Goal: Task Accomplishment & Management: Manage account settings

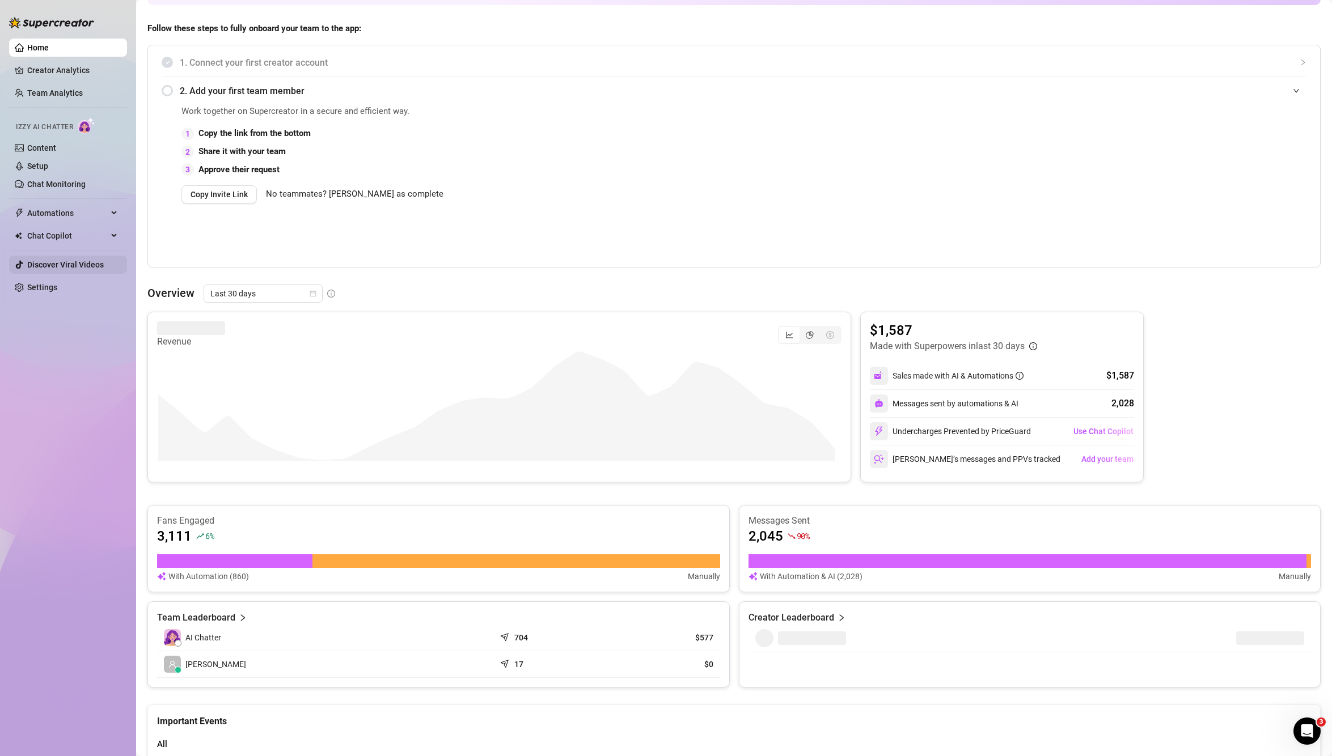
scroll to position [95, 0]
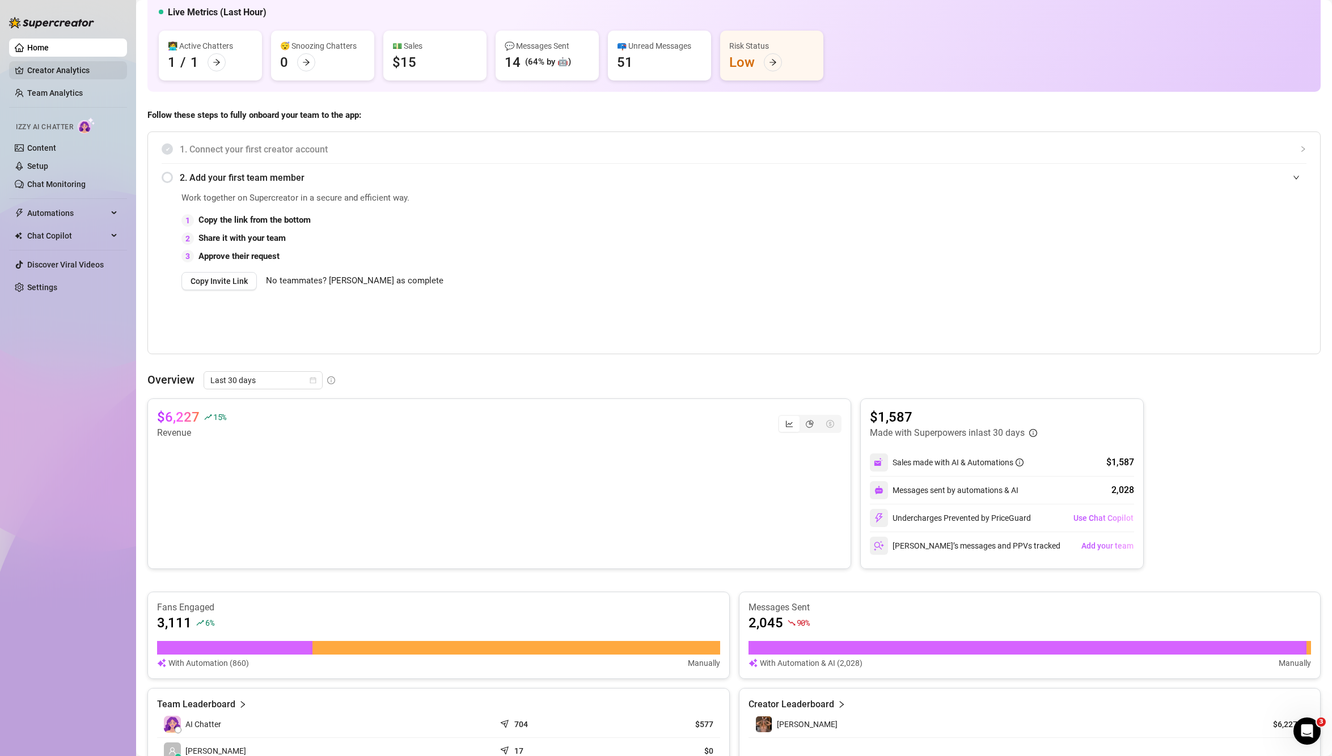
click at [70, 68] on link "Creator Analytics" at bounding box center [72, 70] width 91 height 18
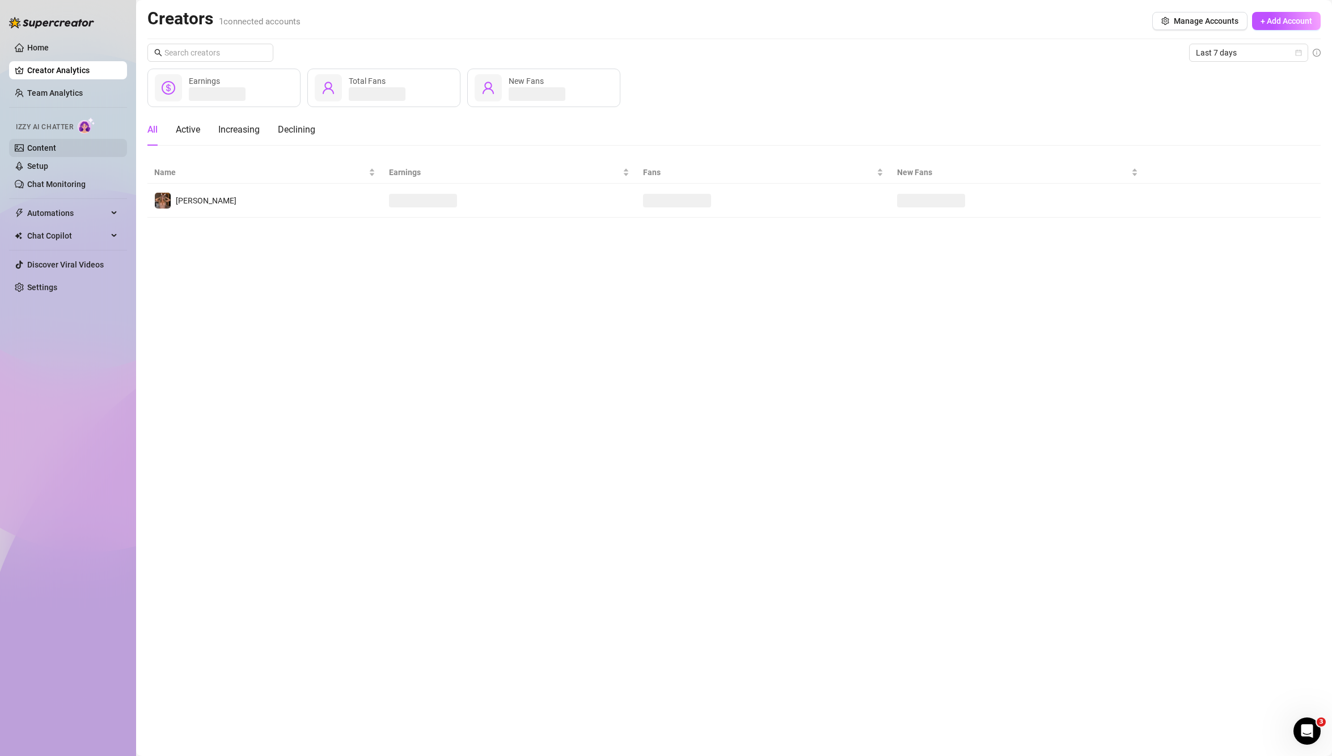
click at [42, 153] on link "Content" at bounding box center [41, 147] width 29 height 9
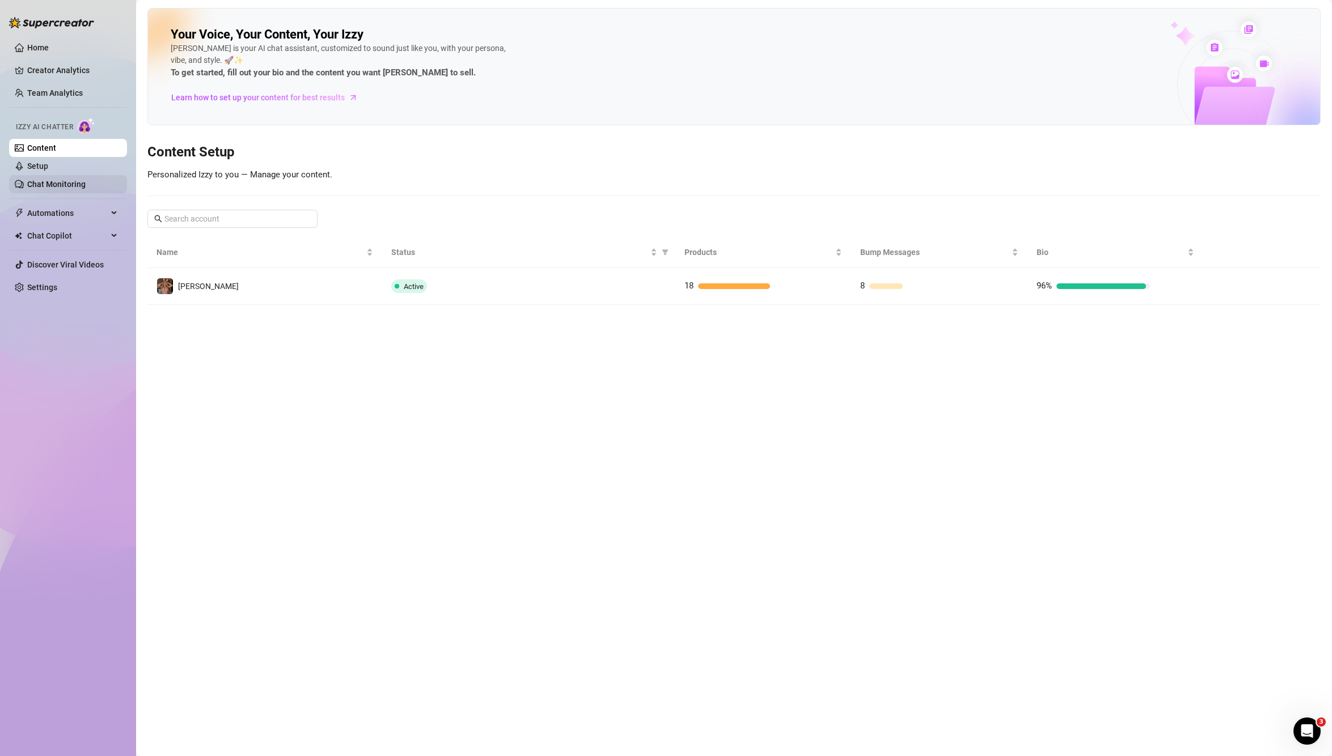
click at [52, 181] on link "Chat Monitoring" at bounding box center [56, 184] width 58 height 9
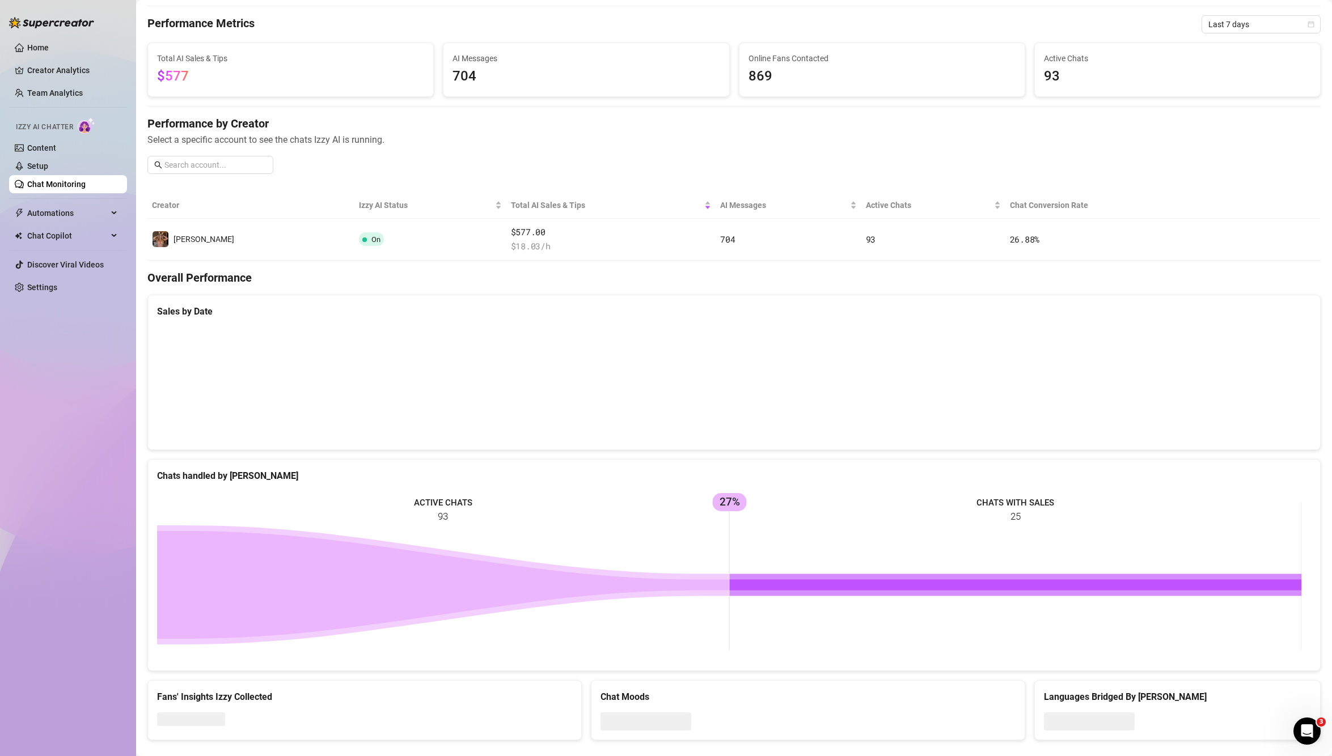
scroll to position [51, 0]
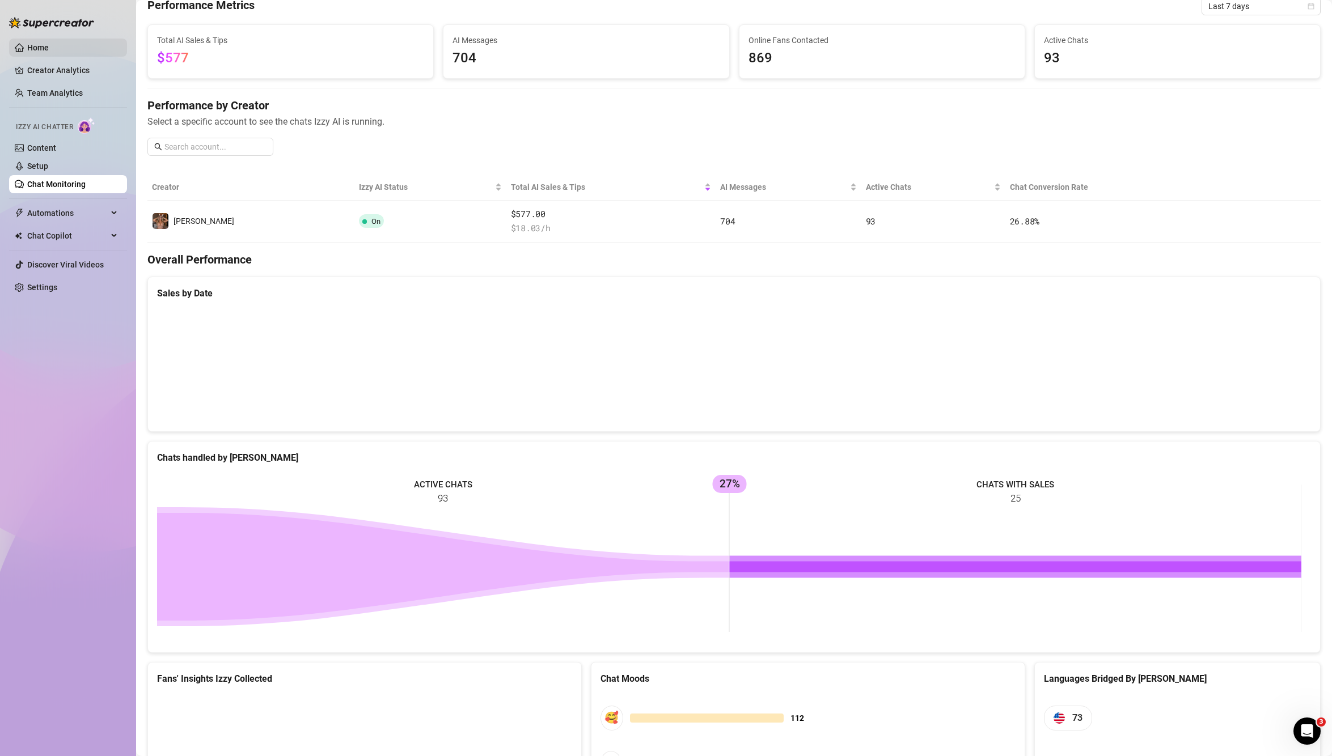
click at [49, 46] on link "Home" at bounding box center [38, 47] width 22 height 9
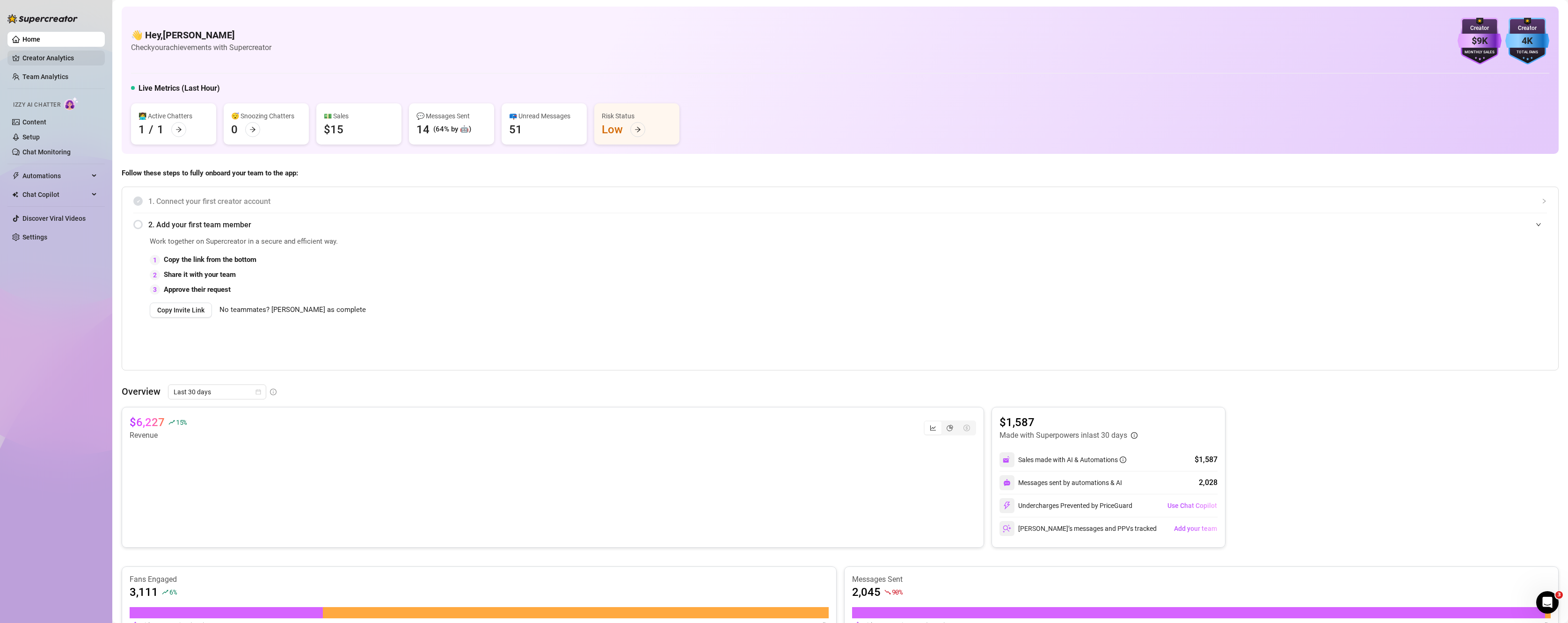
click at [50, 62] on link "Creator Analytics" at bounding box center [59, 58] width 75 height 15
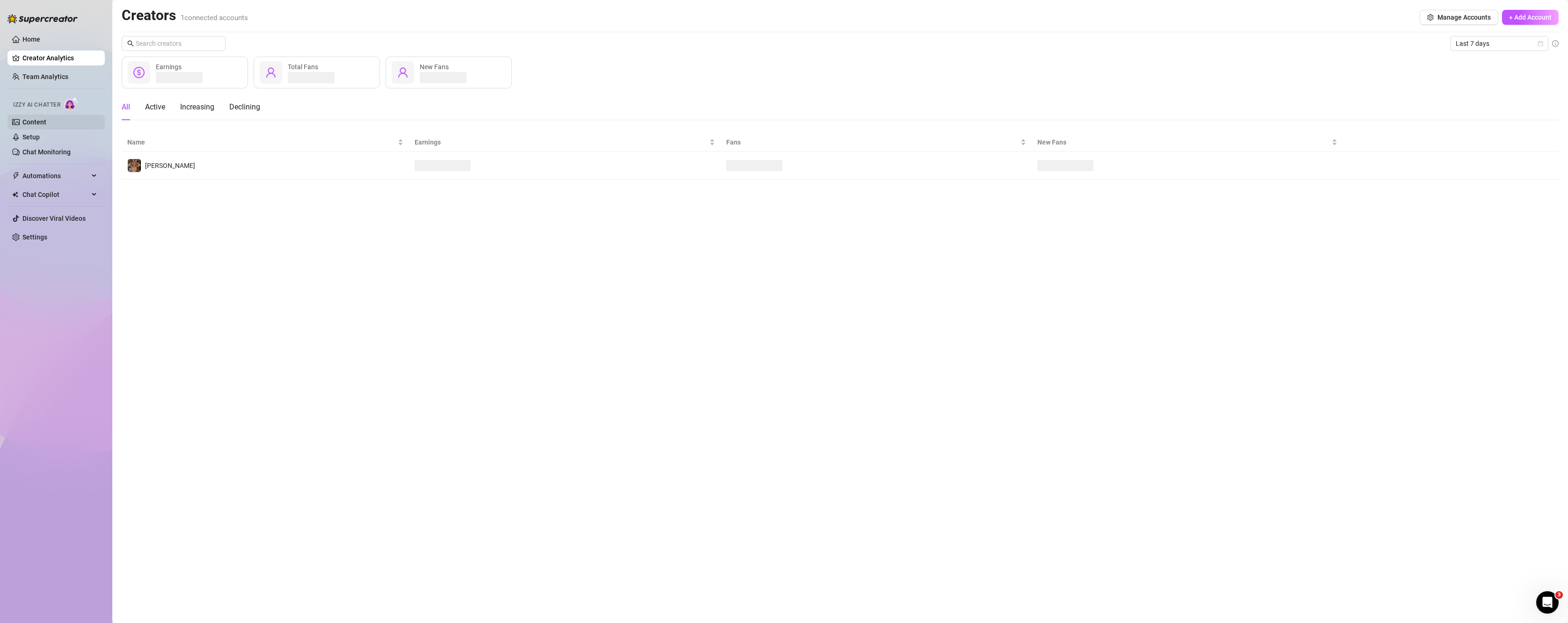
click at [36, 126] on link "Content" at bounding box center [34, 121] width 24 height 7
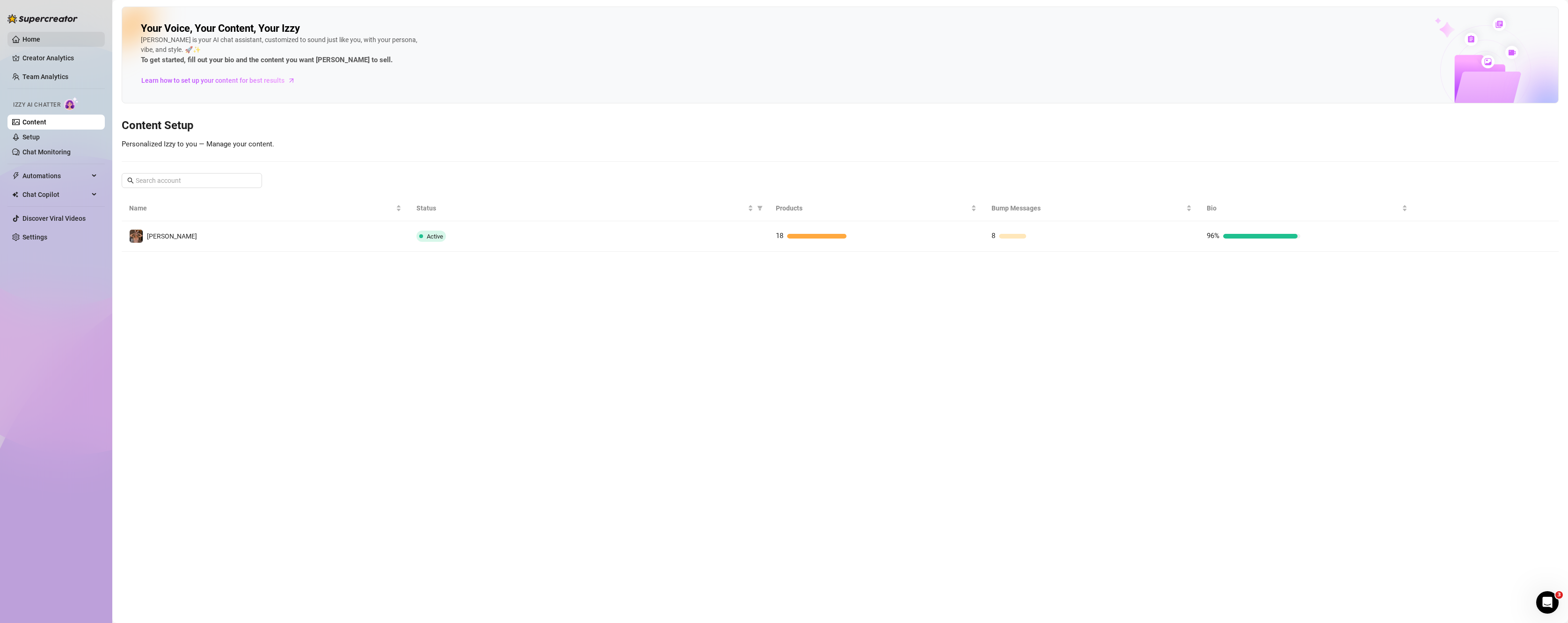
click at [31, 43] on link "Home" at bounding box center [31, 39] width 18 height 7
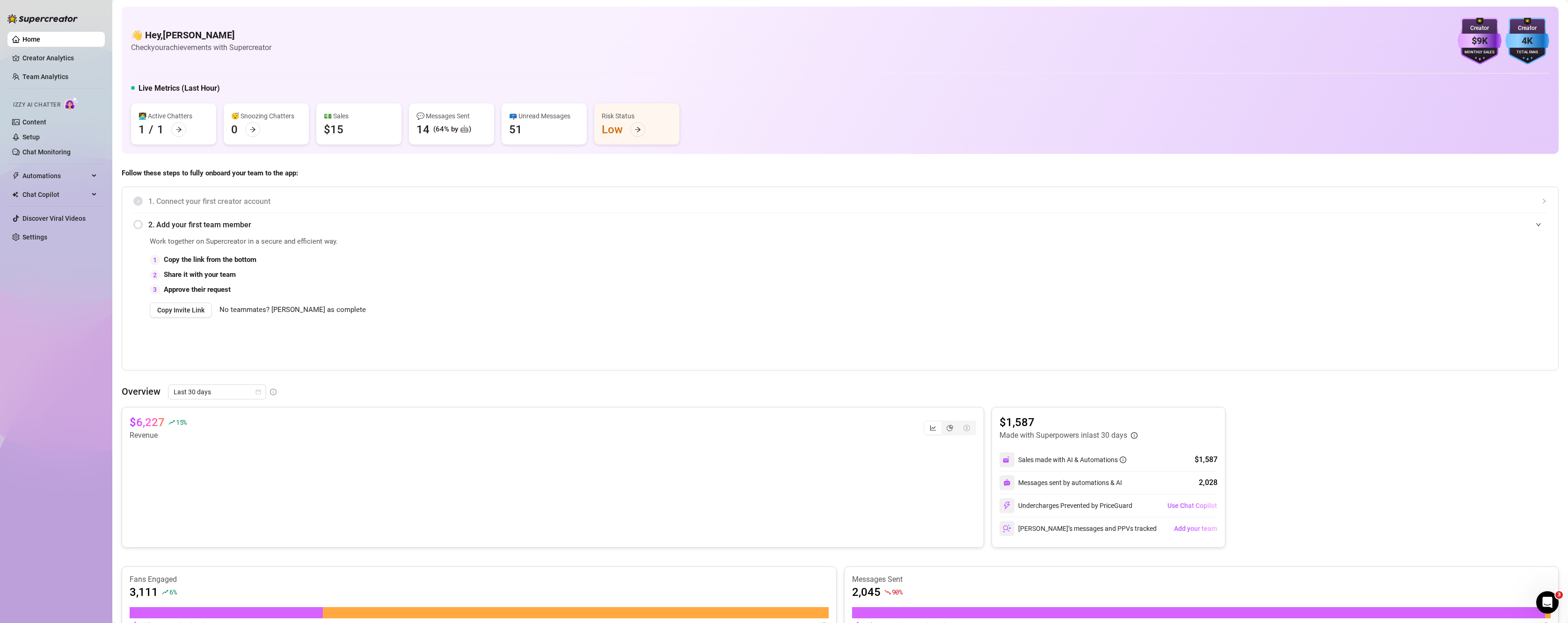
scroll to position [156, 0]
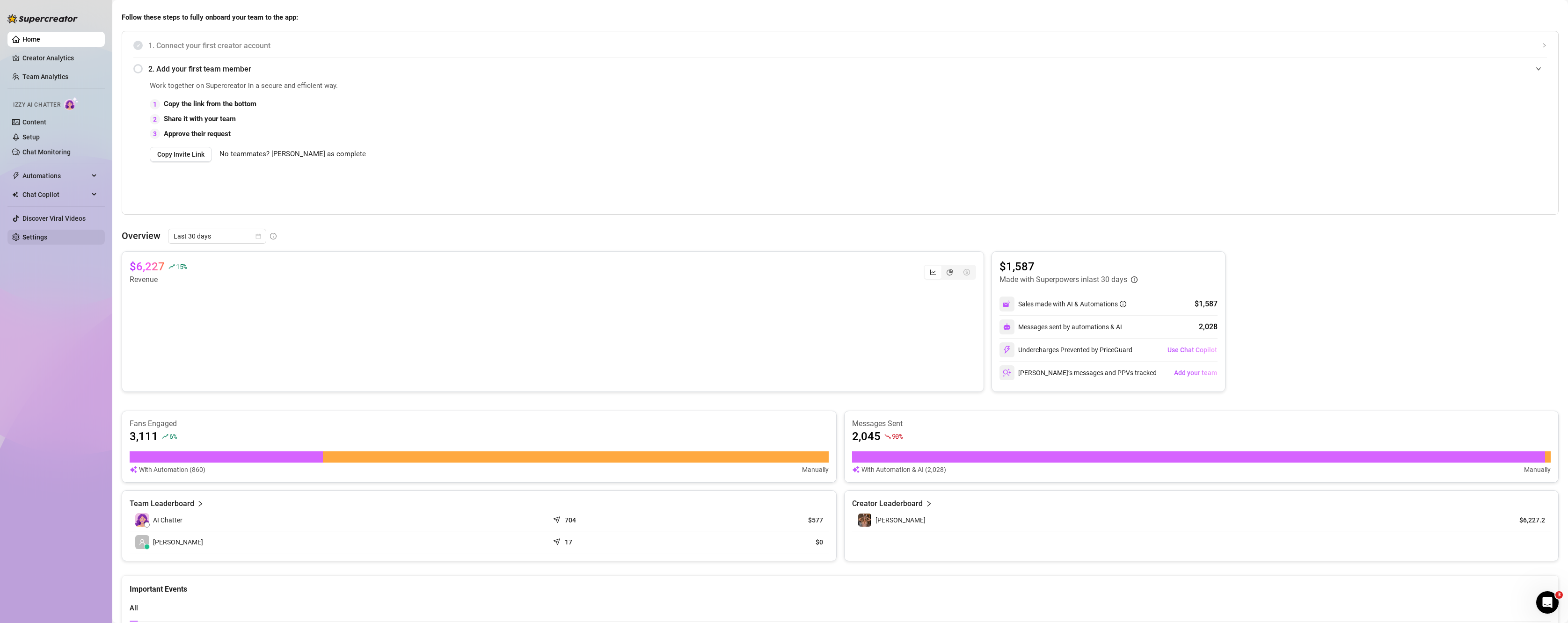
click at [36, 240] on link "Settings" at bounding box center [35, 237] width 25 height 7
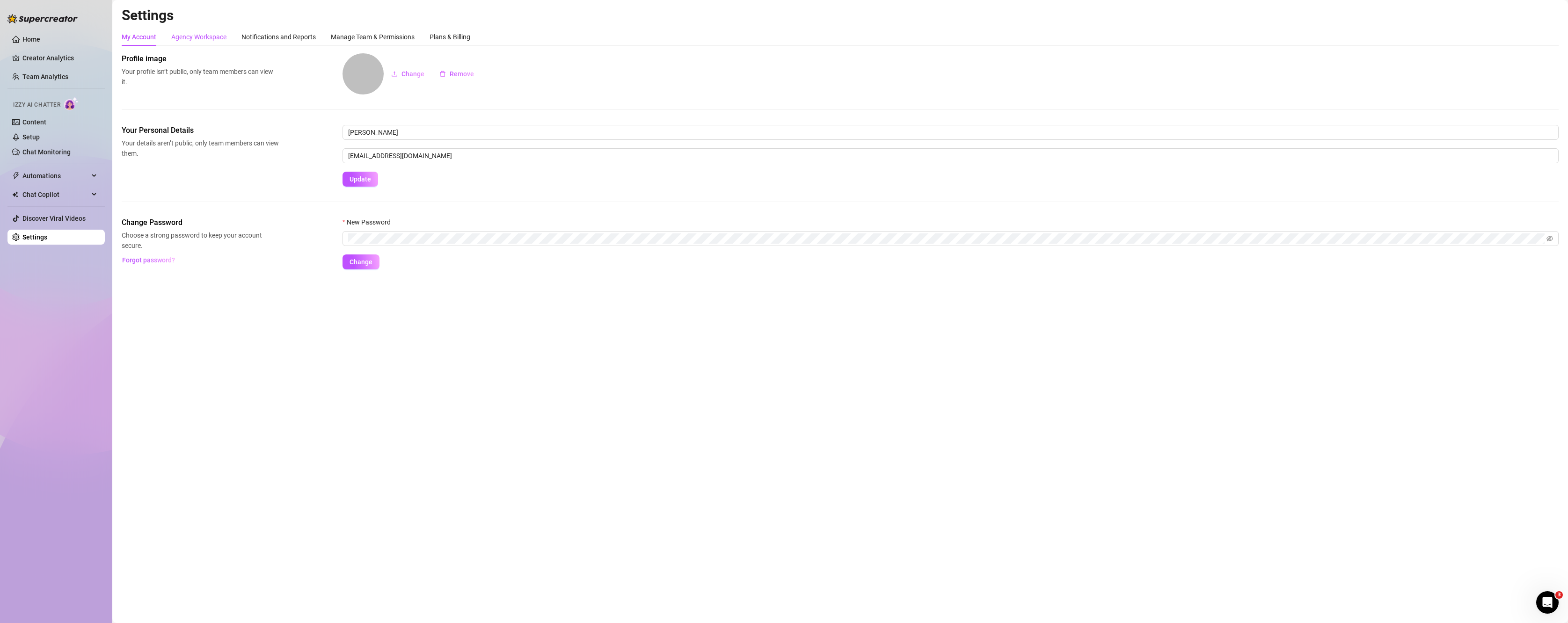
click at [208, 33] on div "Agency Workspace" at bounding box center [199, 37] width 55 height 10
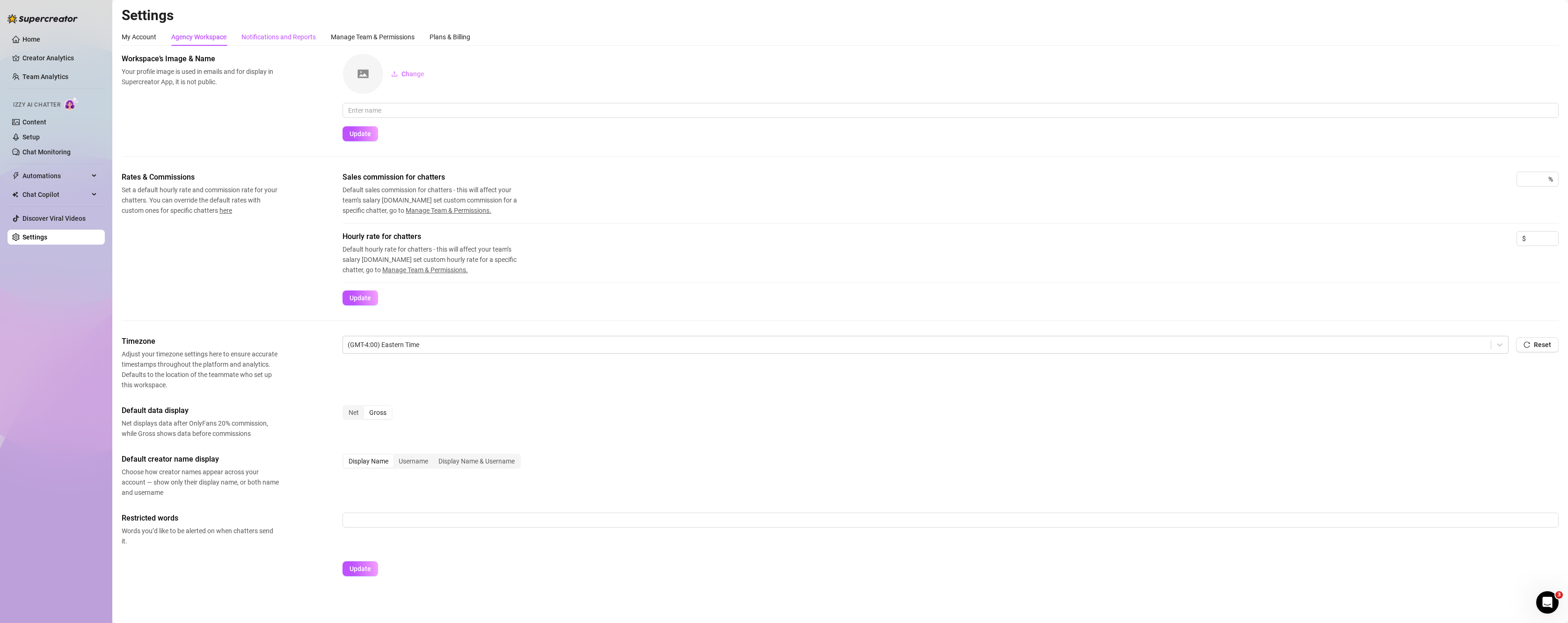
click at [275, 33] on div "Notifications and Reports" at bounding box center [279, 37] width 74 height 10
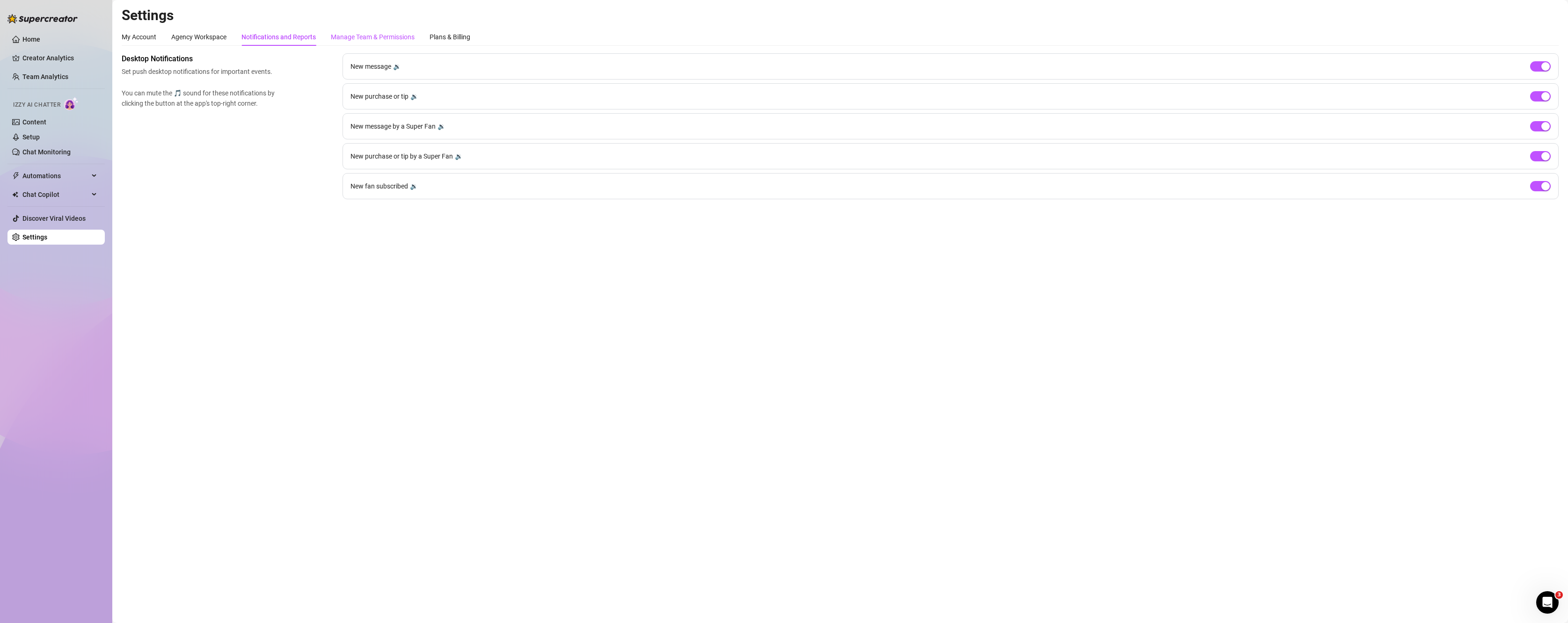
click at [344, 37] on div "Manage Team & Permissions" at bounding box center [372, 37] width 83 height 10
click at [446, 38] on div "Plans & Billing" at bounding box center [449, 37] width 40 height 10
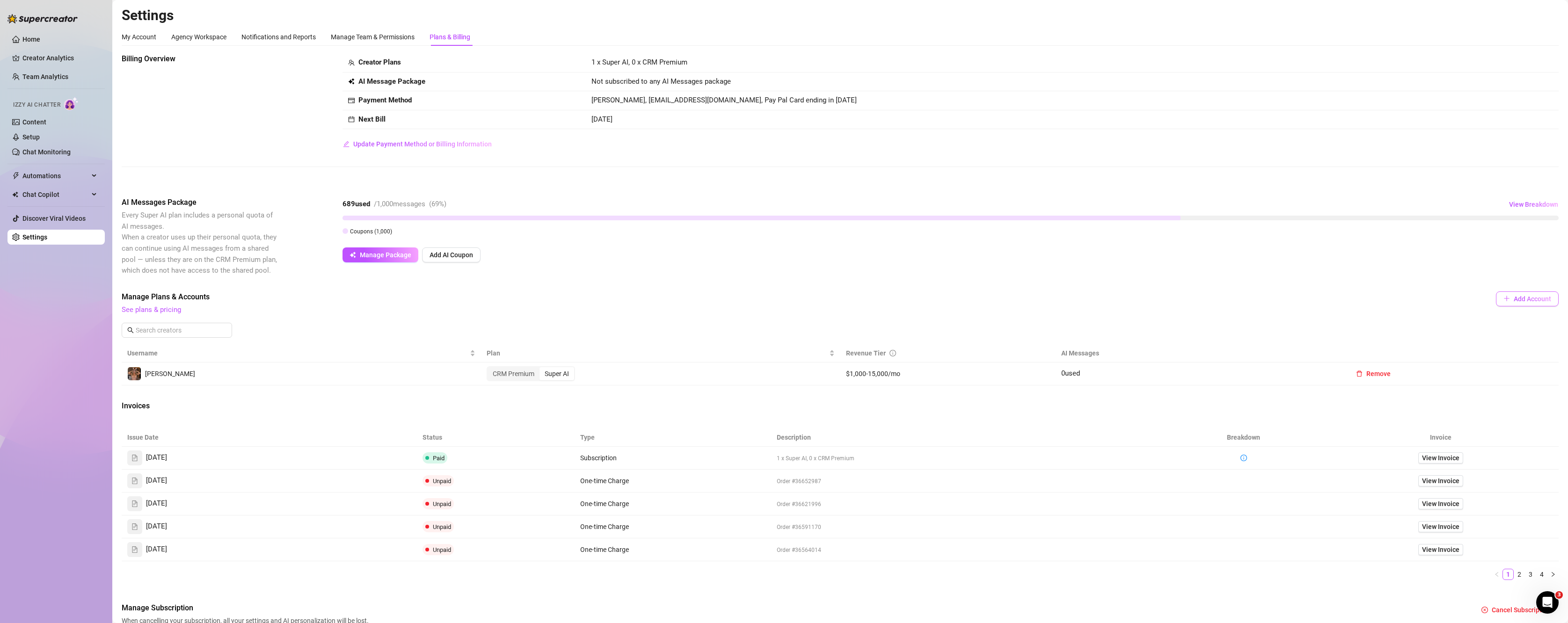
click at [1098, 291] on button "Add Account" at bounding box center [1528, 299] width 63 height 15
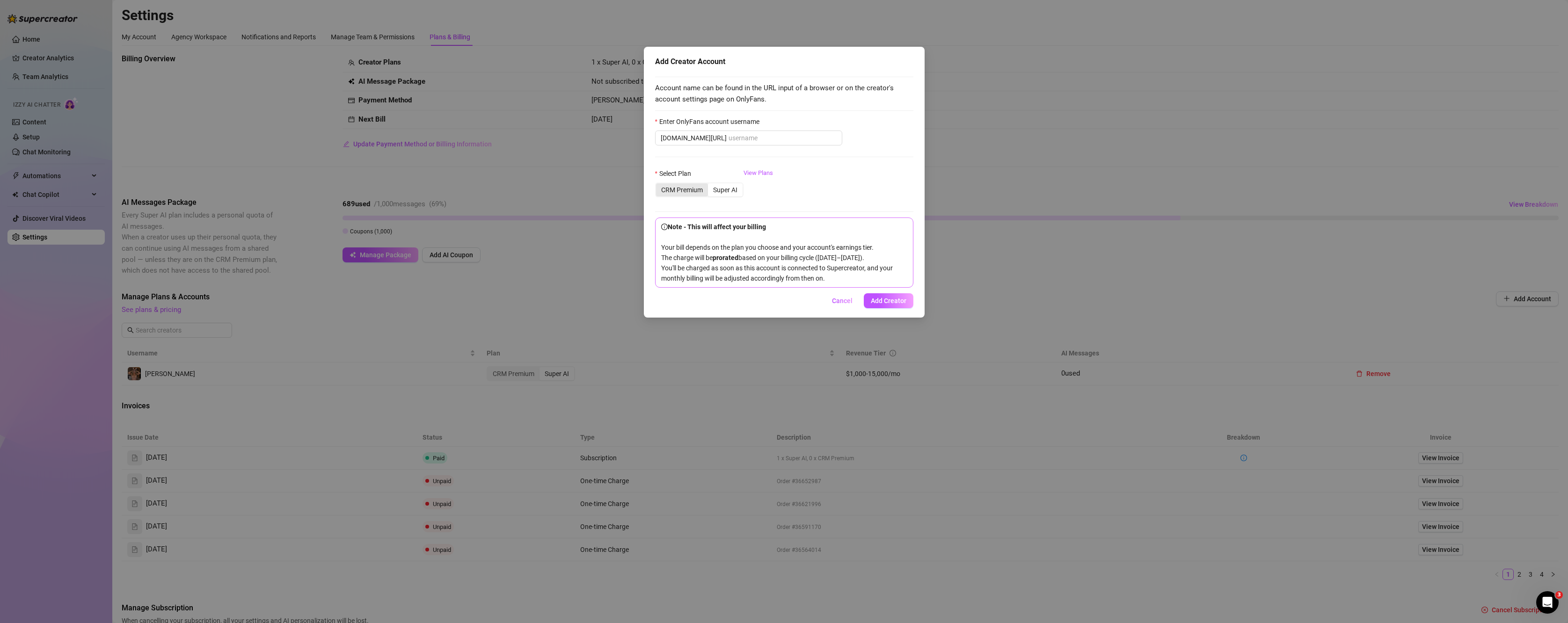
click at [668, 188] on div "CRM Premium" at bounding box center [682, 190] width 52 height 13
click at [659, 185] on input "CRM Premium" at bounding box center [659, 185] width 0 height 0
click at [717, 193] on div "Super AI" at bounding box center [725, 190] width 35 height 13
click at [711, 185] on input "Super AI" at bounding box center [711, 185] width 0 height 0
click at [747, 176] on link "View Plans" at bounding box center [758, 186] width 30 height 37
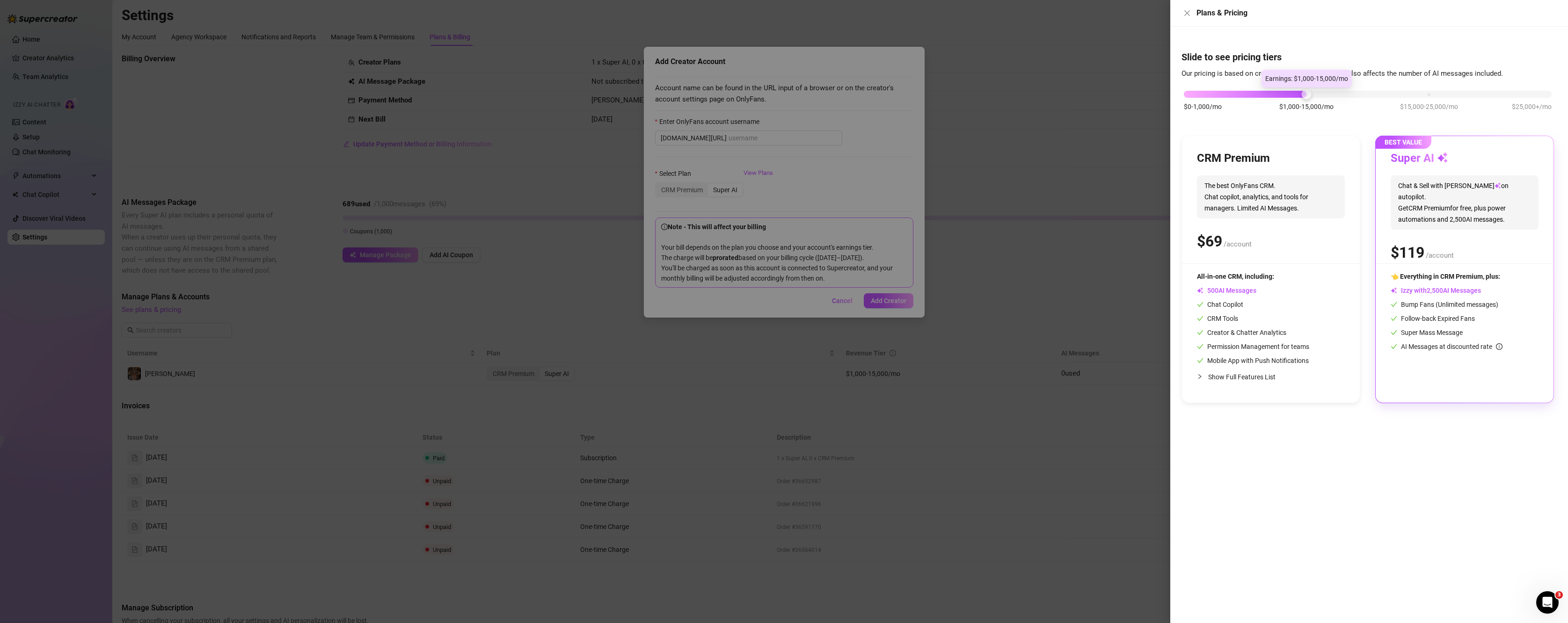
drag, startPoint x: 1302, startPoint y: 95, endPoint x: 1327, endPoint y: 95, distance: 25.0
click at [1098, 95] on div "$0-1,000/mo $1,000-15,000/mo $15,000-25,000/mo $25,000+/mo" at bounding box center [1367, 92] width 368 height 6
click at [1098, 216] on span "Chat & Sell with Izzy on autopilot. Get CRM Premium for free, plus power automa…" at bounding box center [1464, 203] width 148 height 54
click at [1098, 15] on icon "close" at bounding box center [1187, 12] width 6 height 6
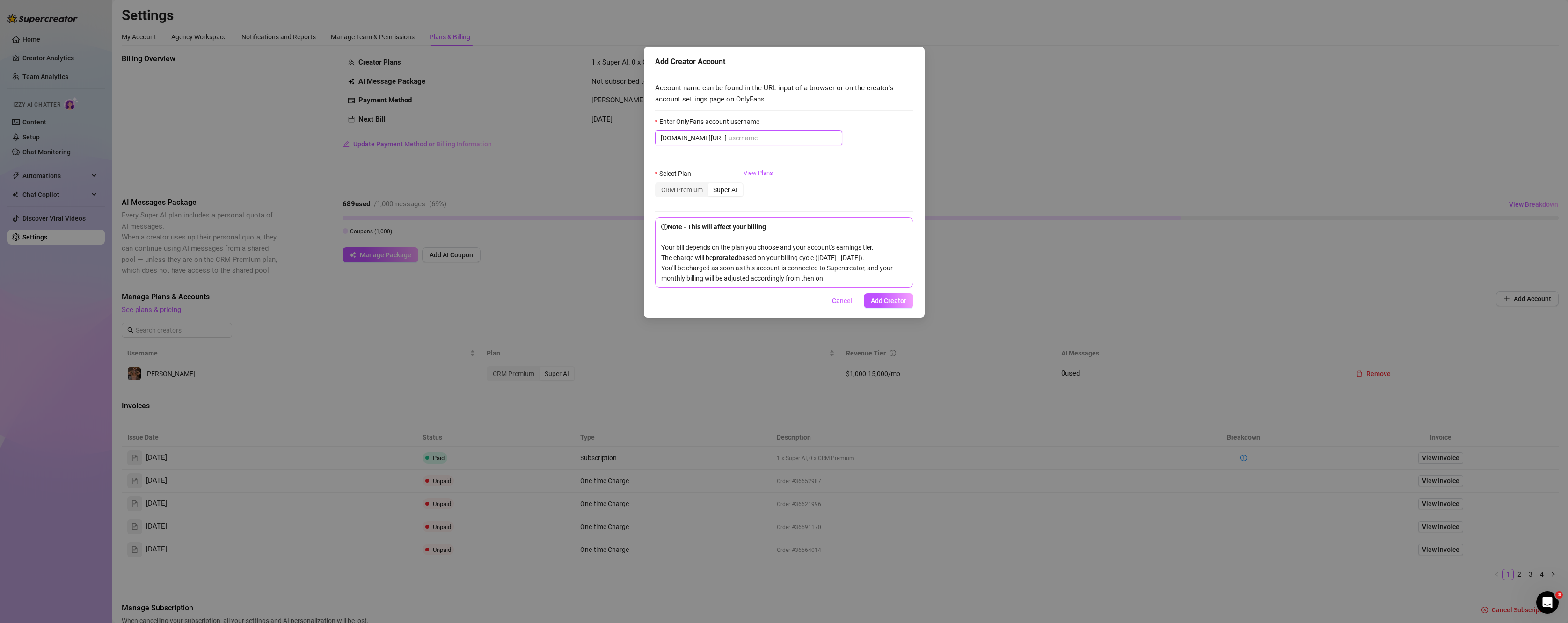
click at [750, 138] on input "Enter OnlyFans account username" at bounding box center [782, 138] width 108 height 10
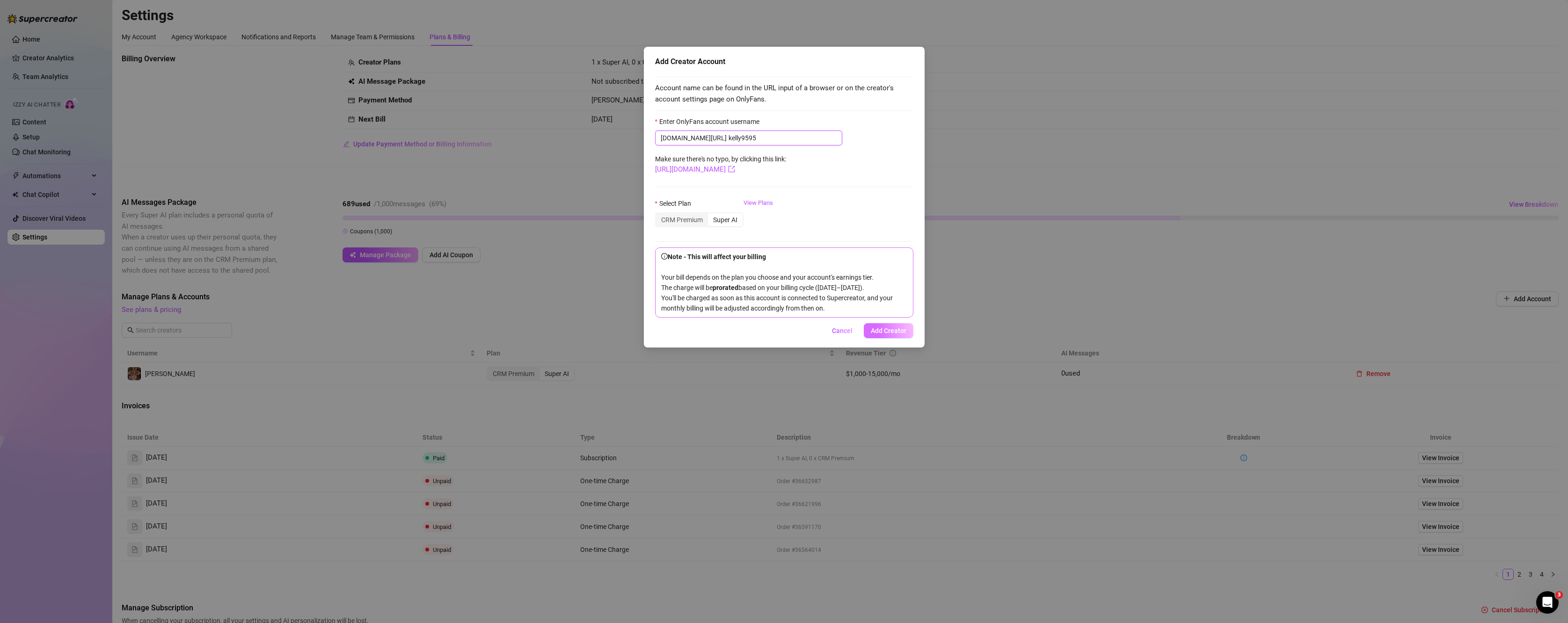
type input "kelly9595"
click at [904, 337] on button "Add Creator" at bounding box center [889, 331] width 50 height 15
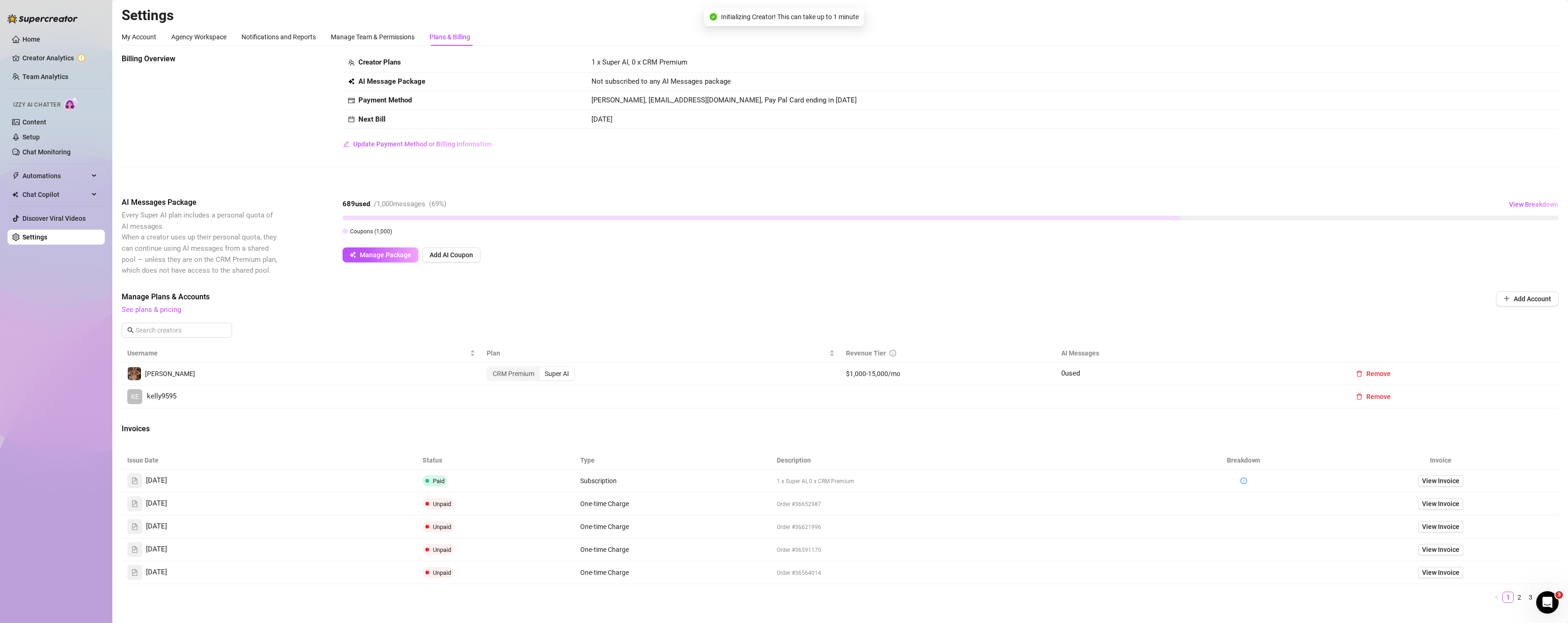
click at [167, 389] on td "KE kelly9595" at bounding box center [300, 397] width 359 height 23
click at [167, 397] on span "kelly9595" at bounding box center [162, 397] width 30 height 12
click at [557, 397] on div "Super AI" at bounding box center [557, 397] width 35 height 13
click at [542, 392] on input "Super AI" at bounding box center [542, 392] width 0 height 0
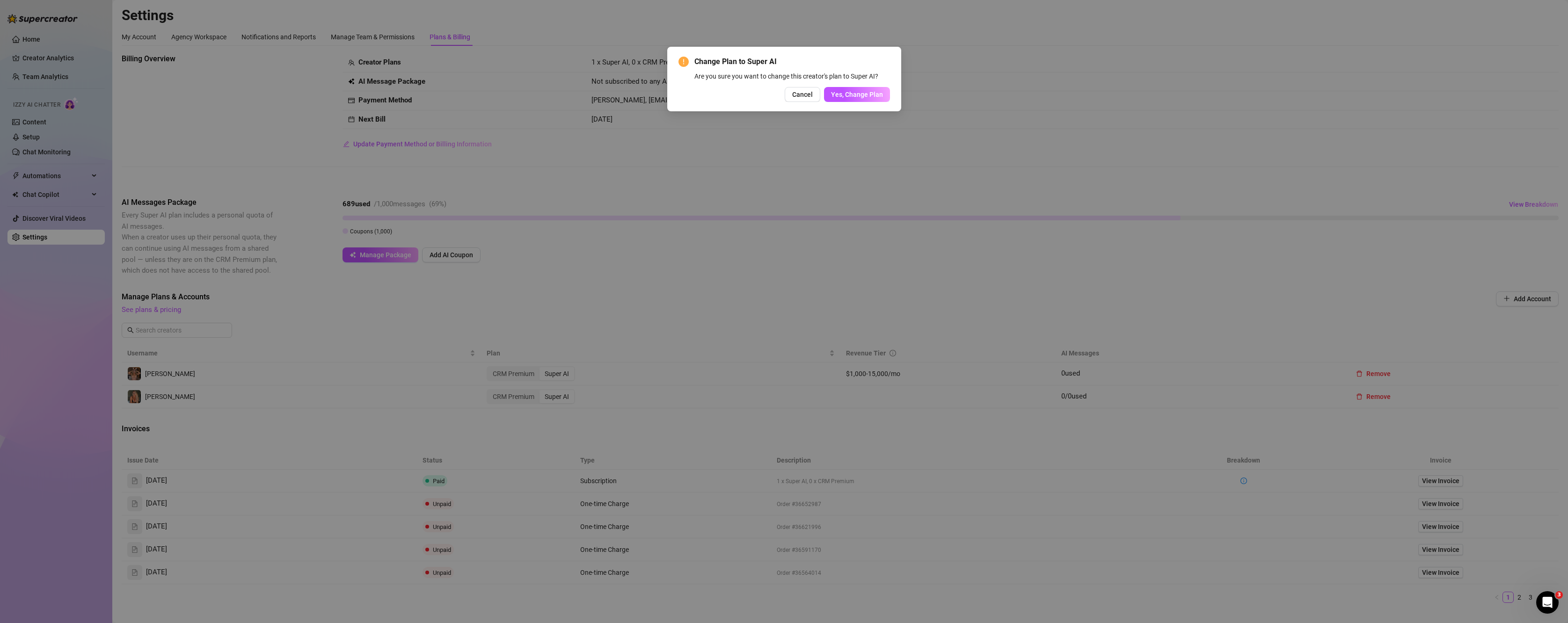
click at [863, 104] on div "Change Plan to Super AI Are you sure you want to change this creator's plan to …" at bounding box center [784, 79] width 234 height 64
click at [857, 96] on span "Yes, Change Plan" at bounding box center [857, 94] width 52 height 7
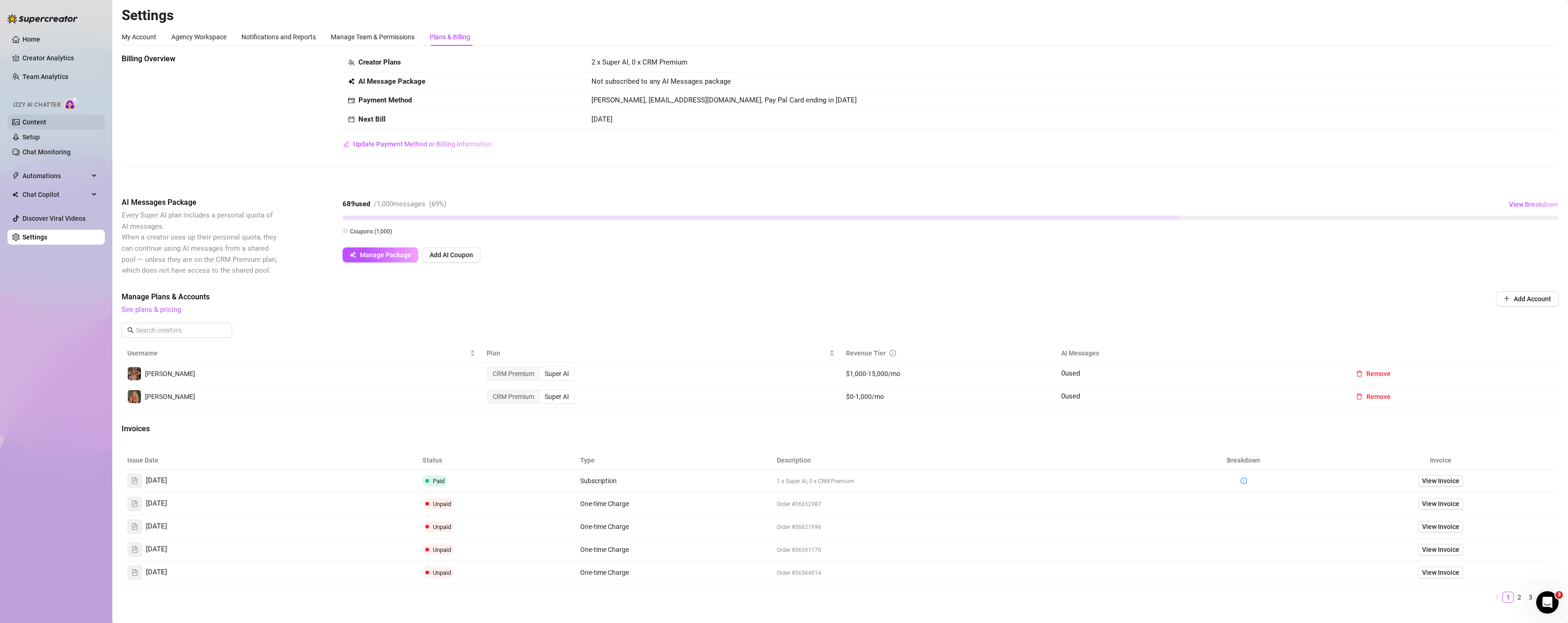
click at [43, 124] on link "Content" at bounding box center [34, 121] width 24 height 7
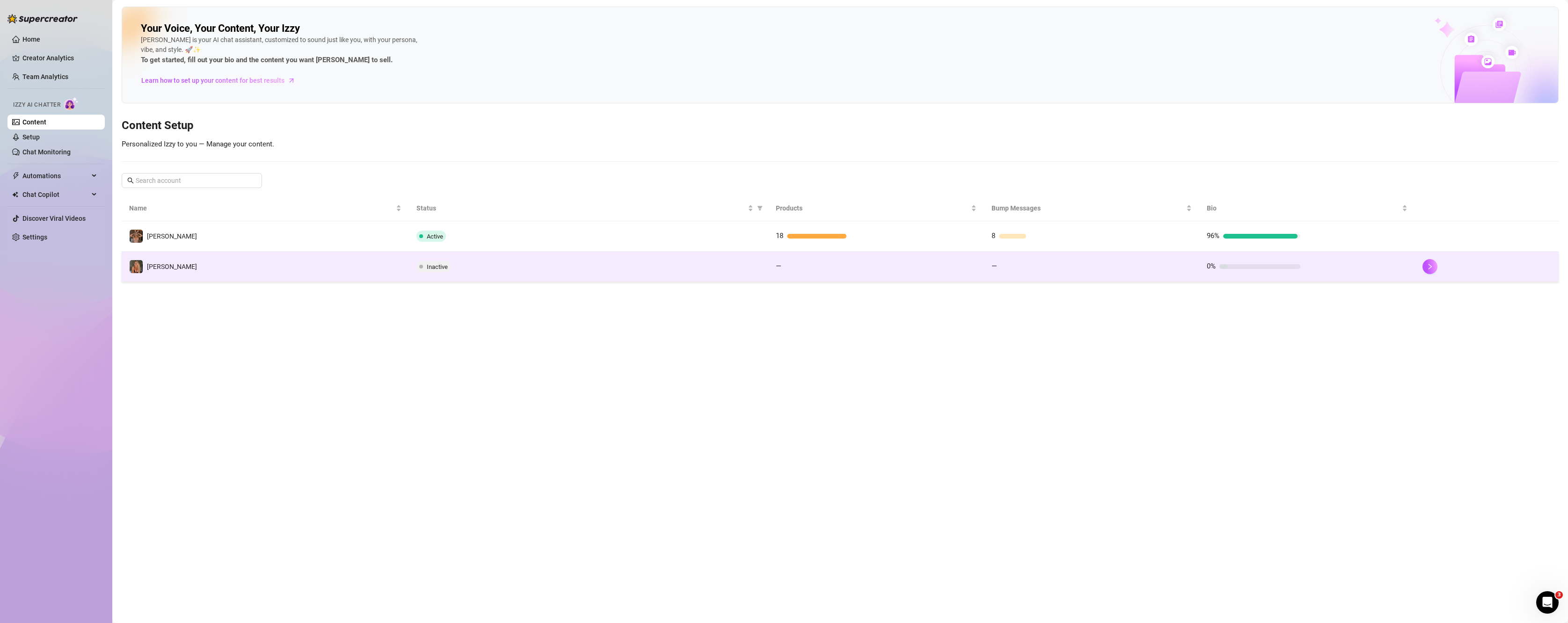
click at [380, 276] on td "[PERSON_NAME]" at bounding box center [265, 267] width 287 height 31
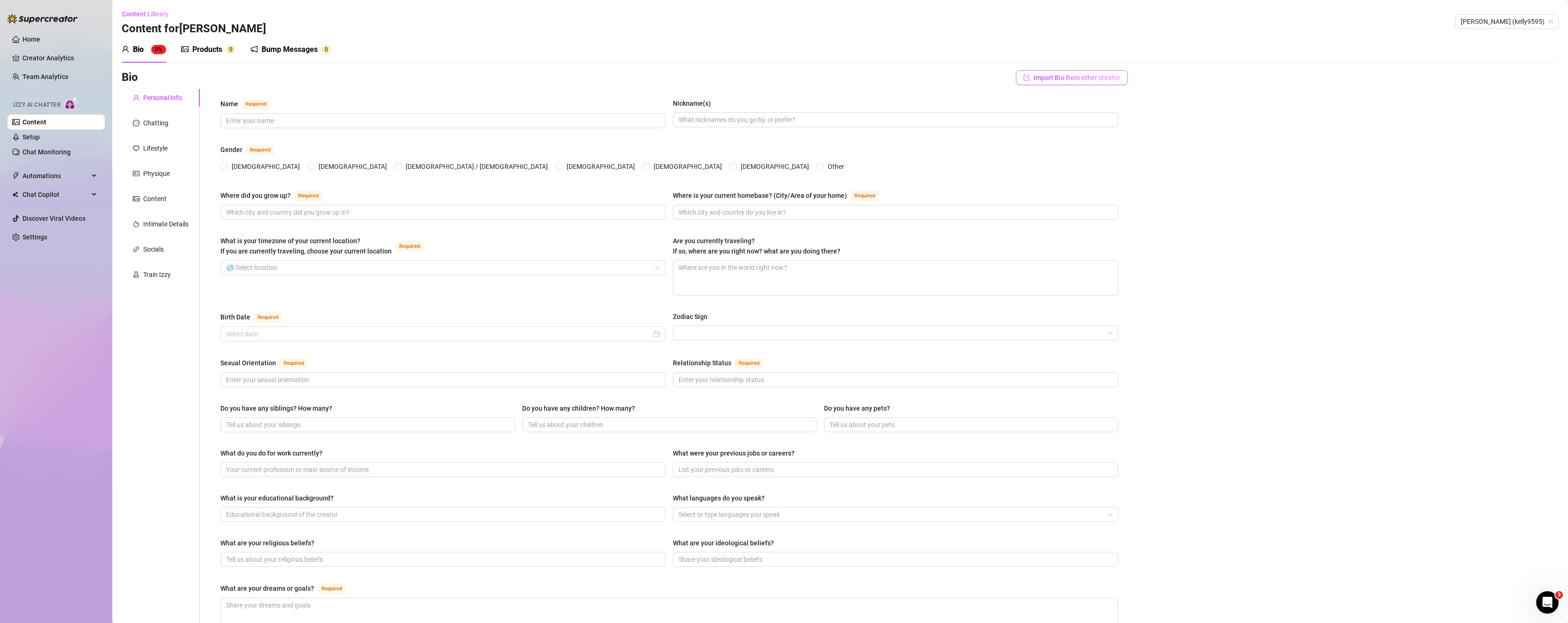
click at [1041, 76] on span "Import Bio from other creator" at bounding box center [1076, 78] width 87 height 7
click at [1079, 106] on input "search" at bounding box center [1062, 103] width 74 height 14
click at [1096, 125] on span "( kellynicole95 )" at bounding box center [1117, 123] width 41 height 10
click at [1098, 124] on button "Import" at bounding box center [1100, 120] width 26 height 12
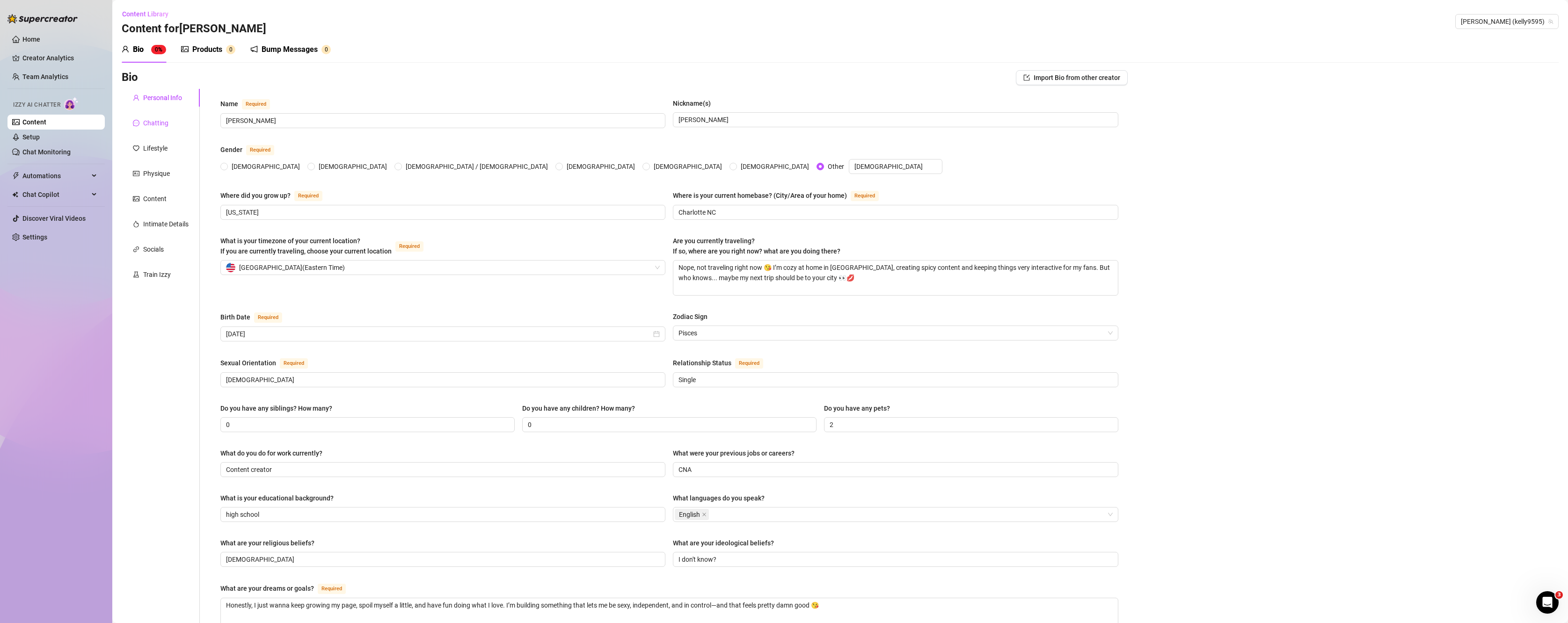
click at [163, 119] on div "Chatting" at bounding box center [155, 123] width 26 height 10
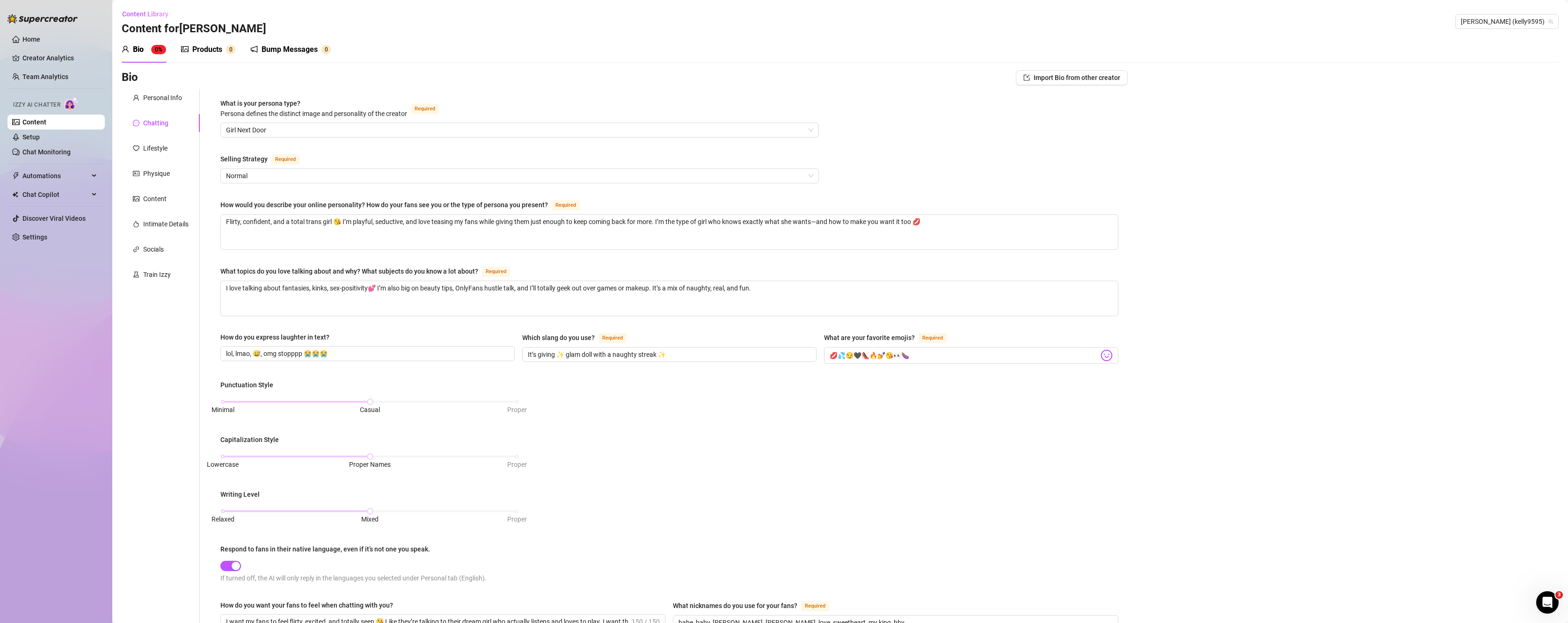
click at [146, 135] on div "Personal Info Chatting Lifestyle Physique Content Intimate Details Socials Trai…" at bounding box center [160, 423] width 78 height 669
click at [148, 144] on div "Lifestyle" at bounding box center [154, 148] width 24 height 10
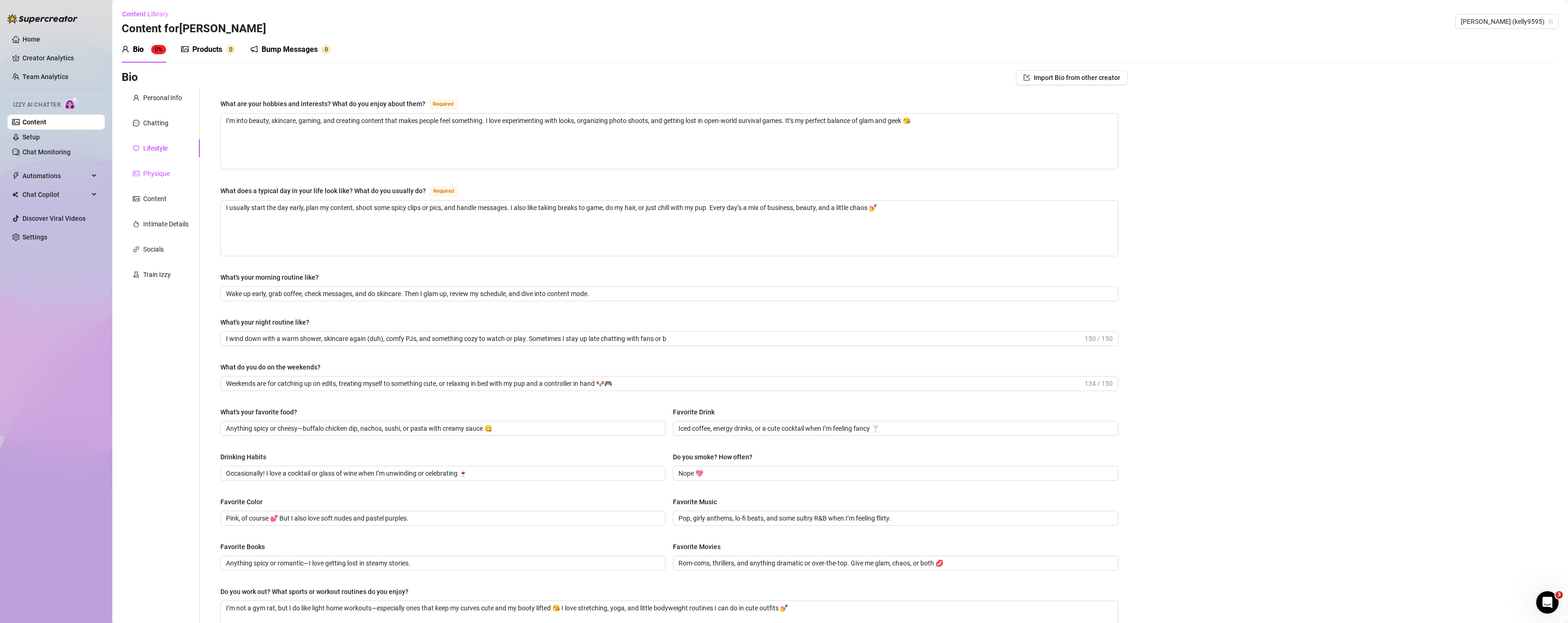
click at [148, 171] on div "Physique" at bounding box center [156, 173] width 26 height 10
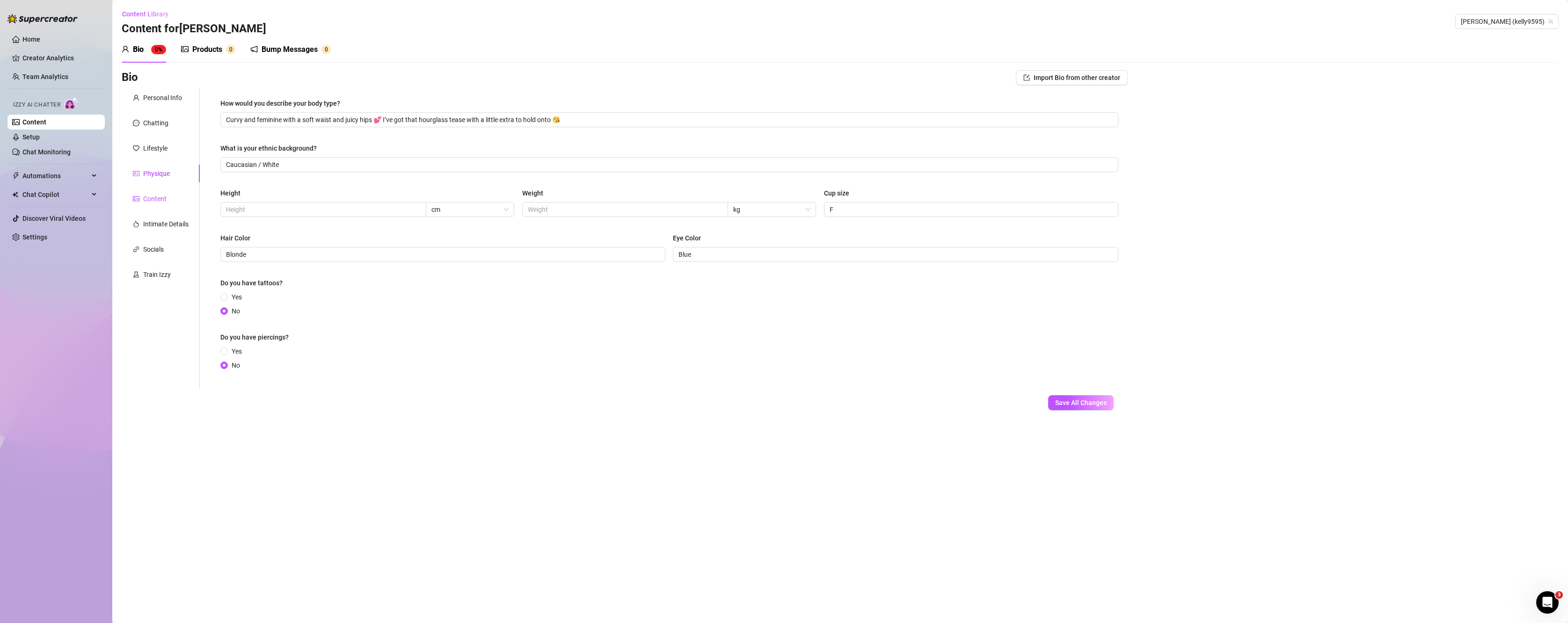
click at [149, 197] on div "Content" at bounding box center [154, 199] width 23 height 10
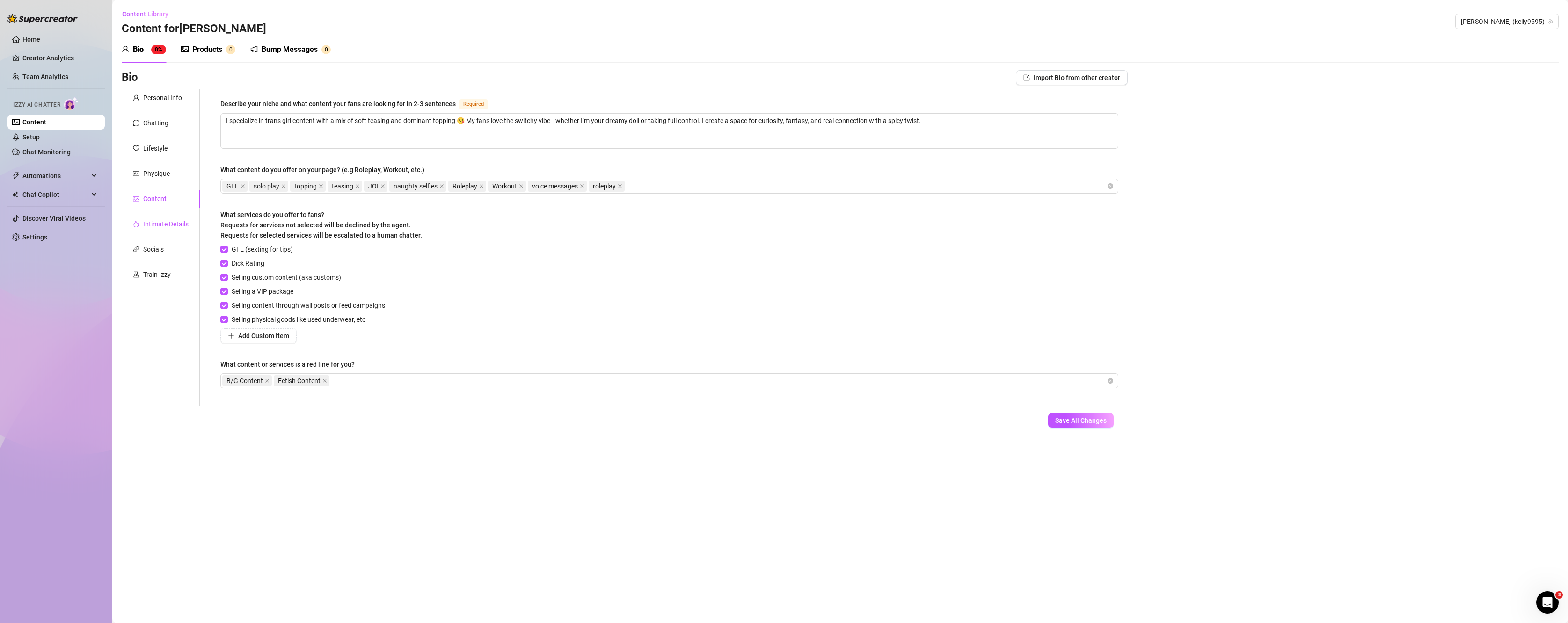
click at [154, 225] on div "Intimate Details" at bounding box center [165, 224] width 45 height 10
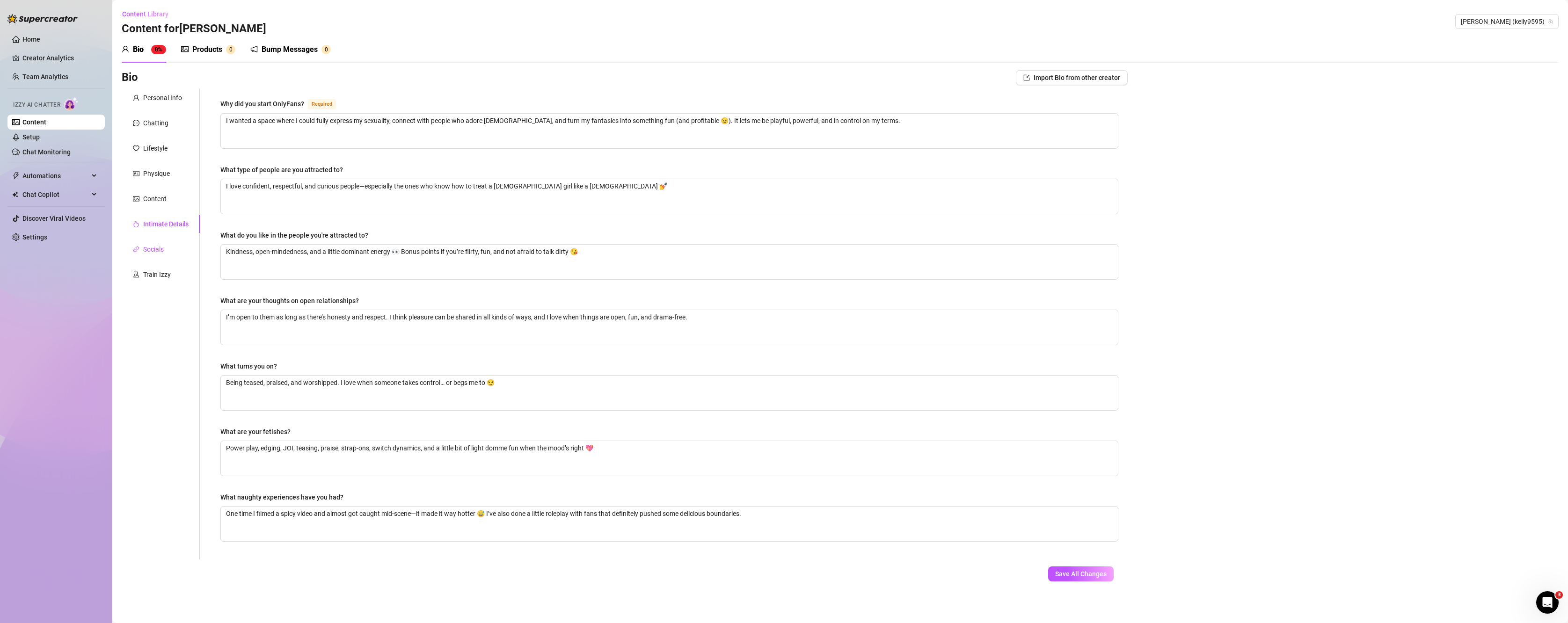
click at [149, 253] on div "Socials" at bounding box center [153, 249] width 21 height 10
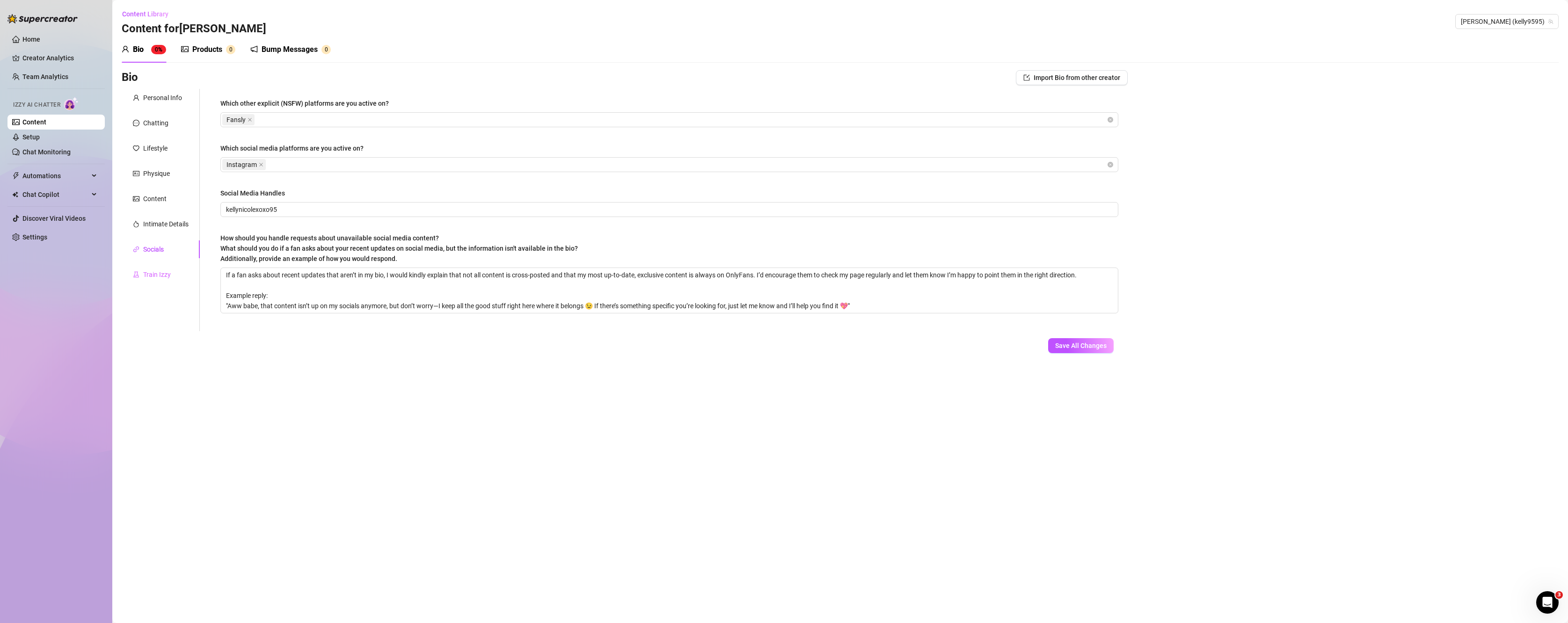
click at [155, 269] on div "Train Izzy" at bounding box center [160, 275] width 78 height 18
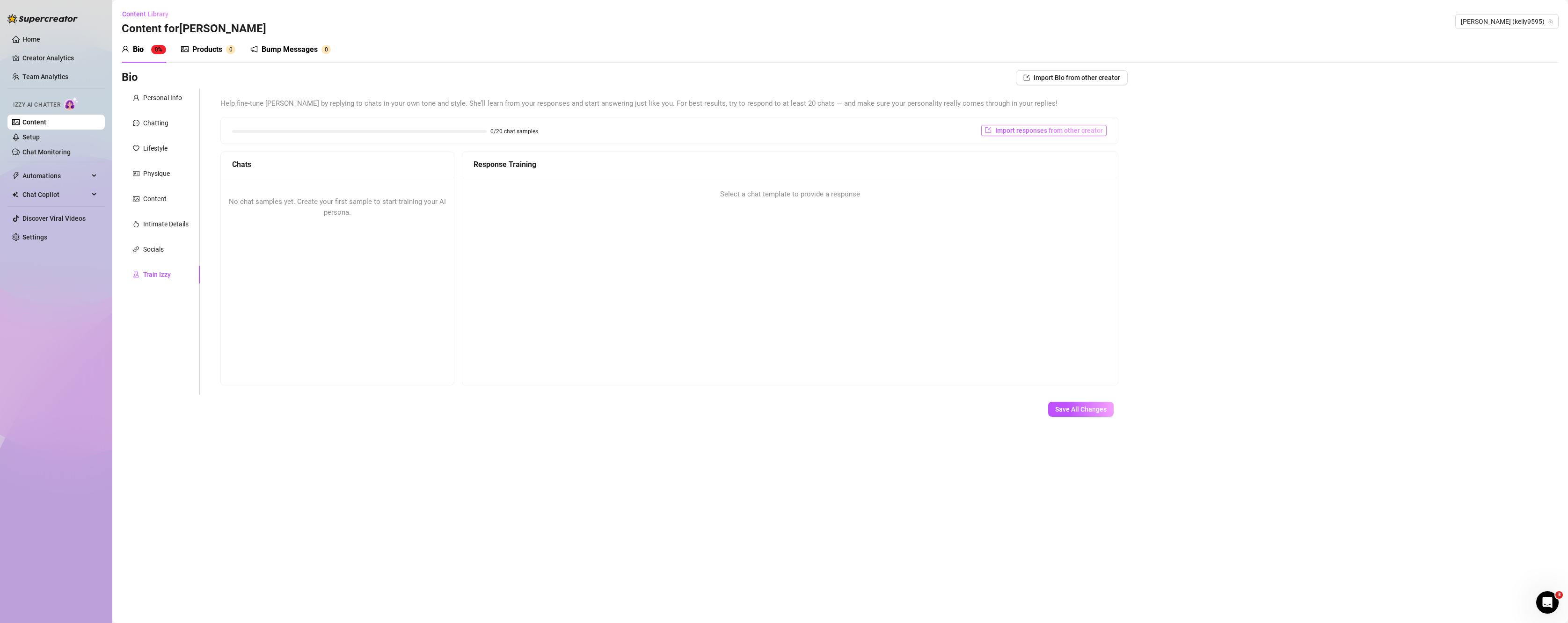
click at [1074, 128] on span "Import responses from other creator" at bounding box center [1049, 130] width 107 height 7
click at [1068, 152] on input "search" at bounding box center [1041, 154] width 74 height 14
click at [1074, 176] on span "( kellynicole95 )" at bounding box center [1094, 174] width 41 height 10
click at [1071, 168] on span "Import" at bounding box center [1078, 172] width 20 height 7
click at [1079, 172] on span "Import" at bounding box center [1078, 172] width 20 height 7
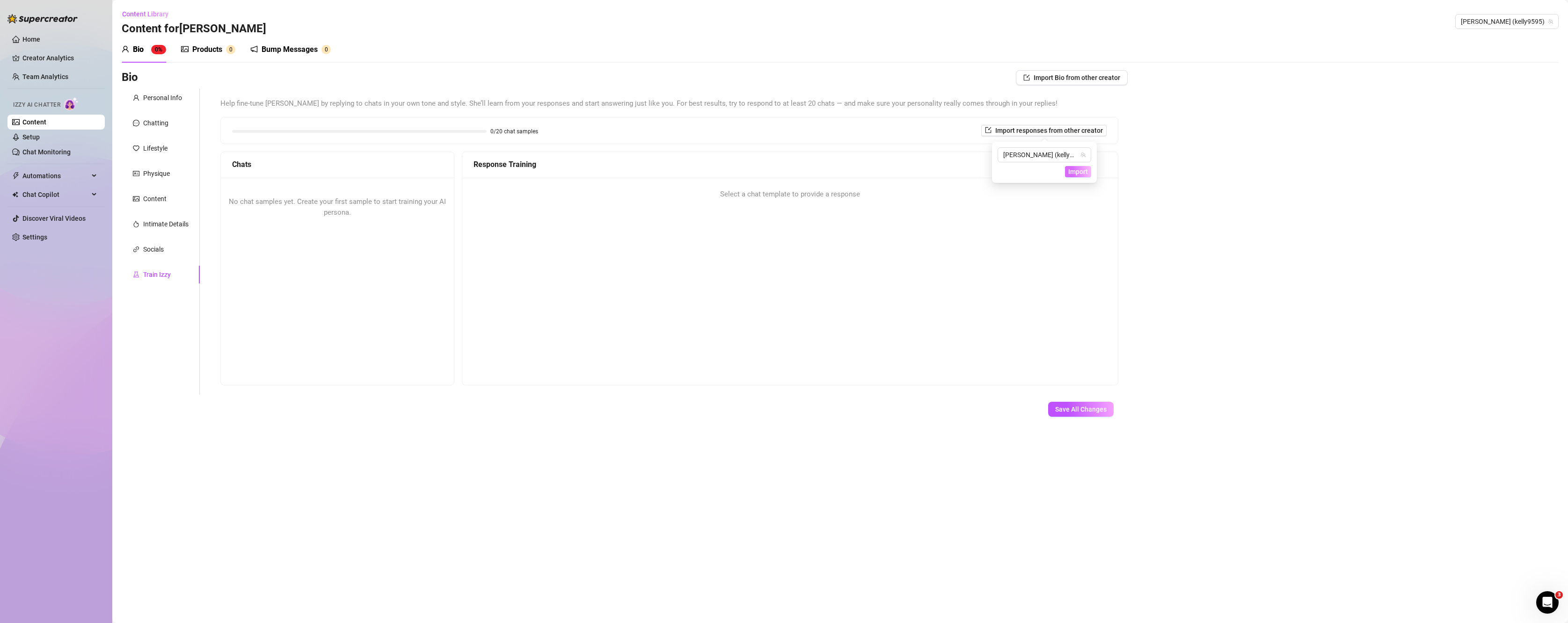
click at [1081, 172] on span "Import" at bounding box center [1078, 172] width 20 height 7
click at [1055, 156] on span "[PERSON_NAME] (kellynicole95)" at bounding box center [1045, 154] width 83 height 14
click at [1074, 176] on span "( kellynicole95 )" at bounding box center [1094, 174] width 41 height 10
click at [1078, 174] on span "Import" at bounding box center [1078, 172] width 20 height 7
click at [1066, 130] on span "Import responses from other creator" at bounding box center [1049, 130] width 107 height 7
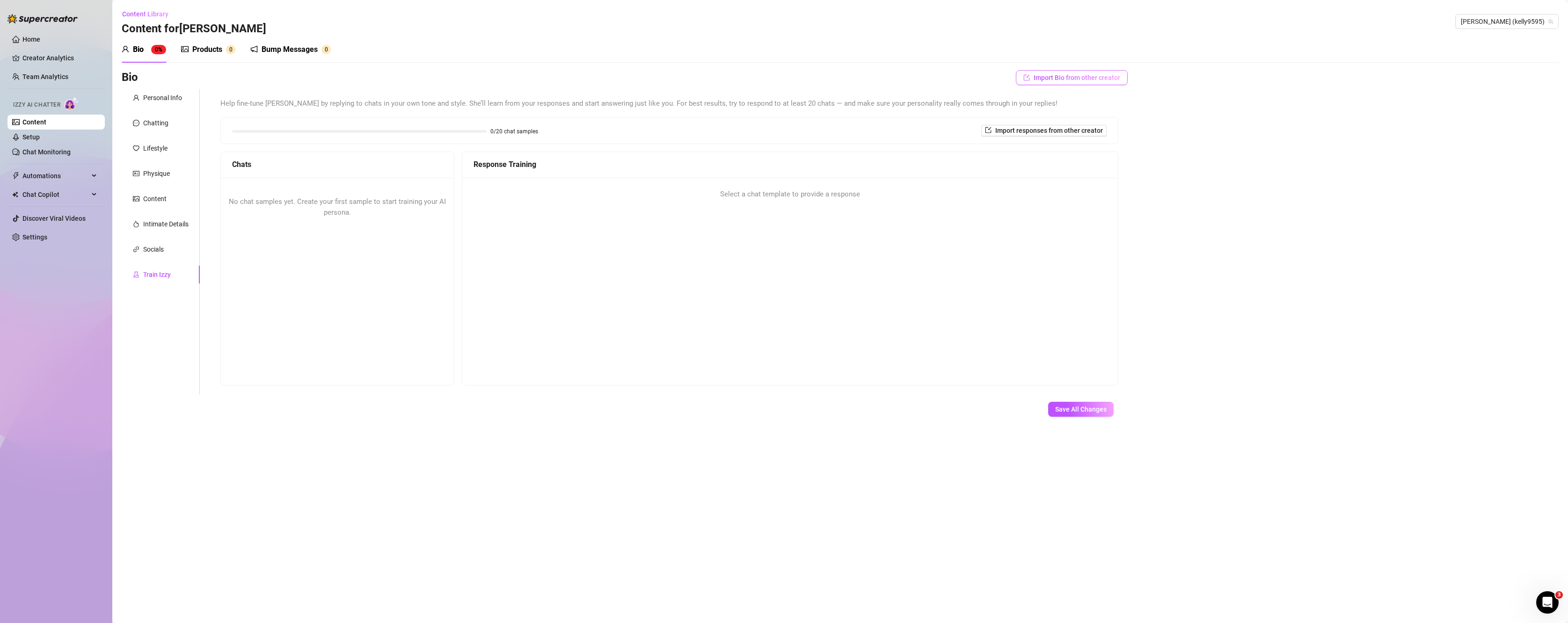
click at [1084, 81] on span "Import Bio from other creator" at bounding box center [1076, 78] width 87 height 7
click at [1089, 109] on span "[PERSON_NAME] ( kellynicole95 )" at bounding box center [1072, 103] width 83 height 14
click at [1098, 121] on span "( kellynicole95 )" at bounding box center [1124, 123] width 45 height 10
click at [195, 51] on div "Products" at bounding box center [207, 50] width 30 height 12
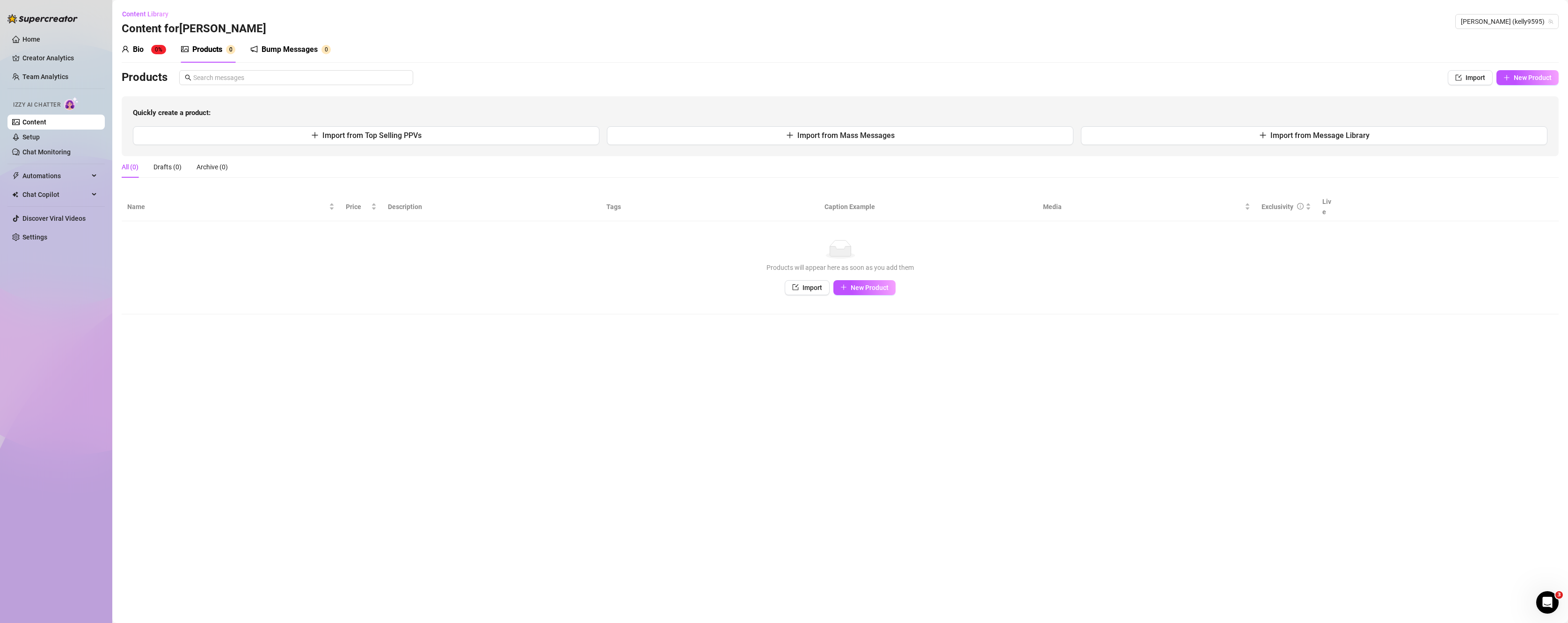
click at [144, 54] on div "Bio 0%" at bounding box center [144, 50] width 45 height 12
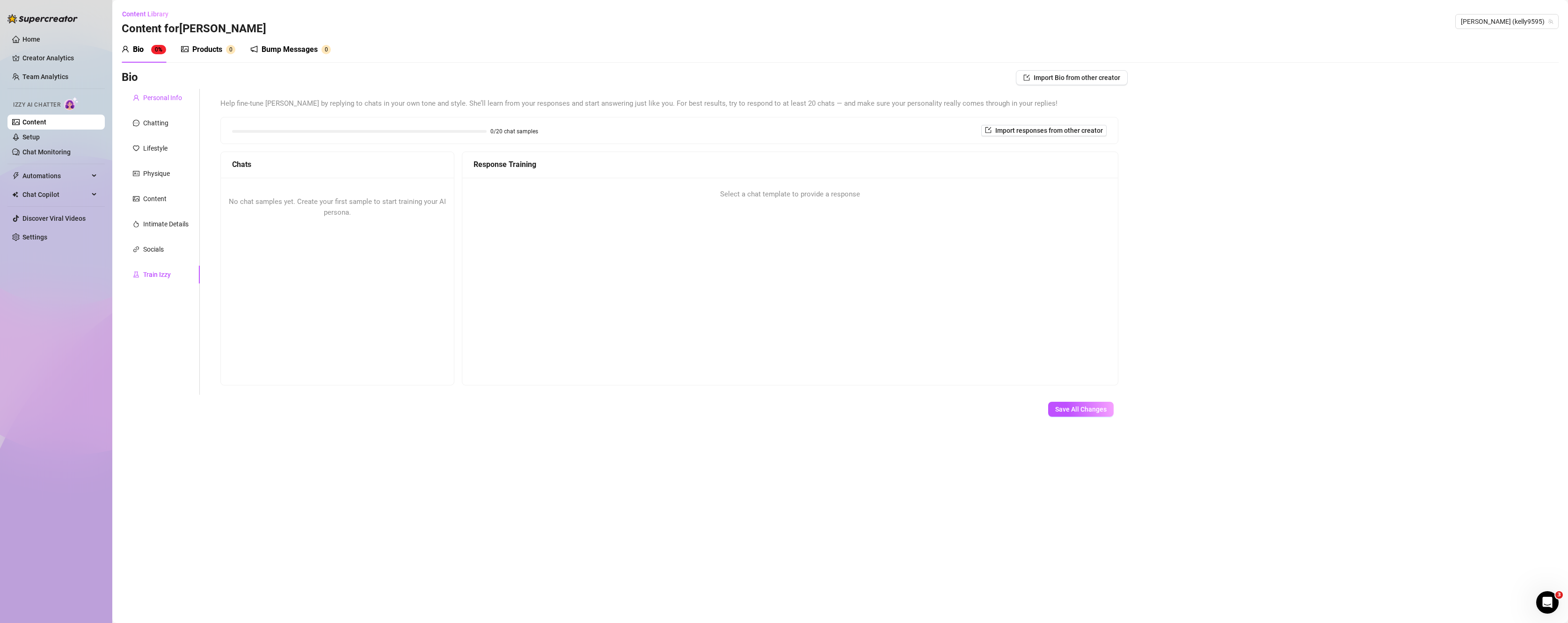
click at [158, 101] on div "Personal Info" at bounding box center [162, 97] width 39 height 10
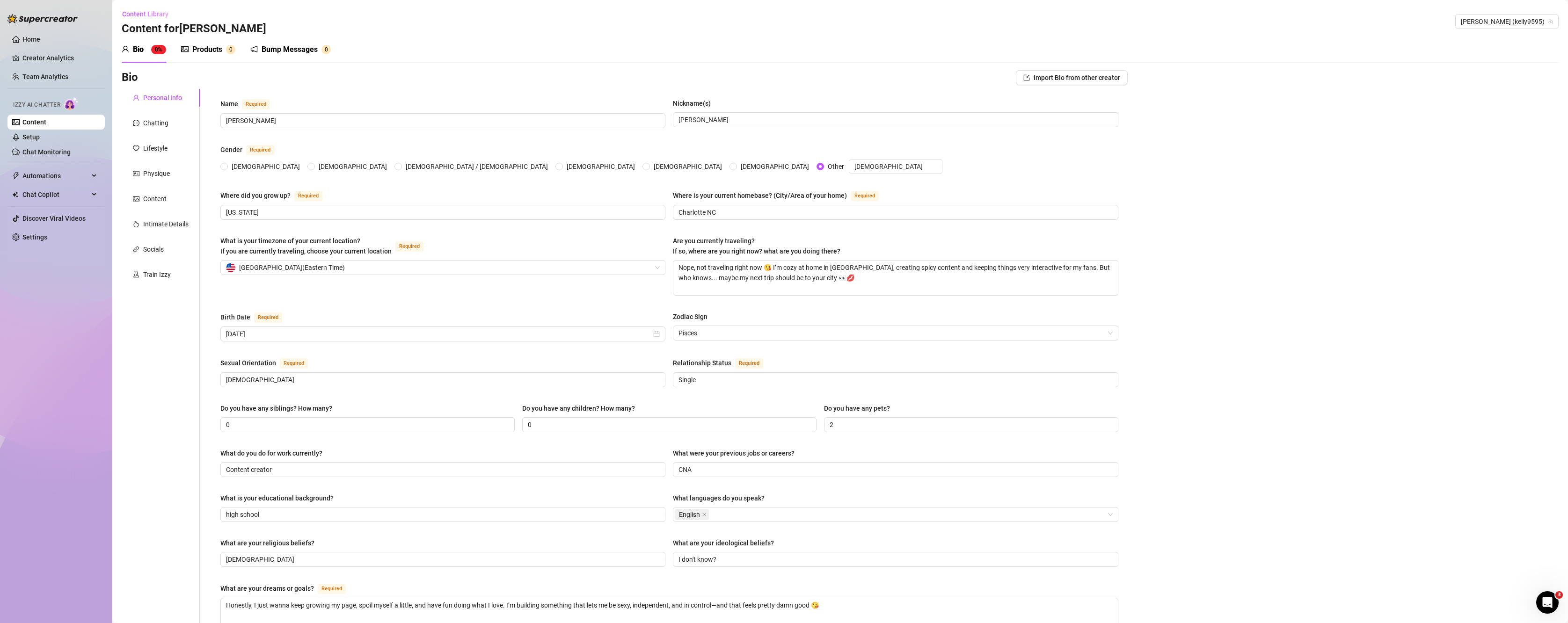
scroll to position [288, 0]
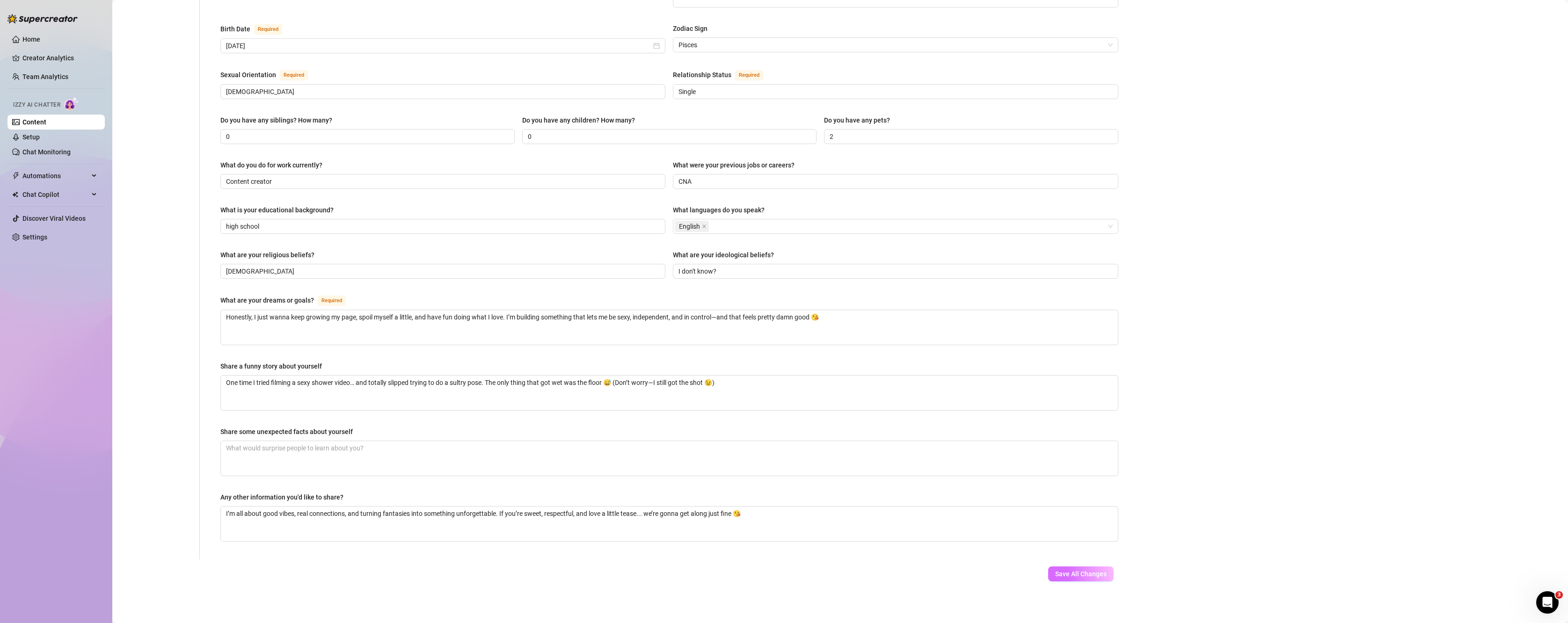
click at [1091, 567] on button "Save All Changes" at bounding box center [1080, 574] width 65 height 15
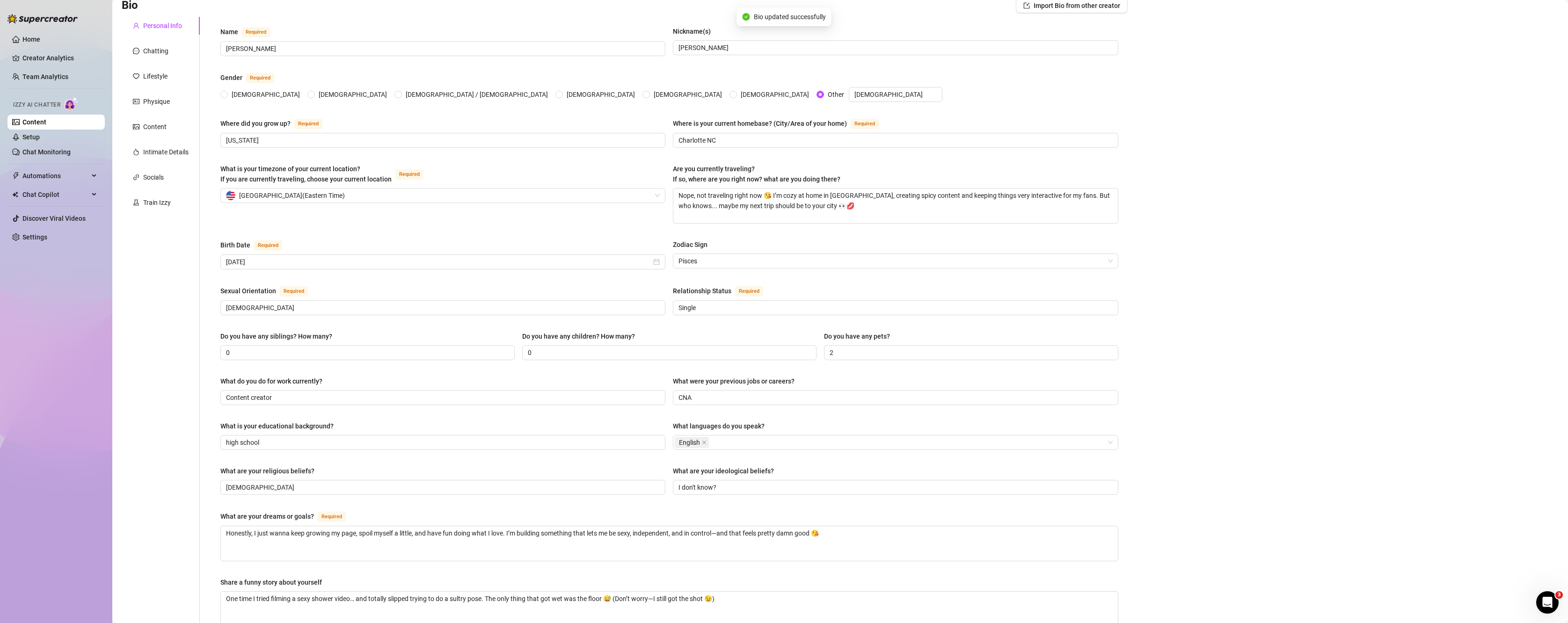
scroll to position [0, 0]
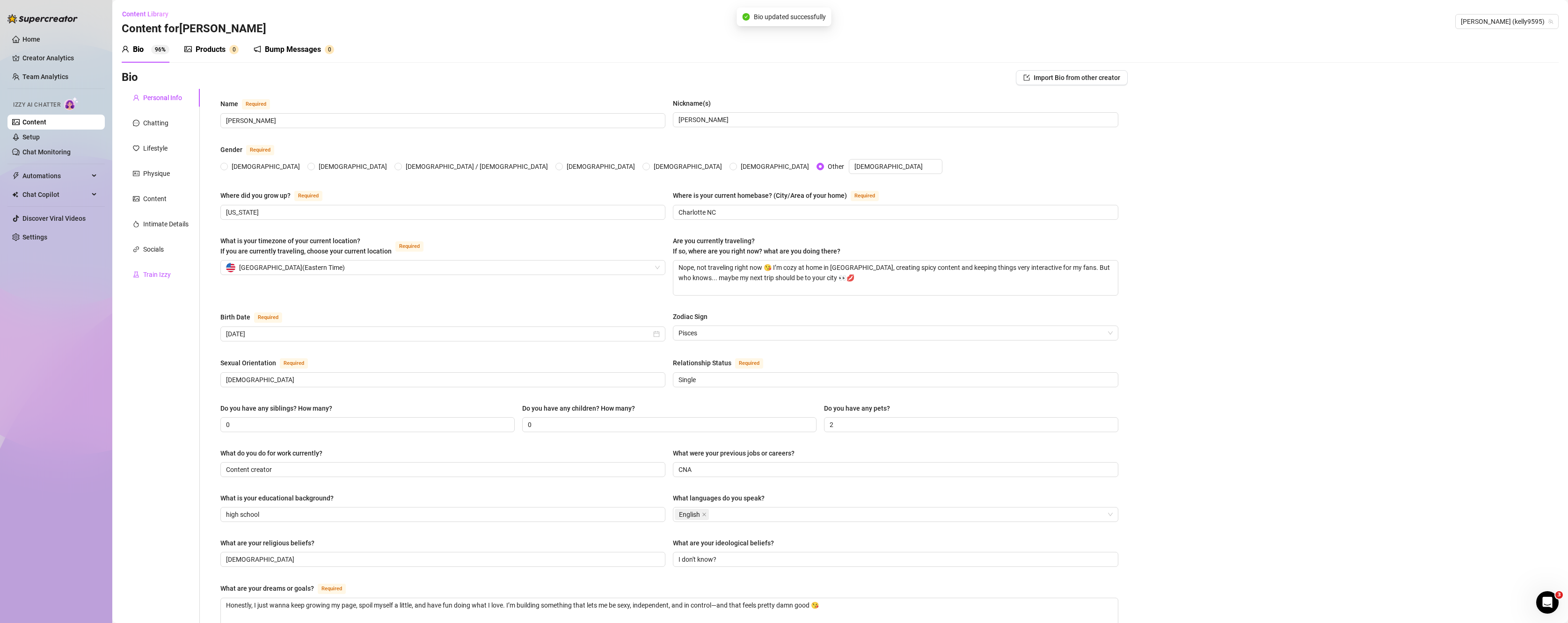
click at [158, 274] on div "Train Izzy" at bounding box center [156, 275] width 27 height 10
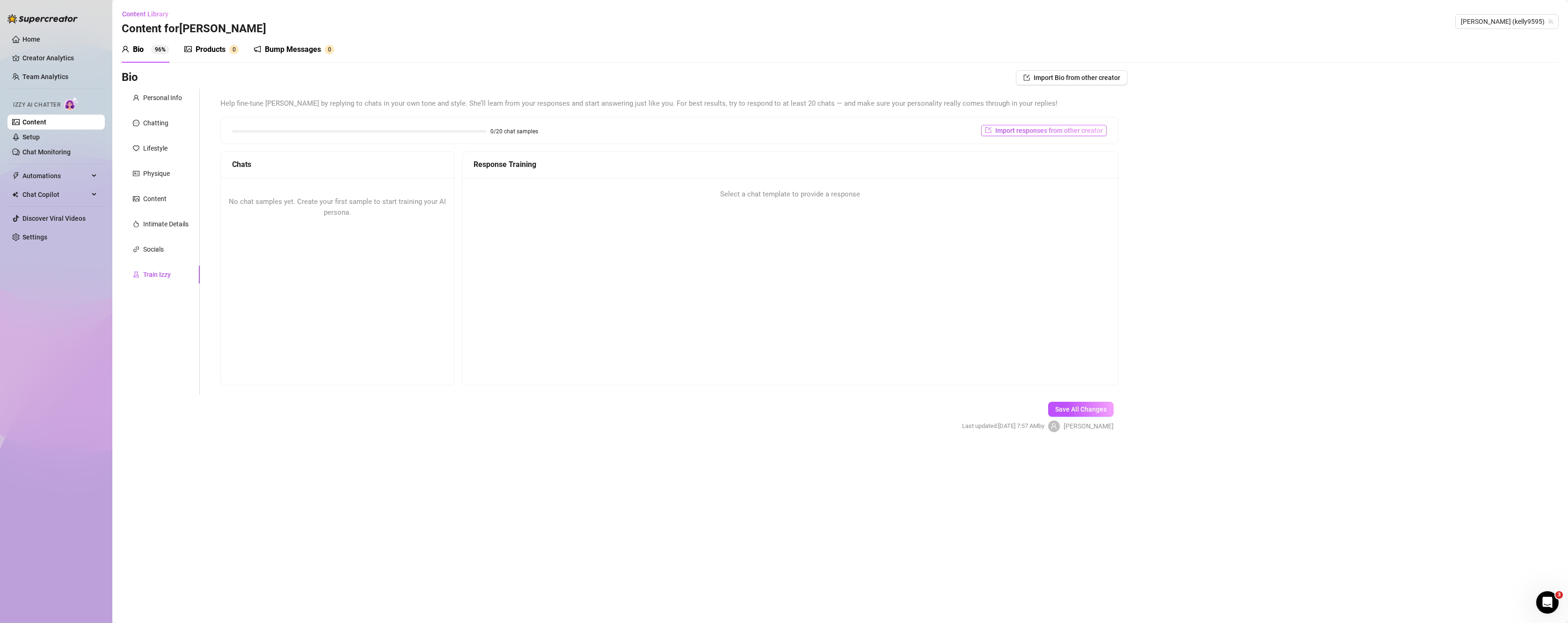
click at [1058, 127] on span "Import responses from other creator" at bounding box center [1049, 130] width 107 height 7
click at [1056, 158] on span "[PERSON_NAME] (kellynicole95)" at bounding box center [1045, 154] width 83 height 14
click at [1074, 176] on span "( kellynicole95 )" at bounding box center [1094, 174] width 41 height 10
click at [1075, 176] on button "Import" at bounding box center [1078, 172] width 26 height 12
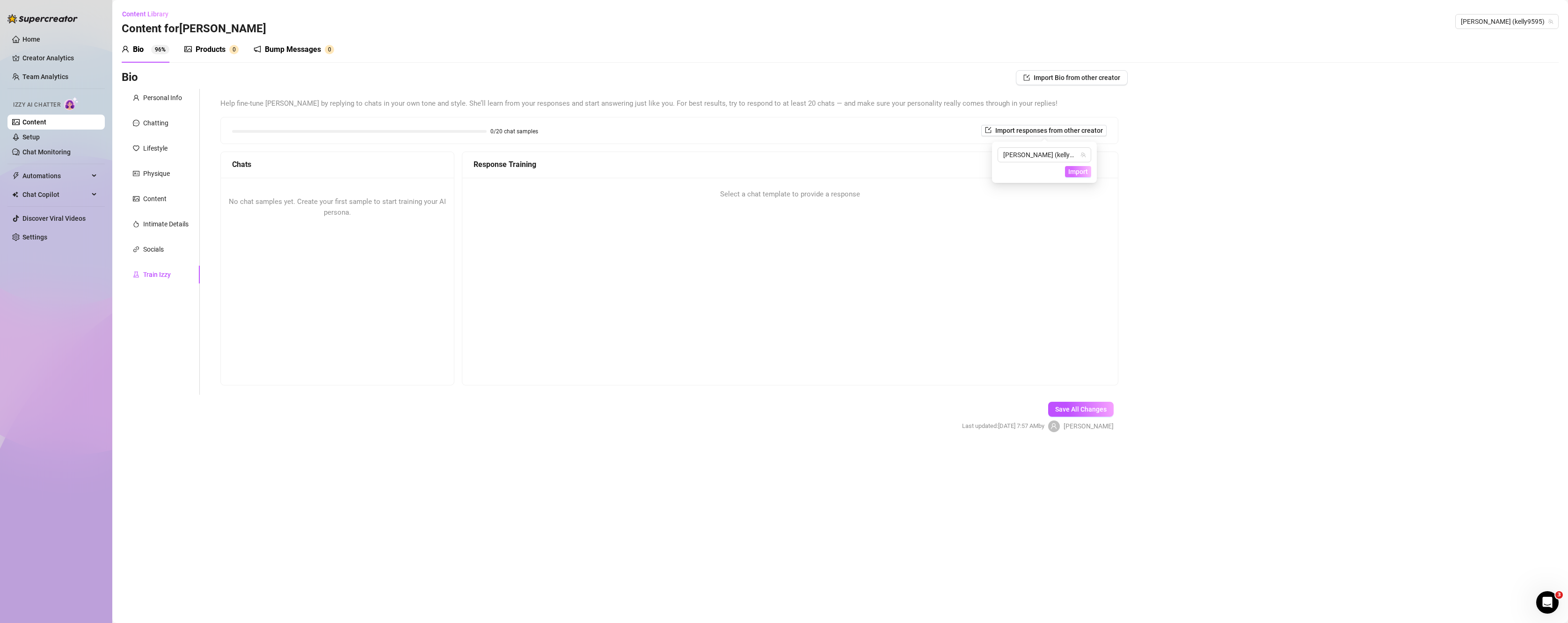
click at [1075, 172] on span "Import" at bounding box center [1078, 172] width 20 height 7
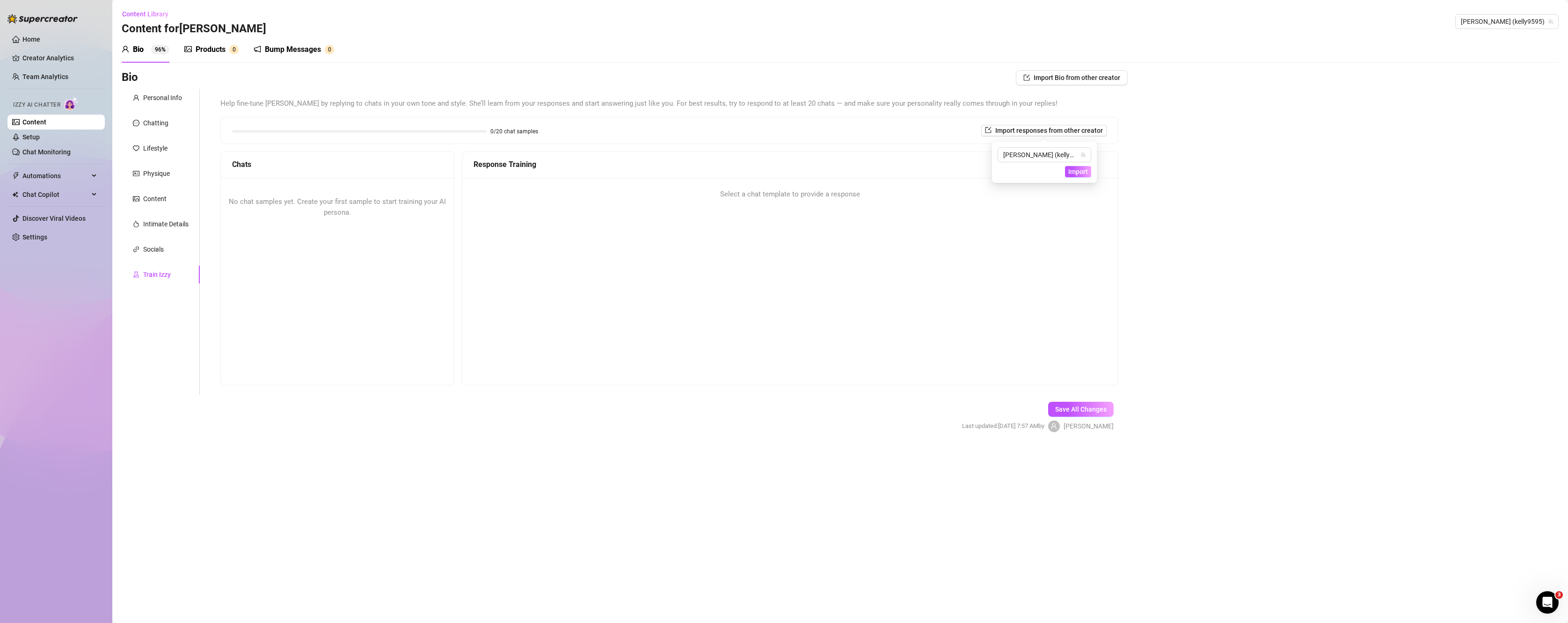
click at [155, 107] on div "Personal Info Chatting Lifestyle Physique Content Intimate Details Socials Trai…" at bounding box center [160, 242] width 78 height 306
click at [160, 97] on div "Personal Info" at bounding box center [162, 97] width 39 height 10
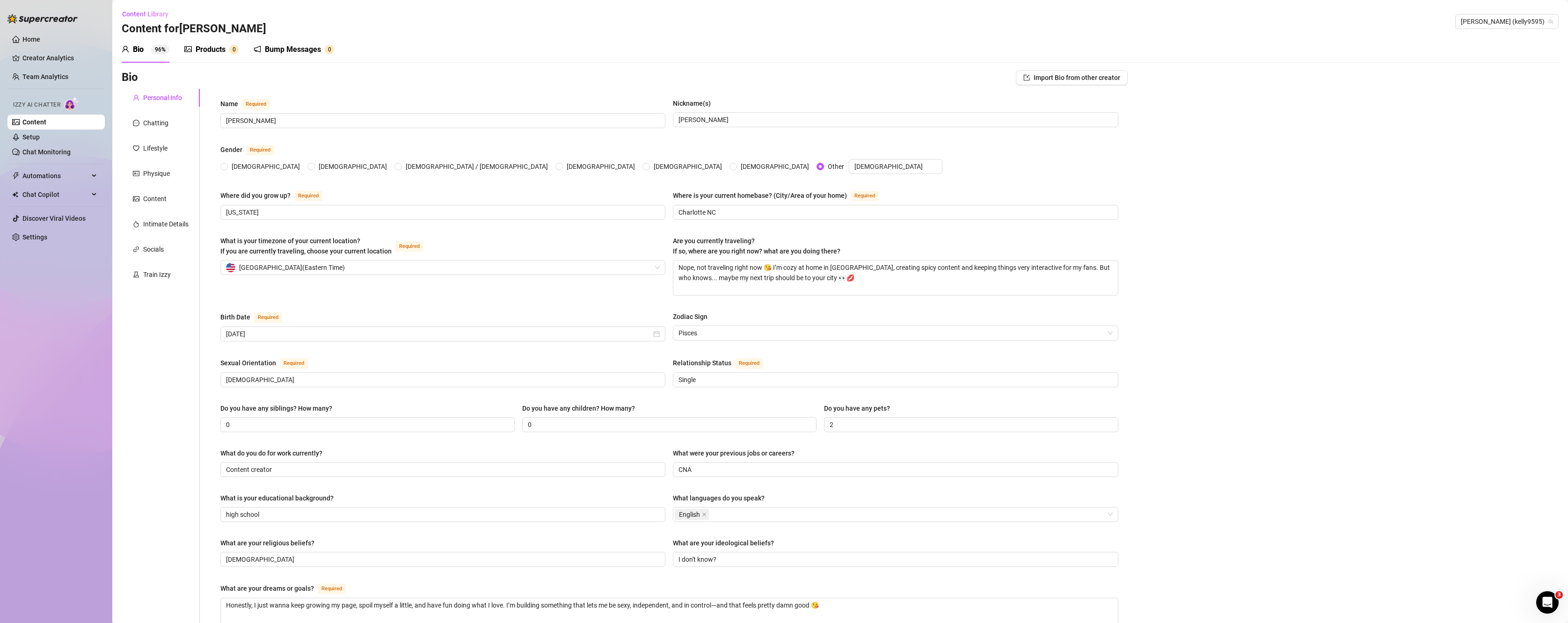
click at [291, 54] on div "Bump Messages" at bounding box center [293, 50] width 56 height 12
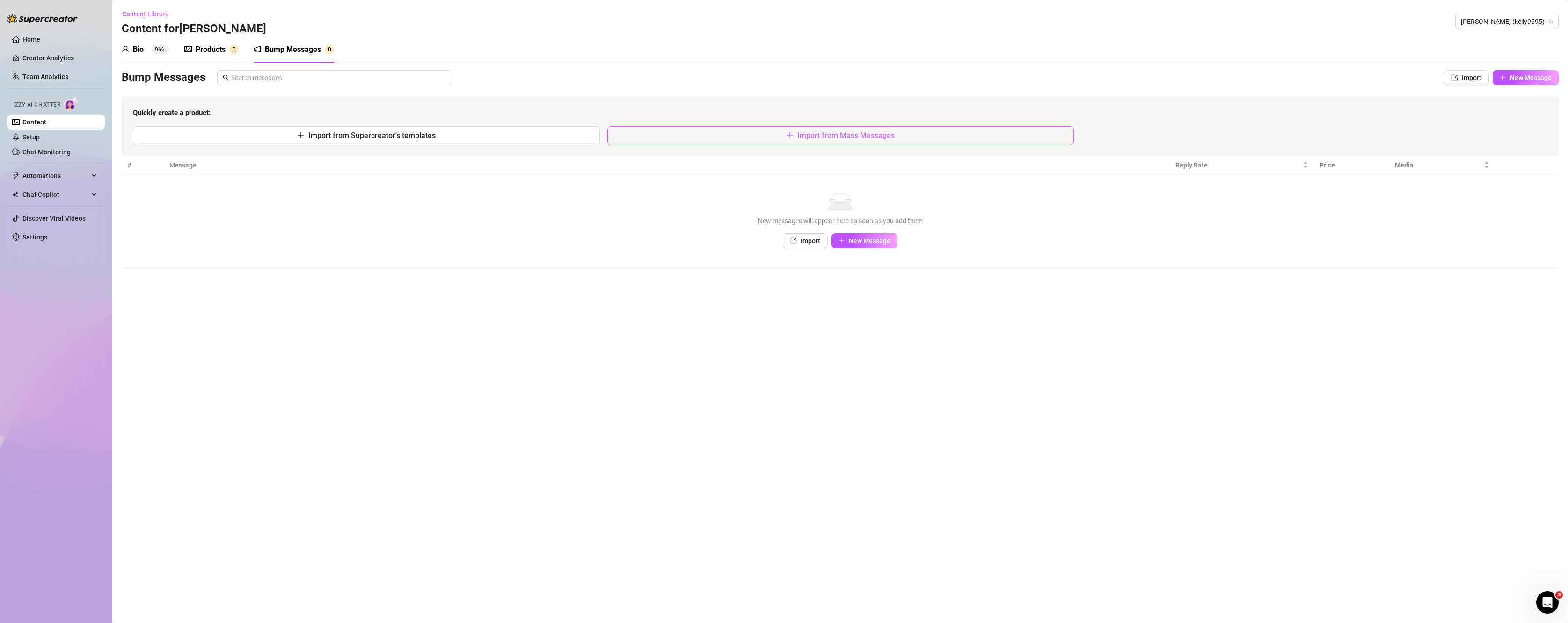
click at [938, 137] on button "Import from Mass Messages" at bounding box center [841, 135] width 467 height 19
type textarea "Type your message here..."
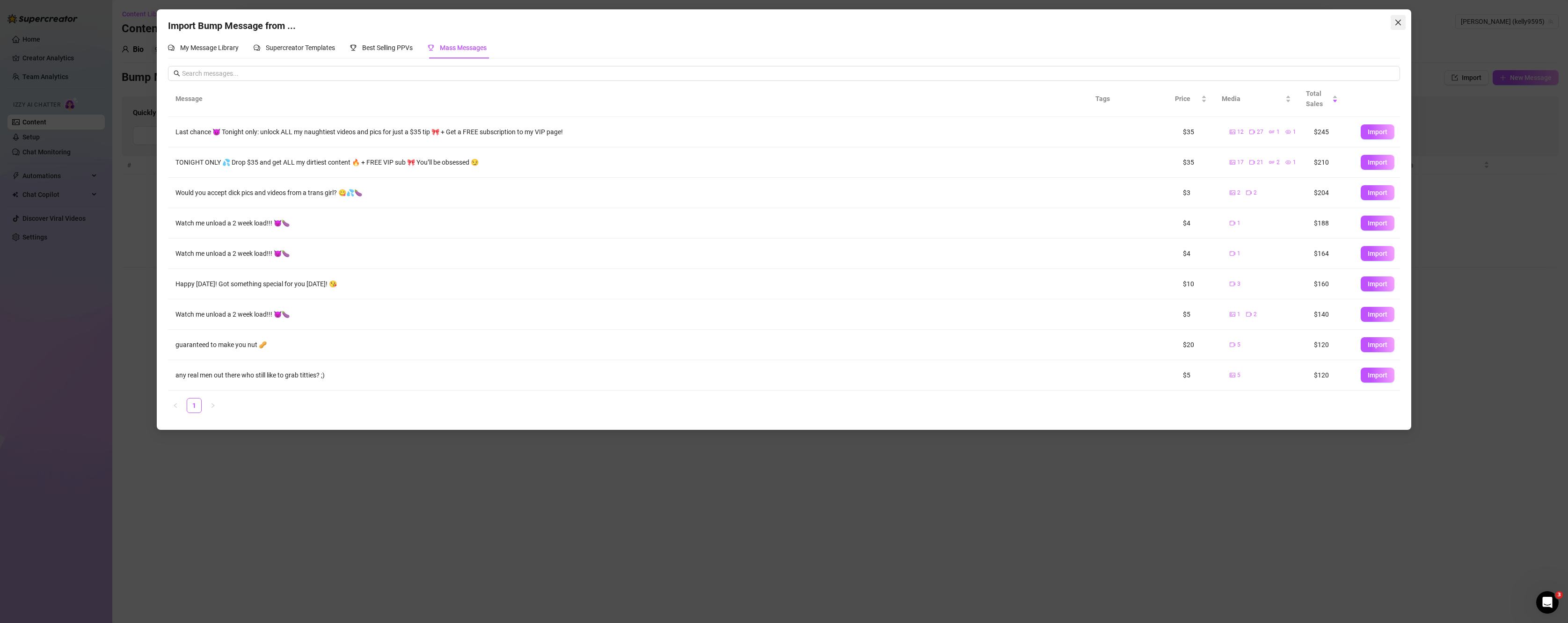
click at [1098, 29] on button "Close" at bounding box center [1398, 22] width 15 height 15
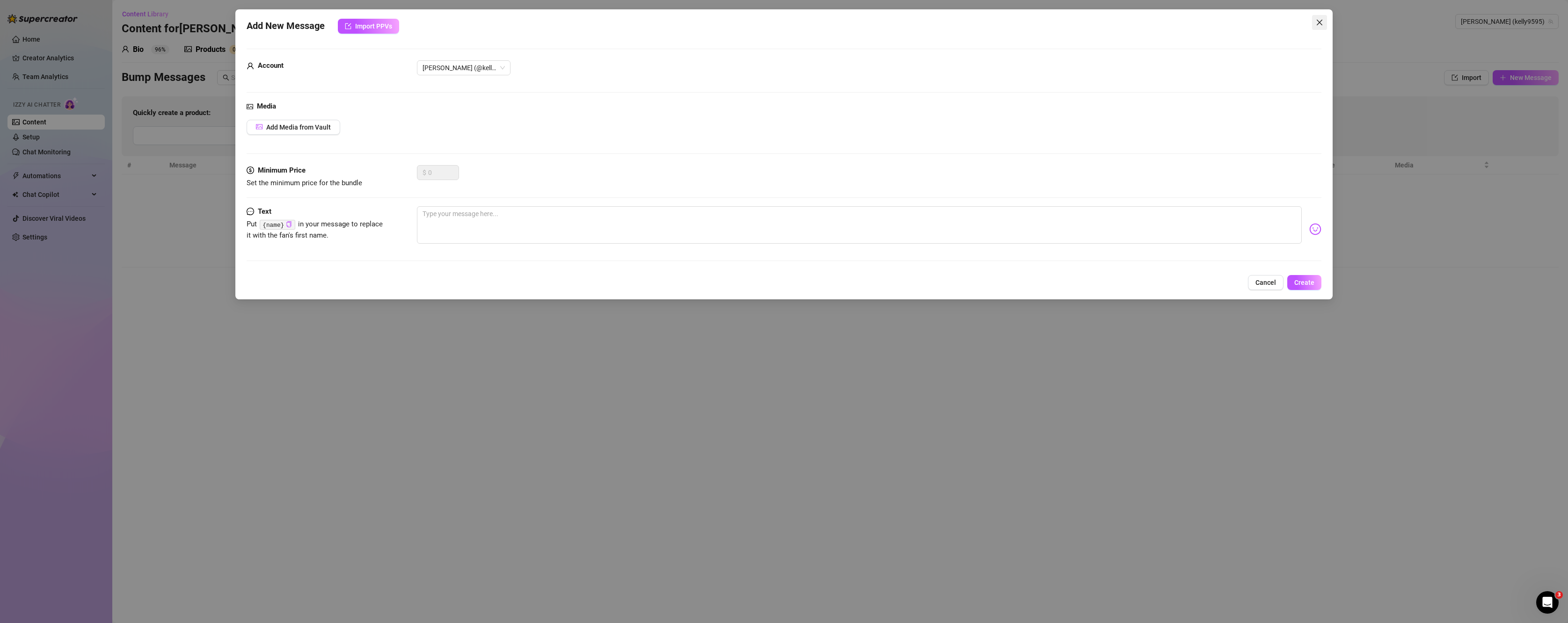
click at [1098, 26] on icon "close" at bounding box center [1319, 22] width 7 height 7
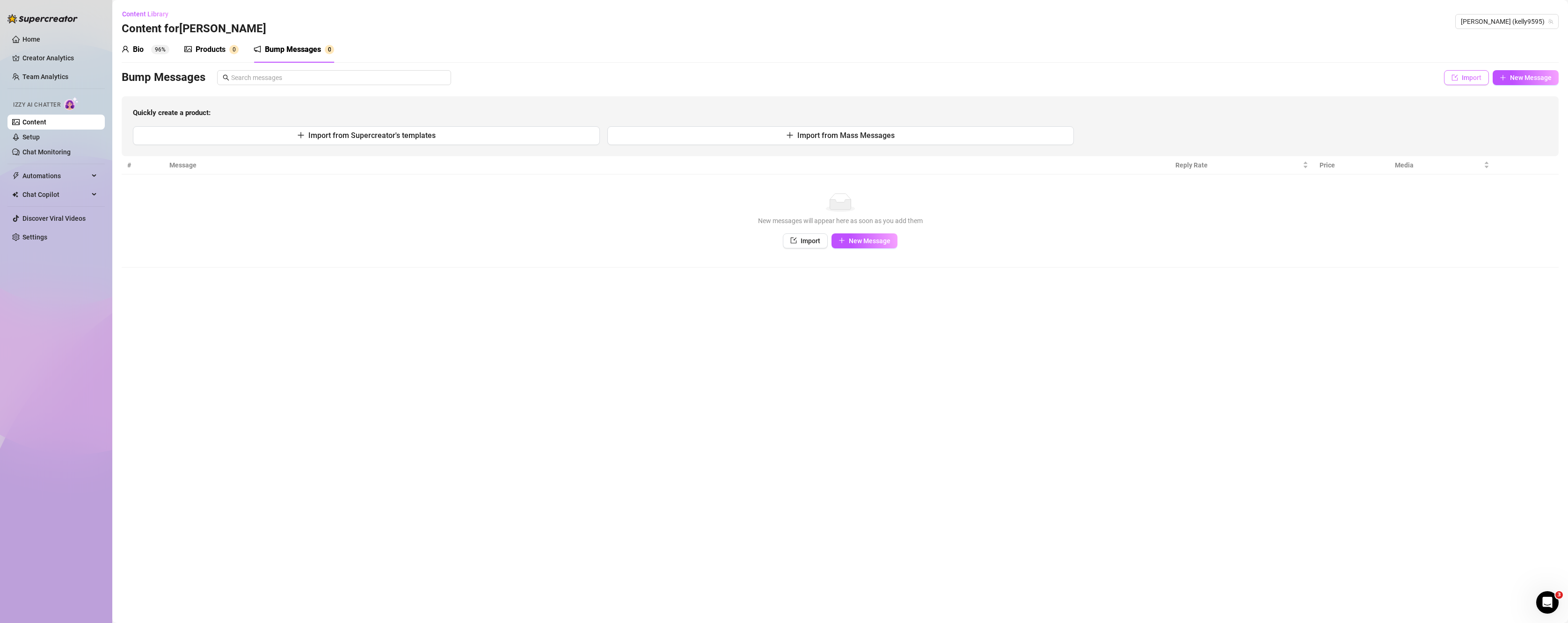
click at [1098, 78] on span "Import" at bounding box center [1471, 78] width 20 height 7
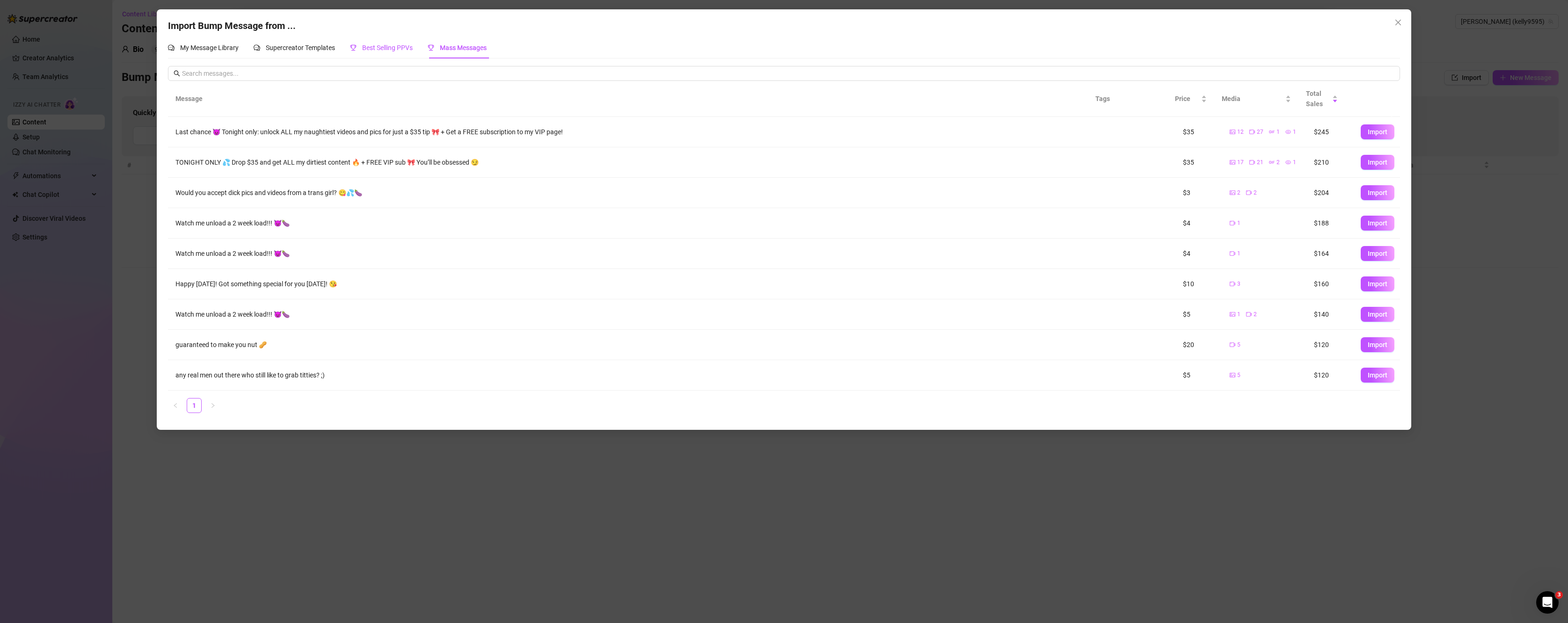
click at [369, 48] on span "Best Selling PPVs" at bounding box center [387, 47] width 50 height 7
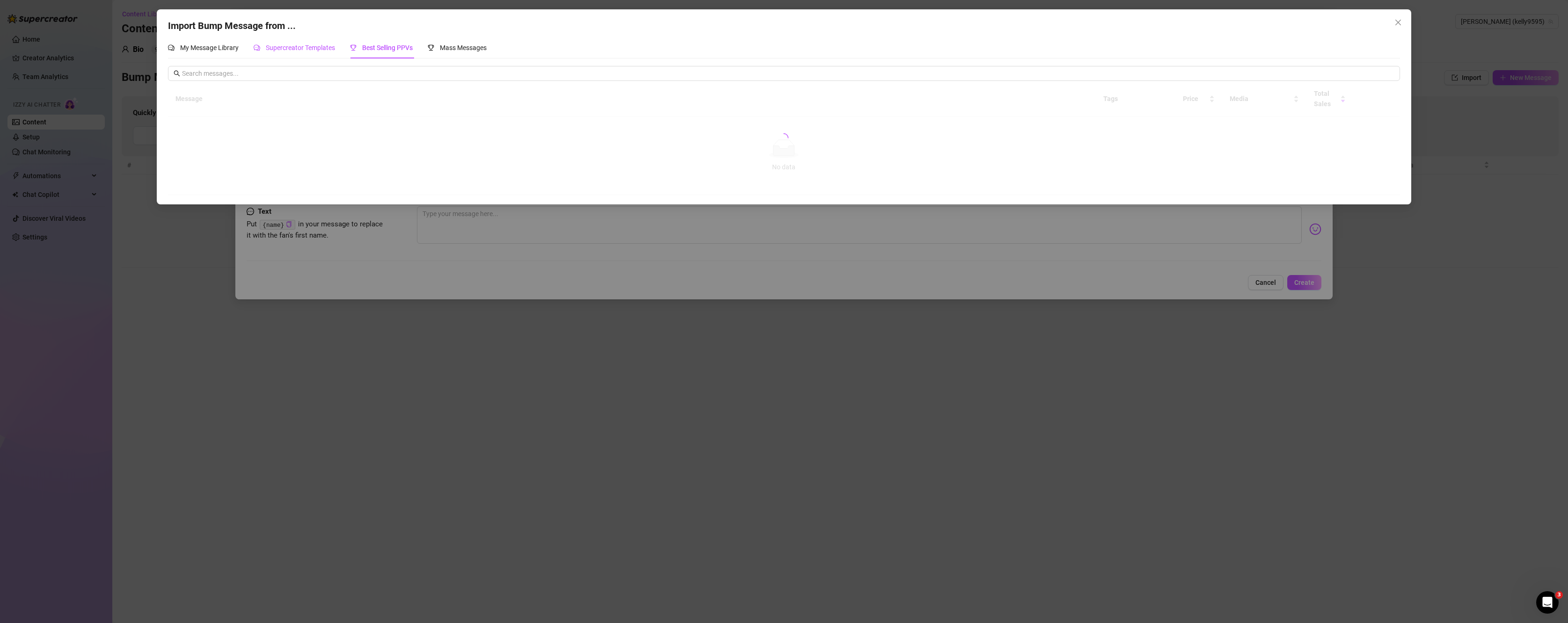
click at [301, 45] on span "Supercreator Templates" at bounding box center [300, 47] width 69 height 7
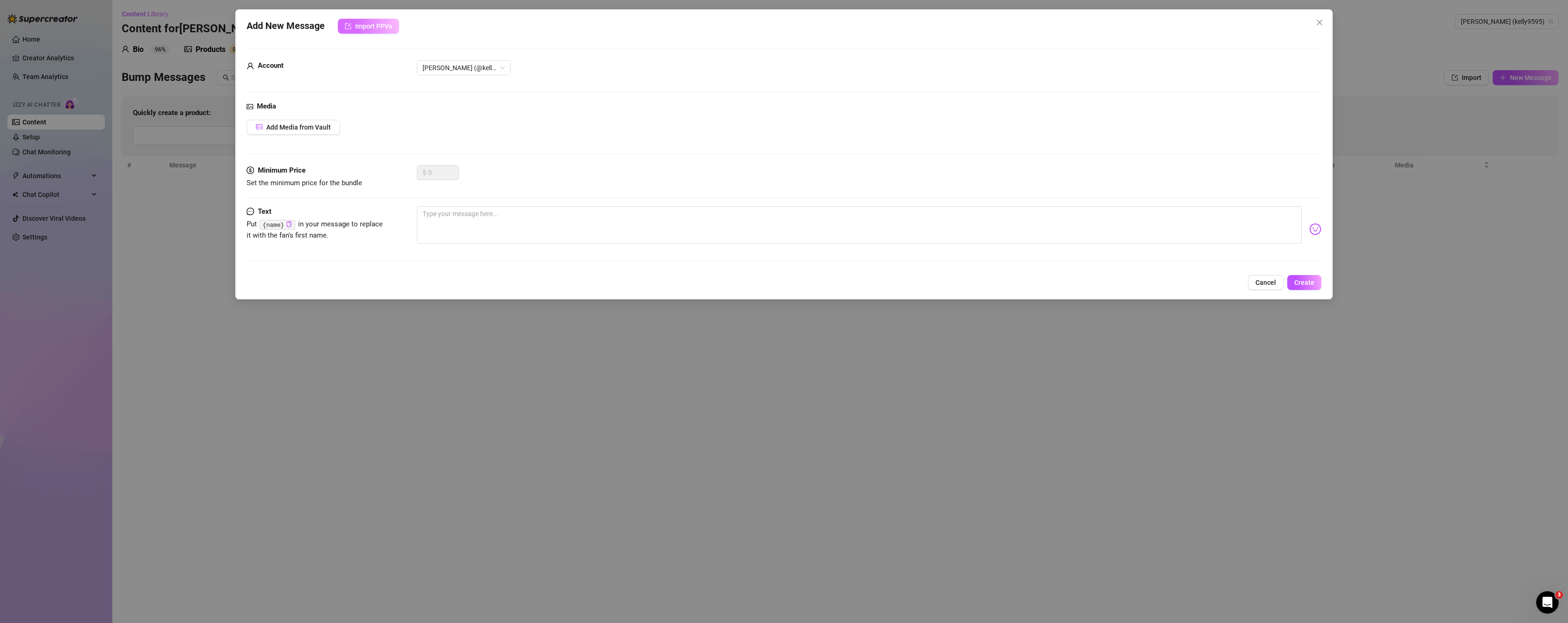
click at [361, 19] on button "Import PPVs" at bounding box center [368, 26] width 61 height 15
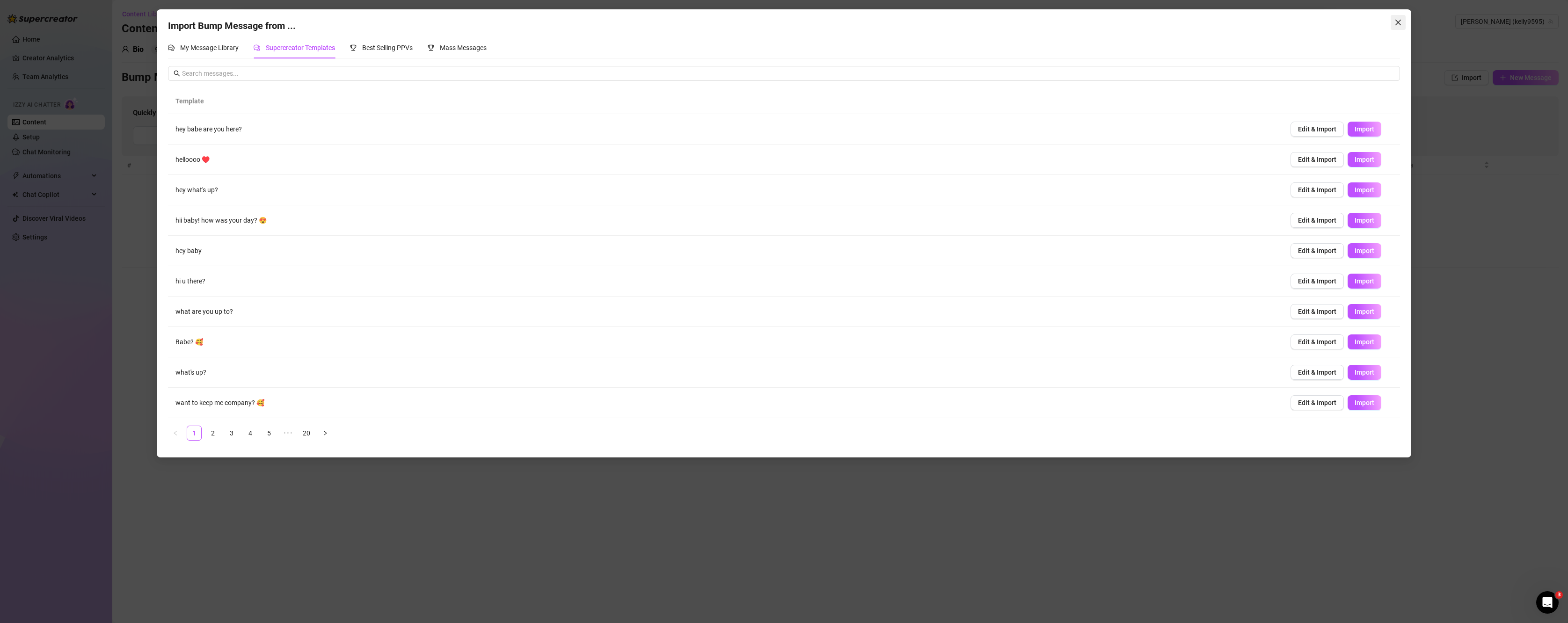
click at [1098, 26] on button "Close" at bounding box center [1398, 22] width 15 height 15
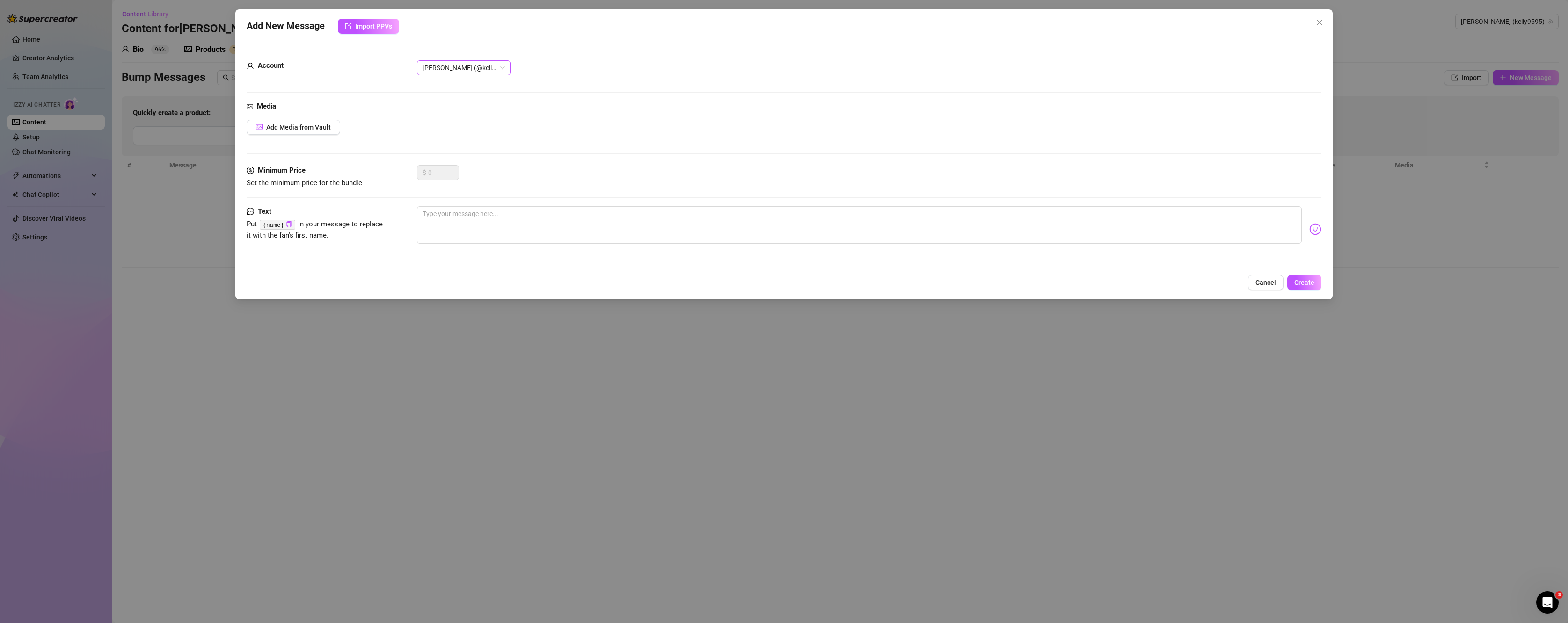
click at [477, 64] on span "[PERSON_NAME] (@kelly9595)" at bounding box center [464, 68] width 83 height 14
click at [447, 91] on div "[PERSON_NAME] (@kellynicole95)" at bounding box center [463, 87] width 78 height 10
click at [503, 67] on span "[PERSON_NAME] (@kellynicole95)" at bounding box center [464, 68] width 83 height 14
click at [474, 99] on div "[PERSON_NAME] (@kelly9595)" at bounding box center [463, 101] width 78 height 10
click at [314, 137] on div "Media Add Media from Vault" at bounding box center [784, 133] width 1075 height 64
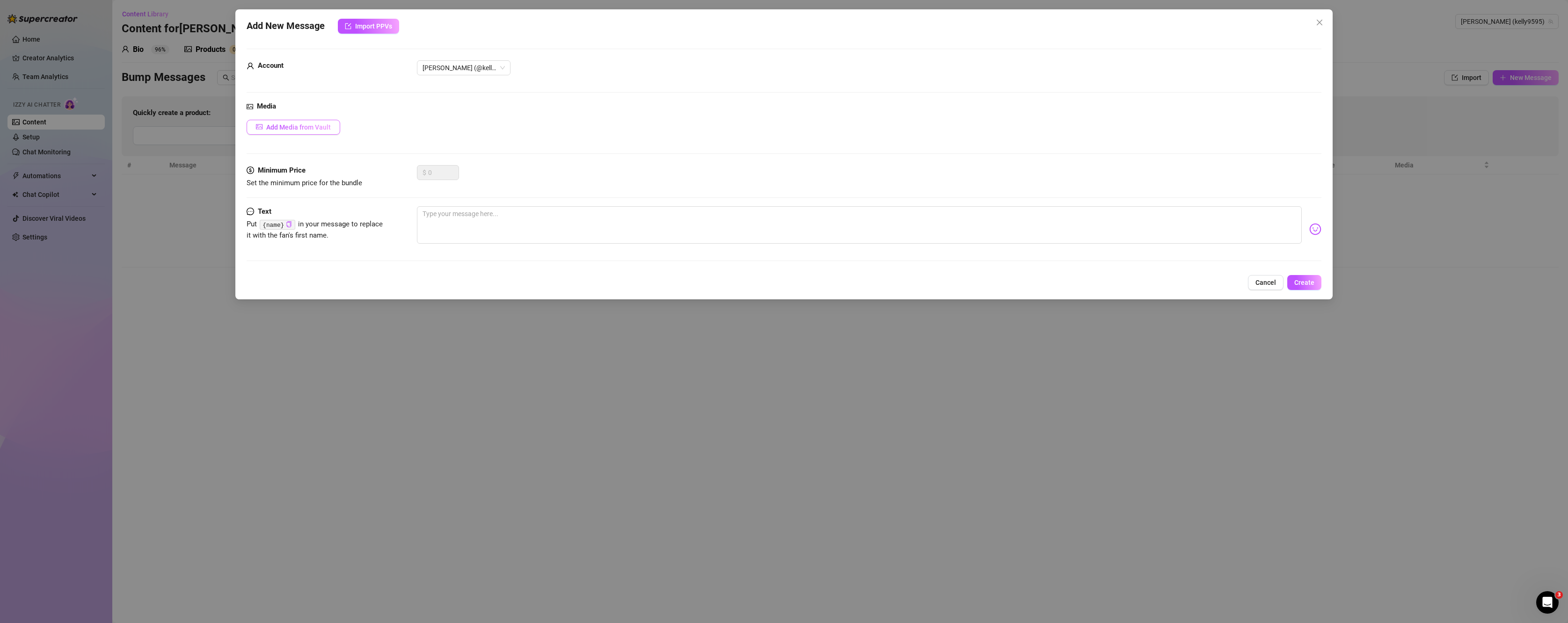
click at [291, 129] on span "Add Media from Vault" at bounding box center [299, 127] width 64 height 7
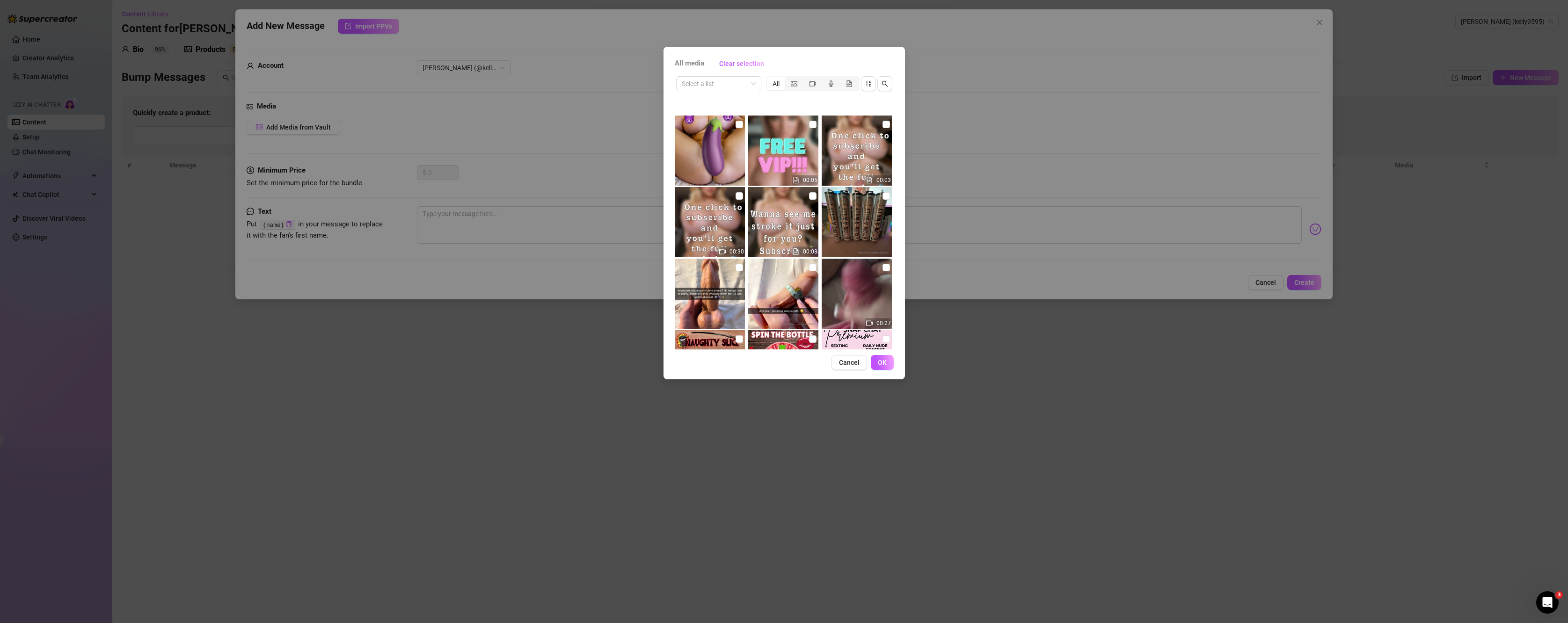
click at [408, 347] on div "All media Clear selection Select a list All 00:05 00:03 00:30 00:03 00:27 00:05…" at bounding box center [784, 311] width 1568 height 623
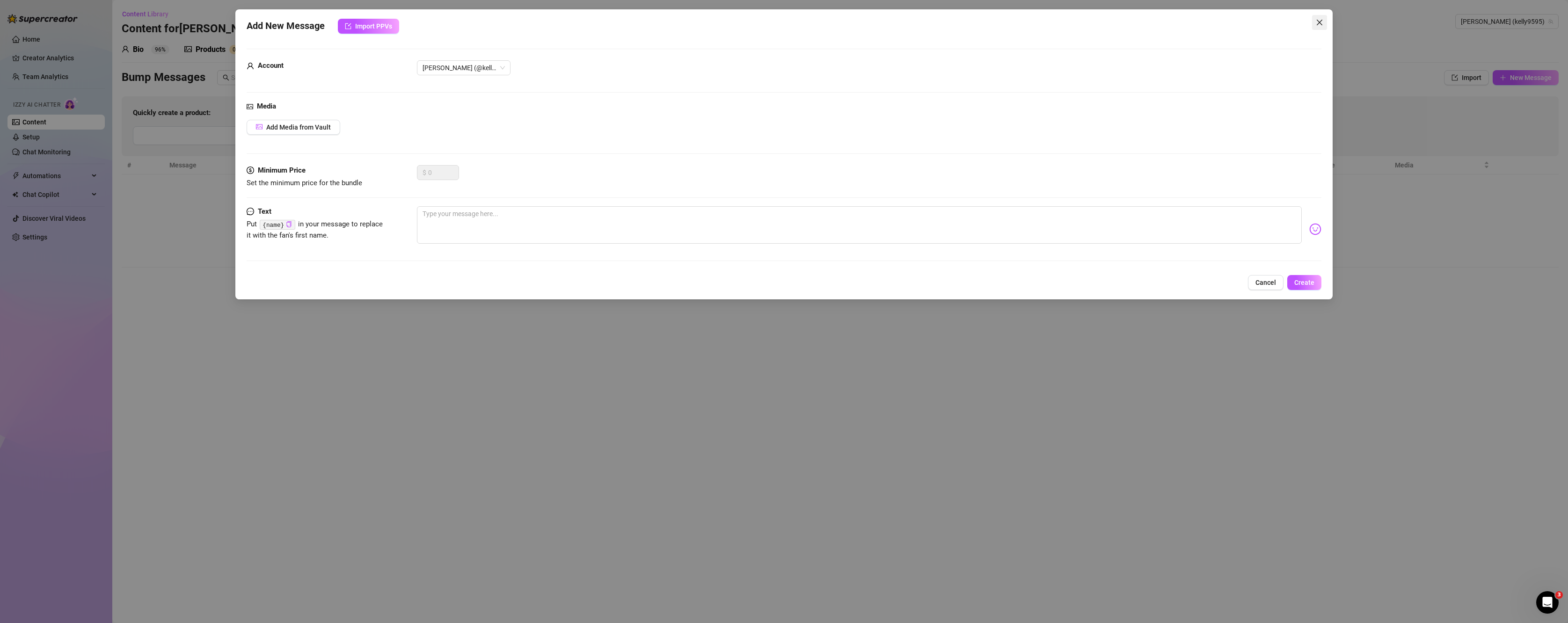
click at [1098, 26] on icon "close" at bounding box center [1319, 22] width 7 height 7
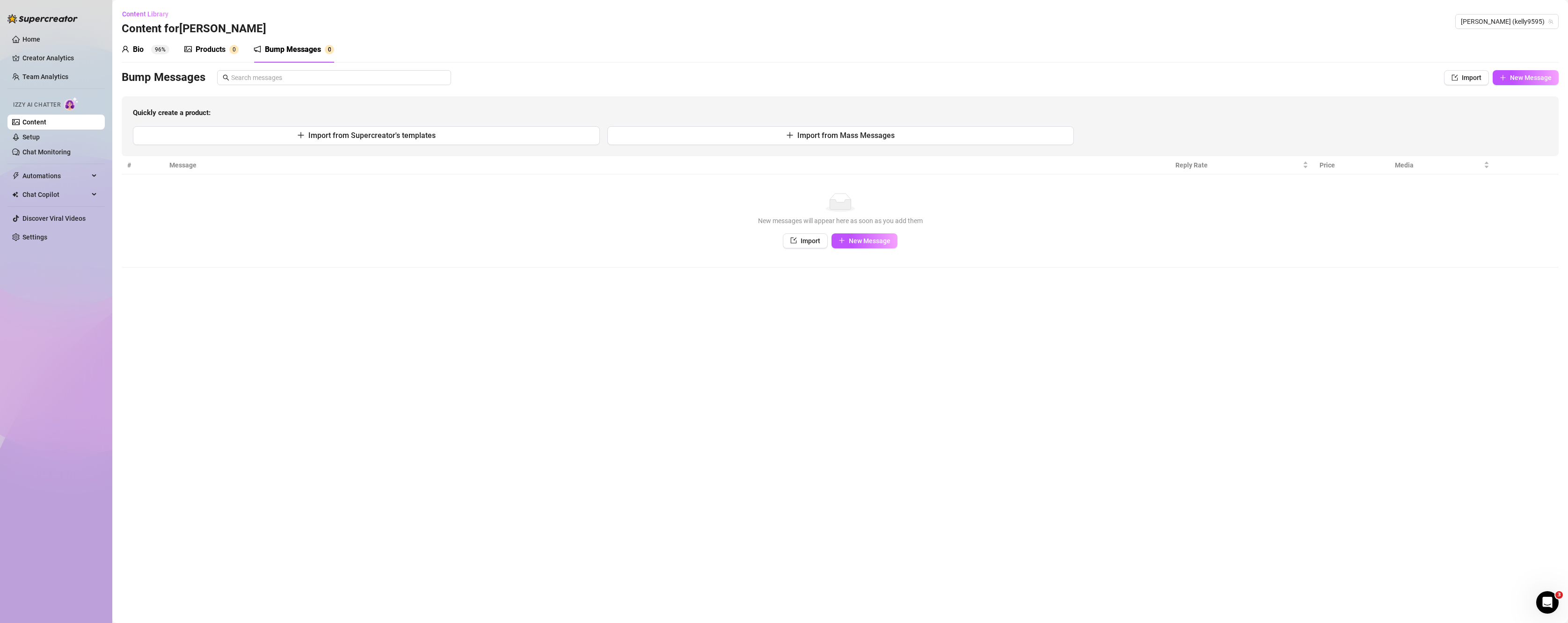
click at [141, 41] on div "Bio 96%" at bounding box center [145, 50] width 48 height 26
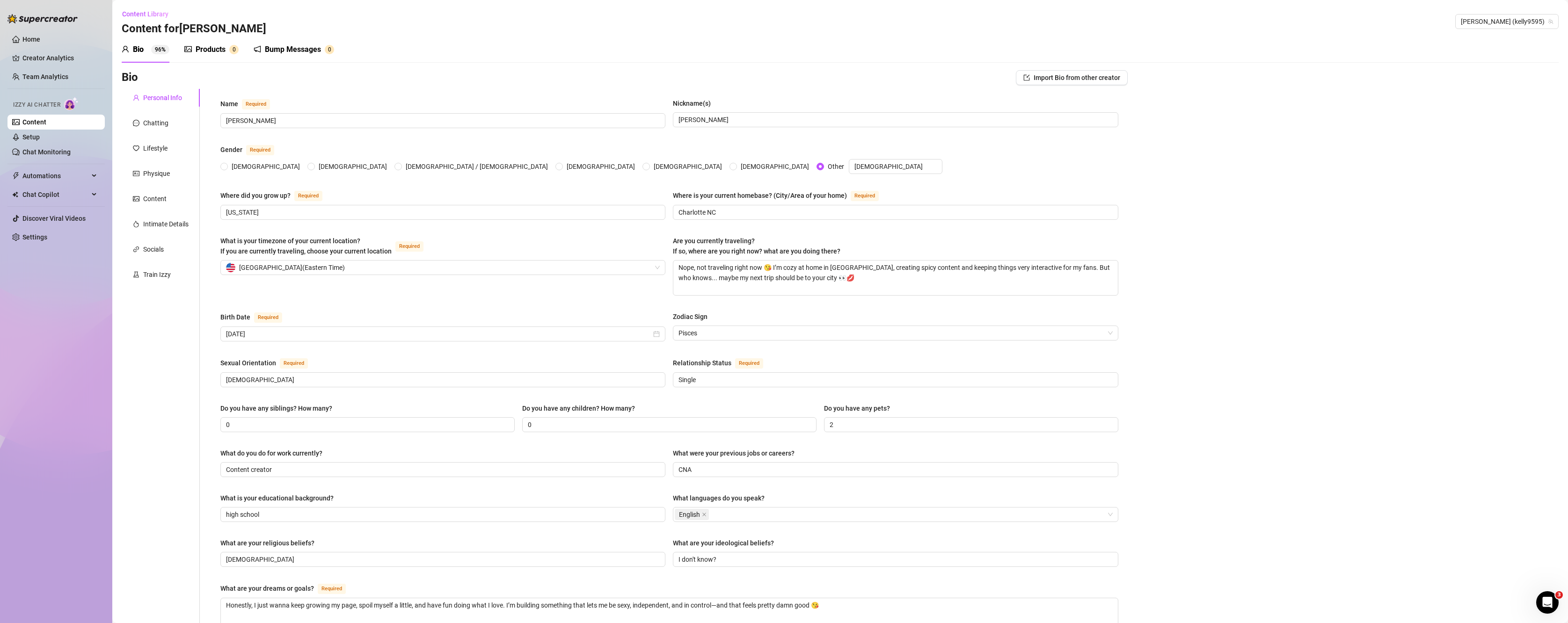
click at [1076, 85] on div "Bio Import Bio from other creator" at bounding box center [624, 79] width 1006 height 19
click at [1068, 82] on button "Import Bio from other creator" at bounding box center [1072, 78] width 112 height 15
click at [1092, 121] on span "Import" at bounding box center [1100, 120] width 20 height 7
click at [148, 123] on div "Chatting" at bounding box center [155, 123] width 26 height 10
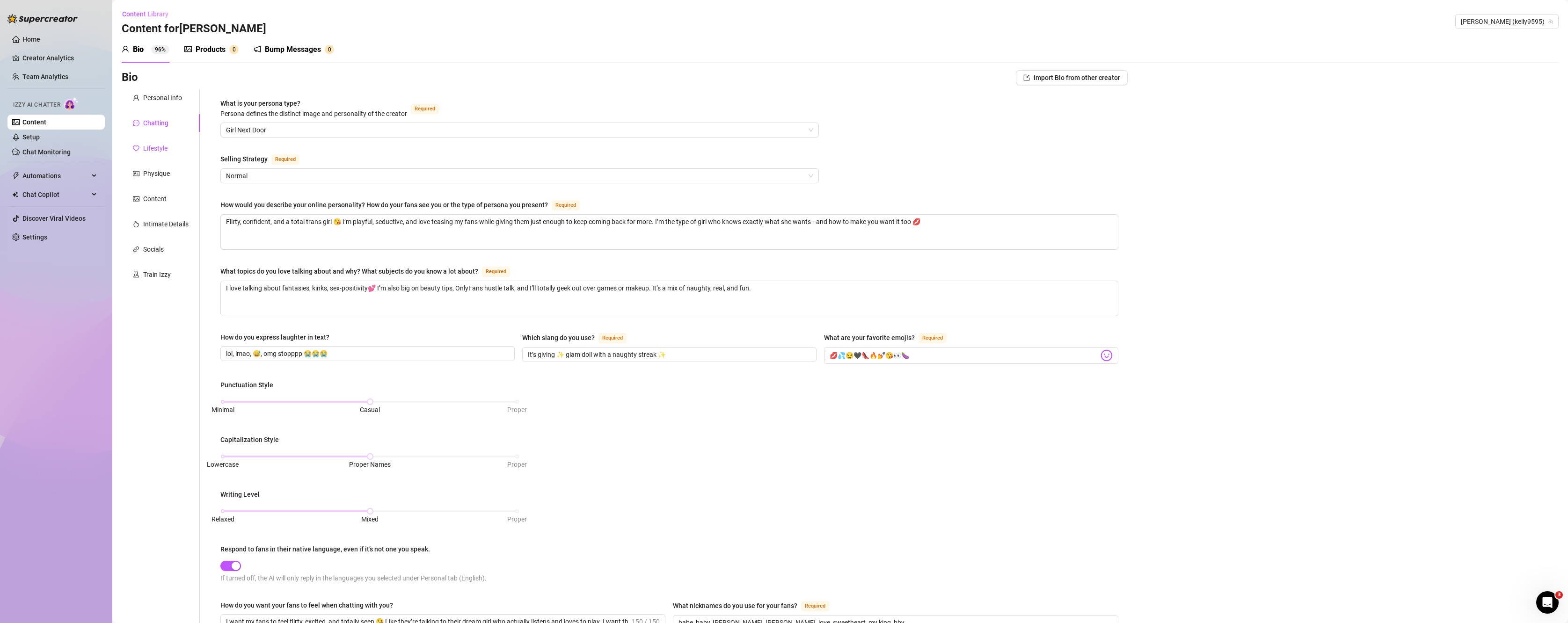
click at [156, 149] on div "Lifestyle" at bounding box center [154, 148] width 24 height 10
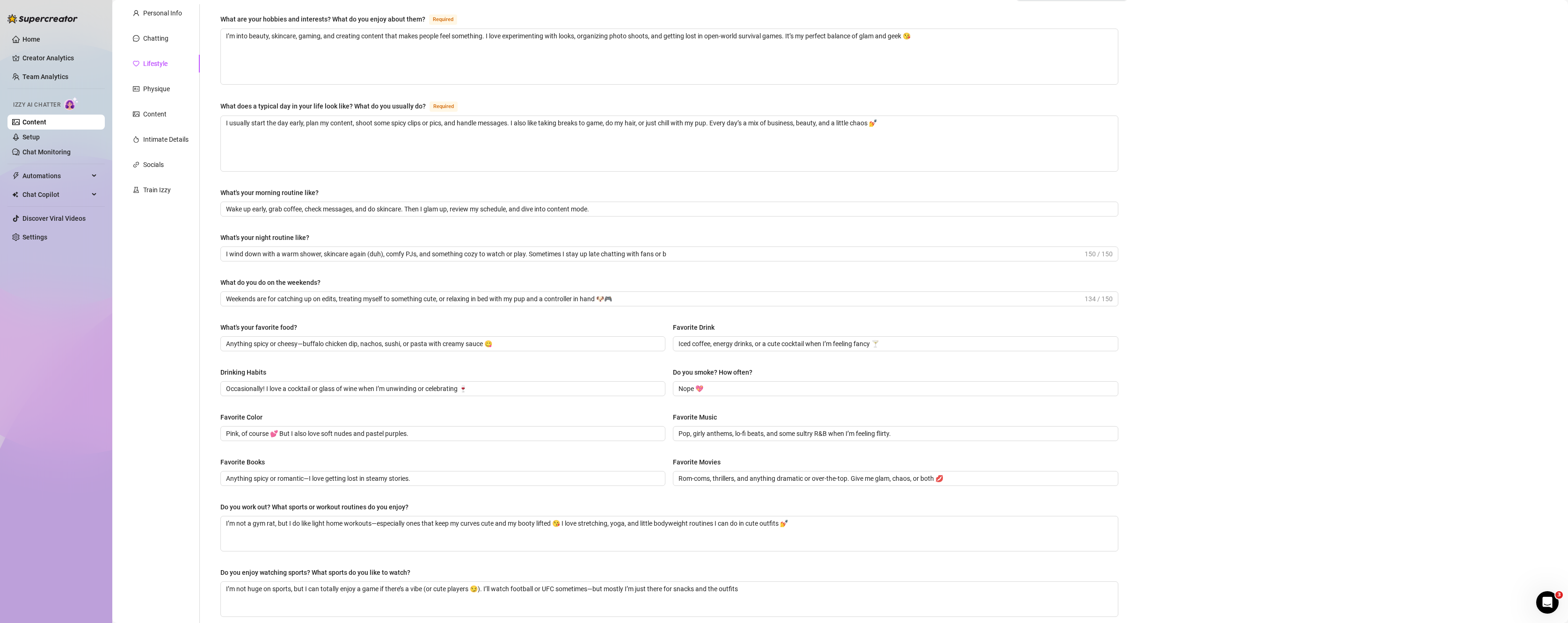
scroll to position [78, 0]
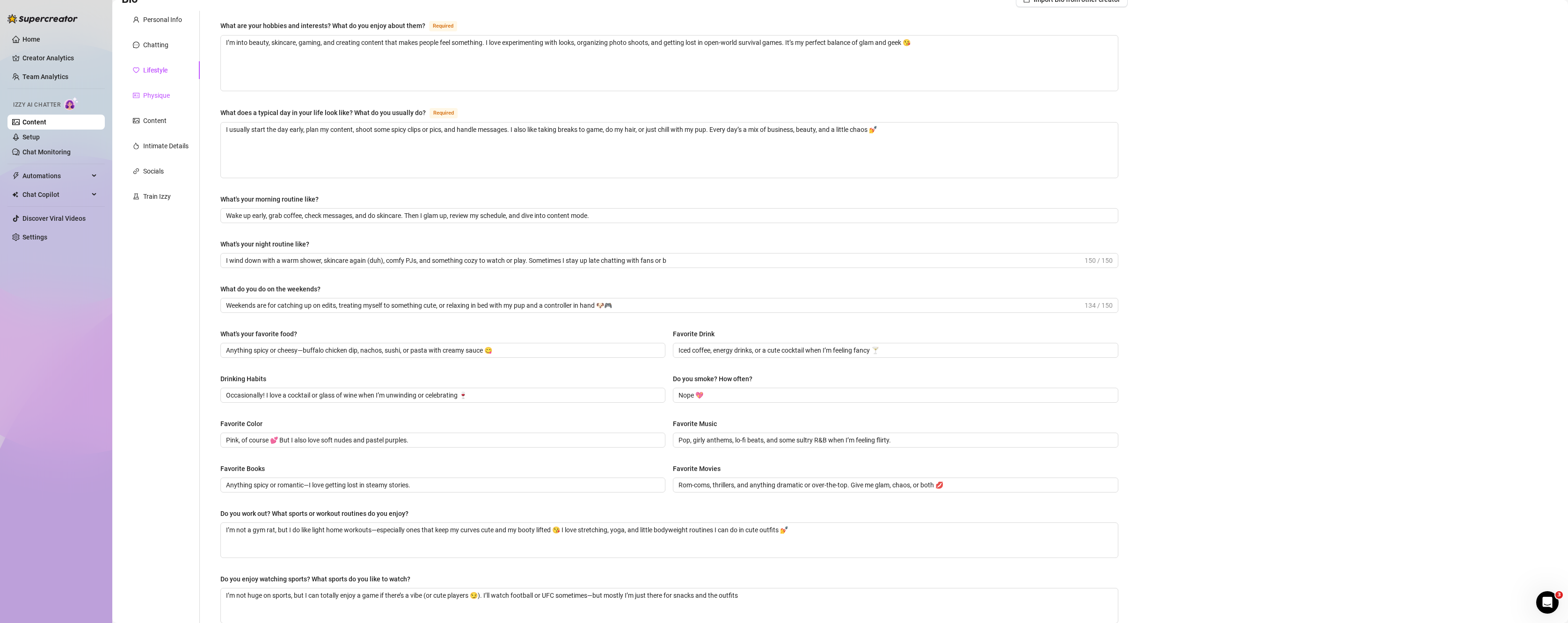
click at [153, 95] on div "Physique" at bounding box center [156, 95] width 26 height 10
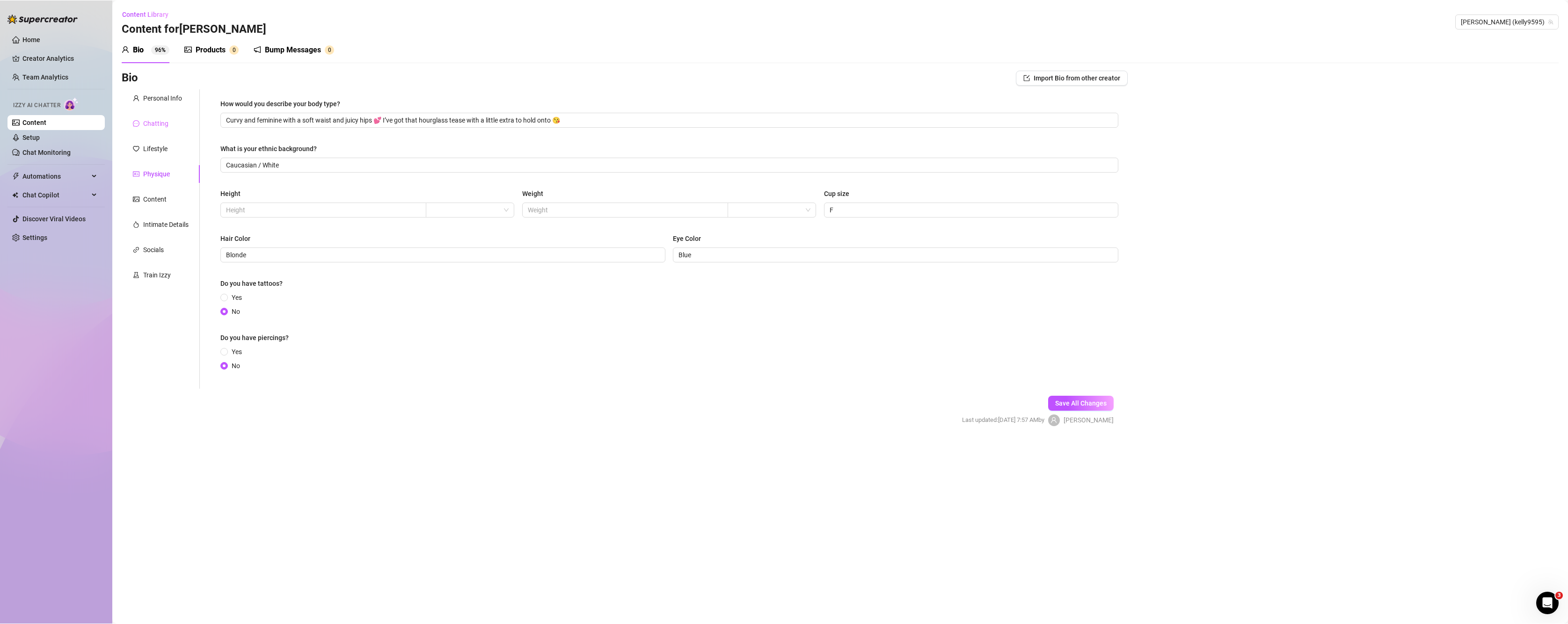
scroll to position [0, 0]
click at [149, 128] on div "Chatting" at bounding box center [155, 123] width 26 height 10
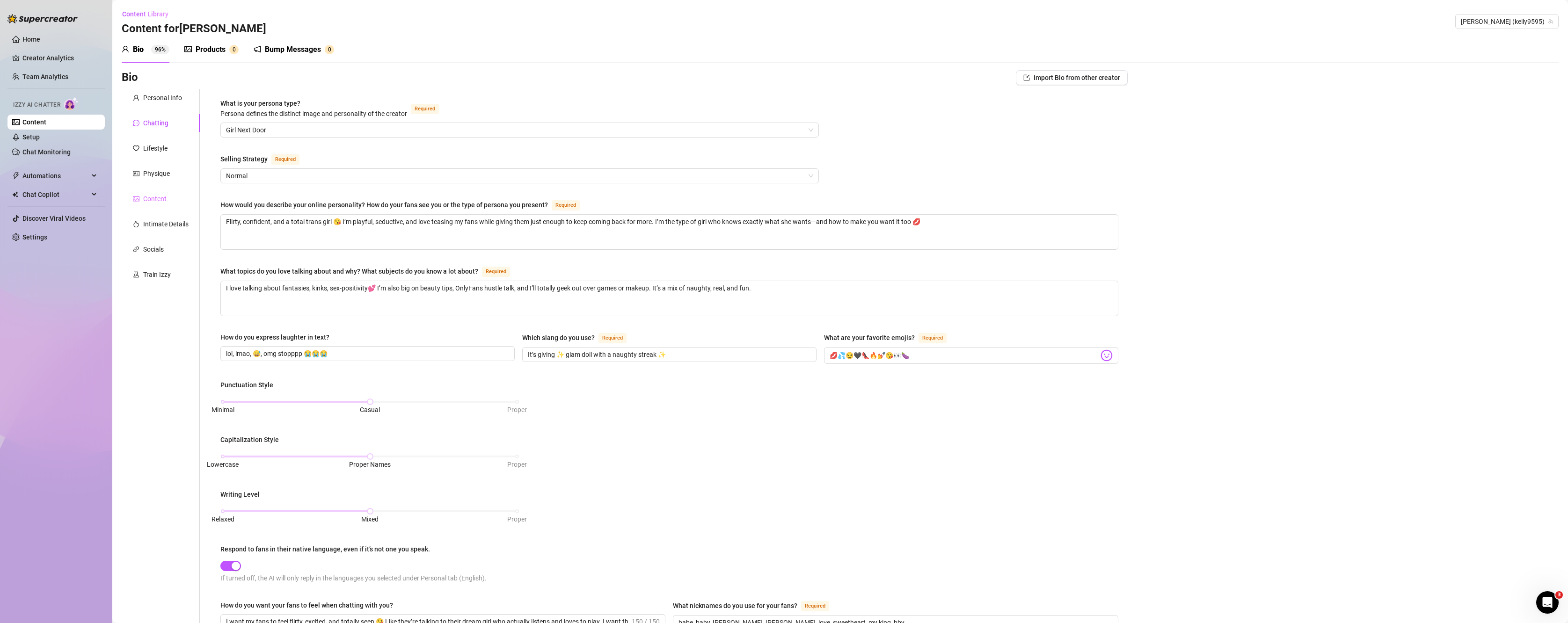
click at [149, 206] on div "Content" at bounding box center [160, 199] width 78 height 18
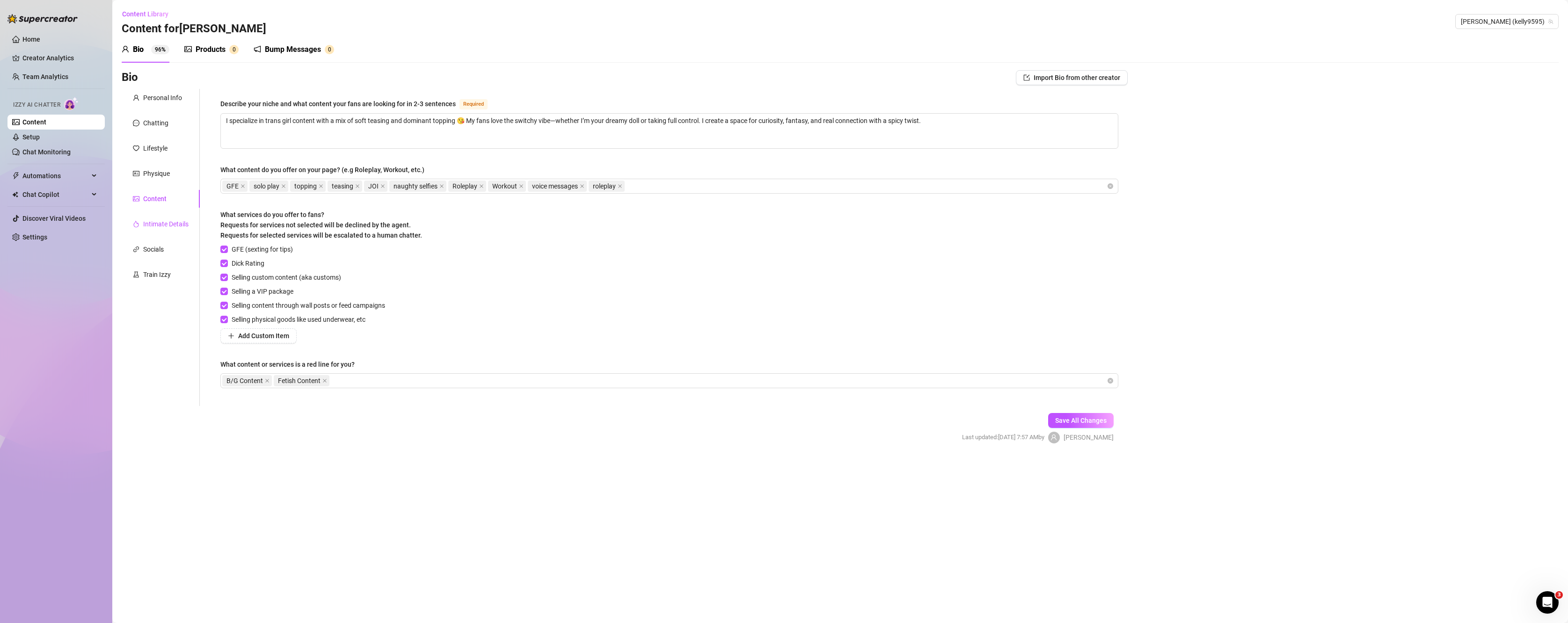
click at [152, 224] on div "Intimate Details" at bounding box center [165, 224] width 45 height 10
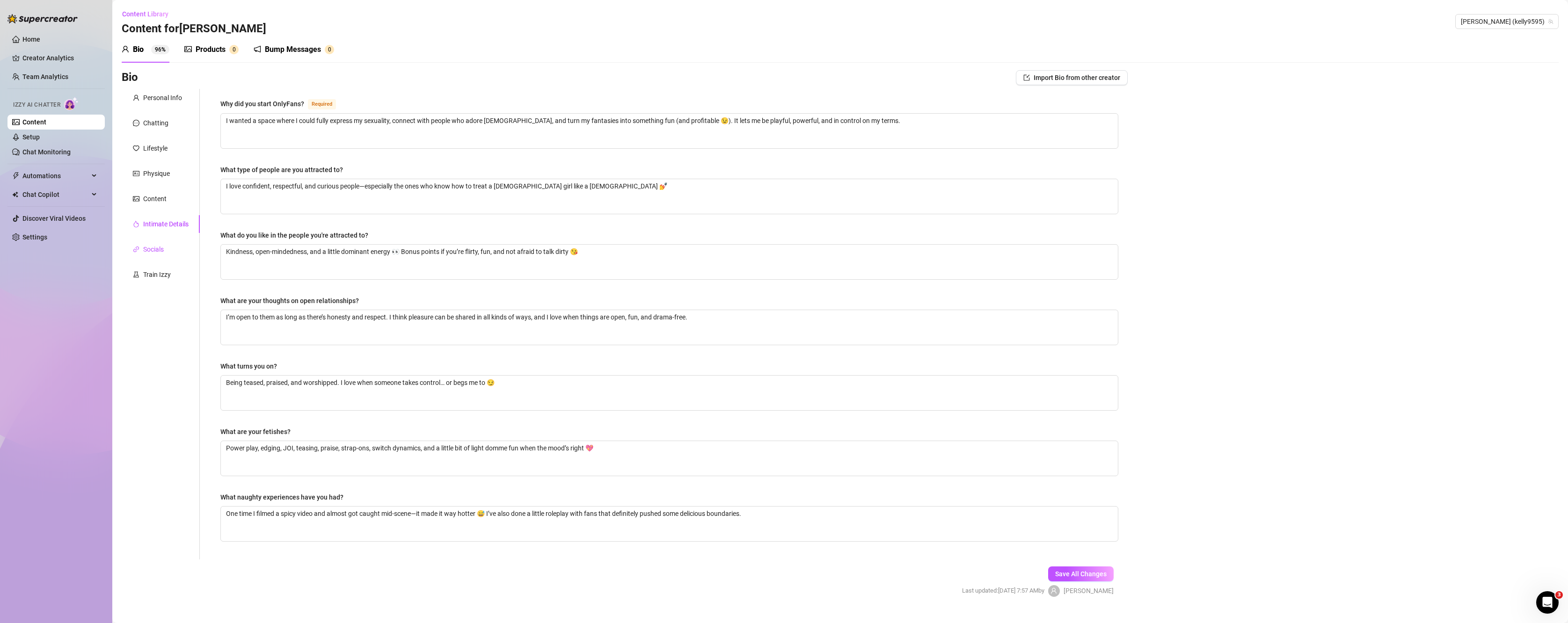
click at [155, 246] on div "Socials" at bounding box center [153, 249] width 21 height 10
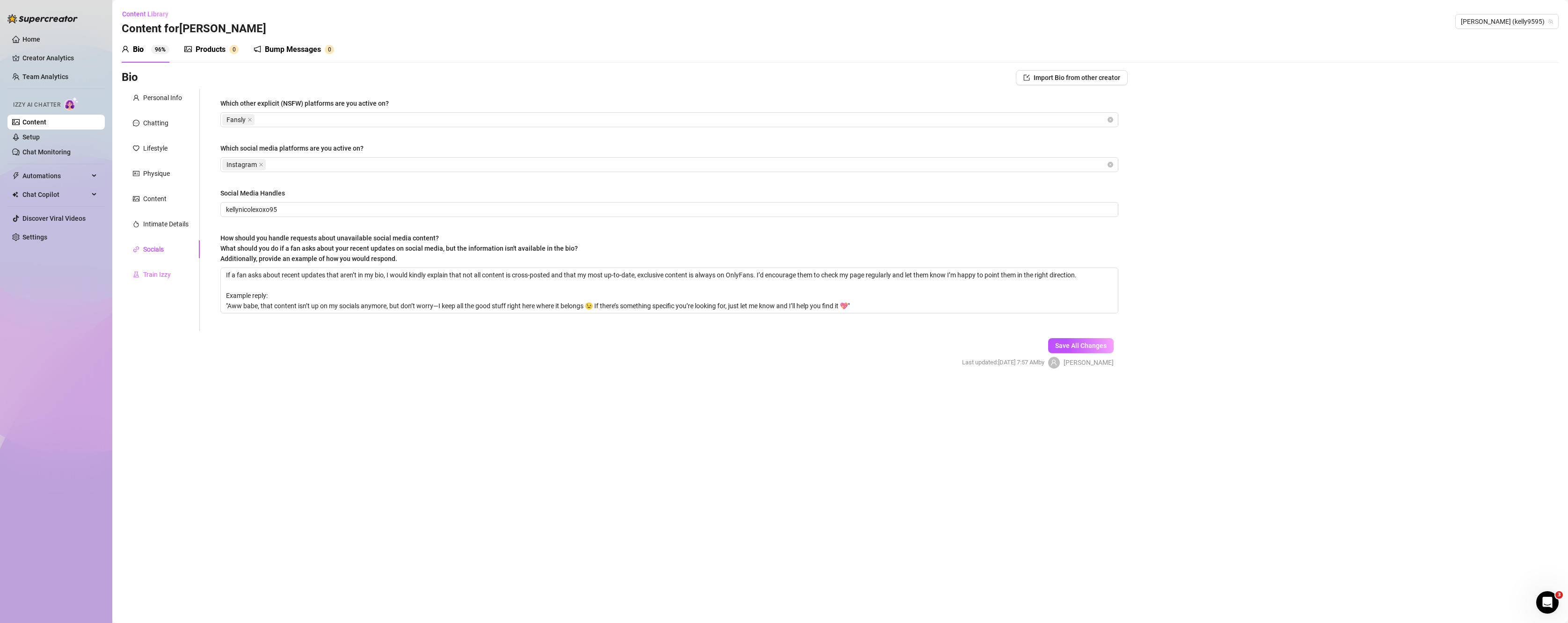
click at [158, 268] on div "Train Izzy" at bounding box center [160, 275] width 78 height 18
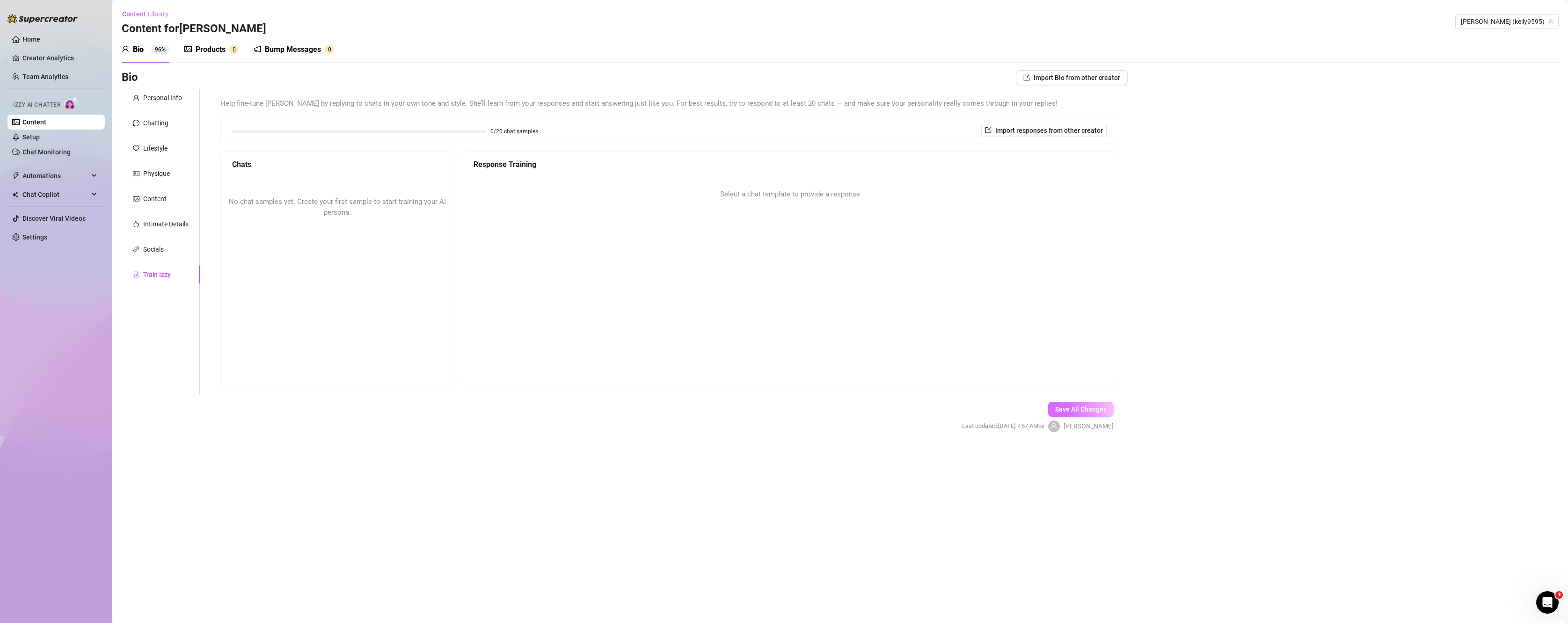
click at [1091, 409] on span "Save All Changes" at bounding box center [1081, 409] width 51 height 7
click at [155, 121] on div "Chatting" at bounding box center [155, 123] width 26 height 10
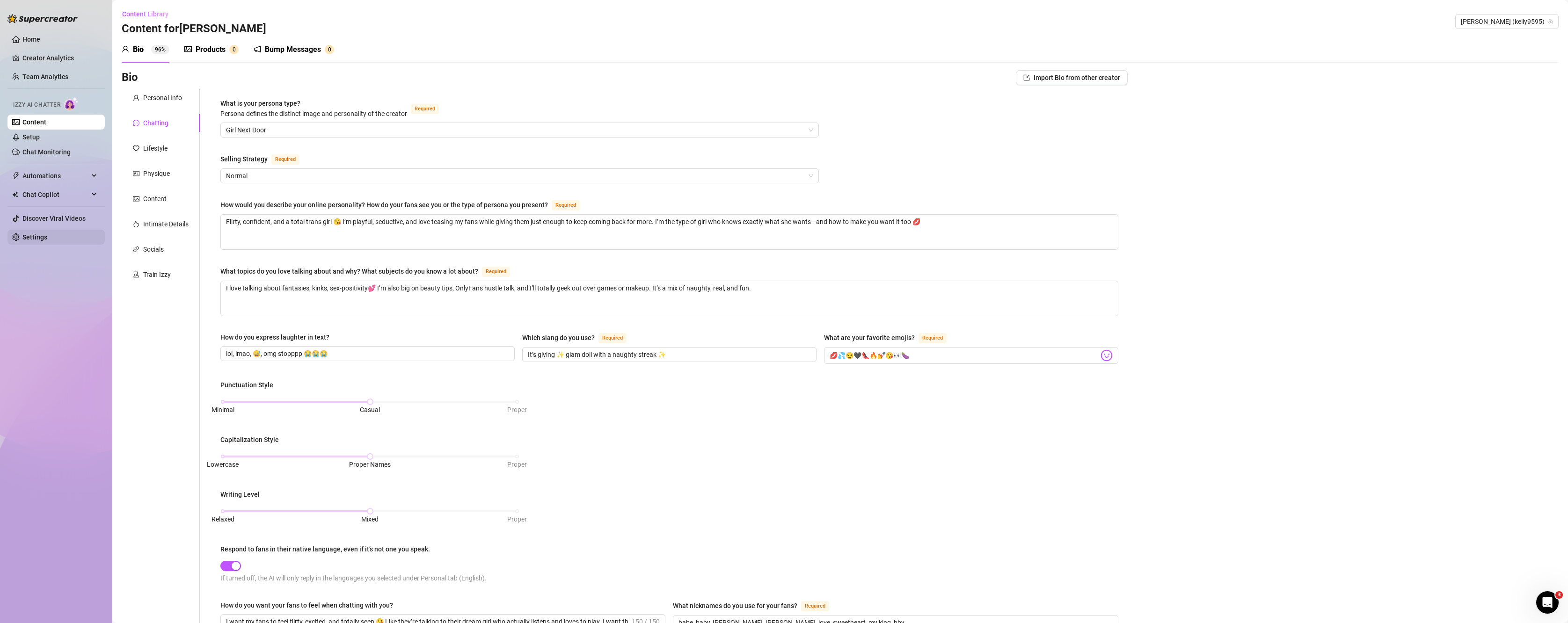
click at [47, 236] on link "Settings" at bounding box center [35, 237] width 25 height 7
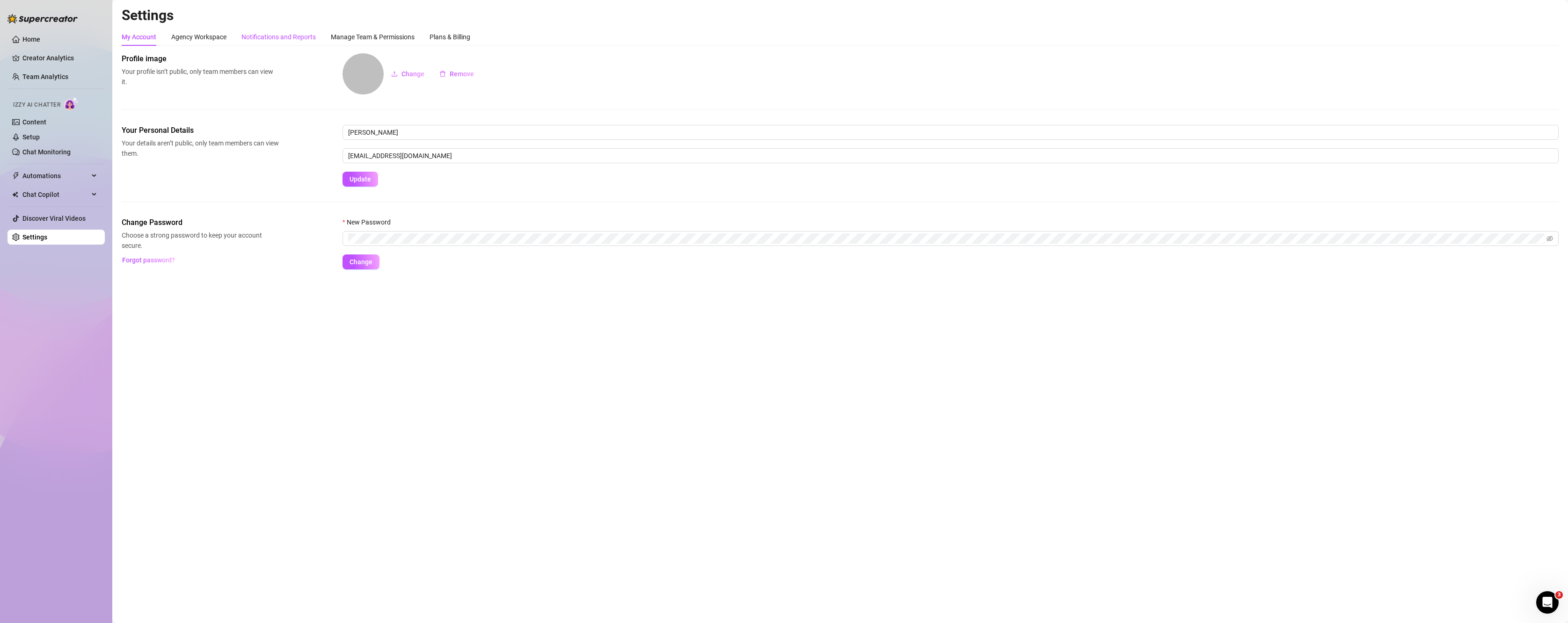
click at [265, 41] on div "Notifications and Reports" at bounding box center [279, 37] width 74 height 10
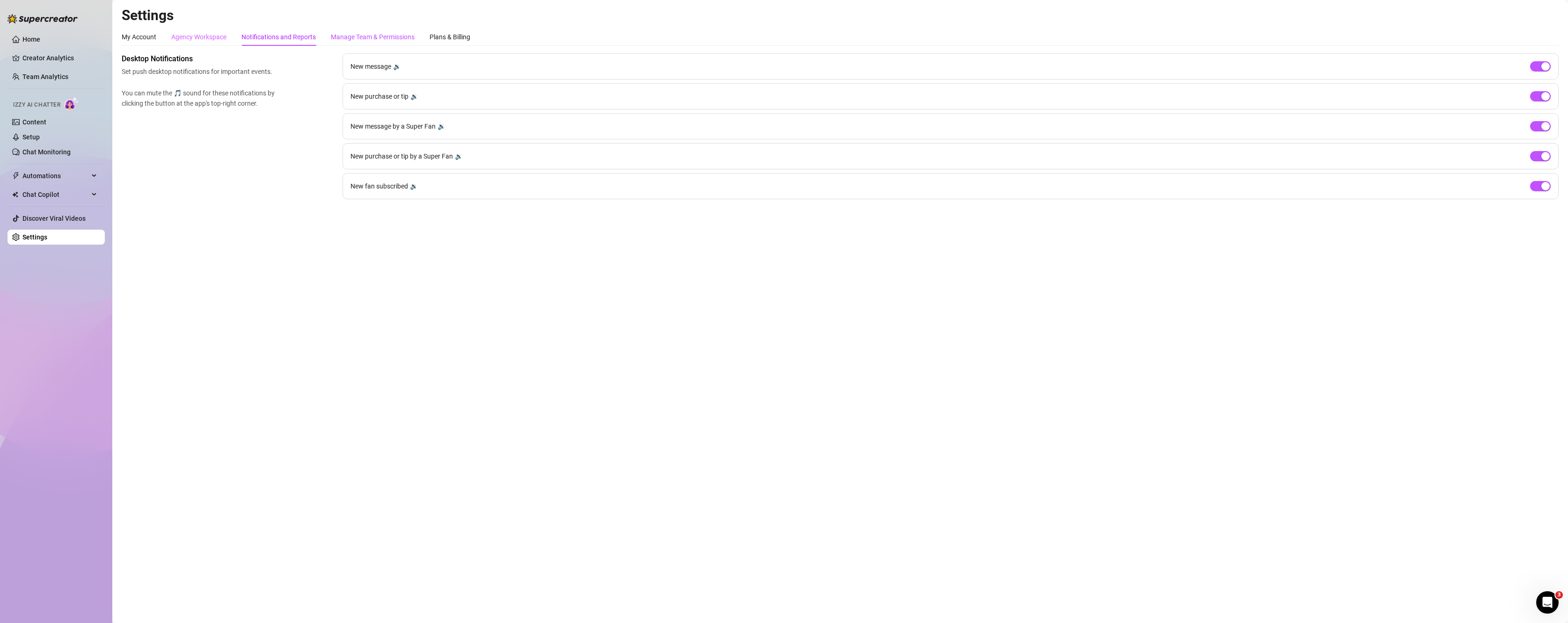
click at [364, 41] on div "Manage Team & Permissions" at bounding box center [372, 37] width 83 height 10
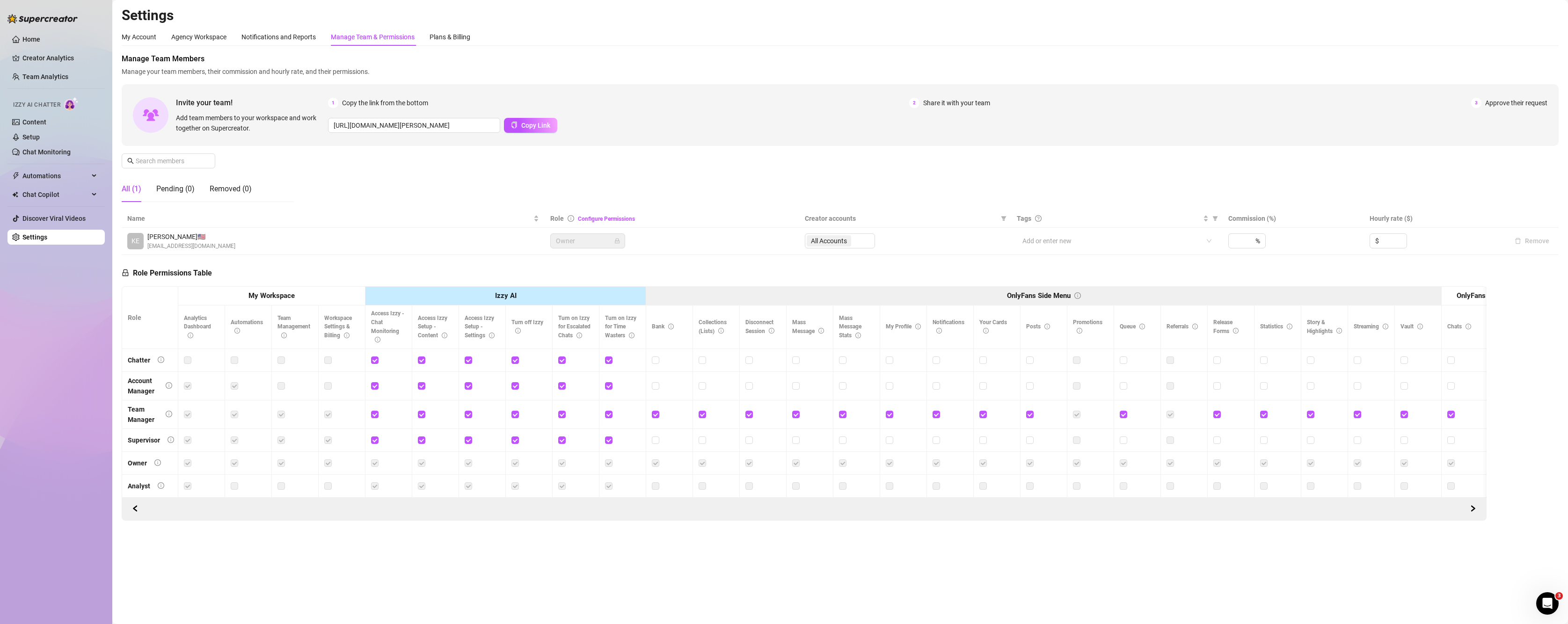
click at [70, 103] on img at bounding box center [72, 103] width 15 height 13
click at [61, 215] on link "Discover Viral Videos" at bounding box center [54, 218] width 64 height 7
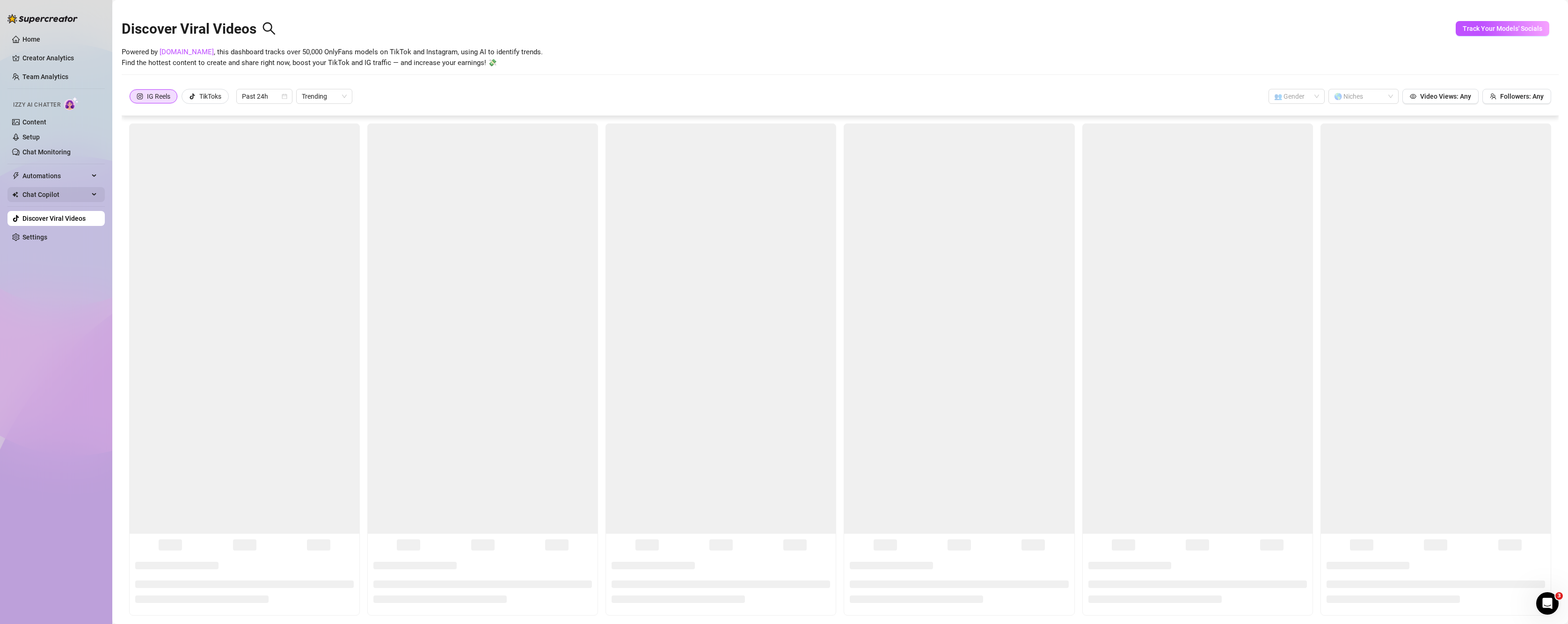
click at [51, 198] on span "Chat Copilot" at bounding box center [55, 195] width 67 height 15
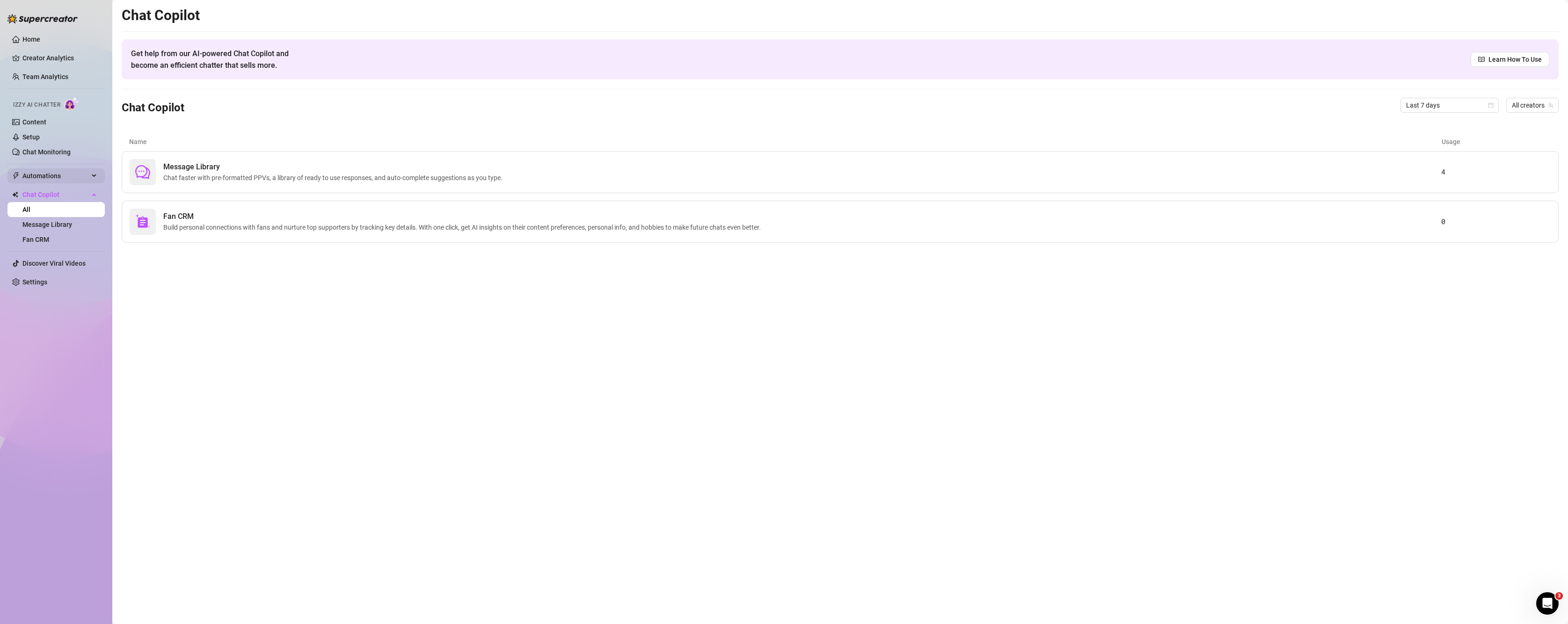
click at [53, 173] on span "Automations" at bounding box center [55, 176] width 67 height 15
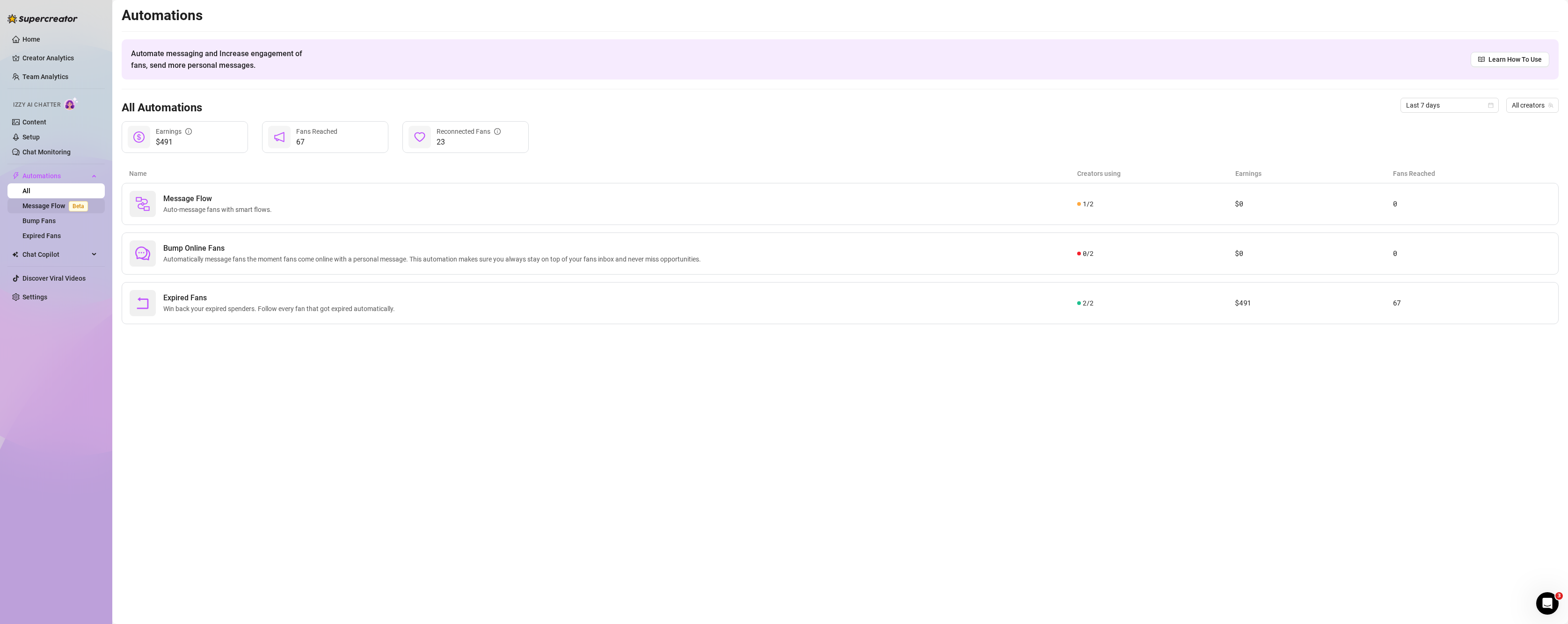
click at [50, 208] on link "Message Flow Beta" at bounding box center [57, 206] width 69 height 7
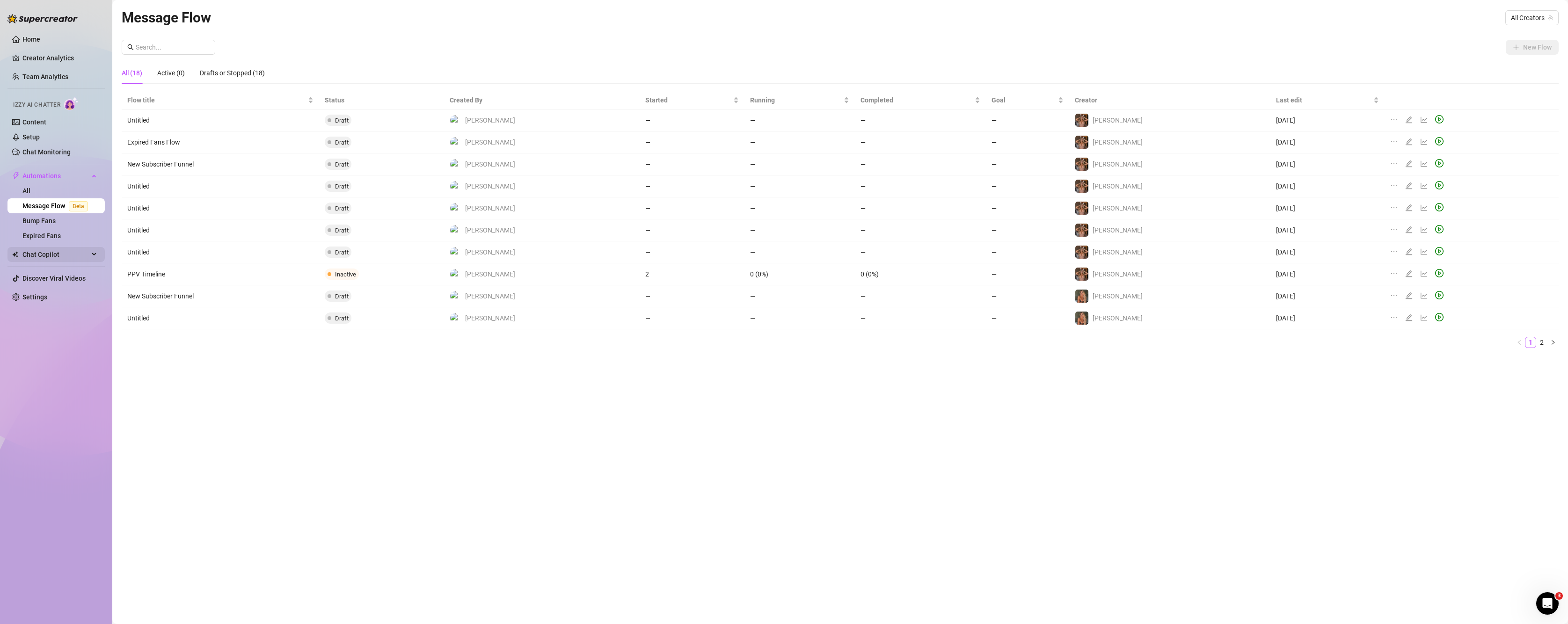
click at [46, 259] on span "Chat Copilot" at bounding box center [55, 254] width 67 height 15
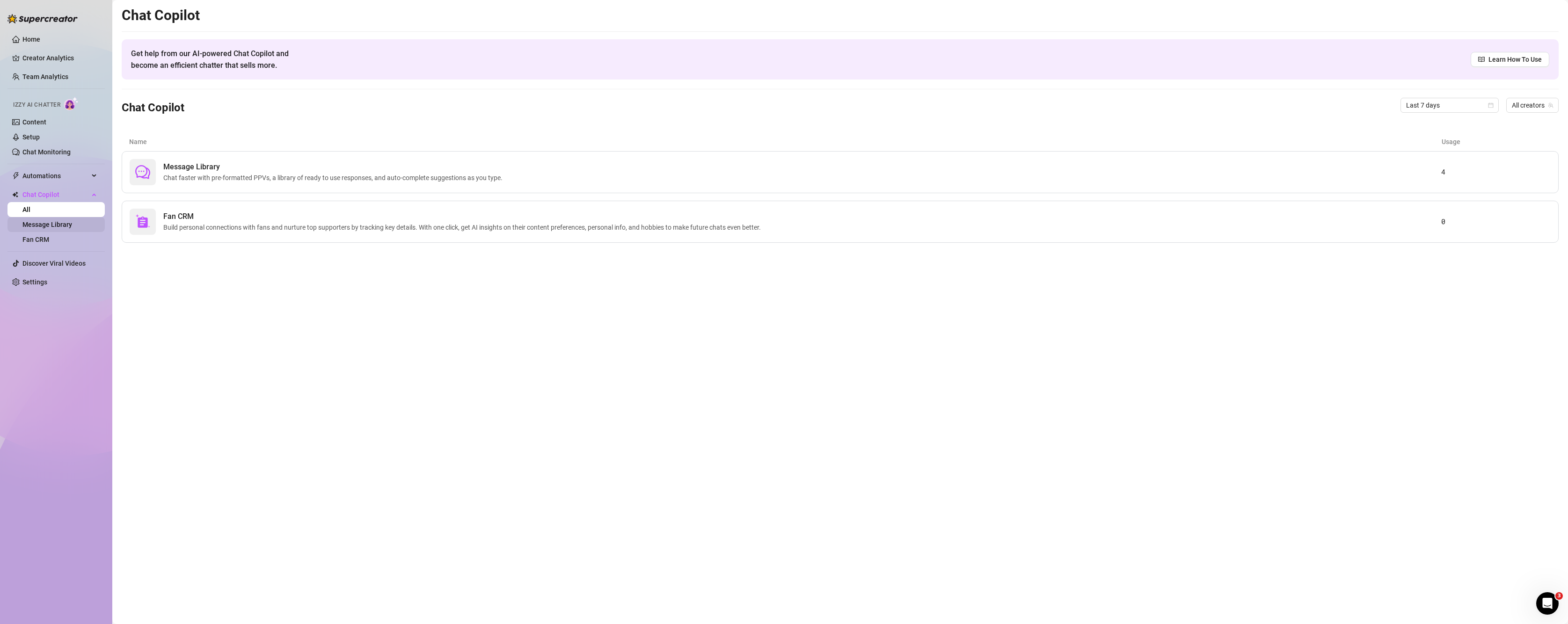
click at [41, 228] on link "Message Library" at bounding box center [47, 225] width 50 height 7
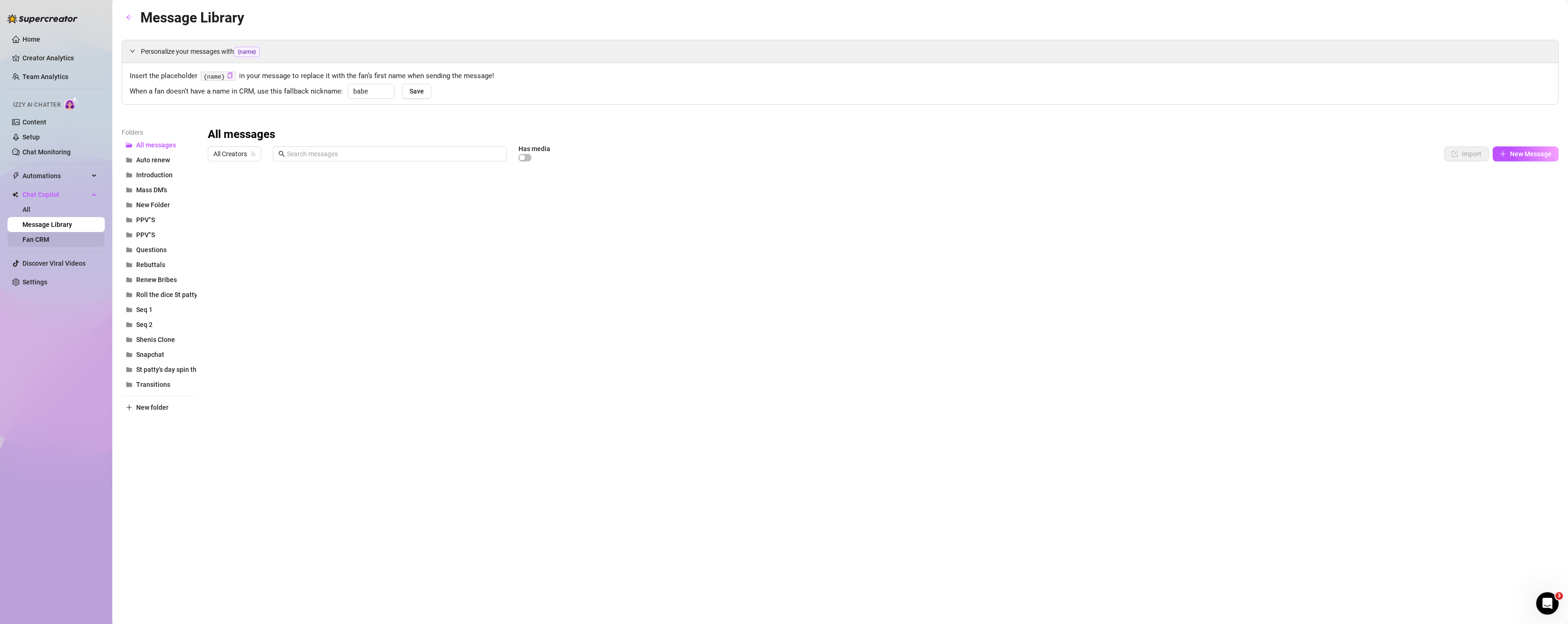
click at [41, 243] on link "Fan CRM" at bounding box center [35, 239] width 26 height 7
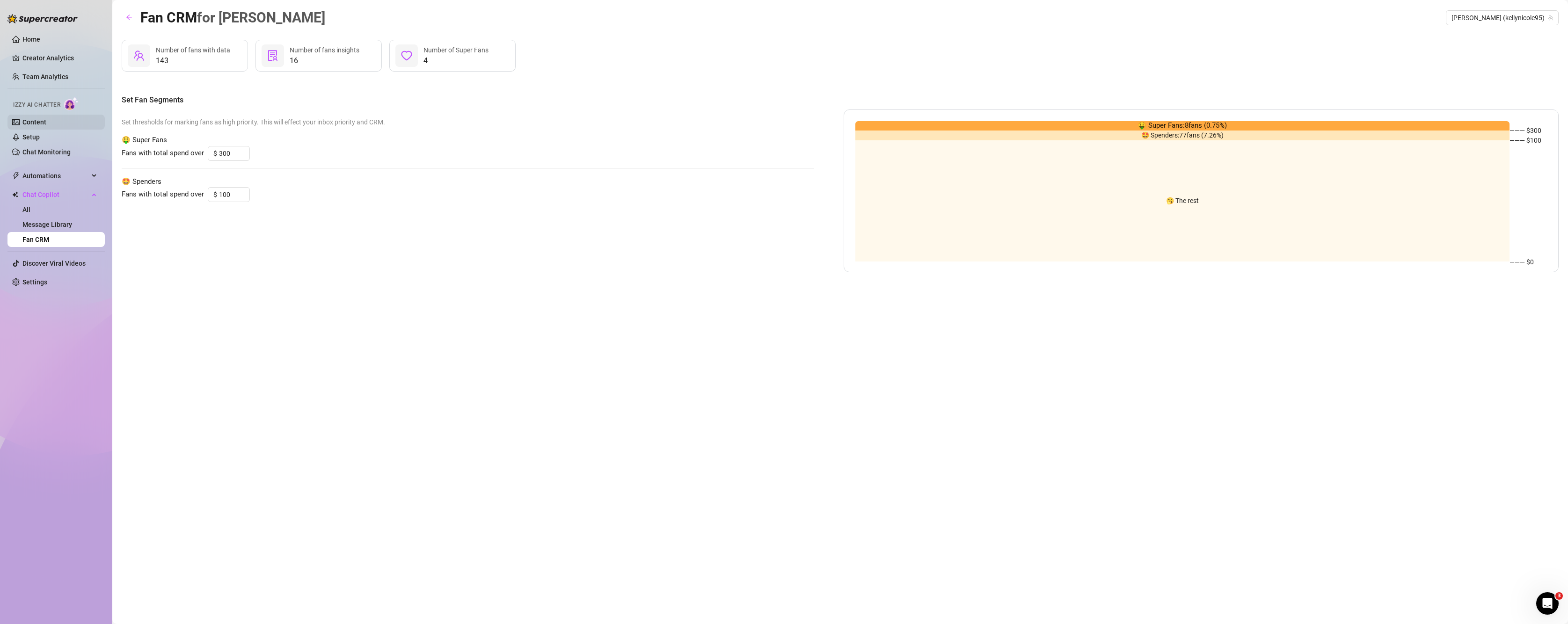
click at [40, 126] on link "Content" at bounding box center [34, 121] width 24 height 7
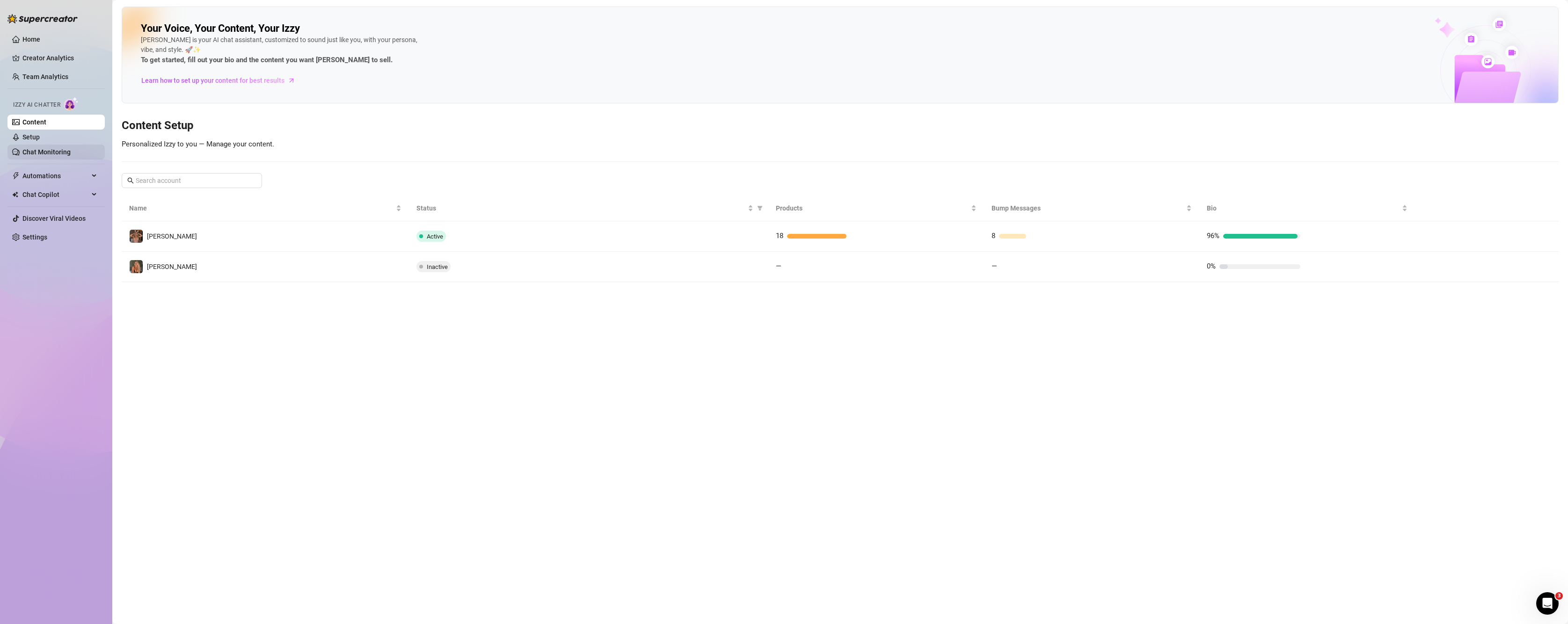
click at [38, 155] on link "Chat Monitoring" at bounding box center [46, 152] width 48 height 7
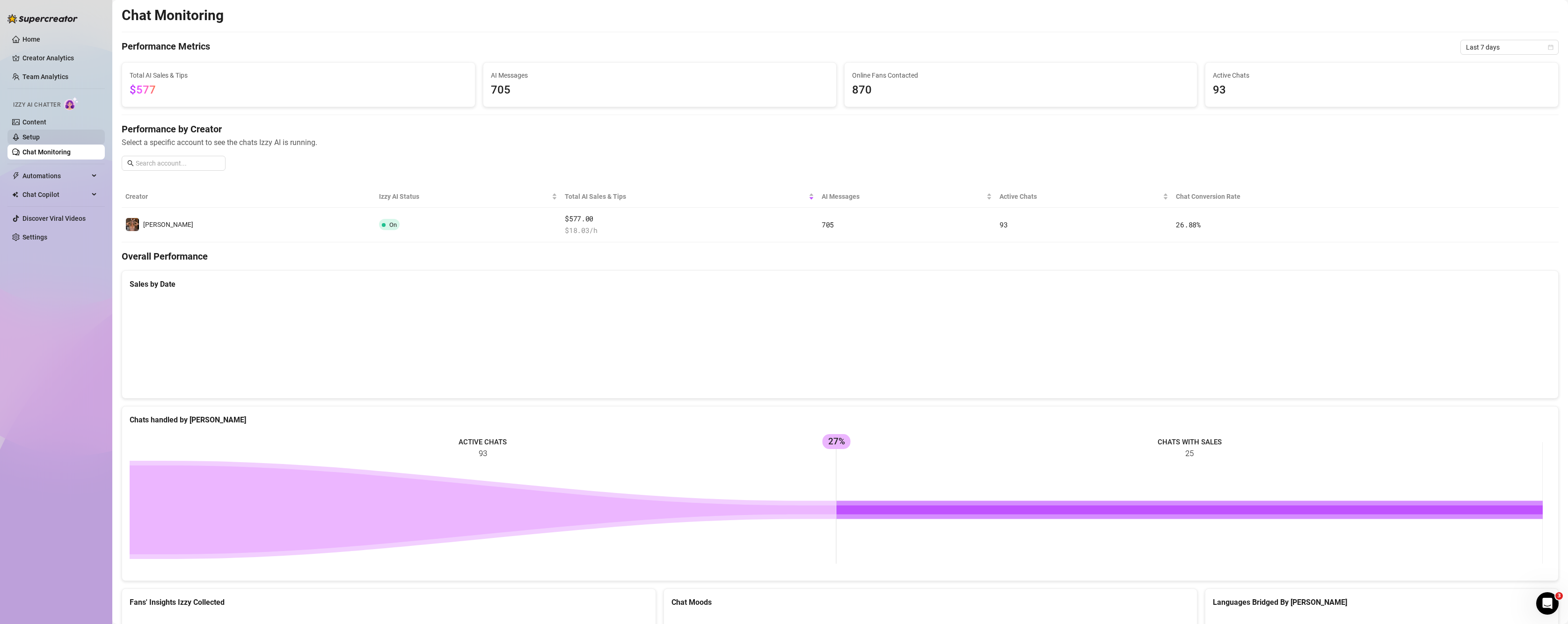
click at [40, 139] on link "Setup" at bounding box center [31, 137] width 17 height 7
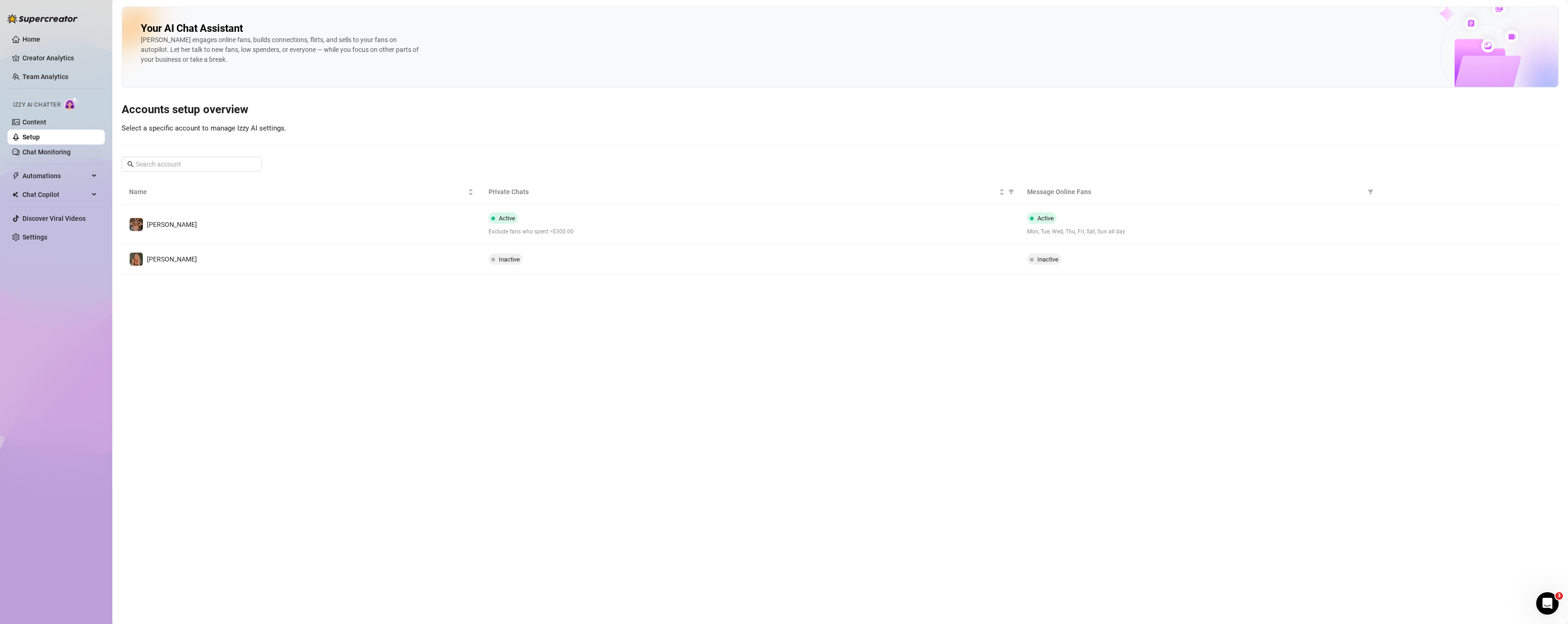
click at [1037, 264] on span "Inactive" at bounding box center [1044, 259] width 34 height 12
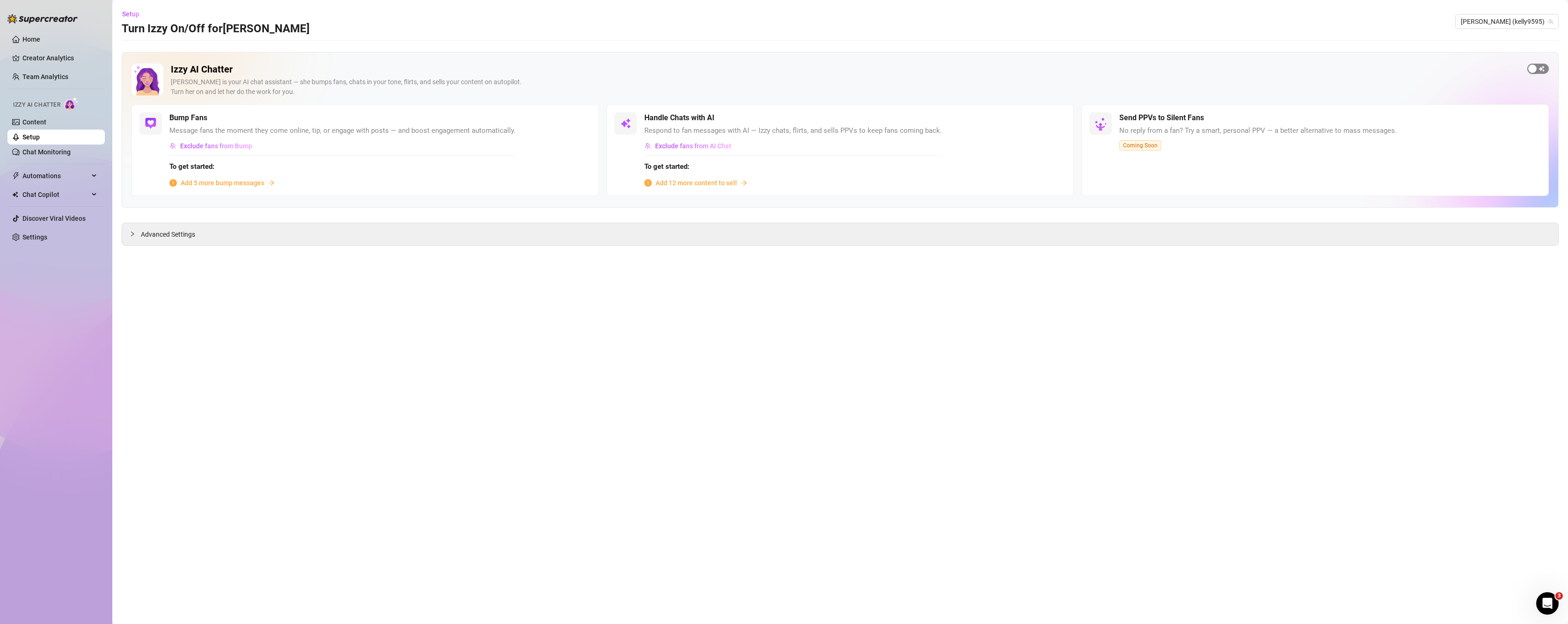
click at [1098, 69] on span "button" at bounding box center [1538, 69] width 21 height 10
click at [356, 233] on div "Advanced Settings" at bounding box center [840, 234] width 1436 height 22
click at [925, 120] on div "button" at bounding box center [927, 118] width 8 height 8
click at [506, 115] on span "button" at bounding box center [505, 118] width 21 height 10
click at [233, 179] on span "Add 5 more bump messages" at bounding box center [222, 182] width 83 height 10
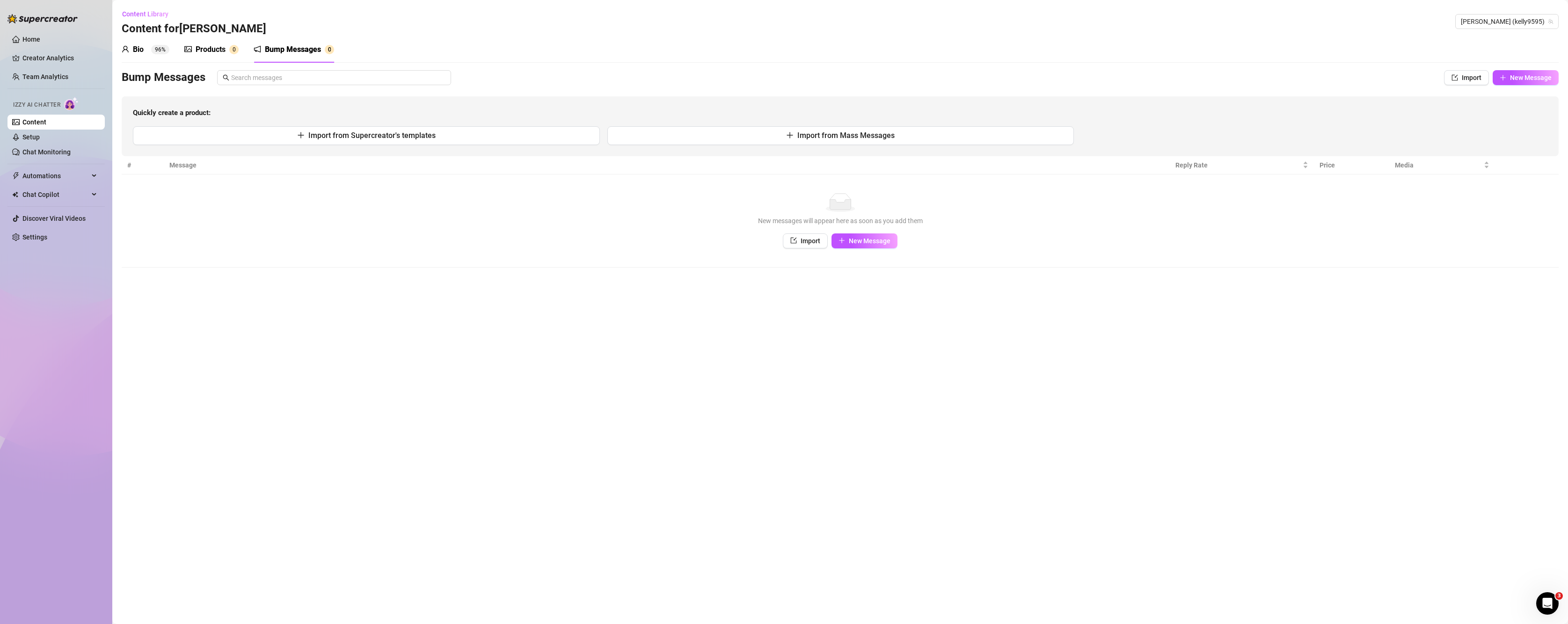
click at [291, 46] on div "Bump Messages" at bounding box center [293, 50] width 56 height 12
click at [452, 138] on button "Import from Supercreator's templates" at bounding box center [366, 135] width 467 height 19
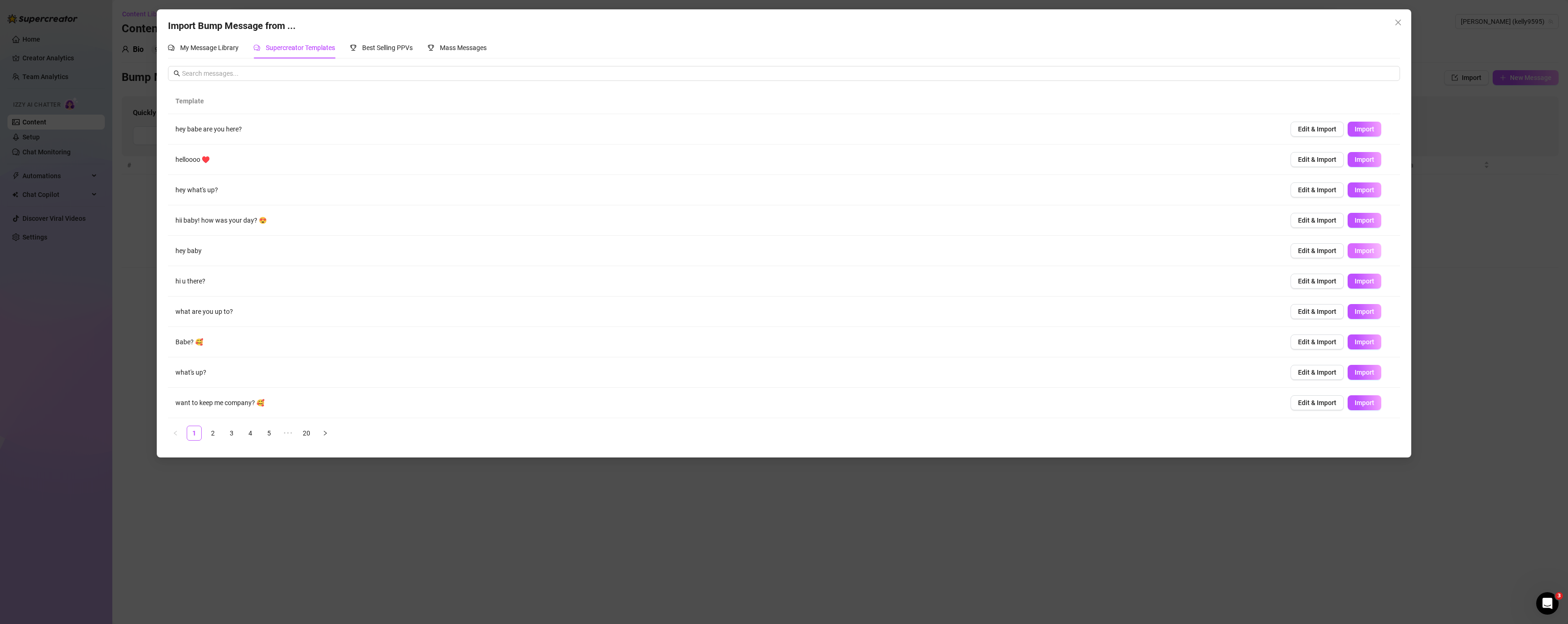
click at [1098, 254] on button "Import" at bounding box center [1364, 251] width 34 height 15
click at [1098, 371] on button "Import" at bounding box center [1364, 372] width 34 height 15
click at [1098, 408] on button "Import" at bounding box center [1364, 403] width 34 height 15
click at [208, 434] on link "2" at bounding box center [212, 433] width 14 height 14
click at [1098, 156] on span "Import" at bounding box center [1364, 159] width 20 height 7
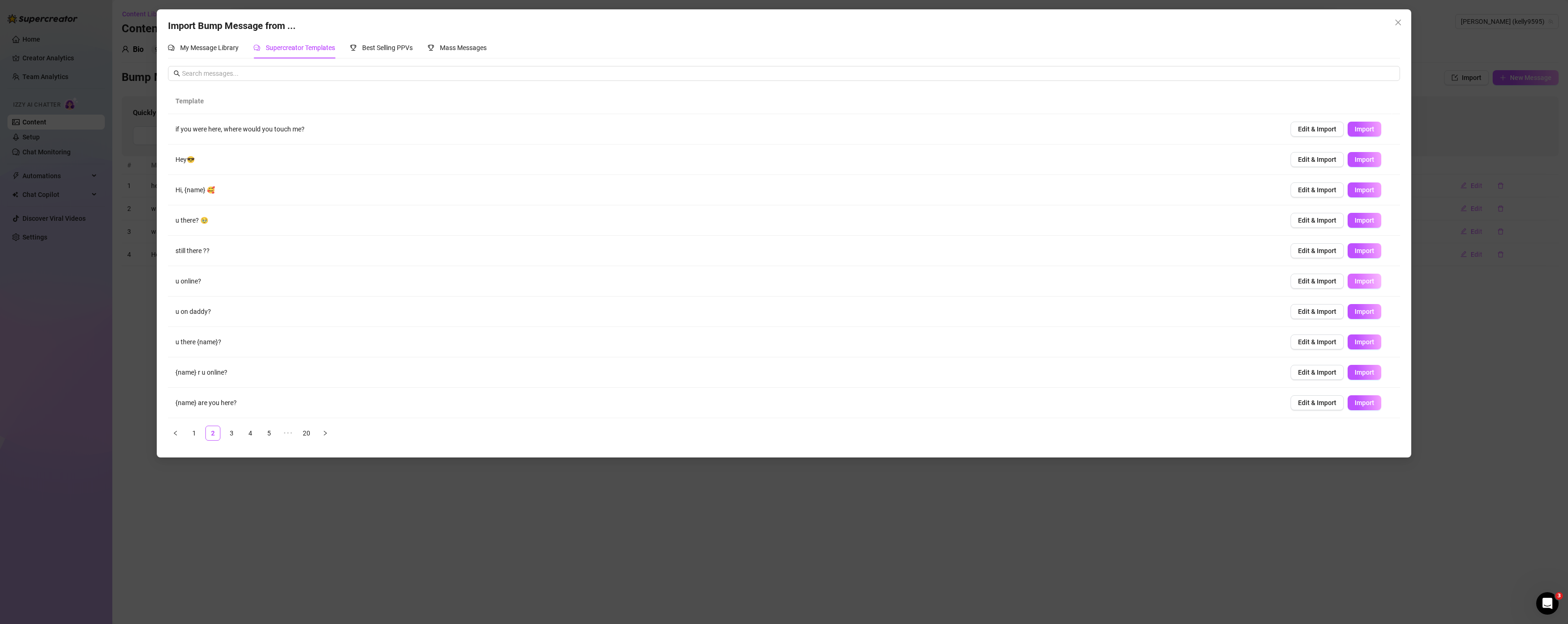
click at [1098, 281] on span "Import" at bounding box center [1364, 281] width 20 height 7
click at [1098, 316] on button "Import" at bounding box center [1364, 312] width 34 height 15
click at [228, 437] on link "3" at bounding box center [231, 433] width 14 height 14
click at [1098, 314] on span "Import" at bounding box center [1364, 311] width 20 height 7
click at [256, 437] on link "4" at bounding box center [250, 433] width 14 height 14
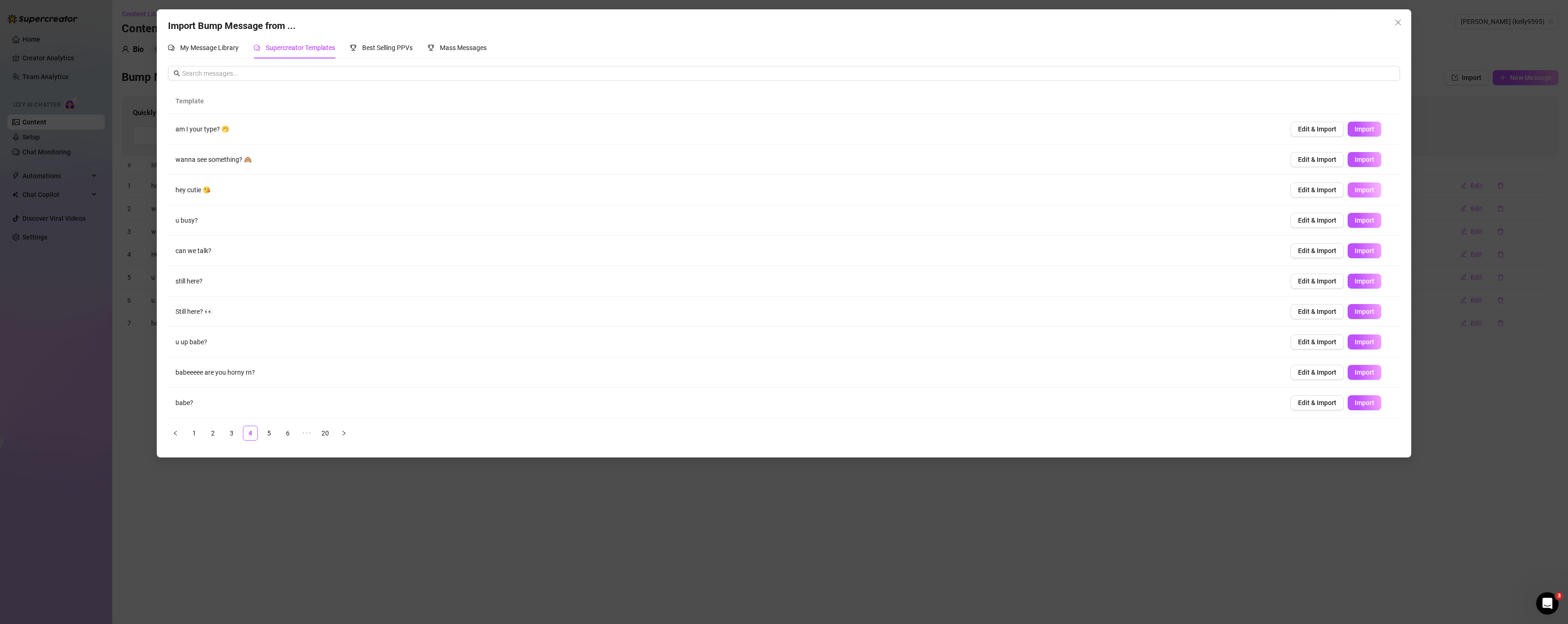
click at [1098, 193] on span "Import" at bounding box center [1364, 190] width 20 height 7
click at [234, 436] on link "3" at bounding box center [231, 433] width 14 height 14
click at [1098, 398] on button "Import" at bounding box center [1364, 403] width 34 height 15
click at [261, 433] on ul "1 2 3 4 5 ••• 20" at bounding box center [784, 433] width 1232 height 15
click at [268, 433] on link "5" at bounding box center [269, 433] width 14 height 14
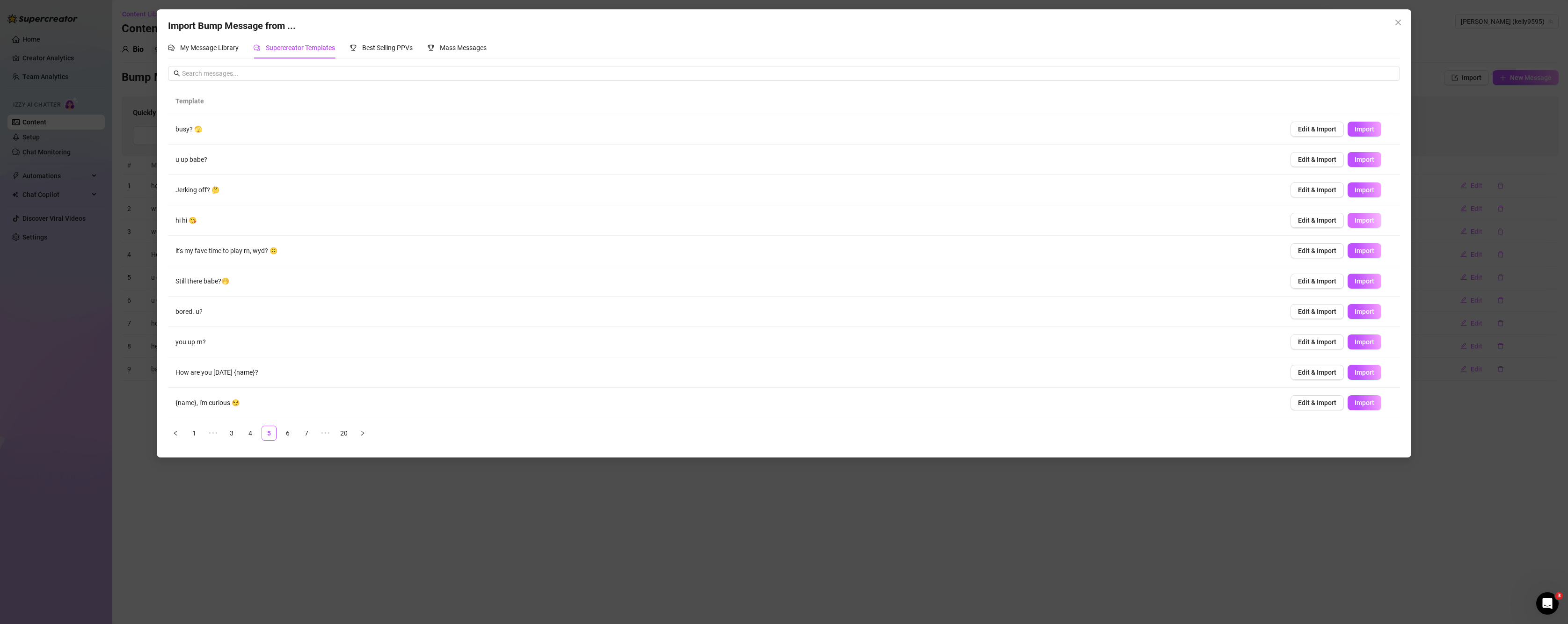
click at [1098, 221] on span "Import" at bounding box center [1364, 220] width 20 height 7
click at [1098, 183] on button "Import" at bounding box center [1364, 190] width 34 height 15
click at [1098, 281] on span "Import" at bounding box center [1364, 281] width 20 height 7
click at [284, 433] on link "6" at bounding box center [287, 433] width 14 height 14
click at [1098, 308] on span "Import" at bounding box center [1364, 311] width 20 height 7
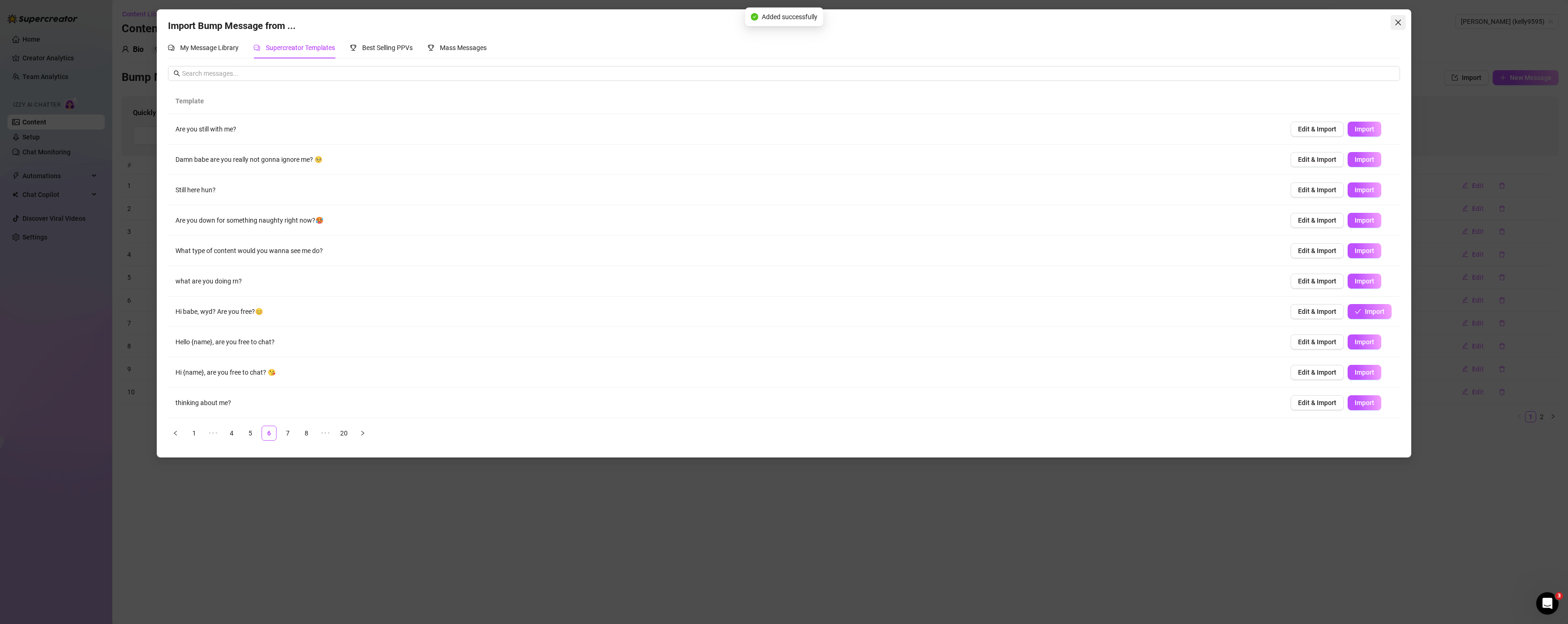
click at [1098, 24] on span "Close" at bounding box center [1398, 22] width 15 height 7
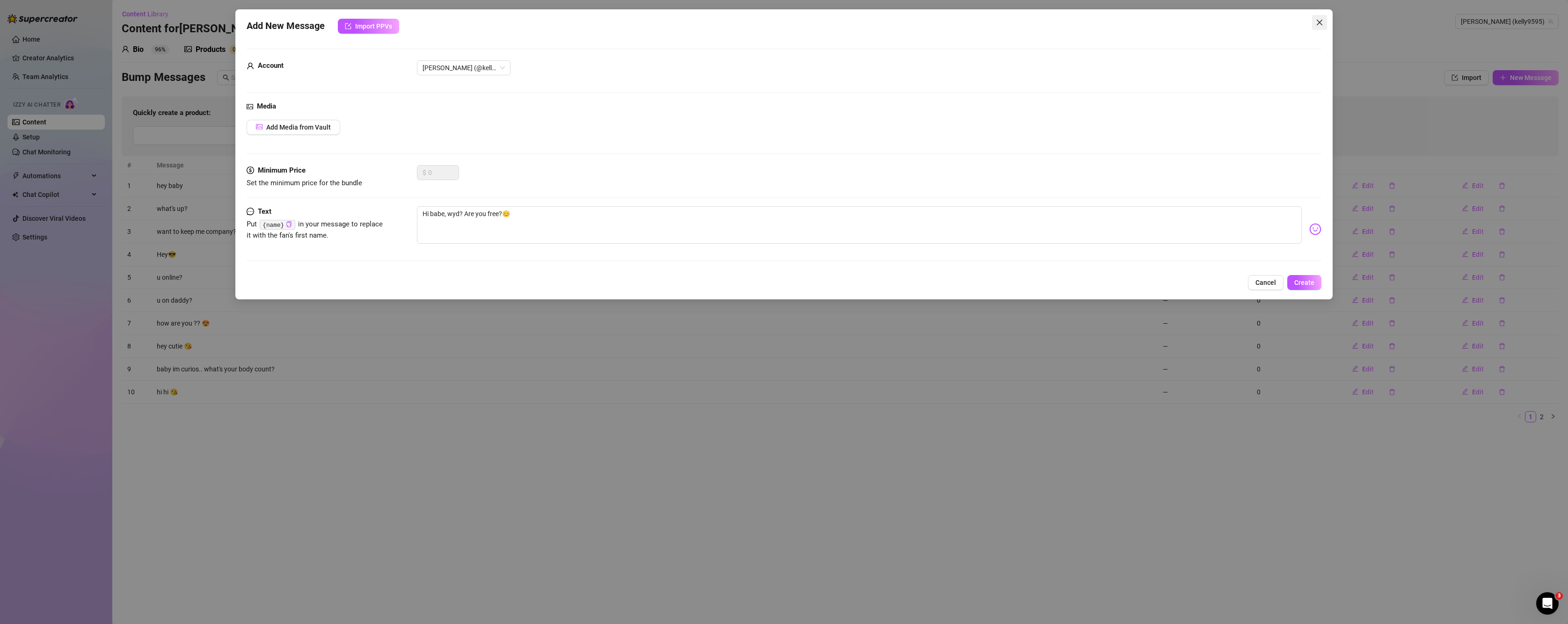
click at [1098, 21] on icon "close" at bounding box center [1319, 22] width 7 height 7
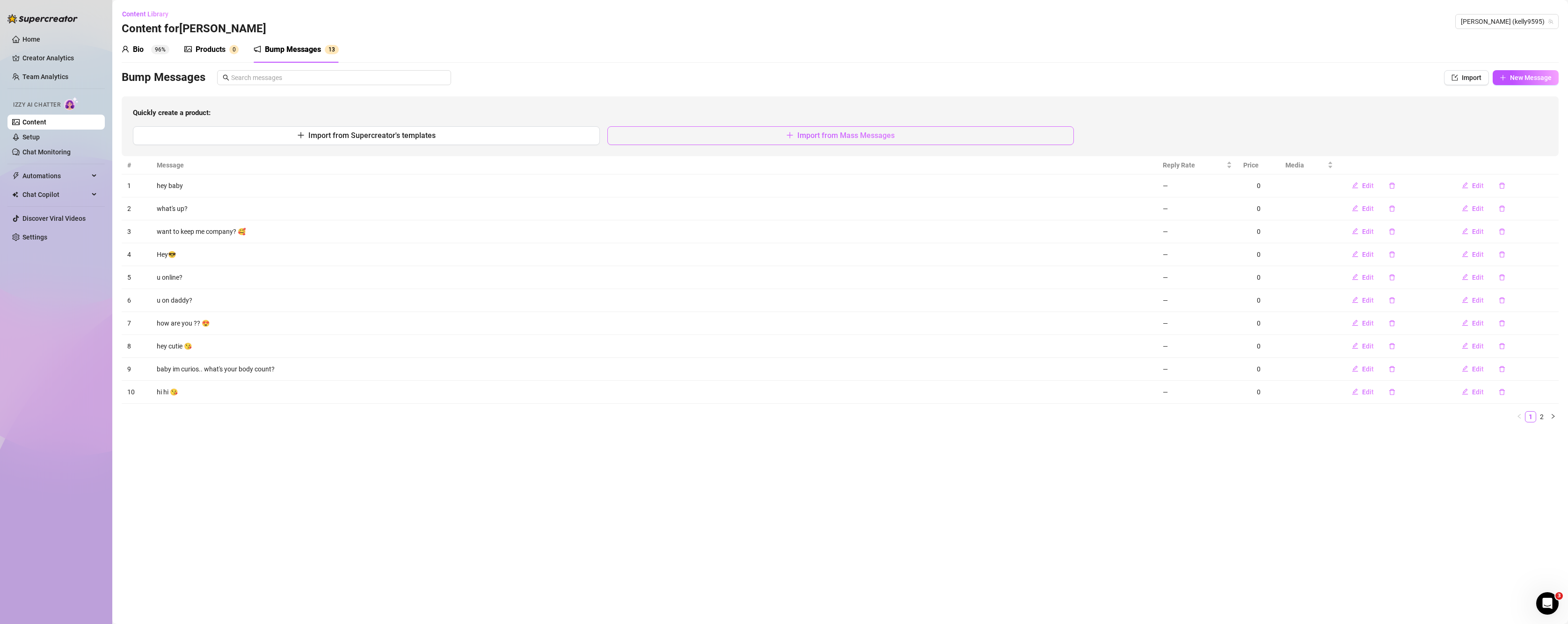
click at [837, 141] on button "Import from Mass Messages" at bounding box center [841, 135] width 467 height 19
type textarea "Type your message here..."
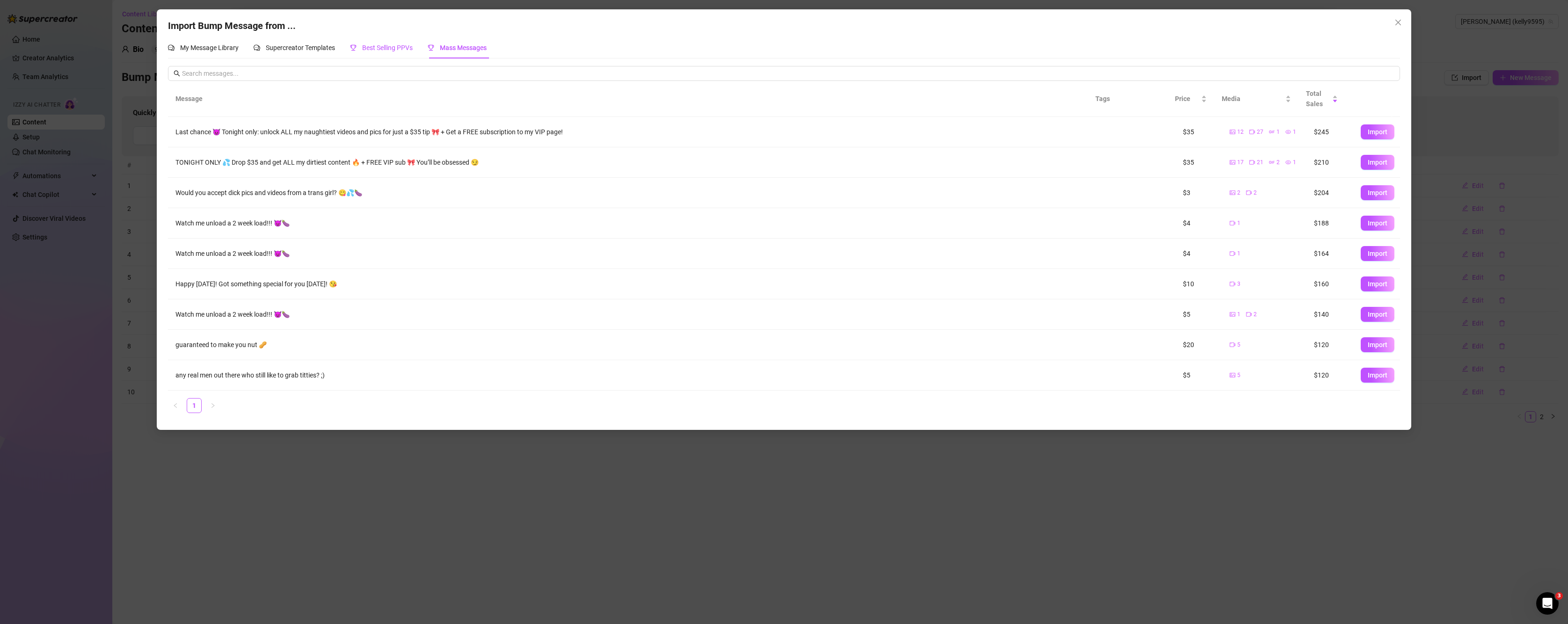
click at [390, 46] on span "Best Selling PPVs" at bounding box center [387, 47] width 50 height 7
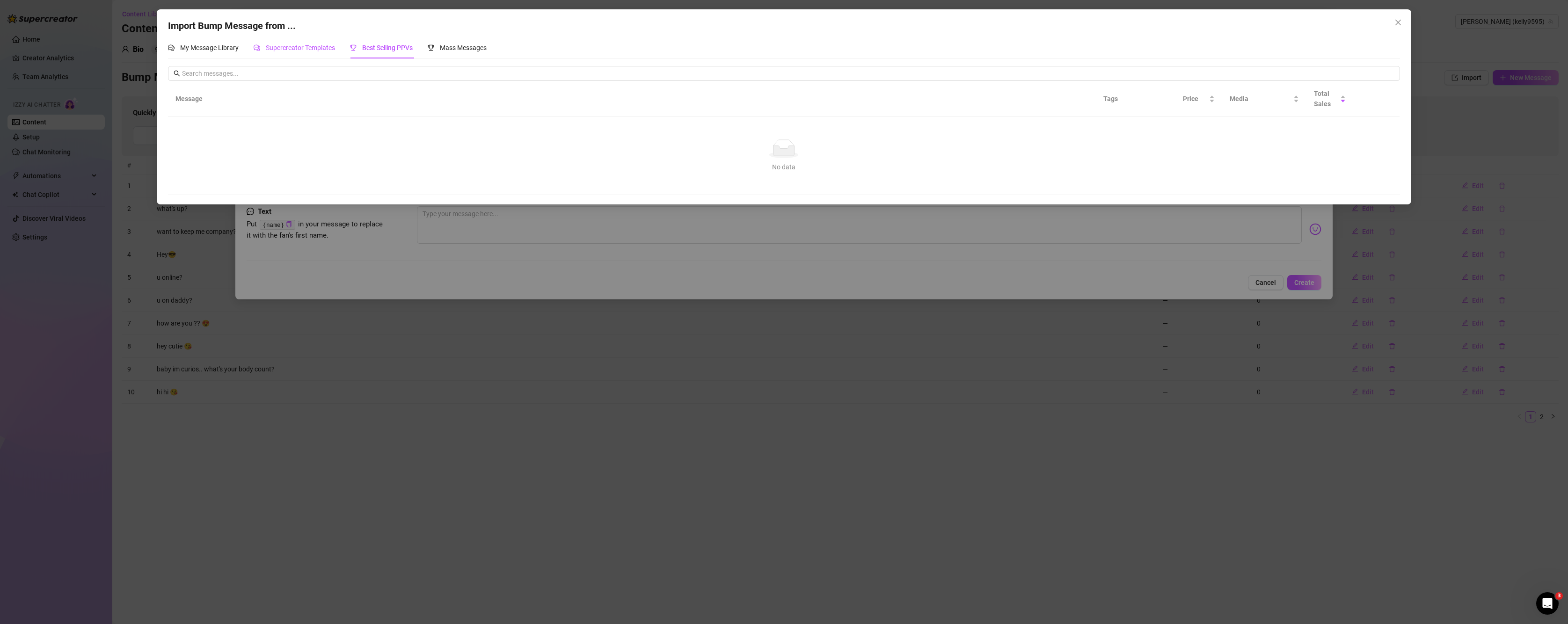
click at [305, 46] on span "Supercreator Templates" at bounding box center [300, 47] width 69 height 7
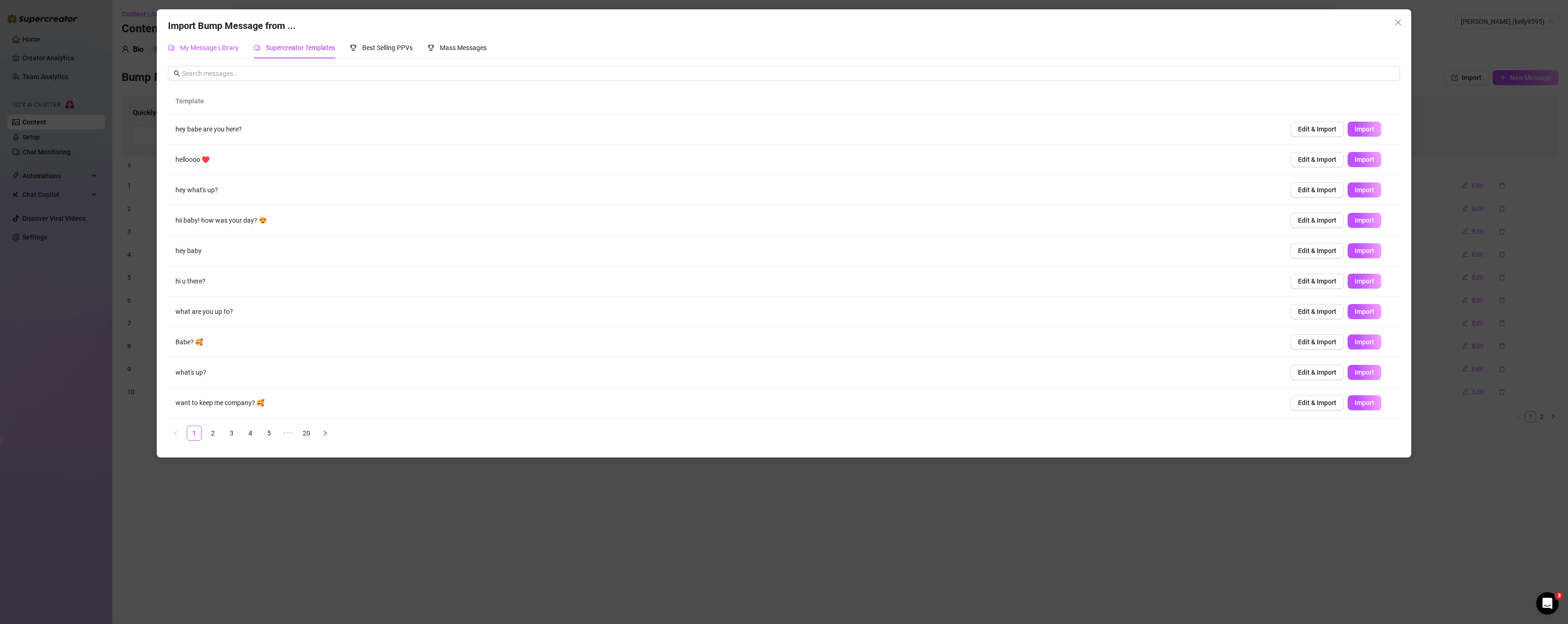
click at [188, 53] on div "My Message Library" at bounding box center [204, 48] width 71 height 10
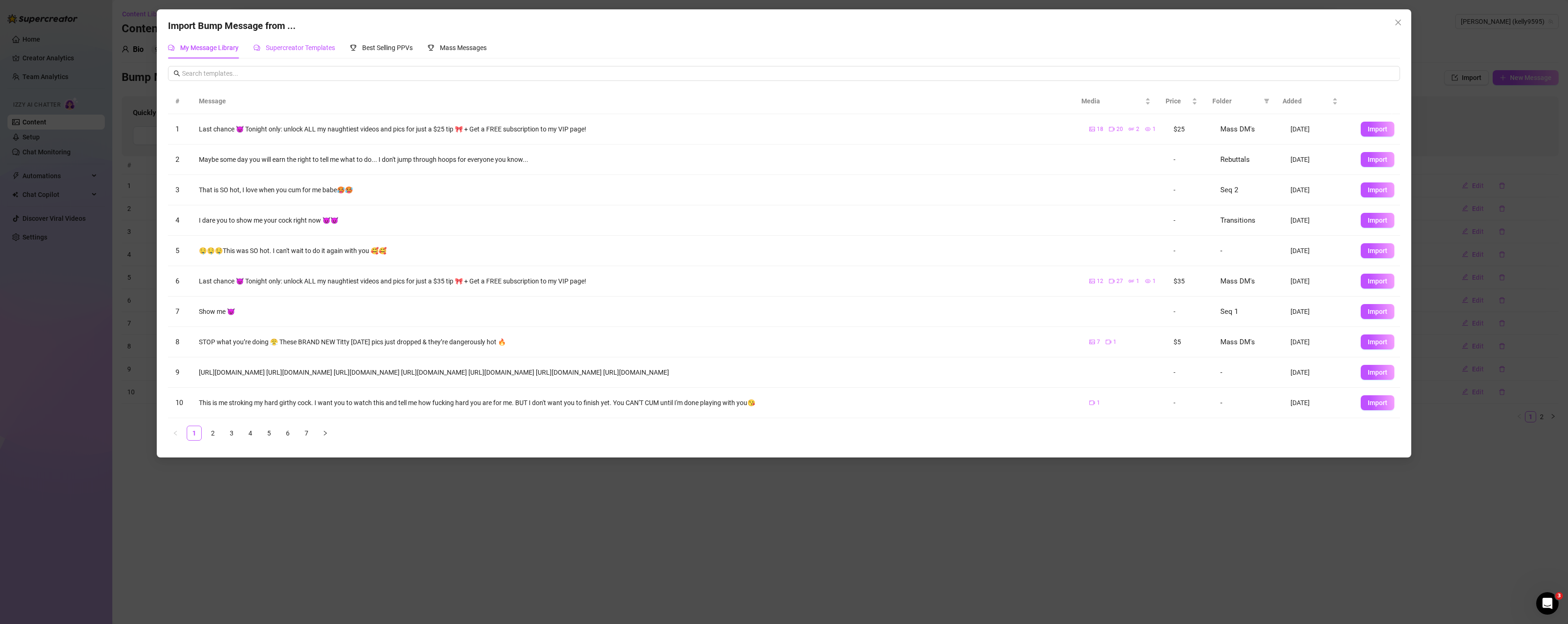
click at [314, 48] on span "Supercreator Templates" at bounding box center [300, 47] width 69 height 7
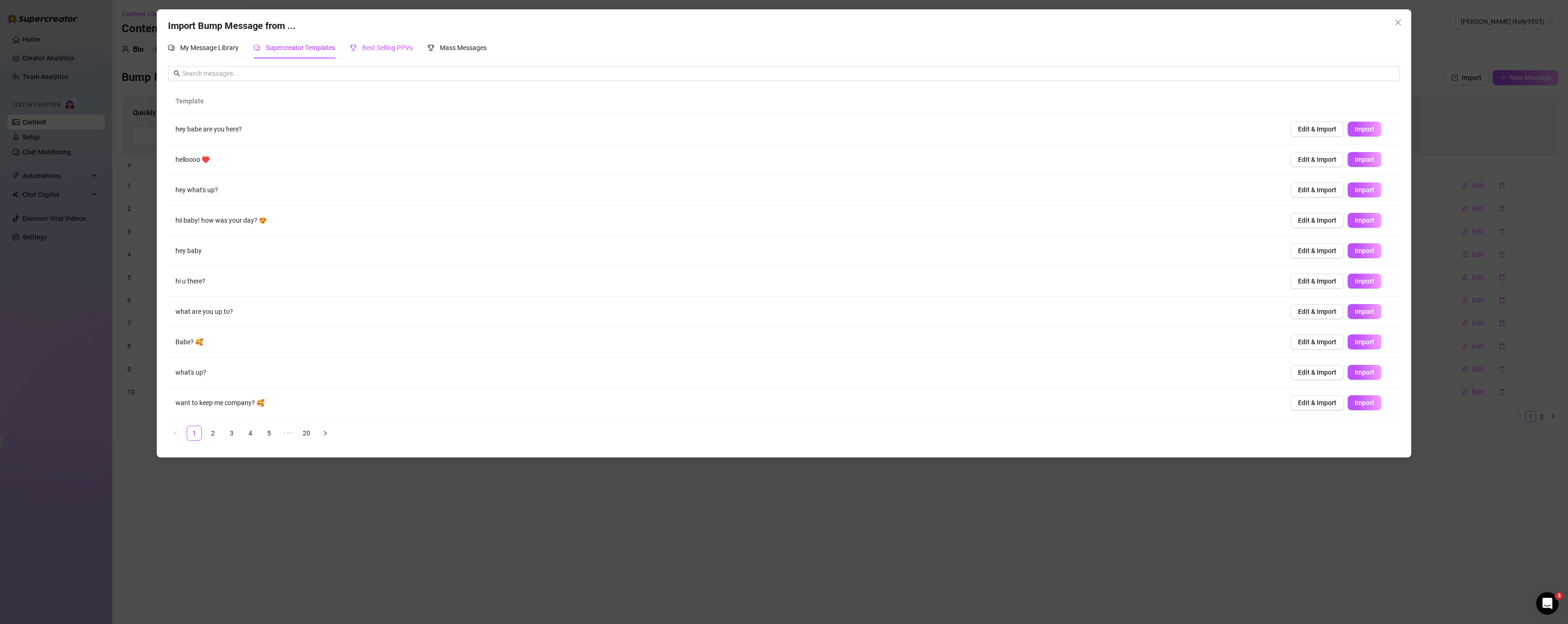
click at [375, 45] on span "Best Selling PPVs" at bounding box center [387, 47] width 50 height 7
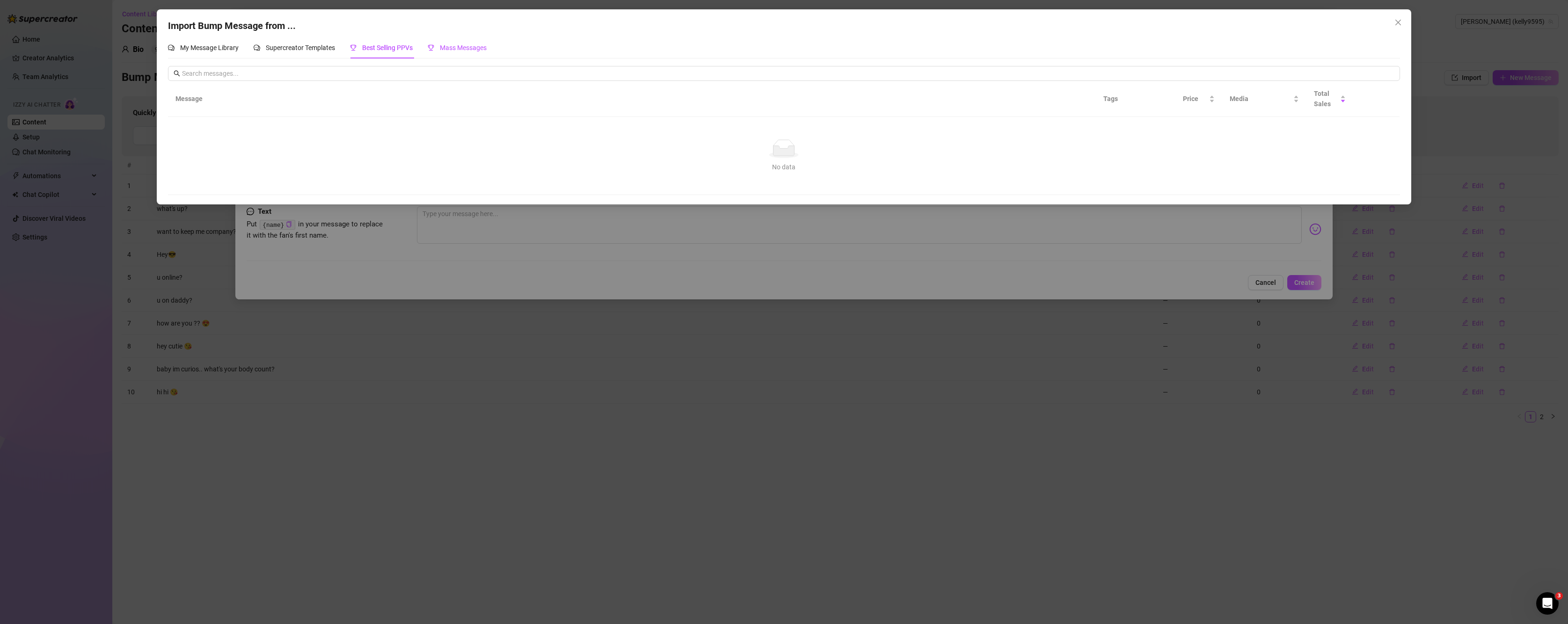
click at [453, 43] on div "Mass Messages" at bounding box center [456, 48] width 59 height 10
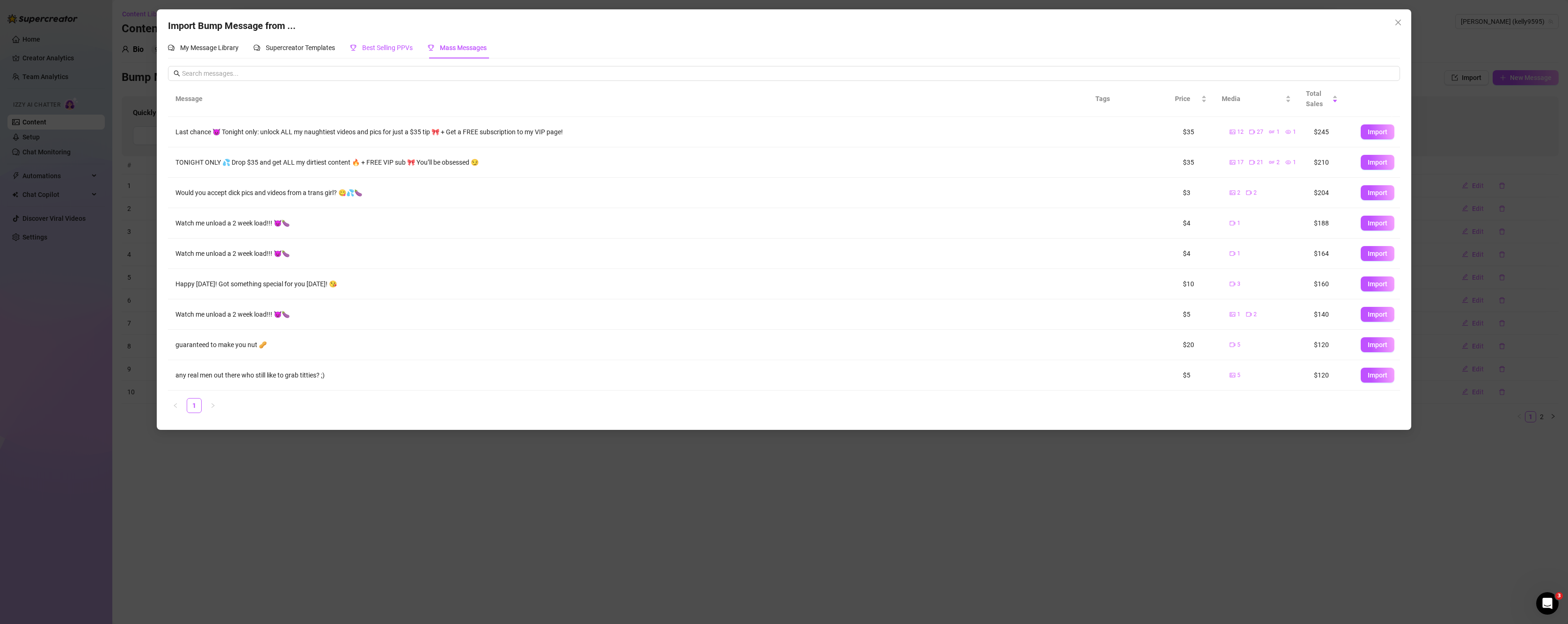
click at [399, 51] on span "Best Selling PPVs" at bounding box center [387, 47] width 50 height 7
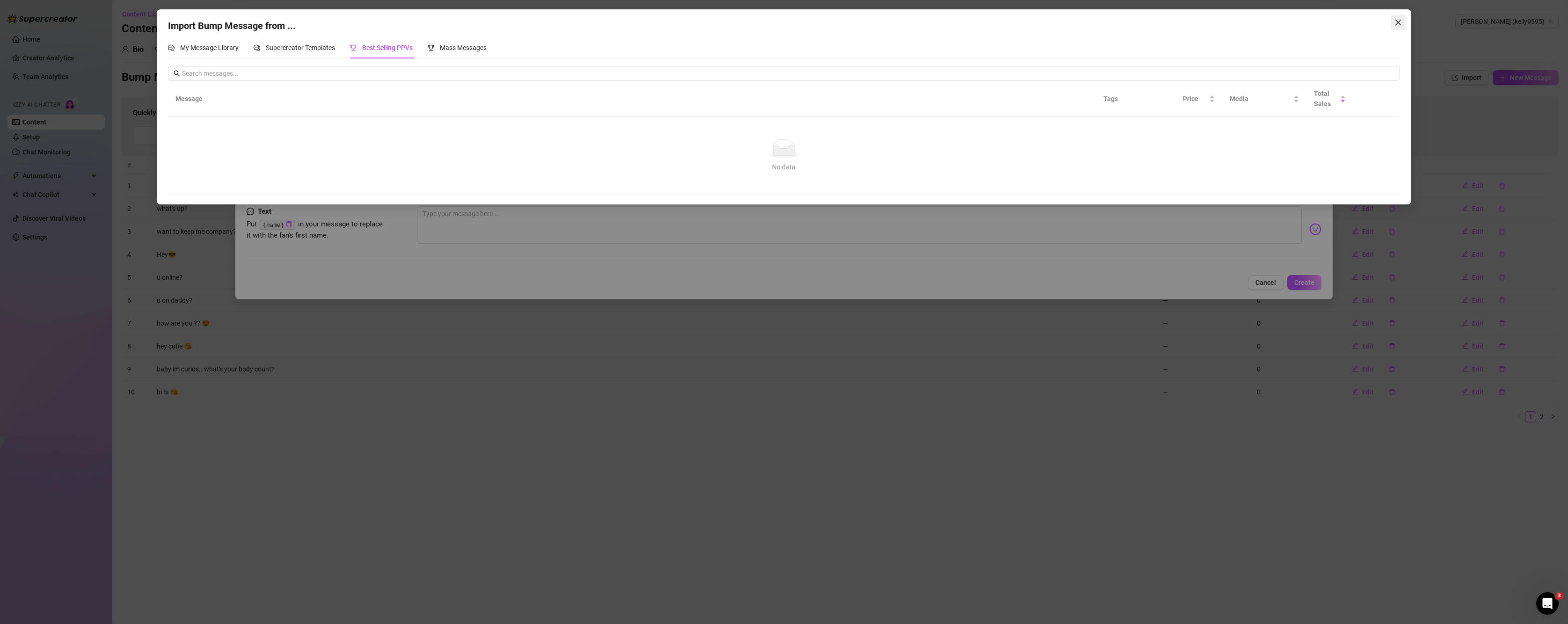
click at [1098, 20] on span "Close" at bounding box center [1398, 22] width 15 height 7
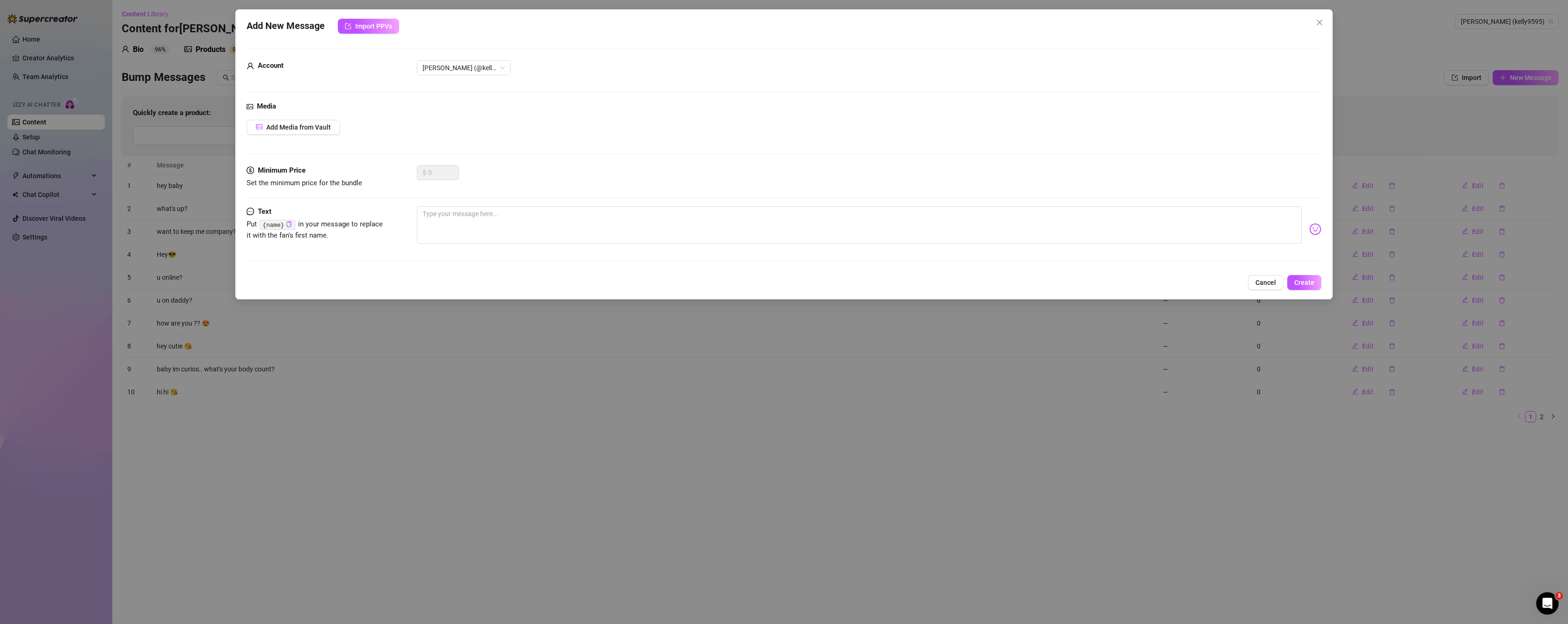
click at [347, 355] on div "Add New Message Import PPVs Account [PERSON_NAME] (@kelly9595) Media Add Media …" at bounding box center [784, 312] width 1568 height 624
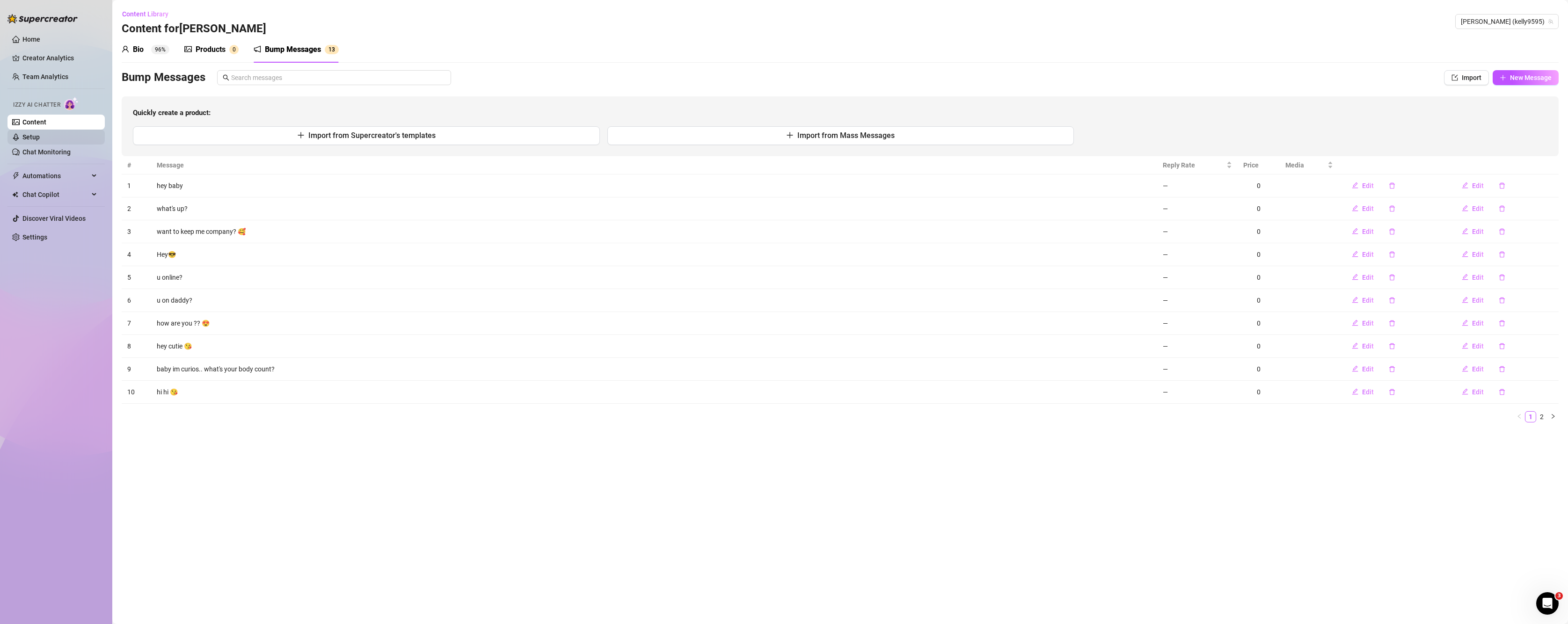
click at [28, 134] on link "Setup" at bounding box center [31, 137] width 17 height 7
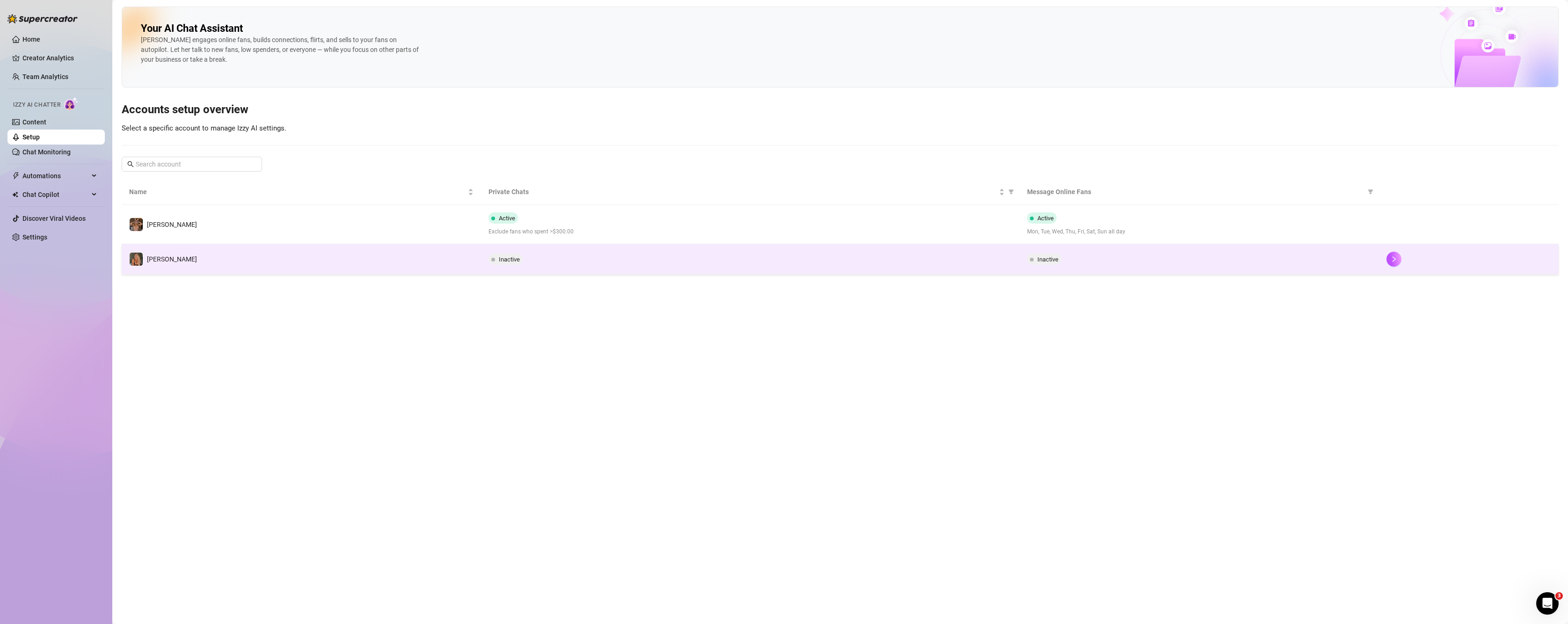
click at [990, 263] on div "Inactive" at bounding box center [750, 259] width 524 height 12
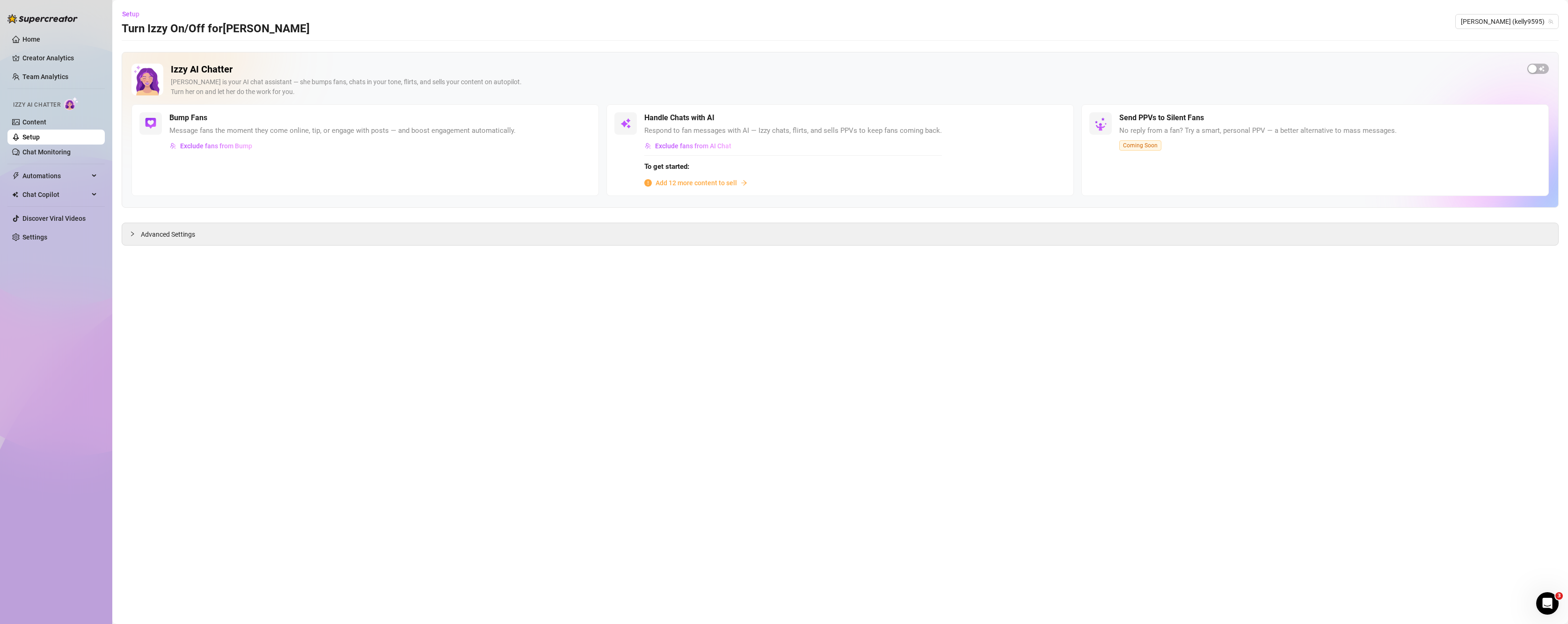
click at [684, 183] on span "Add 12 more content to sell" at bounding box center [696, 182] width 82 height 10
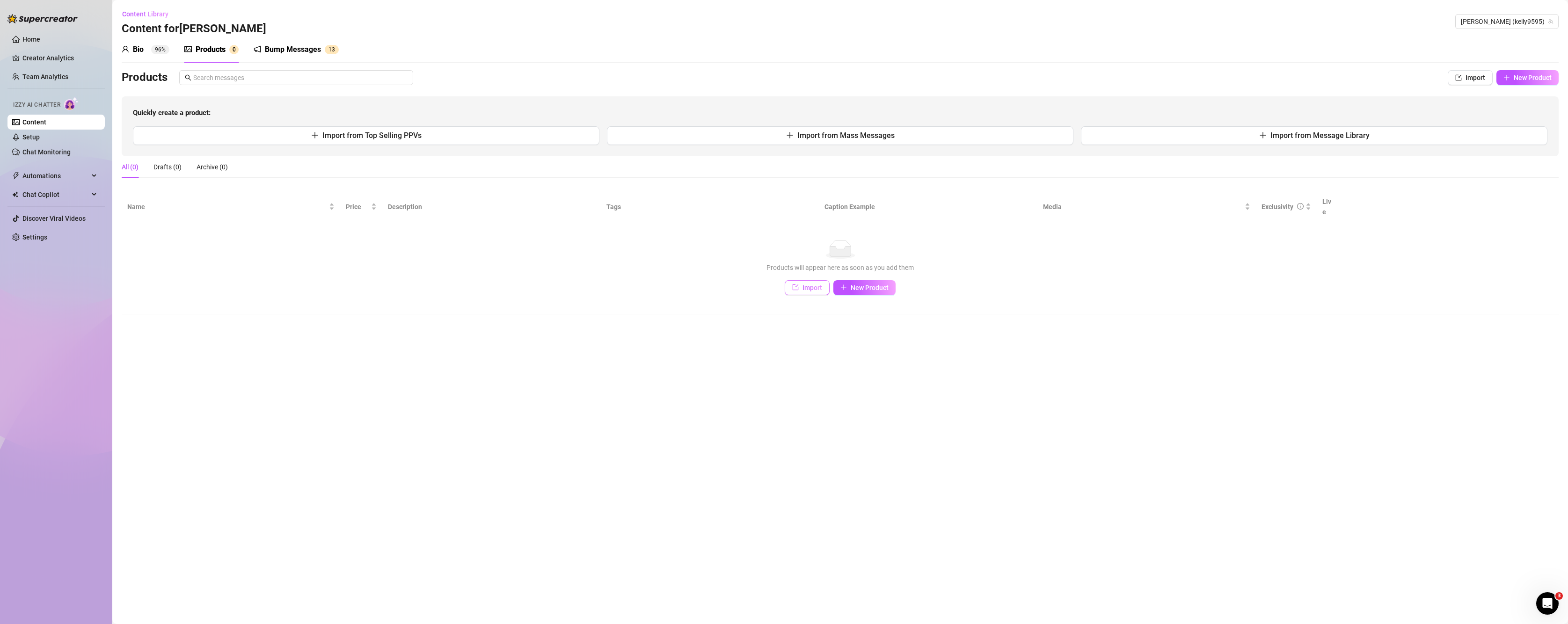
click at [815, 284] on button "Import" at bounding box center [807, 288] width 45 height 15
type textarea "Type your message here..."
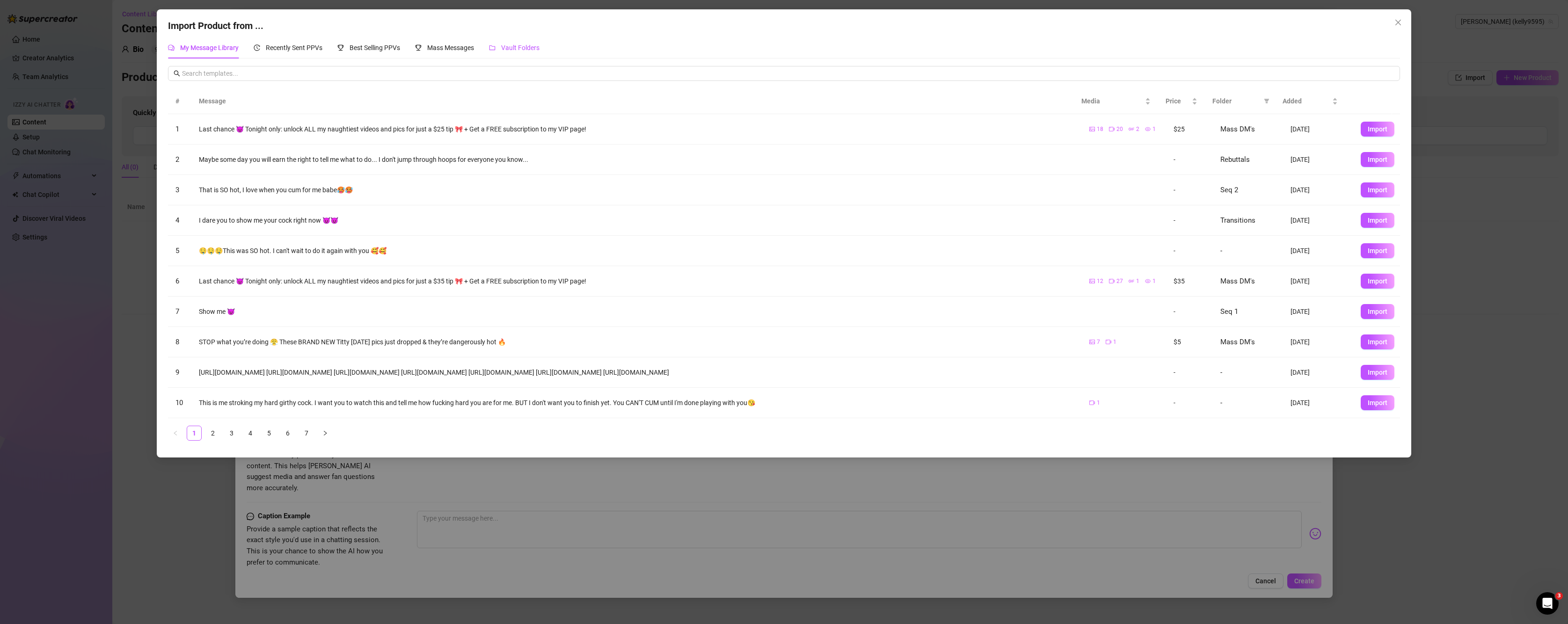
click at [522, 45] on span "Vault Folders" at bounding box center [520, 47] width 38 height 7
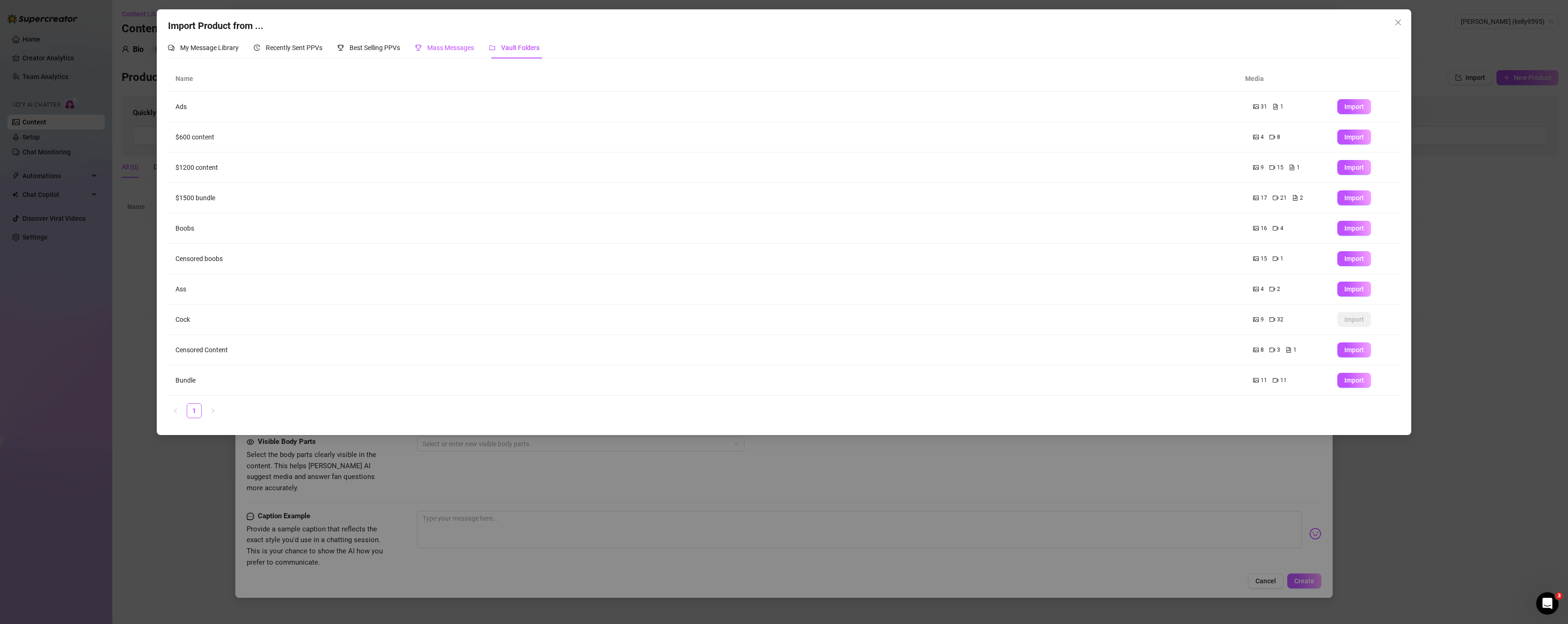
click at [456, 51] on span "Mass Messages" at bounding box center [451, 47] width 47 height 7
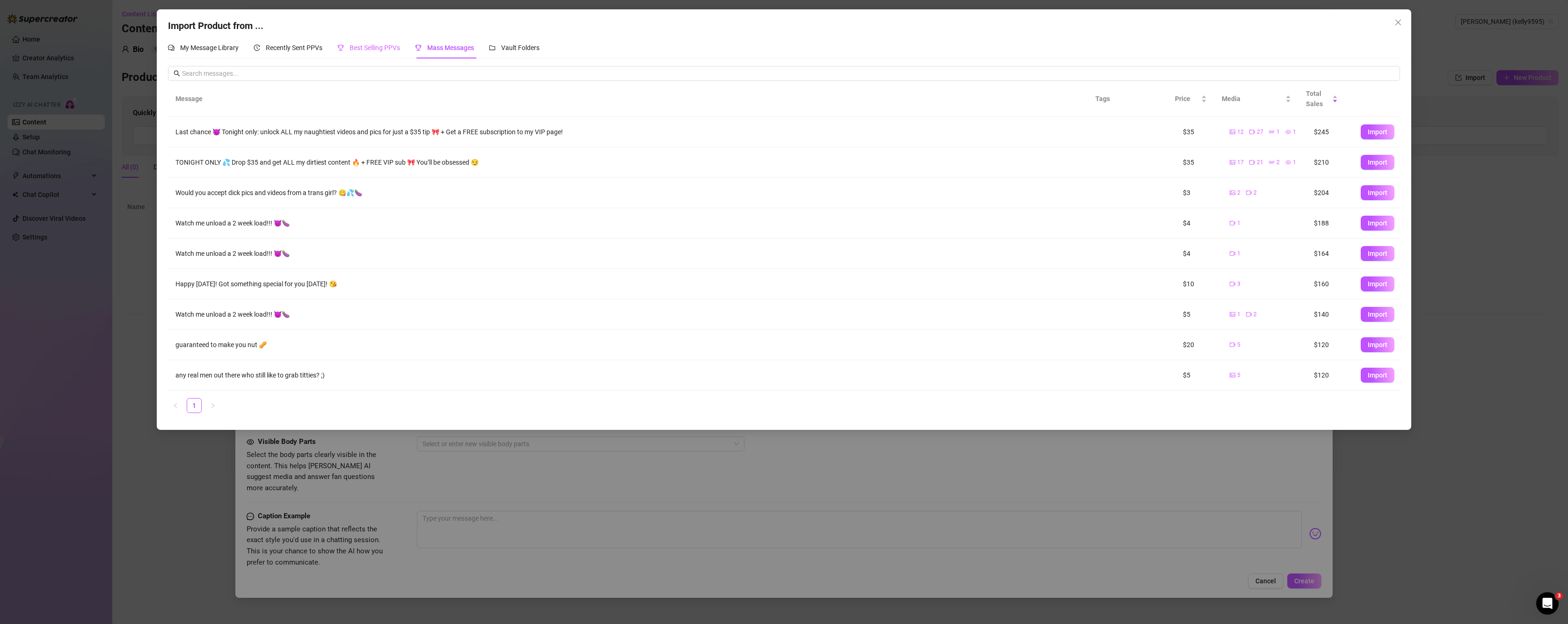
click at [370, 54] on div "Best Selling PPVs" at bounding box center [369, 48] width 63 height 21
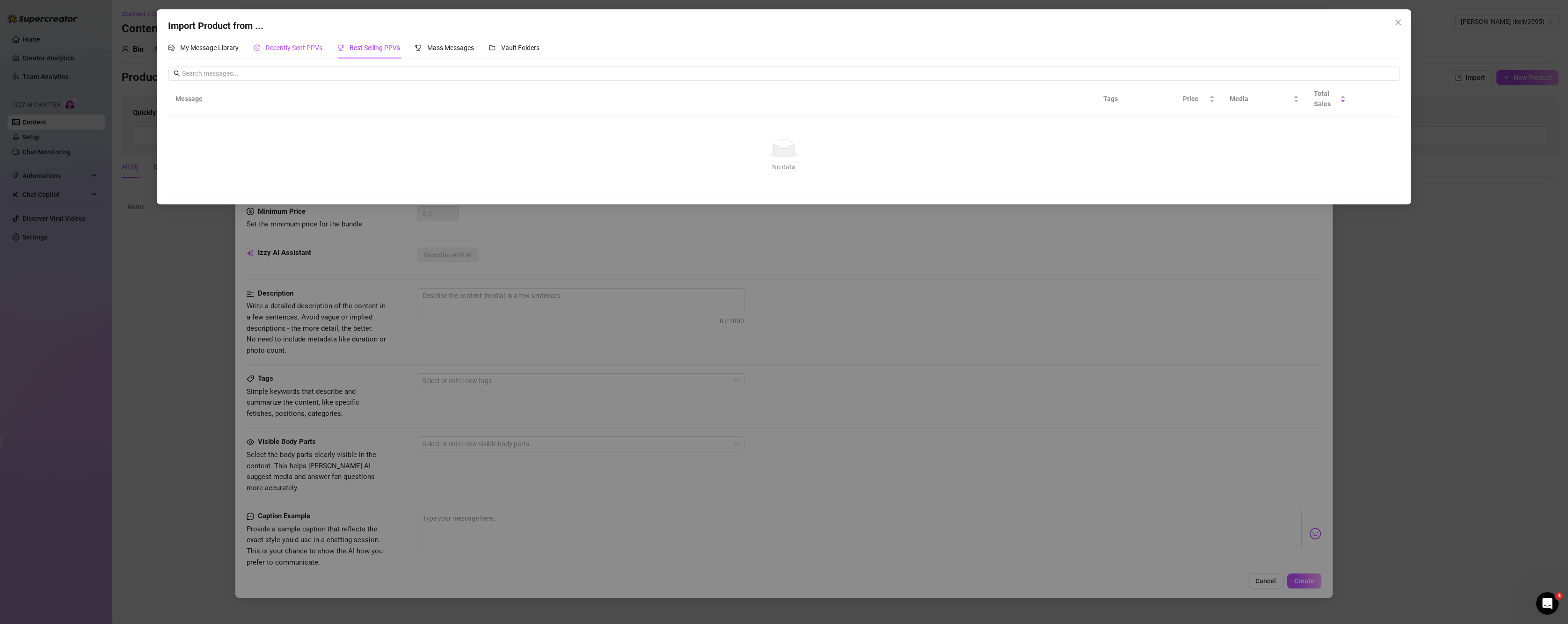
click at [285, 44] on span "Recently Sent PPVs" at bounding box center [294, 47] width 57 height 7
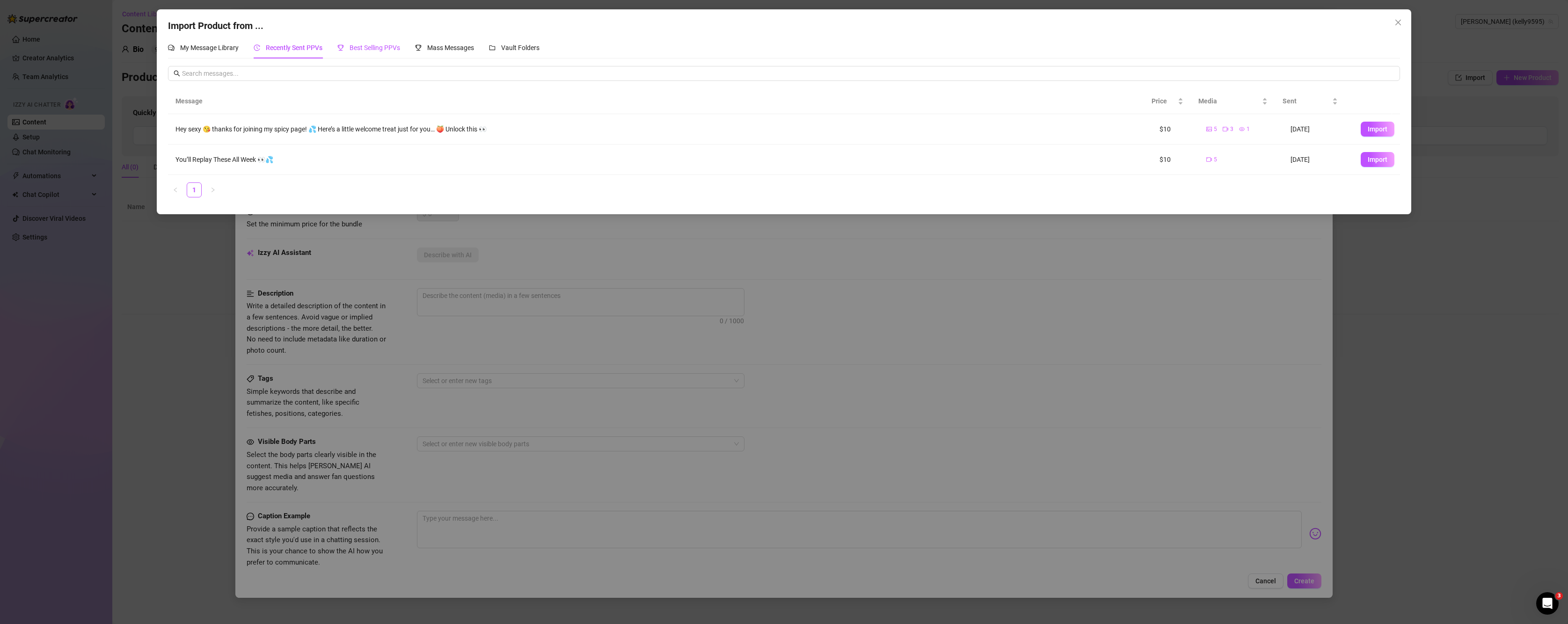
click at [346, 51] on div "Best Selling PPVs" at bounding box center [369, 48] width 63 height 10
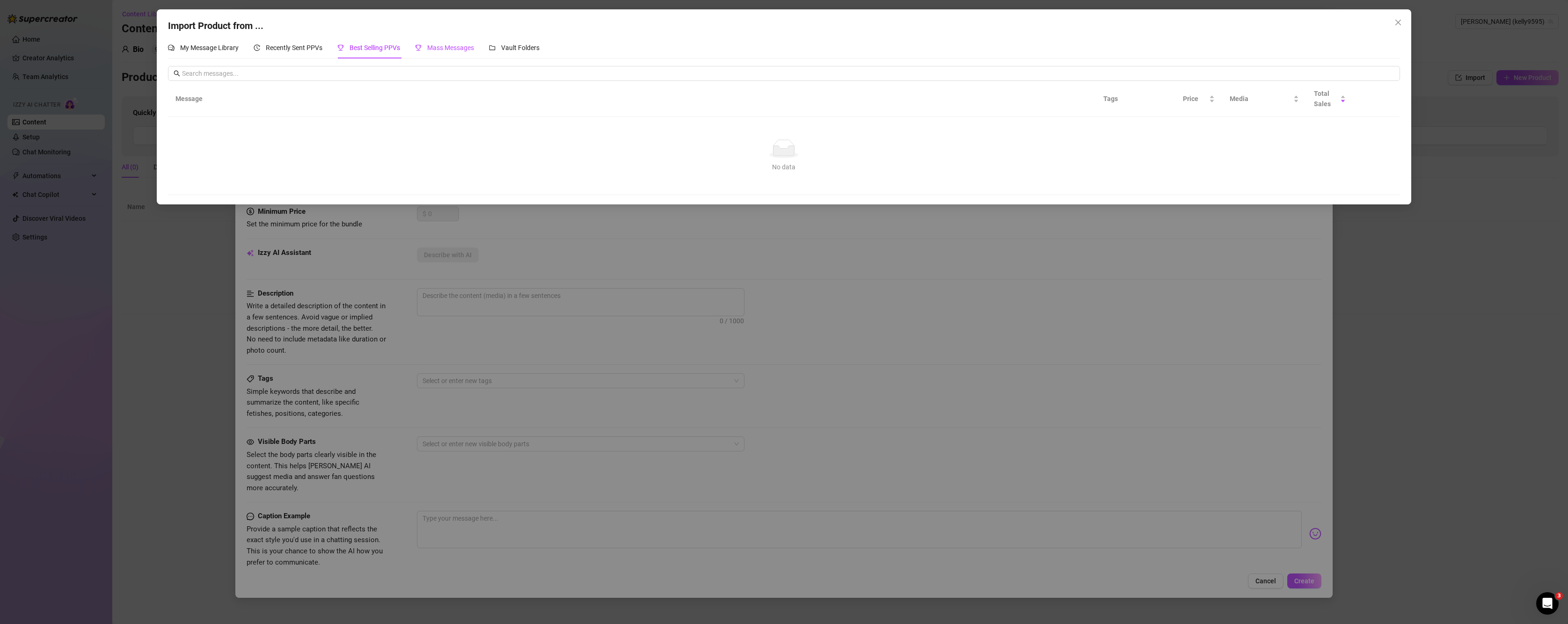
click at [449, 46] on span "Mass Messages" at bounding box center [451, 47] width 47 height 7
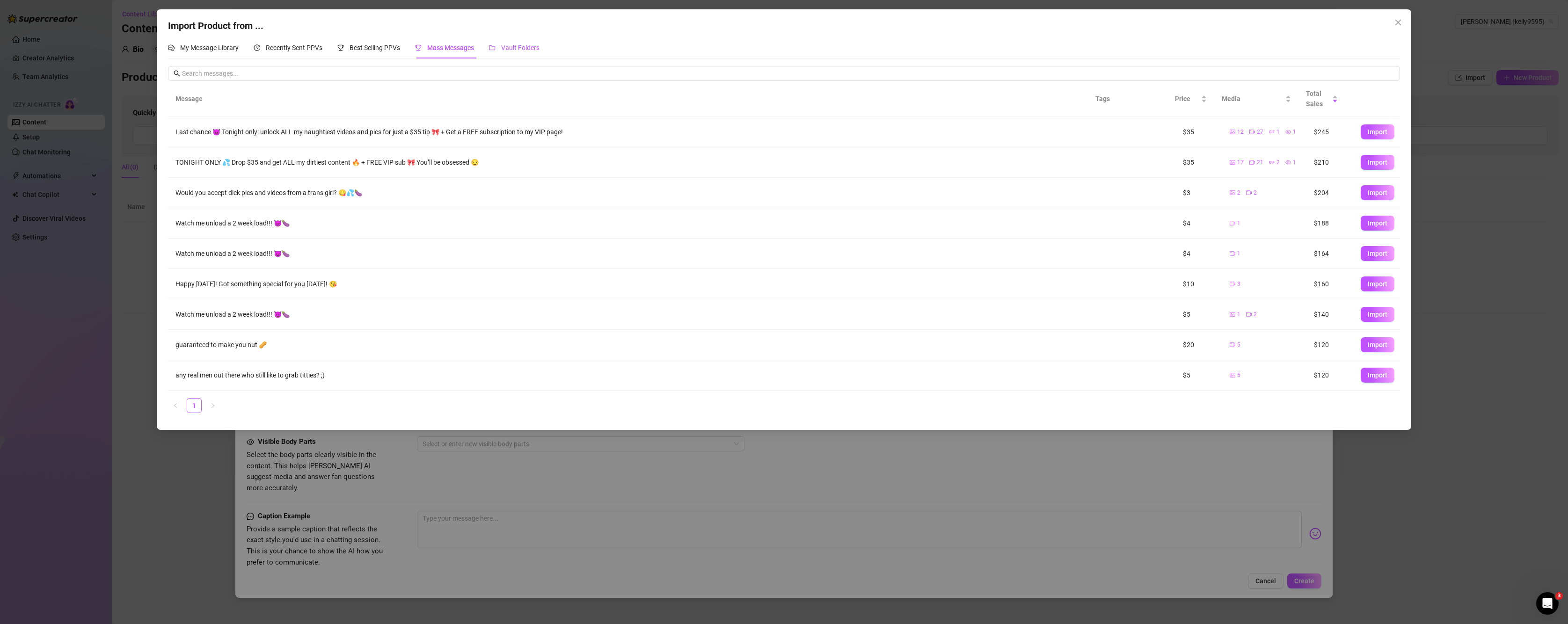
click at [511, 47] on span "Vault Folders" at bounding box center [520, 47] width 38 height 7
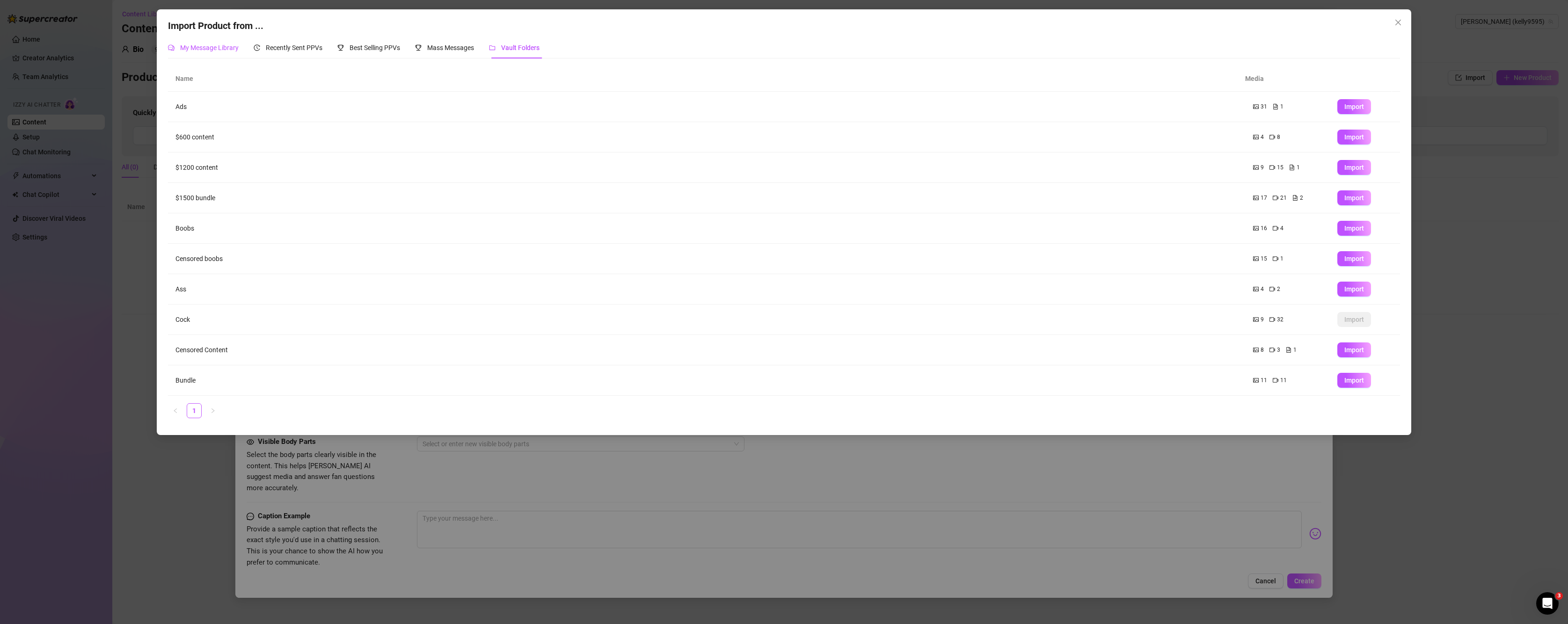
click at [201, 48] on span "My Message Library" at bounding box center [209, 47] width 59 height 7
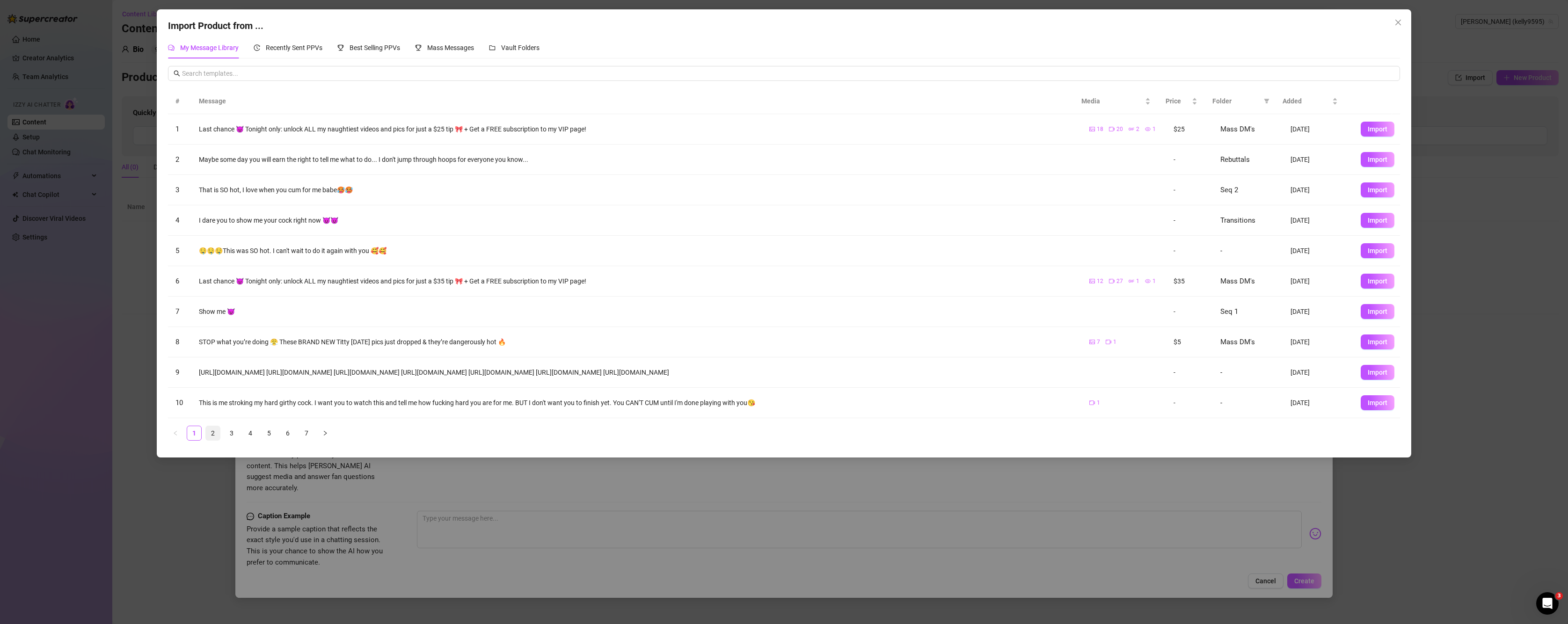
click at [218, 439] on link "2" at bounding box center [212, 433] width 14 height 14
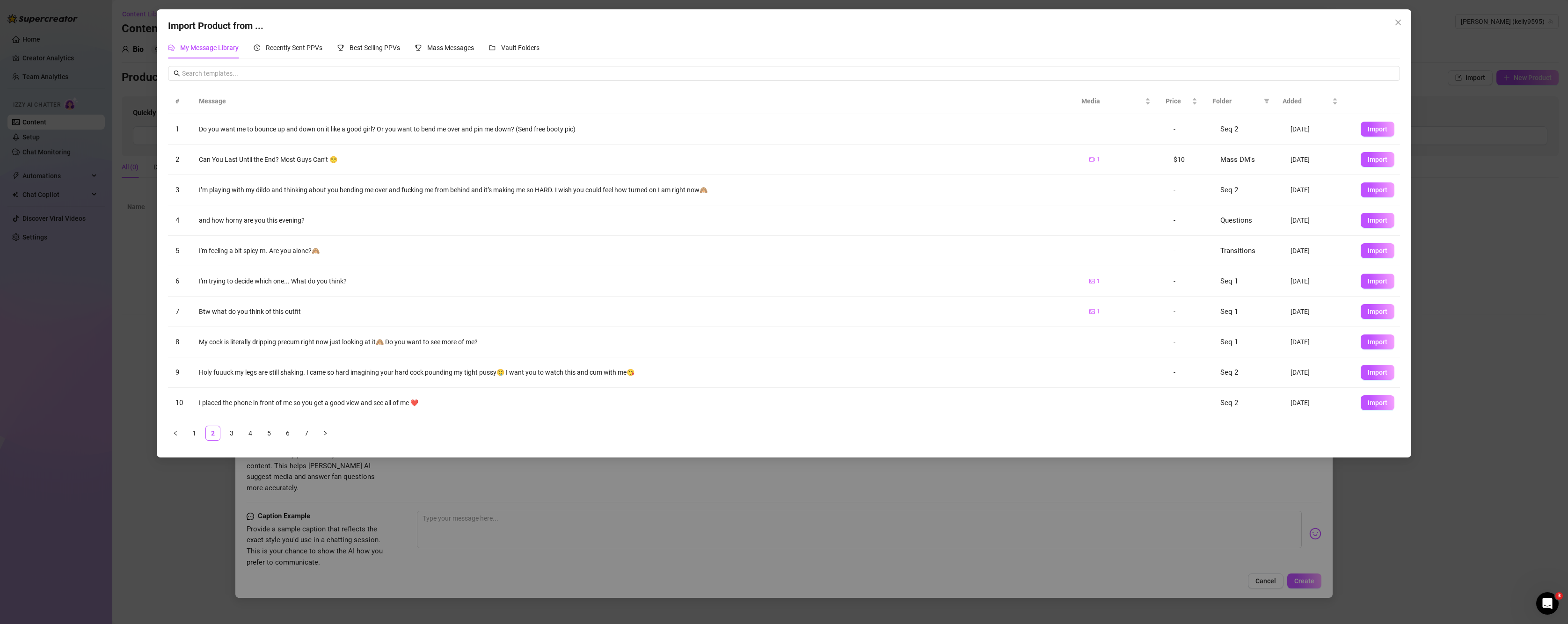
click at [229, 442] on div "# Message Media Price Folder Added 1 Do you want me to bounce up and down on it…" at bounding box center [784, 268] width 1232 height 360
click at [234, 434] on link "3" at bounding box center [231, 433] width 14 height 14
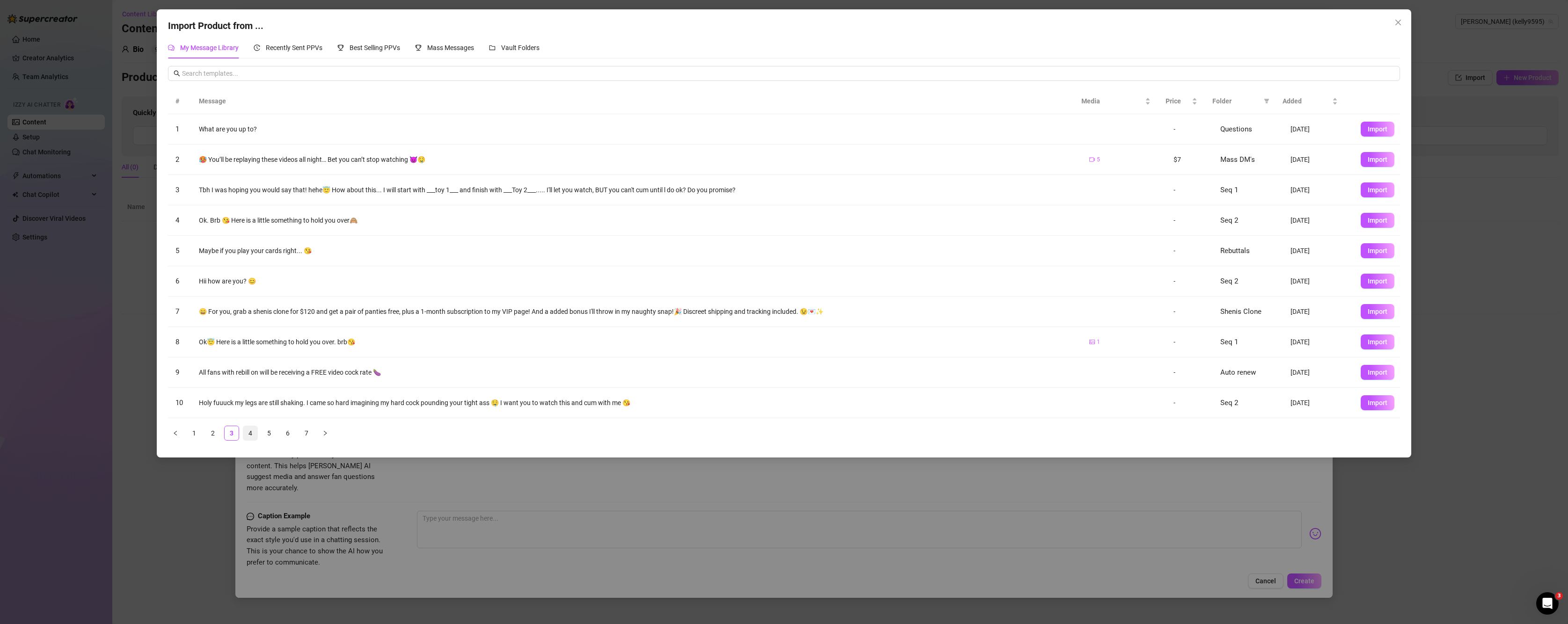
click at [247, 431] on link "4" at bounding box center [250, 433] width 14 height 14
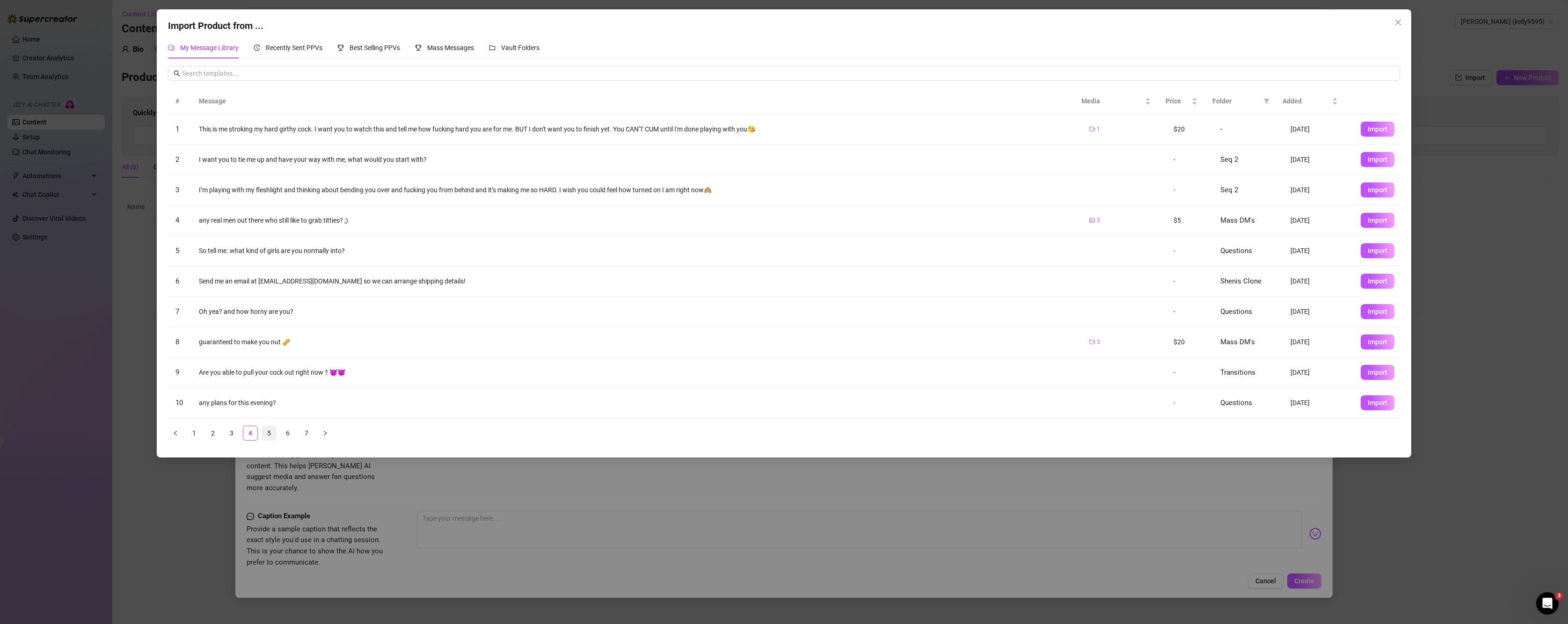
click at [265, 433] on link "5" at bounding box center [269, 433] width 14 height 14
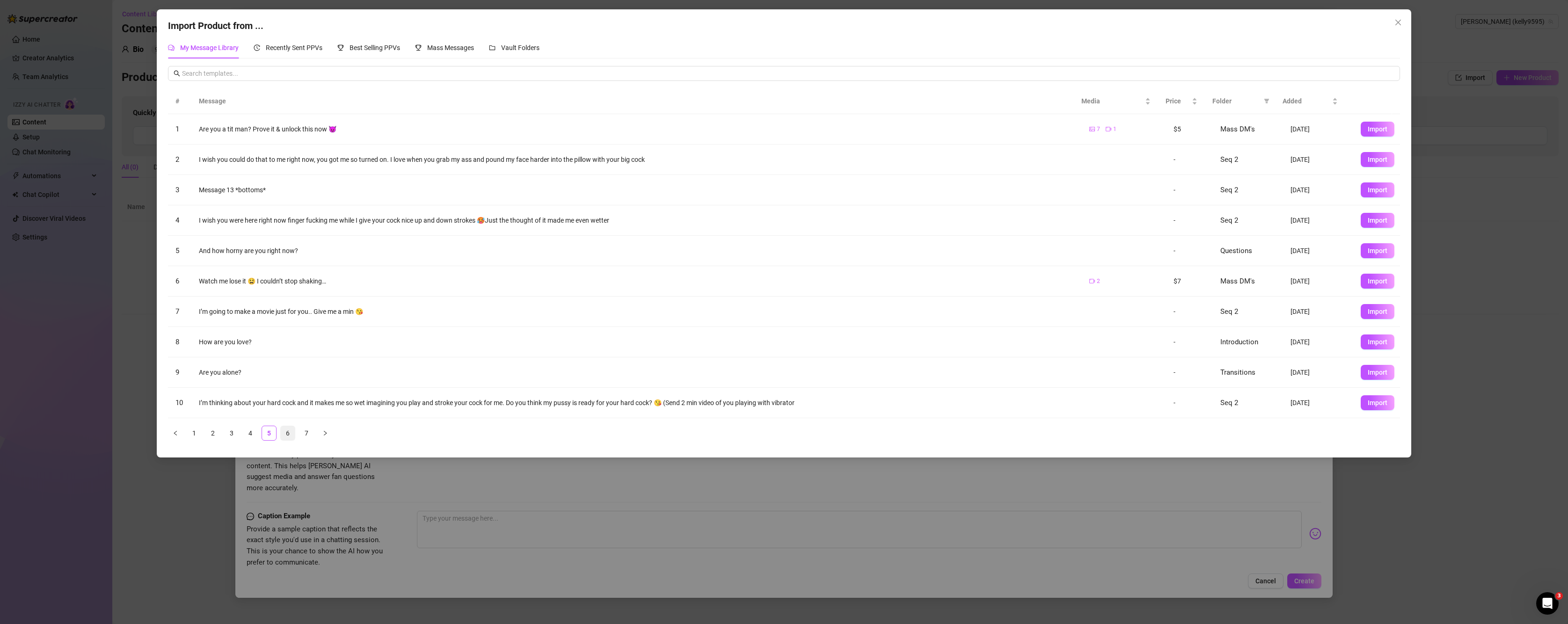
click at [288, 441] on link "6" at bounding box center [287, 433] width 14 height 14
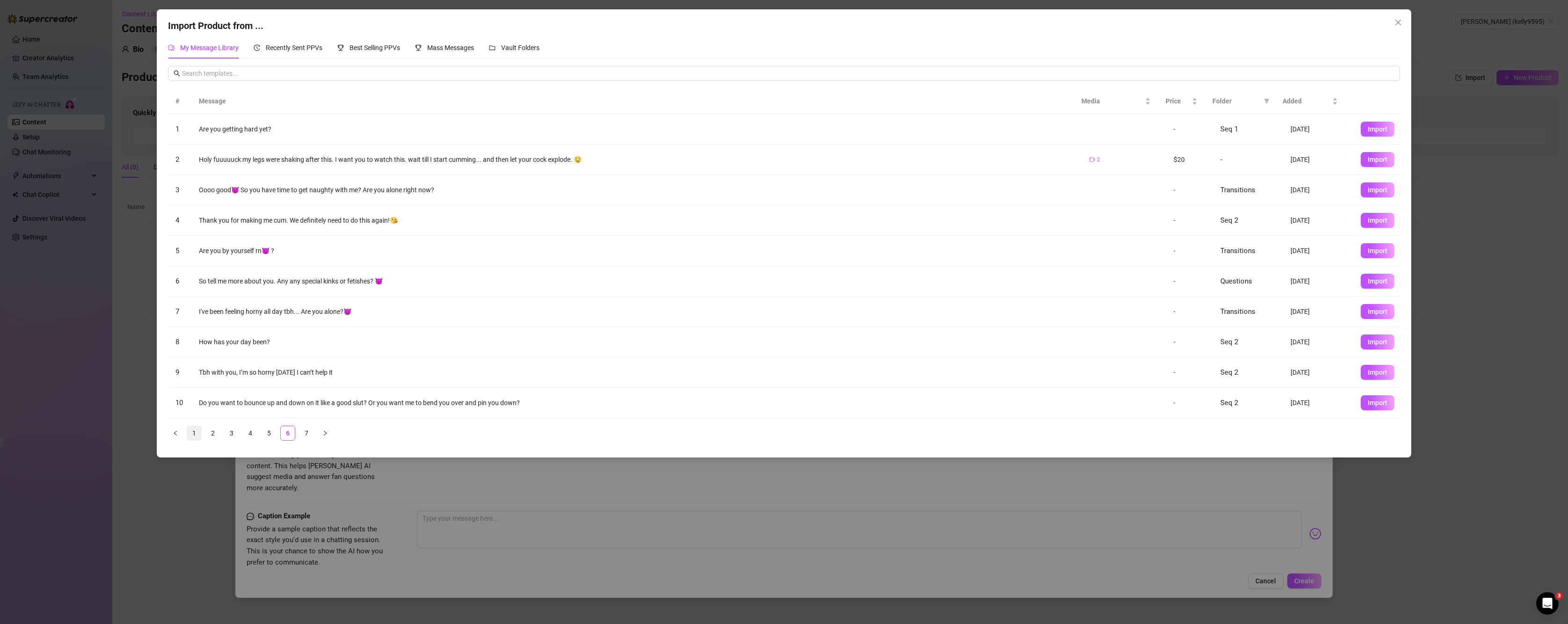
click at [190, 437] on link "1" at bounding box center [194, 433] width 14 height 14
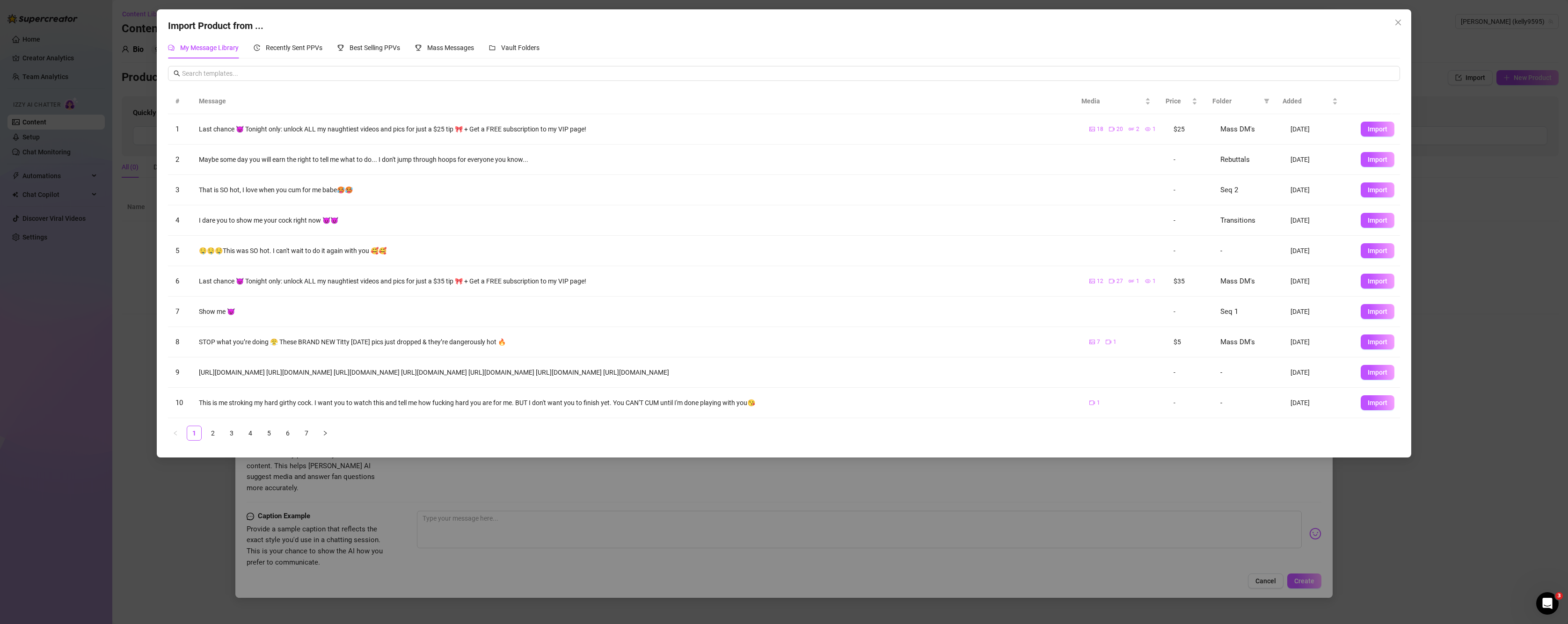
click at [115, 263] on div "Import Product from ... My Message Library Recently Sent PPVs Best Selling PPVs…" at bounding box center [784, 312] width 1568 height 624
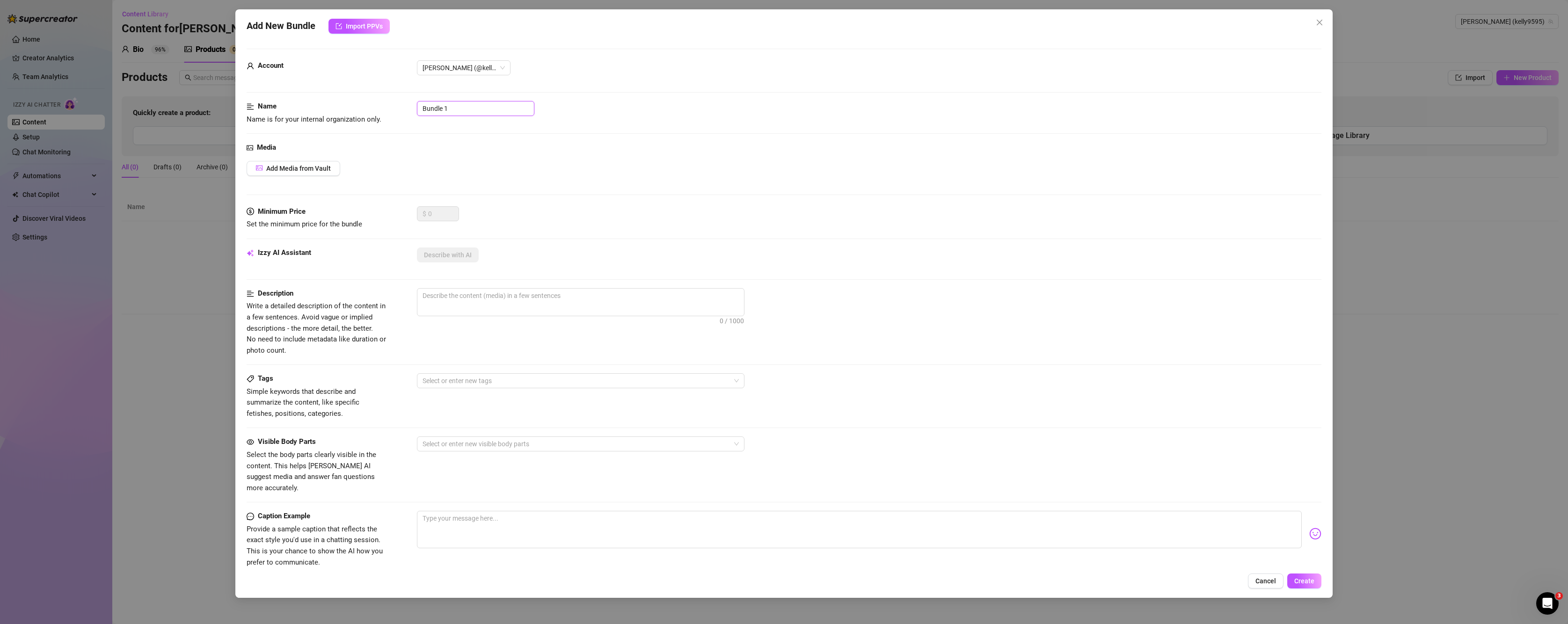
click at [460, 108] on input "Bundle 1" at bounding box center [475, 108] width 117 height 15
type input "B"
click at [328, 173] on button "Add Media from Vault" at bounding box center [293, 168] width 93 height 15
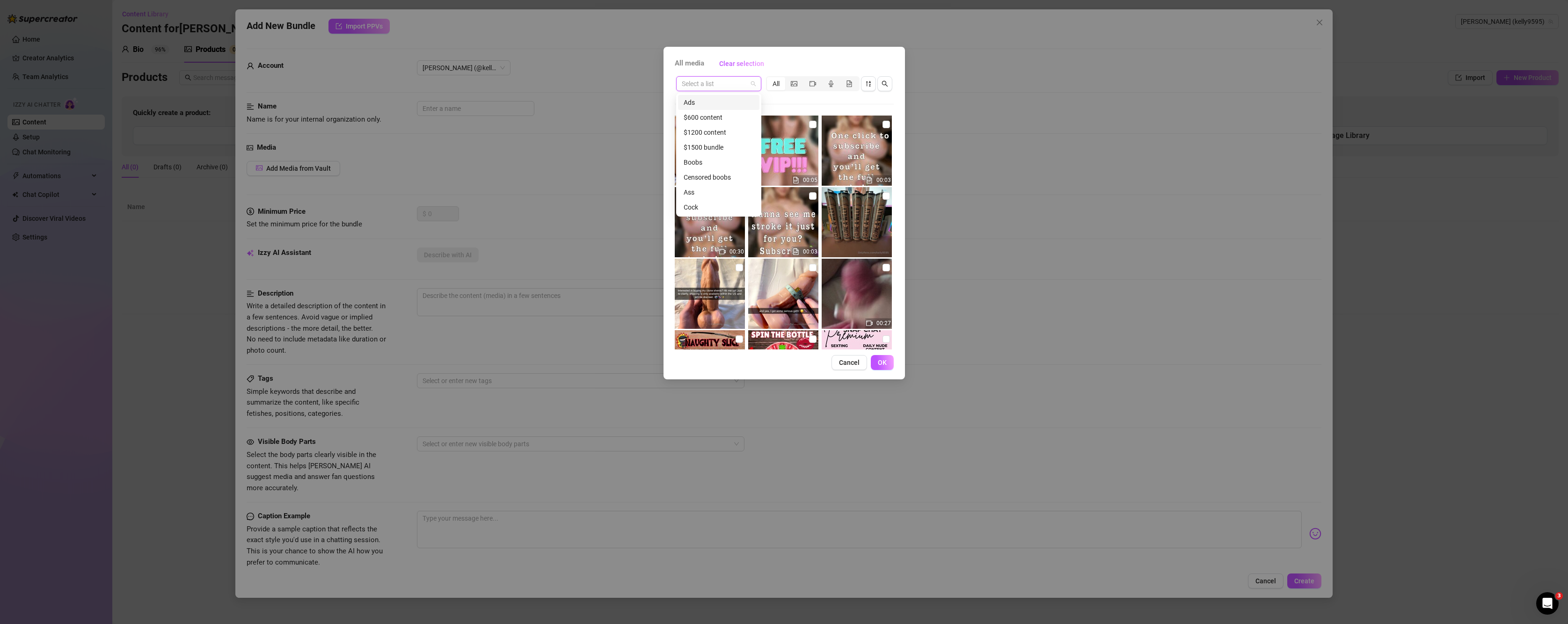
click at [722, 88] on input "search" at bounding box center [714, 83] width 65 height 14
click at [710, 102] on div "Ads" at bounding box center [718, 102] width 70 height 10
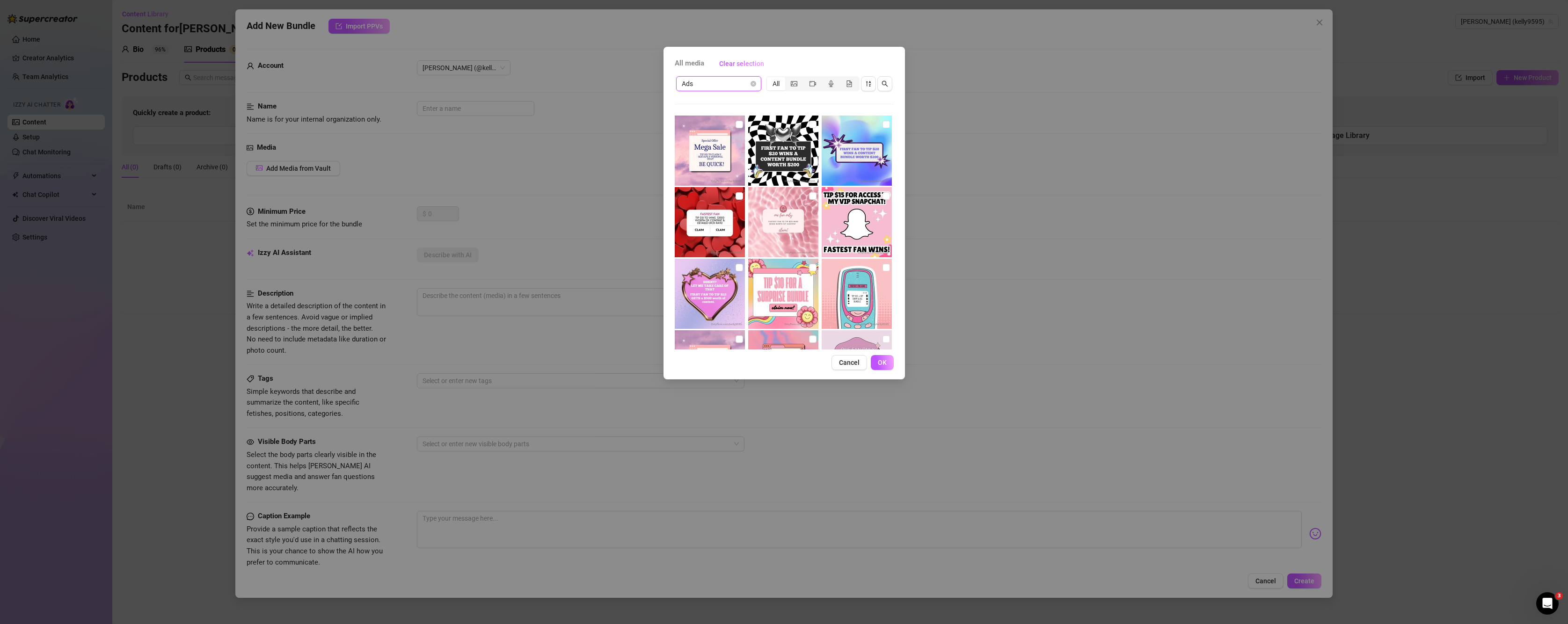
scroll to position [338, 0]
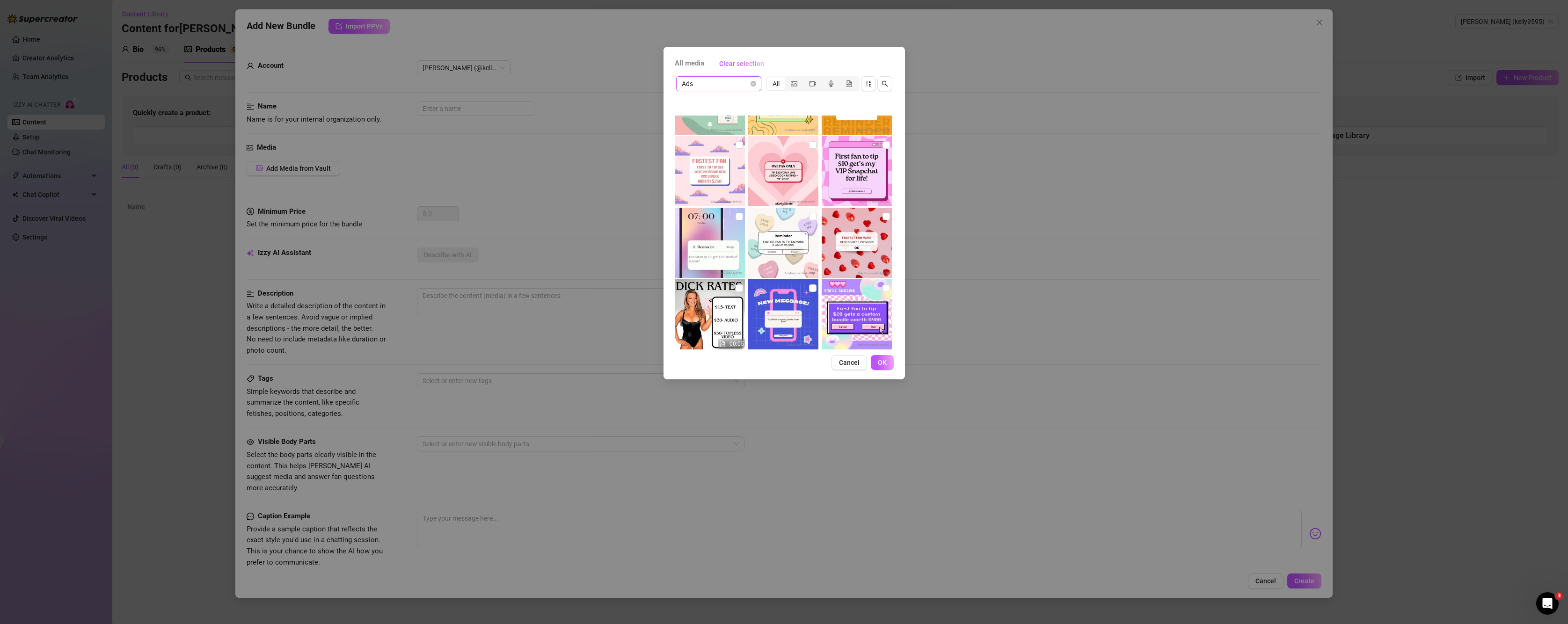
click at [724, 85] on span "Ads" at bounding box center [719, 83] width 74 height 14
click at [700, 105] on div "Ads" at bounding box center [718, 102] width 70 height 10
click at [712, 78] on span "Ads" at bounding box center [719, 83] width 74 height 14
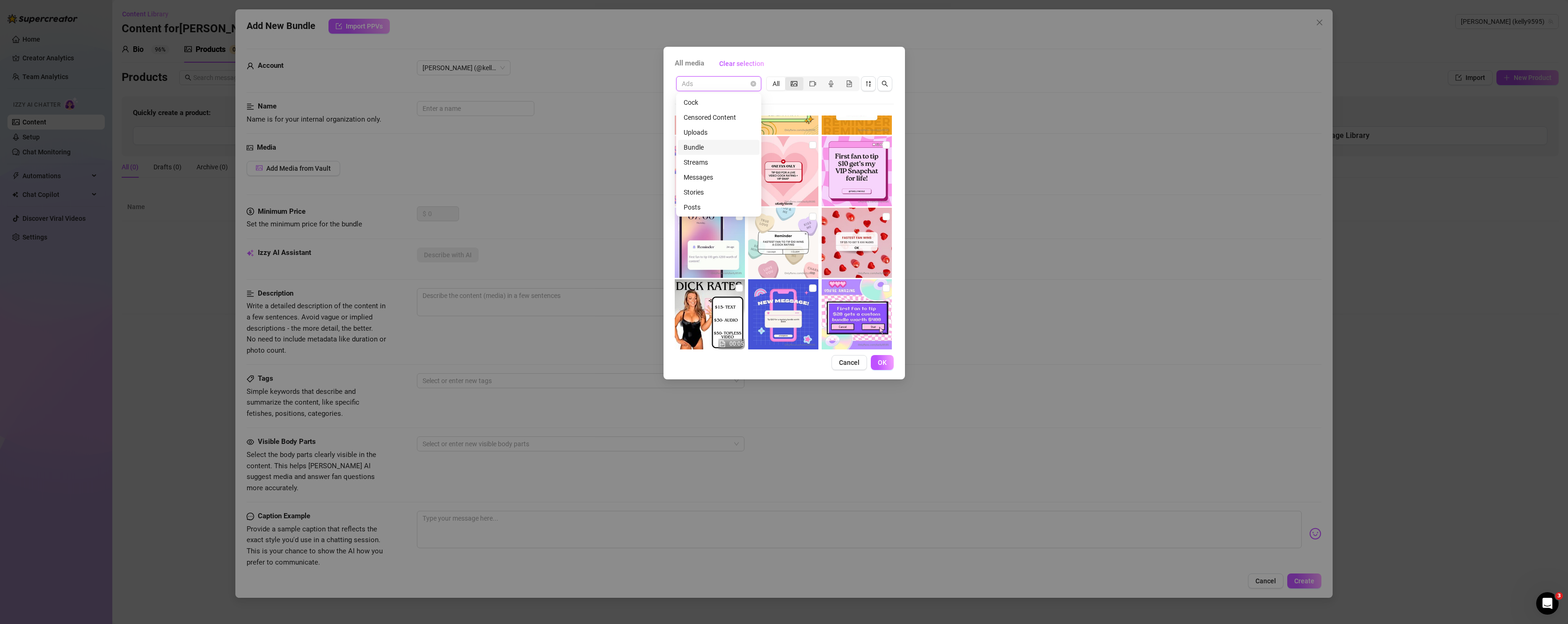
click at [791, 85] on icon "picture" at bounding box center [794, 84] width 7 height 7
click at [787, 78] on input "segmented control" at bounding box center [787, 78] width 0 height 0
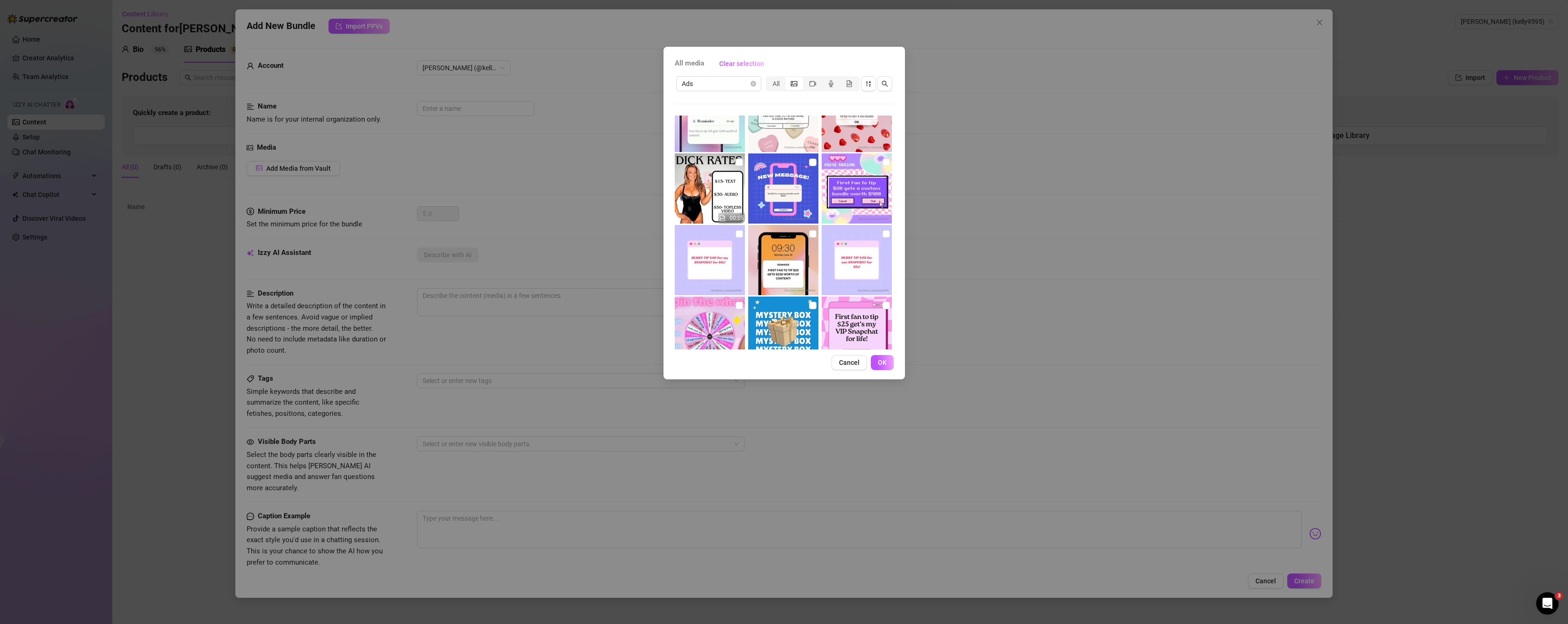
scroll to position [568, 0]
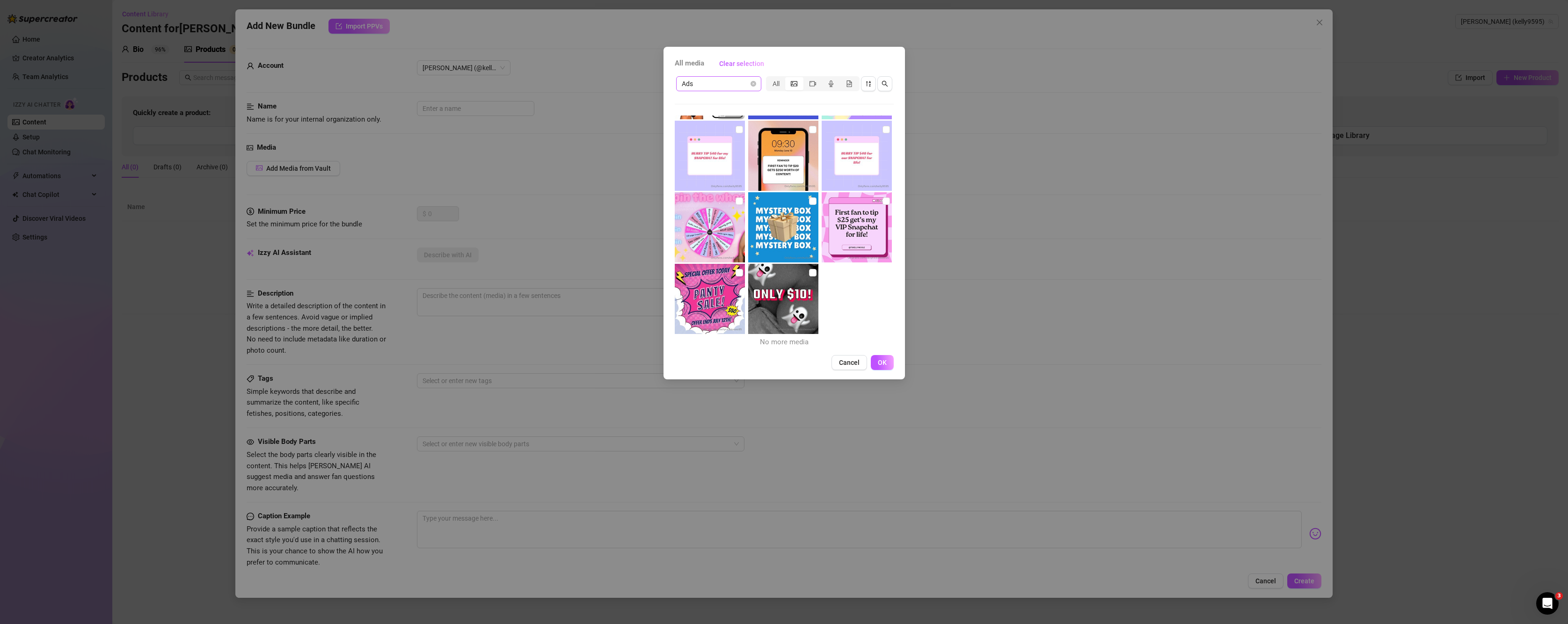
click at [732, 87] on span "Ads" at bounding box center [719, 83] width 74 height 14
click at [734, 64] on span "Clear selection" at bounding box center [741, 64] width 45 height 7
click at [740, 62] on span "Clear selection" at bounding box center [741, 64] width 45 height 7
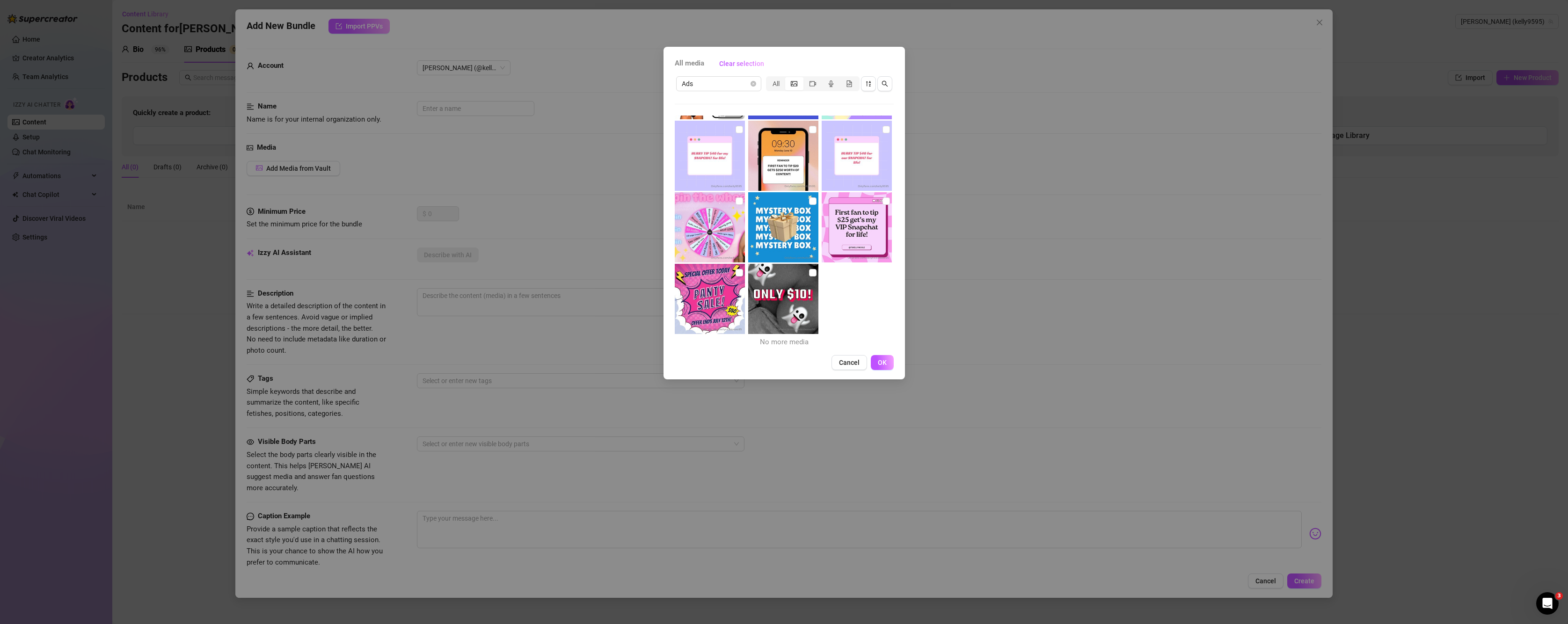
click at [850, 375] on div "All media Clear selection Ads All 00:05 No more media Cancel OK" at bounding box center [784, 213] width 242 height 333
click at [848, 364] on span "Cancel" at bounding box center [849, 362] width 21 height 7
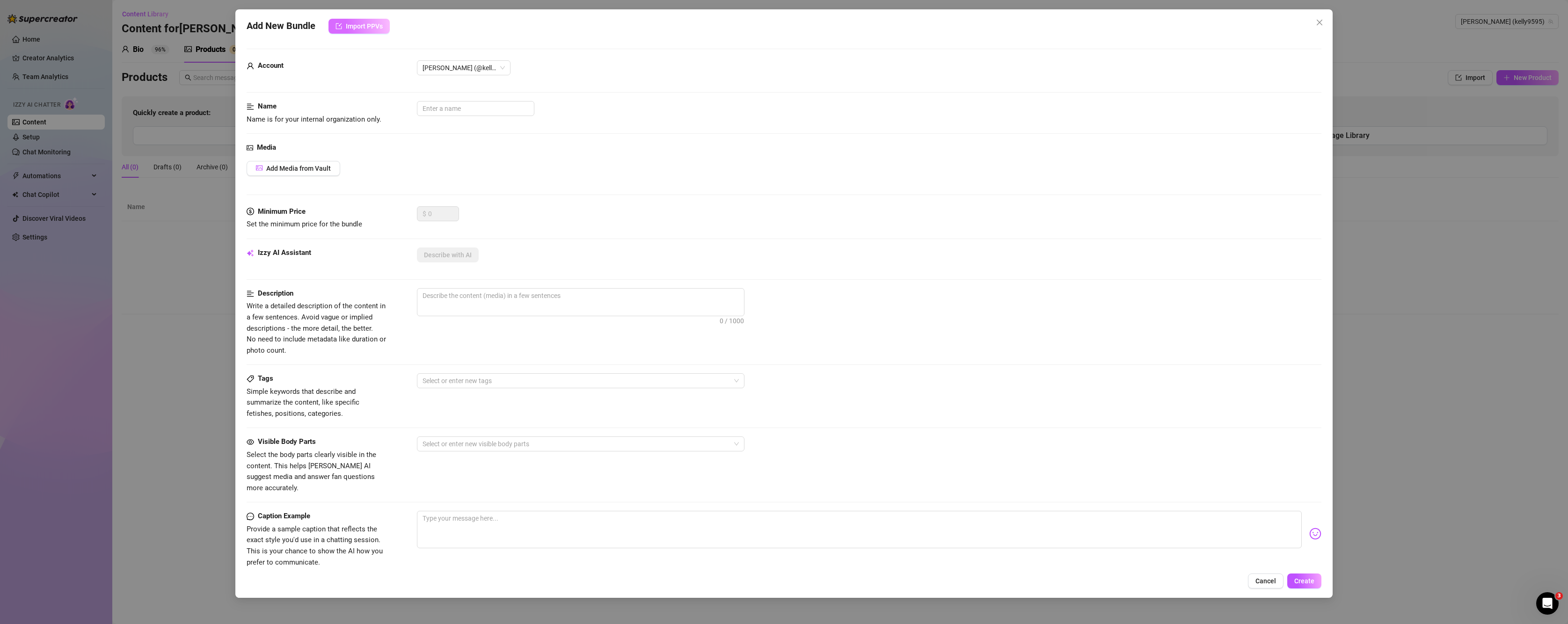
click at [356, 28] on span "Import PPVs" at bounding box center [364, 26] width 37 height 7
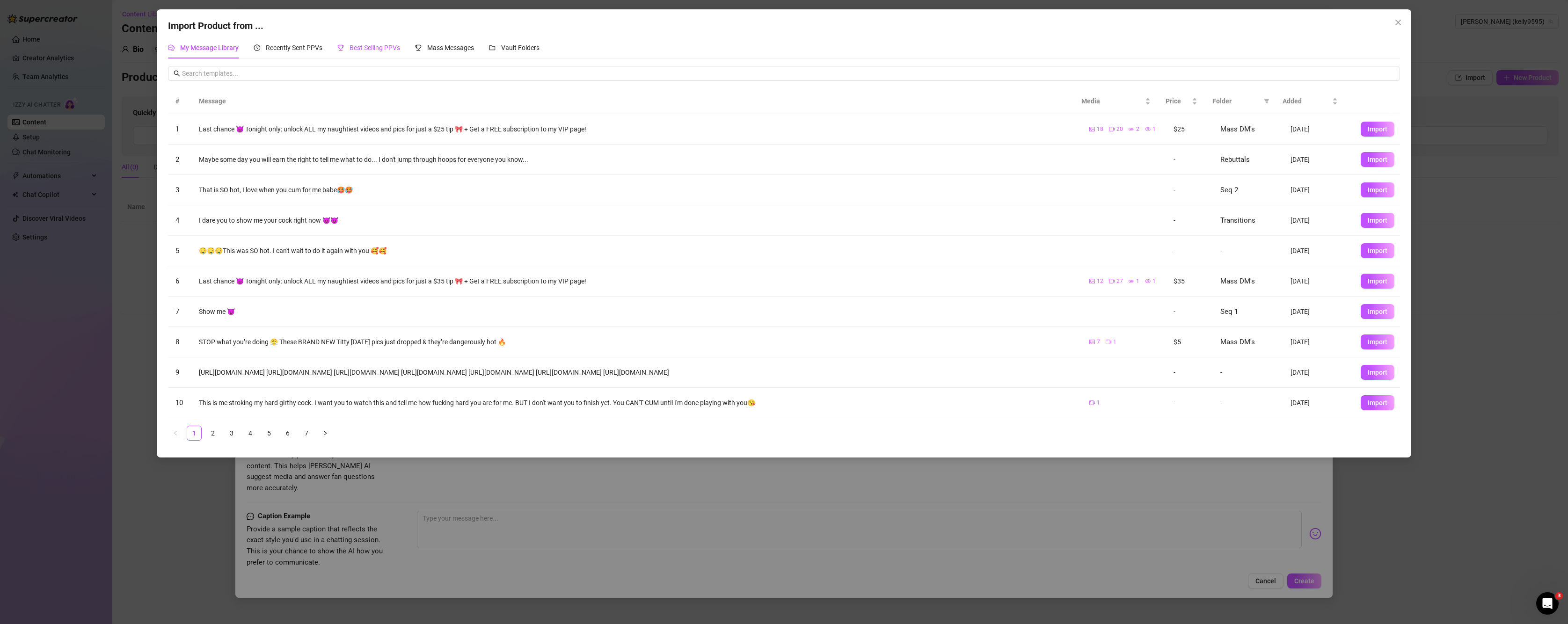
click at [390, 45] on span "Best Selling PPVs" at bounding box center [375, 47] width 50 height 7
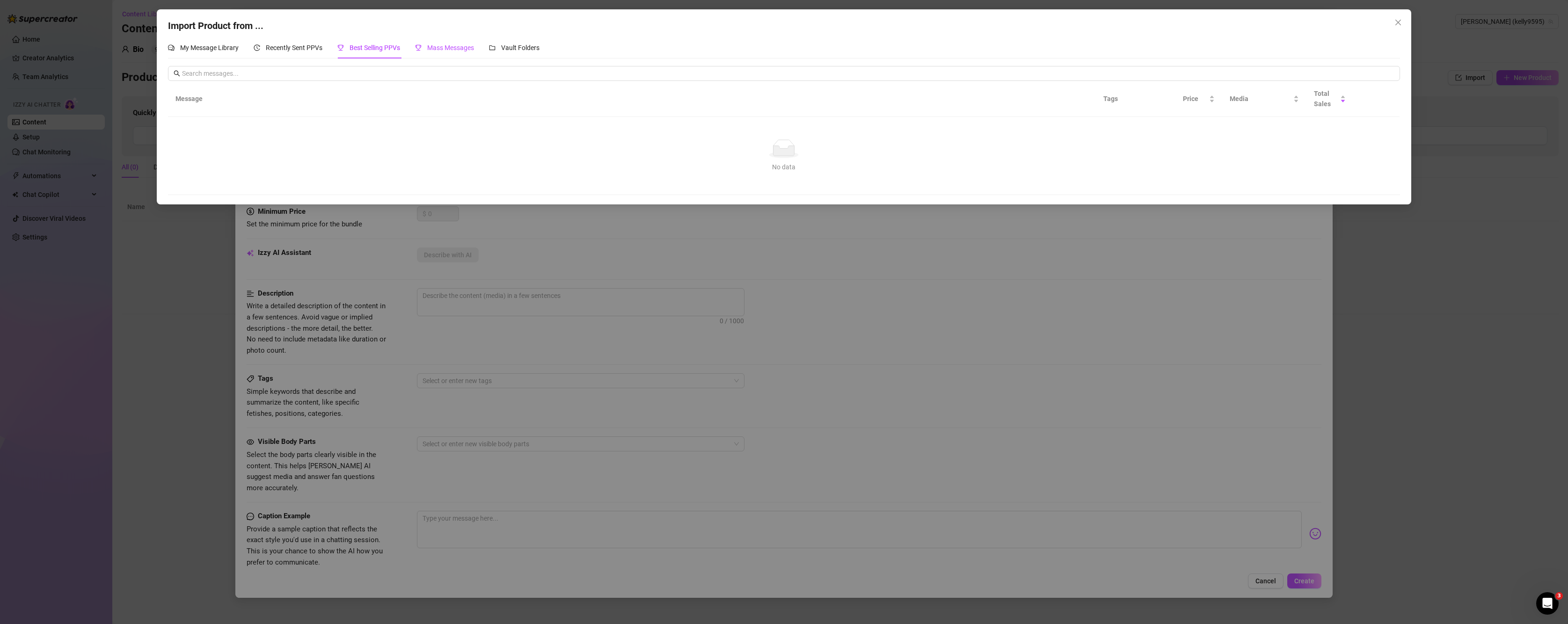
click at [456, 51] on span "Mass Messages" at bounding box center [451, 47] width 47 height 7
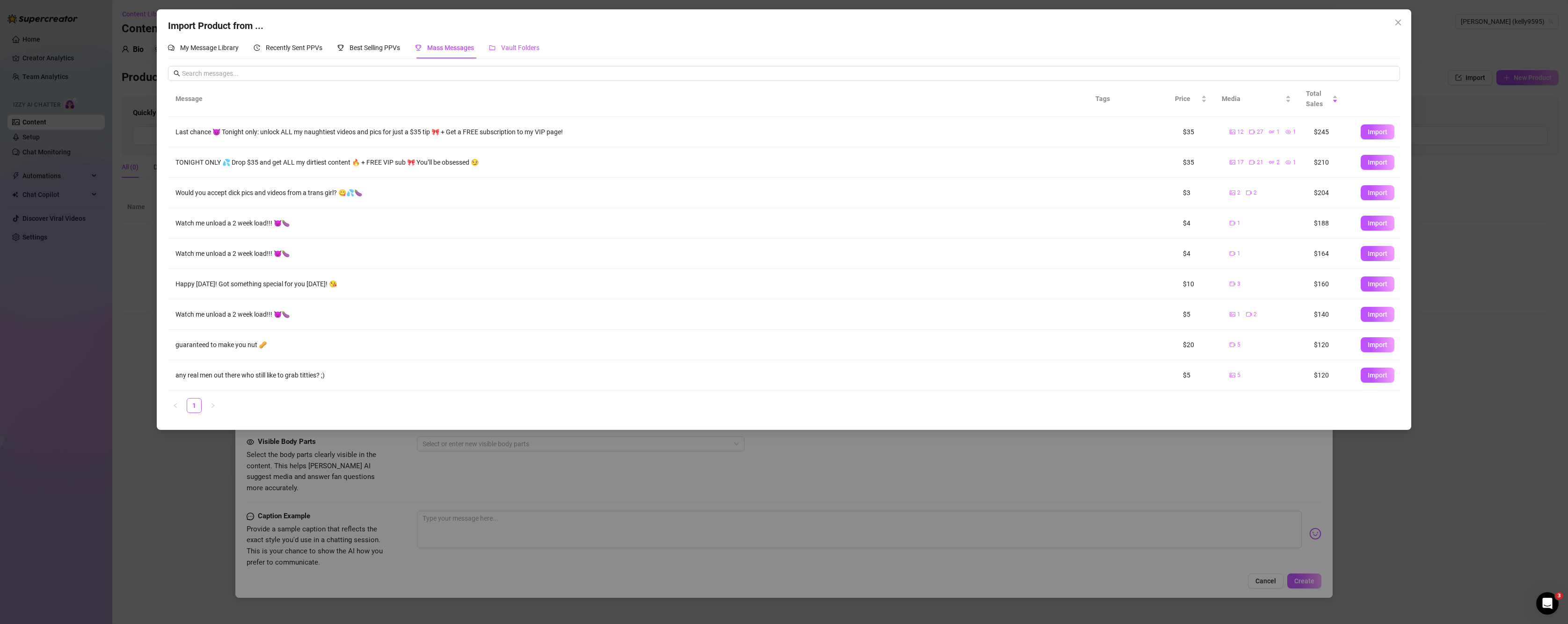
click at [529, 51] on span "Vault Folders" at bounding box center [520, 47] width 38 height 7
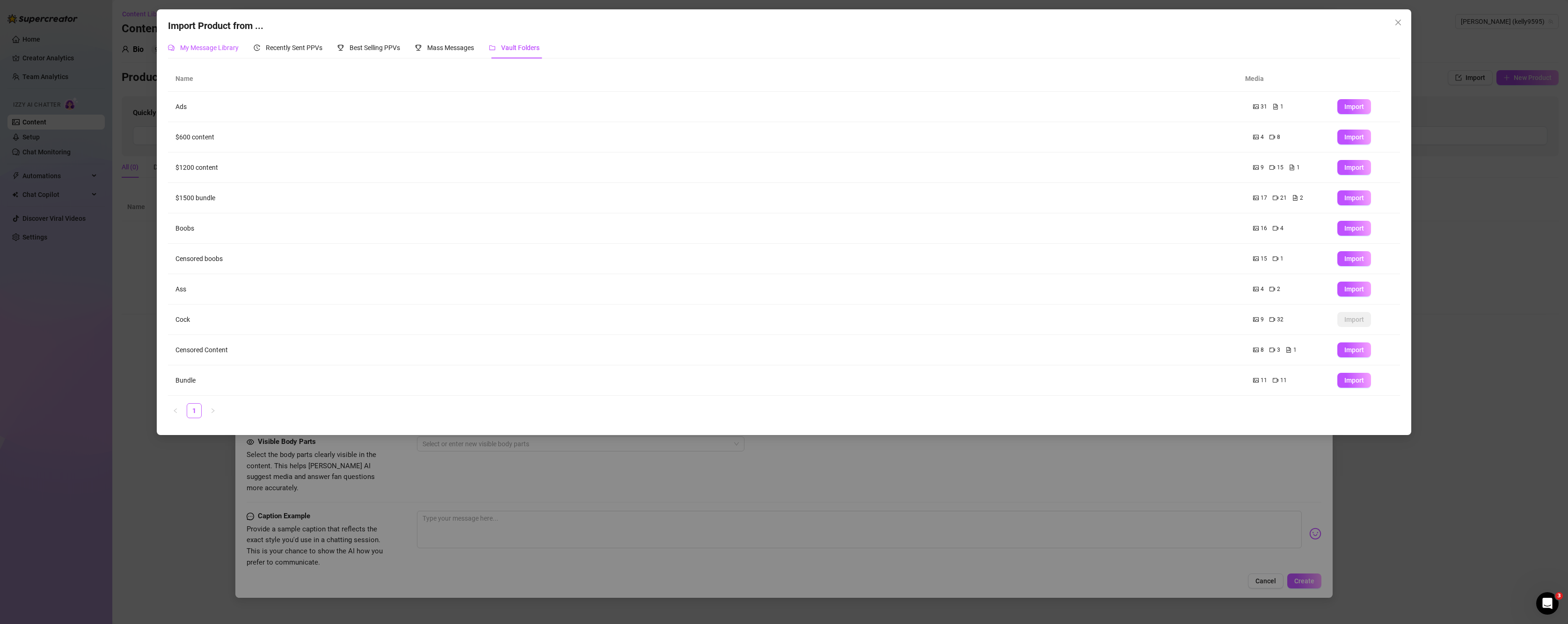
click at [220, 50] on span "My Message Library" at bounding box center [209, 47] width 59 height 7
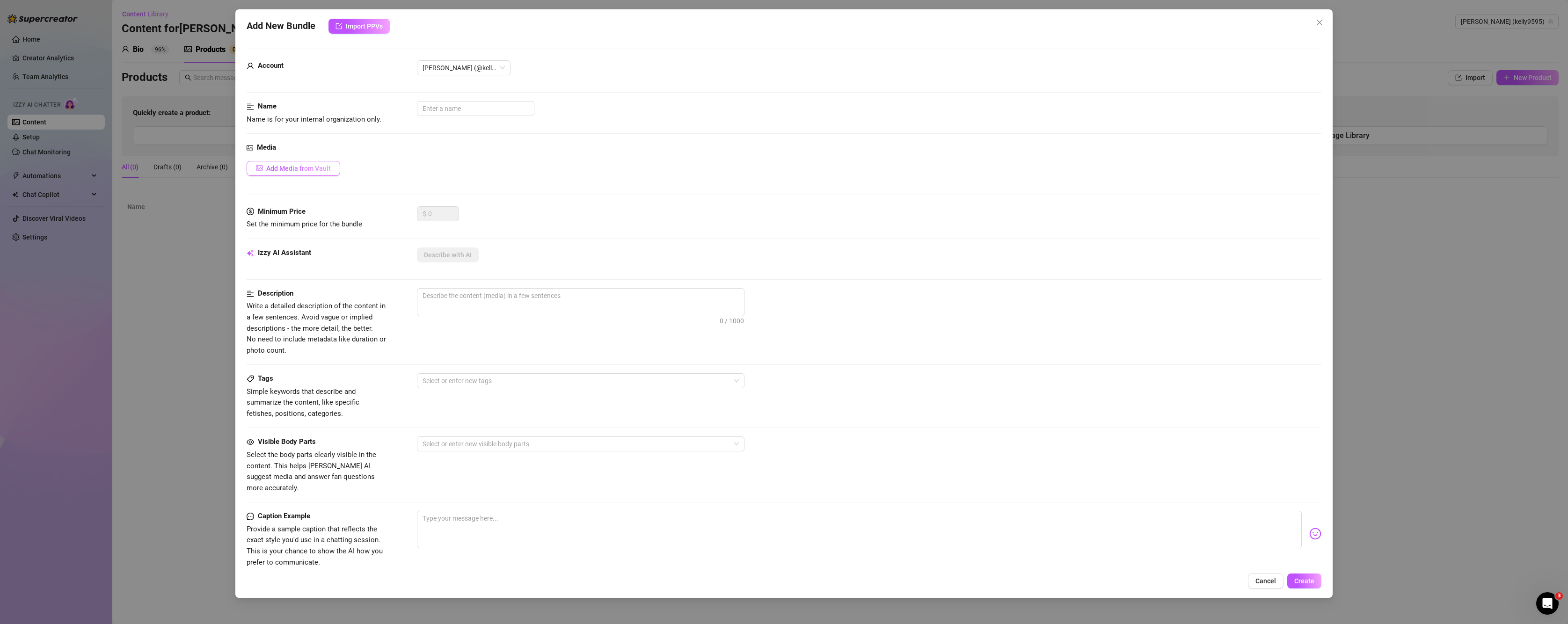
click at [309, 169] on span "Add Media from Vault" at bounding box center [299, 168] width 64 height 7
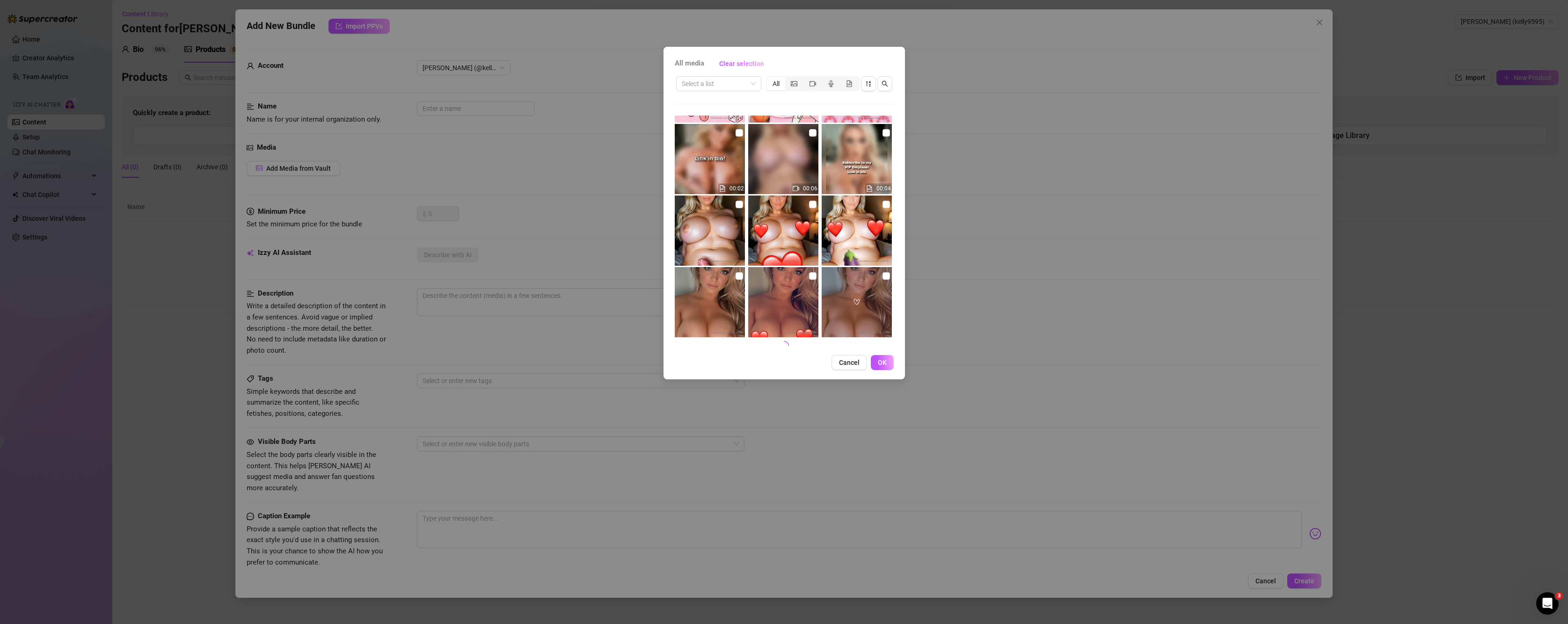
scroll to position [352, 0]
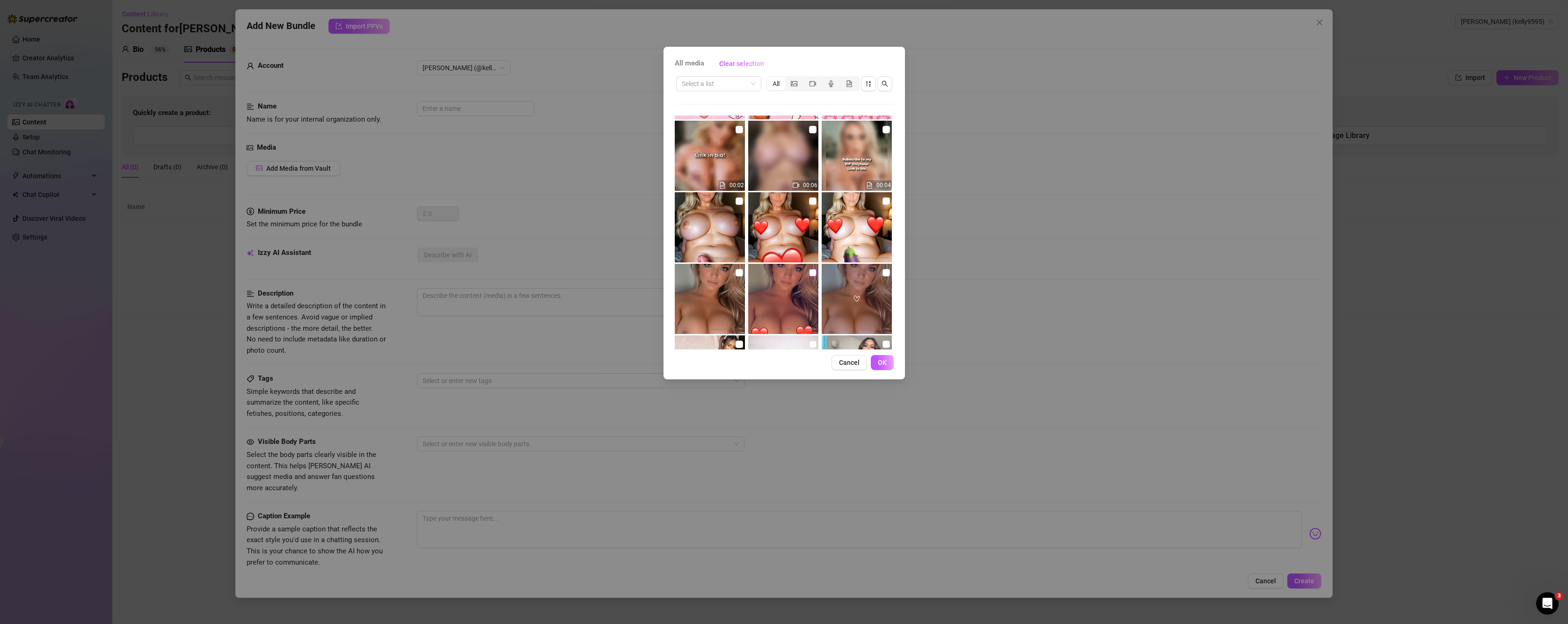
click at [809, 272] on input "checkbox" at bounding box center [812, 272] width 7 height 7
checkbox input "true"
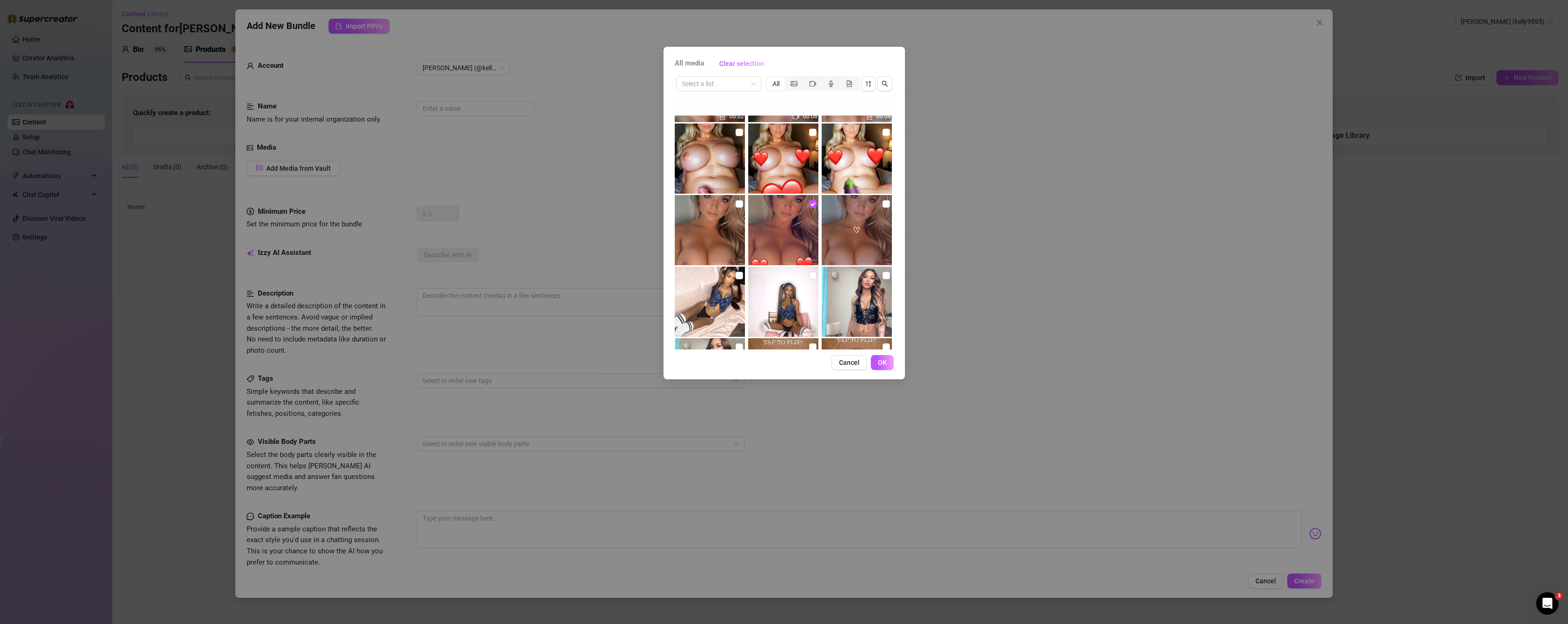
scroll to position [508, 0]
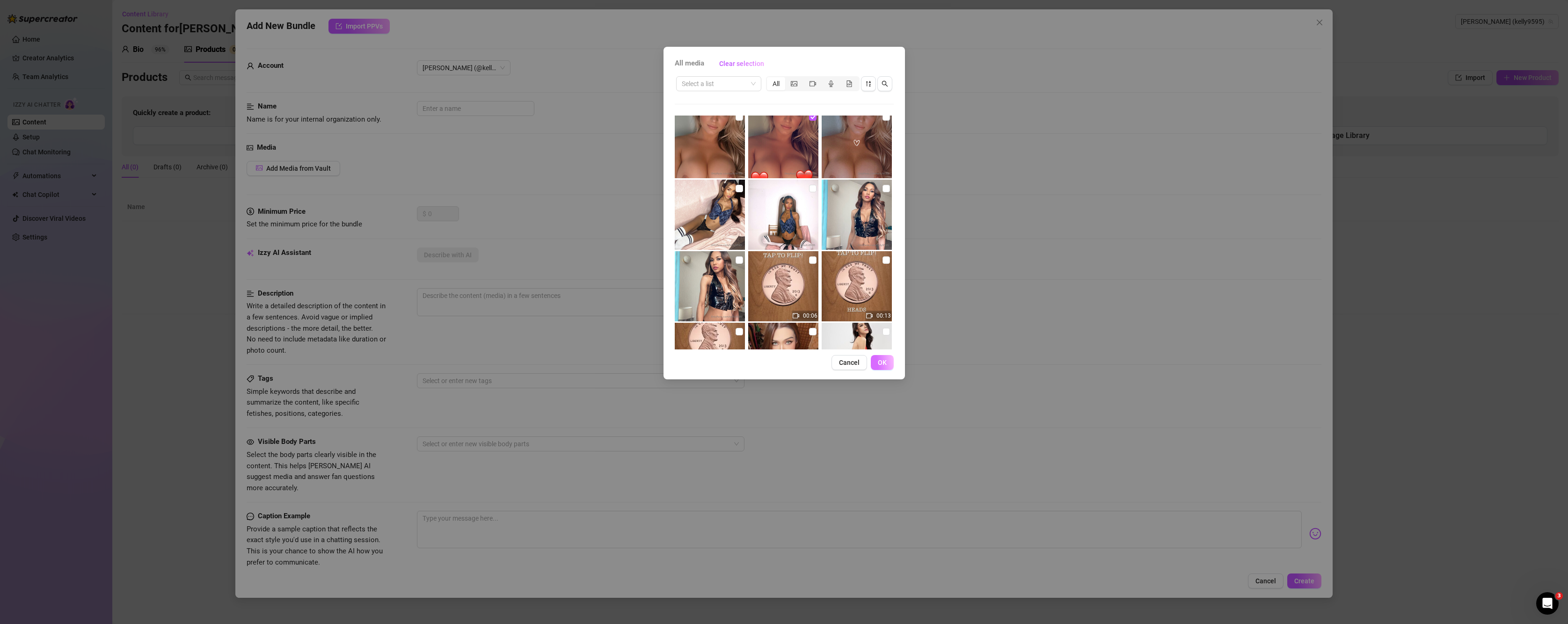
click at [878, 357] on button "OK" at bounding box center [882, 362] width 23 height 15
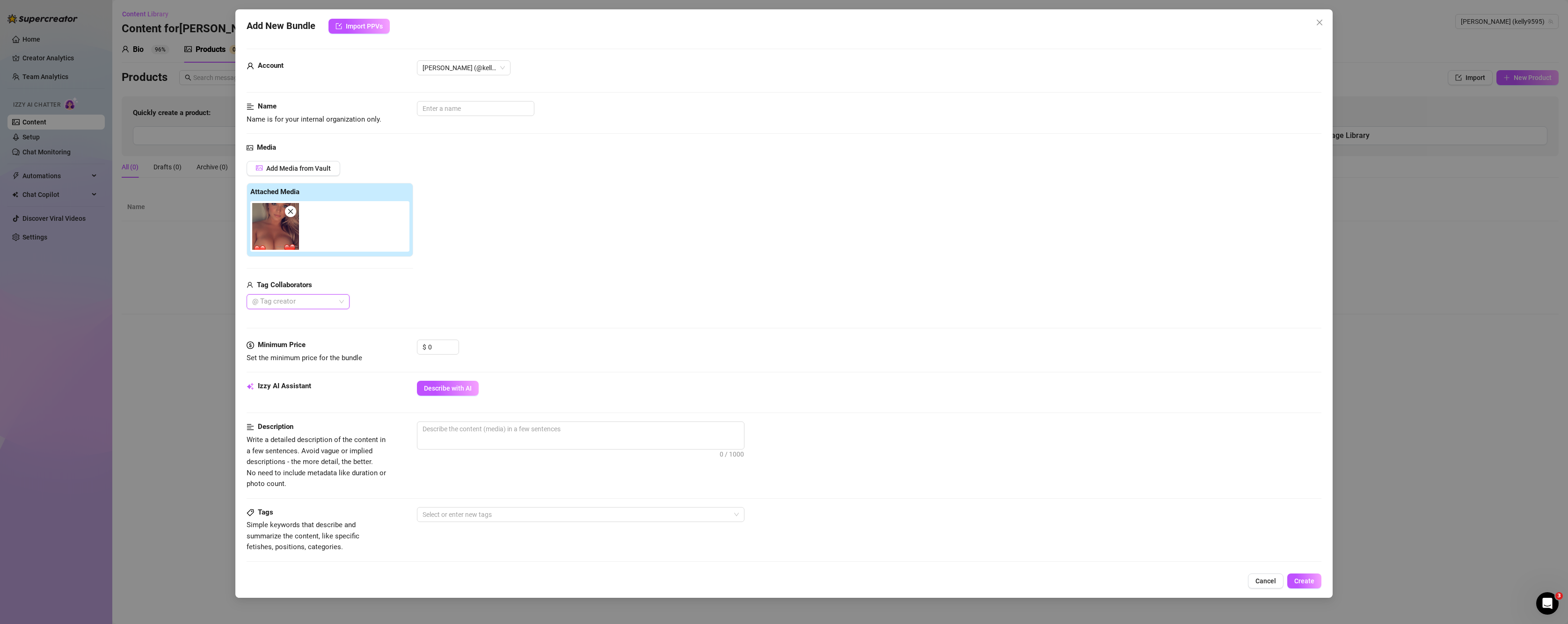
click at [323, 305] on div at bounding box center [293, 302] width 89 height 13
click at [516, 281] on div "Add Media from Vault Attached Media Tag Collaborators @ Tag creator" at bounding box center [784, 235] width 1075 height 149
click at [436, 386] on span "Describe with AI" at bounding box center [448, 388] width 48 height 7
click at [484, 110] on input "text" at bounding box center [475, 108] width 117 height 15
type textarea "[PERSON_NAME]"
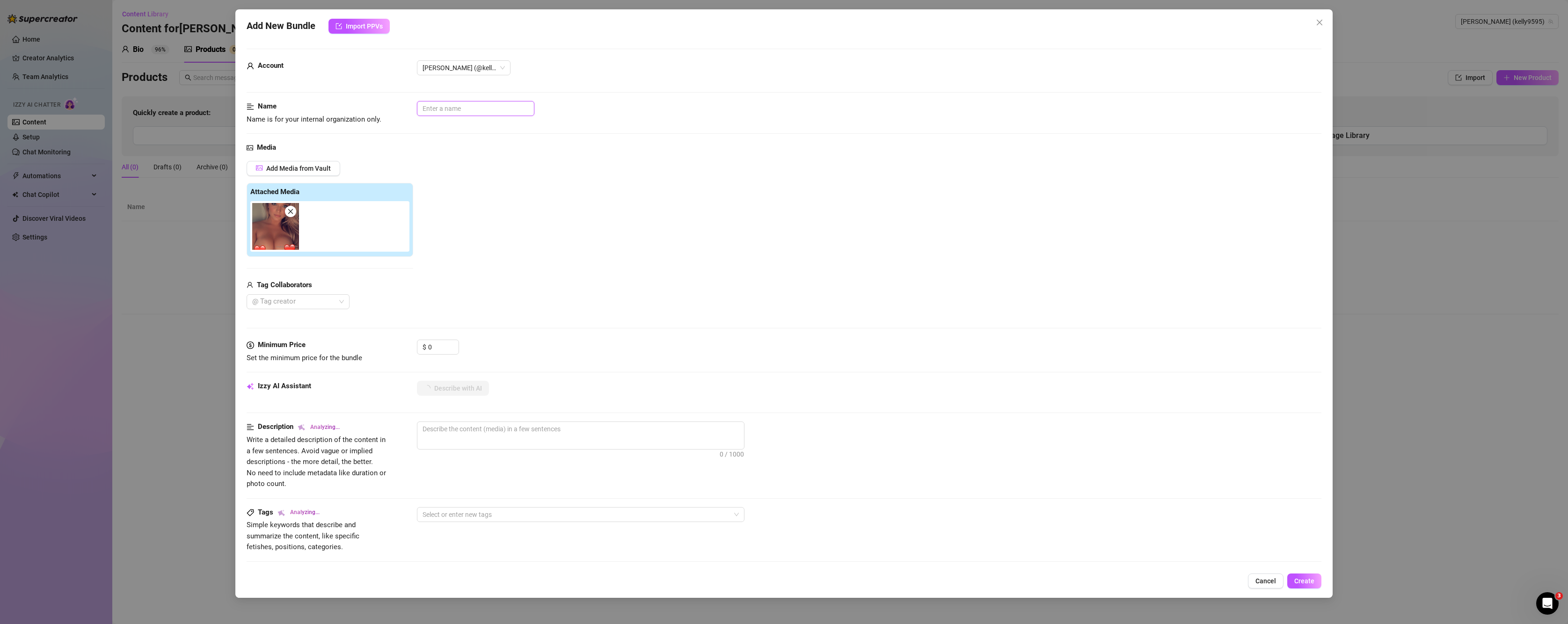
type textarea "[PERSON_NAME]"
type textarea "[PERSON_NAME] poses"
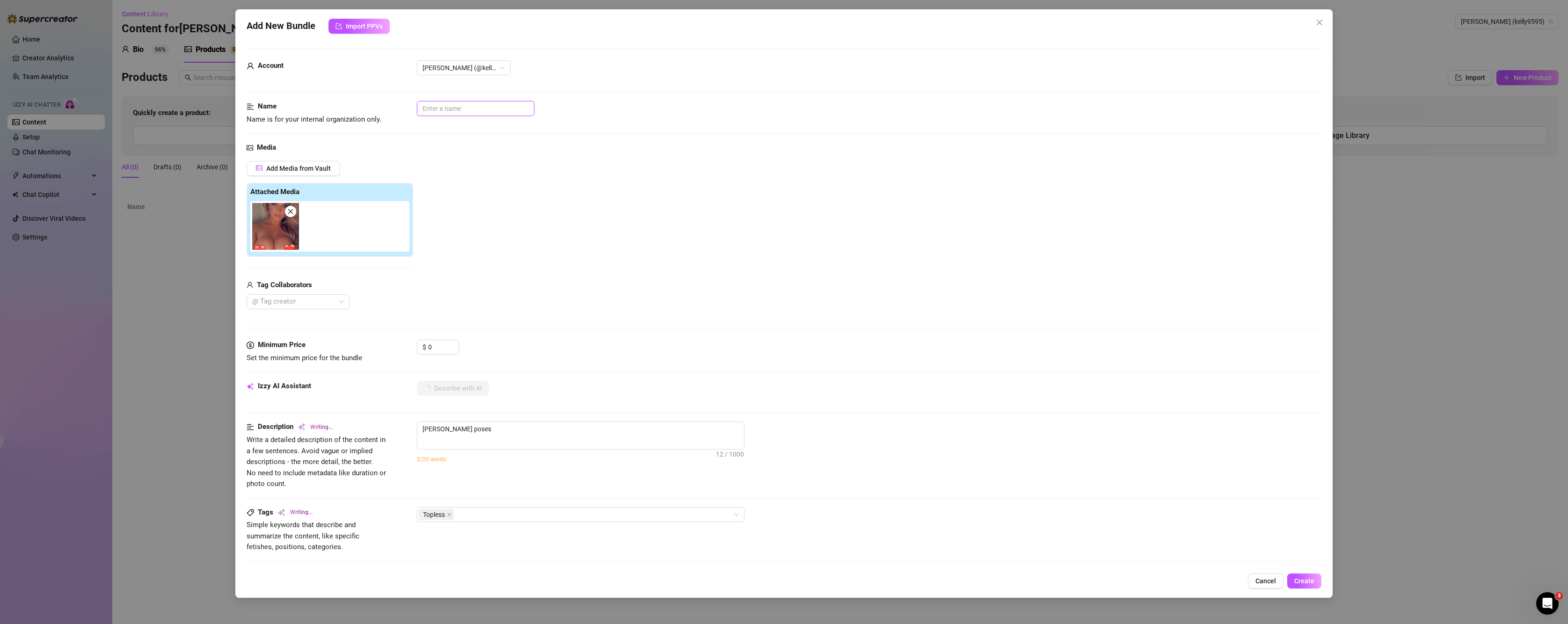
type textarea "[PERSON_NAME] poses topless,"
type textarea "[PERSON_NAME] poses topless, showing"
type textarea "[PERSON_NAME] poses topless, showing off"
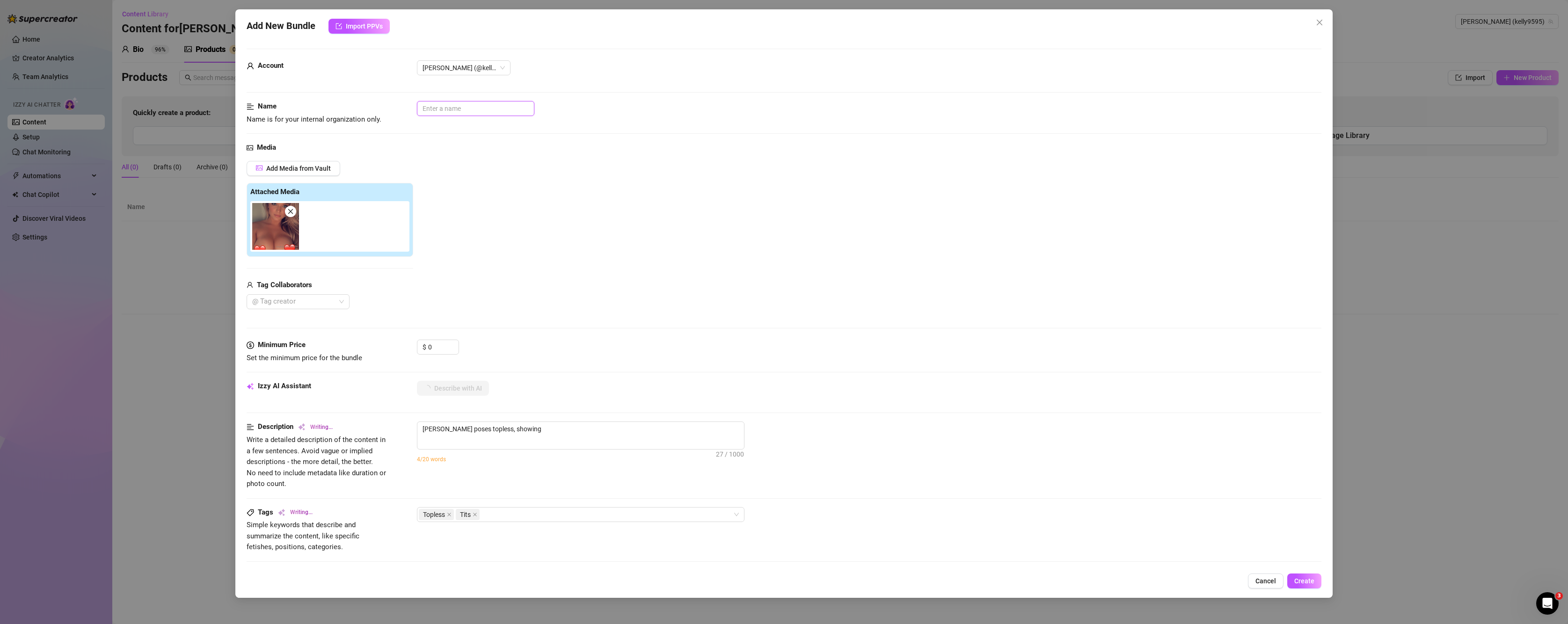
type textarea "[PERSON_NAME] poses topless, showing off"
type textarea "[PERSON_NAME] poses topless, showing off her"
type textarea "[PERSON_NAME] poses topless, showing off her big,"
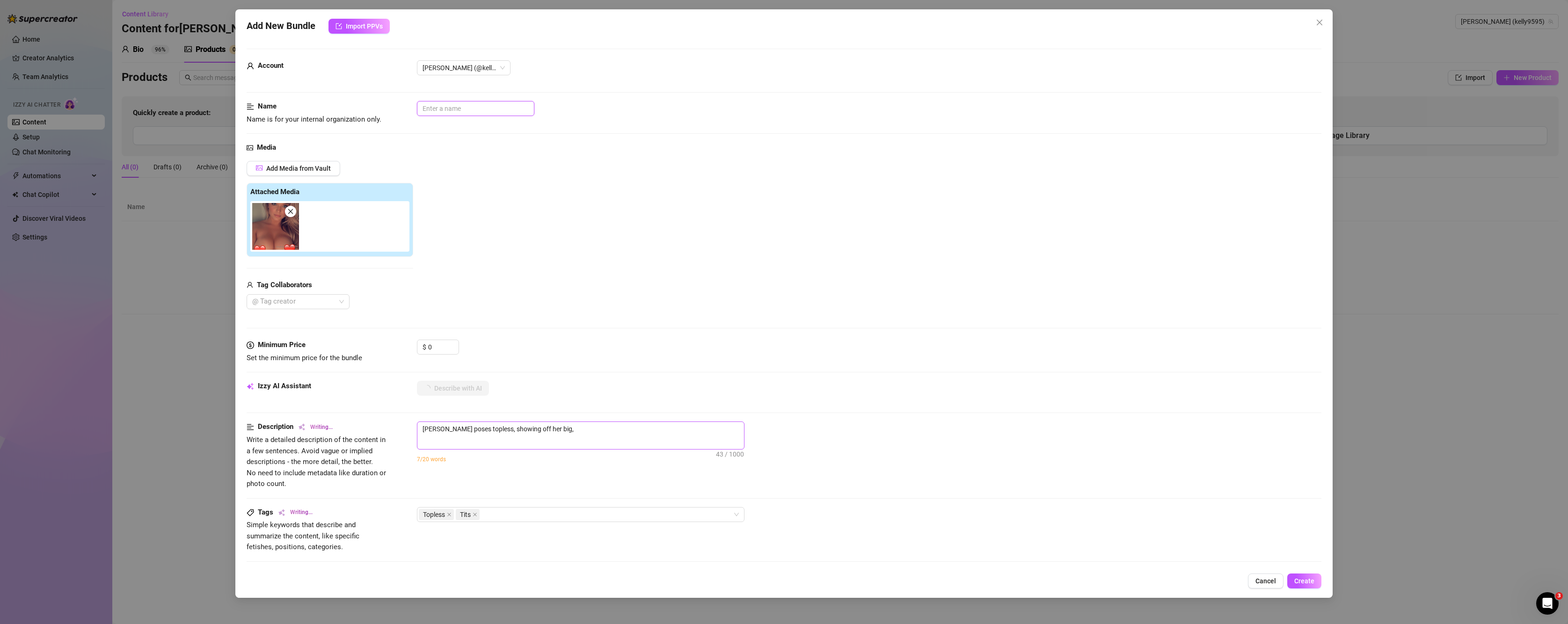
type textarea "[PERSON_NAME] poses topless, showing off her big, round"
type textarea "[PERSON_NAME] poses topless, showing off her big, round tits"
type textarea "[PERSON_NAME] poses topless, showing off her big, round tits with"
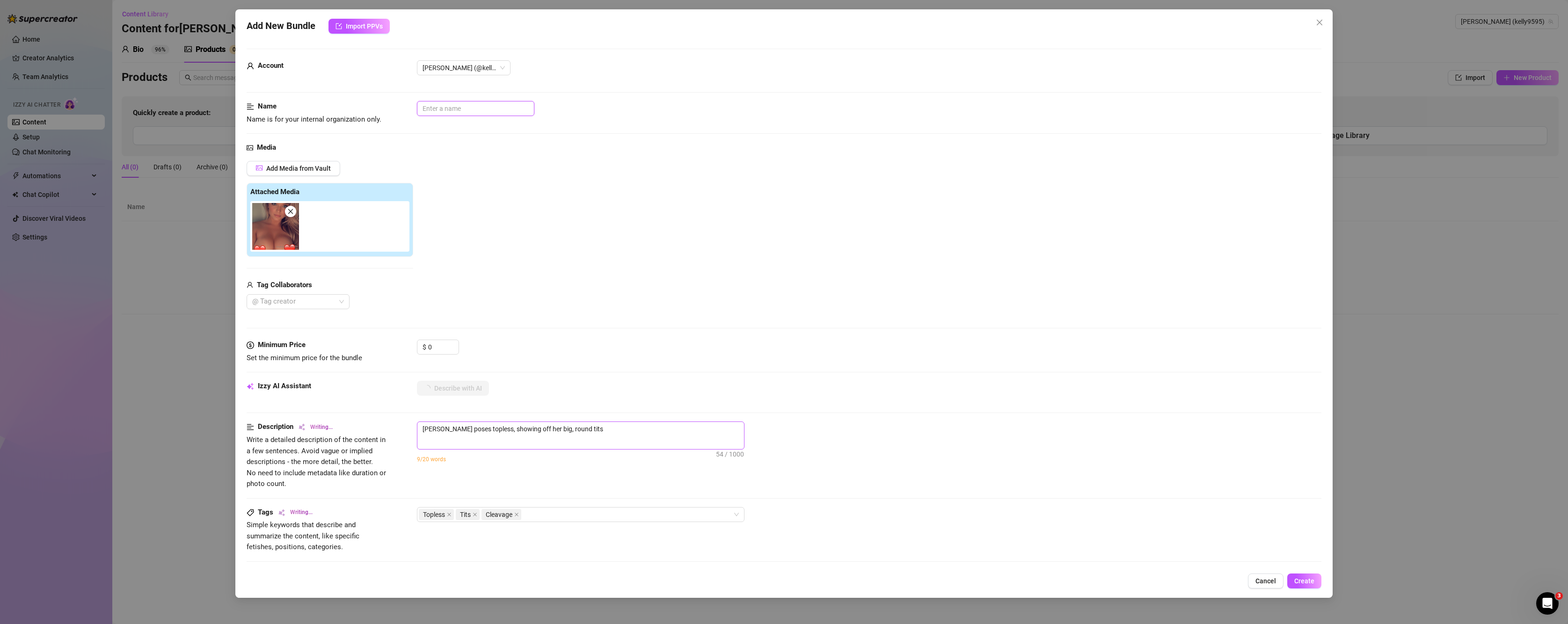
type textarea "[PERSON_NAME] poses topless, showing off her big, round tits with"
type textarea "[PERSON_NAME] poses topless, showing off her big, round tits with deep"
type textarea "[PERSON_NAME] poses topless, showing off her big, round tits with deep cleavage."
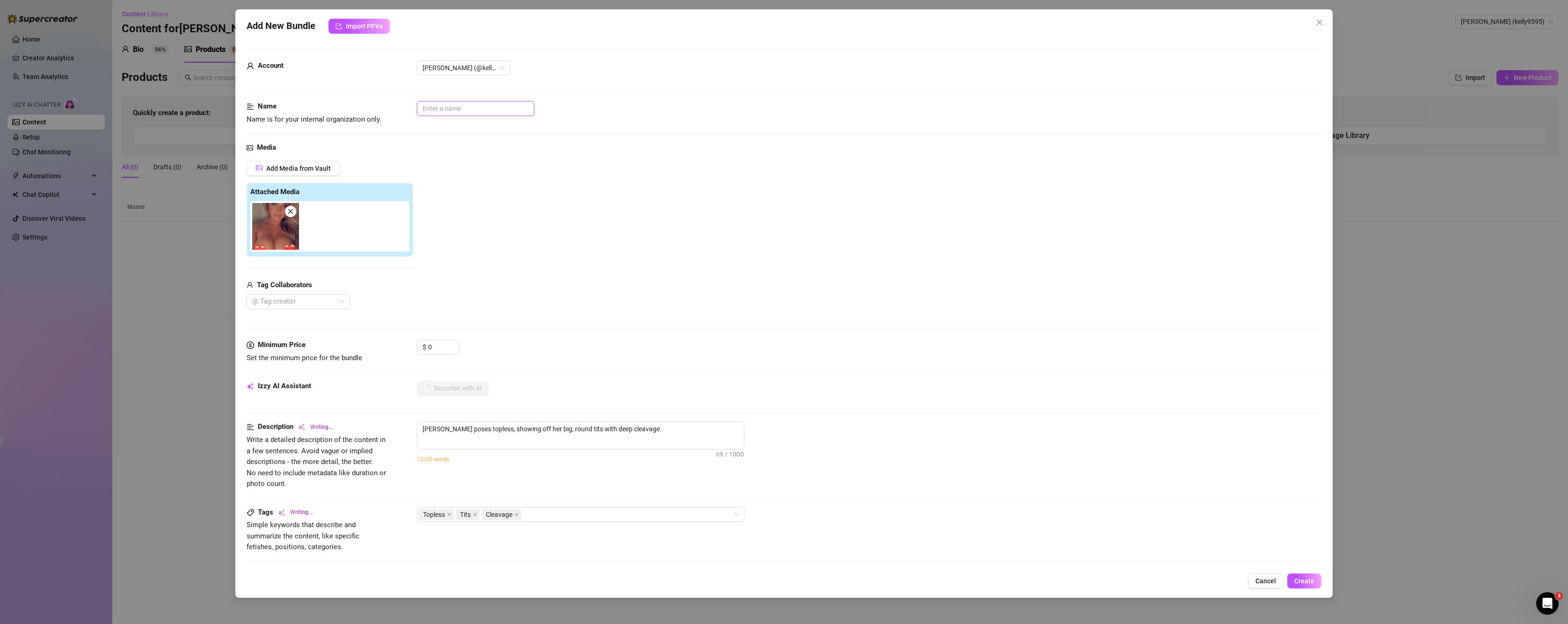
type textarea "[PERSON_NAME] poses topless, showing off her big, round tits with deep cleavage…"
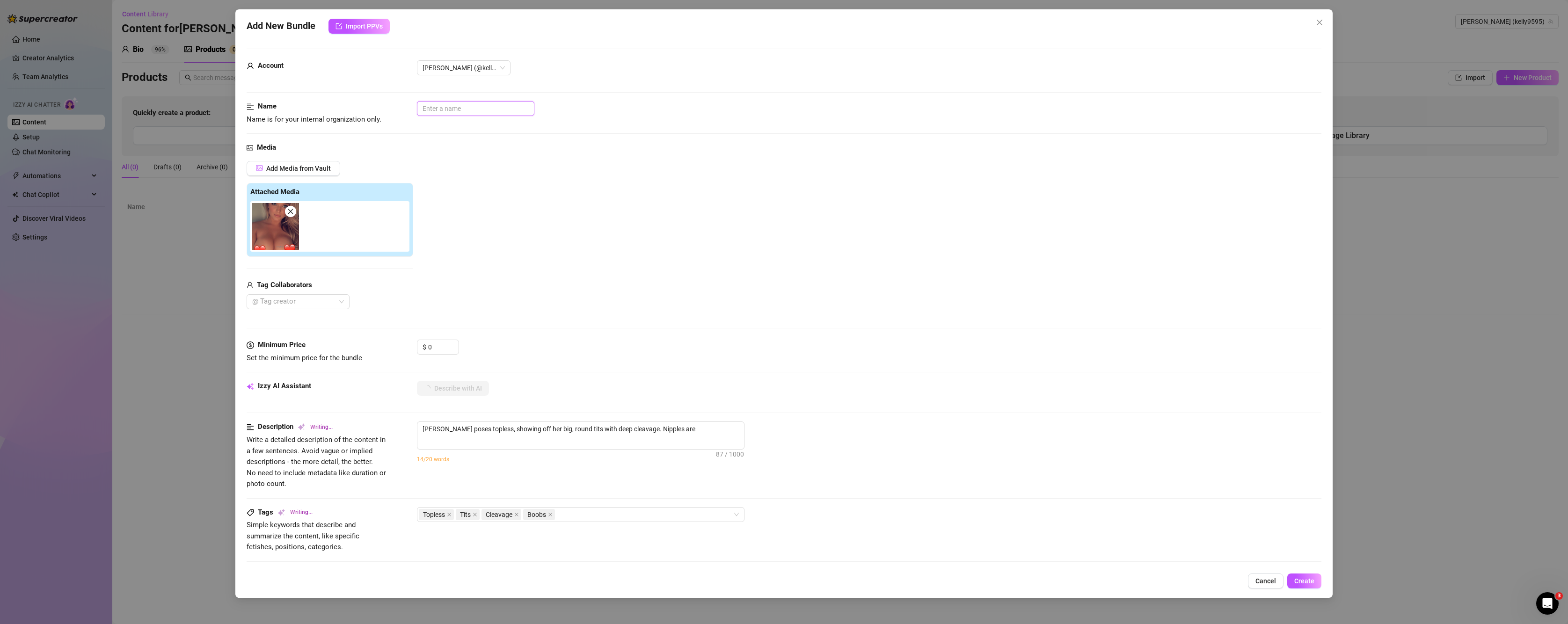
type textarea "[PERSON_NAME] poses topless, showing off her big, round tits with deep cleavage…"
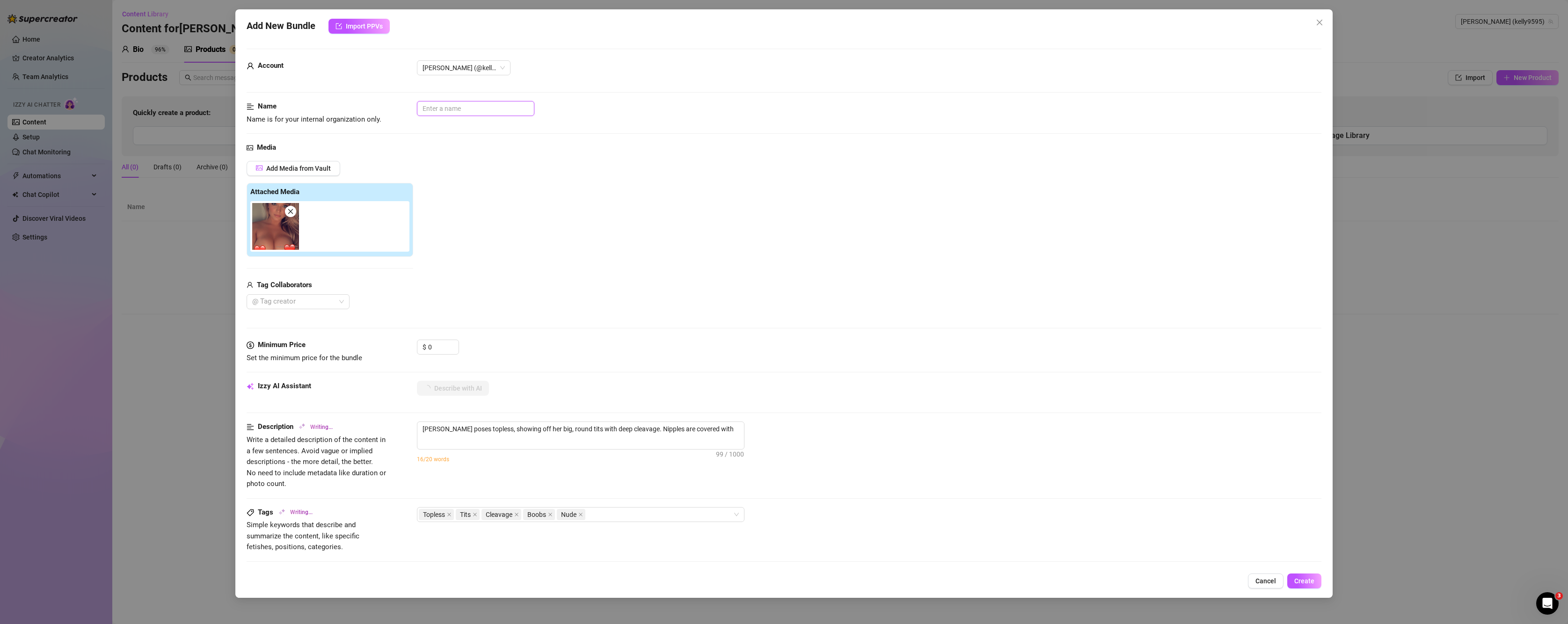
type textarea "[PERSON_NAME] poses topless, showing off her big, round tits with deep cleavage…"
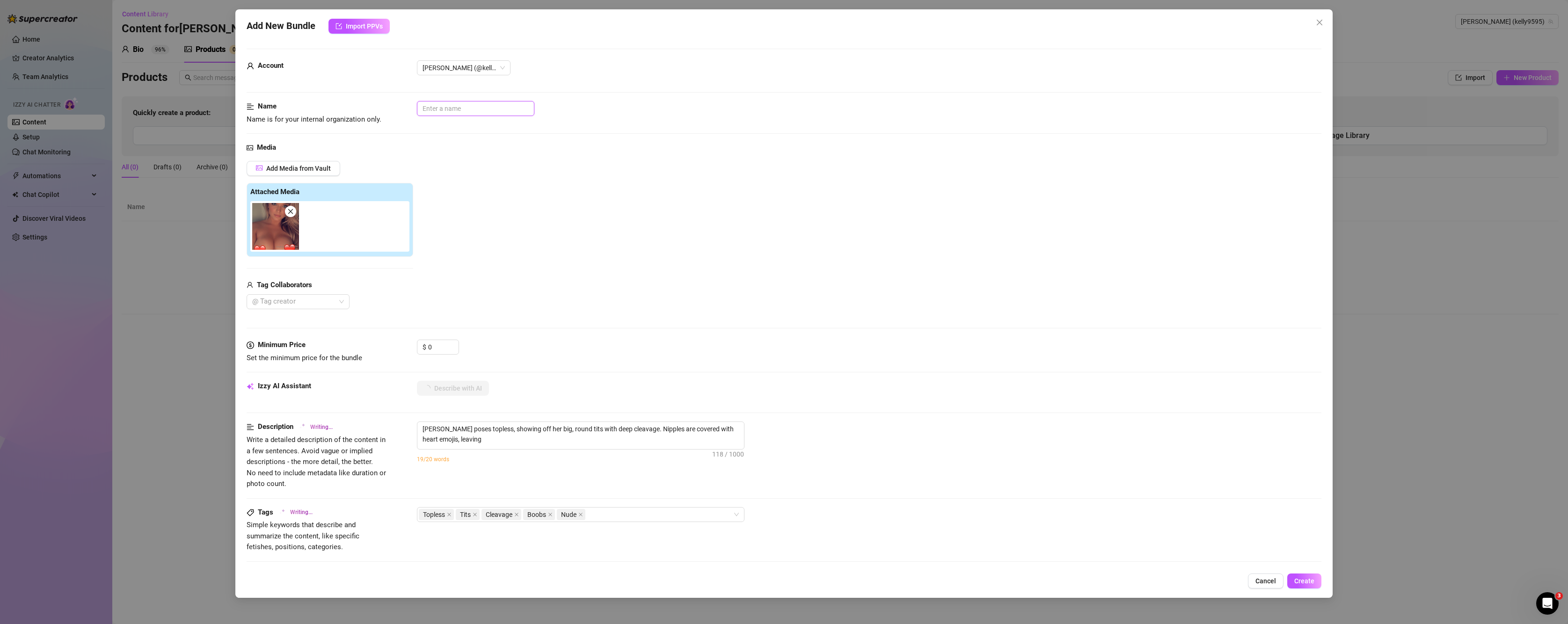
type textarea "[PERSON_NAME] poses topless, showing off her big, round tits with deep cleavage…"
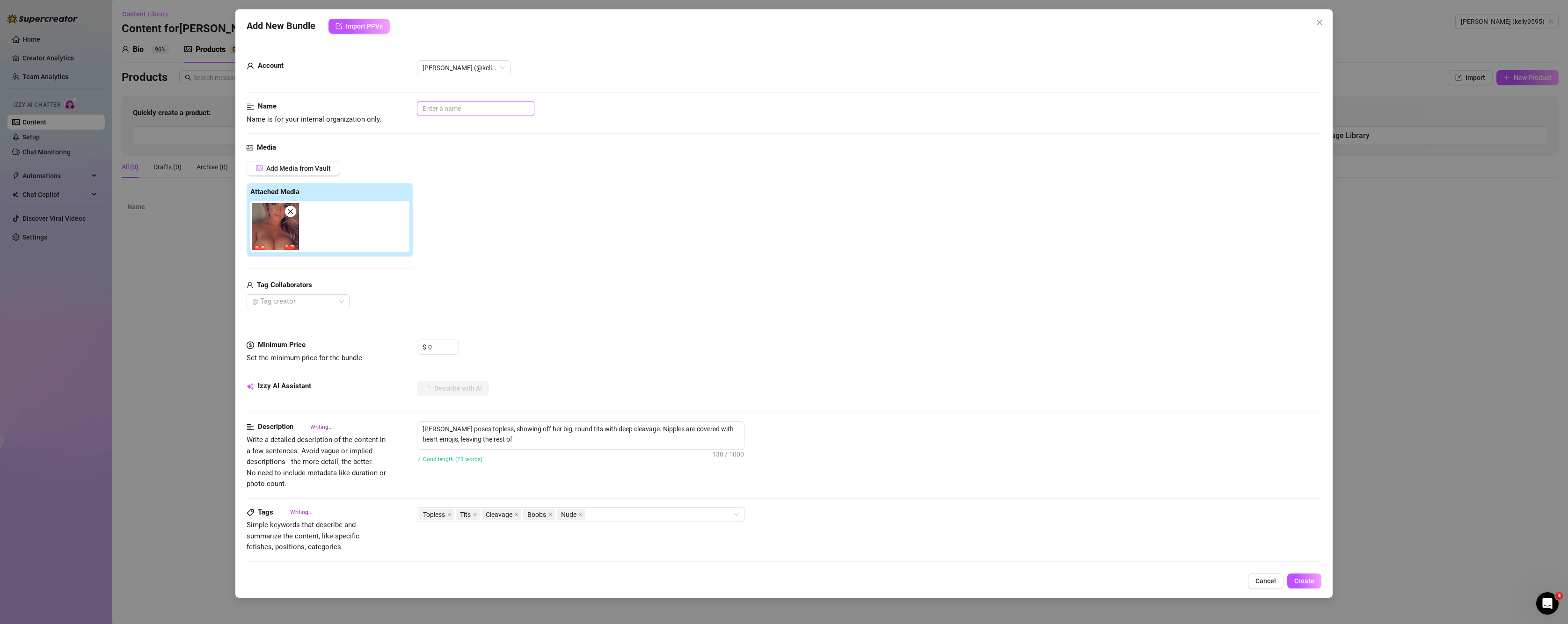
type textarea "[PERSON_NAME] poses topless, showing off her big, round tits with deep cleavage…"
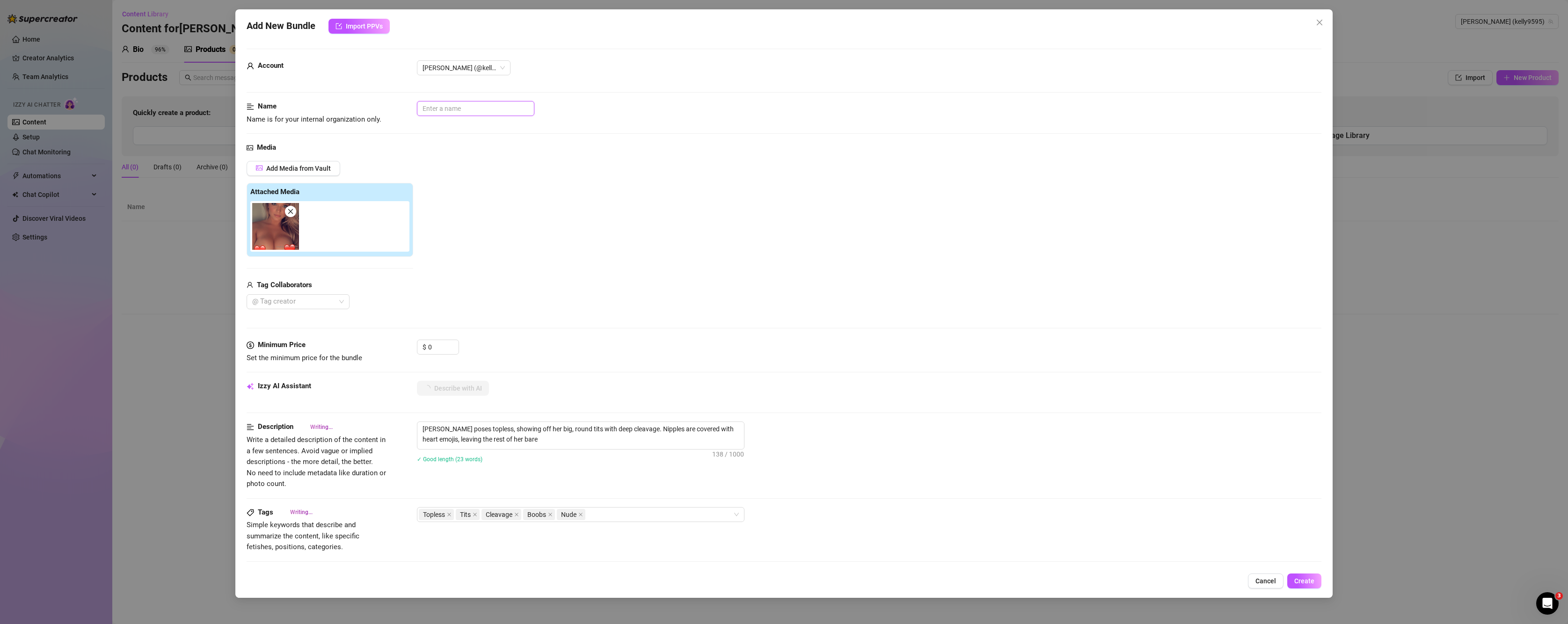
type textarea "[PERSON_NAME] poses topless, showing off her big, round tits with deep cleavage…"
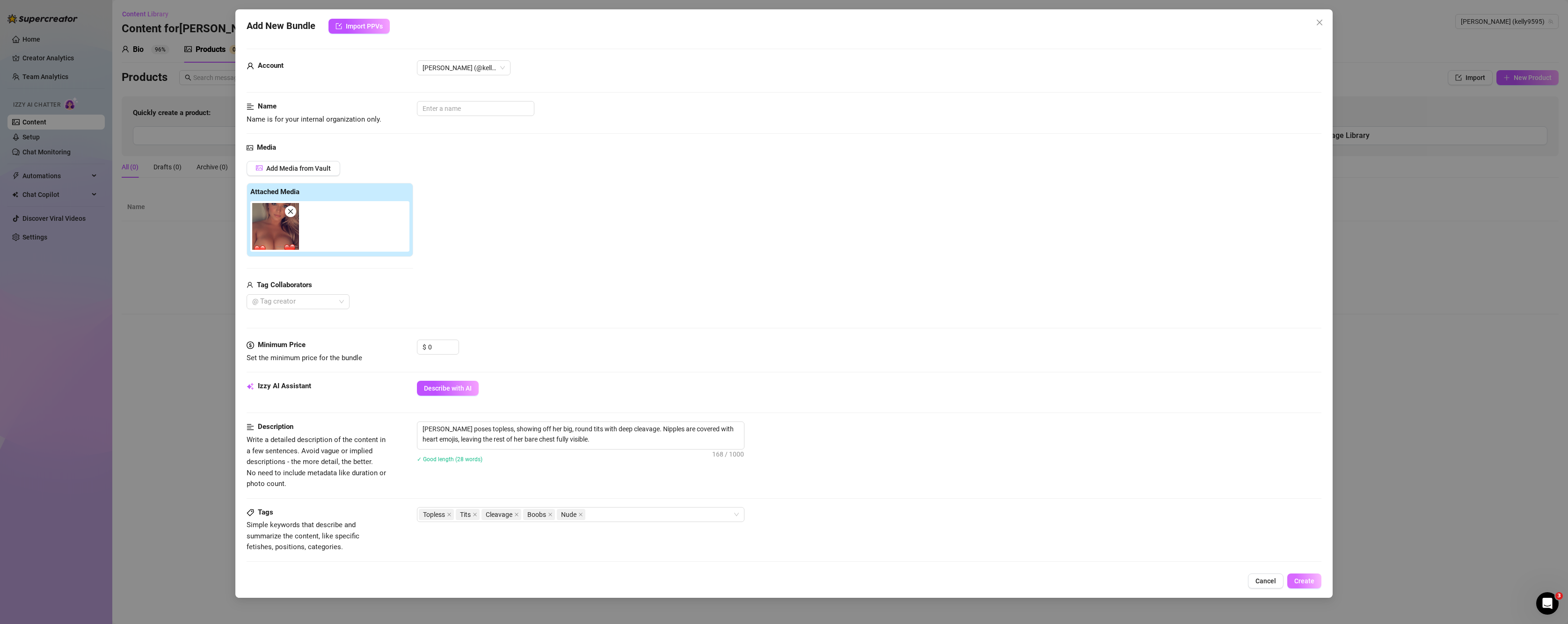
click at [1098, 581] on span "Create" at bounding box center [1304, 581] width 20 height 7
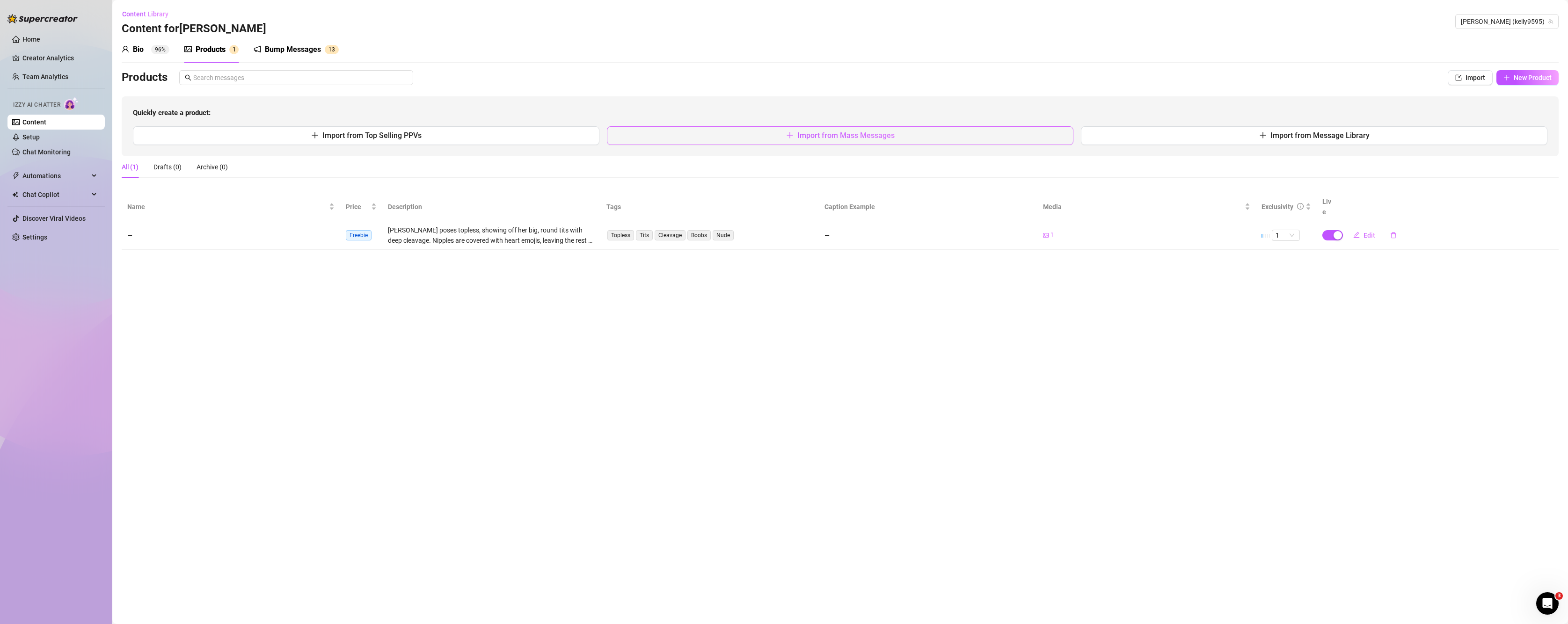
click at [763, 135] on button "Import from Mass Messages" at bounding box center [839, 135] width 466 height 19
click at [1098, 83] on button "New Product" at bounding box center [1527, 78] width 62 height 15
type textarea "Type your message here..."
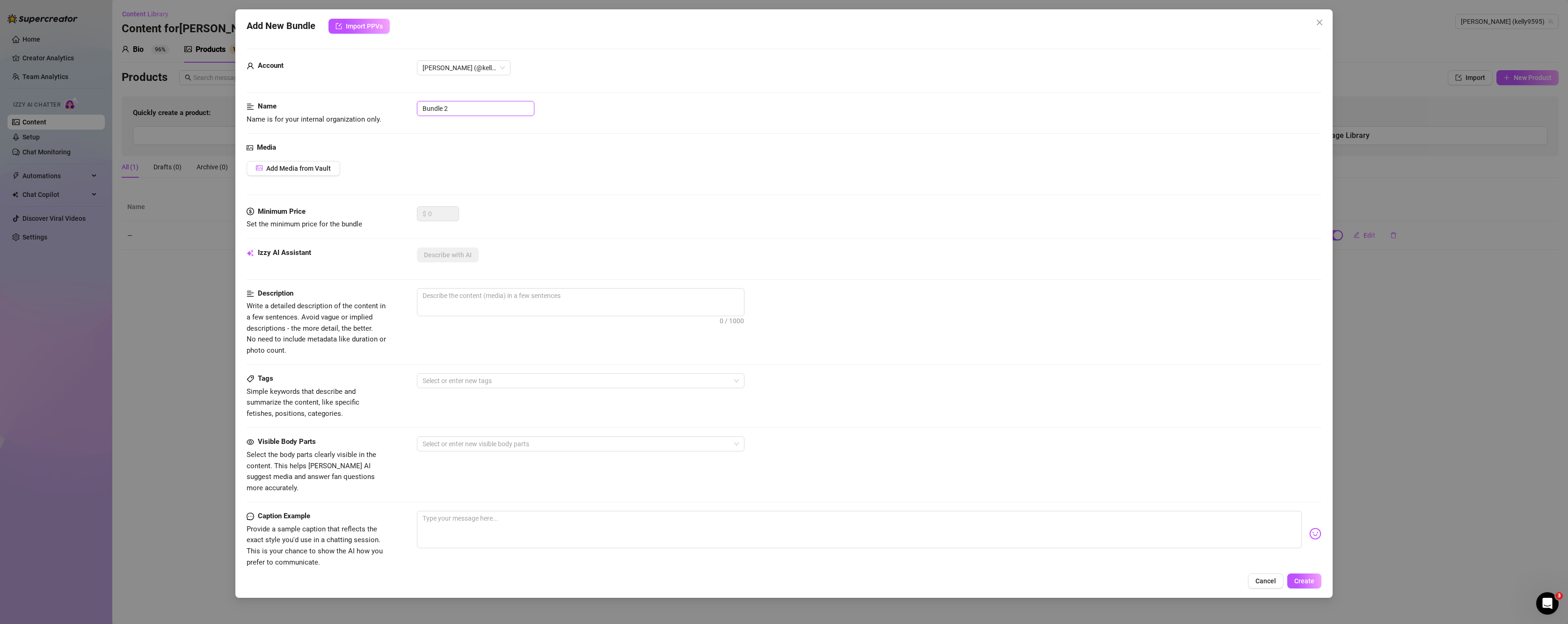
drag, startPoint x: 481, startPoint y: 112, endPoint x: 296, endPoint y: 108, distance: 185.0
click at [296, 108] on div "Name Name is for your internal organization only. Bundle 2" at bounding box center [784, 112] width 1075 height 24
click at [272, 173] on span "Add Media from Vault" at bounding box center [299, 168] width 64 height 7
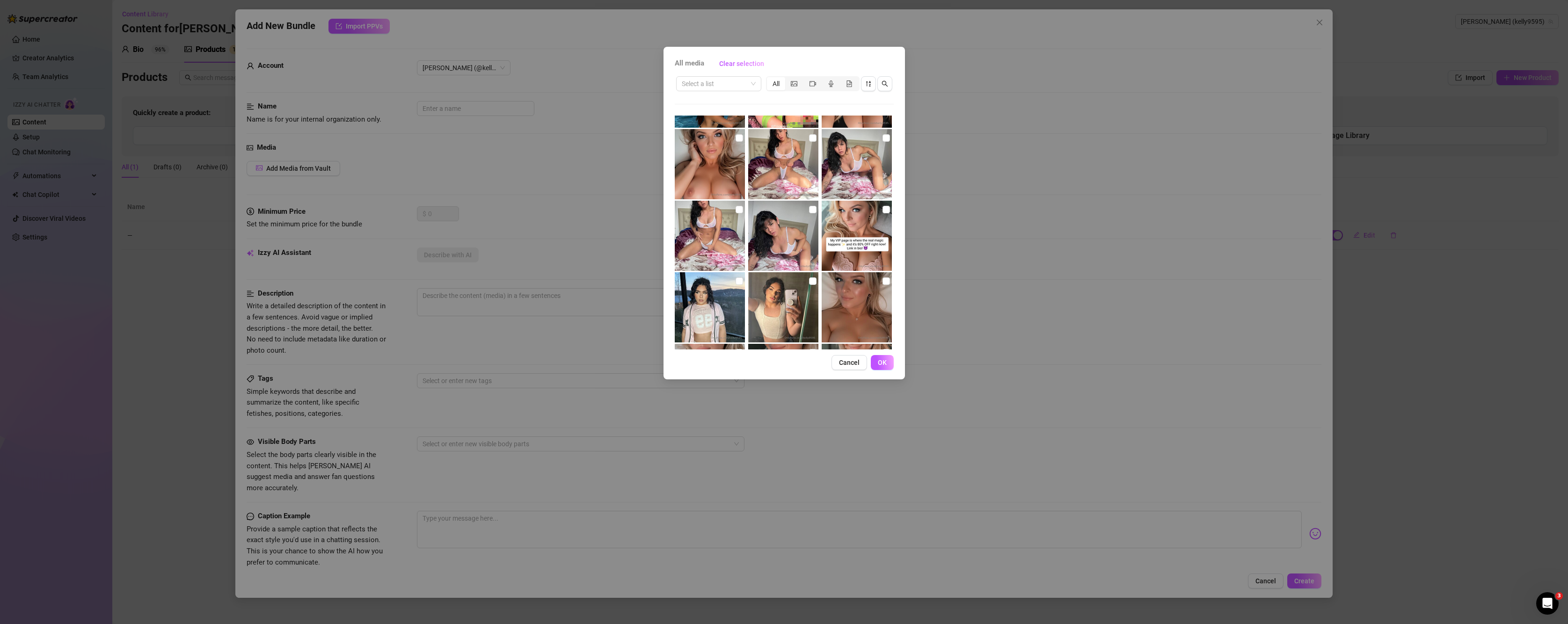
scroll to position [1081, 0]
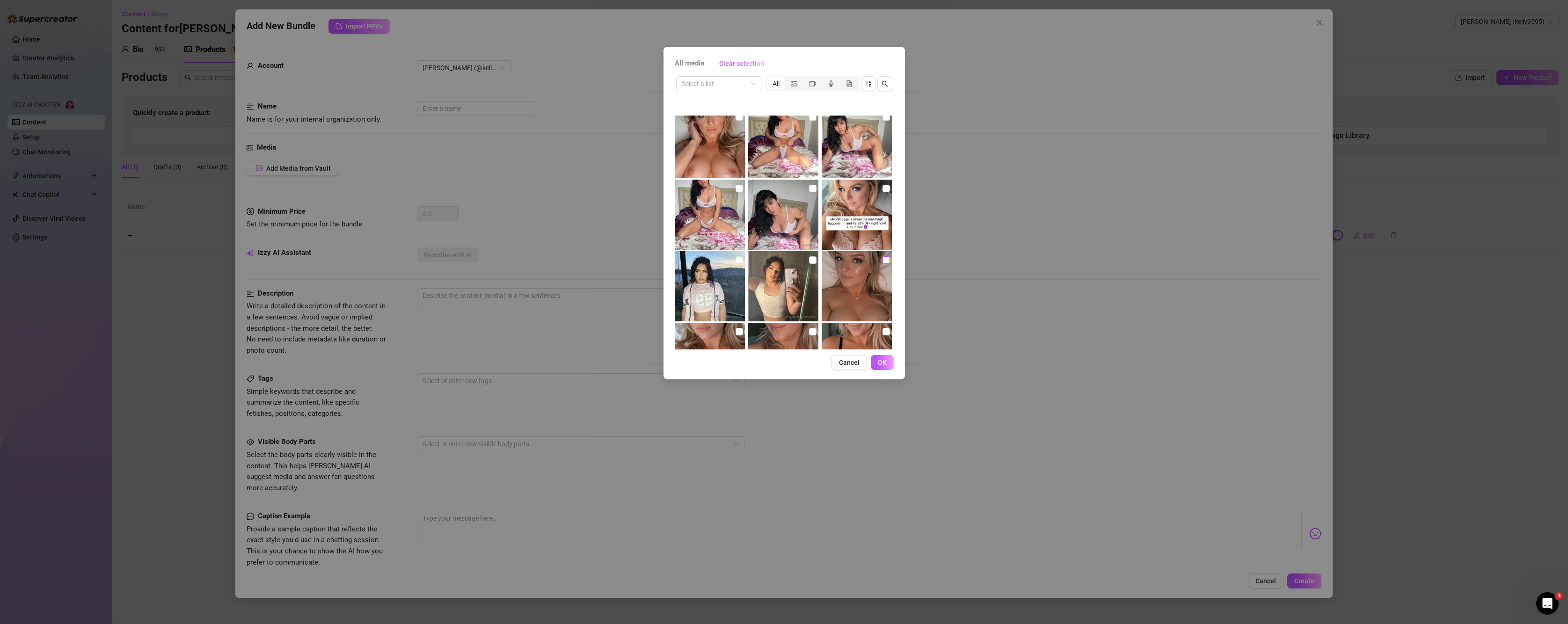
click at [882, 261] on input "checkbox" at bounding box center [886, 260] width 7 height 7
checkbox input "true"
click at [878, 357] on button "OK" at bounding box center [882, 362] width 23 height 15
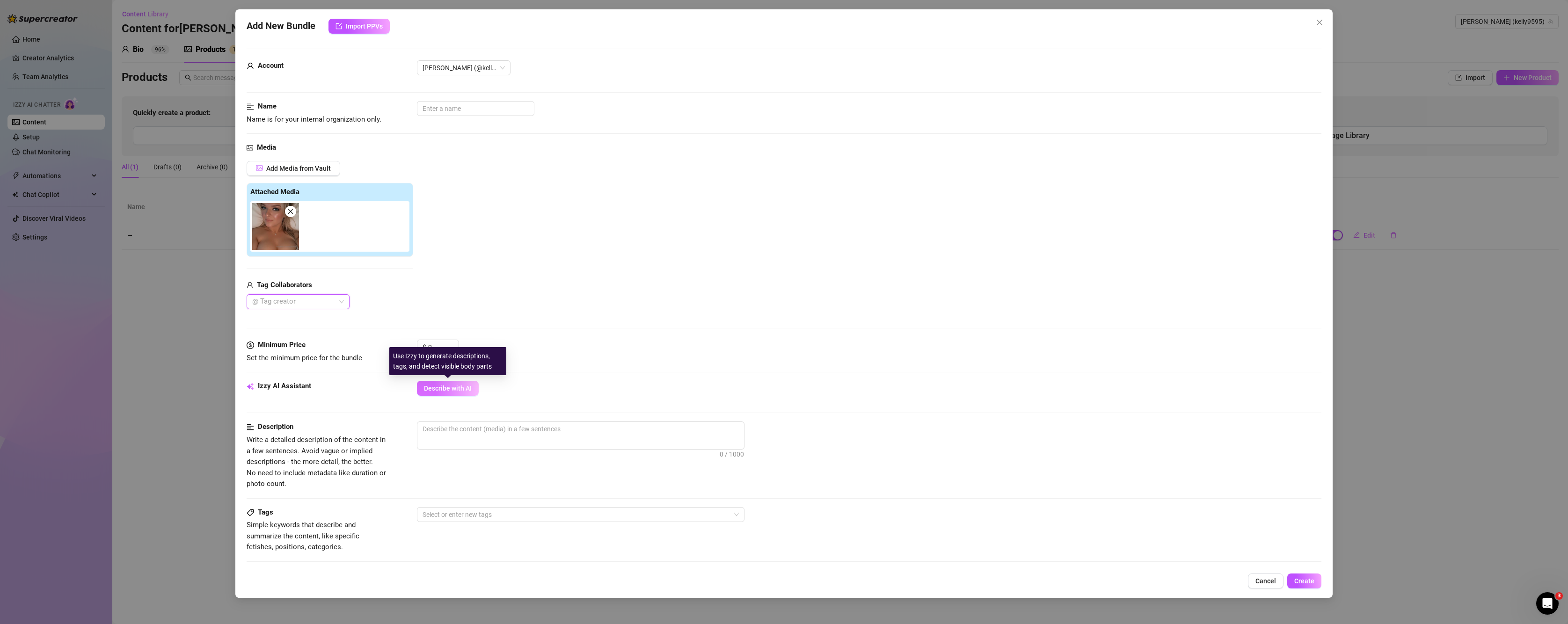
click at [456, 385] on span "Describe with AI" at bounding box center [448, 388] width 48 height 7
type textarea "[PERSON_NAME]"
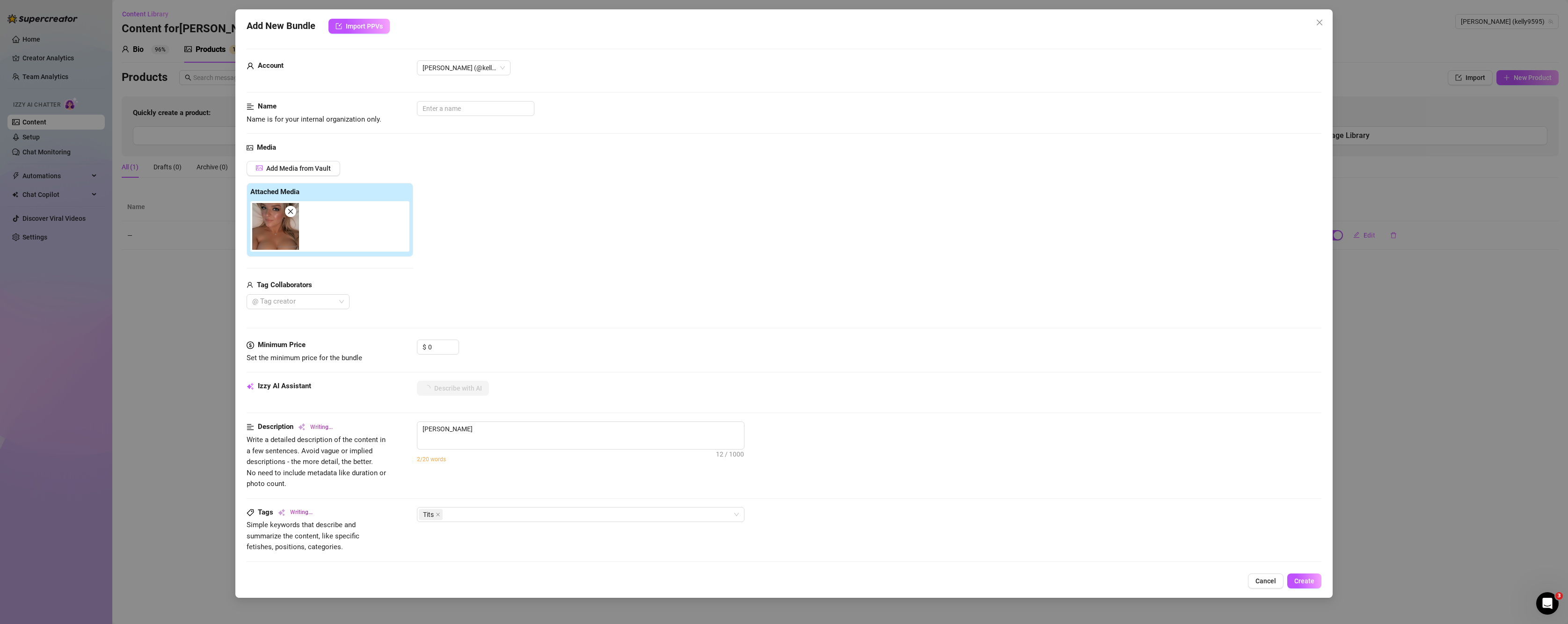
type textarea "[PERSON_NAME] is"
type textarea "[PERSON_NAME] is lying"
type textarea "[PERSON_NAME] is lying back"
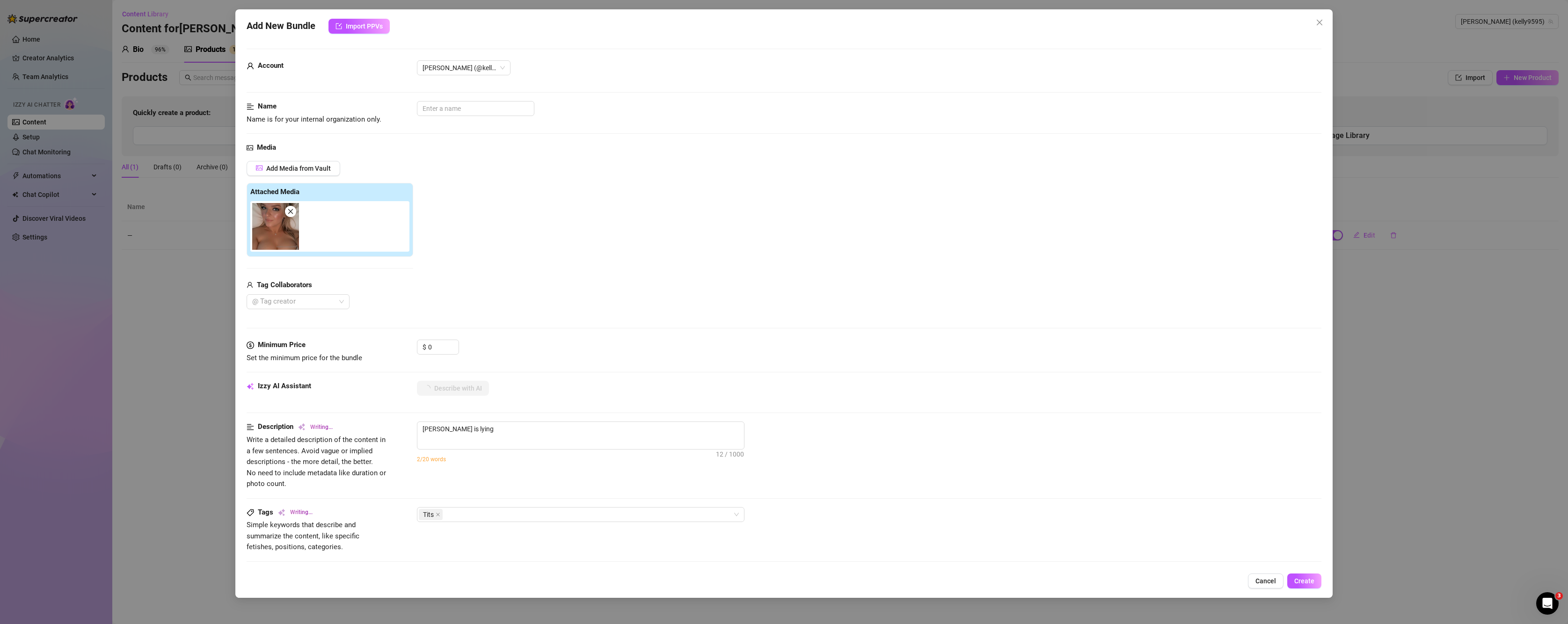
type textarea "[PERSON_NAME] is lying back"
type textarea "[PERSON_NAME] is lying back topless,"
type textarea "[PERSON_NAME] is lying back topless, showing"
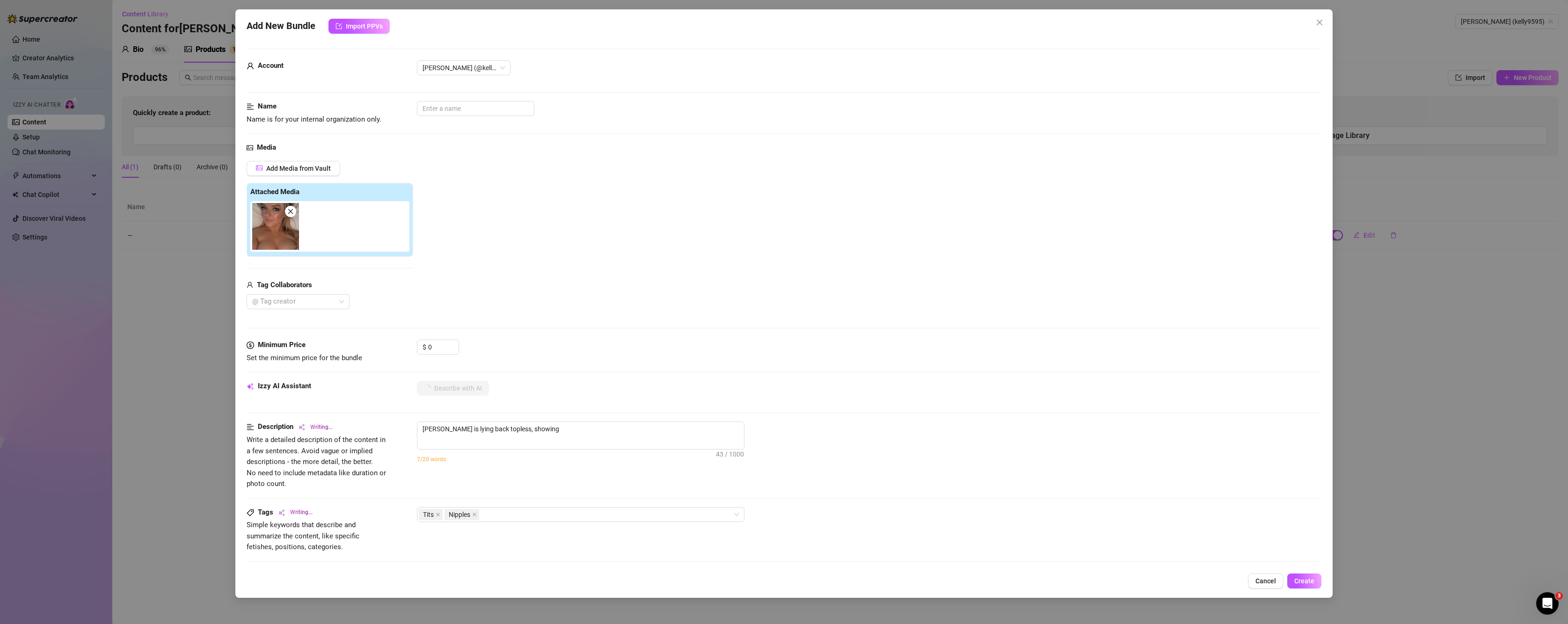
type textarea "[PERSON_NAME] is lying back topless, showing off"
type textarea "[PERSON_NAME] is lying back topless, showing off her"
type textarea "[PERSON_NAME] is lying back topless, showing off her big,"
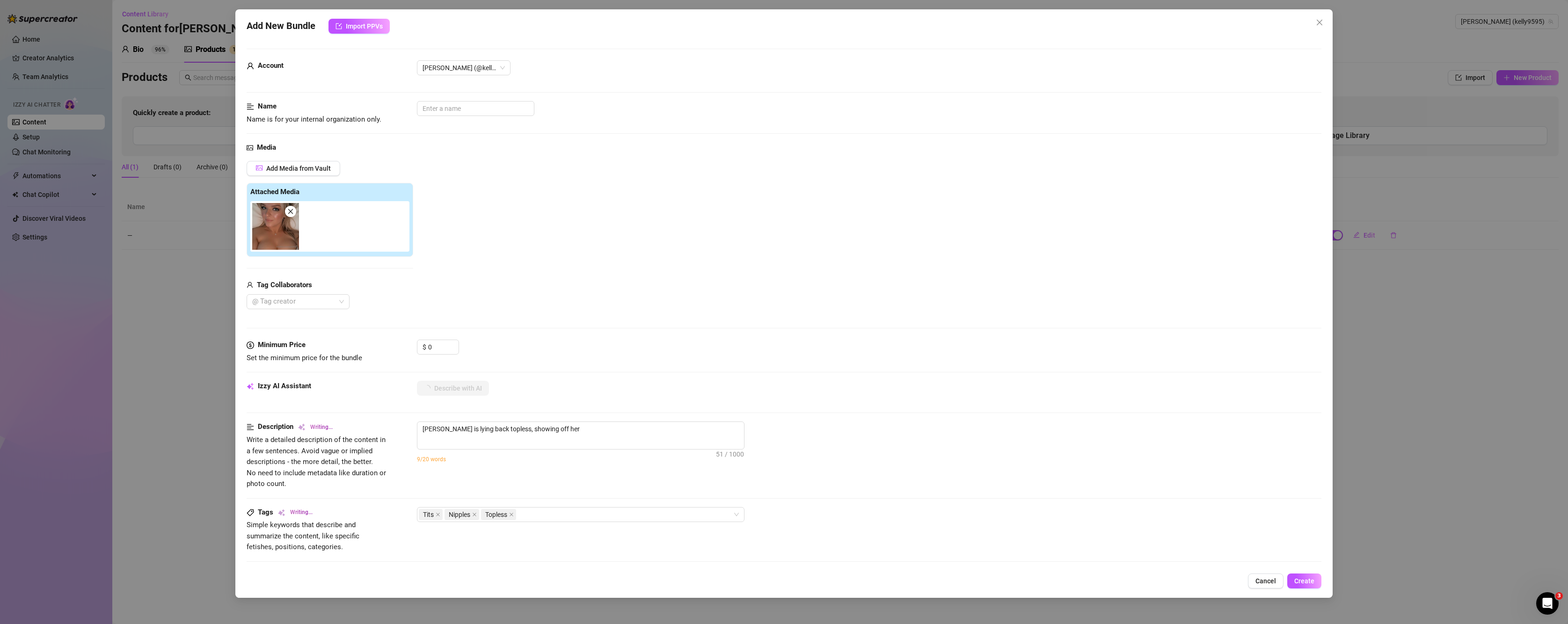
type textarea "[PERSON_NAME] is lying back topless, showing off her big,"
type textarea "[PERSON_NAME] is lying back topless, showing off her big, bare"
type textarea "[PERSON_NAME] is lying back topless, showing off her big, bare tits"
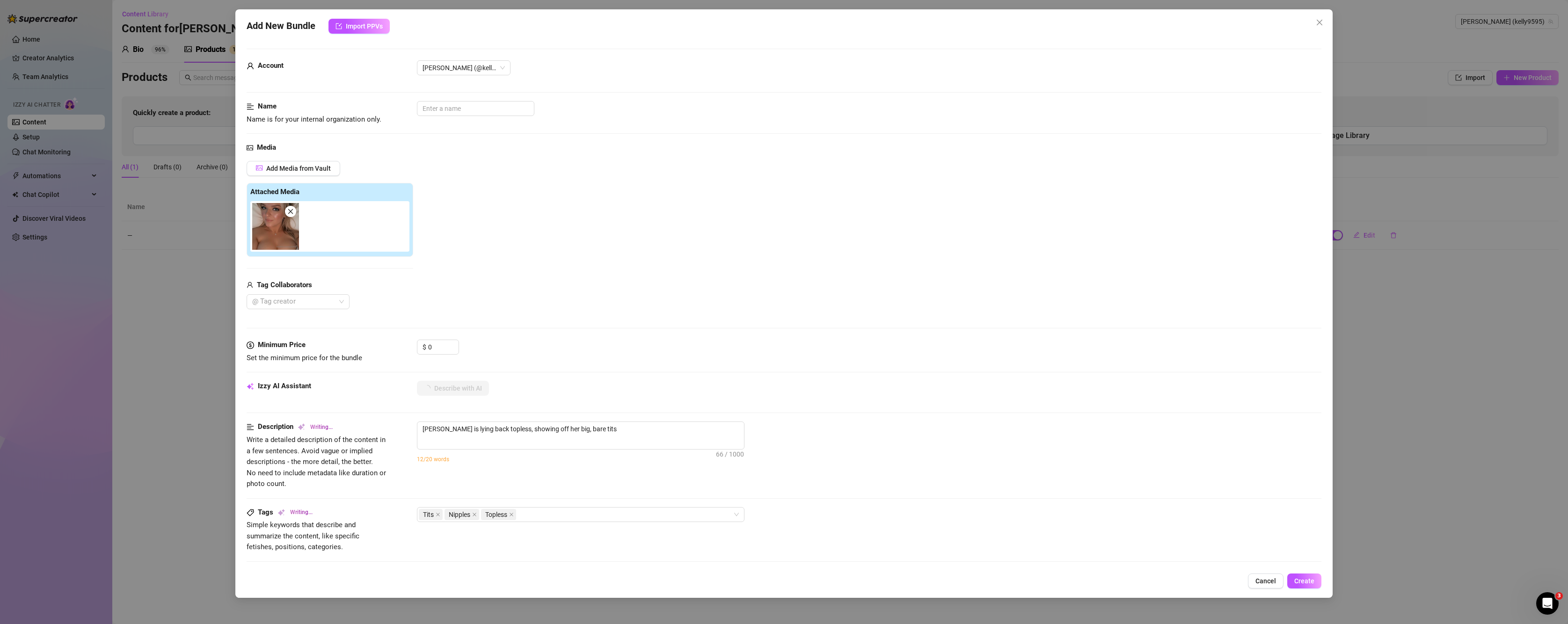
type textarea "[PERSON_NAME] is lying back topless, showing off her big, bare tits with"
type textarea "[PERSON_NAME] is lying back topless, showing off her big, bare tits with nipples"
type textarea "[PERSON_NAME] is lying back topless, showing off her big, bare tits with nipple…"
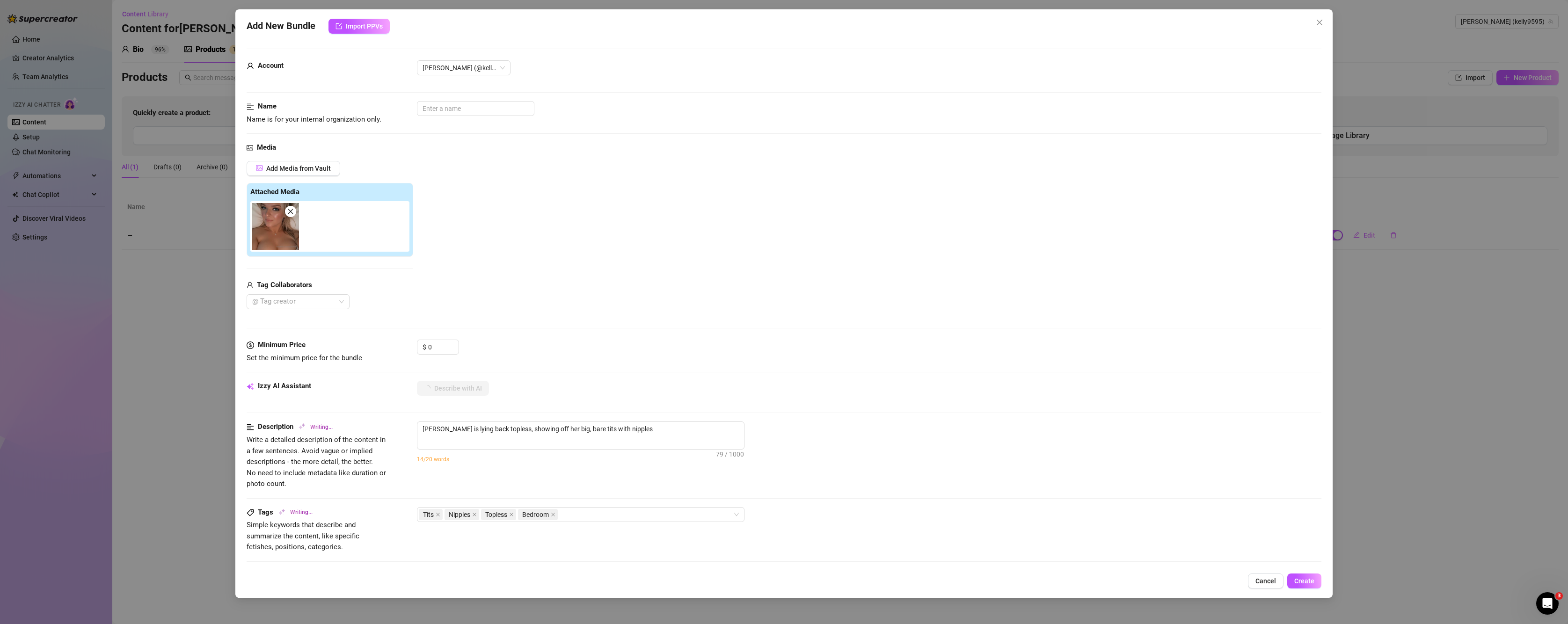
type textarea "[PERSON_NAME] is lying back topless, showing off her big, bare tits with nipple…"
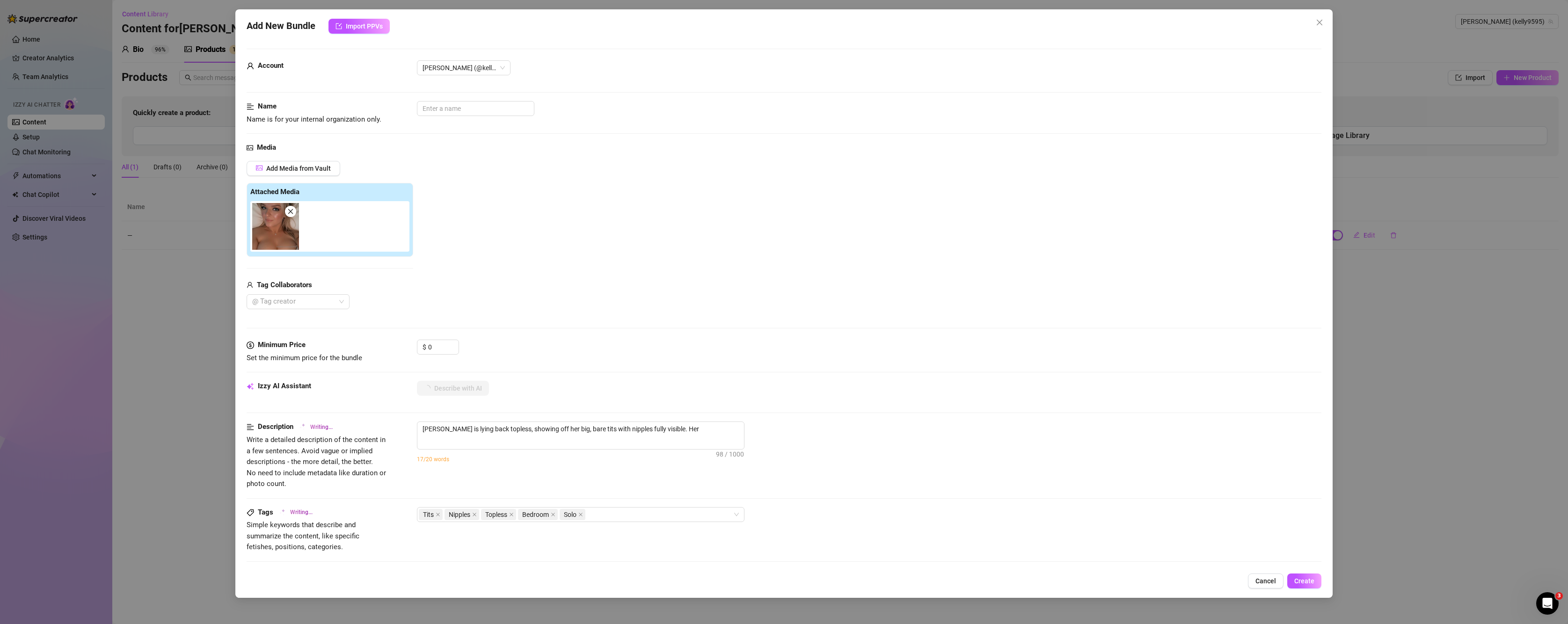
type textarea "[PERSON_NAME] is lying back topless, showing off her big, bare tits with nipple…"
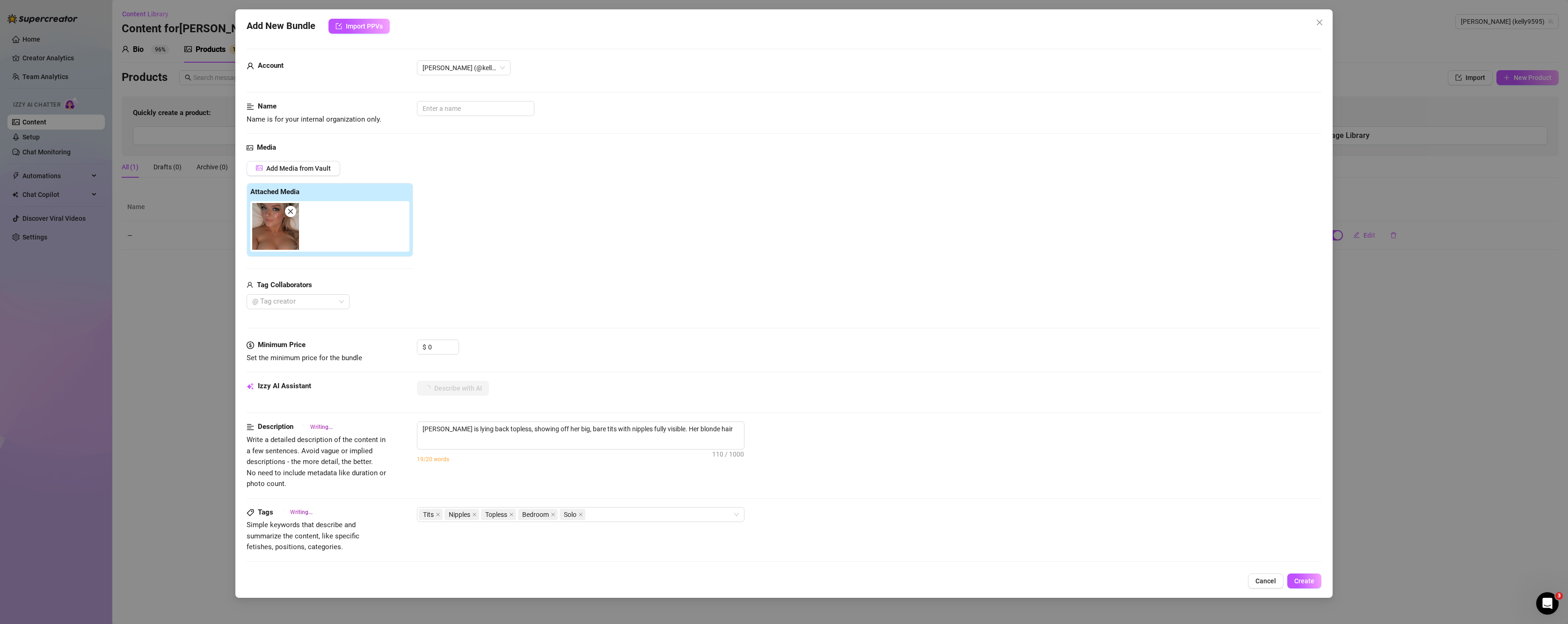
type textarea "[PERSON_NAME] is lying back topless, showing off her big, bare tits with nipple…"
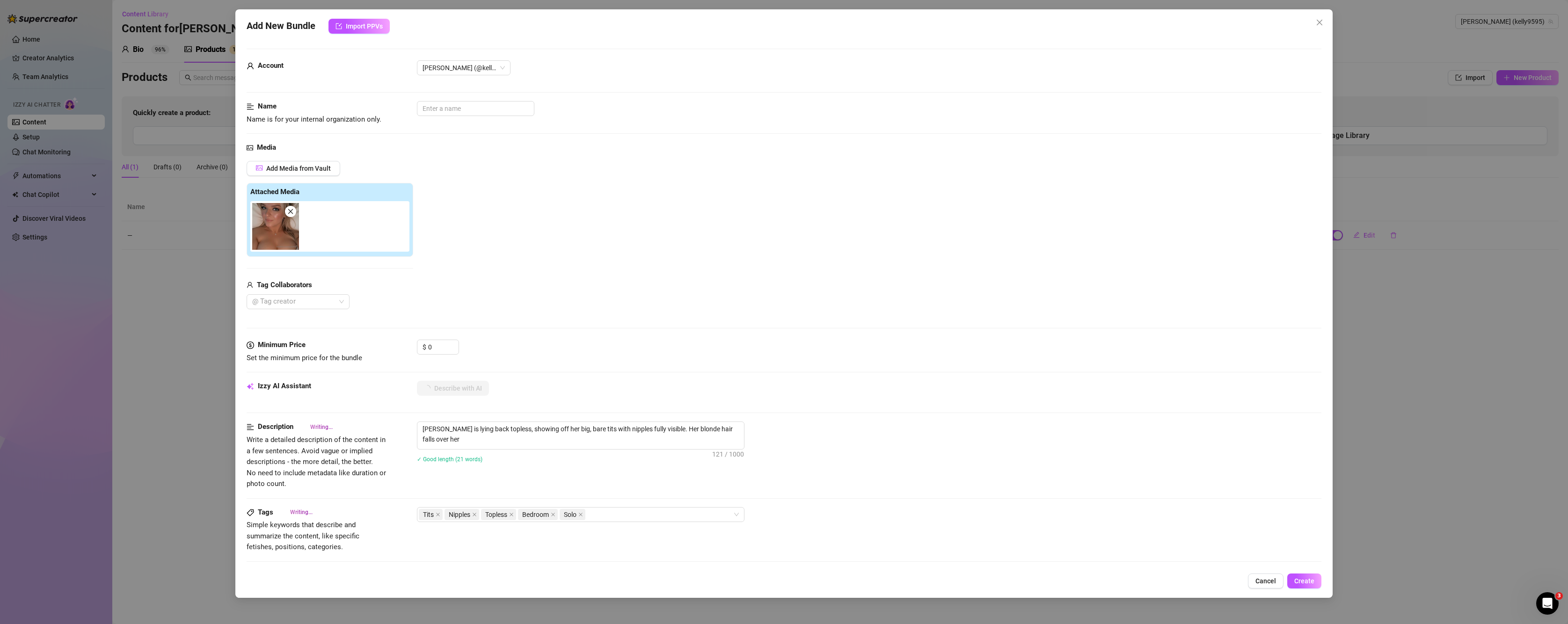
type textarea "[PERSON_NAME] is lying back topless, showing off her big, bare tits with nipple…"
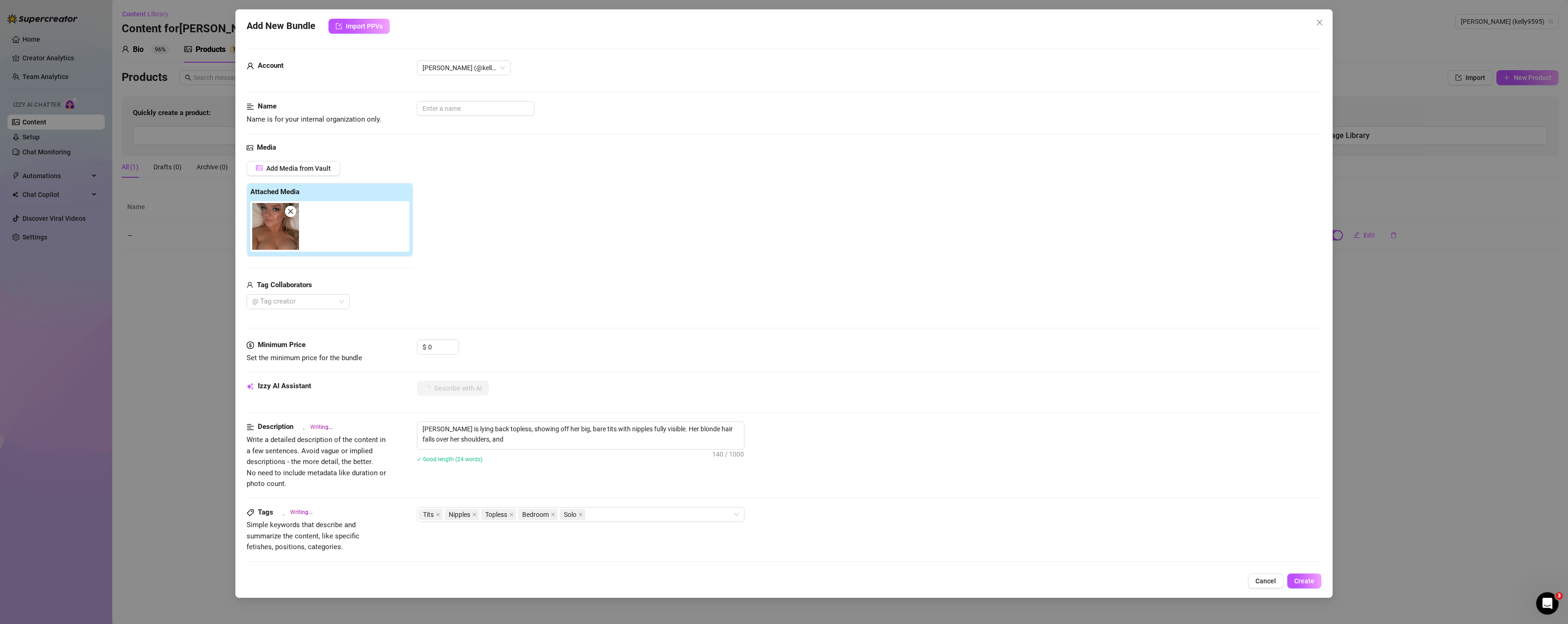
type textarea "[PERSON_NAME] is lying back topless, showing off her big, bare tits with nipple…"
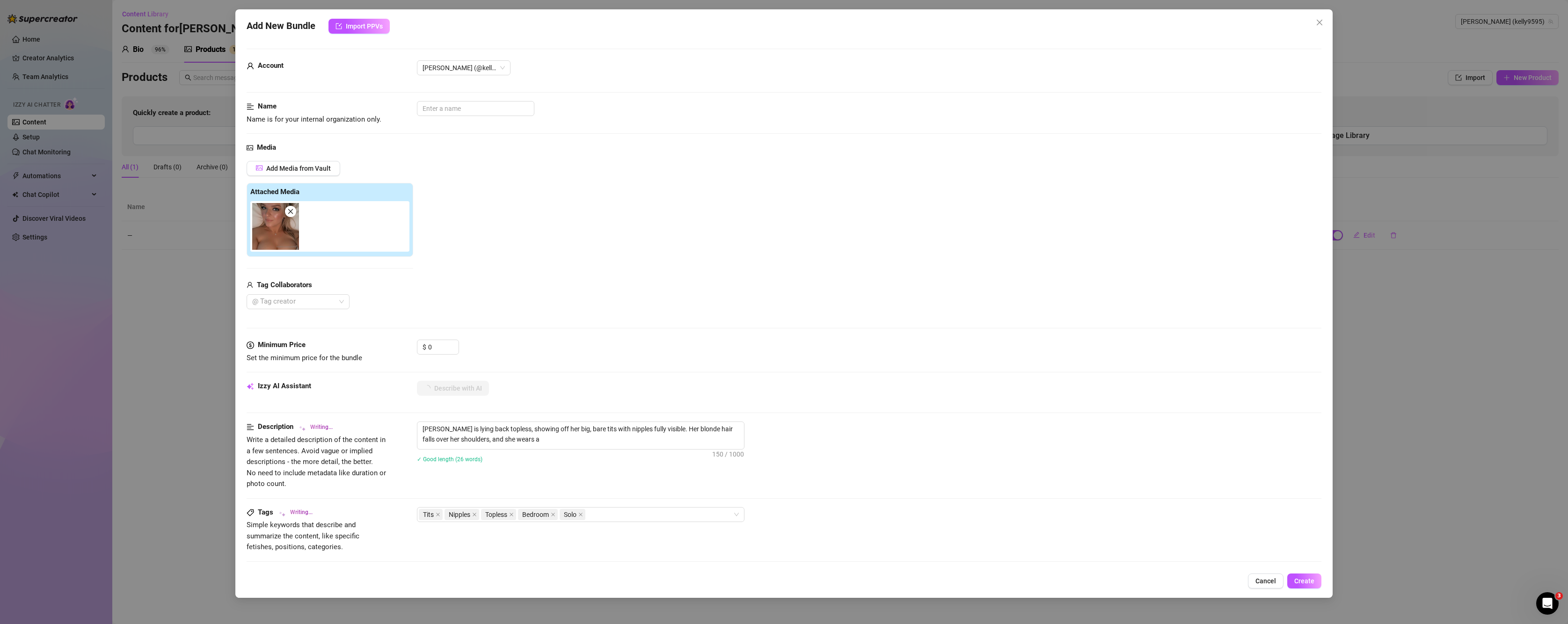
type textarea "[PERSON_NAME] is lying back topless, showing off her big, bare tits with nipple…"
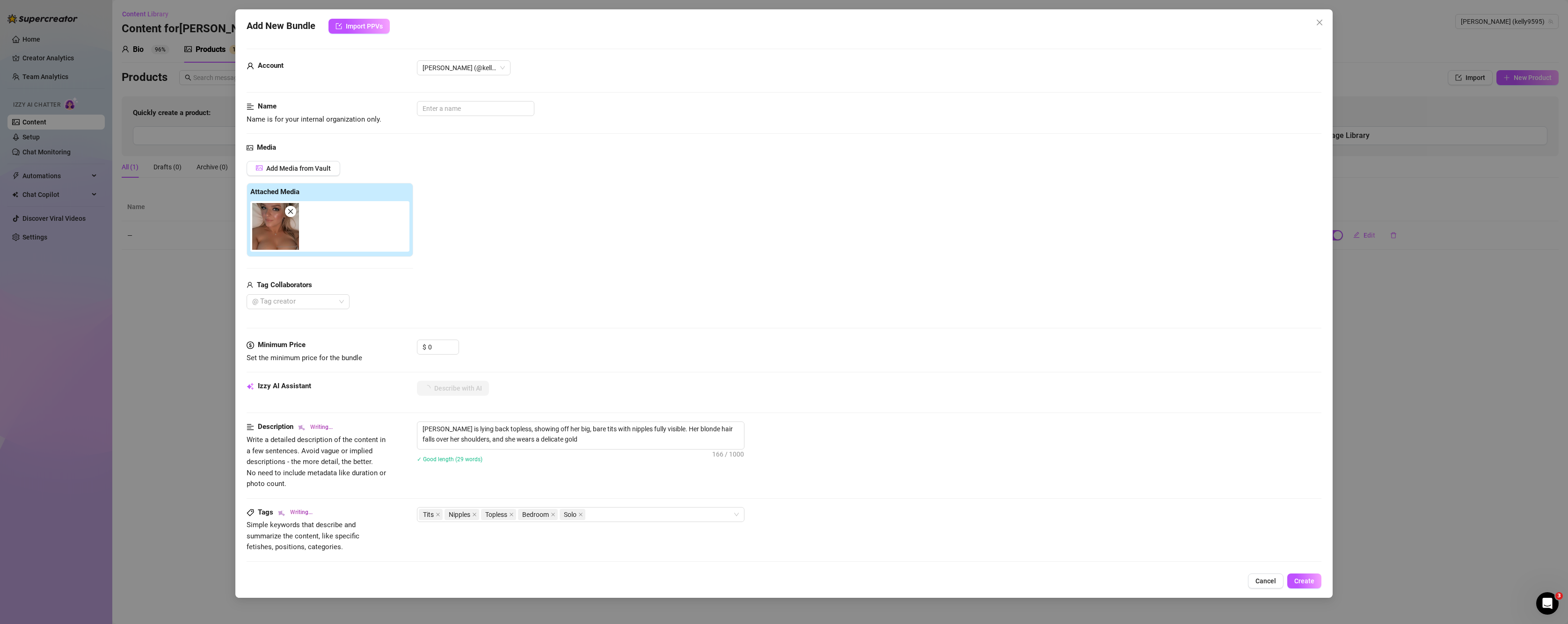
type textarea "[PERSON_NAME] is lying back topless, showing off her big, bare tits with nipple…"
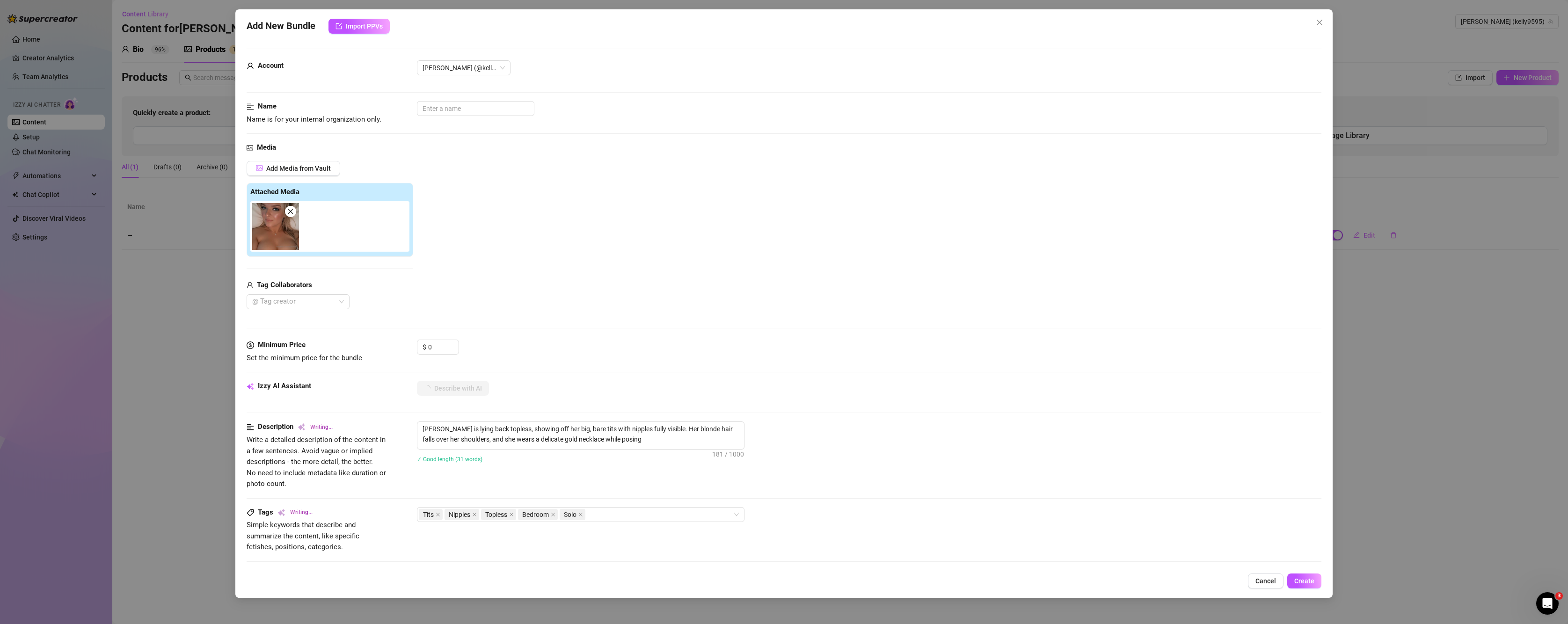
type textarea "[PERSON_NAME] is lying back topless, showing off her big, bare tits with nipple…"
click at [281, 244] on img at bounding box center [276, 226] width 47 height 47
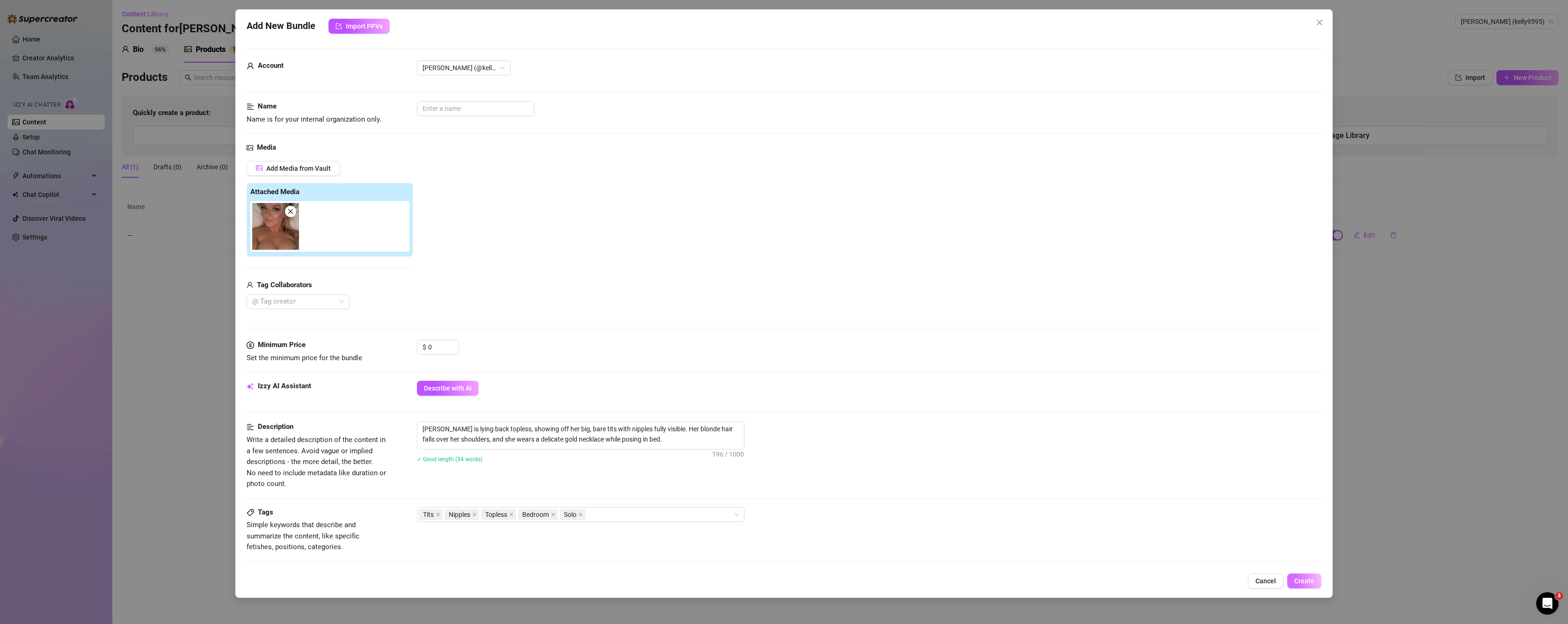
click at [1098, 584] on button "Create" at bounding box center [1304, 581] width 34 height 15
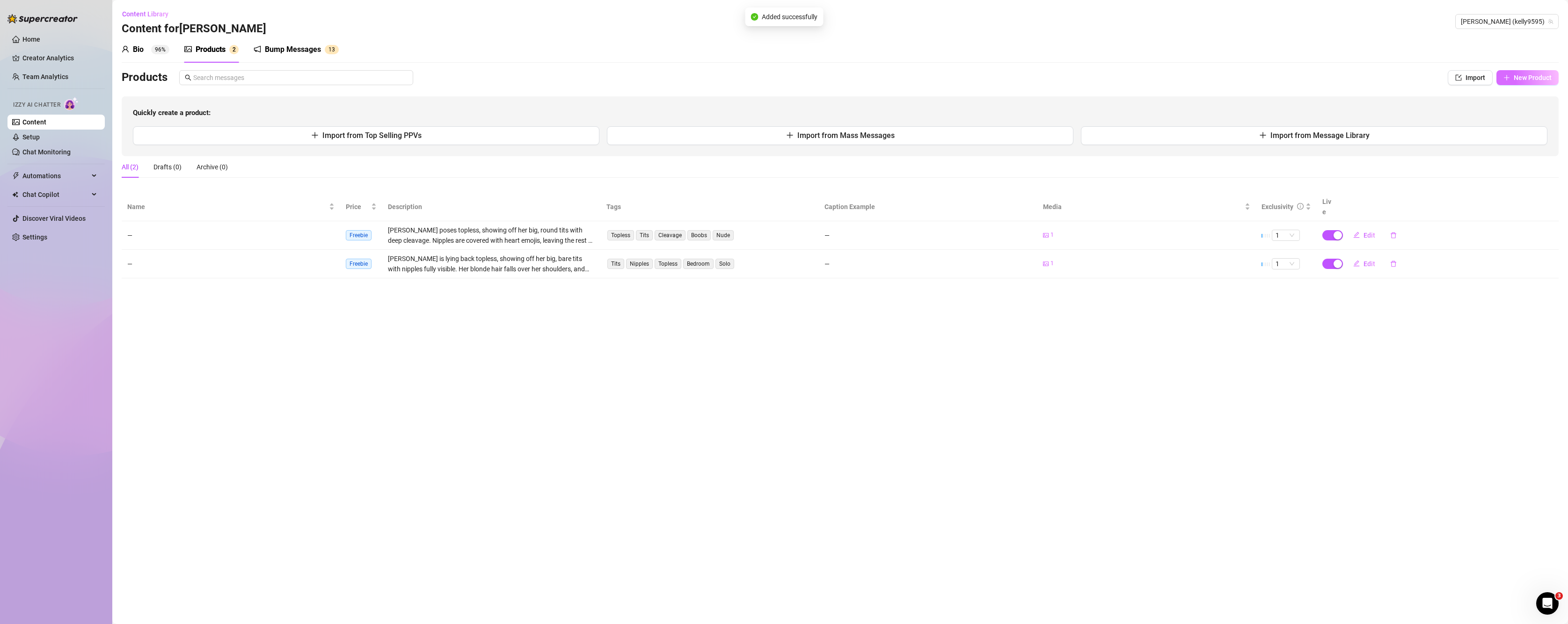
click at [1098, 78] on span "New Product" at bounding box center [1533, 78] width 38 height 7
type textarea "Type your message here..."
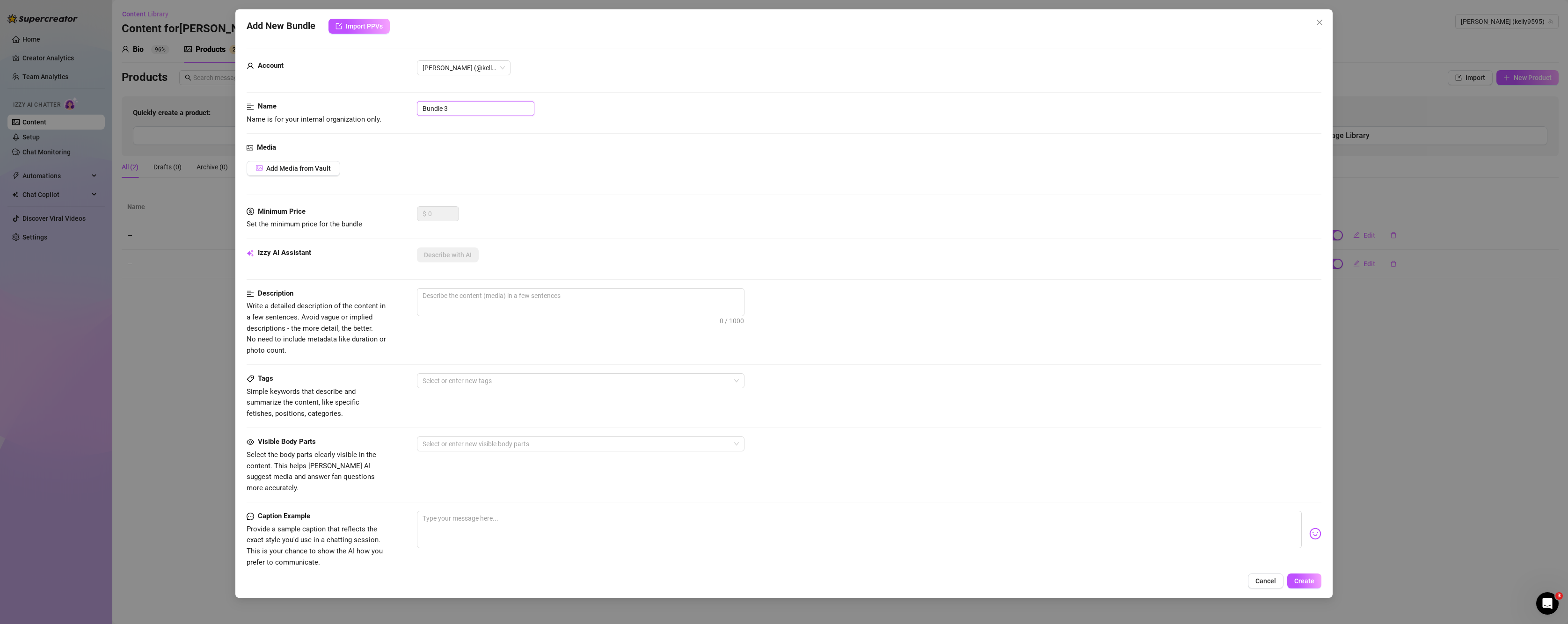
click at [460, 105] on input "Bundle 3" at bounding box center [475, 108] width 117 height 15
type input "B"
click at [305, 170] on span "Add Media from Vault" at bounding box center [299, 168] width 64 height 7
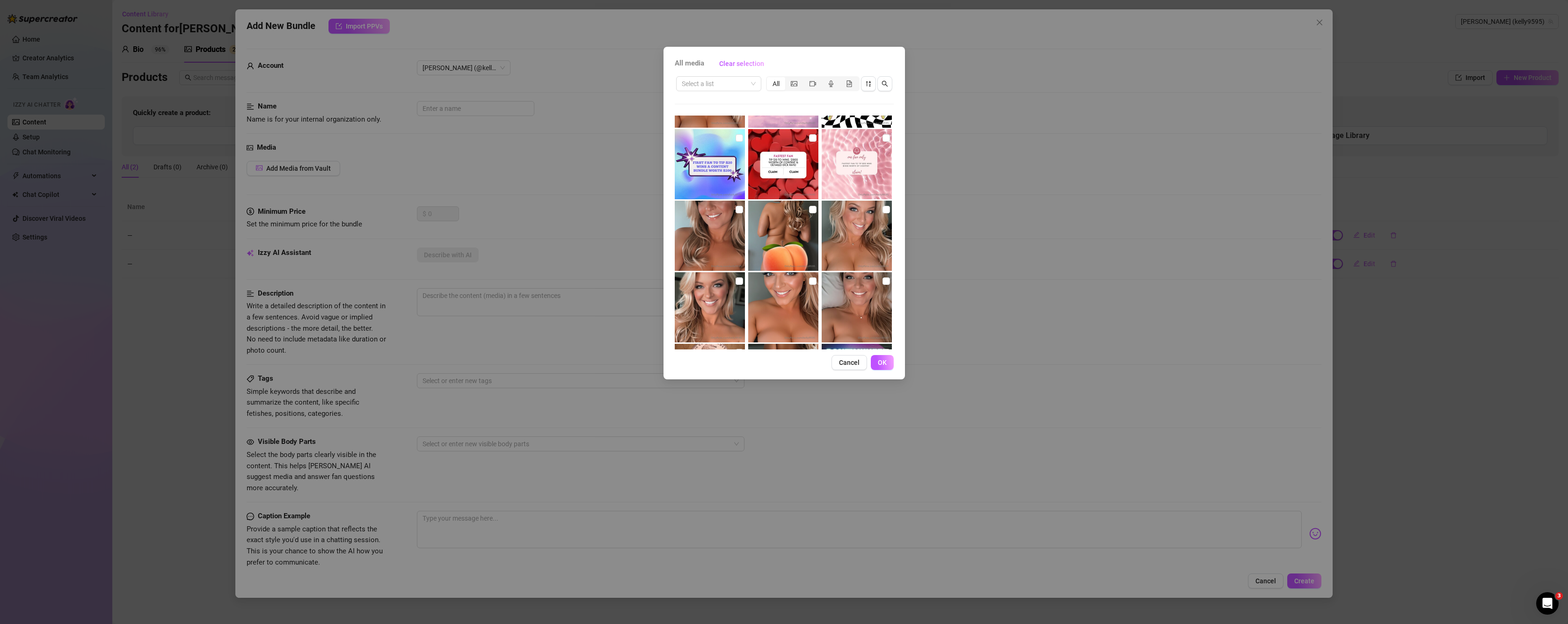
scroll to position [2071, 0]
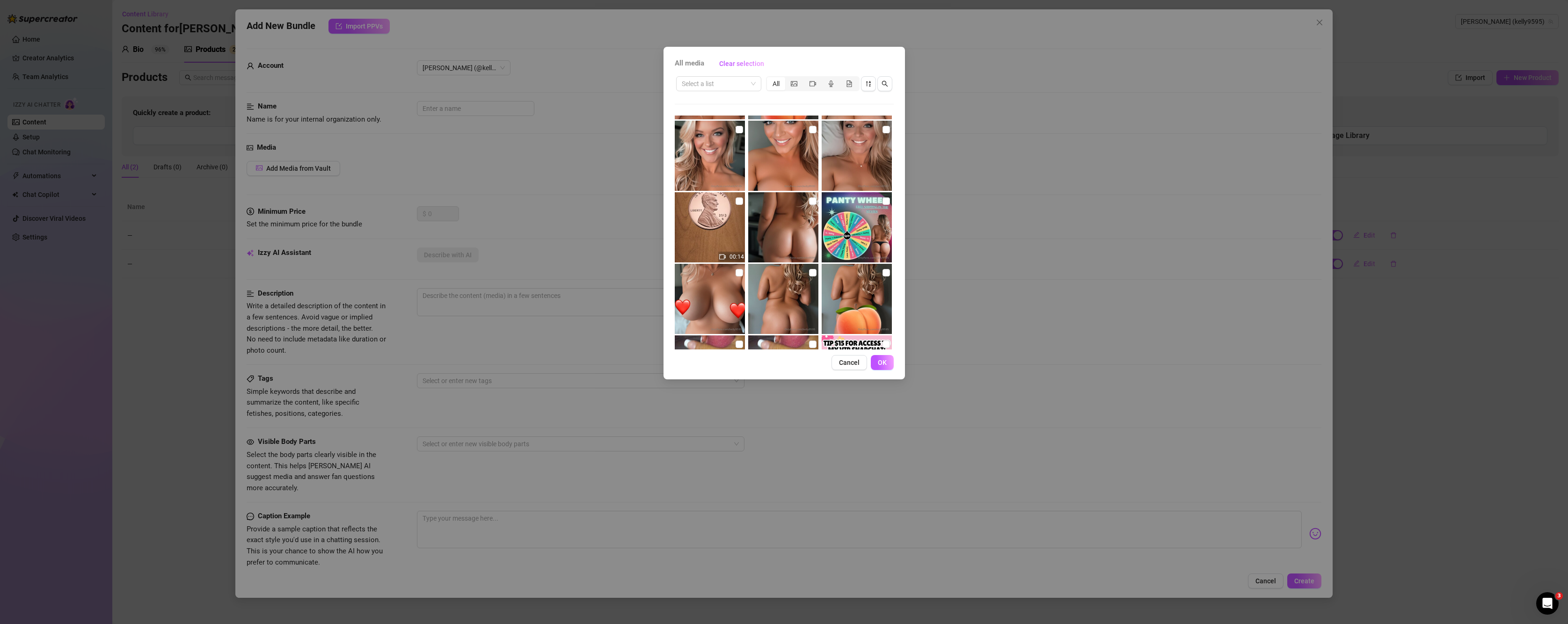
click at [804, 131] on img at bounding box center [783, 155] width 70 height 70
click at [809, 131] on input "checkbox" at bounding box center [812, 130] width 7 height 7
checkbox input "true"
click at [881, 362] on span "OK" at bounding box center [882, 362] width 9 height 7
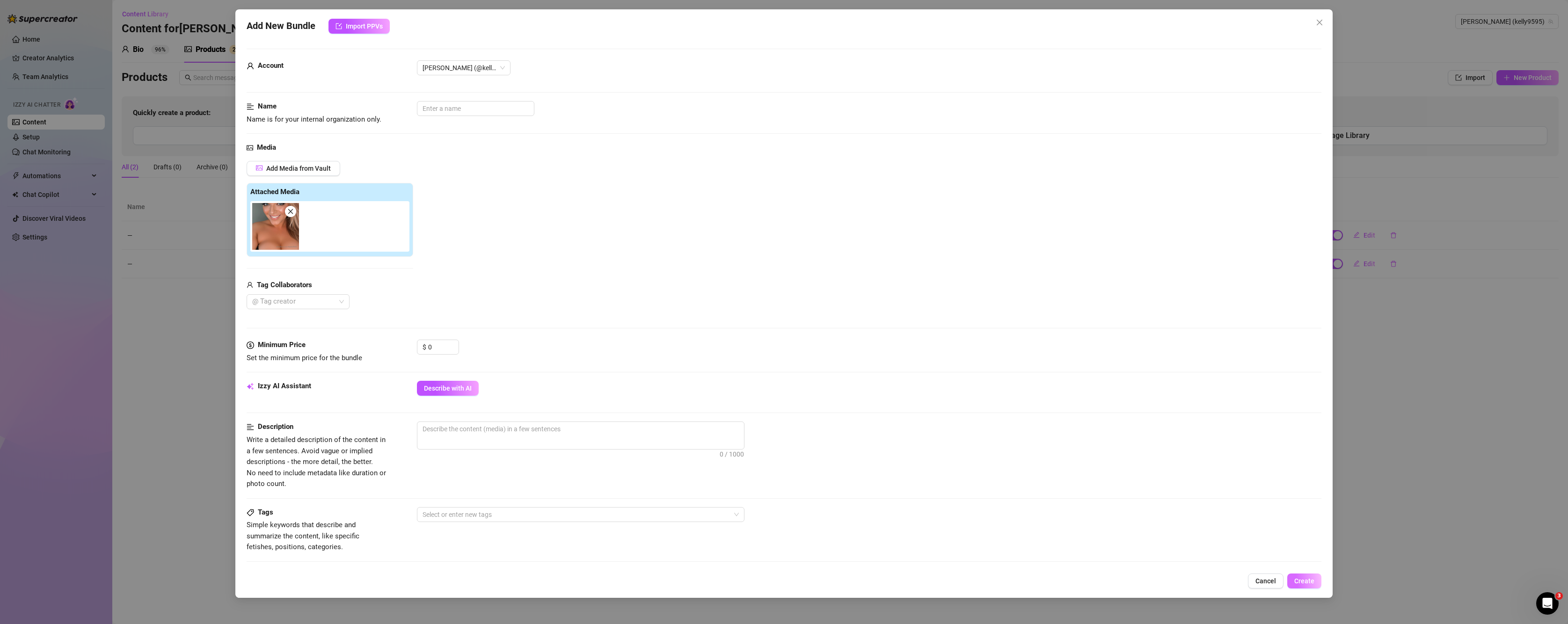
click at [1098, 578] on span "Create" at bounding box center [1304, 581] width 20 height 7
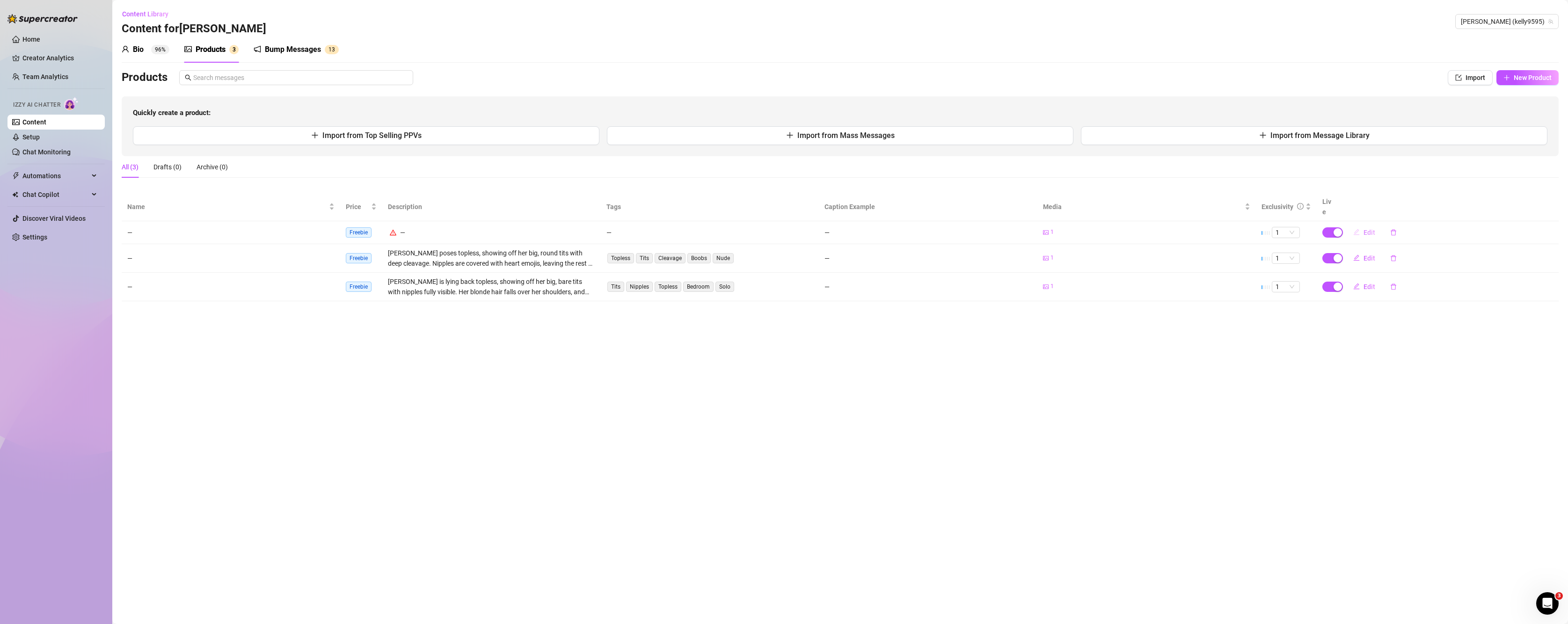
click at [1098, 229] on span "Edit" at bounding box center [1369, 232] width 12 height 7
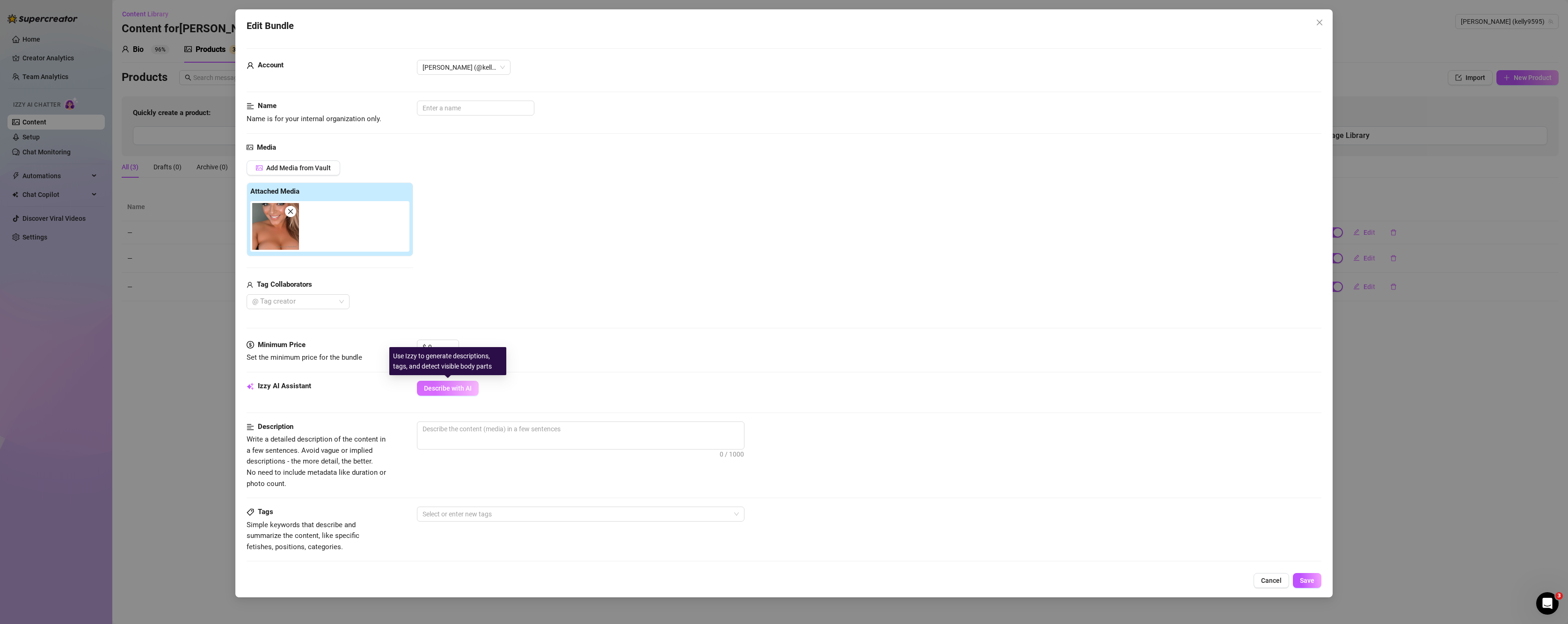
click at [434, 386] on span "Describe with AI" at bounding box center [448, 388] width 48 height 7
type textarea "Close-up"
type textarea "Close-up topless"
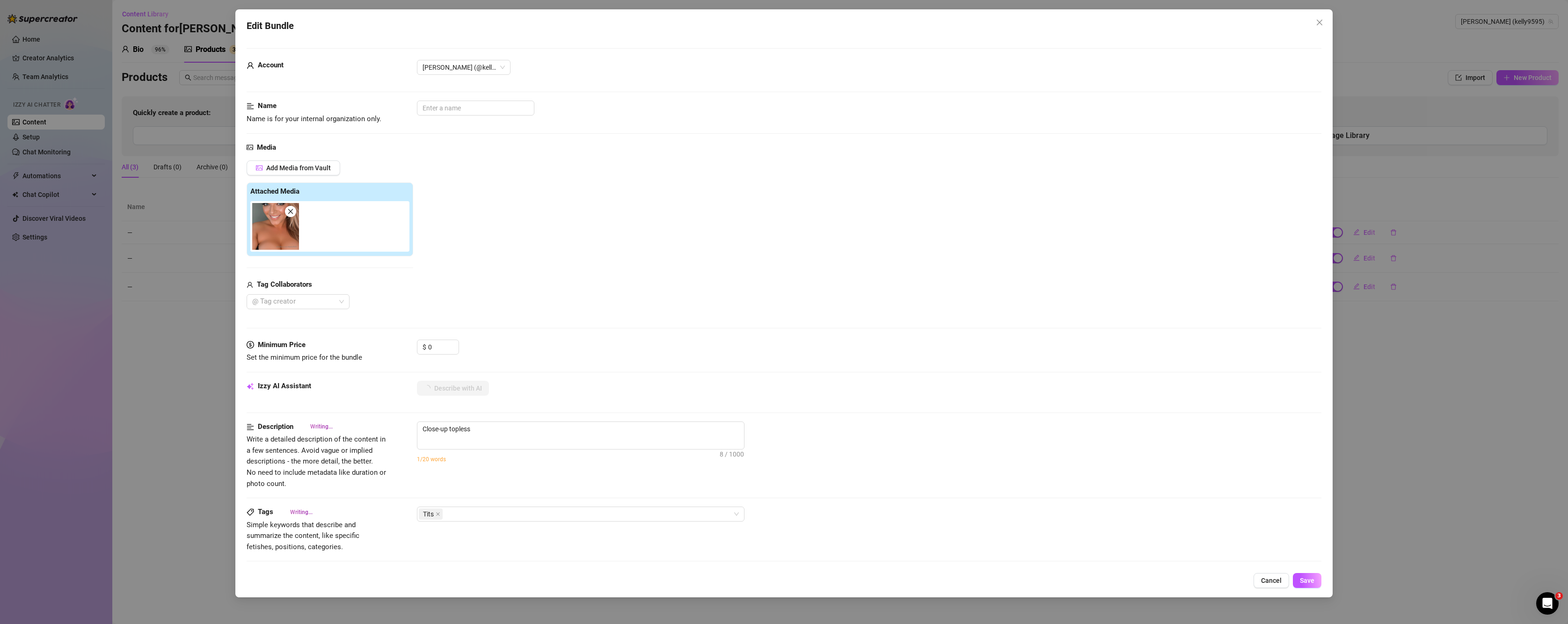
type textarea "Close-up topless shot"
type textarea "Close-up topless shot showing"
type textarea "Close-up topless shot showing [PERSON_NAME]"
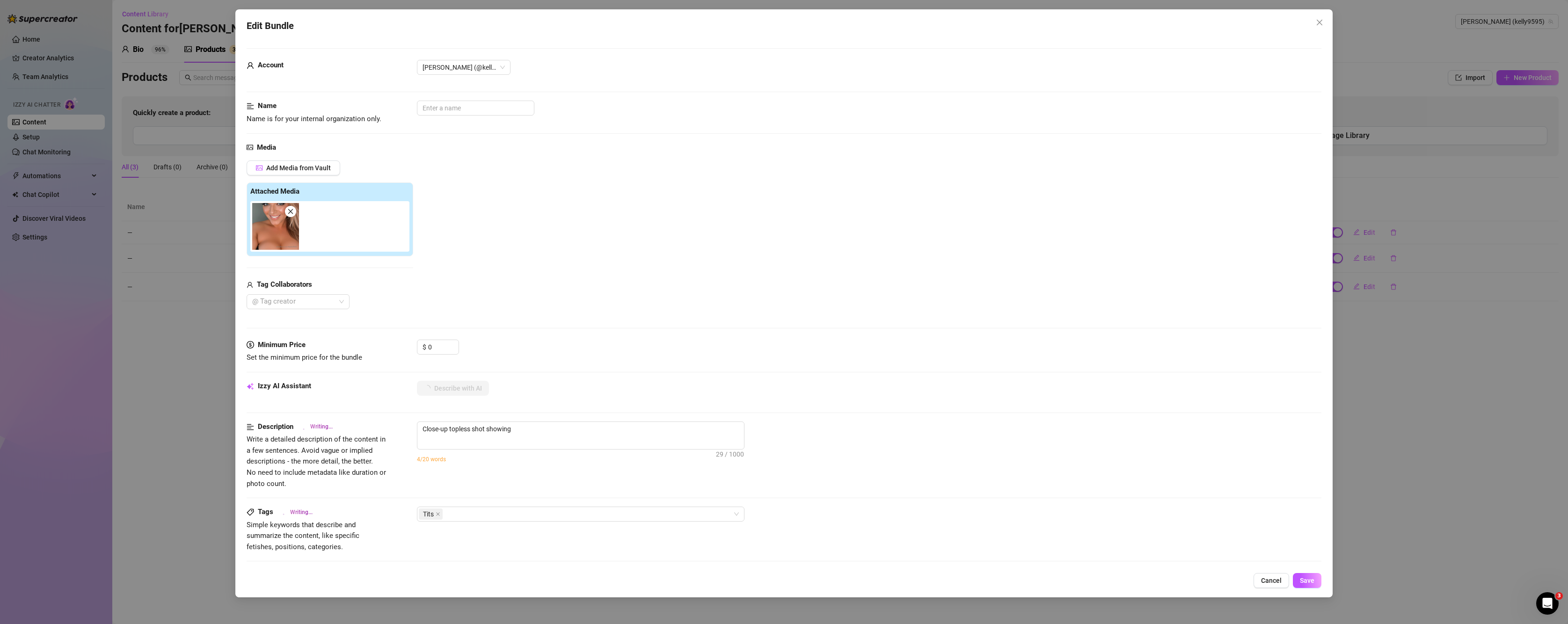
type textarea "Close-up topless shot showing [PERSON_NAME]"
type textarea "Close-up topless shot showing [PERSON_NAME] bare,"
type textarea "Close-up topless shot showing [PERSON_NAME] bare, full"
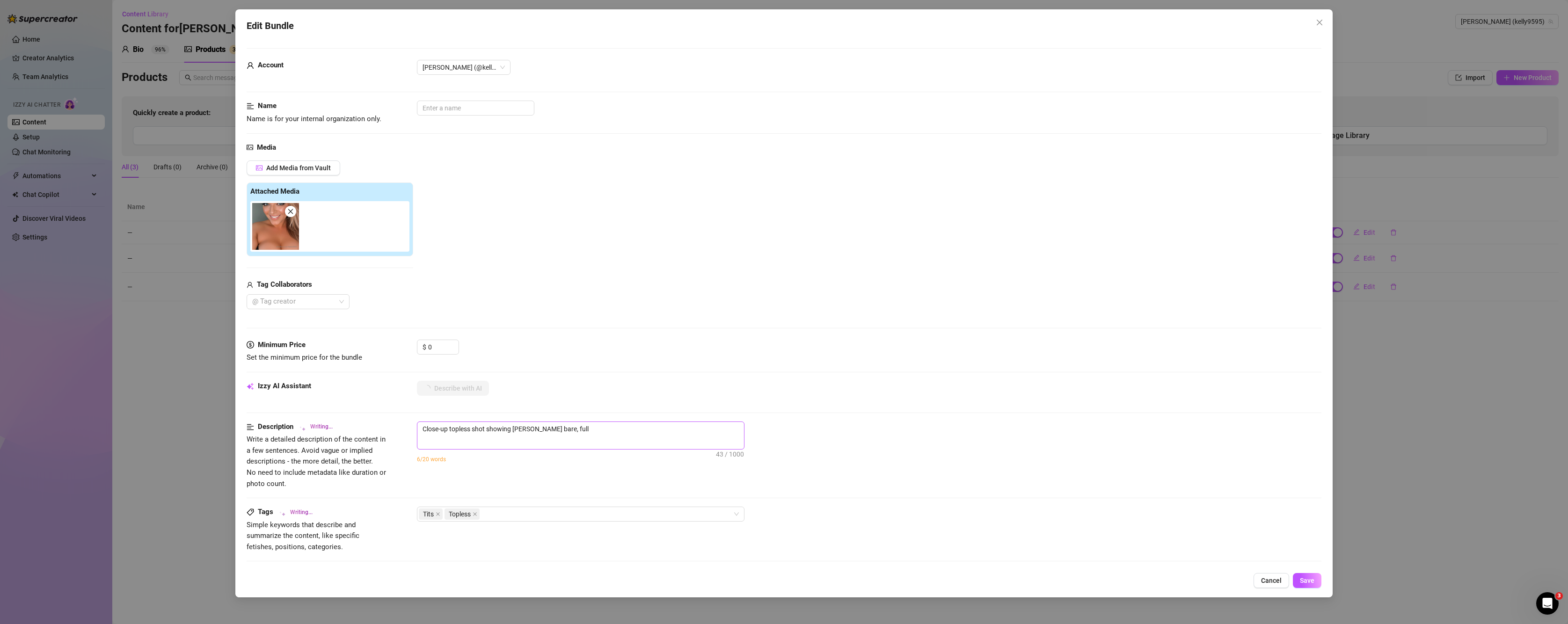
type textarea "Close-up topless shot showing [PERSON_NAME] bare, full tits"
type textarea "Close-up topless shot showing [PERSON_NAME] bare, full tits with"
type textarea "Close-up topless shot showing [PERSON_NAME] bare, full tits with deep"
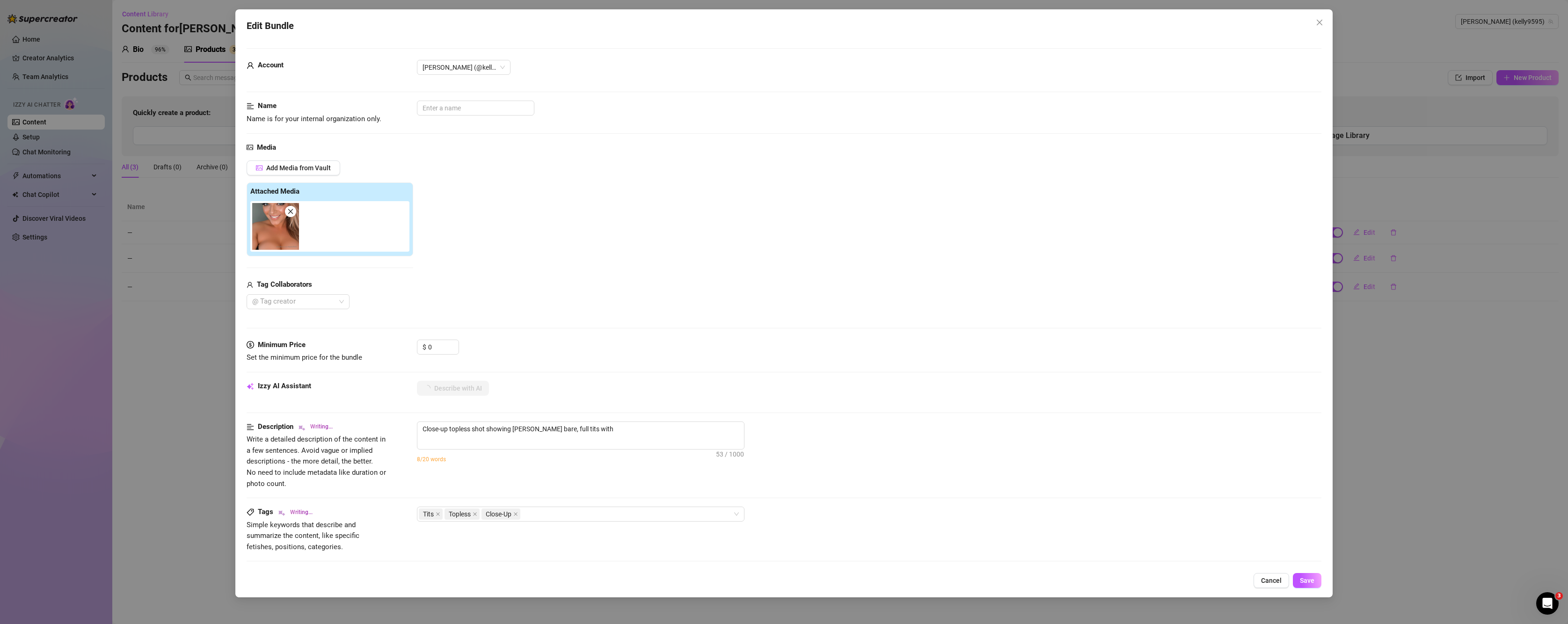
type textarea "Close-up topless shot showing [PERSON_NAME] bare, full tits with deep"
type textarea "Close-up topless shot showing [PERSON_NAME] bare, full tits with deep cleavage."
type textarea "Close-up topless shot showing [PERSON_NAME] bare, full tits with deep cleavage.…"
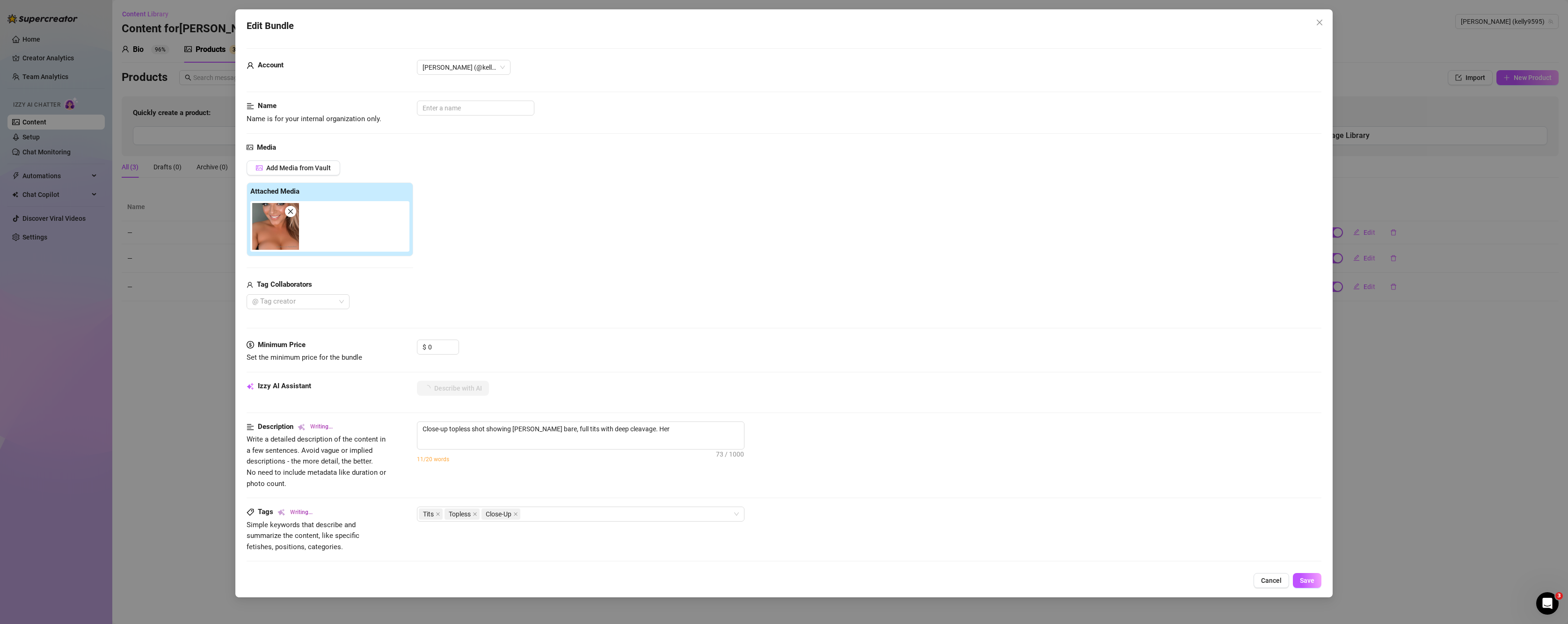
type textarea "Close-up topless shot showing [PERSON_NAME] bare, full tits with deep cleavage.…"
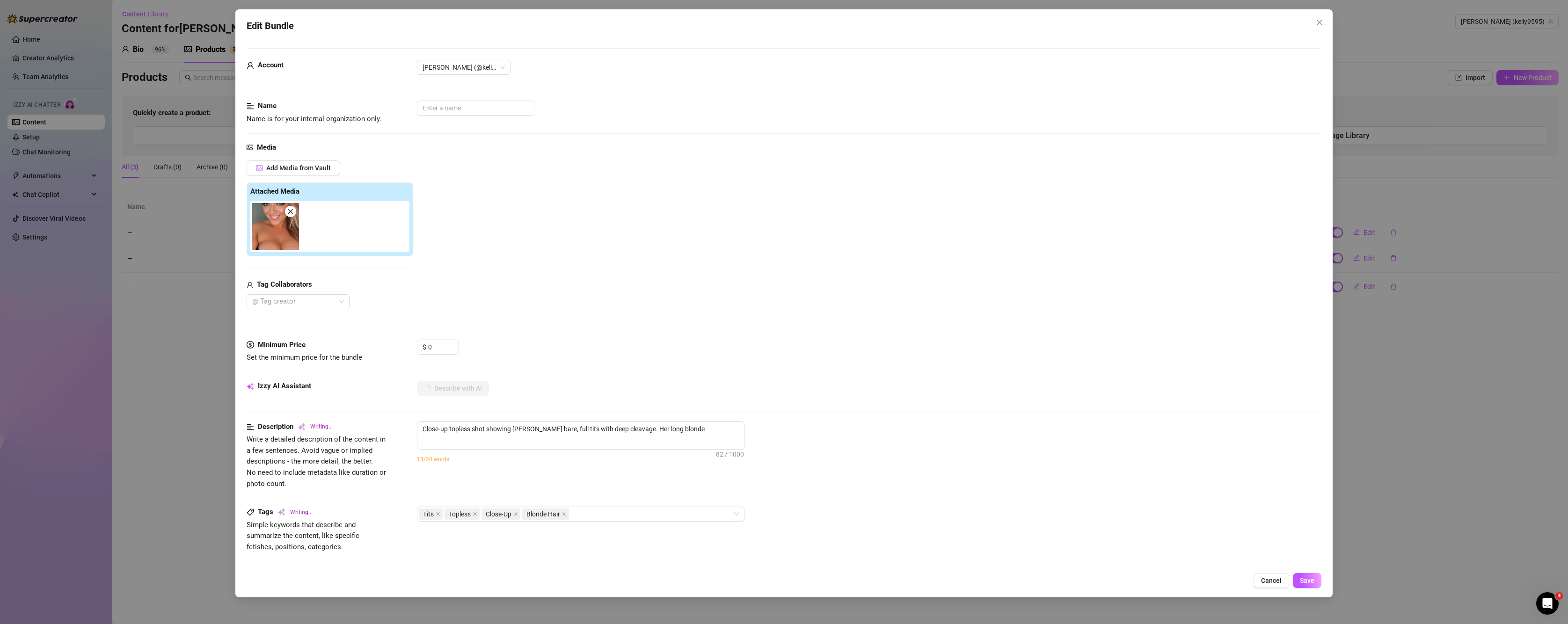
type textarea "Close-up topless shot showing [PERSON_NAME] bare, full tits with deep cleavage.…"
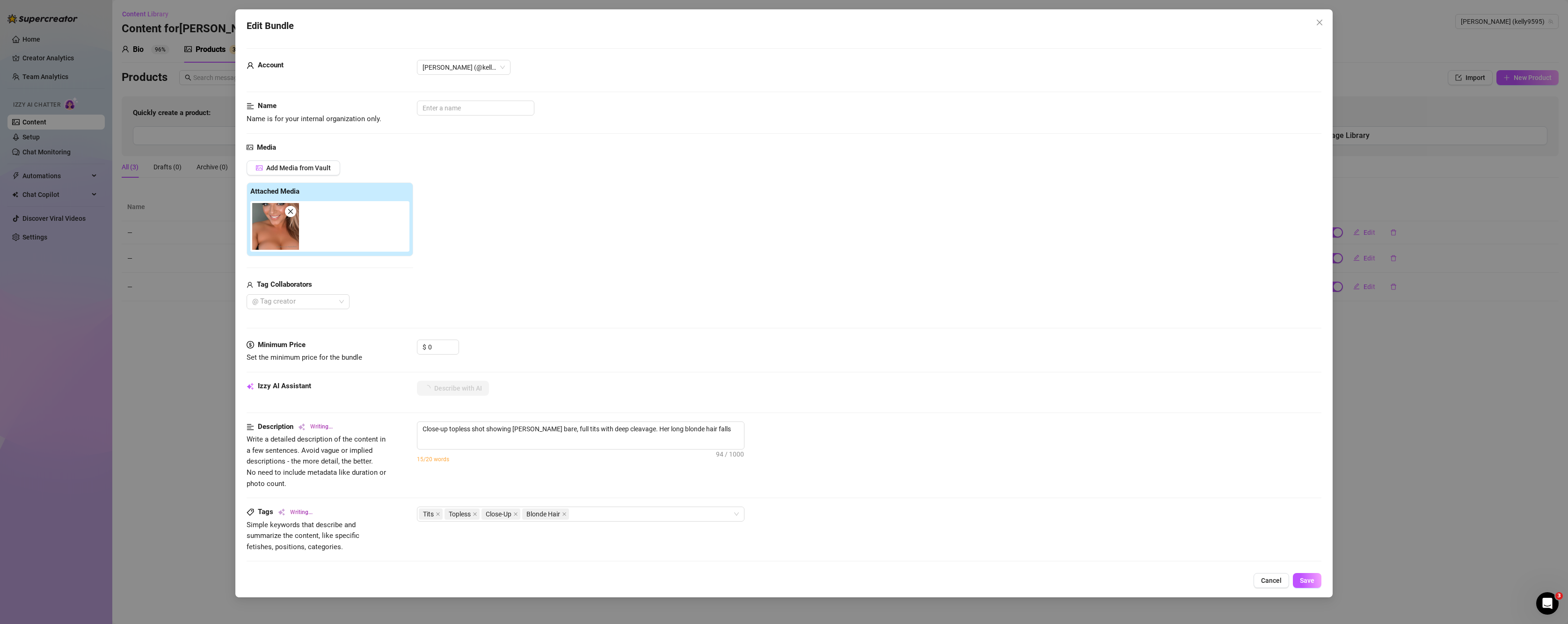
type textarea "Close-up topless shot showing [PERSON_NAME] bare, full tits with deep cleavage.…"
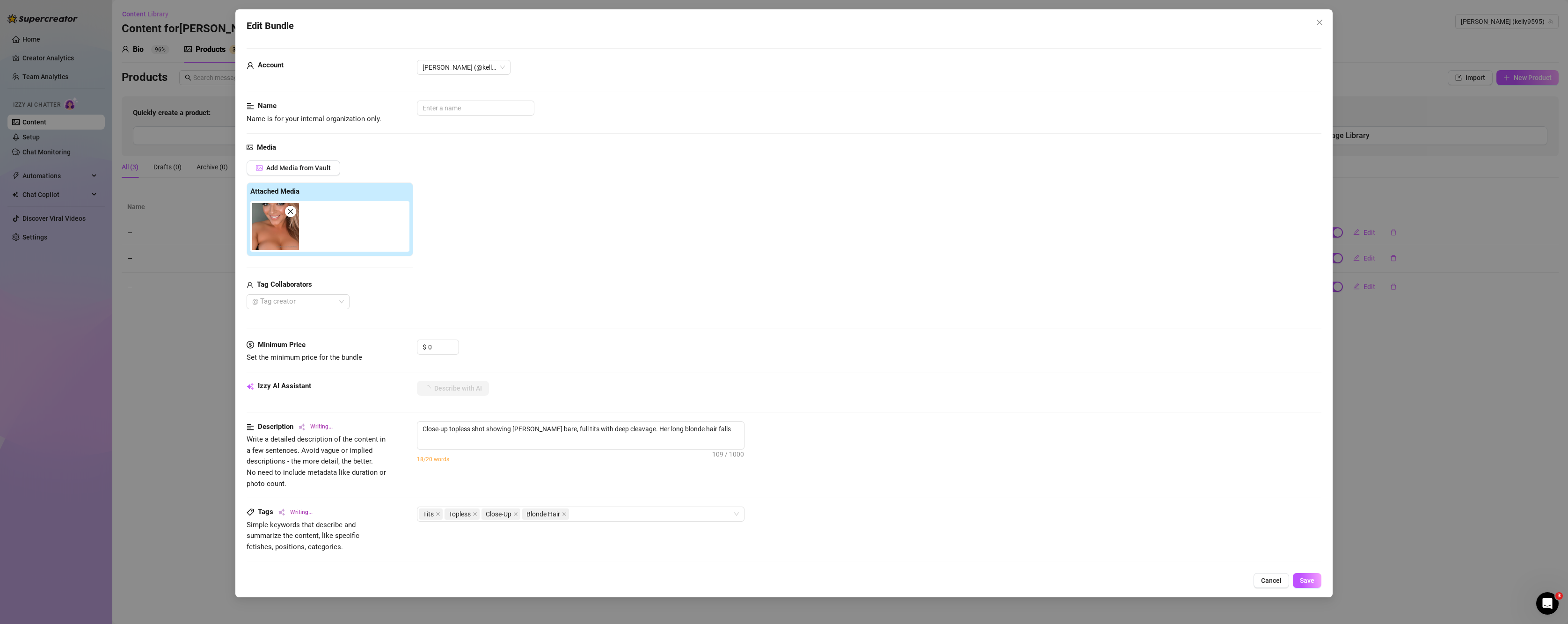
type textarea "Close-up topless shot showing [PERSON_NAME] bare, full tits with deep cleavage.…"
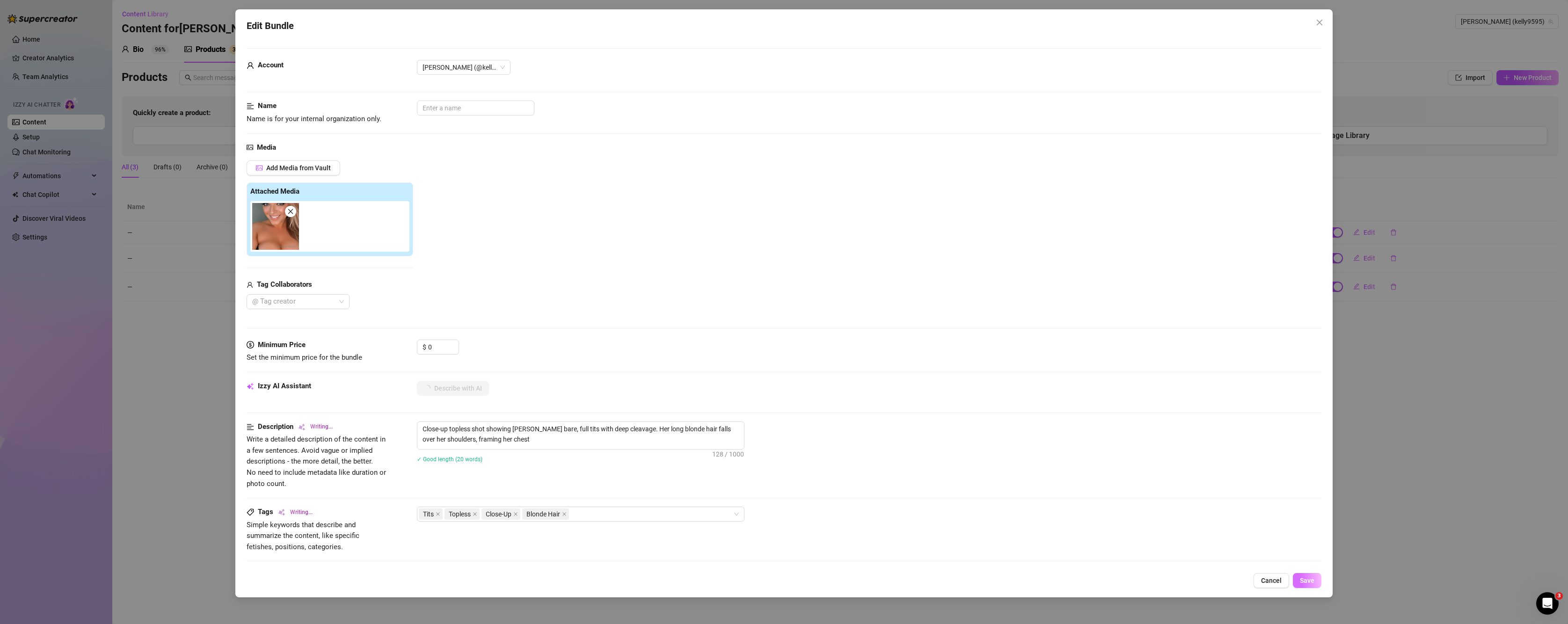
type textarea "Close-up topless shot showing [PERSON_NAME] bare, full tits with deep cleavage.…"
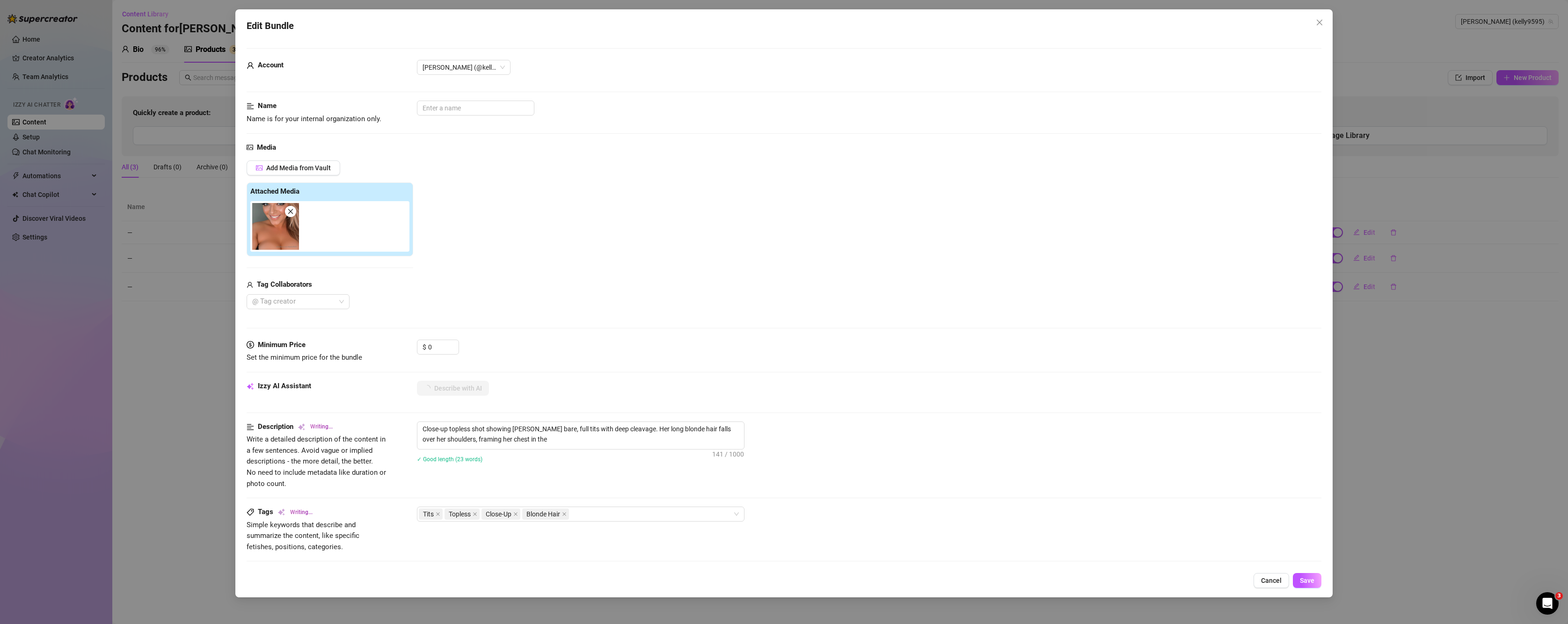
type textarea "Close-up topless shot showing [PERSON_NAME] bare, full tits with deep cleavage.…"
click at [1098, 587] on button "Save" at bounding box center [1307, 581] width 29 height 15
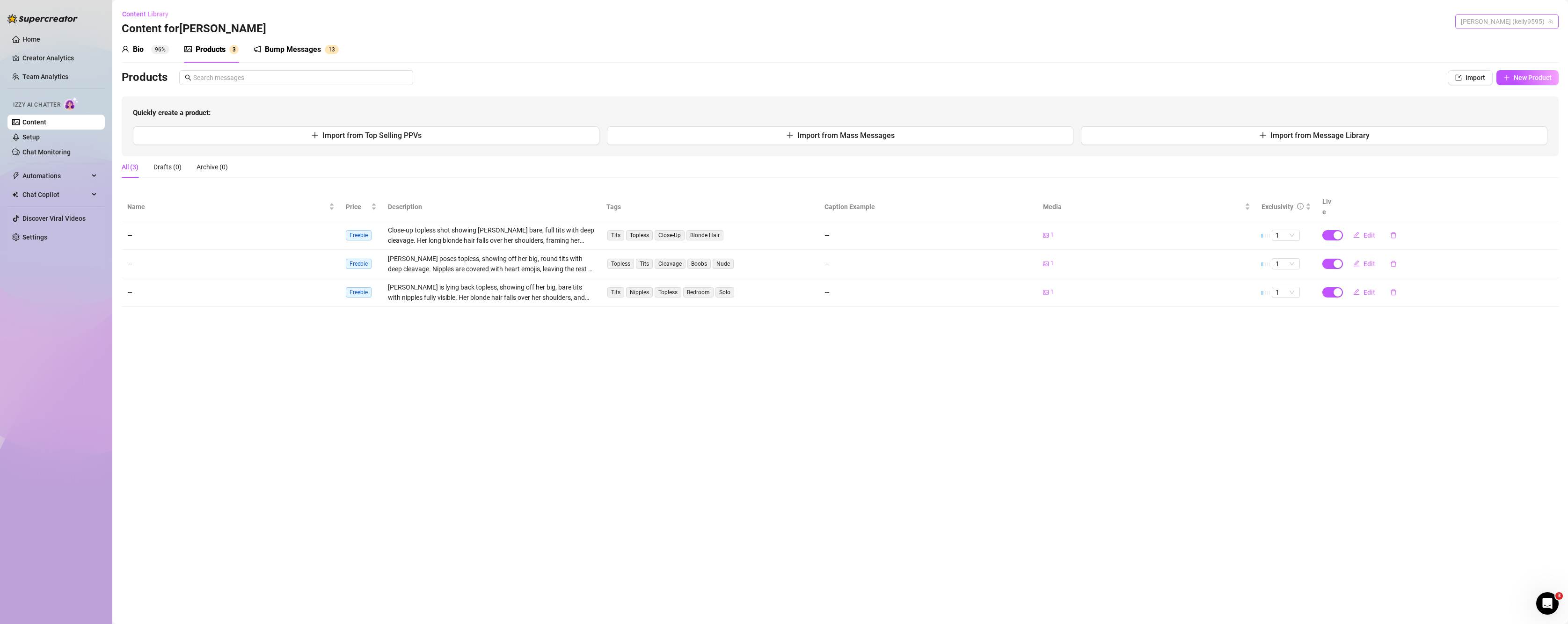
click at [1098, 23] on span "[PERSON_NAME] (kelly9595)" at bounding box center [1507, 21] width 92 height 14
click at [1098, 46] on div "[PERSON_NAME] ( kellynicole95 )" at bounding box center [1496, 41] width 111 height 12
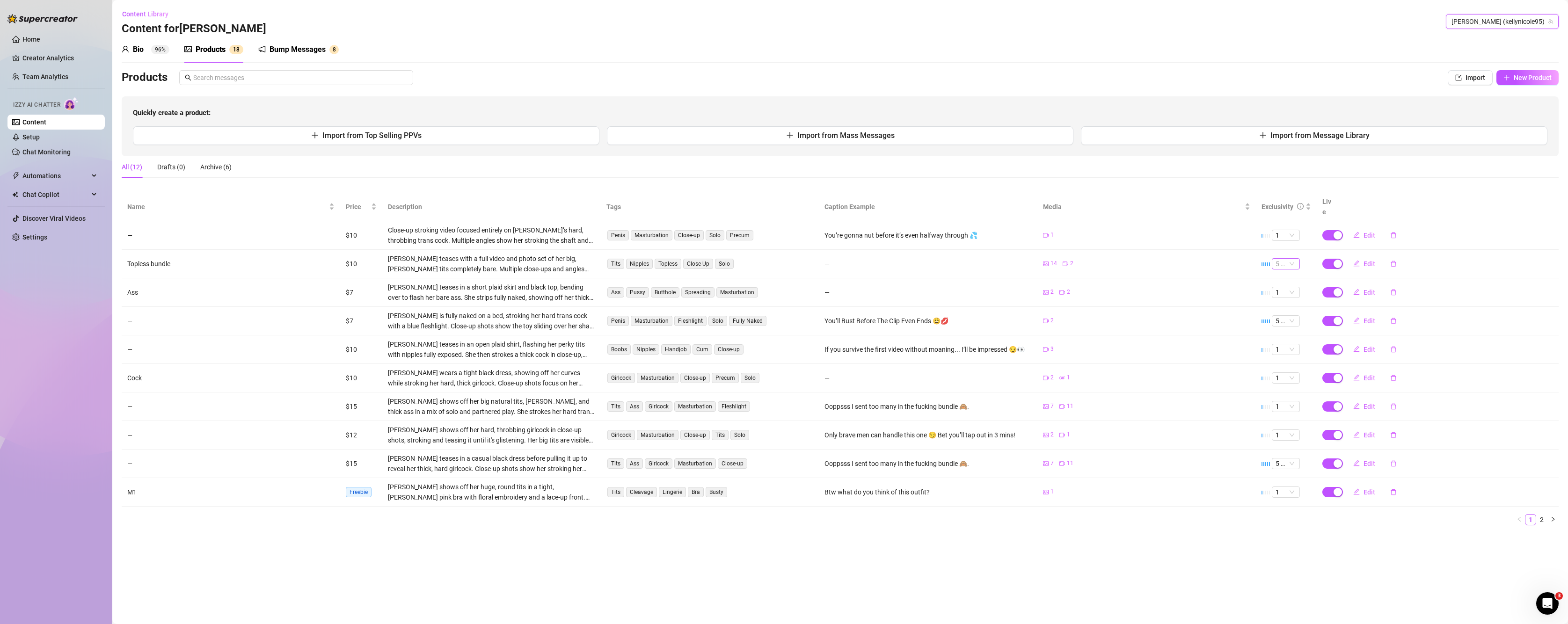
click at [1098, 259] on span "5 🔥" at bounding box center [1286, 264] width 21 height 10
click at [757, 575] on main "Content Library Content for [PERSON_NAME] (kellynicole95) Bio 96% Products 1 8 …" at bounding box center [840, 312] width 1456 height 624
click at [1098, 515] on link "2" at bounding box center [1542, 520] width 10 height 10
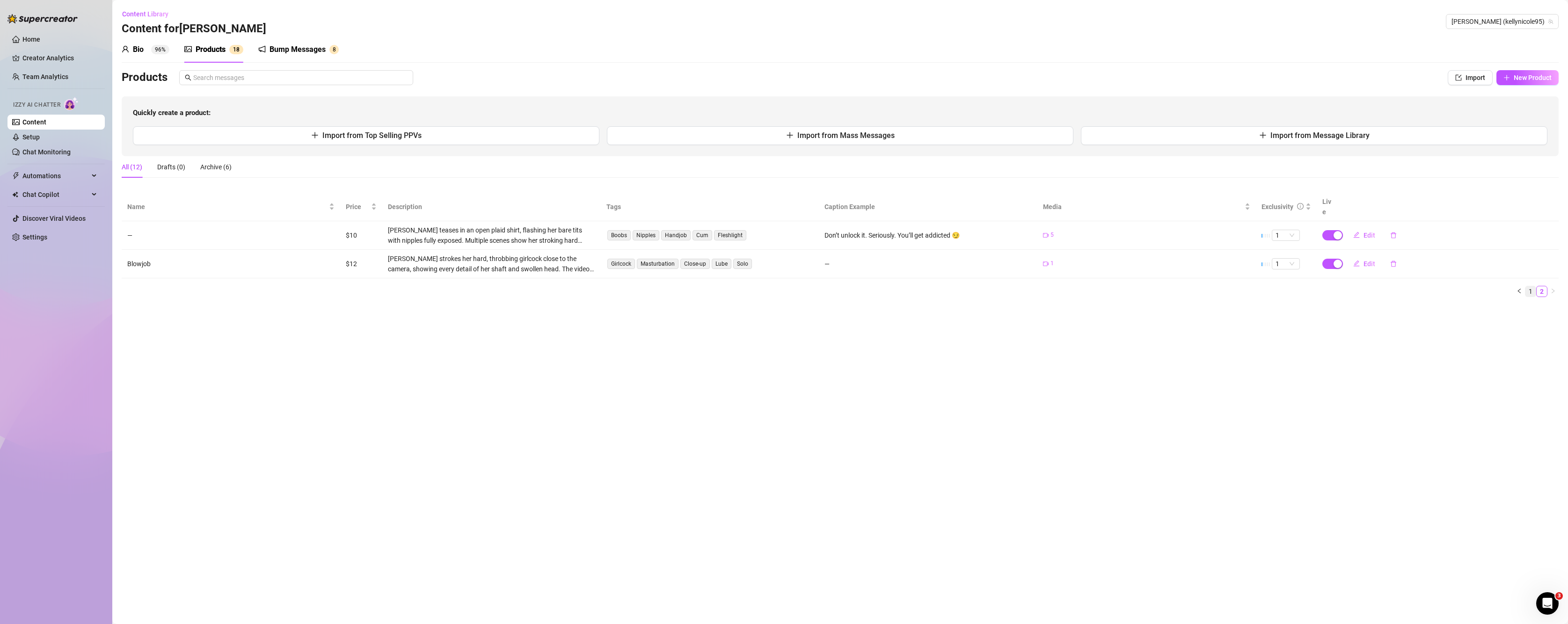
click at [1098, 286] on link "1" at bounding box center [1530, 291] width 10 height 10
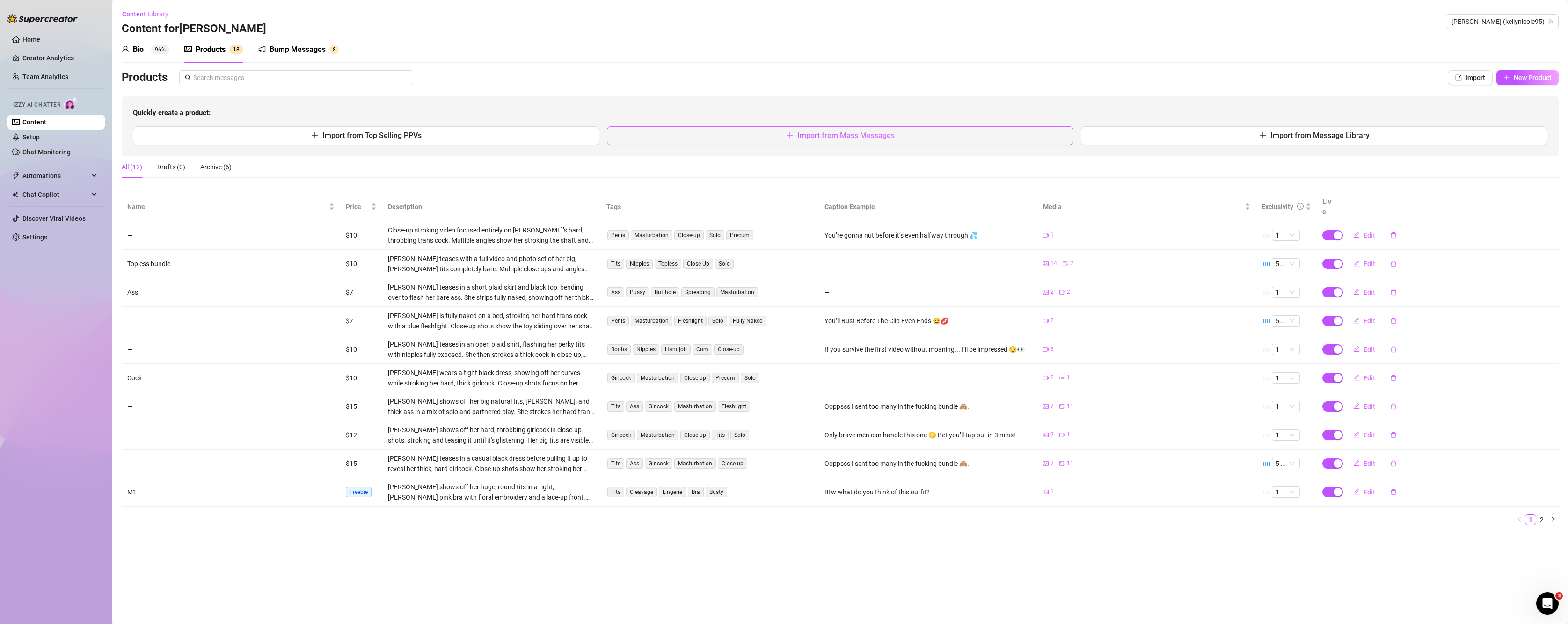
click at [858, 142] on button "Import from Mass Messages" at bounding box center [839, 135] width 466 height 19
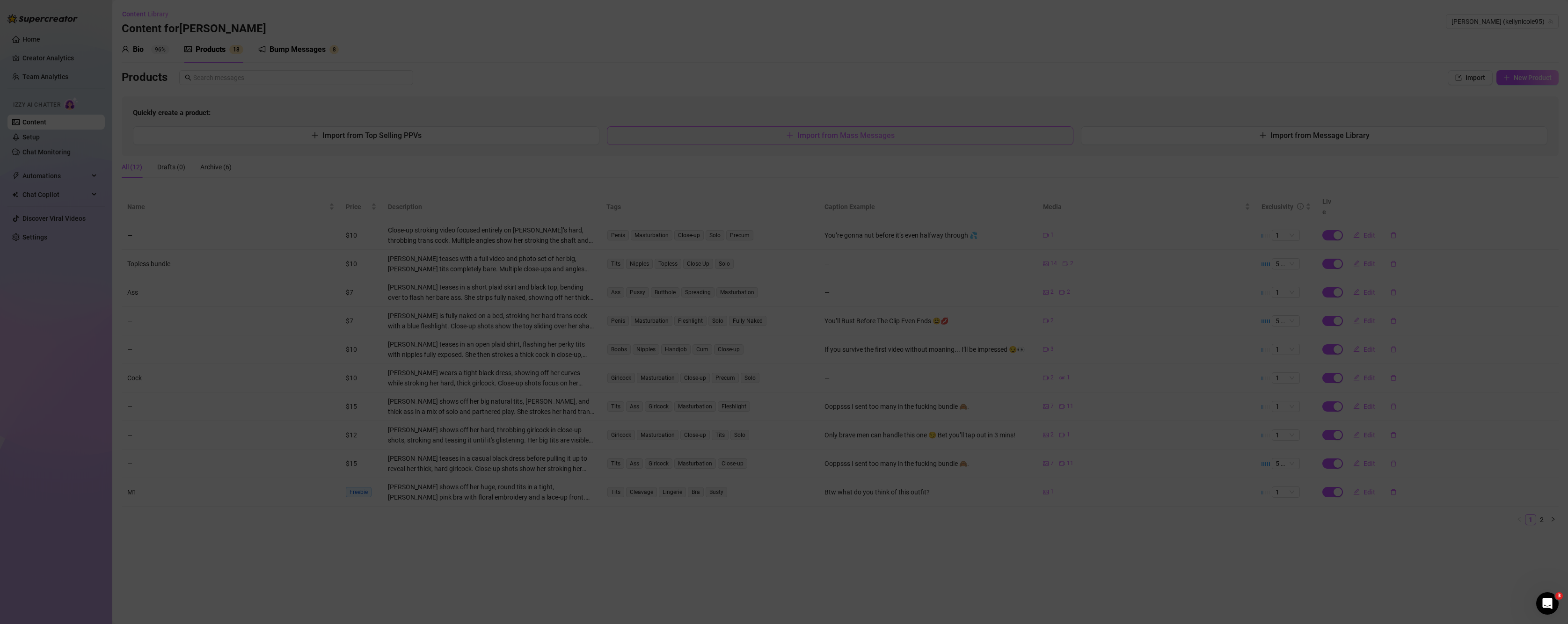
type textarea "Type your message here..."
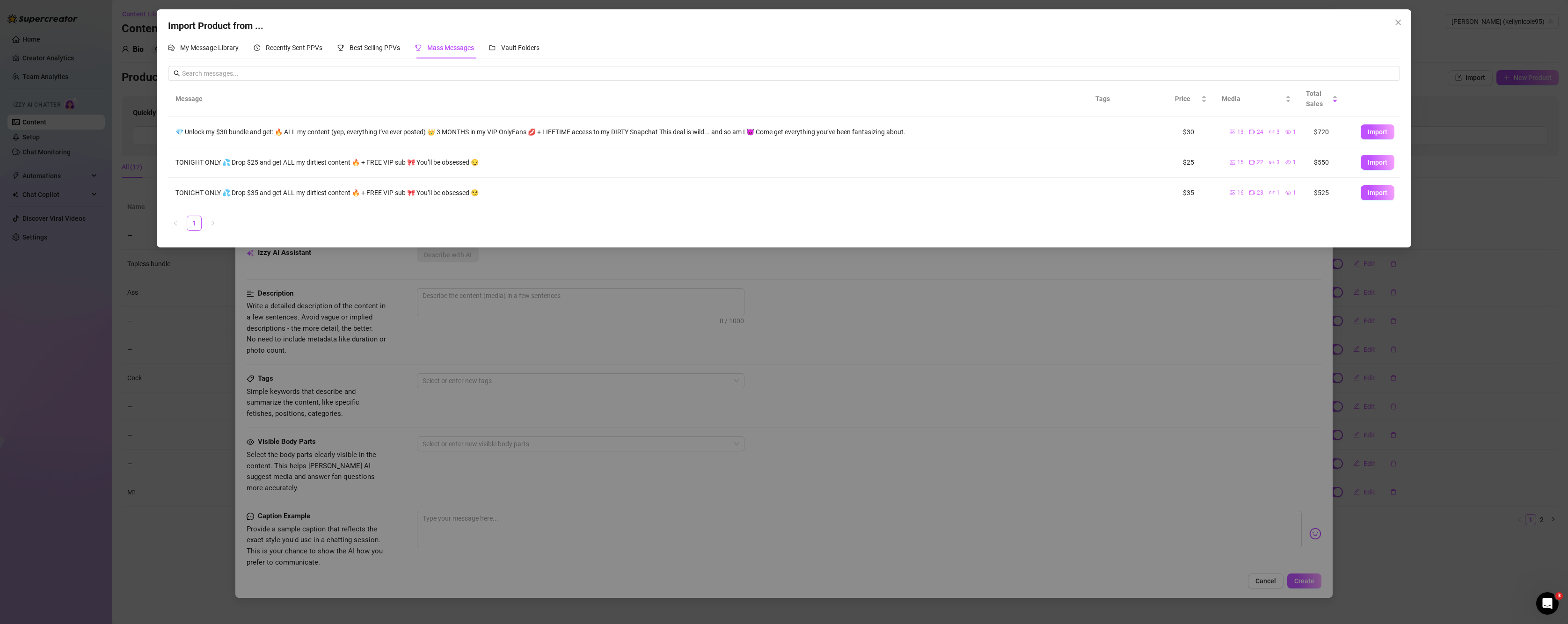
click at [193, 345] on div "Import Product from ... My Message Library Recently Sent PPVs Best Selling PPVs…" at bounding box center [784, 312] width 1568 height 624
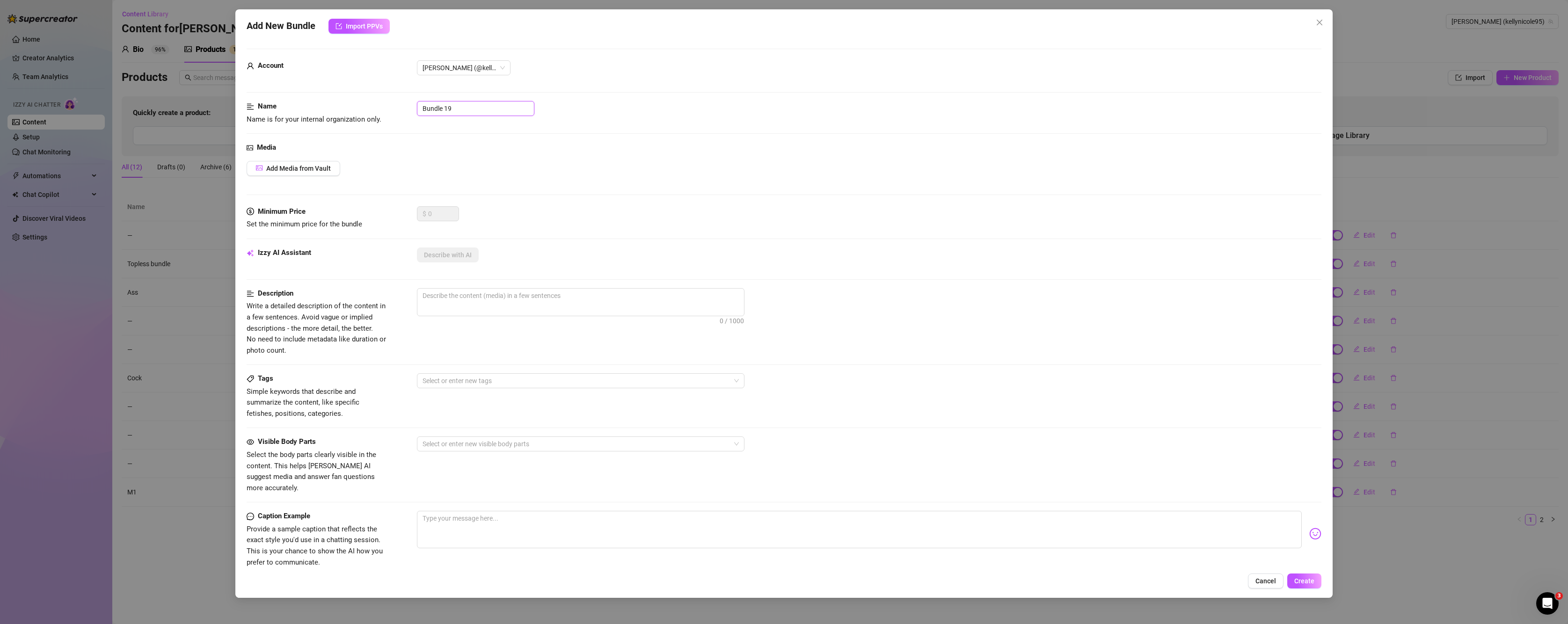
click at [465, 115] on input "Bundle 19" at bounding box center [475, 108] width 117 height 15
drag, startPoint x: 465, startPoint y: 115, endPoint x: 291, endPoint y: 141, distance: 175.9
click at [291, 141] on div "Name Name is for your internal organization only. Bundle 19" at bounding box center [784, 121] width 1075 height 41
click at [306, 173] on button "Add Media from Vault" at bounding box center [293, 168] width 93 height 15
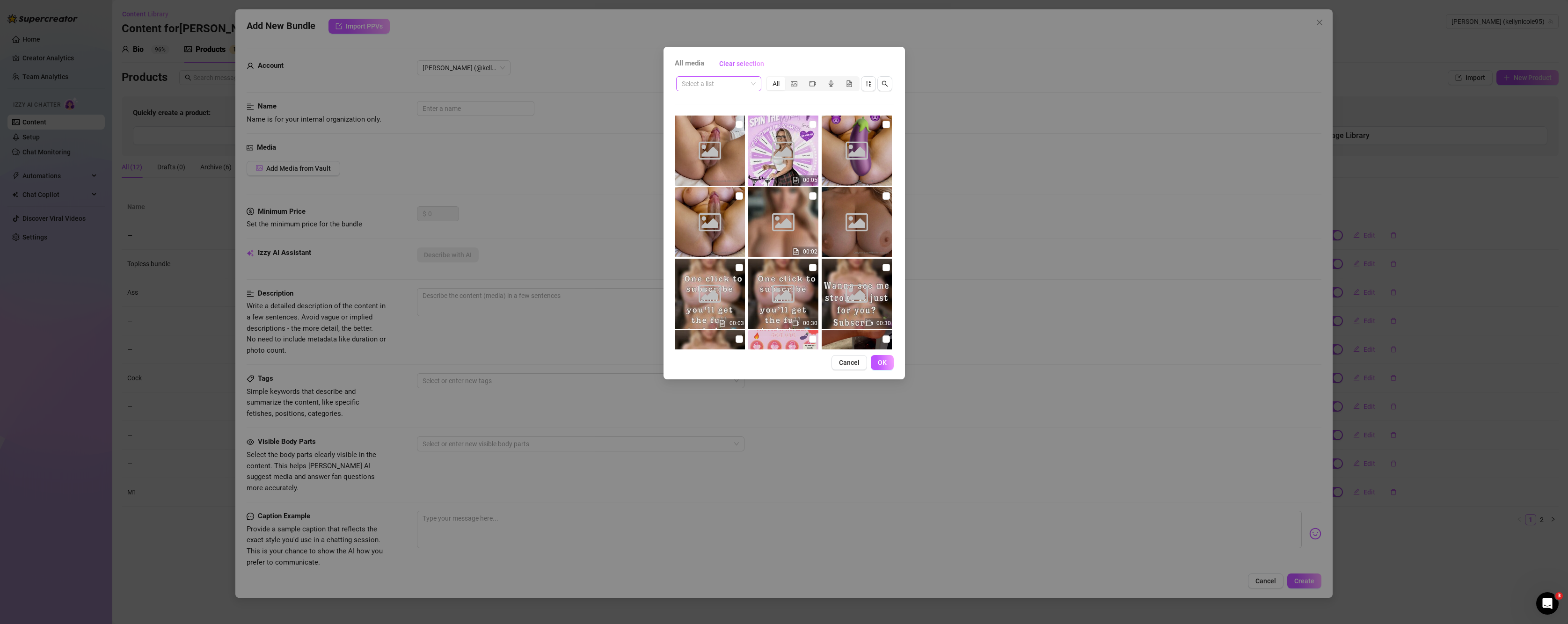
click at [745, 88] on input "search" at bounding box center [714, 83] width 65 height 14
click at [704, 175] on div "Ads" at bounding box center [718, 177] width 70 height 10
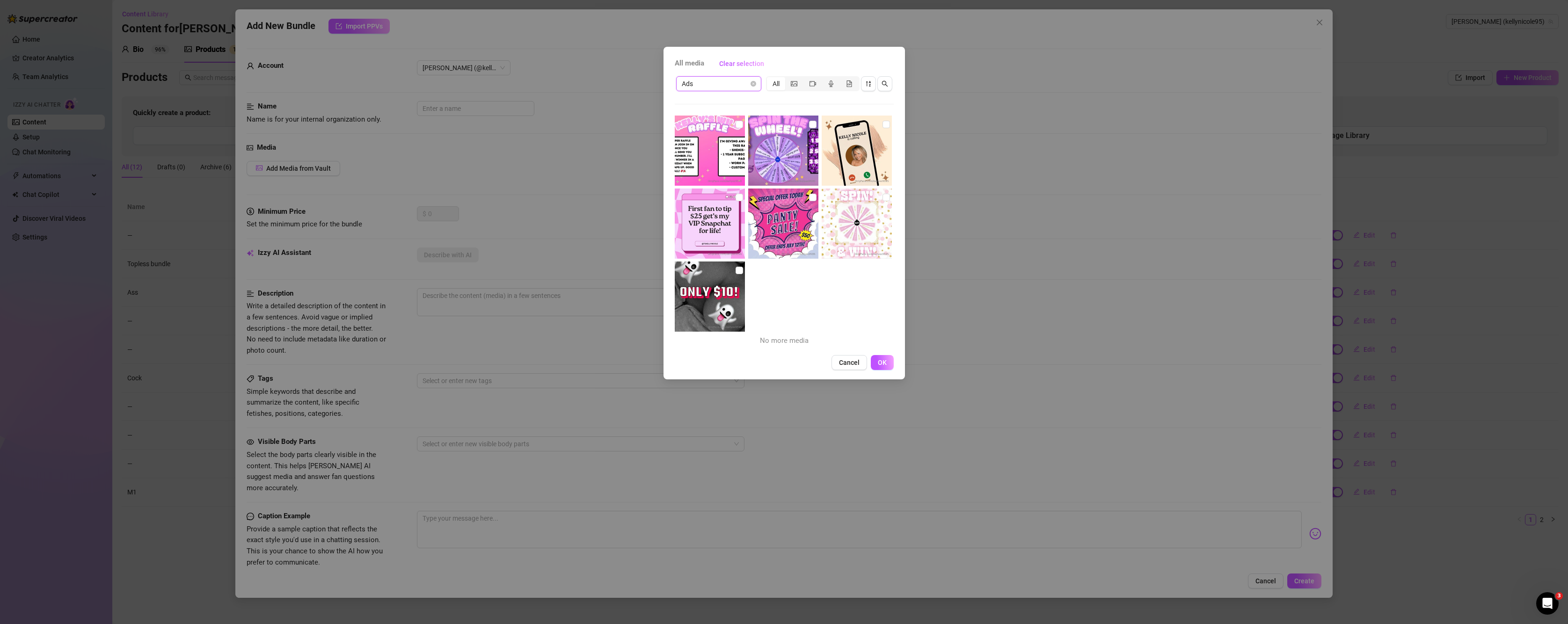
click at [739, 81] on span "Ads" at bounding box center [719, 83] width 74 height 14
click at [709, 208] on div "Messages" at bounding box center [718, 207] width 70 height 10
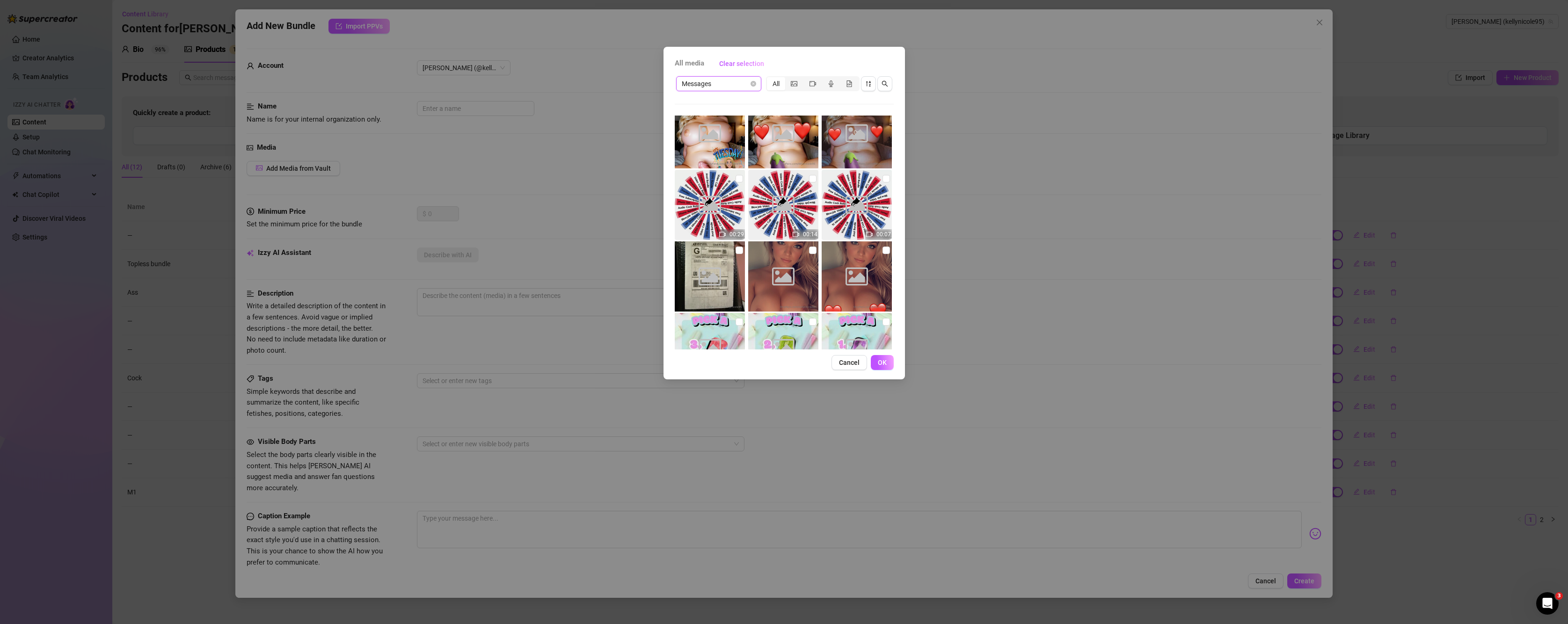
scroll to position [899, 0]
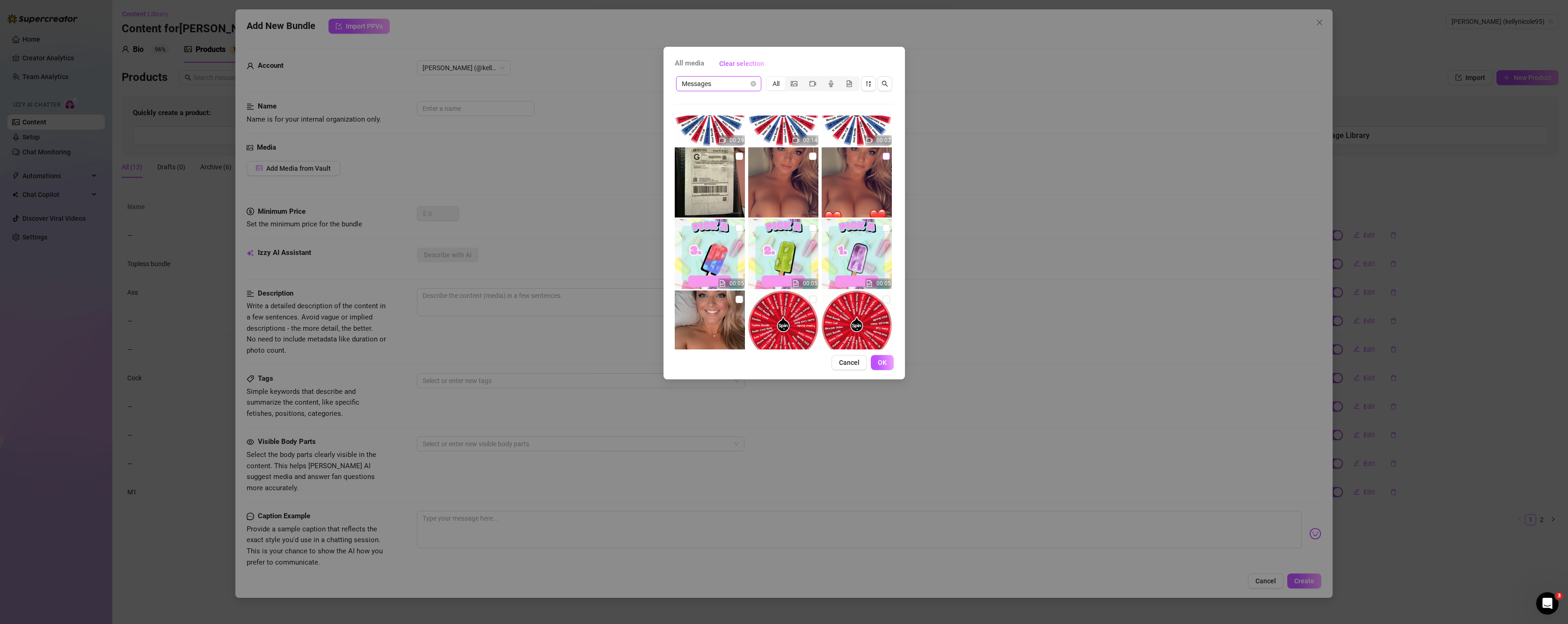
click at [882, 158] on input "checkbox" at bounding box center [886, 156] width 7 height 7
checkbox input "true"
click at [882, 361] on span "OK" at bounding box center [882, 362] width 9 height 7
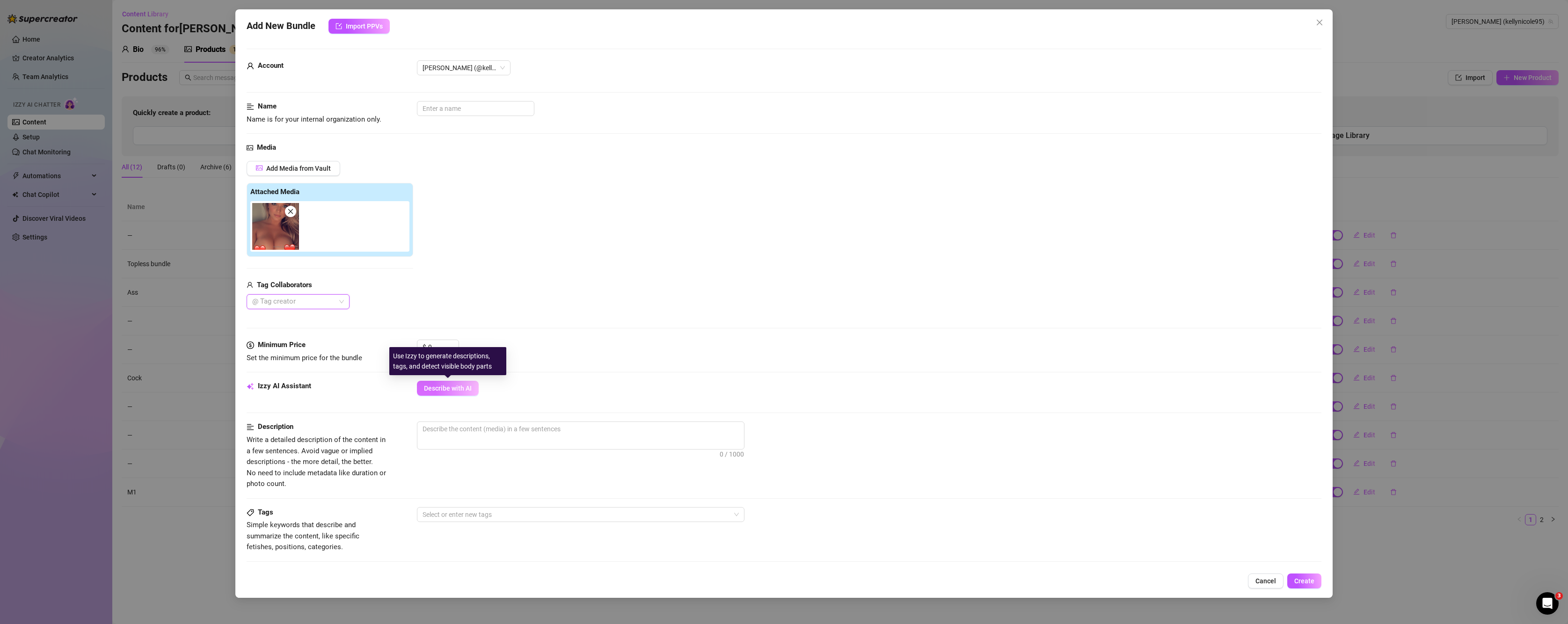
click at [434, 391] on span "Describe with AI" at bounding box center [448, 388] width 48 height 7
type textarea "Topless"
type textarea "Topless close-up"
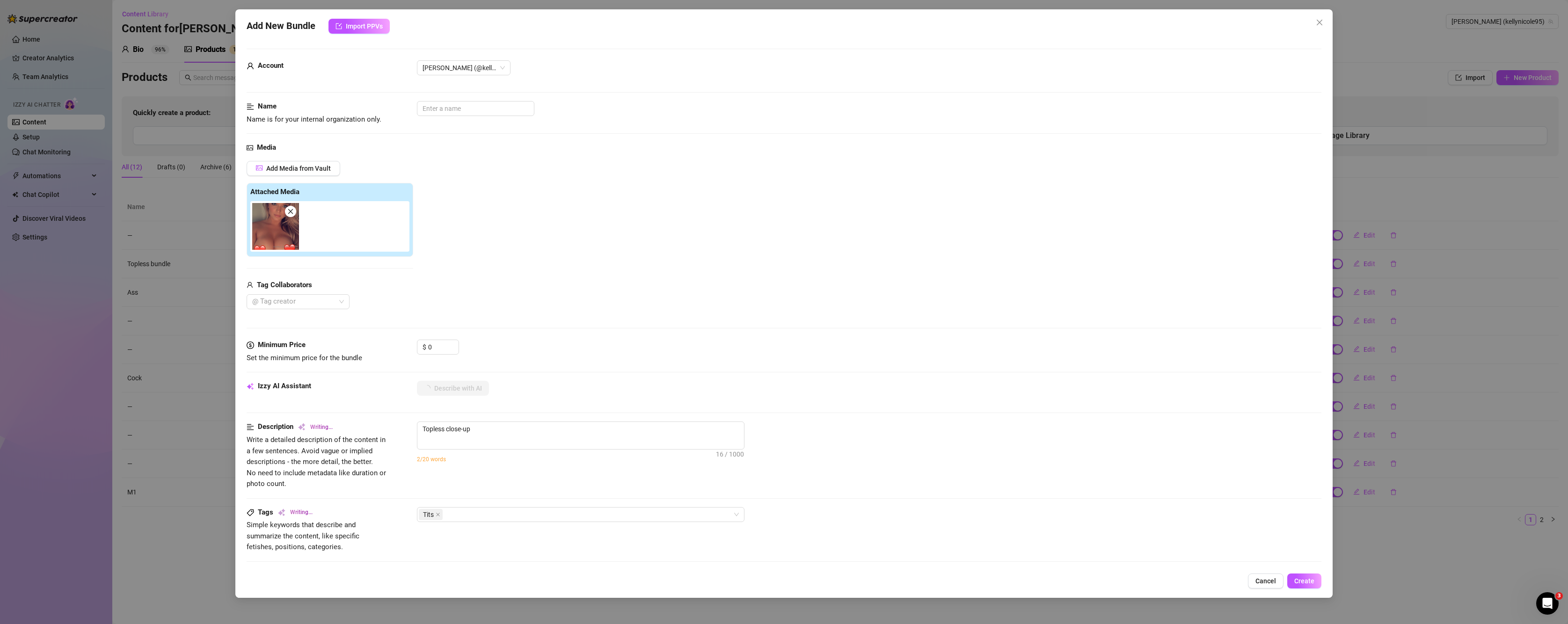
type textarea "Topless close-up showing"
click at [1098, 579] on span "Create" at bounding box center [1304, 581] width 20 height 7
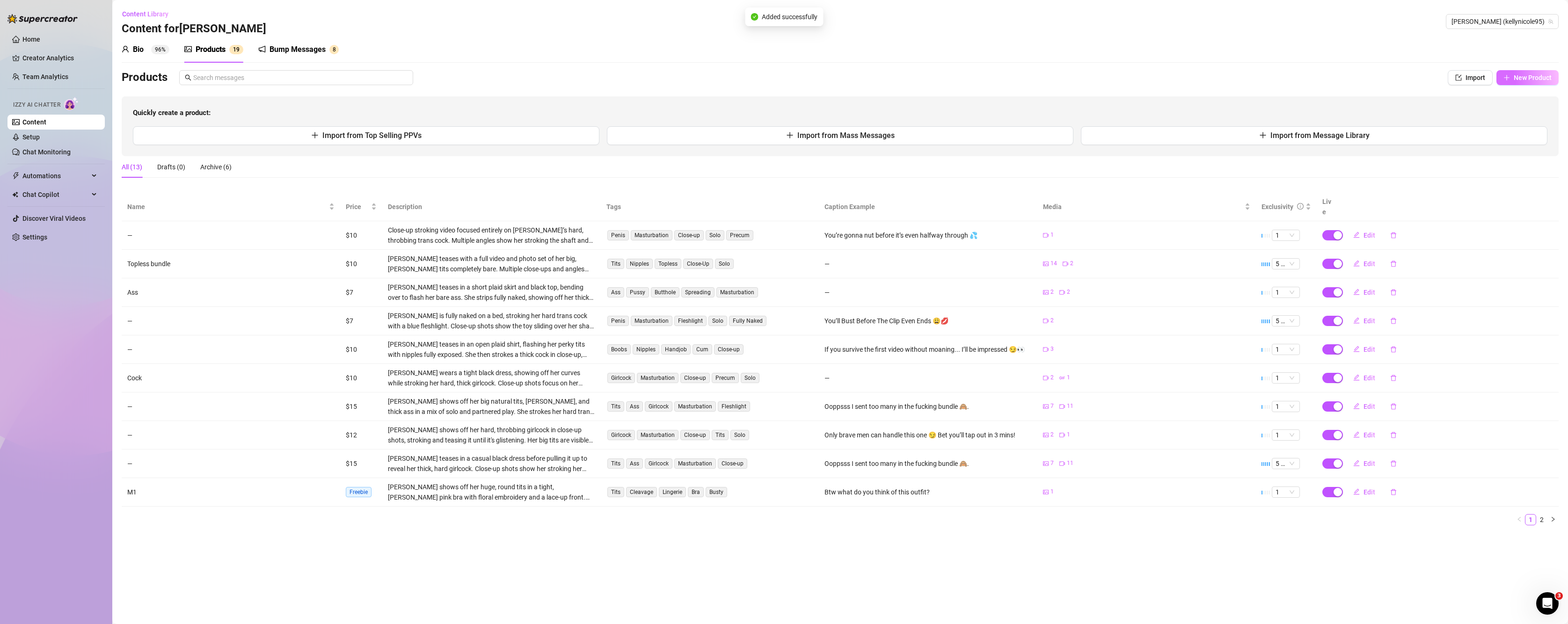
click at [1098, 75] on span "New Product" at bounding box center [1533, 78] width 38 height 7
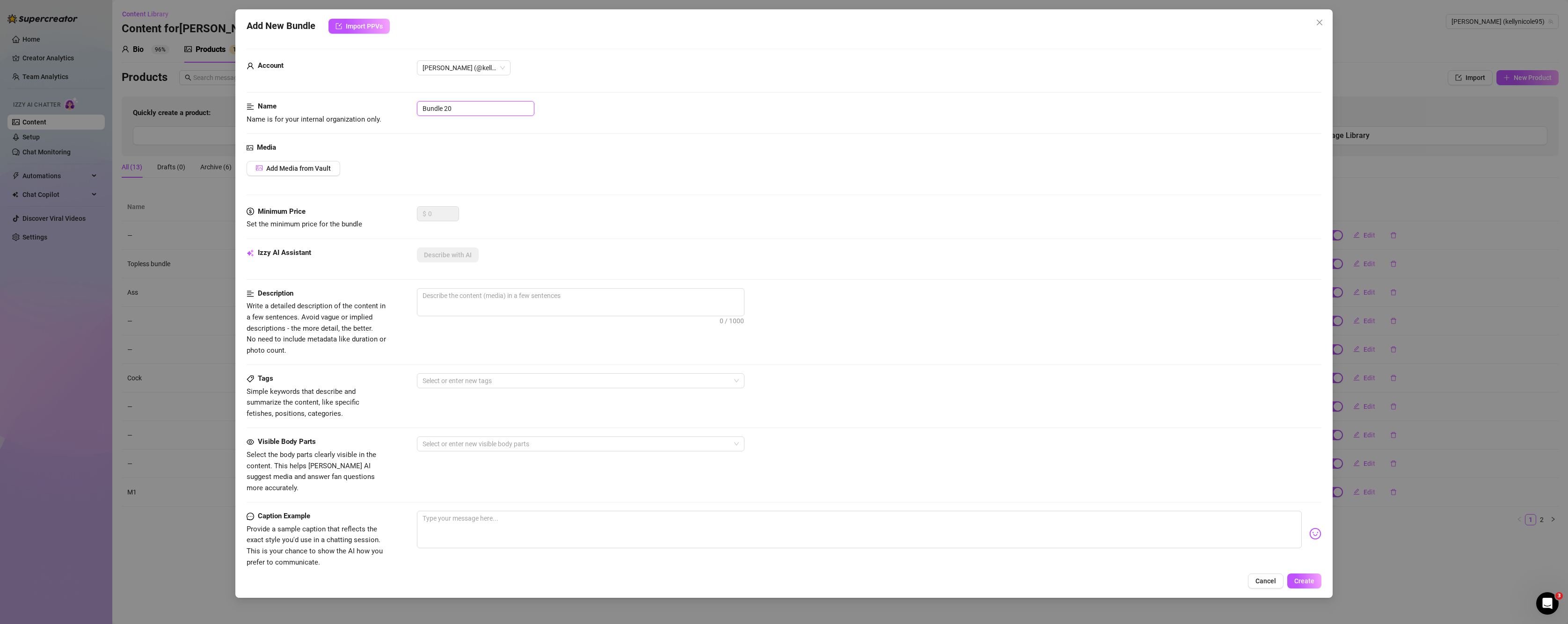
drag, startPoint x: 460, startPoint y: 113, endPoint x: 250, endPoint y: 121, distance: 210.2
click at [256, 121] on div "Name Name is for your internal organization only. Bundle 20" at bounding box center [784, 112] width 1075 height 24
click at [293, 162] on button "Add Media from Vault" at bounding box center [293, 168] width 93 height 15
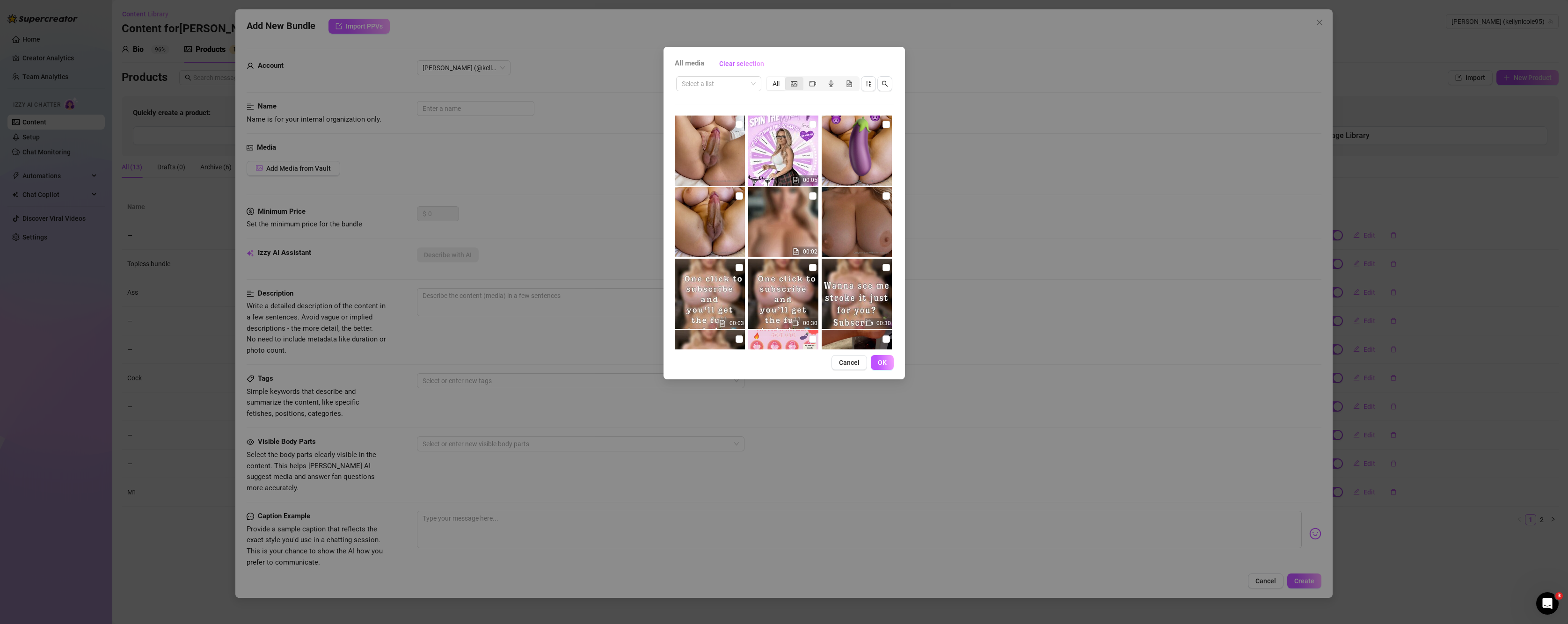
click at [799, 87] on div "segmented control" at bounding box center [794, 84] width 18 height 13
click at [787, 78] on input "segmented control" at bounding box center [787, 78] width 0 height 0
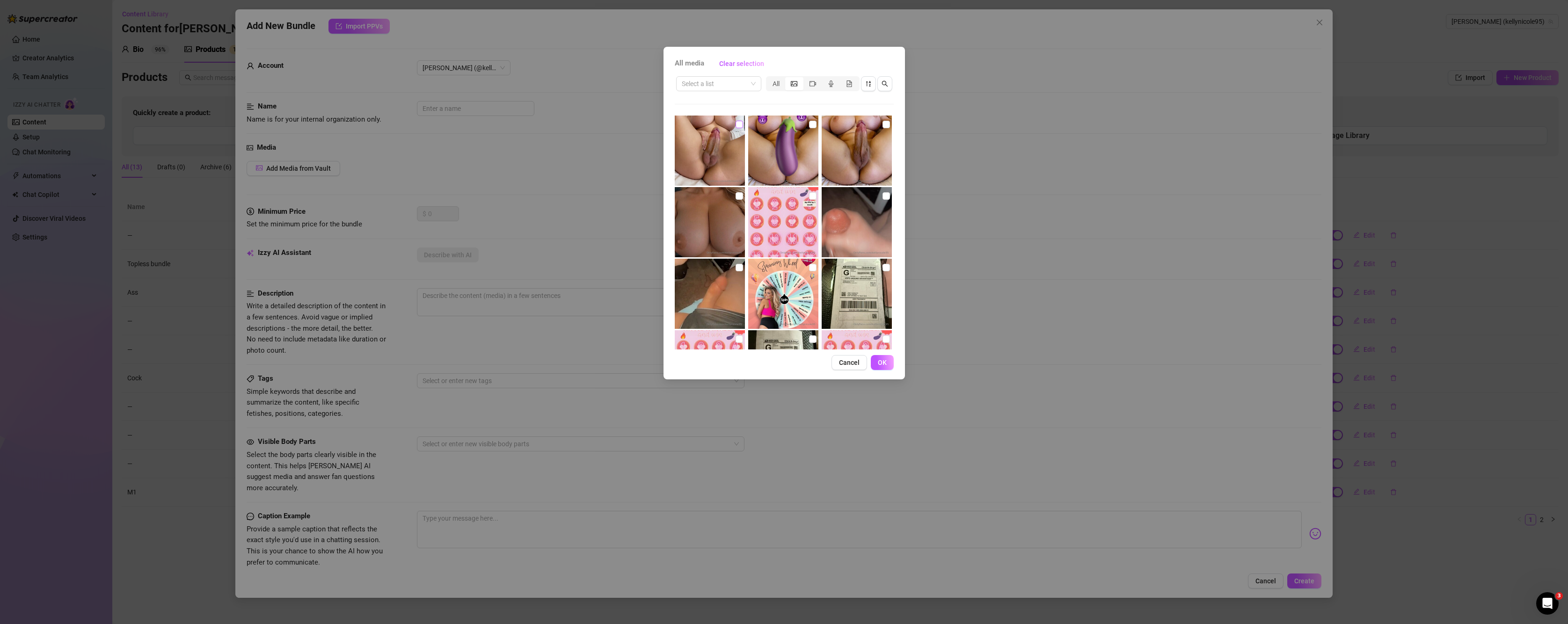
click at [739, 121] on input "checkbox" at bounding box center [739, 124] width 7 height 7
click at [885, 361] on span "OK" at bounding box center [882, 362] width 9 height 7
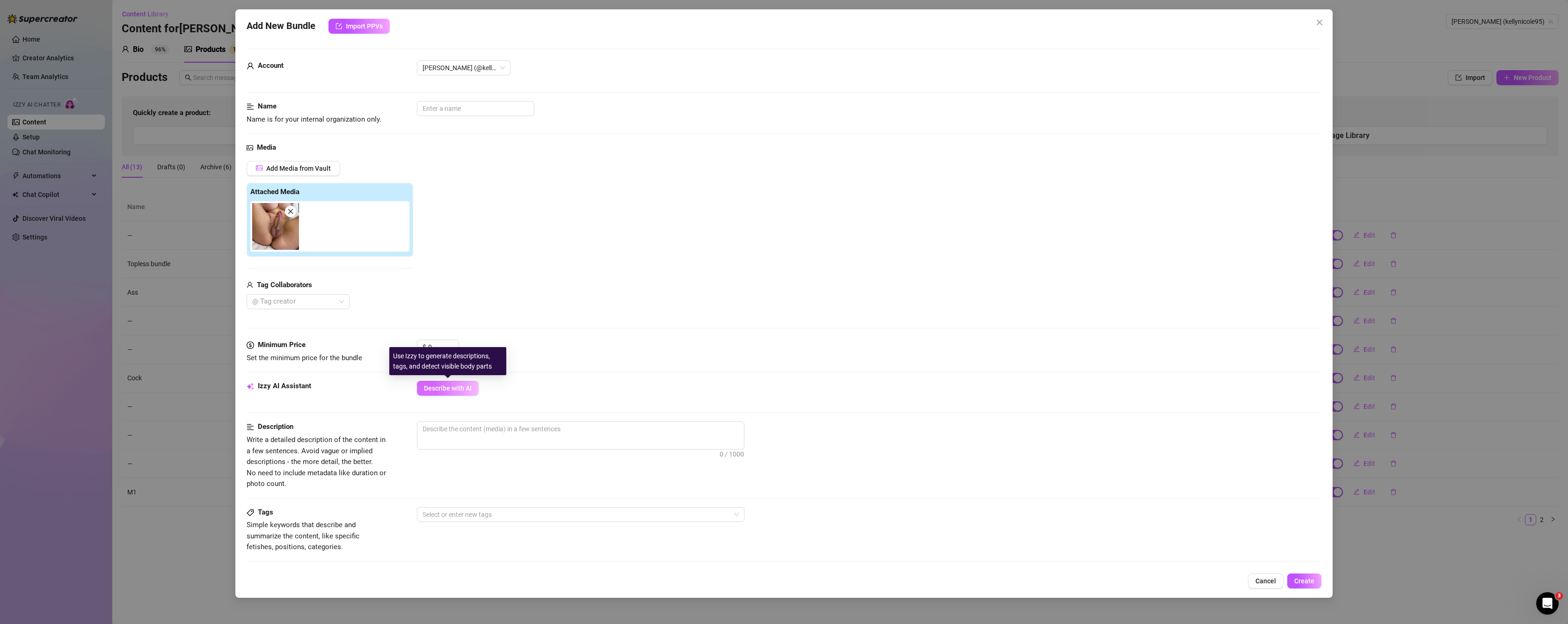
click at [466, 388] on span "Describe with AI" at bounding box center [448, 388] width 48 height 7
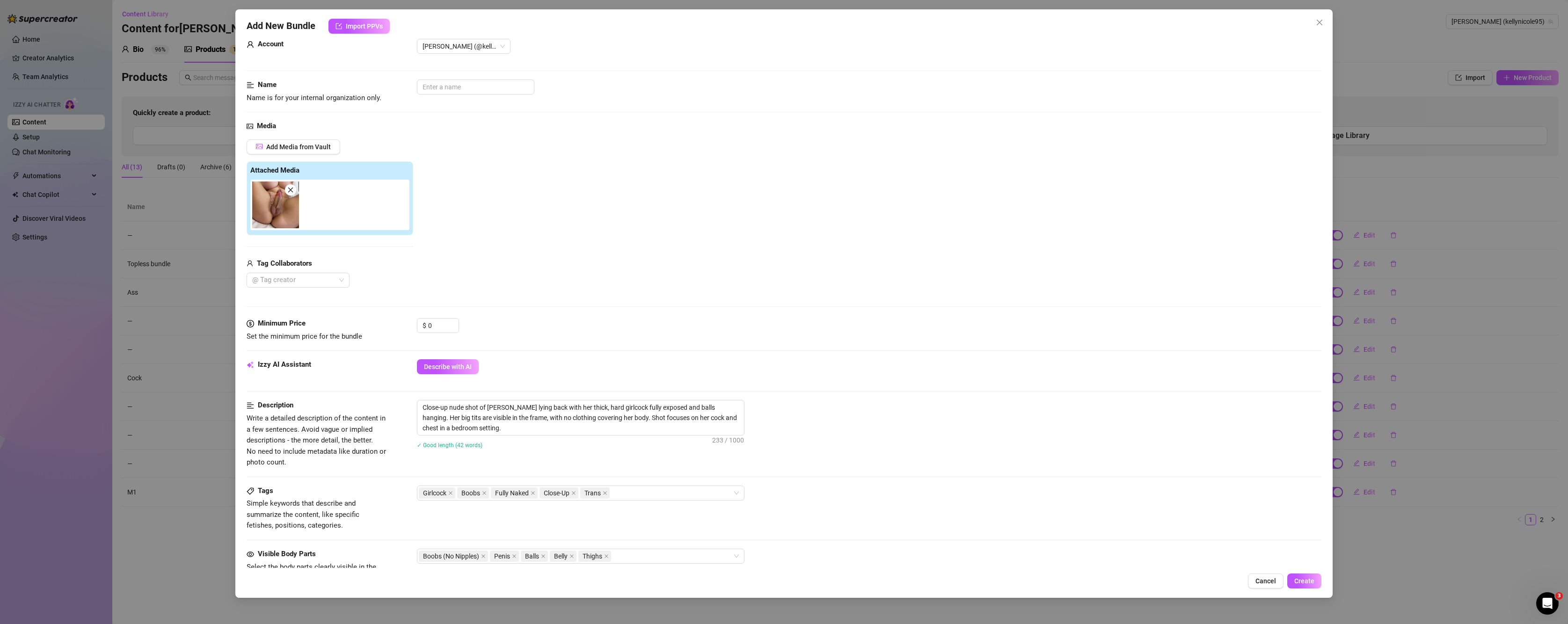
scroll to position [256, 0]
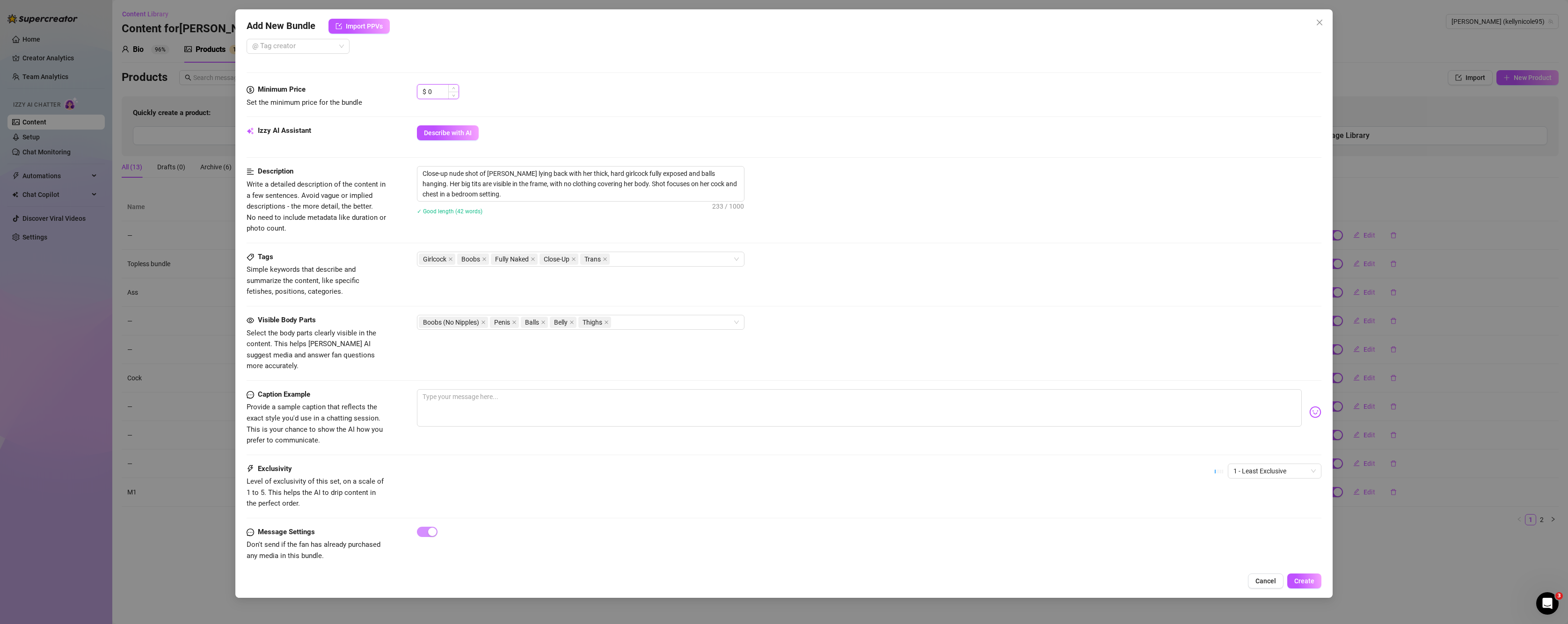
click at [441, 92] on input "0" at bounding box center [443, 92] width 31 height 14
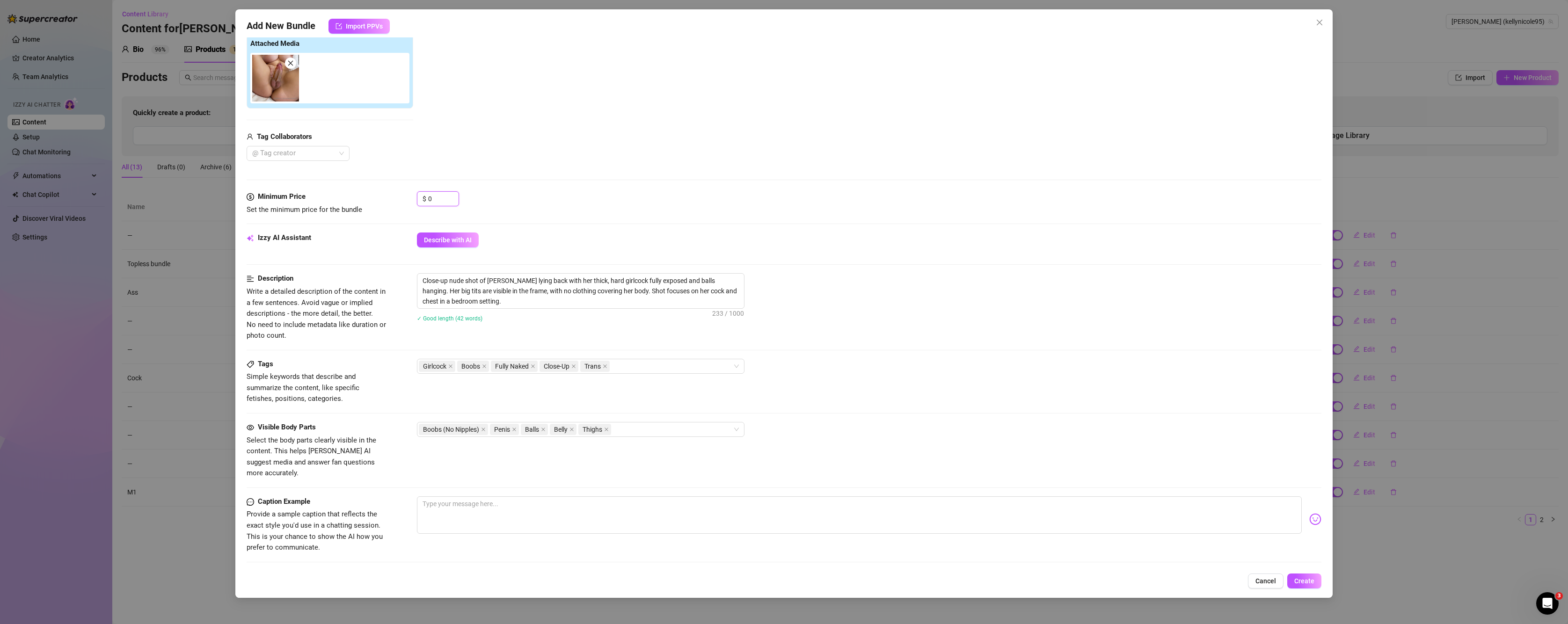
scroll to position [100, 0]
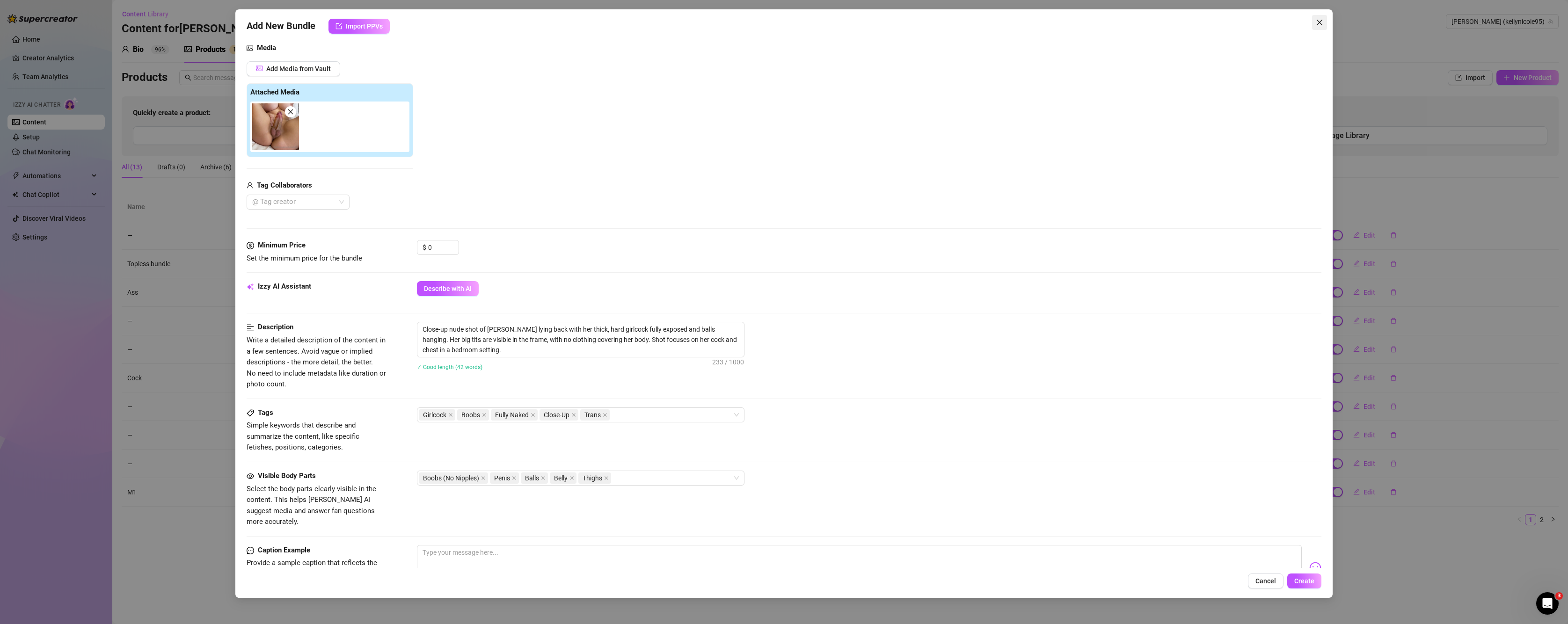
click at [1098, 23] on icon "close" at bounding box center [1319, 22] width 7 height 7
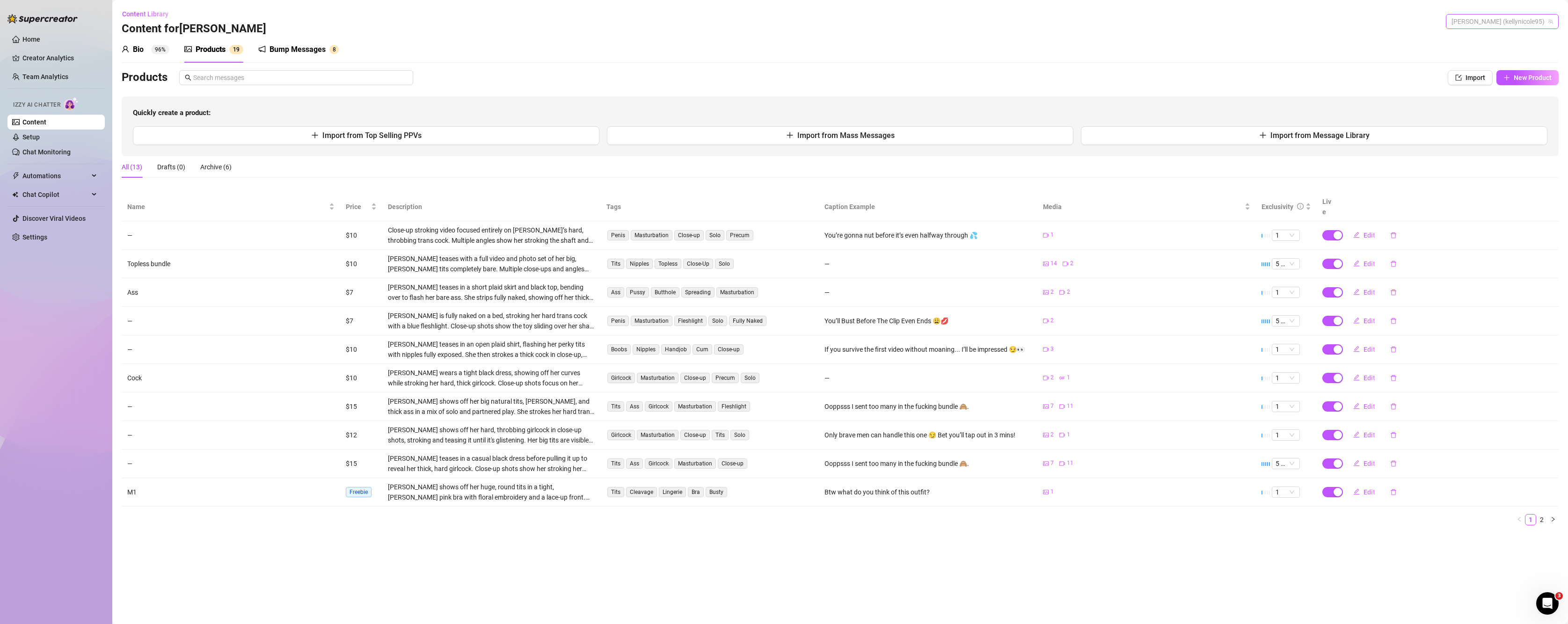
click at [1098, 23] on span "[PERSON_NAME] (kellynicole95)" at bounding box center [1502, 21] width 102 height 14
click at [1098, 58] on span "[PERSON_NAME]" at bounding box center [1481, 56] width 50 height 10
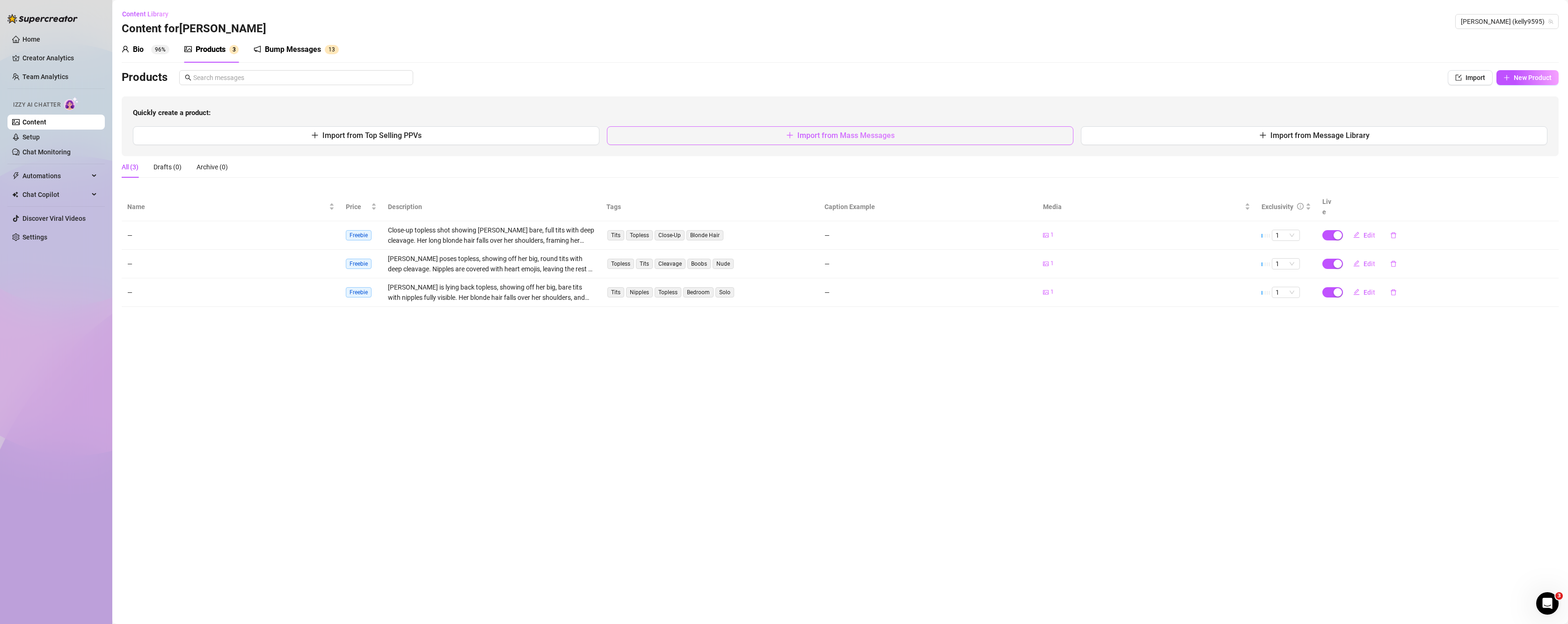
click at [843, 135] on span "Import from Mass Messages" at bounding box center [846, 135] width 97 height 9
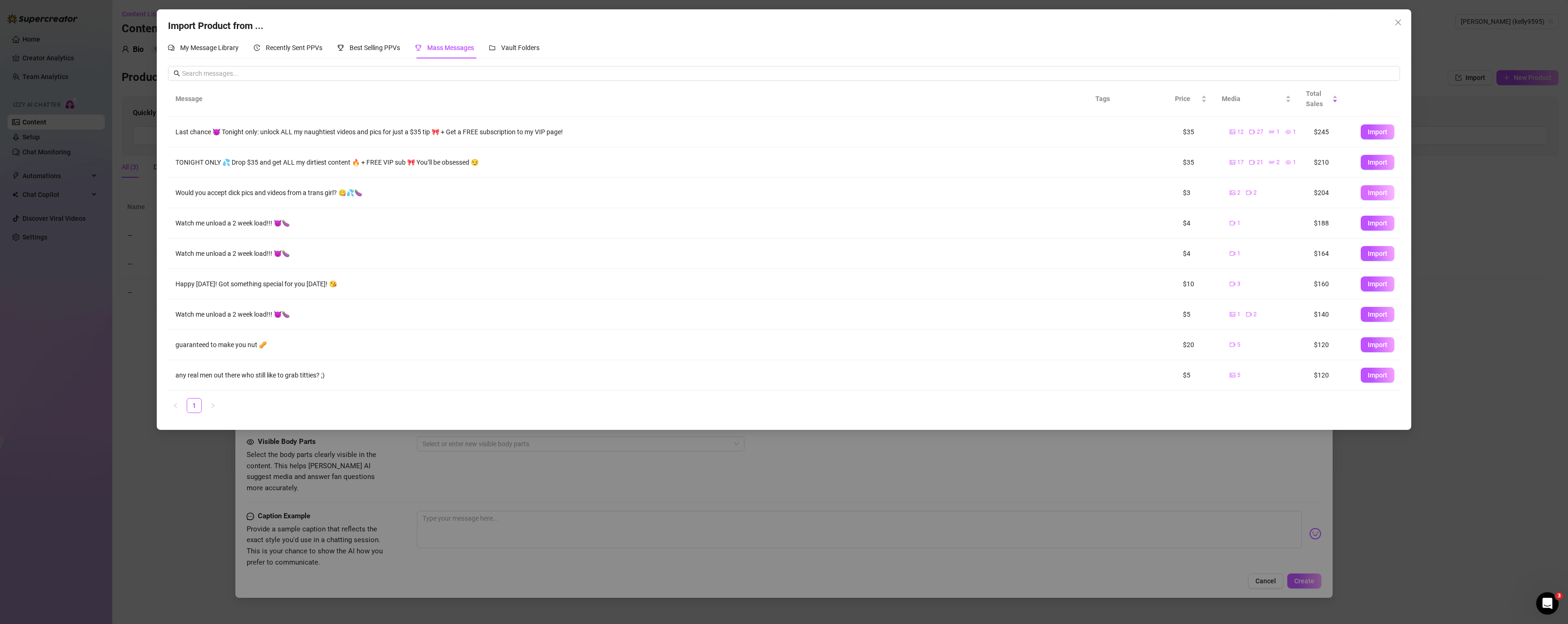
click at [1098, 189] on span "Import" at bounding box center [1377, 192] width 20 height 7
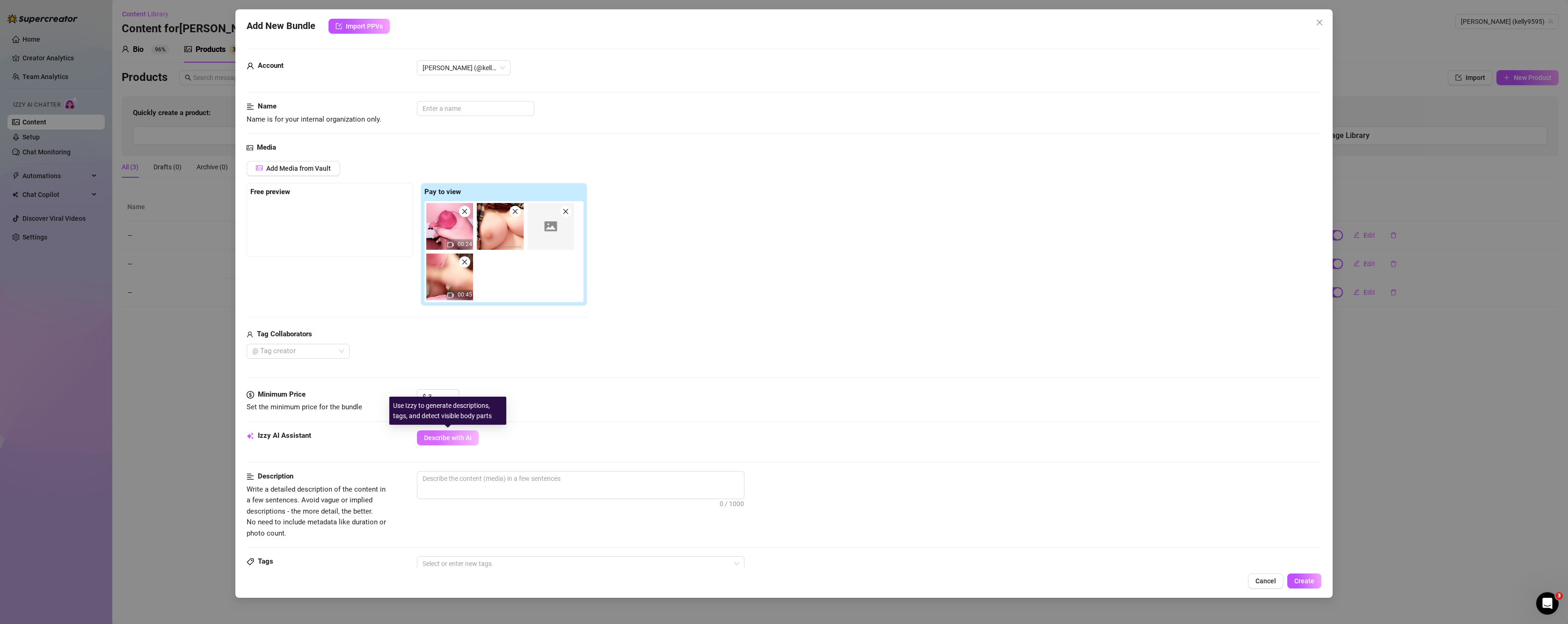
click at [446, 436] on span "Describe with AI" at bounding box center [448, 437] width 48 height 7
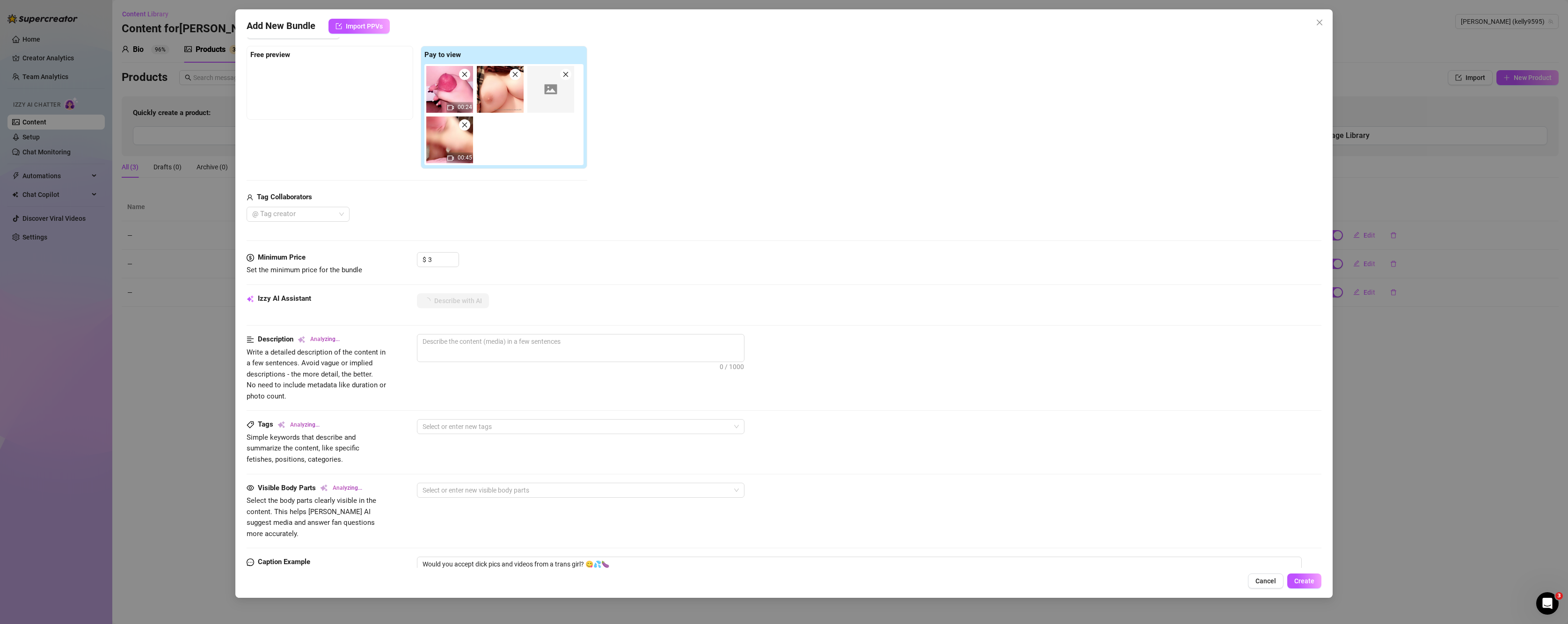
scroll to position [305, 0]
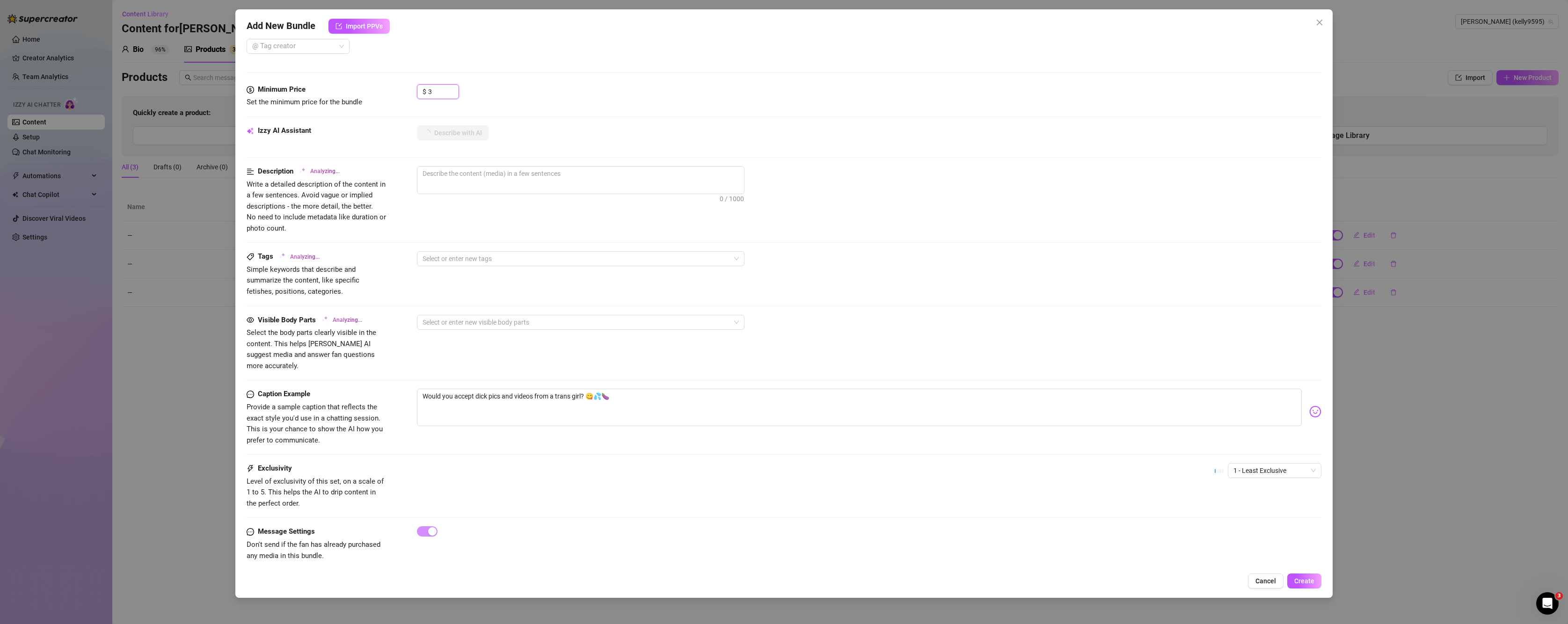
drag, startPoint x: 437, startPoint y: 97, endPoint x: 421, endPoint y: 100, distance: 16.3
click at [421, 100] on div "$ 3" at bounding box center [437, 96] width 42 height 23
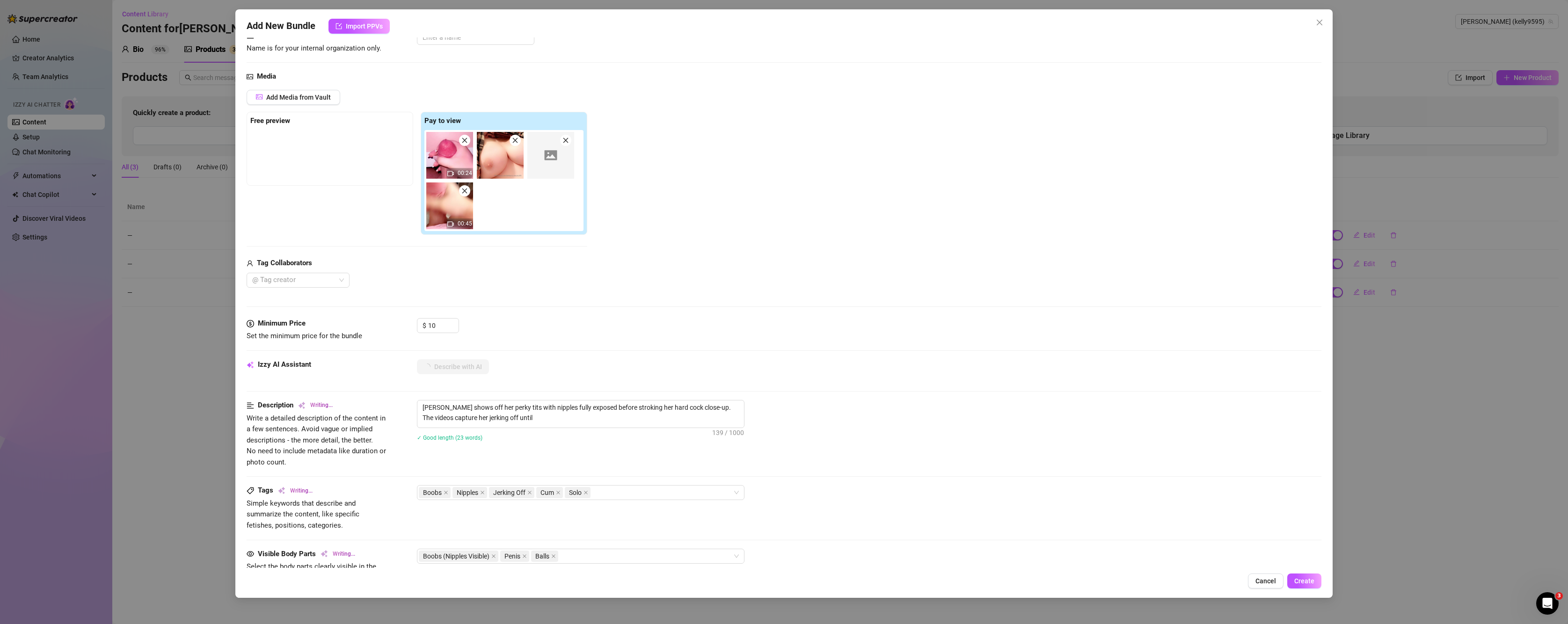
click at [622, 305] on div "Media Add Media from Vault Free preview Pay to view 00:24 00:45 Tag Collaborato…" at bounding box center [784, 194] width 1075 height 247
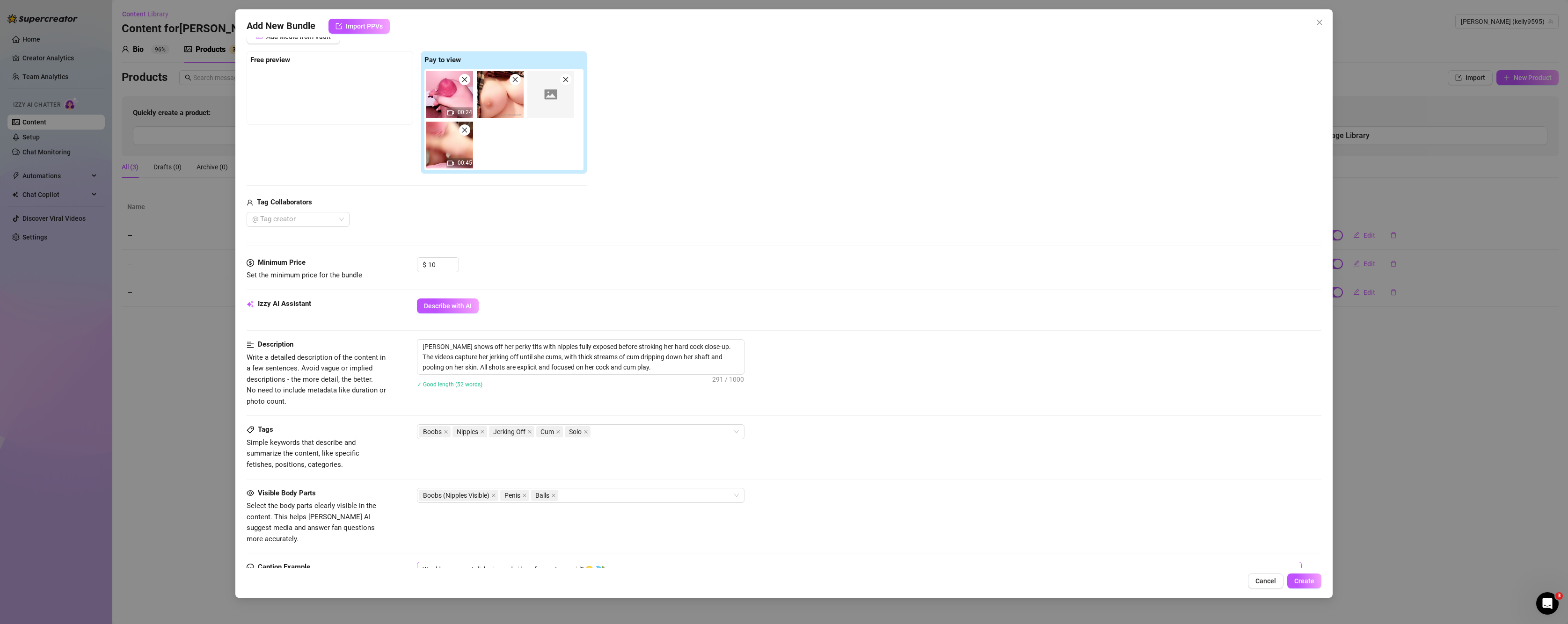
scroll to position [305, 0]
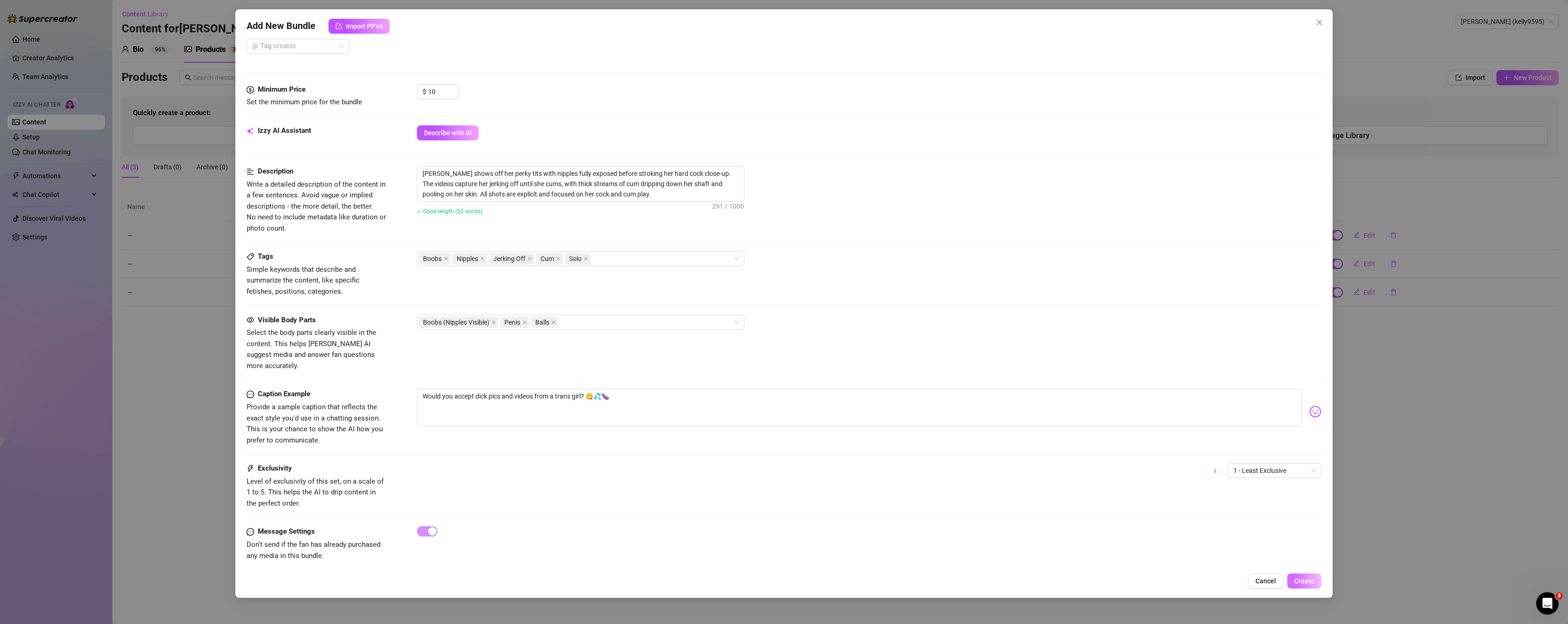
click at [1098, 578] on span "Create" at bounding box center [1304, 581] width 20 height 7
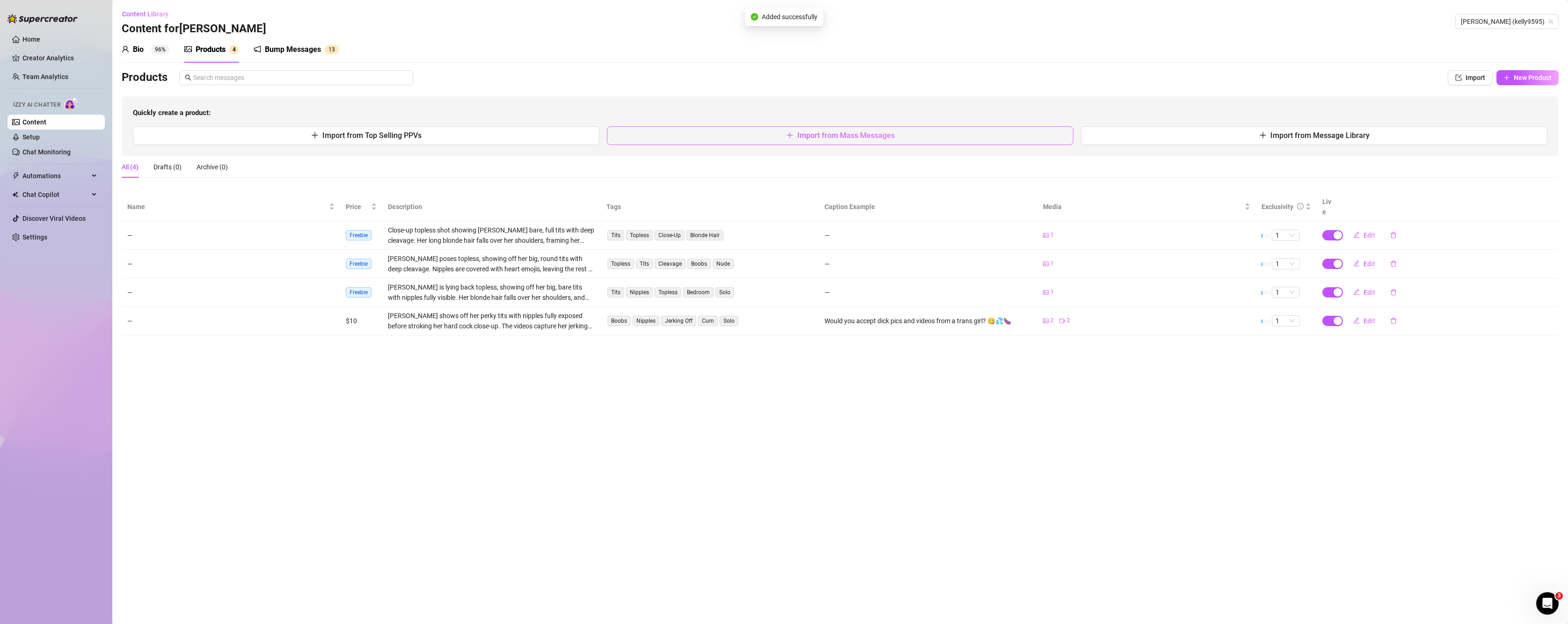
click at [834, 135] on span "Import from Mass Messages" at bounding box center [846, 135] width 97 height 9
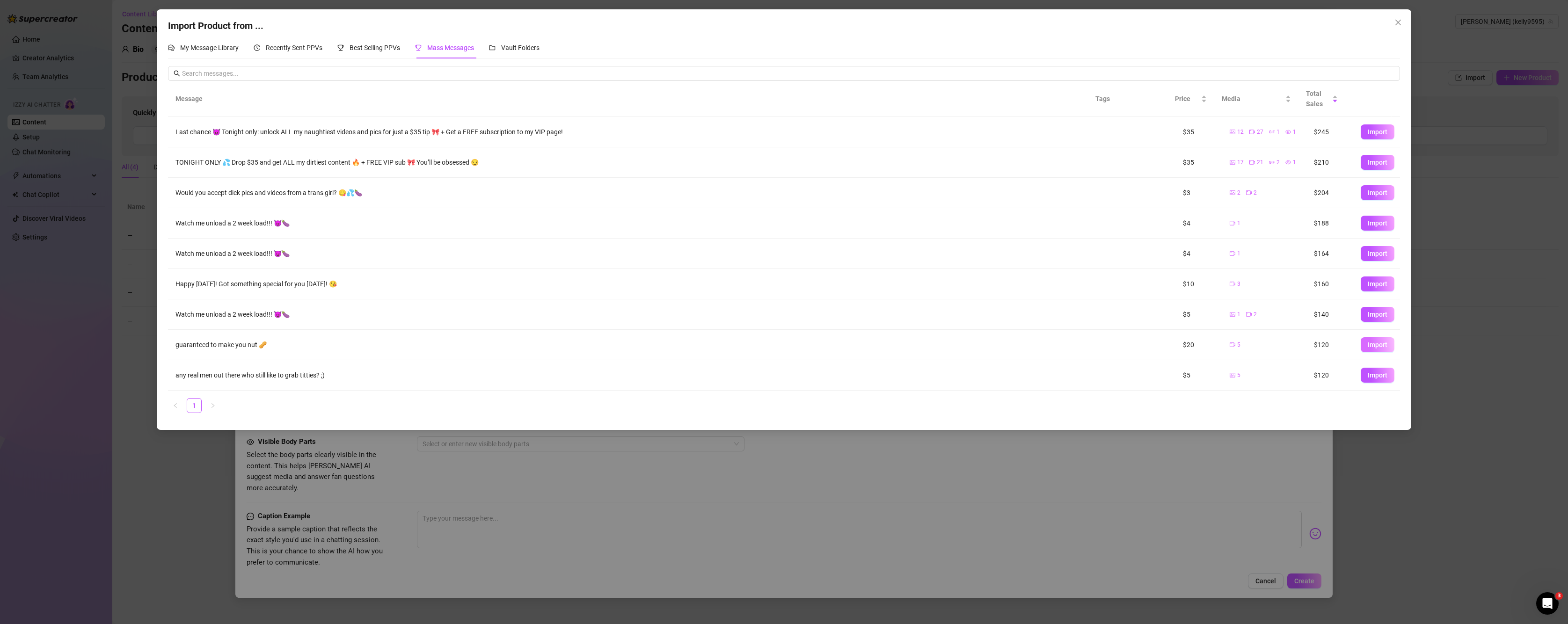
click at [1098, 338] on button "Import" at bounding box center [1377, 345] width 34 height 15
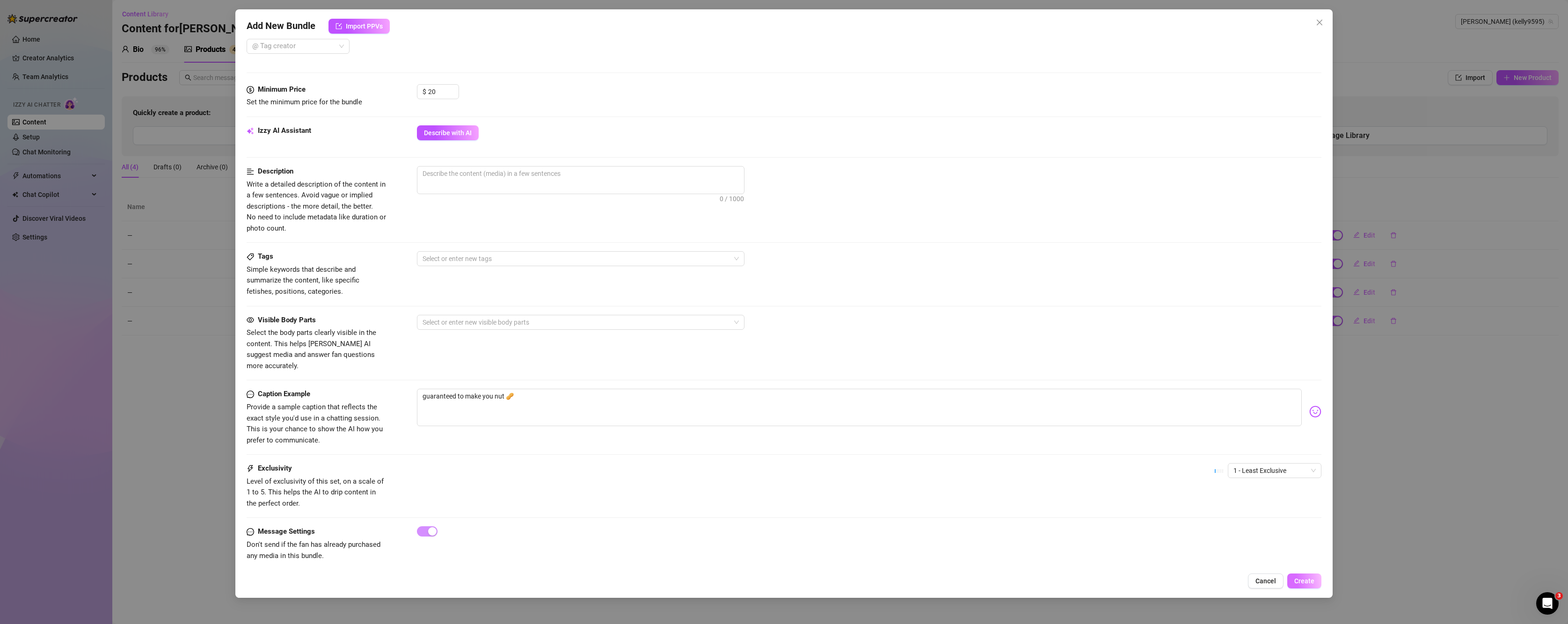
click at [1098, 580] on span "Create" at bounding box center [1304, 581] width 20 height 7
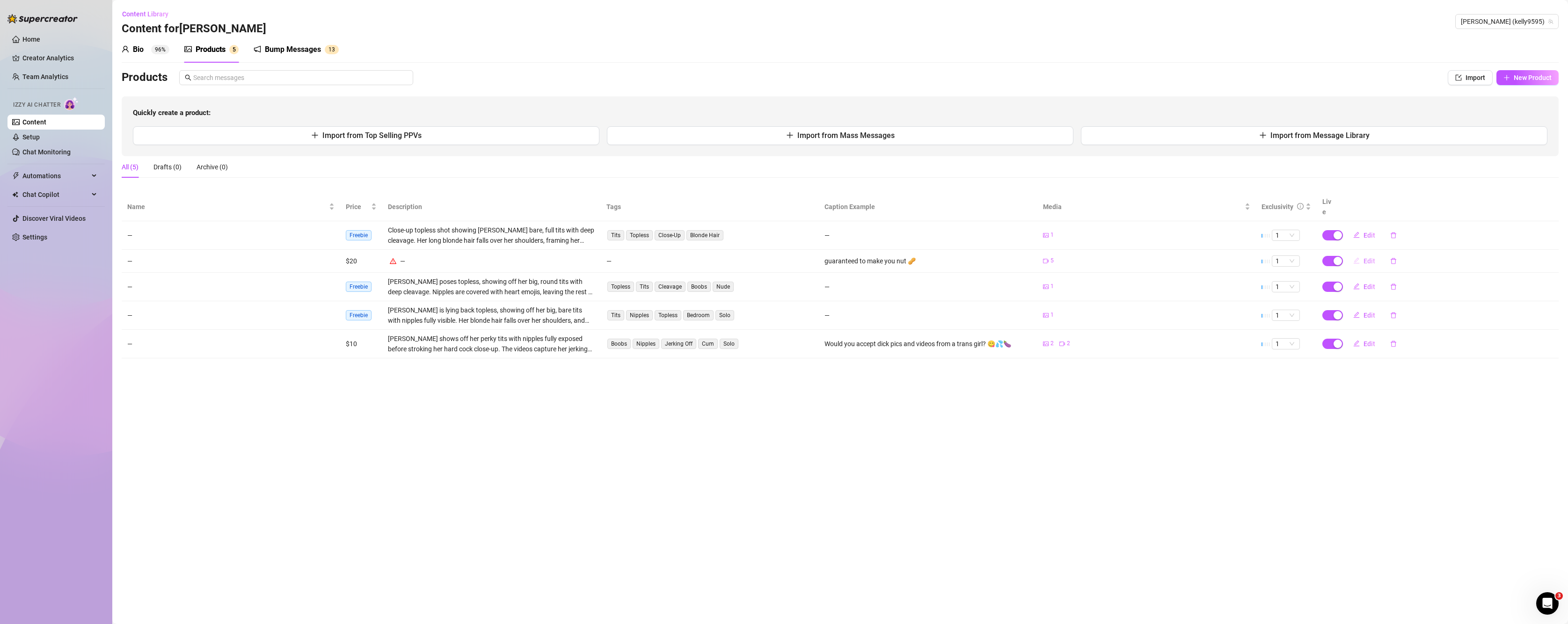
click at [1098, 258] on span "Edit" at bounding box center [1369, 261] width 12 height 7
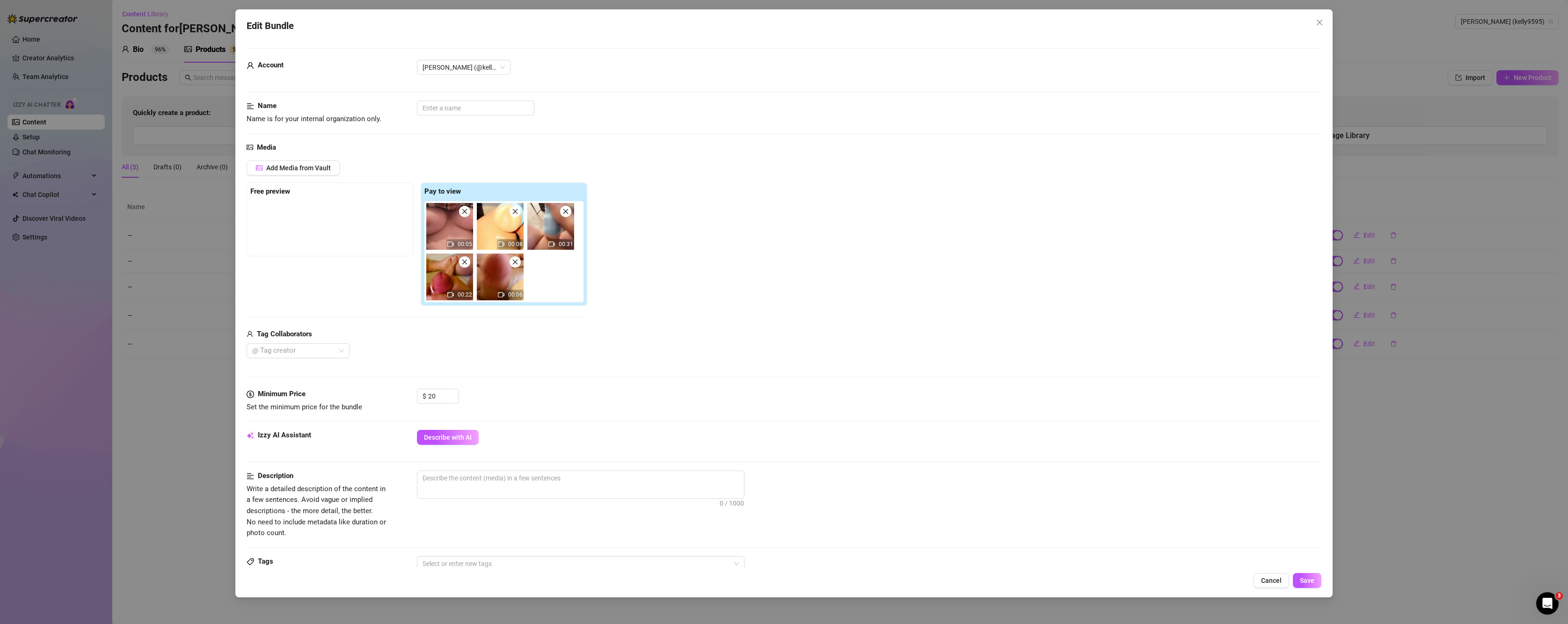
scroll to position [78, 0]
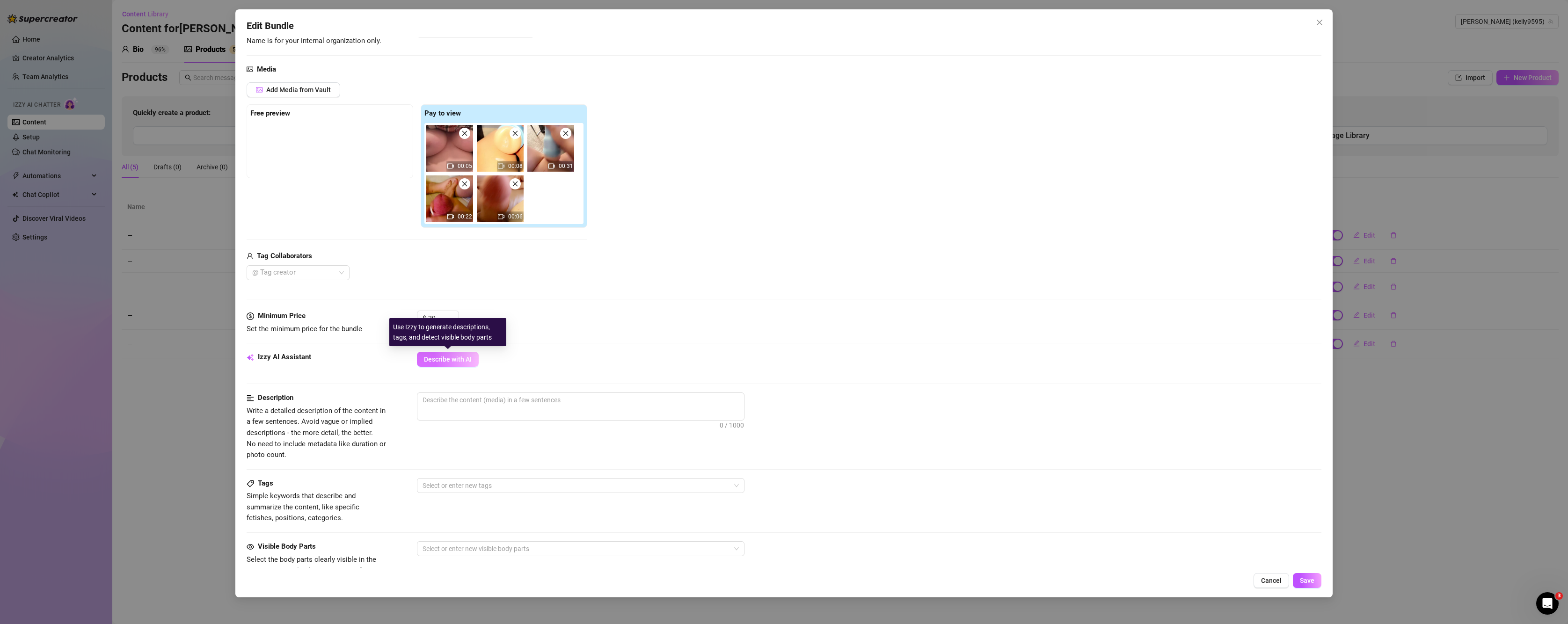
click at [445, 354] on button "Describe with AI" at bounding box center [447, 359] width 62 height 15
click at [1098, 23] on icon "close" at bounding box center [1319, 22] width 7 height 7
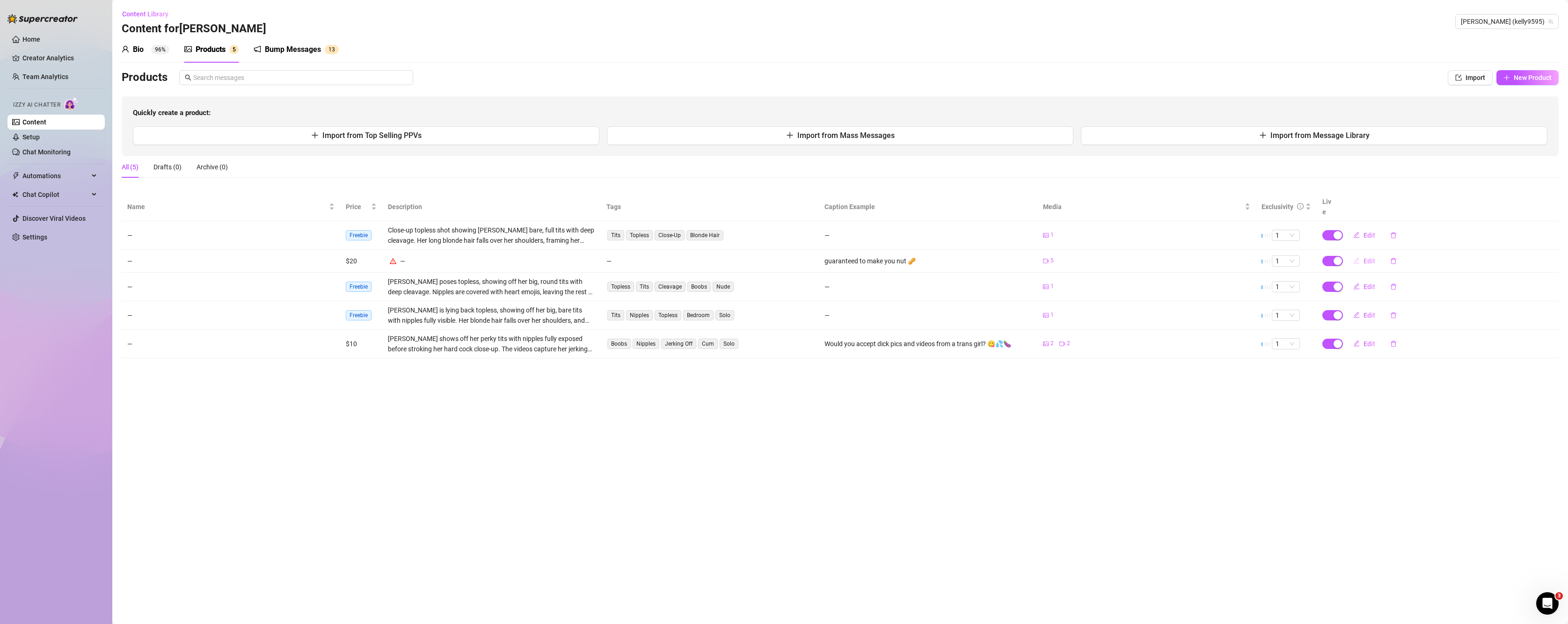
click at [1098, 258] on span "Edit" at bounding box center [1369, 261] width 12 height 7
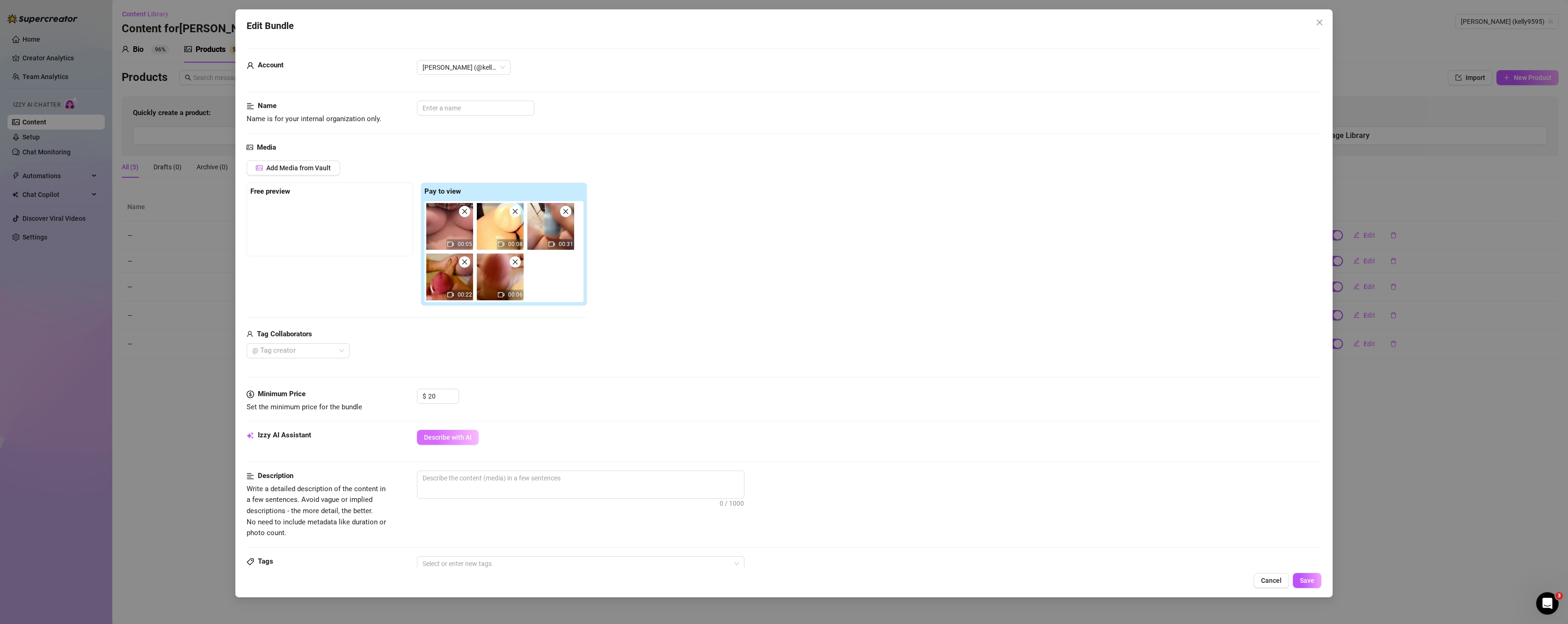
click at [450, 445] on button "Describe with AI" at bounding box center [447, 437] width 62 height 15
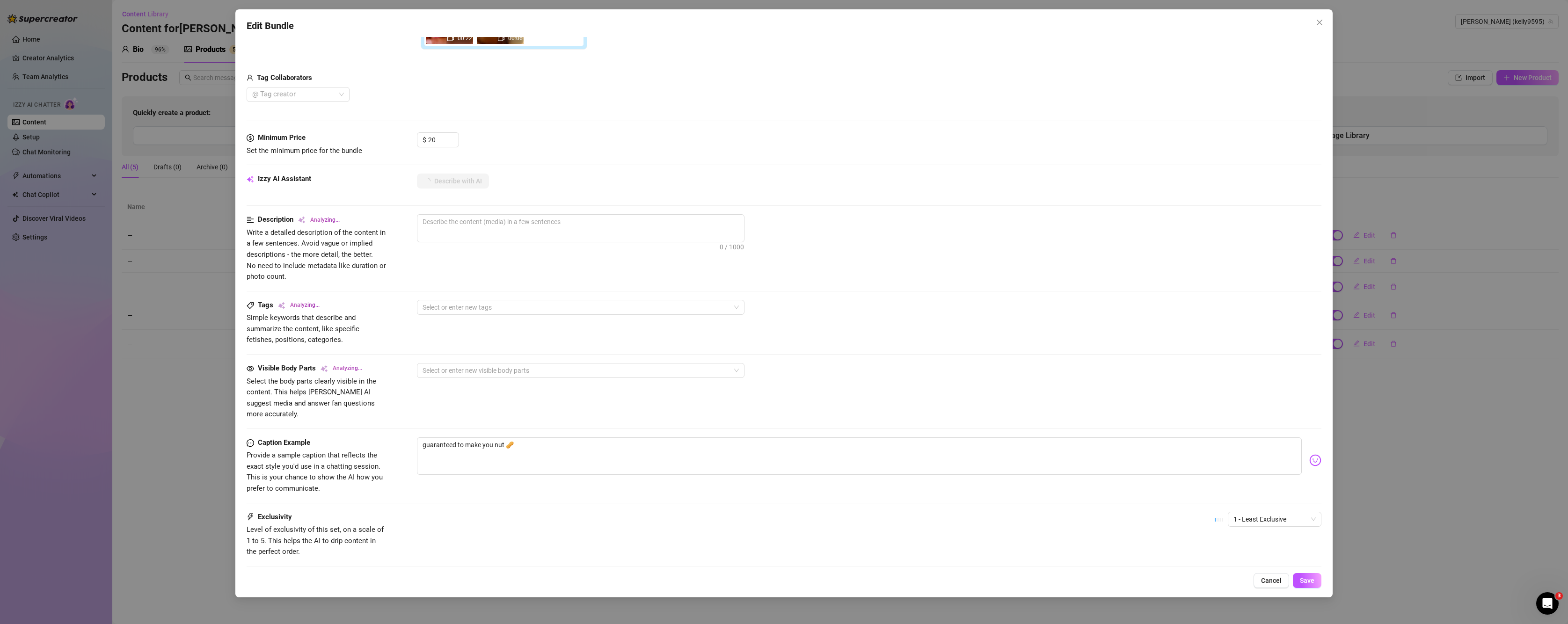
scroll to position [305, 0]
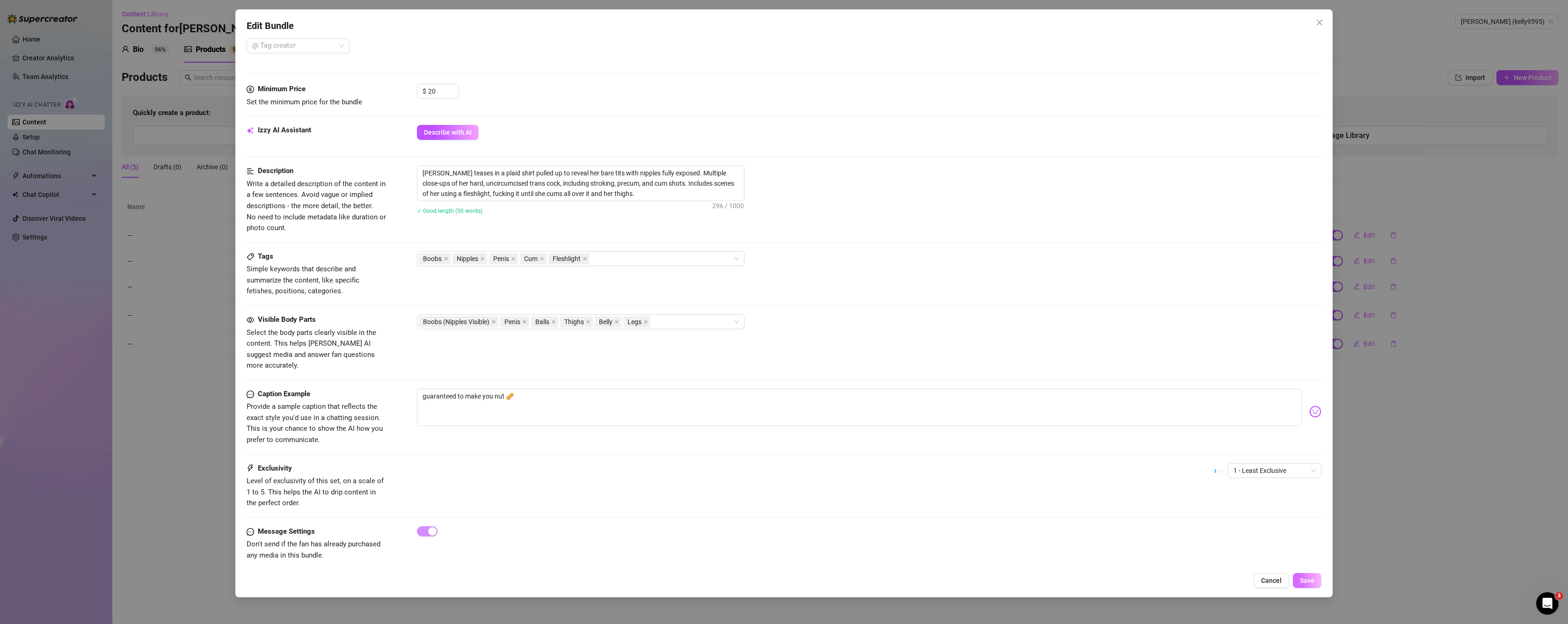
click at [1098, 582] on button "Save" at bounding box center [1307, 581] width 29 height 15
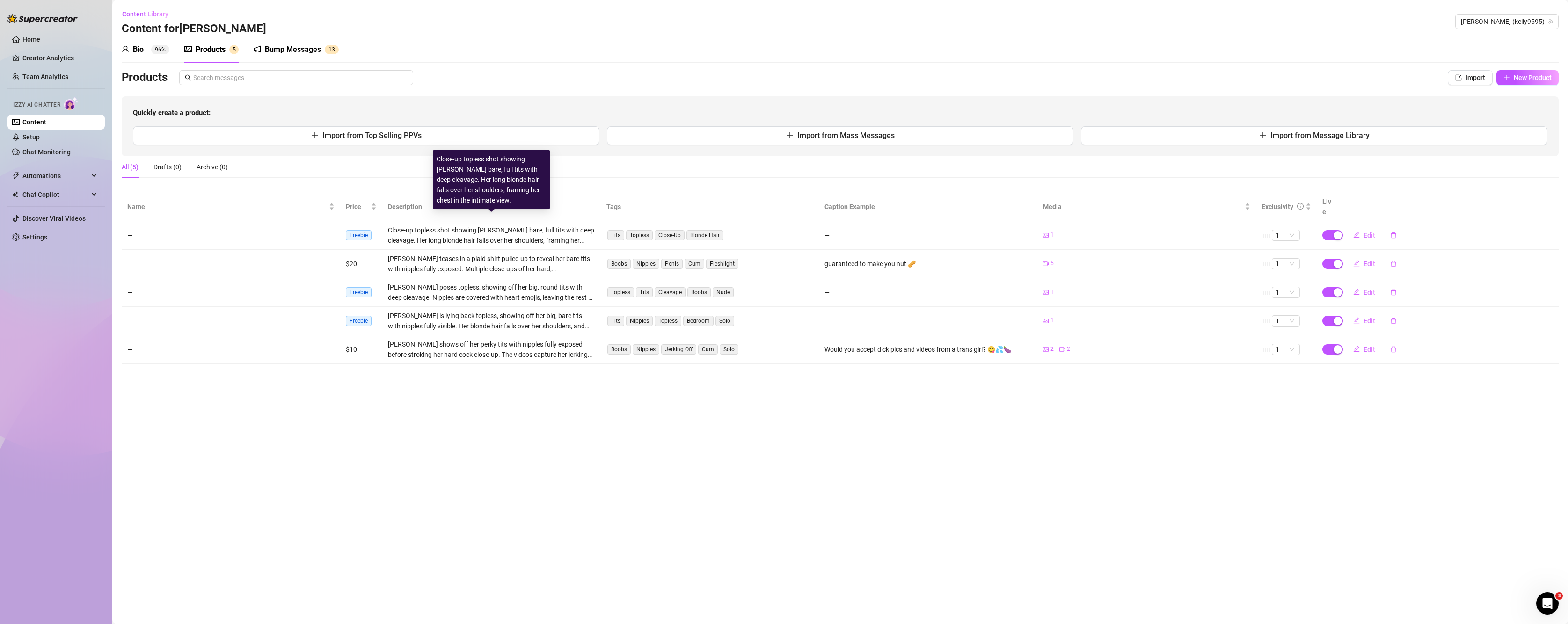
click at [432, 225] on div "Close-up topless shot showing [PERSON_NAME] bare, full tits with deep cleavage.…" at bounding box center [491, 235] width 207 height 21
click at [1098, 228] on button "Edit" at bounding box center [1364, 235] width 37 height 15
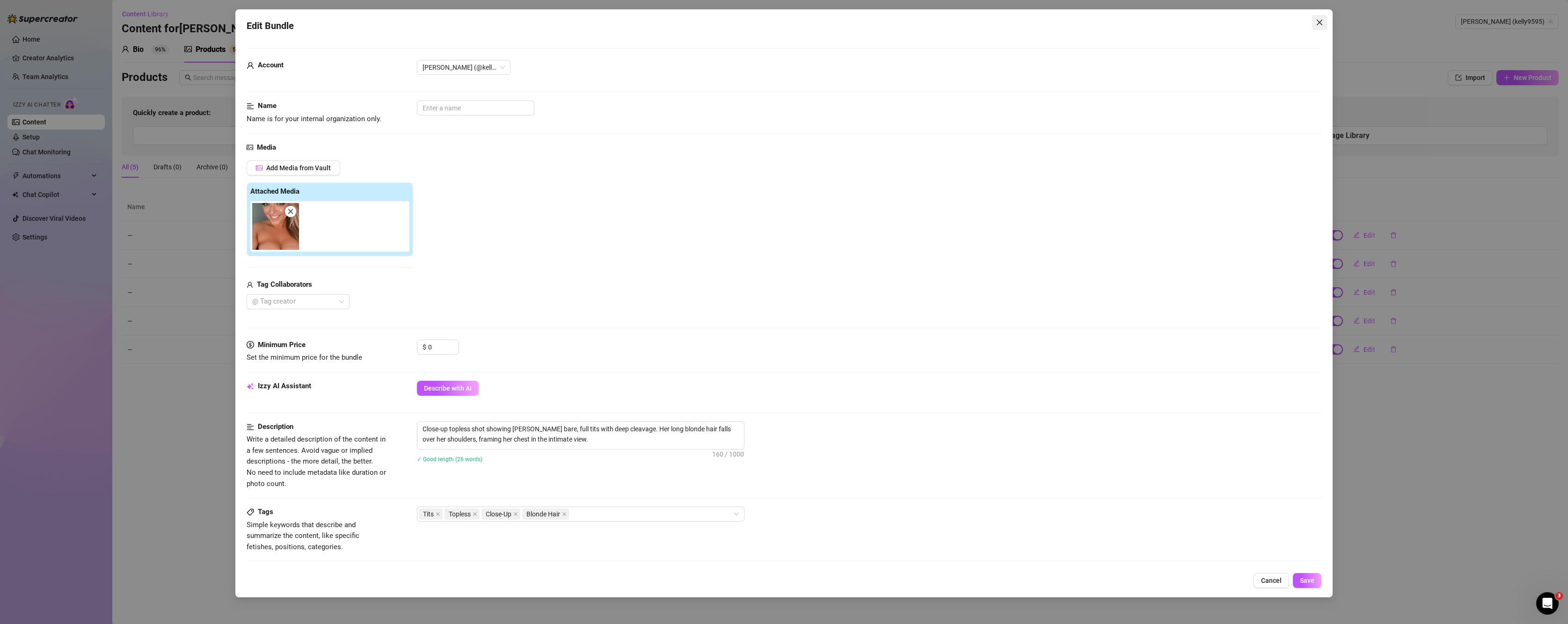
click at [1098, 22] on icon "close" at bounding box center [1319, 22] width 7 height 7
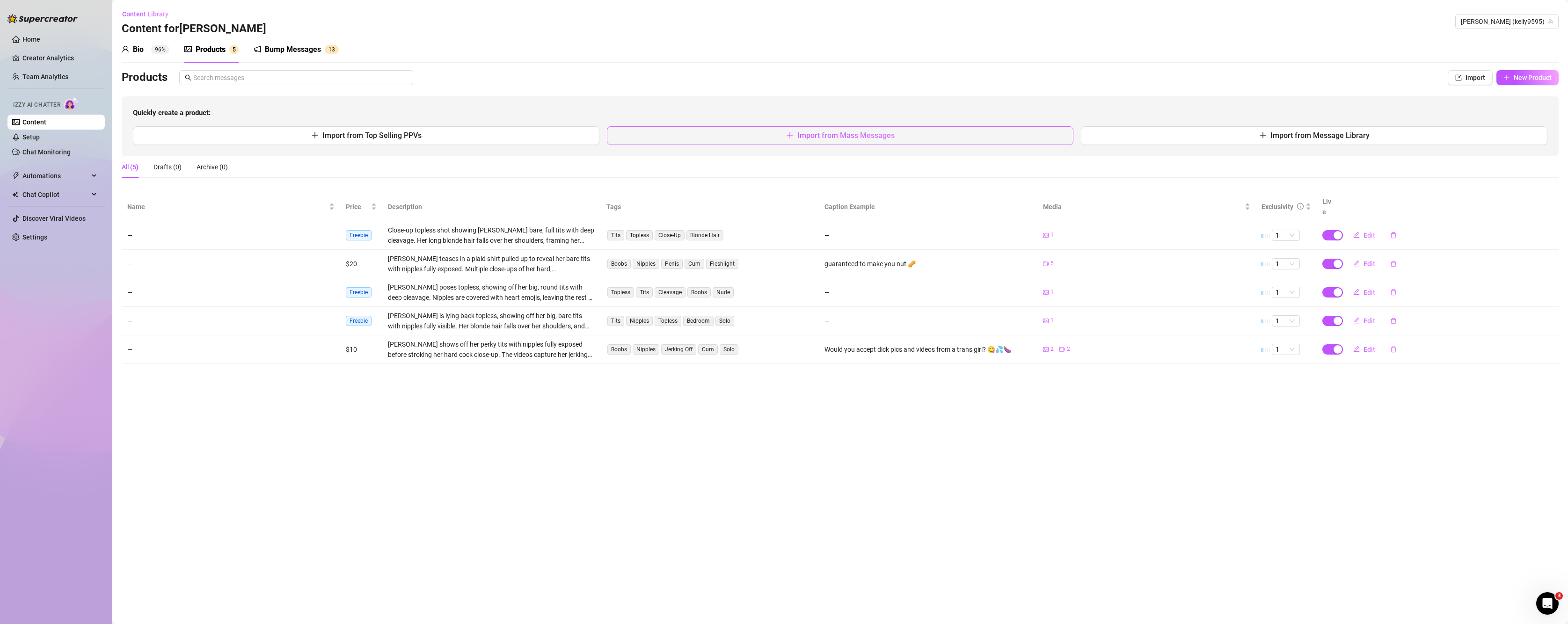
click at [740, 127] on button "Import from Mass Messages" at bounding box center [839, 135] width 466 height 19
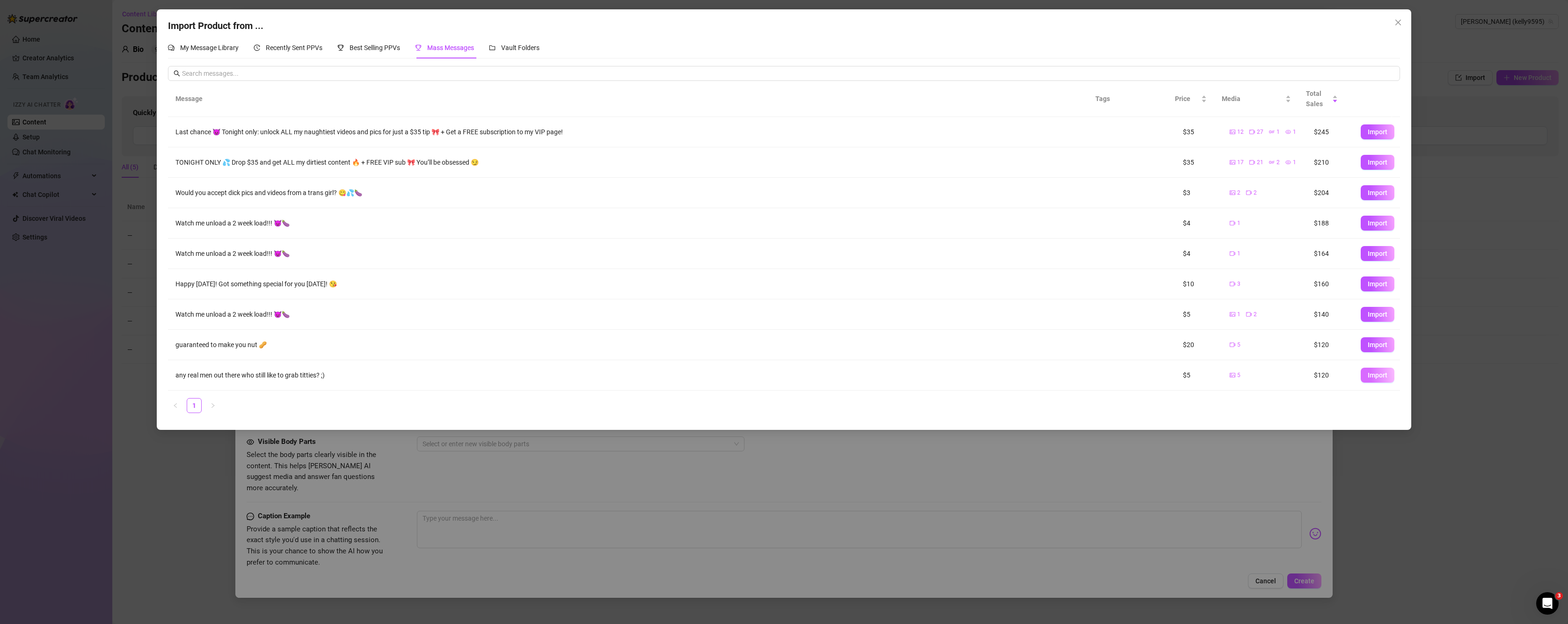
click at [1098, 372] on span "Import" at bounding box center [1377, 375] width 20 height 7
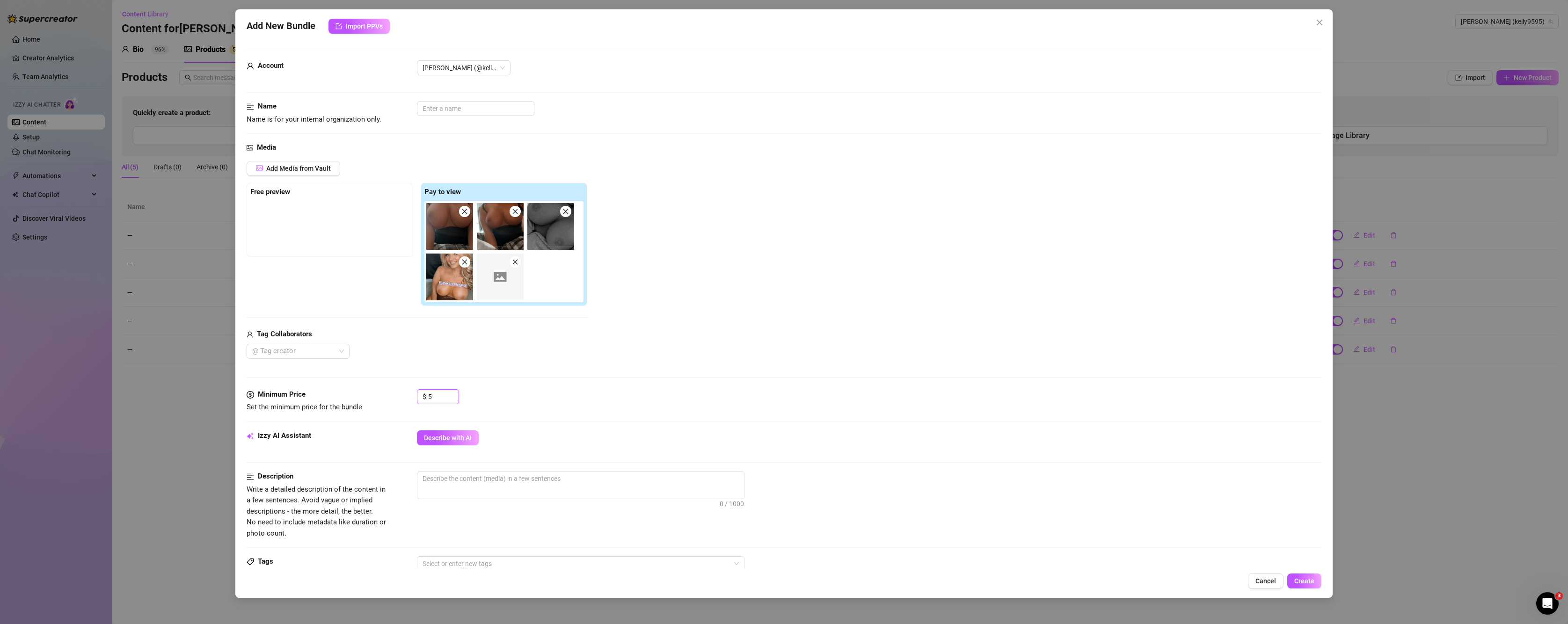
drag, startPoint x: 443, startPoint y: 402, endPoint x: 416, endPoint y: 410, distance: 28.2
click at [416, 410] on div "Minimum Price Set the minimum price for the bundle $ 5" at bounding box center [784, 401] width 1075 height 24
click at [456, 438] on span "Describe with AI" at bounding box center [448, 437] width 48 height 7
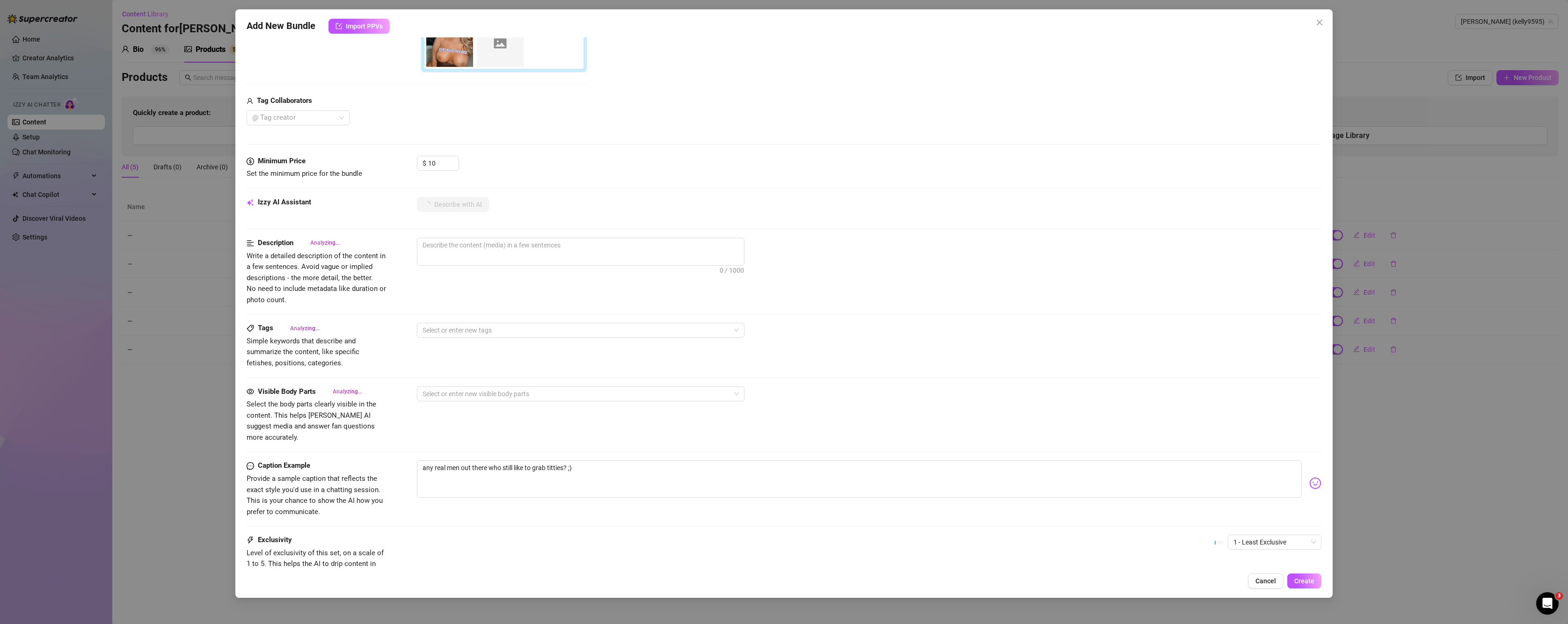
scroll to position [234, 0]
drag, startPoint x: 588, startPoint y: 455, endPoint x: 418, endPoint y: 466, distance: 170.4
click at [418, 466] on textarea "any real men out there who still like to grab titties? ;)" at bounding box center [859, 478] width 886 height 37
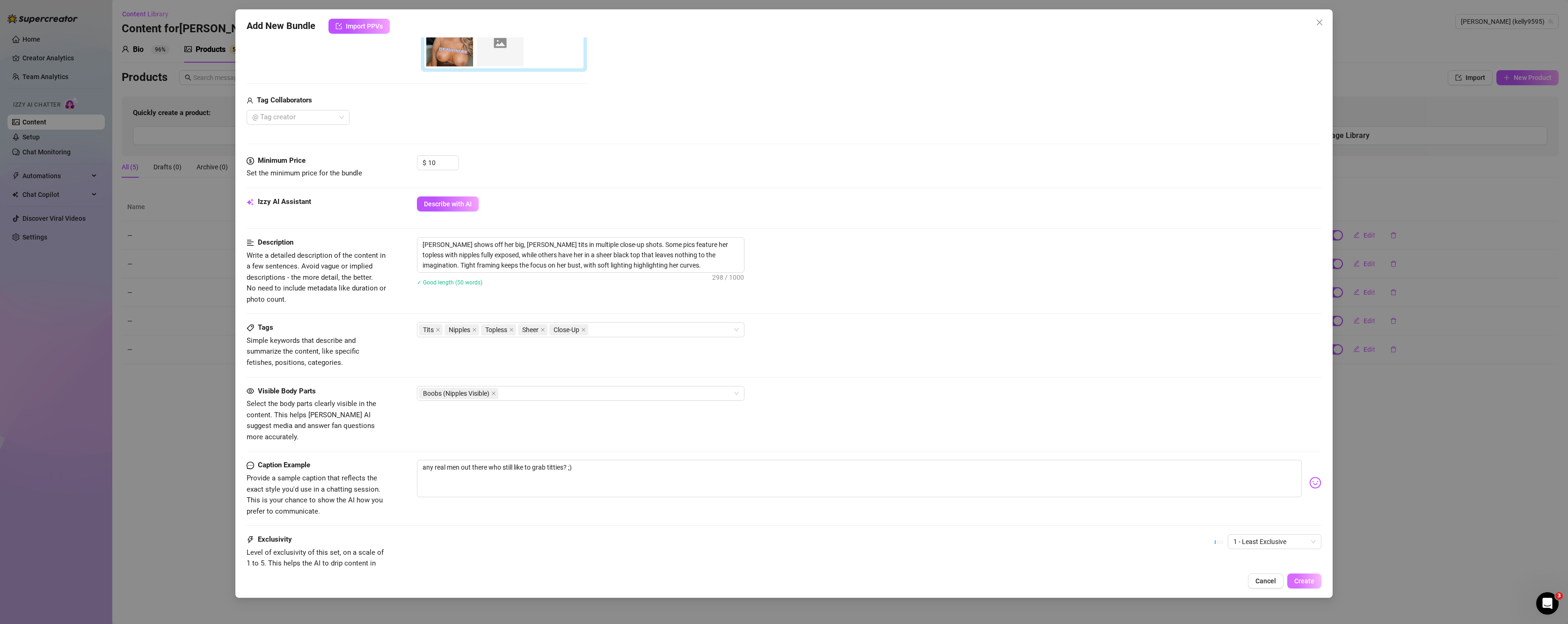
click at [1098, 577] on button "Create" at bounding box center [1304, 581] width 34 height 15
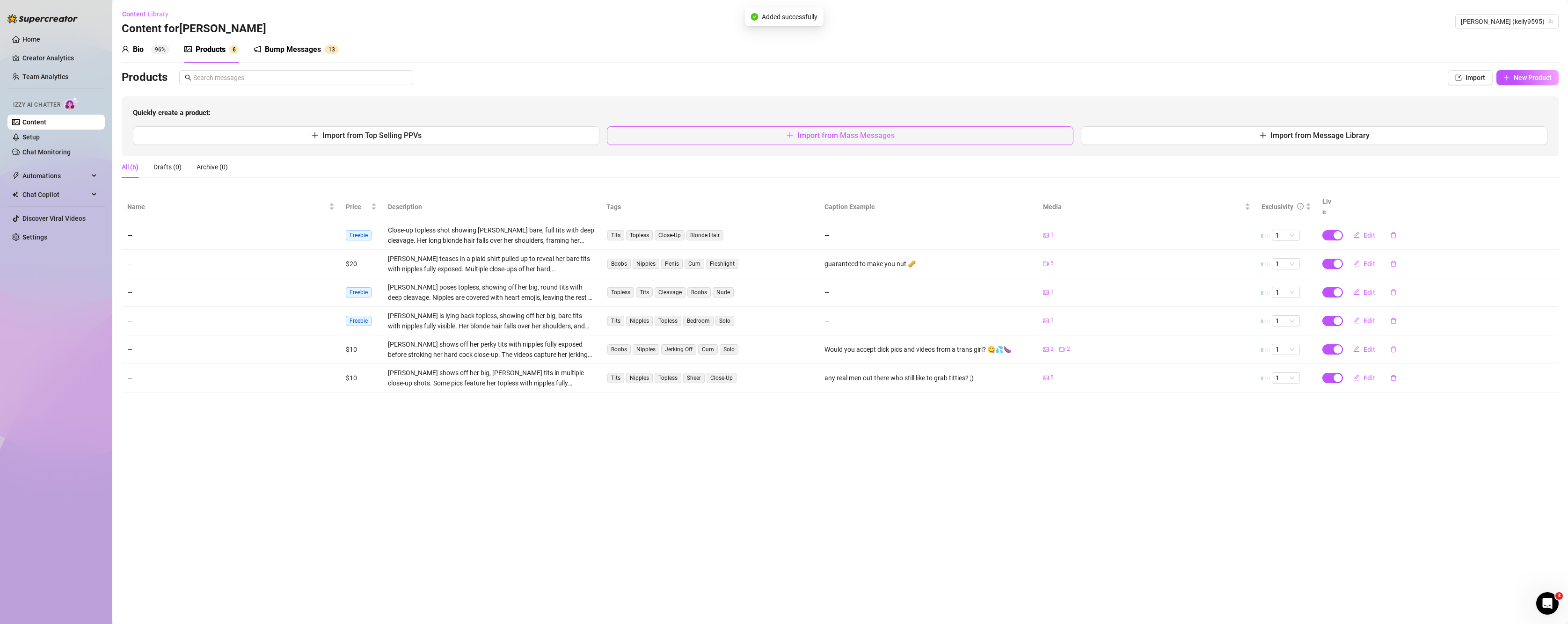
click at [850, 139] on span "Import from Mass Messages" at bounding box center [846, 135] width 97 height 9
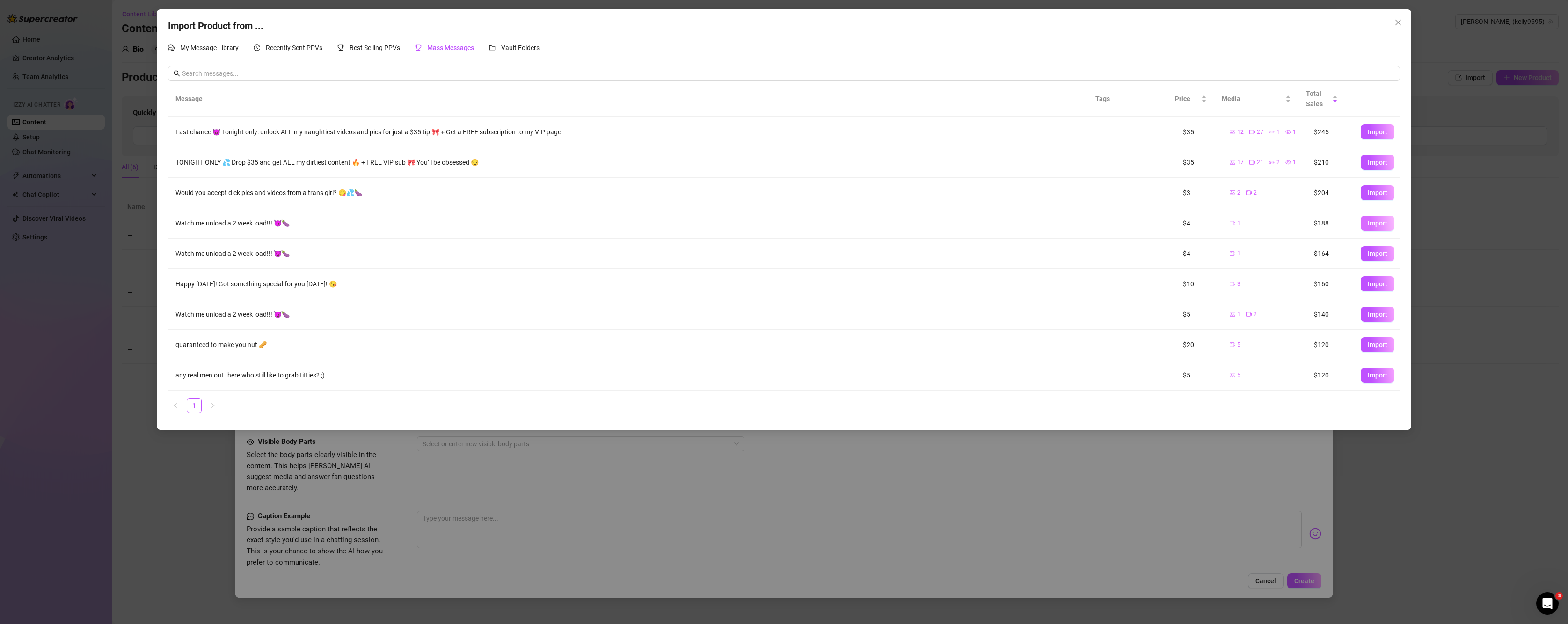
click at [1098, 220] on span "Import" at bounding box center [1377, 223] width 20 height 7
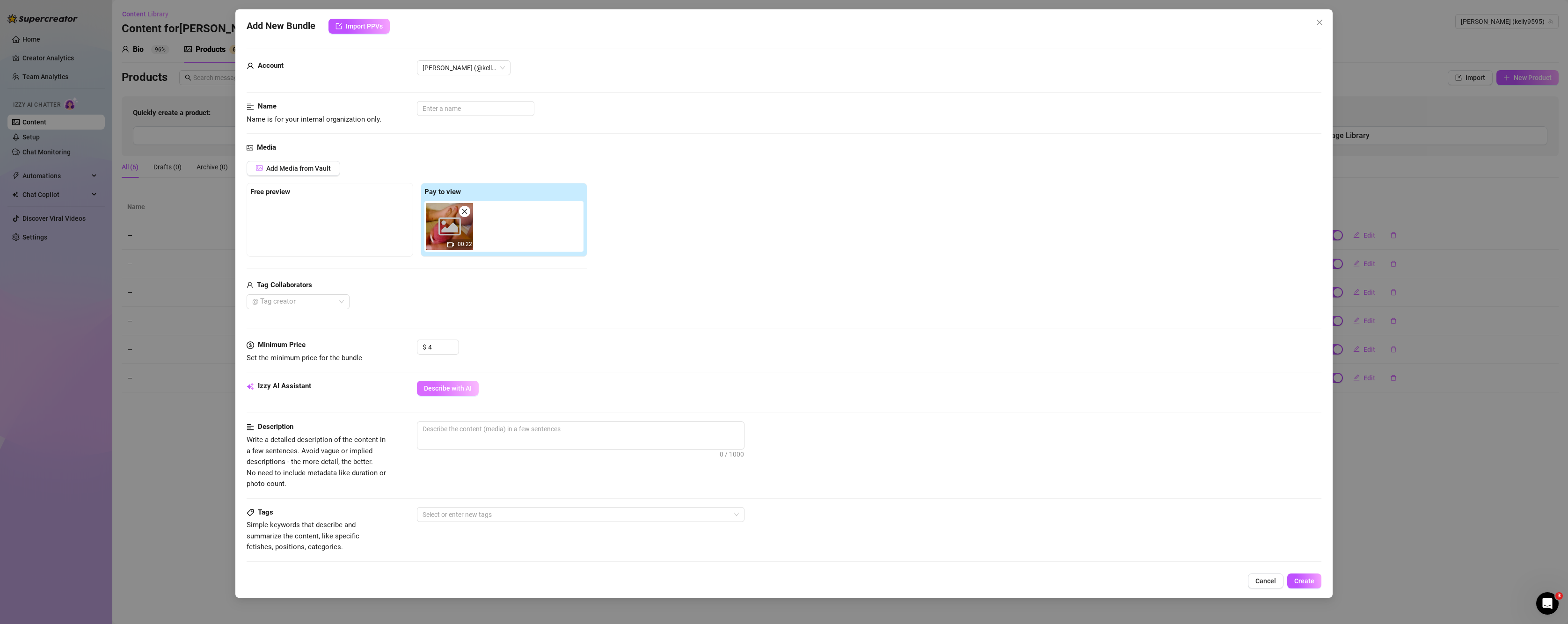
click at [432, 390] on span "Describe with AI" at bounding box center [448, 388] width 48 height 7
drag, startPoint x: 442, startPoint y: 343, endPoint x: 416, endPoint y: 351, distance: 27.2
click at [416, 351] on div "Minimum Price Set the minimum price for the bundle $ 4" at bounding box center [784, 352] width 1075 height 24
click at [609, 315] on div "Media Add Media from Vault Free preview Pay to view 00:22 Tag Collaborators @ T…" at bounding box center [784, 240] width 1075 height 197
click at [1098, 579] on span "Create" at bounding box center [1304, 581] width 20 height 7
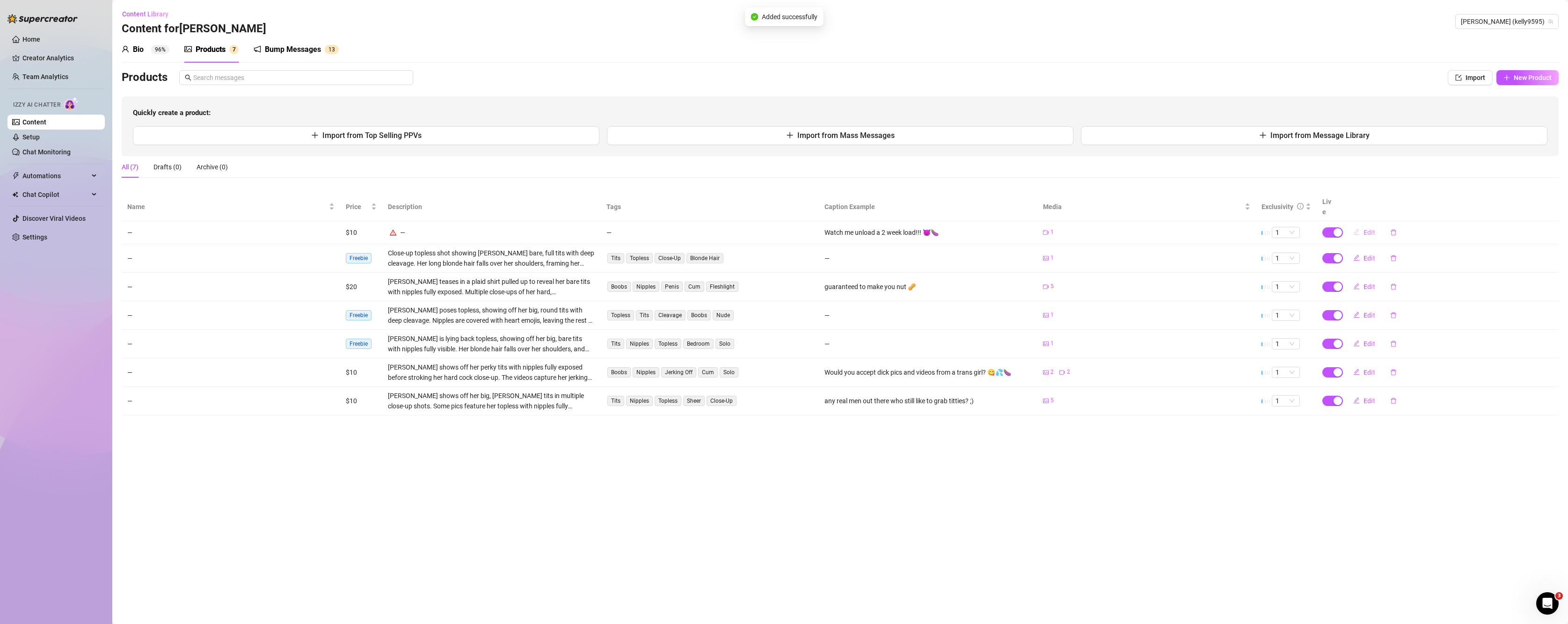
click at [1098, 225] on button "Edit" at bounding box center [1364, 233] width 37 height 15
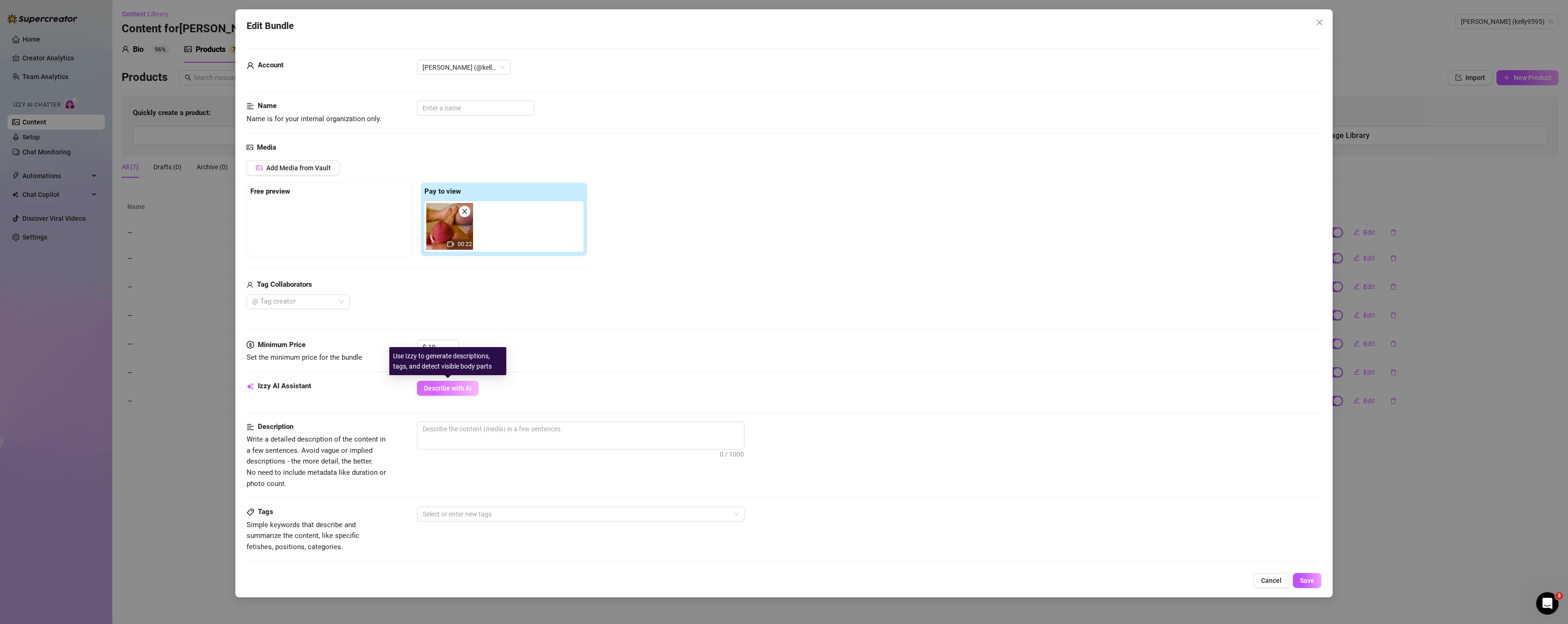
click at [449, 392] on span "Describe with AI" at bounding box center [448, 388] width 48 height 7
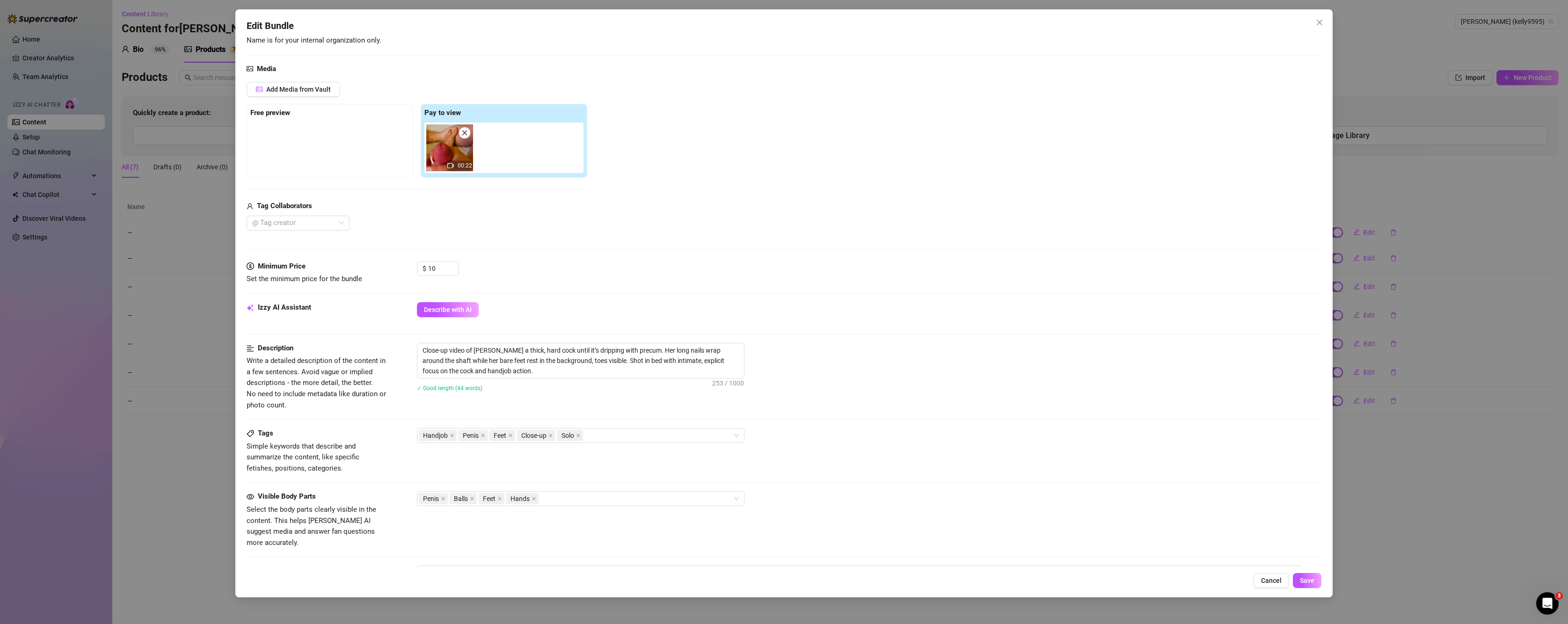
scroll to position [156, 0]
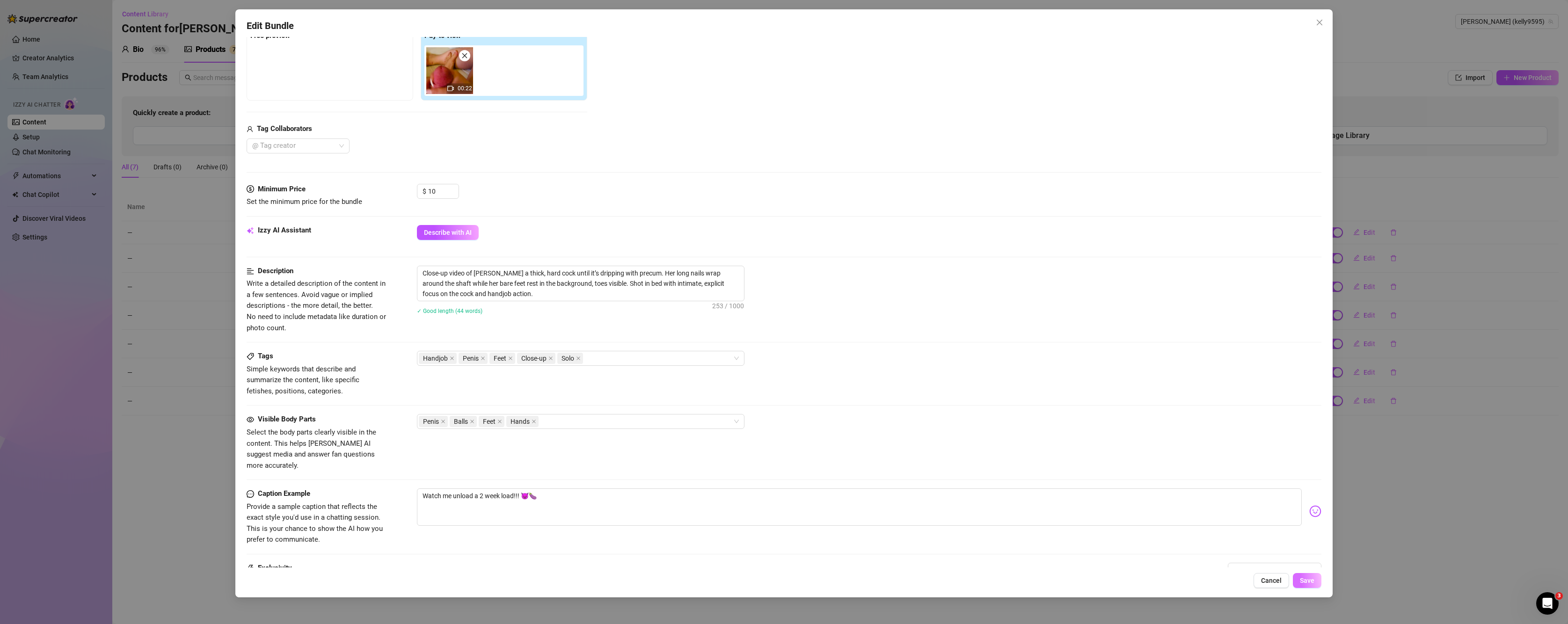
click at [1098, 584] on span "Save" at bounding box center [1307, 580] width 15 height 7
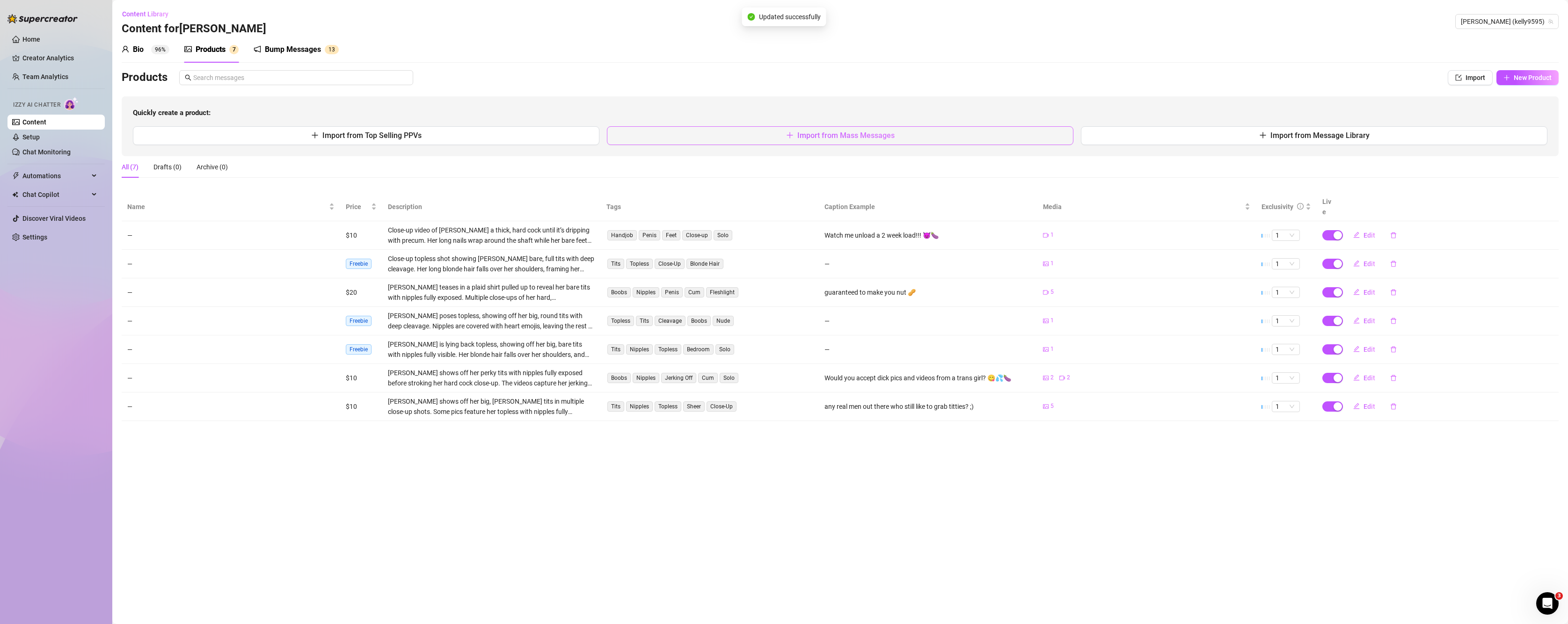
click at [853, 139] on span "Import from Mass Messages" at bounding box center [846, 135] width 97 height 9
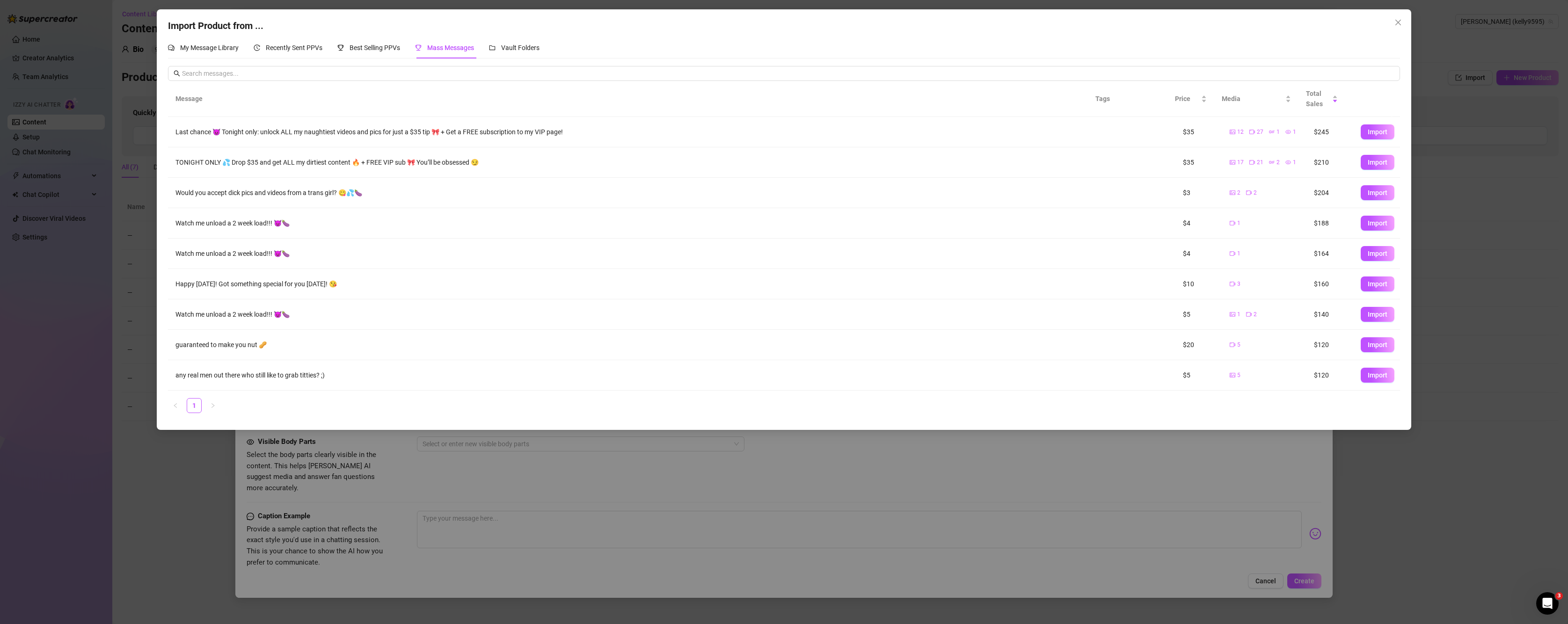
click at [196, 494] on div "Import Product from ... My Message Library Recently Sent PPVs Best Selling PPVs…" at bounding box center [784, 312] width 1568 height 624
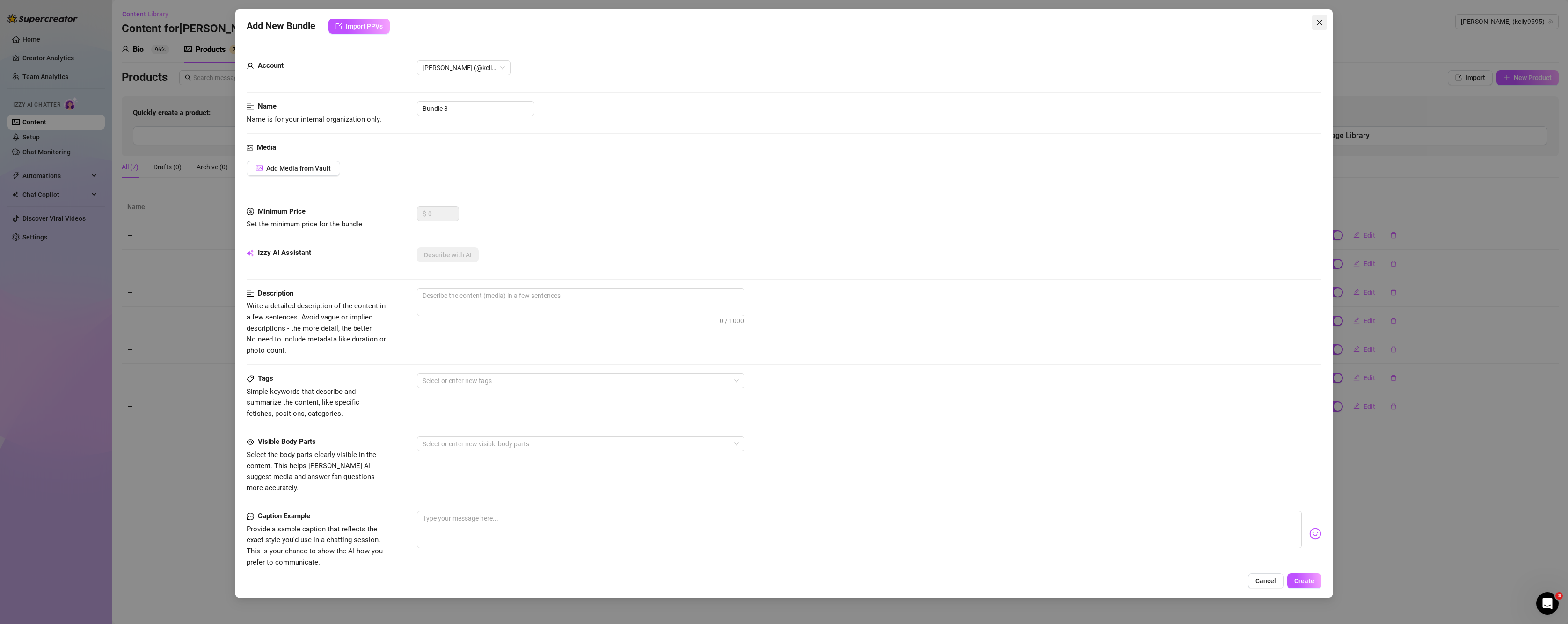
click at [1098, 21] on icon "close" at bounding box center [1319, 22] width 7 height 7
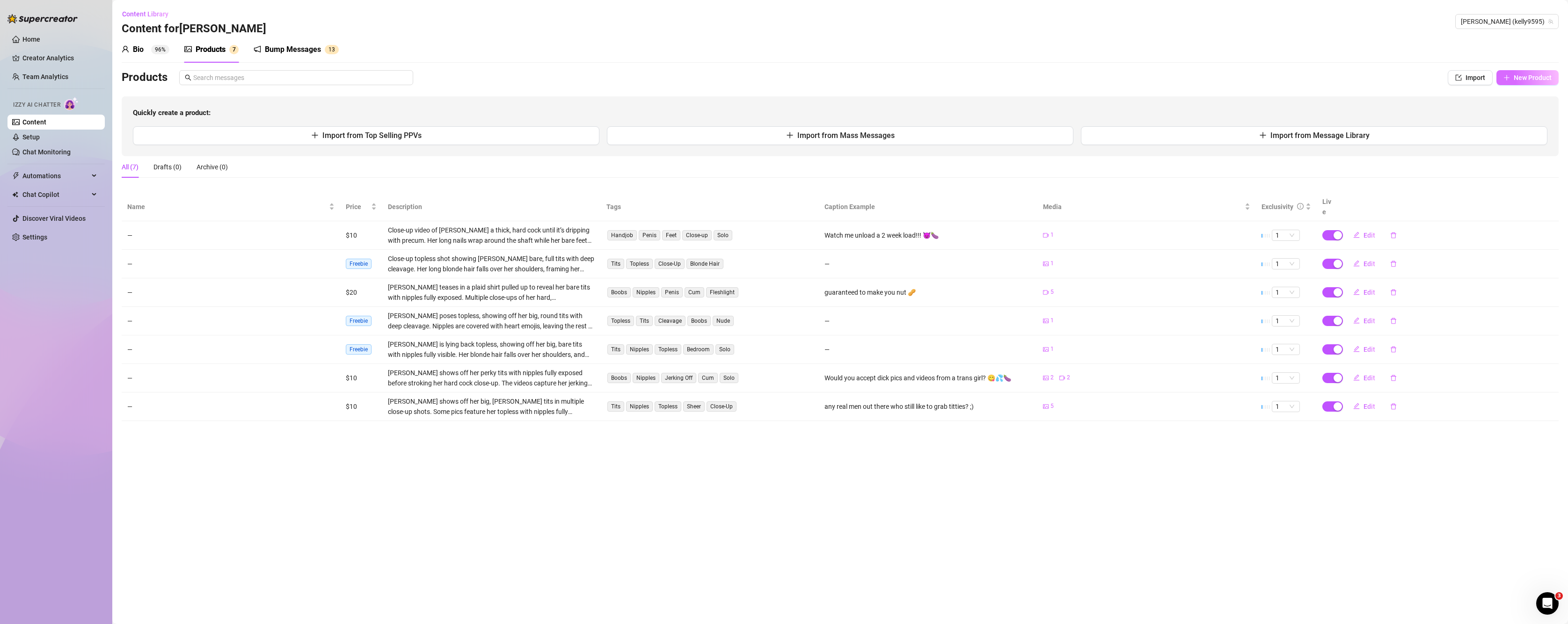
click at [1098, 72] on button "New Product" at bounding box center [1527, 78] width 62 height 15
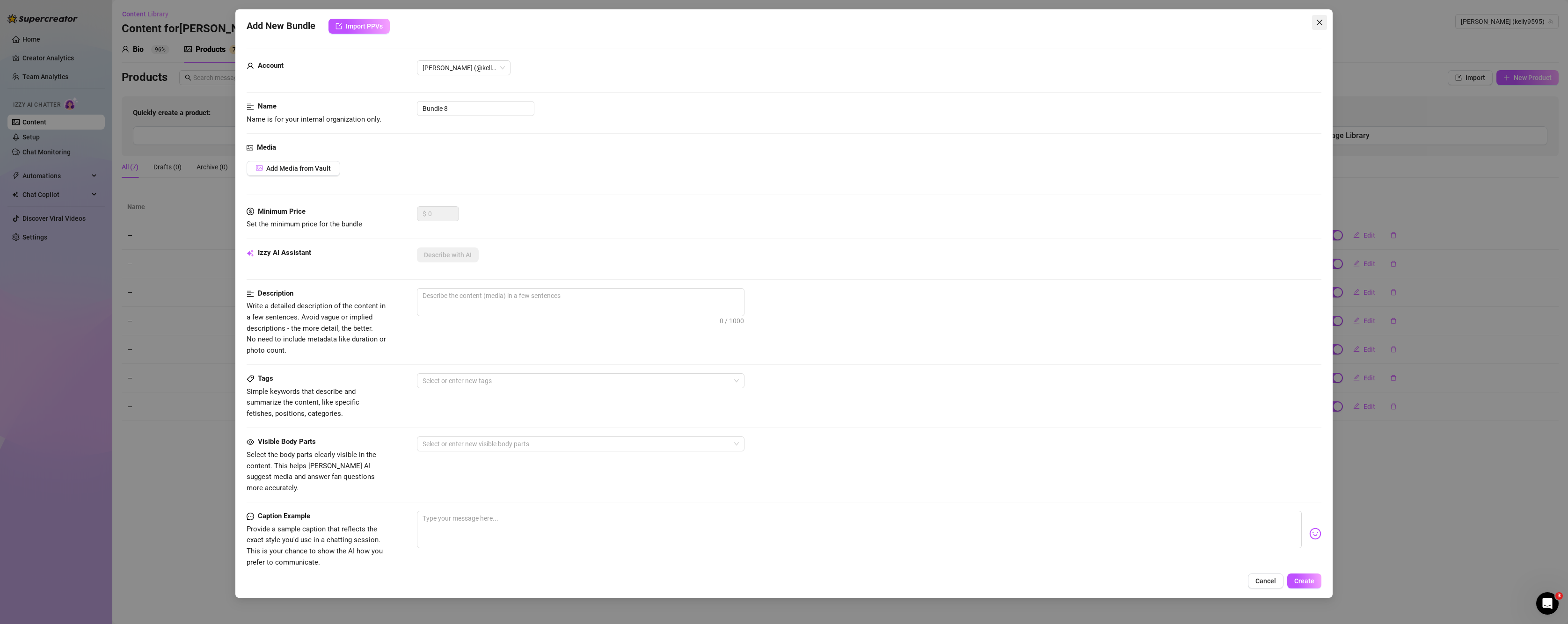
click at [1098, 21] on icon "close" at bounding box center [1319, 22] width 7 height 7
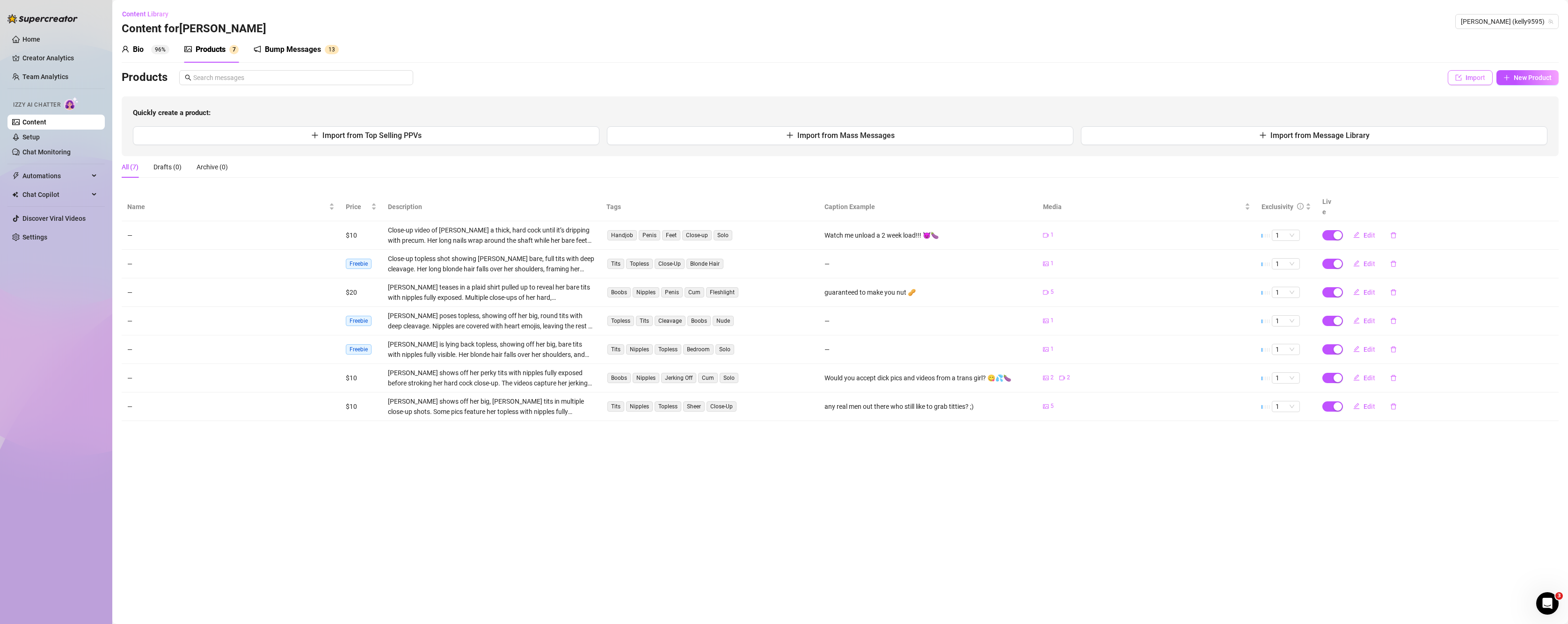
click at [1098, 72] on button "Import" at bounding box center [1470, 78] width 45 height 15
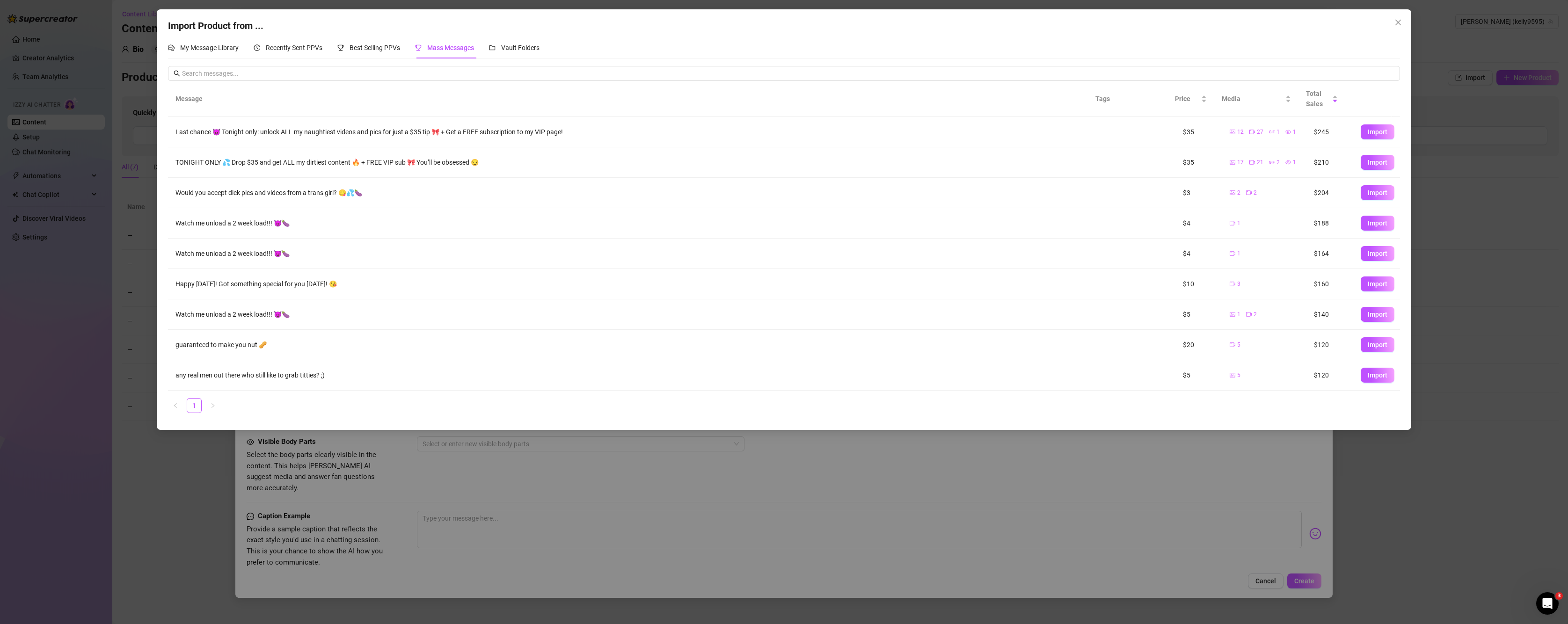
click at [1098, 154] on div "Import Product from ... My Message Library Recently Sent PPVs Best Selling PPVs…" at bounding box center [784, 312] width 1568 height 624
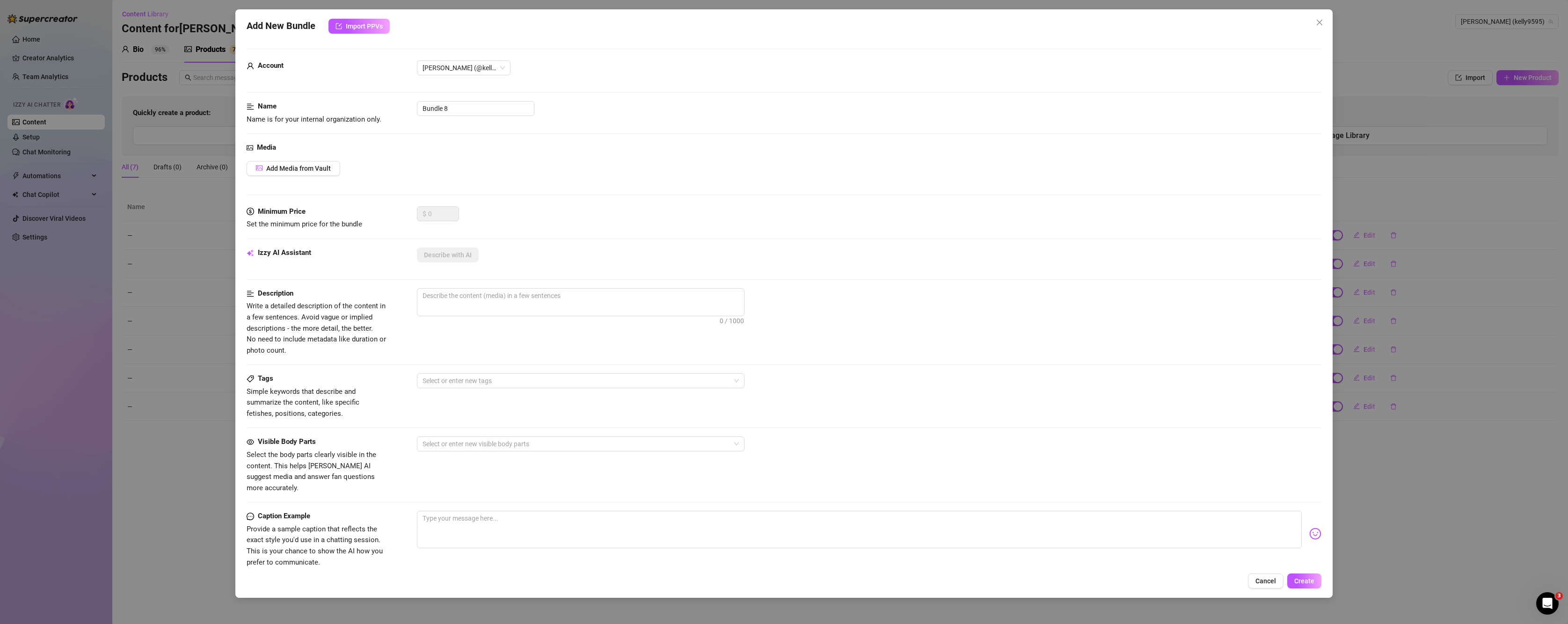
click at [1098, 187] on div "Add New Bundle Import PPVs Account [PERSON_NAME] (@kelly9595) Name Name is for …" at bounding box center [784, 312] width 1568 height 624
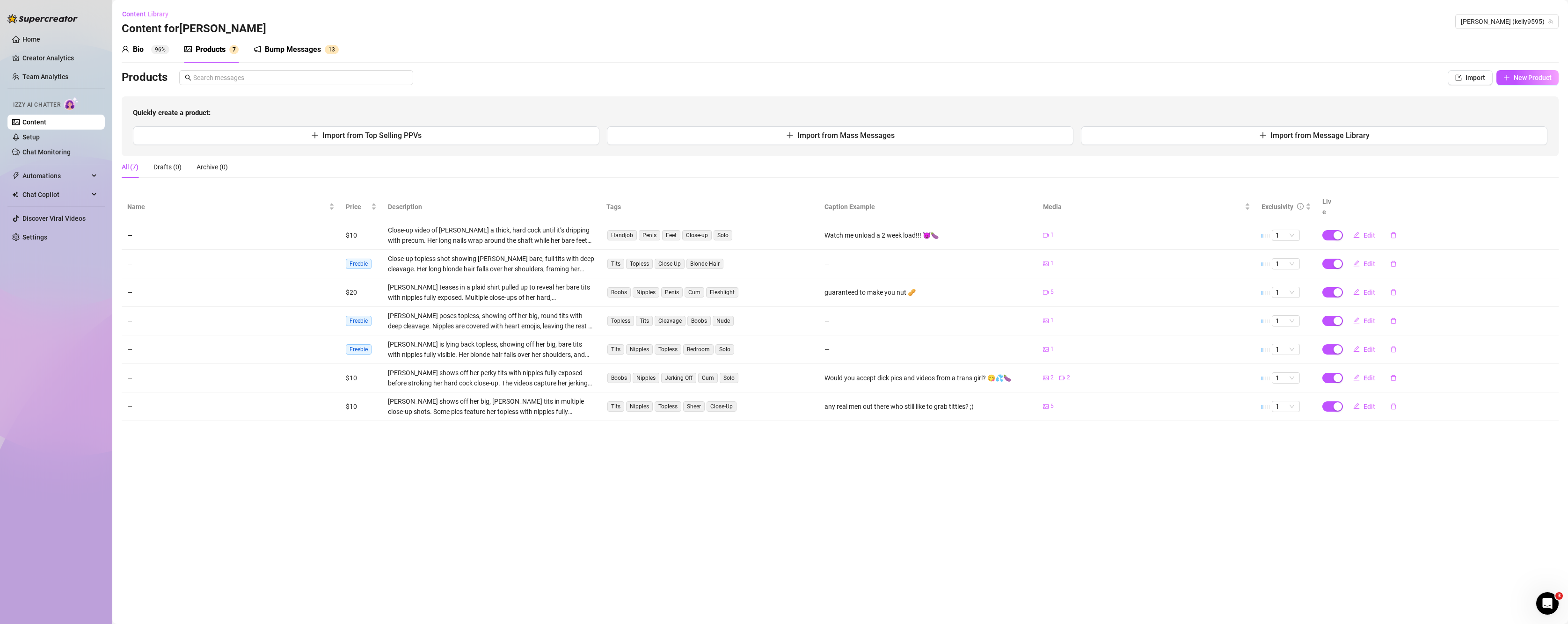
click at [1098, 145] on div "Quickly create a product: Import from Top Selling PPVs Import from Mass Message…" at bounding box center [839, 126] width 1437 height 60
click at [1098, 138] on button "Import from Message Library" at bounding box center [1314, 135] width 466 height 19
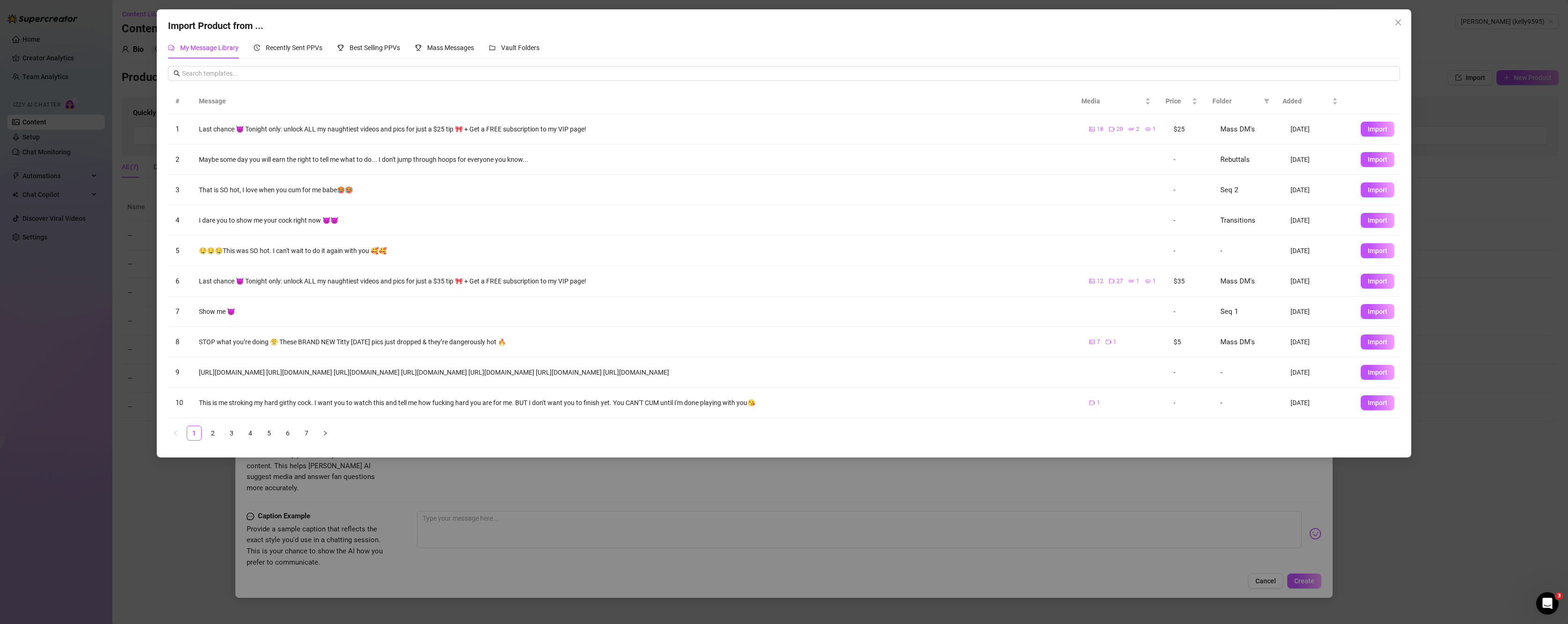
click at [124, 268] on div "Import Product from ... My Message Library Recently Sent PPVs Best Selling PPVs…" at bounding box center [784, 312] width 1568 height 624
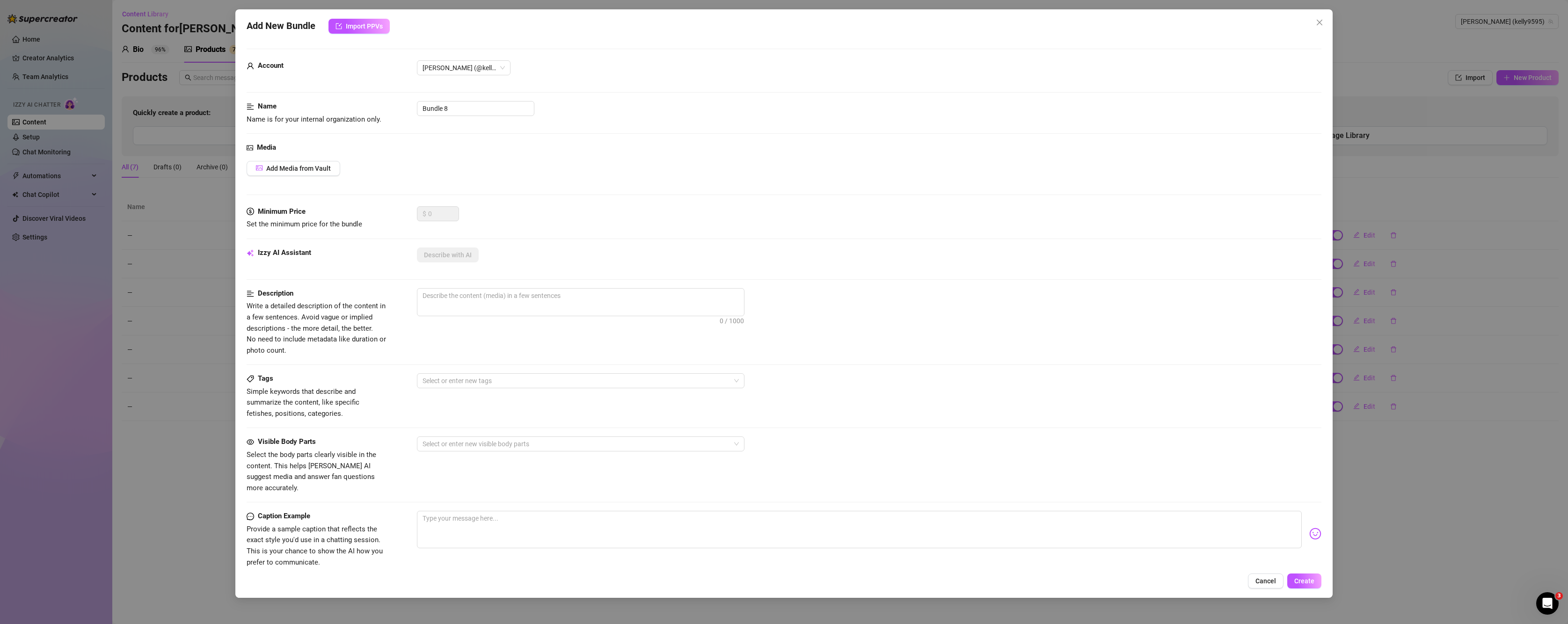
click at [157, 270] on div "Add New Bundle Import PPVs Account [PERSON_NAME] (@kelly9595) Name Name is for …" at bounding box center [784, 312] width 1568 height 624
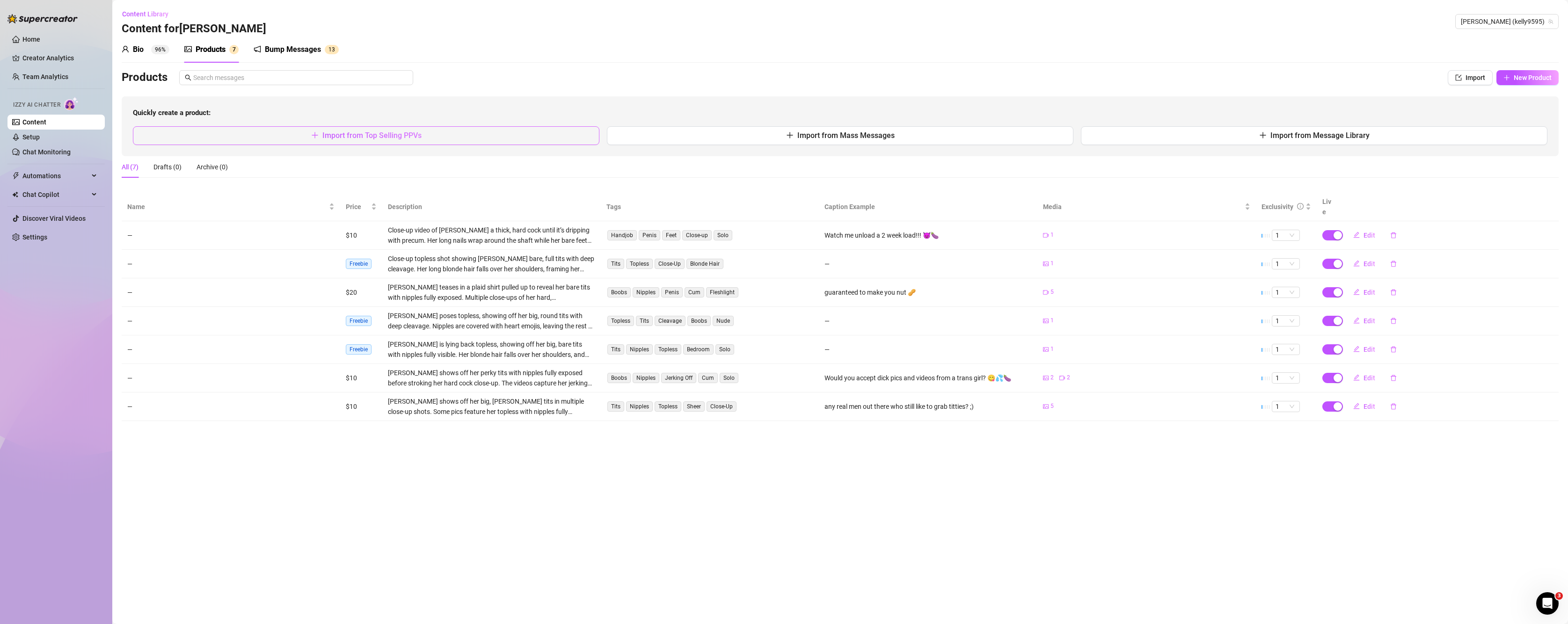
click at [479, 135] on button "Import from Top Selling PPVs" at bounding box center [366, 135] width 466 height 19
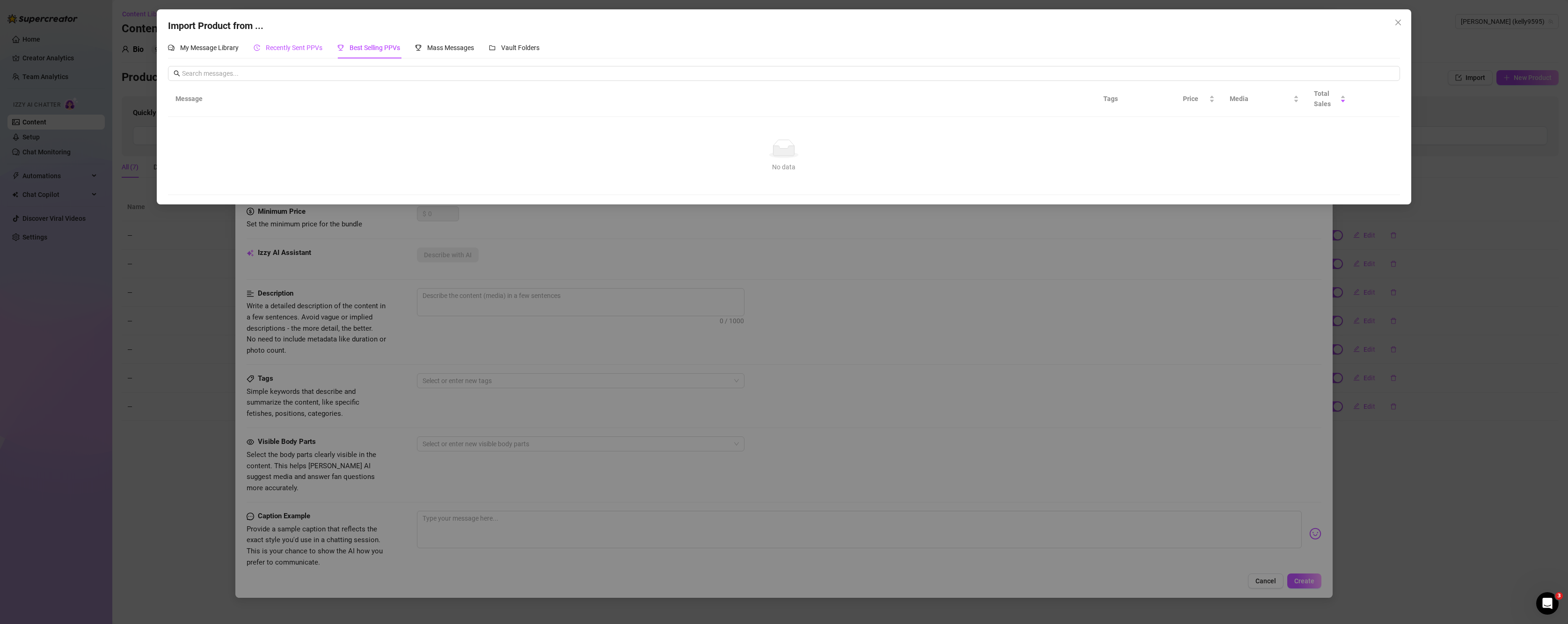
click at [305, 46] on span "Recently Sent PPVs" at bounding box center [294, 47] width 57 height 7
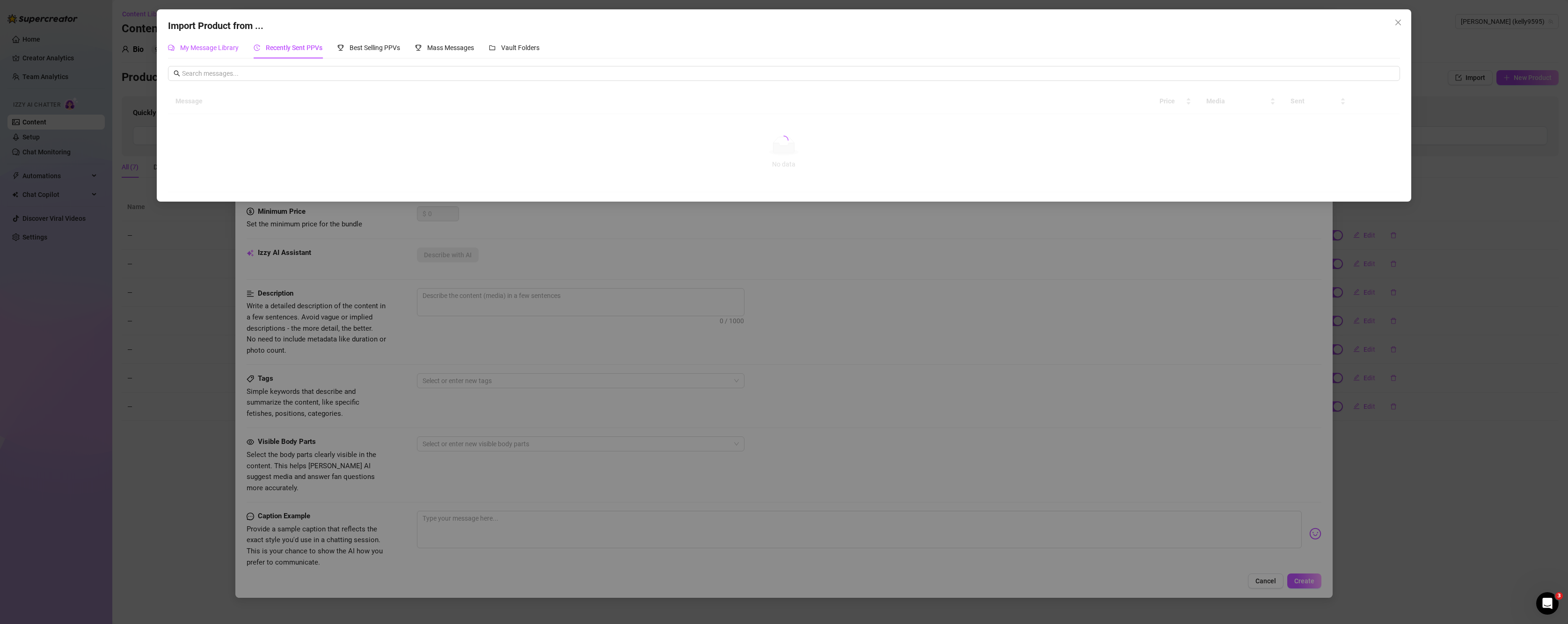
click at [200, 47] on span "My Message Library" at bounding box center [209, 47] width 59 height 7
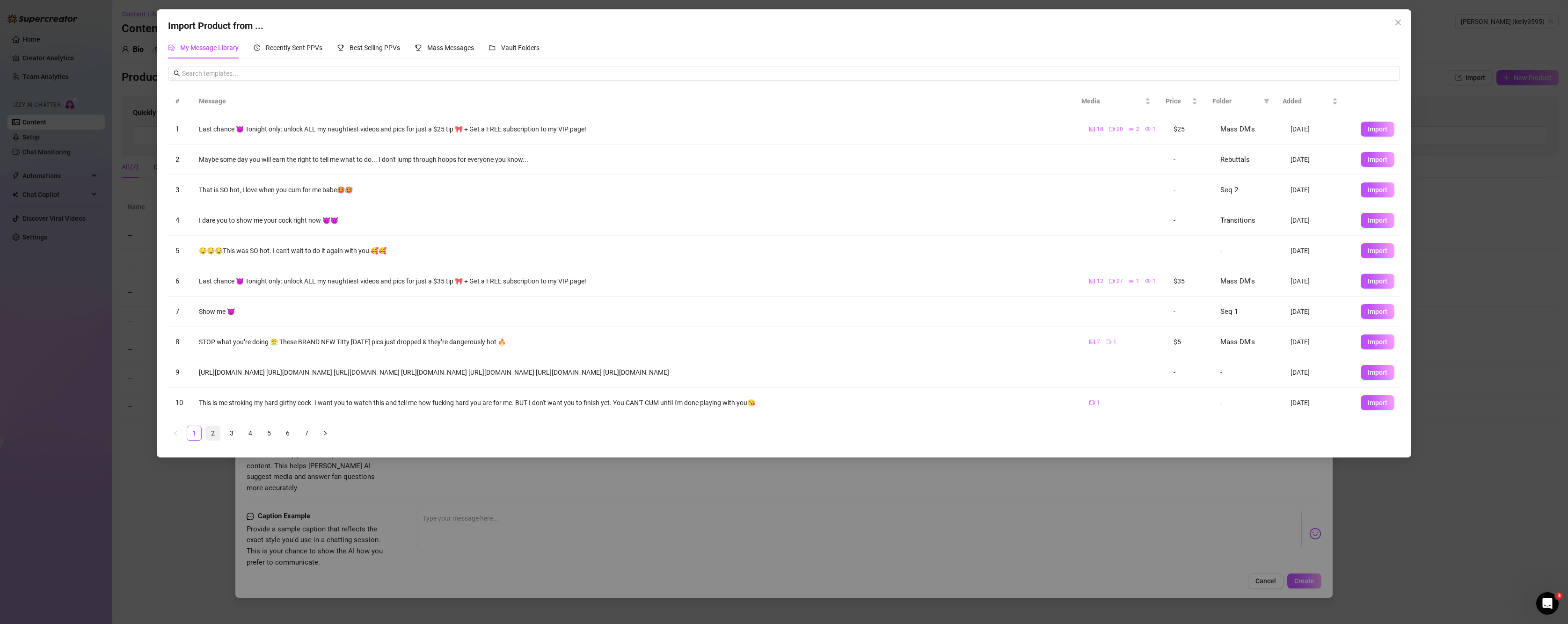
click at [212, 437] on link "2" at bounding box center [212, 433] width 14 height 14
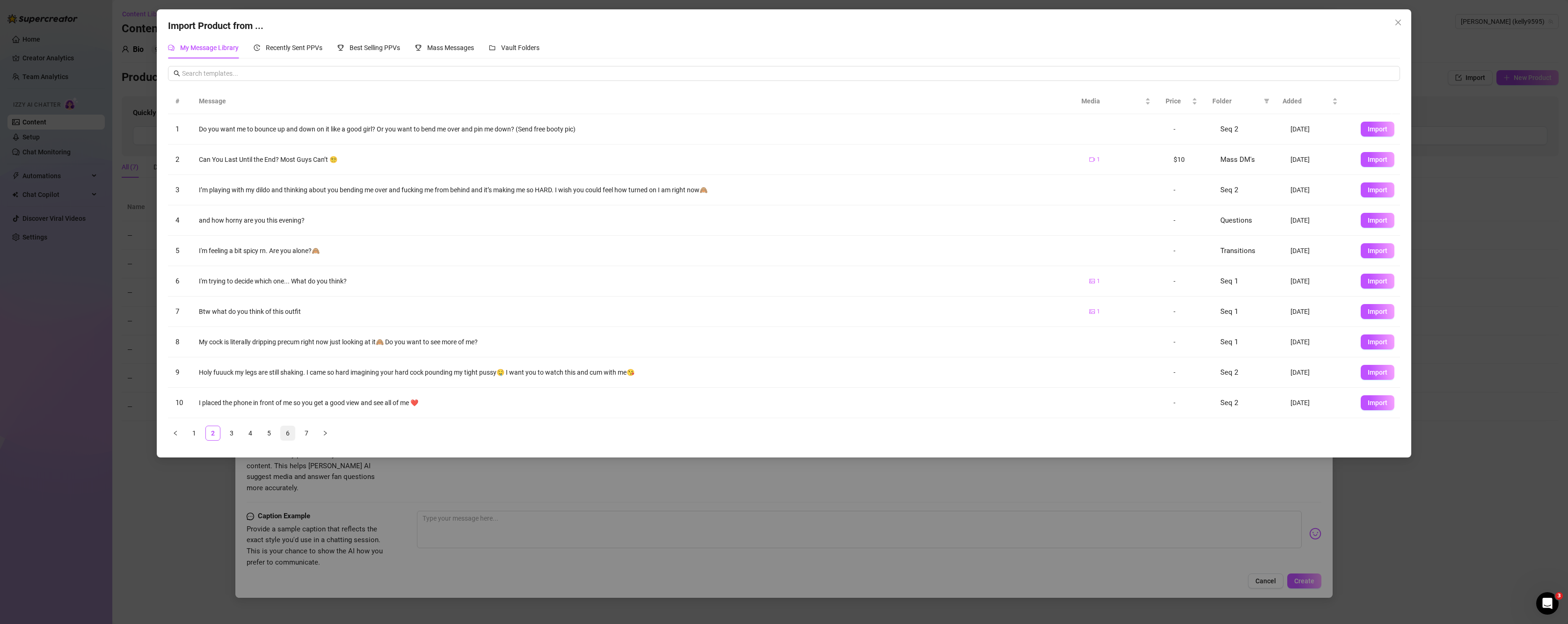
click at [291, 437] on link "6" at bounding box center [287, 433] width 14 height 14
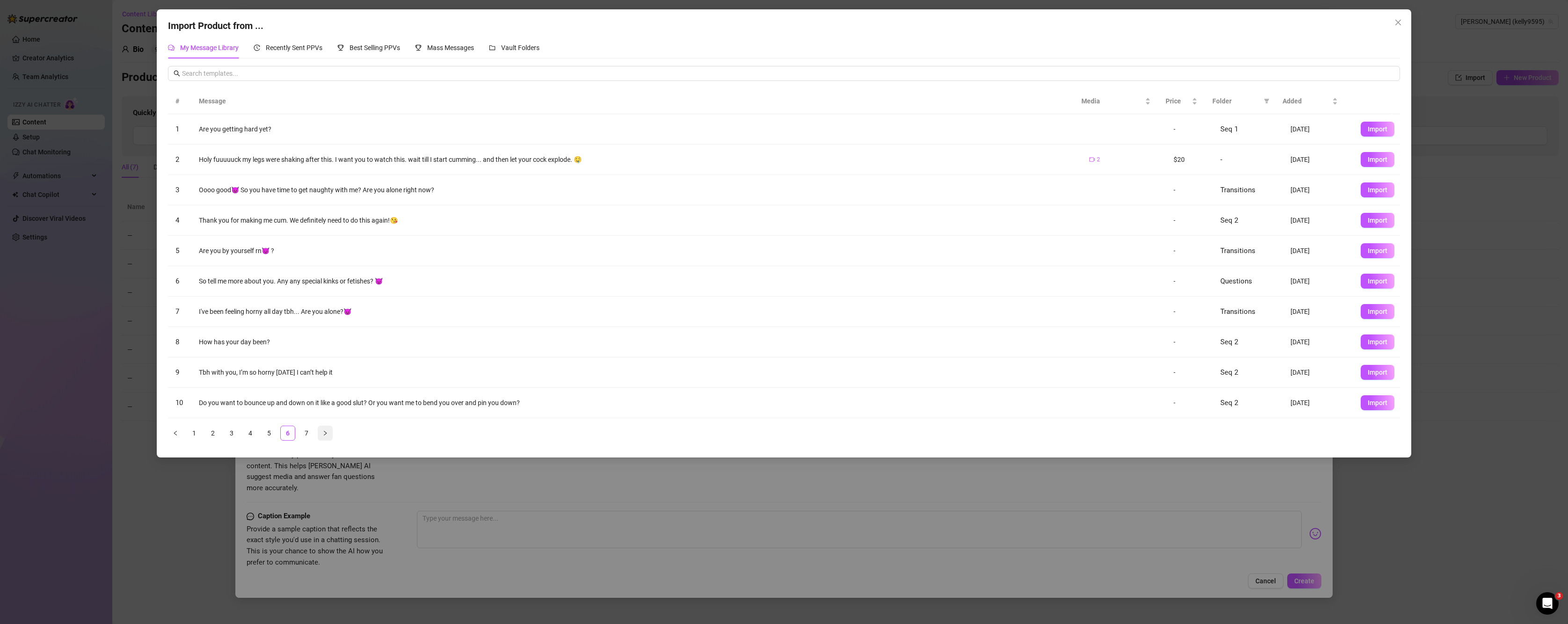
click at [333, 436] on button "button" at bounding box center [325, 433] width 15 height 15
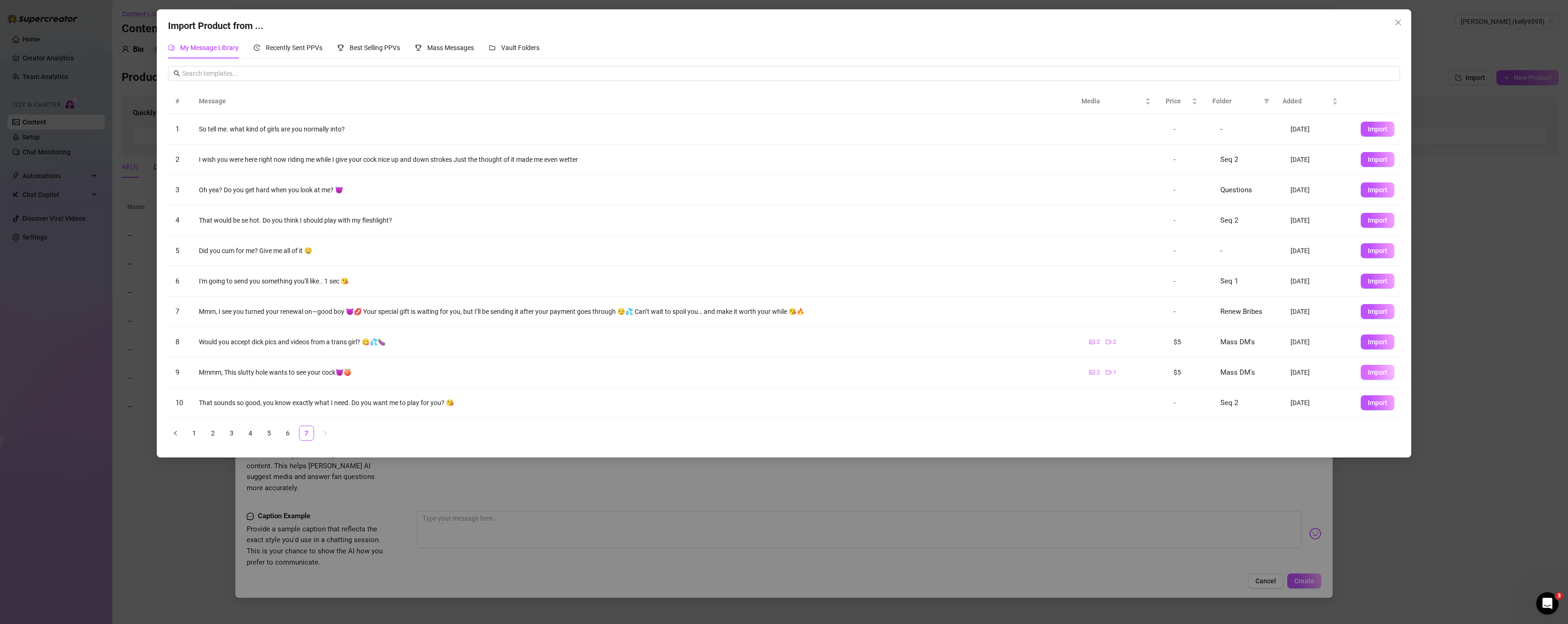
click at [1098, 376] on button "Import" at bounding box center [1377, 372] width 34 height 15
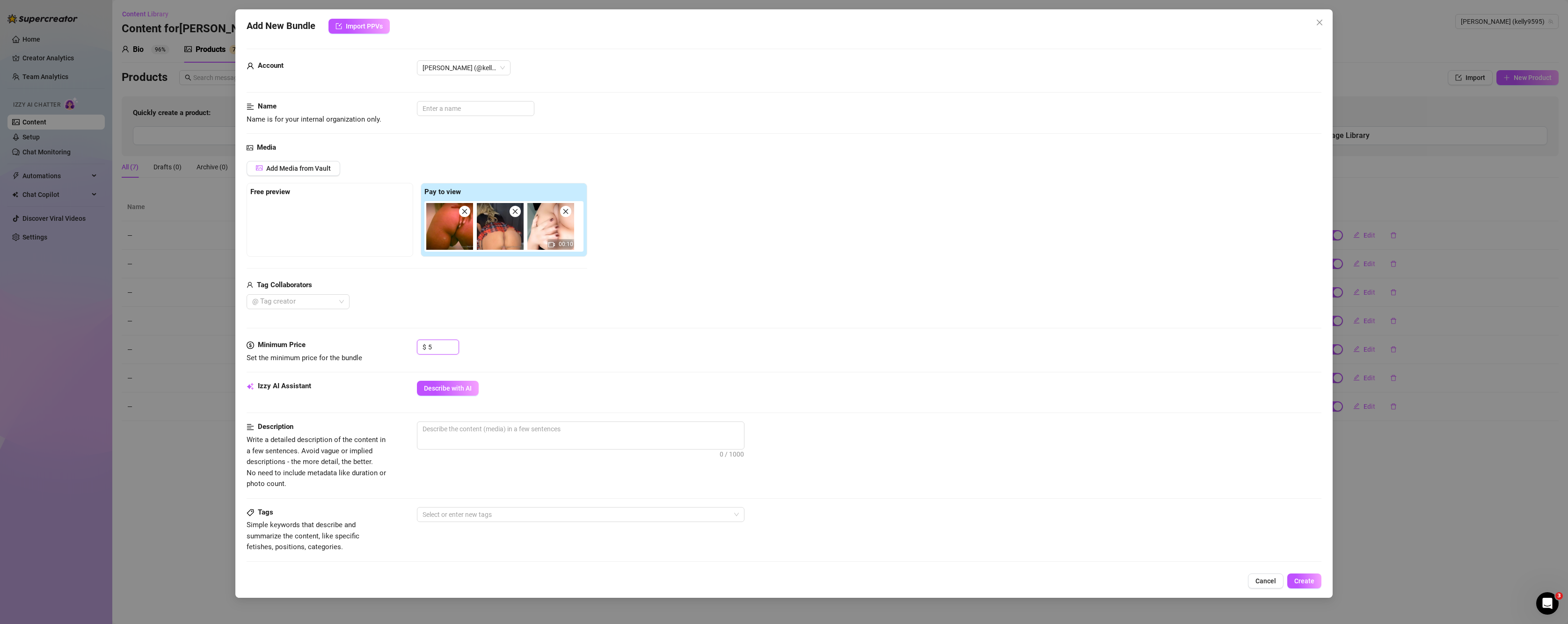
drag, startPoint x: 443, startPoint y: 347, endPoint x: 393, endPoint y: 351, distance: 50.2
click at [393, 351] on div "Minimum Price Set the minimum price for the bundle $ 5" at bounding box center [784, 352] width 1075 height 24
click at [452, 388] on span "Describe with AI" at bounding box center [448, 388] width 48 height 7
click at [1098, 584] on span "Create" at bounding box center [1304, 581] width 20 height 7
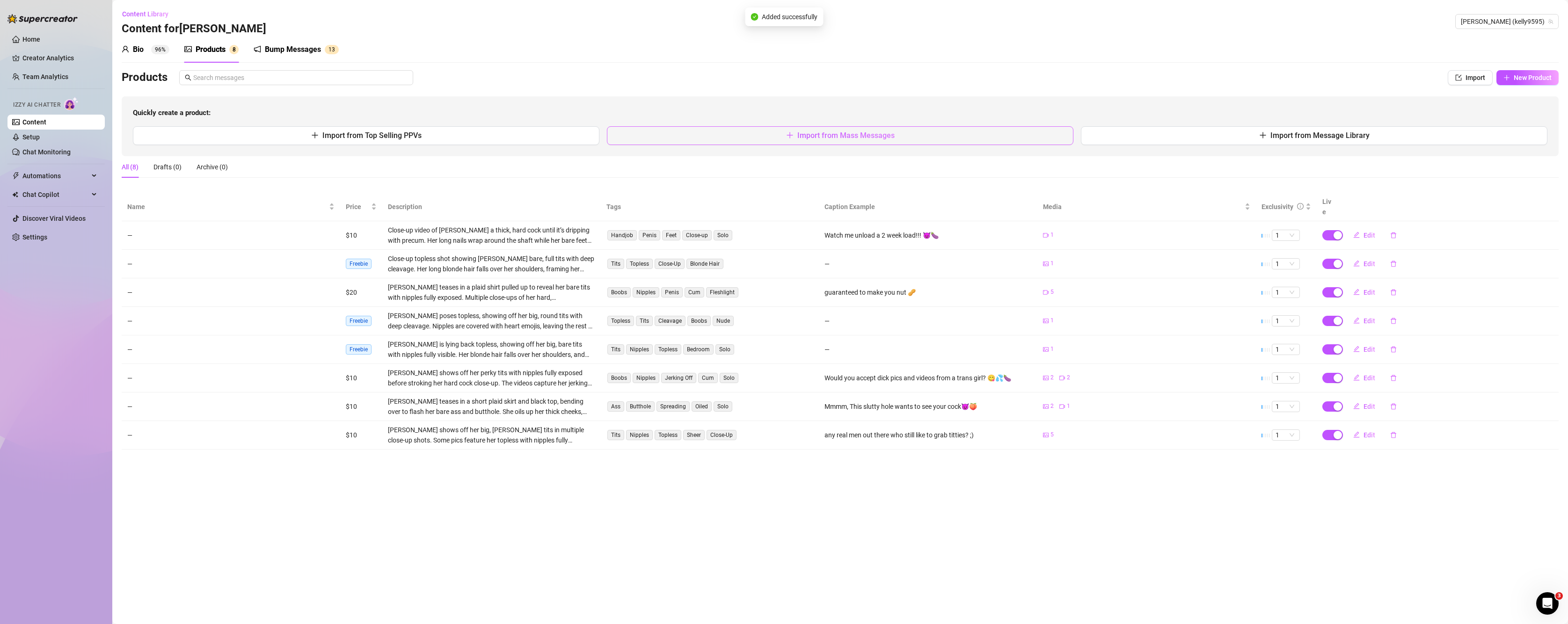
click at [763, 140] on button "Import from Mass Messages" at bounding box center [839, 135] width 466 height 19
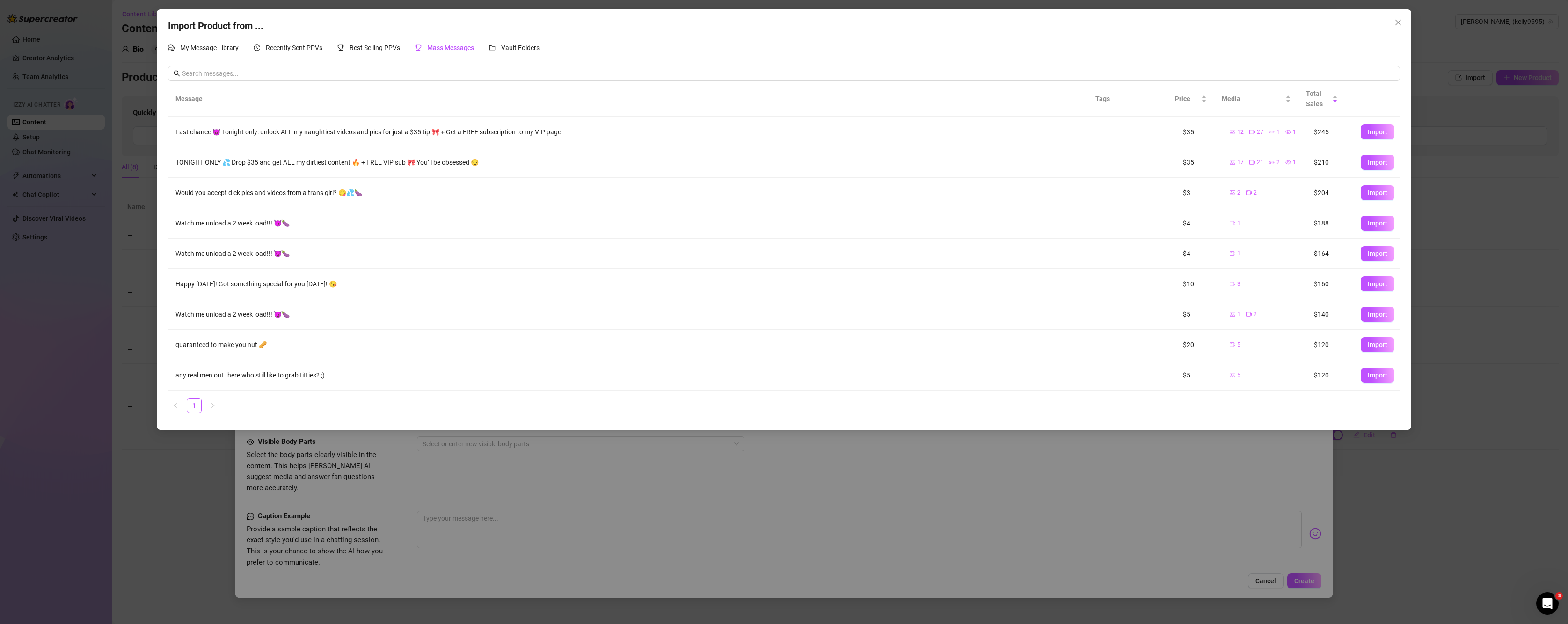
click at [145, 239] on div "Import Product from ... My Message Library Recently Sent PPVs Best Selling PPVs…" at bounding box center [784, 312] width 1568 height 624
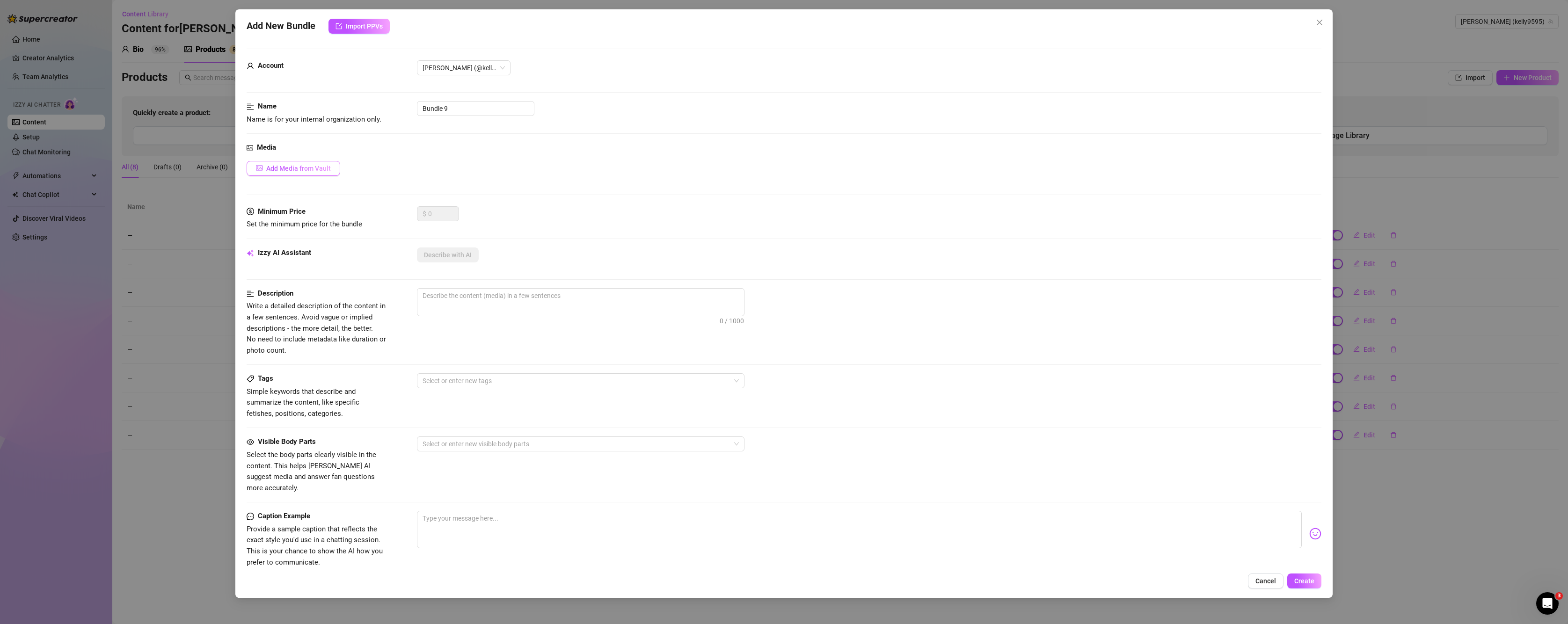
click at [321, 171] on span "Add Media from Vault" at bounding box center [299, 168] width 64 height 7
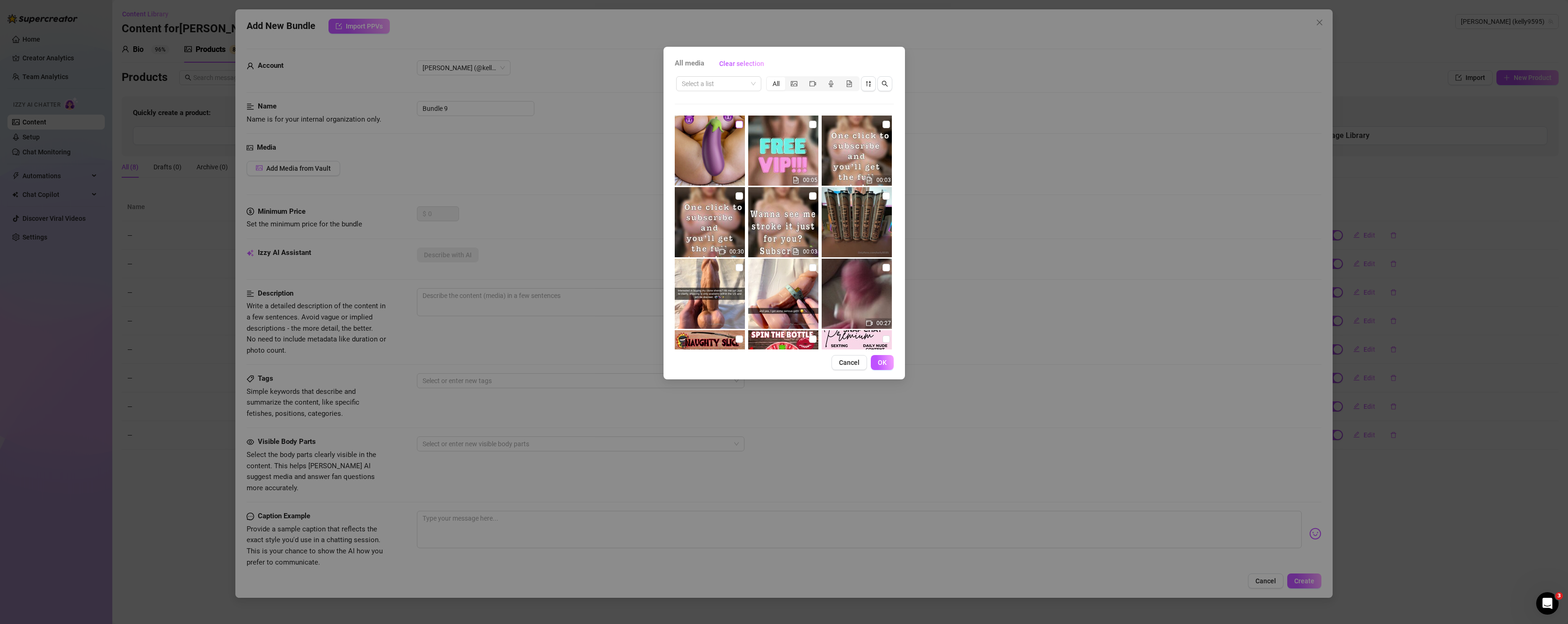
click at [739, 127] on input "checkbox" at bounding box center [739, 124] width 7 height 7
click at [885, 359] on span "OK" at bounding box center [882, 362] width 9 height 7
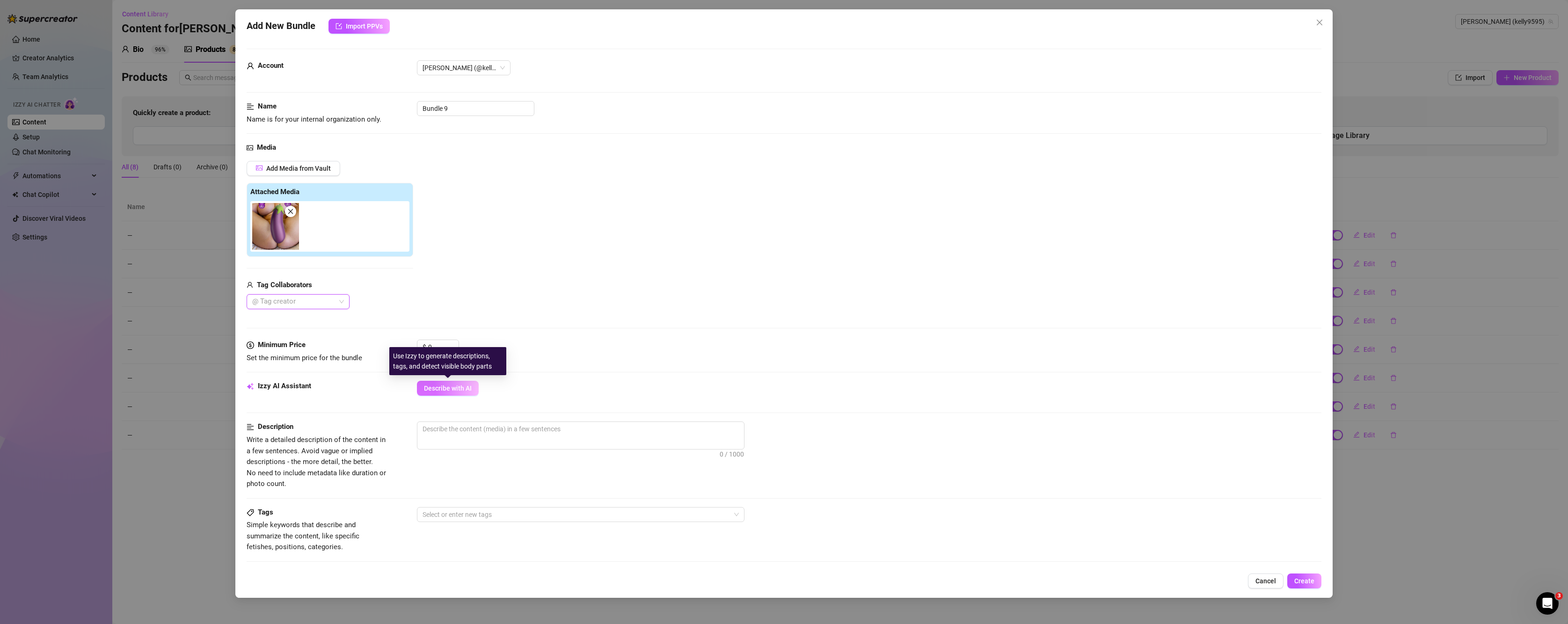
click at [437, 389] on span "Describe with AI" at bounding box center [448, 388] width 48 height 7
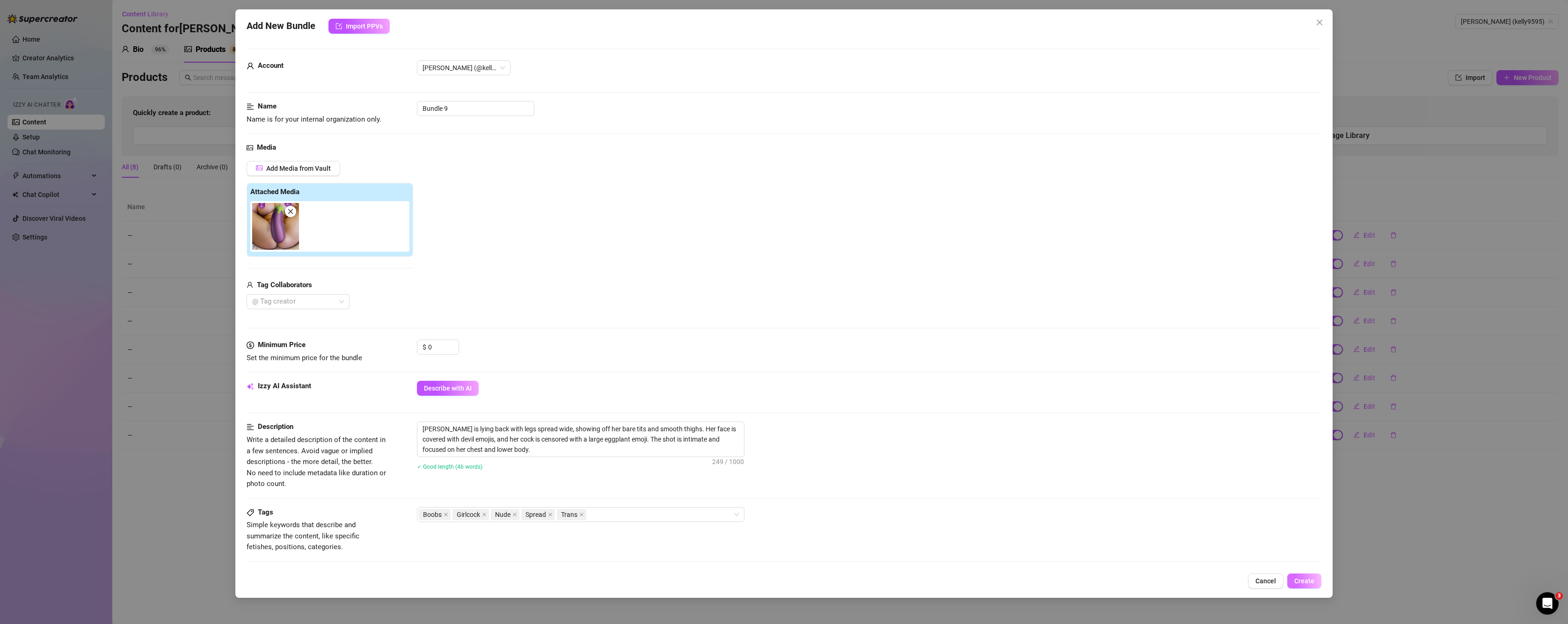
click at [1098, 579] on span "Create" at bounding box center [1304, 581] width 20 height 7
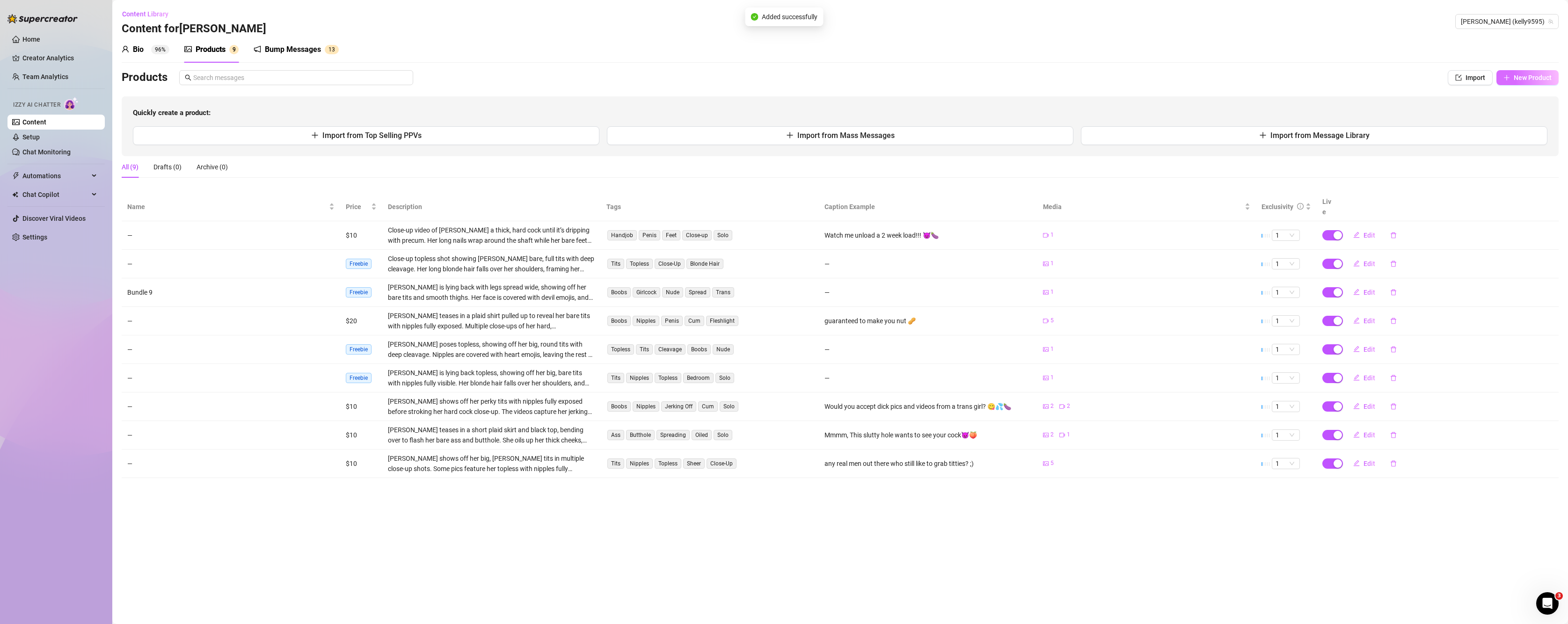
click at [1098, 78] on span "New Product" at bounding box center [1533, 78] width 38 height 7
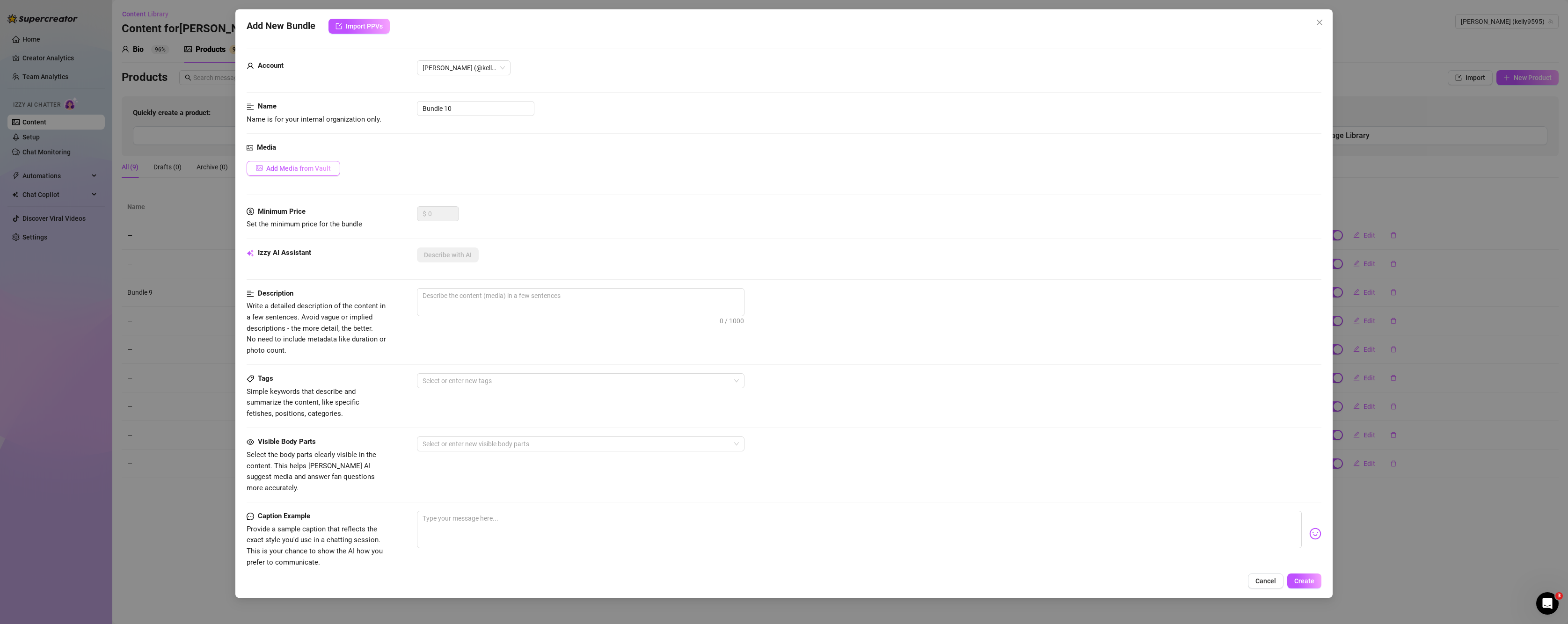
click at [313, 176] on button "Add Media from Vault" at bounding box center [293, 168] width 93 height 15
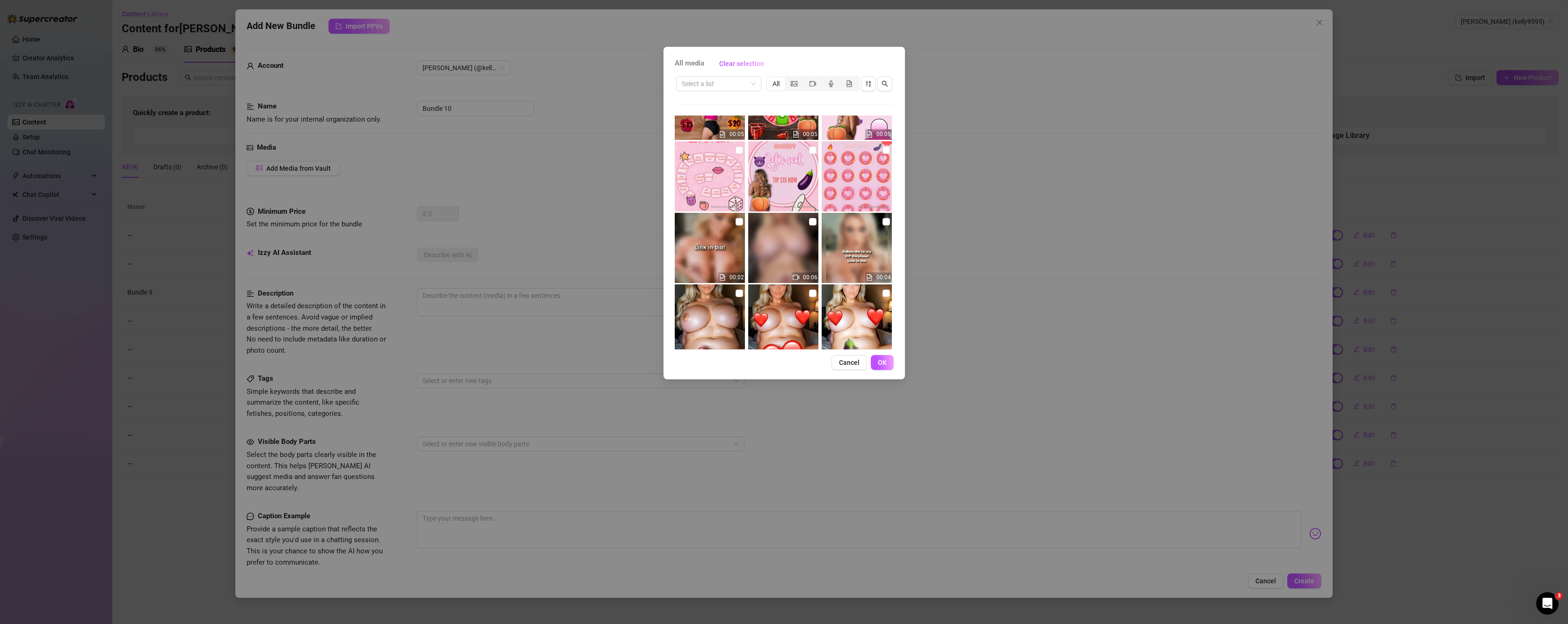
scroll to position [259, 0]
click at [780, 246] on img at bounding box center [783, 249] width 70 height 70
click at [810, 222] on input "checkbox" at bounding box center [812, 223] width 7 height 7
click at [805, 279] on span "00:06" at bounding box center [810, 279] width 15 height 7
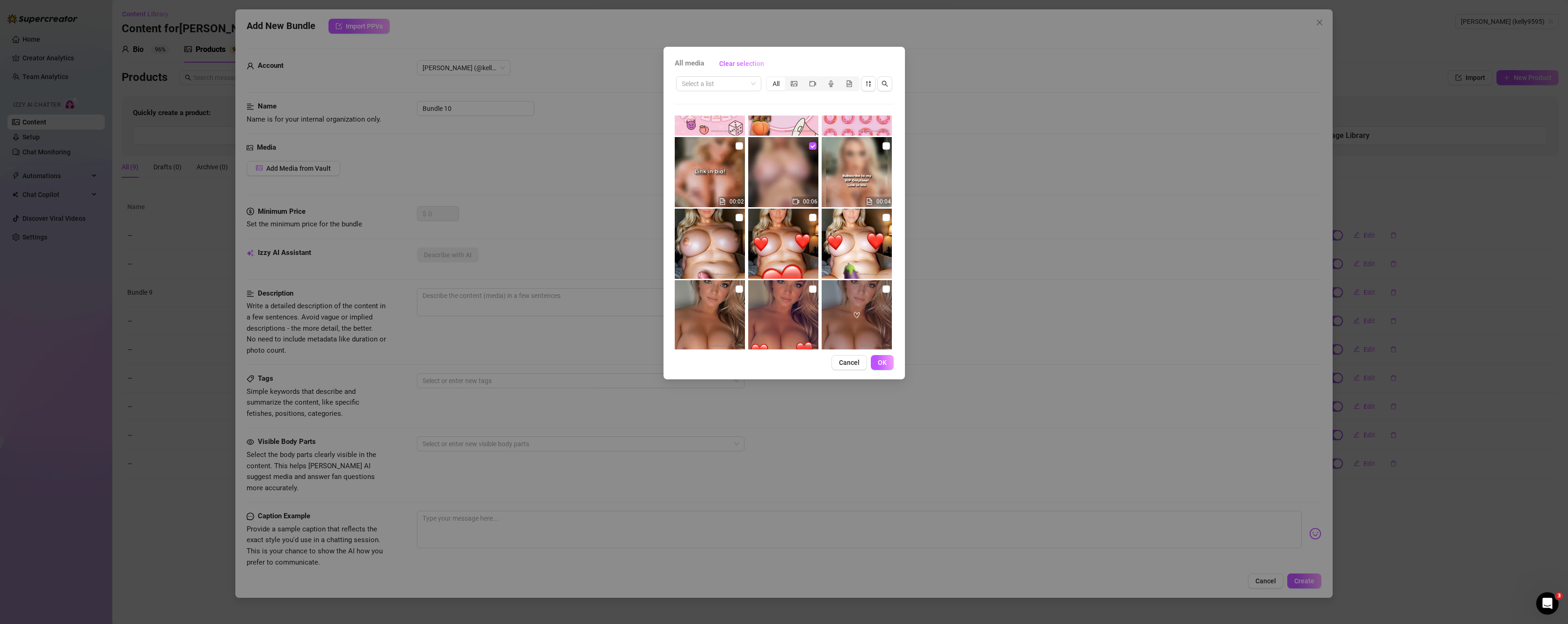
scroll to position [338, 0]
click at [885, 361] on span "OK" at bounding box center [882, 362] width 9 height 7
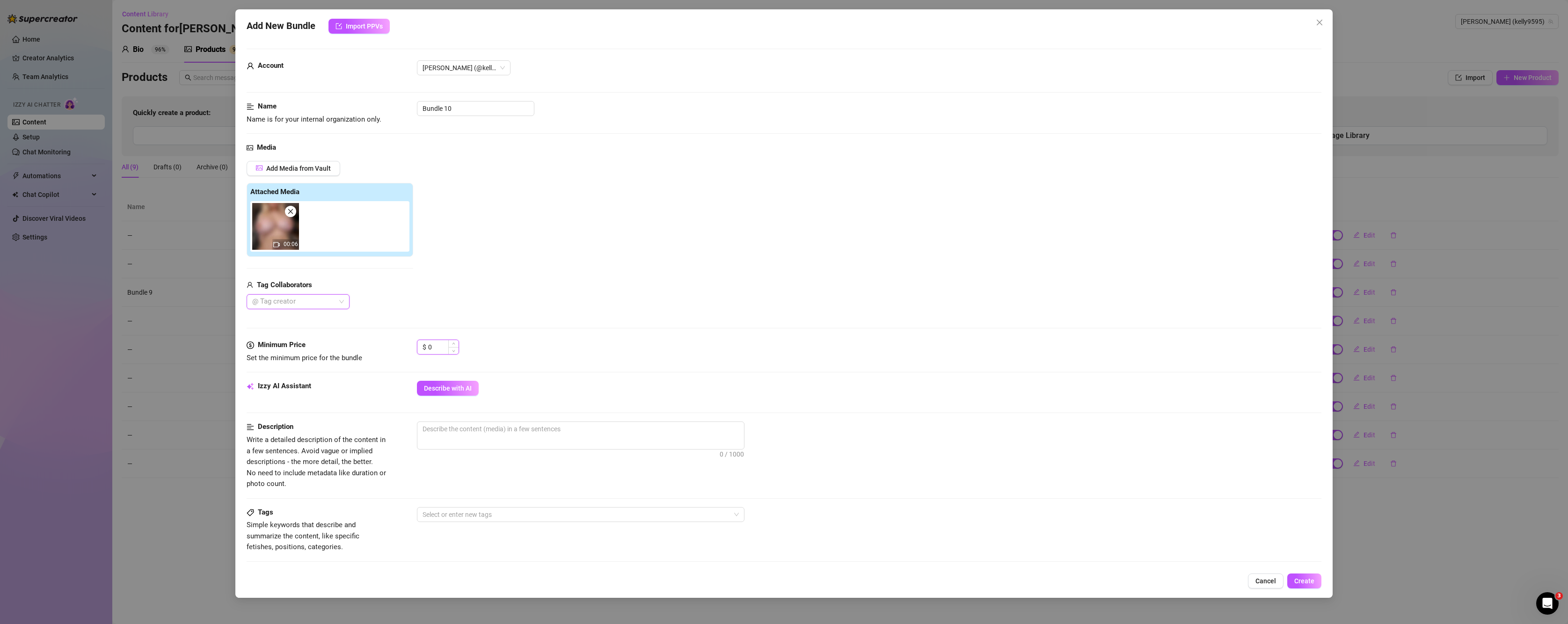
click at [434, 341] on input "0" at bounding box center [443, 347] width 31 height 14
click at [270, 236] on img at bounding box center [276, 226] width 47 height 47
click at [450, 389] on span "Describe with AI" at bounding box center [448, 388] width 48 height 7
click at [1098, 580] on span "Create" at bounding box center [1304, 581] width 20 height 7
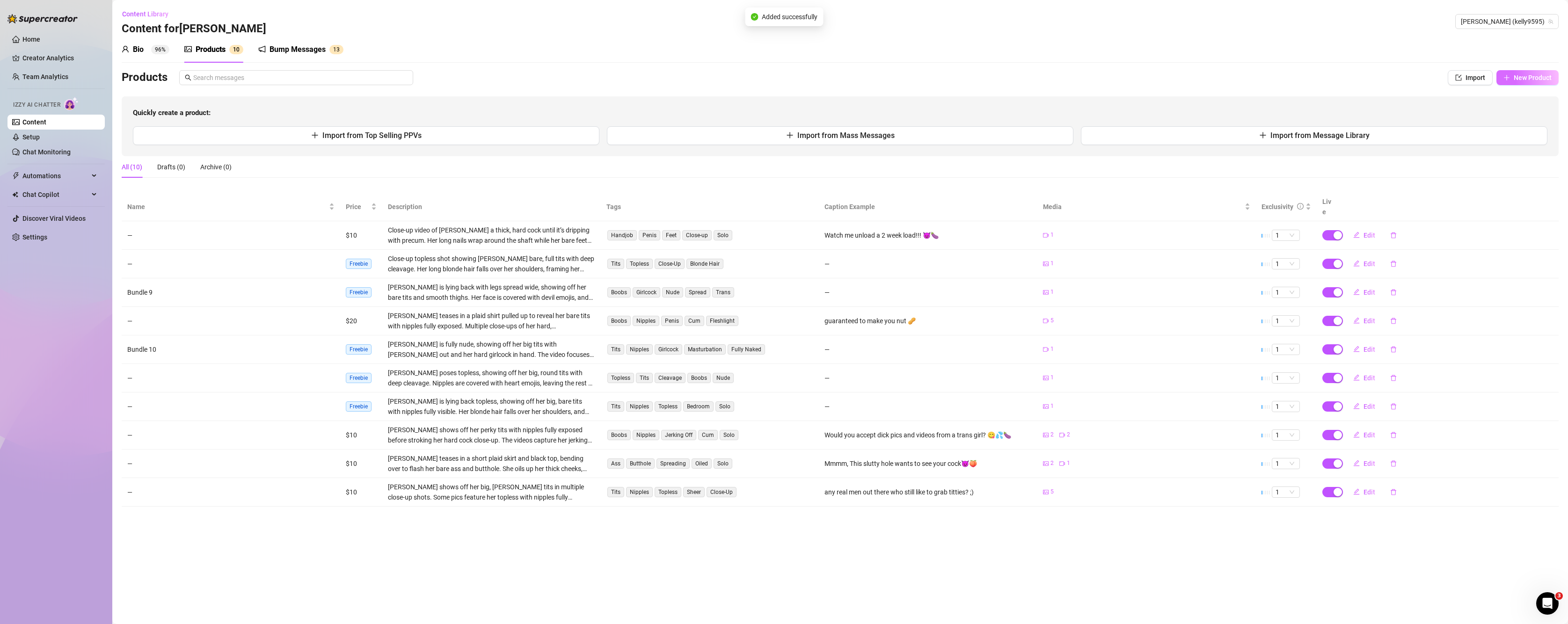
click at [1098, 74] on span "New Product" at bounding box center [1533, 78] width 38 height 7
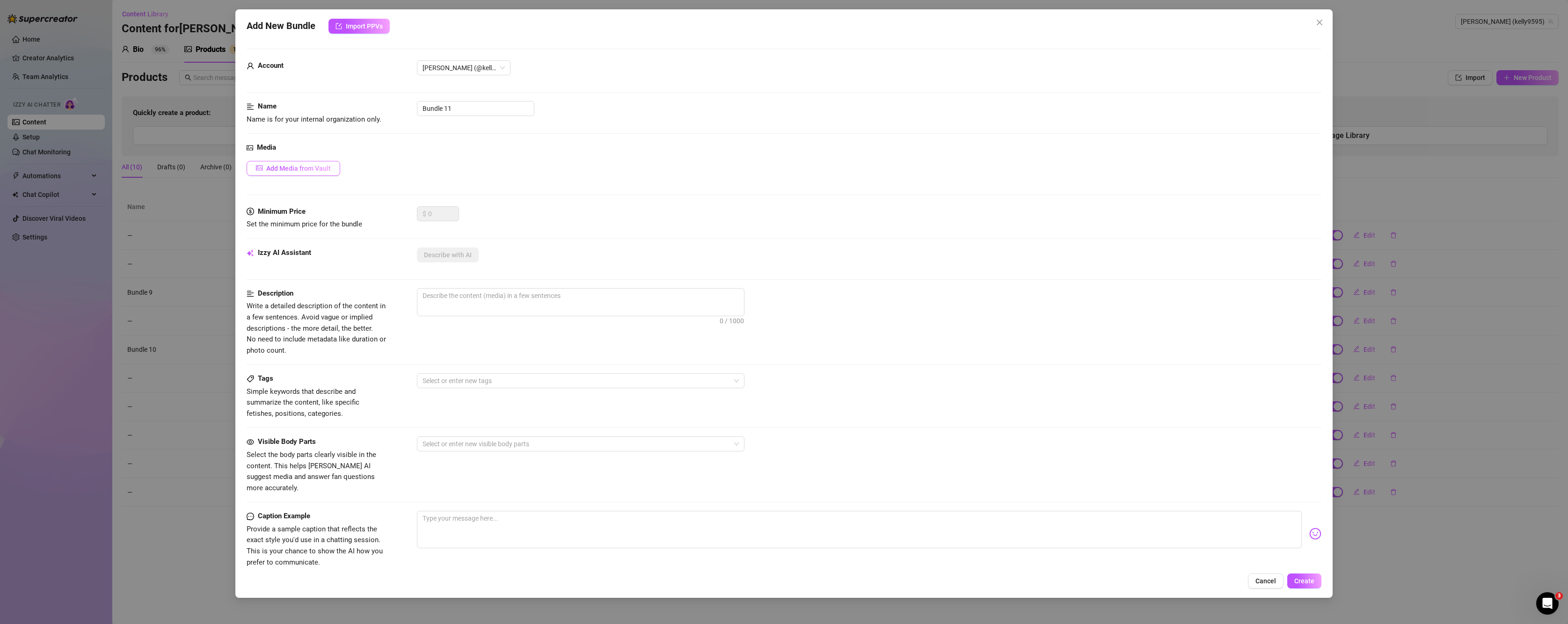
click at [334, 163] on button "Add Media from Vault" at bounding box center [293, 168] width 93 height 15
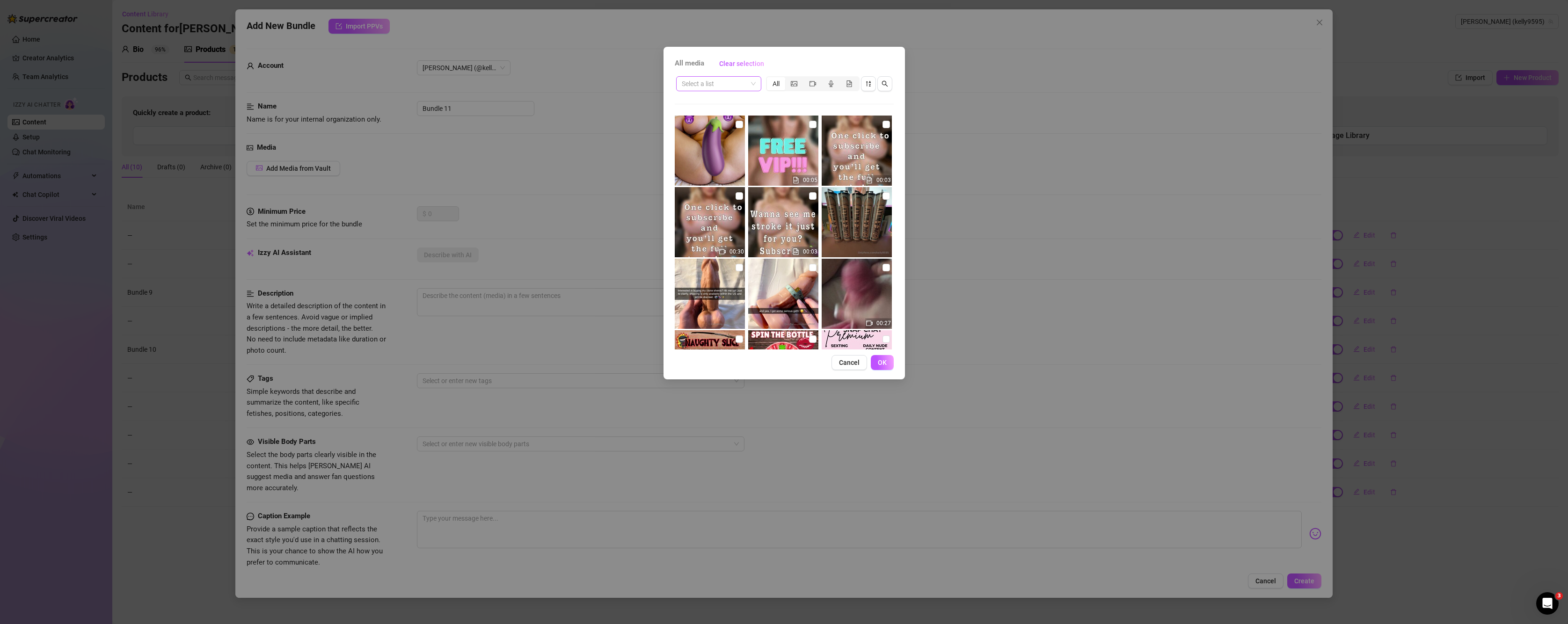
click at [722, 81] on input "search" at bounding box center [714, 83] width 65 height 14
click at [717, 151] on div "Bundle" at bounding box center [718, 147] width 70 height 10
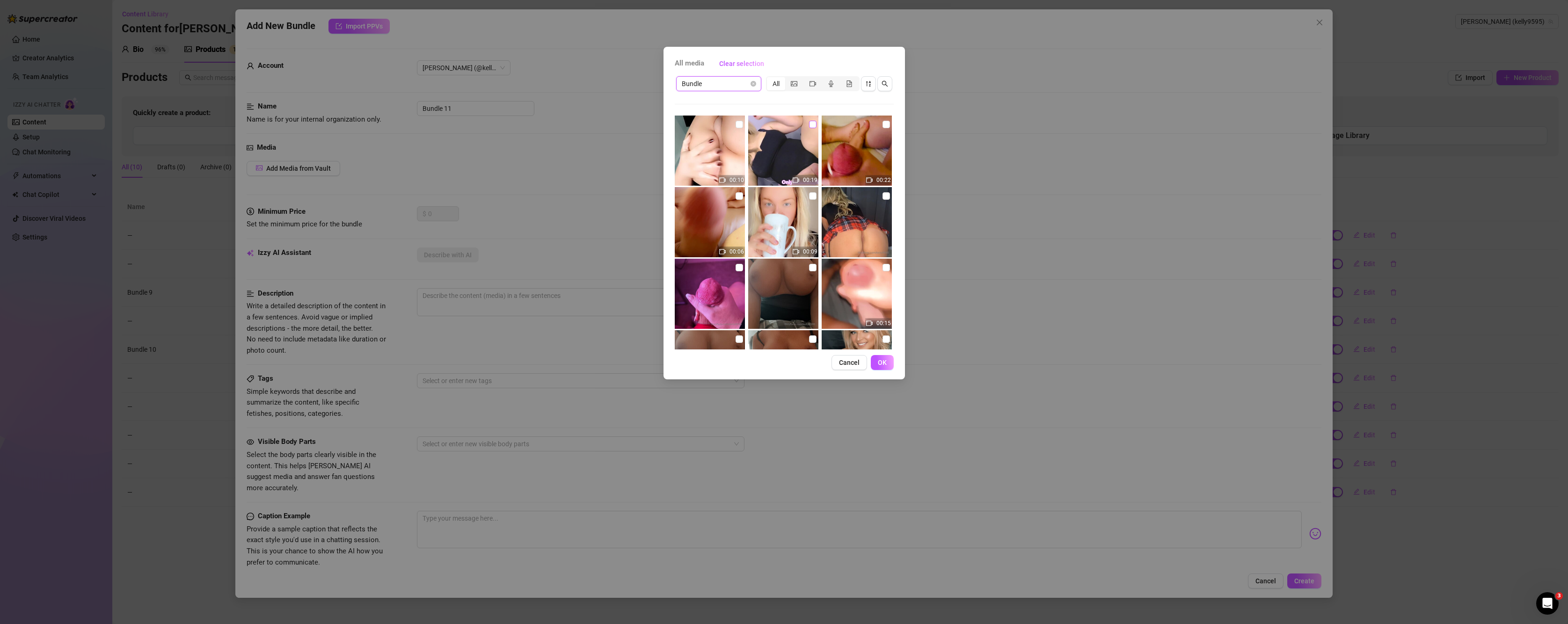
click at [812, 125] on input "checkbox" at bounding box center [812, 124] width 7 height 7
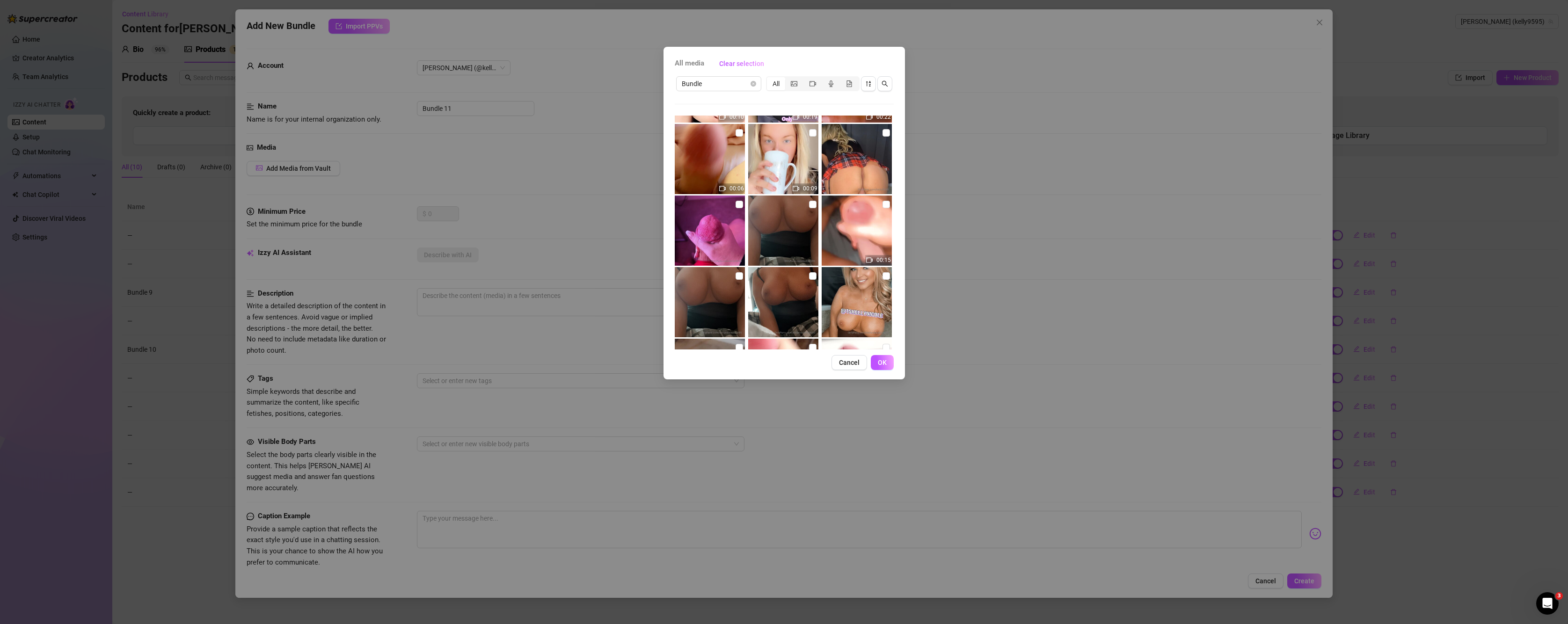
scroll to position [0, 0]
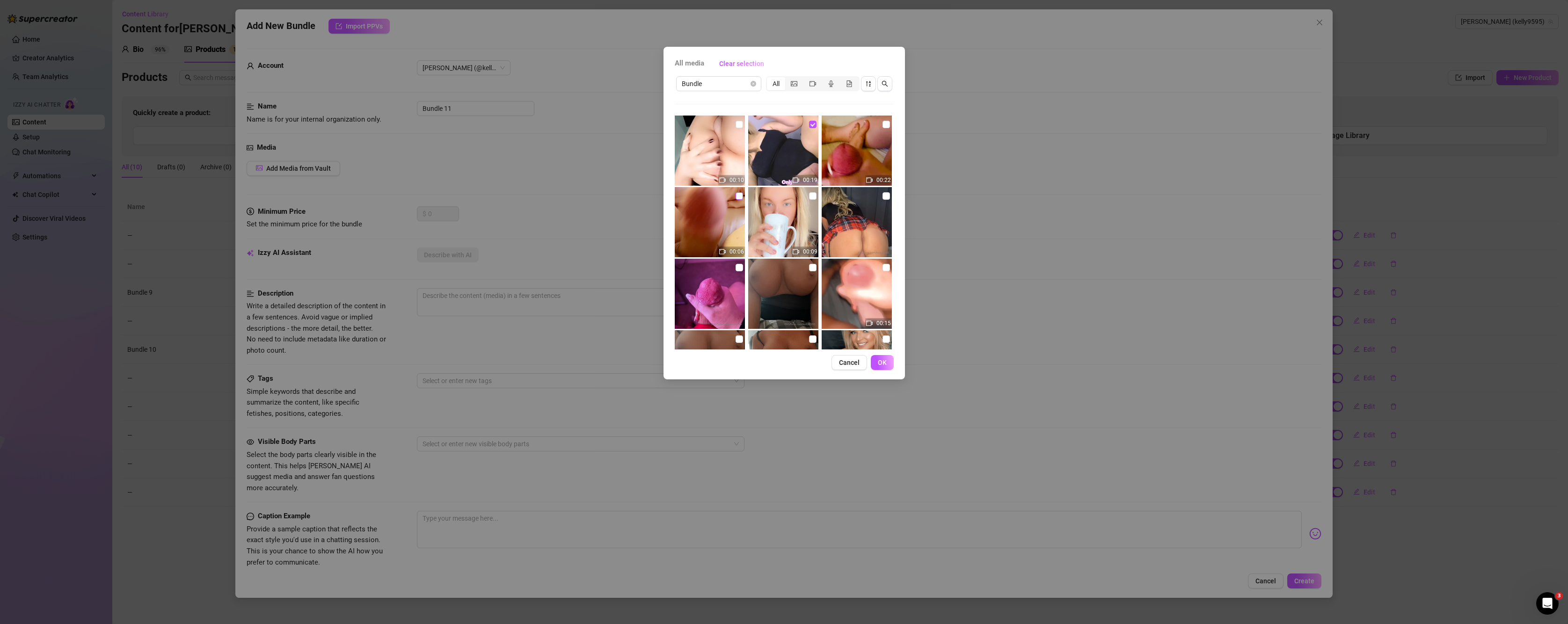
click at [737, 197] on input "checkbox" at bounding box center [739, 196] width 7 height 7
click at [882, 127] on input "checkbox" at bounding box center [886, 124] width 7 height 7
click at [882, 269] on input "checkbox" at bounding box center [886, 267] width 7 height 7
click at [882, 366] on span "OK" at bounding box center [882, 362] width 9 height 7
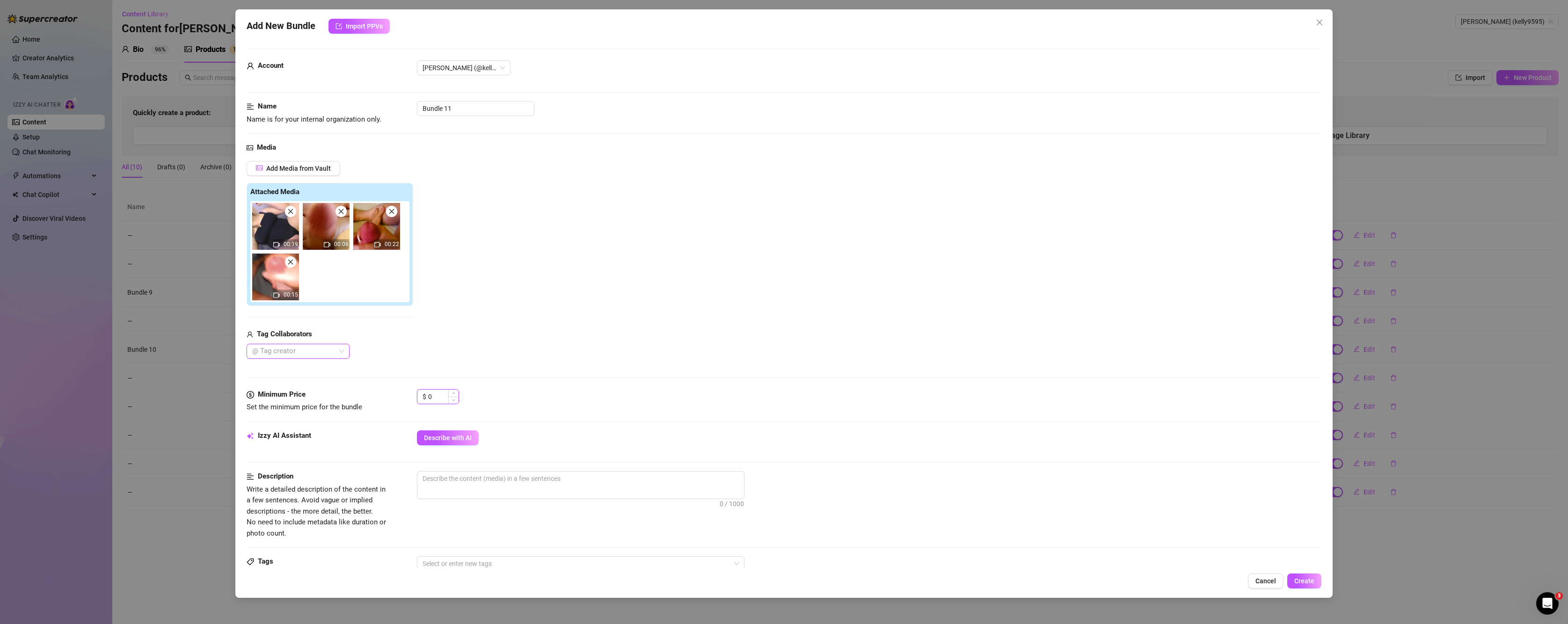
click at [441, 397] on input "0" at bounding box center [443, 396] width 31 height 14
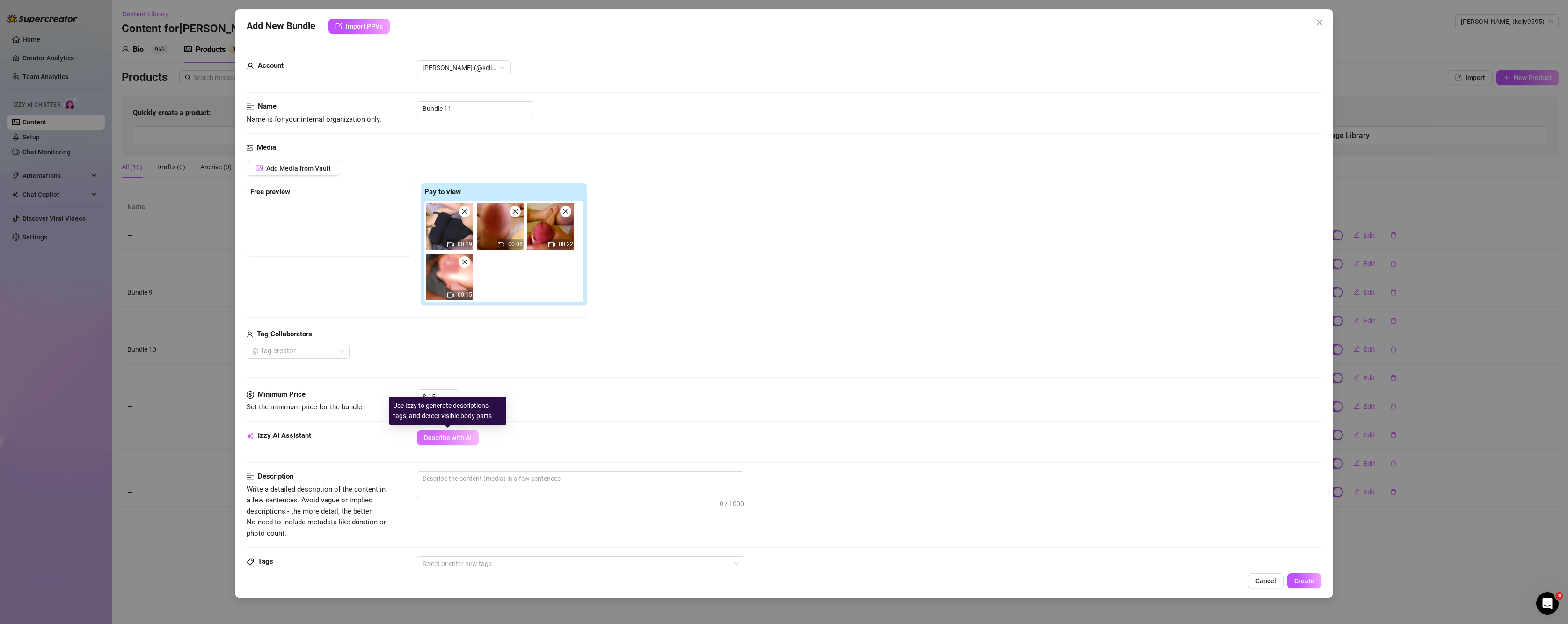
click at [456, 442] on span "Describe with AI" at bounding box center [448, 437] width 48 height 7
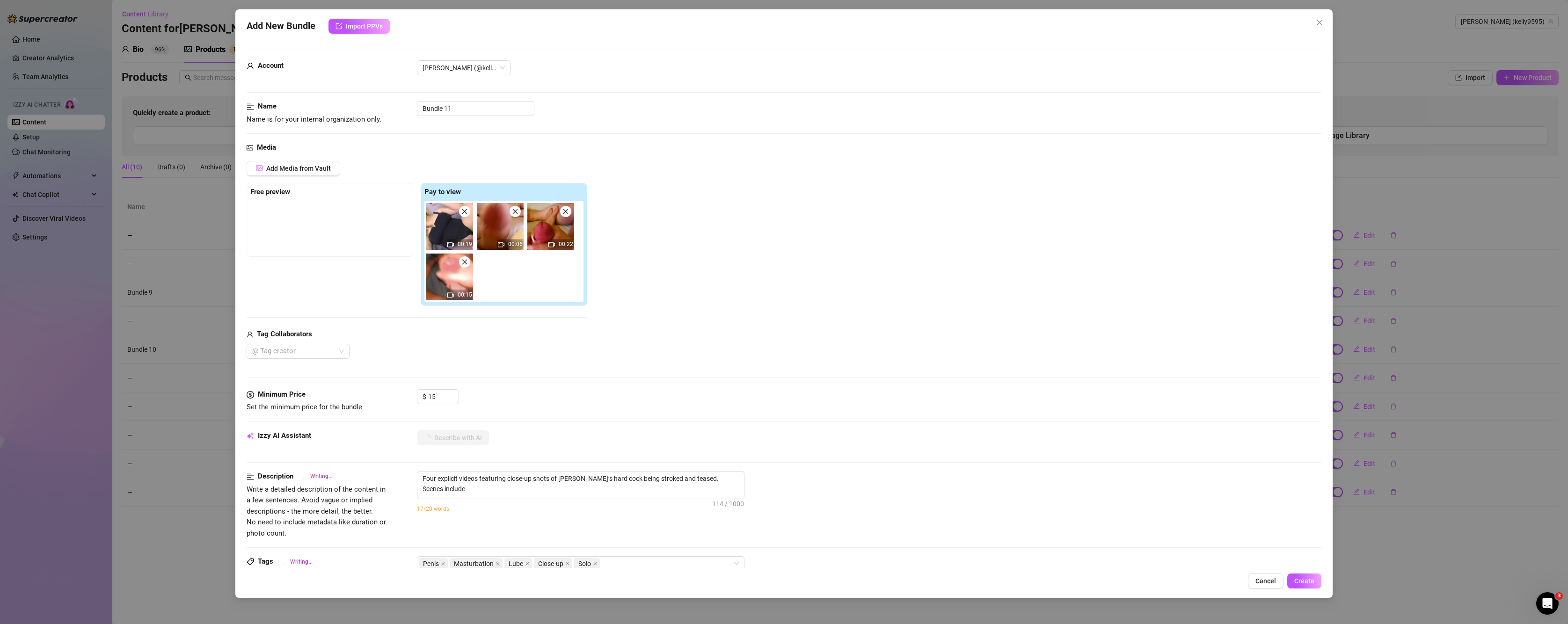
scroll to position [78, 0]
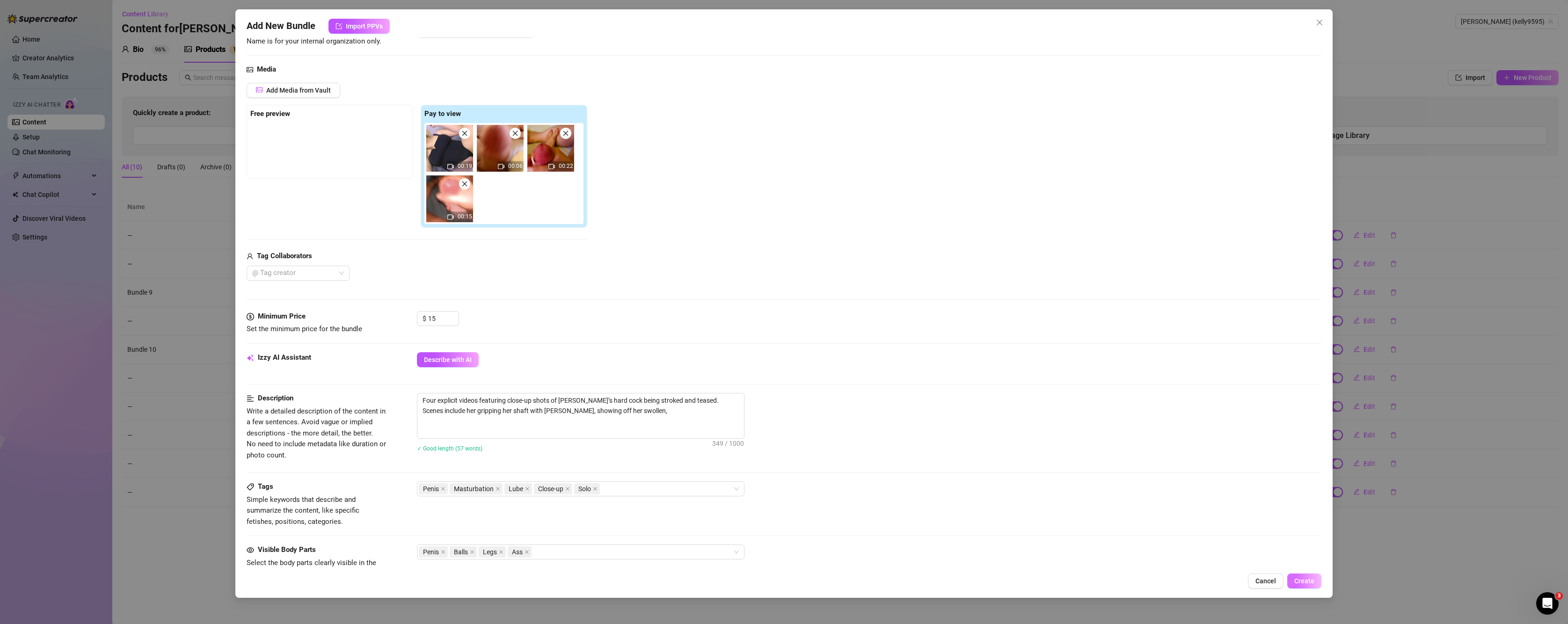
click at [1303, 584] on span "Create" at bounding box center [1304, 581] width 20 height 7
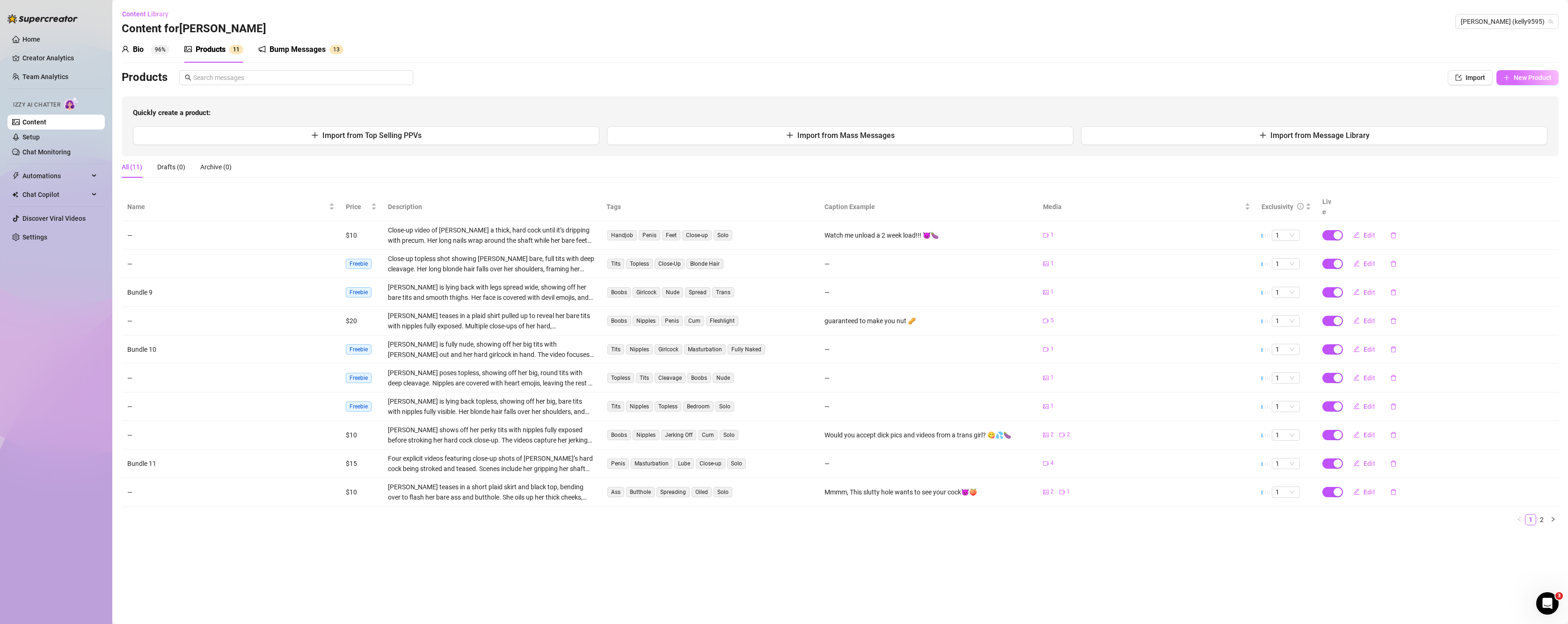
click at [1552, 83] on button "New Product" at bounding box center [1527, 78] width 62 height 15
type textarea "Type your message here..."
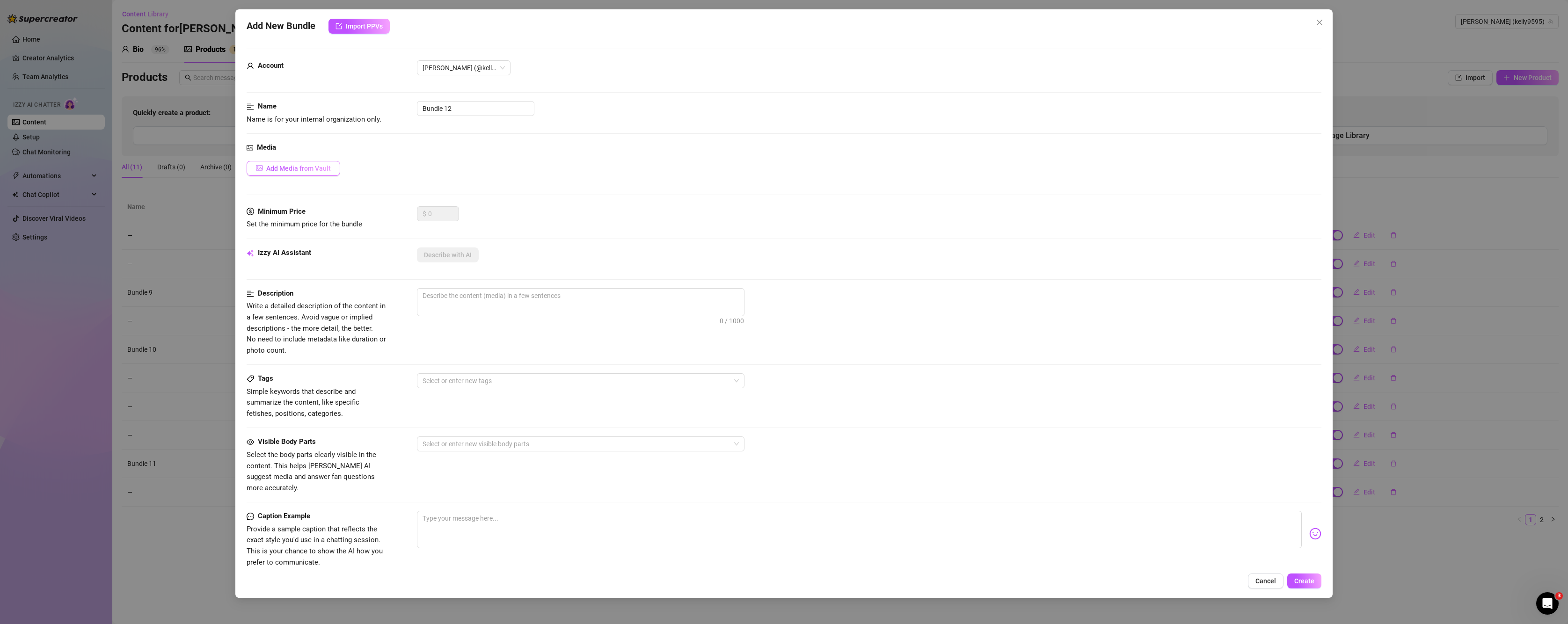
click at [314, 166] on span "Add Media from Vault" at bounding box center [299, 168] width 64 height 7
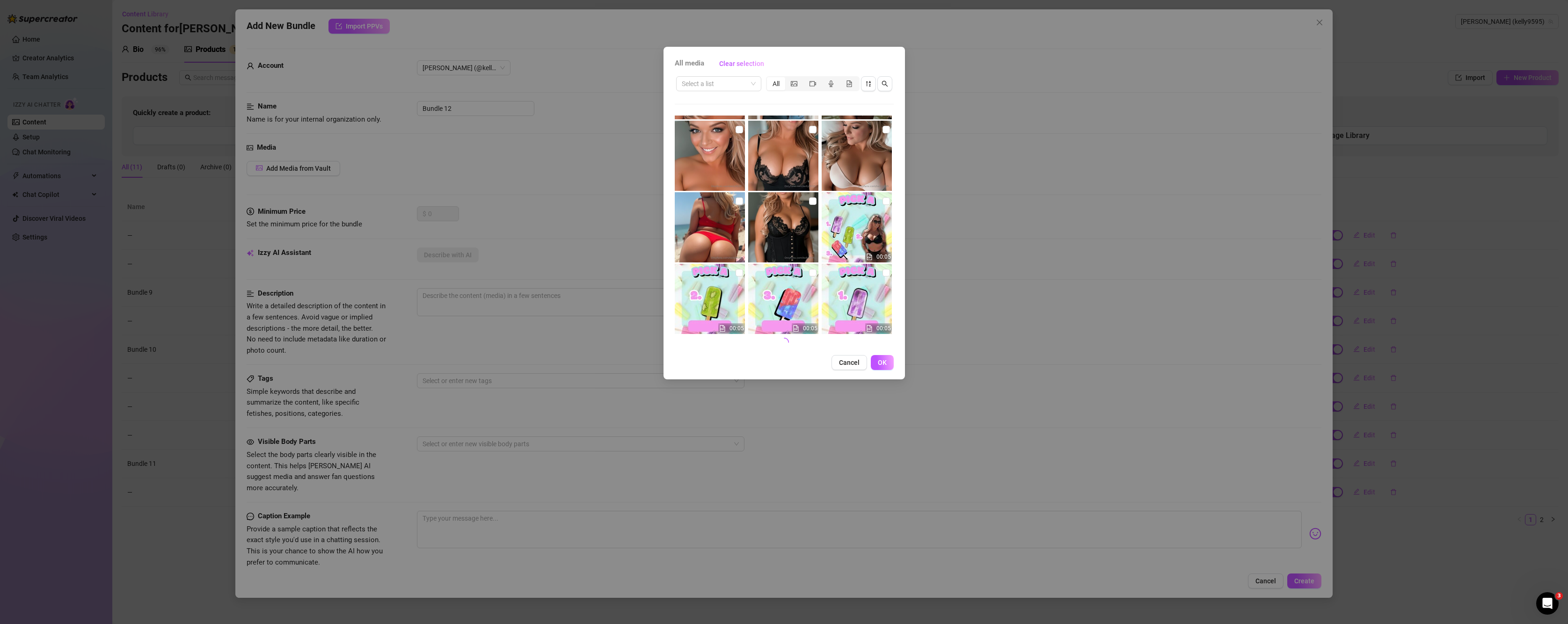
scroll to position [1421, 0]
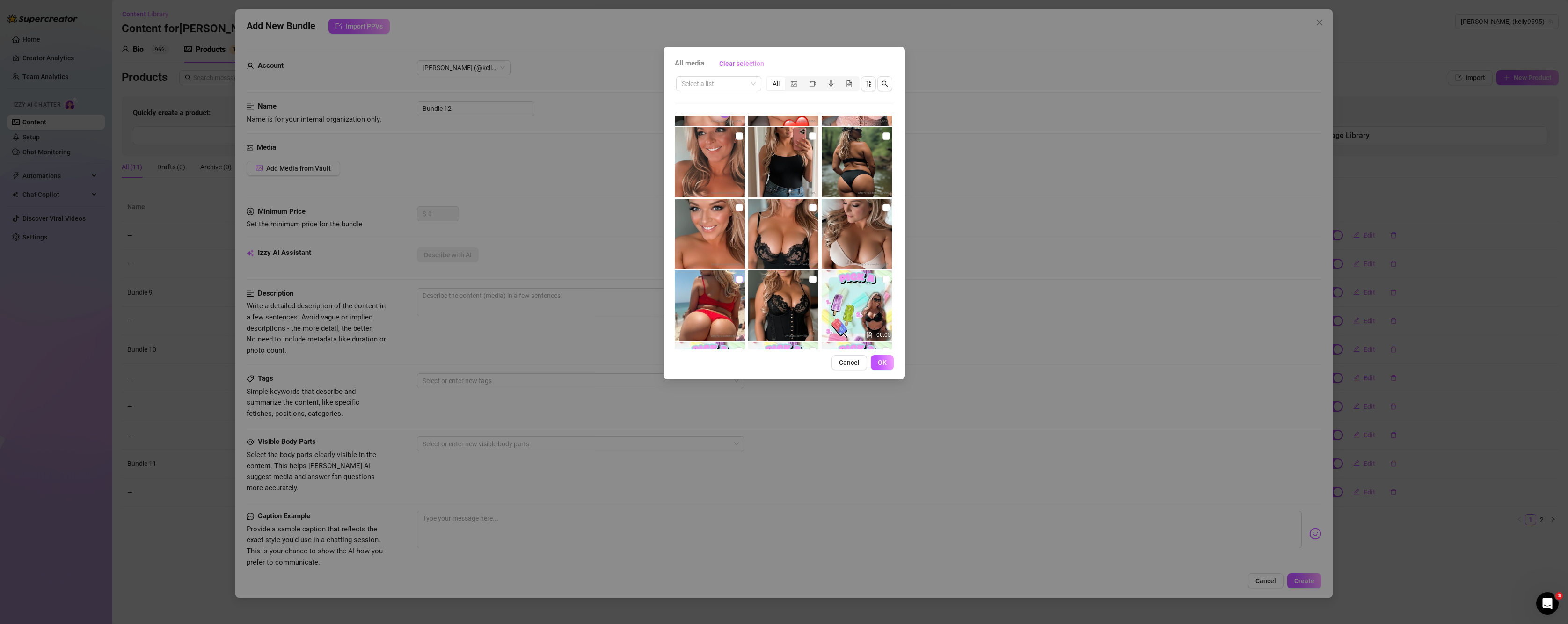
click at [736, 281] on input "checkbox" at bounding box center [739, 279] width 7 height 7
checkbox input "true"
click at [888, 362] on button "OK" at bounding box center [882, 362] width 23 height 15
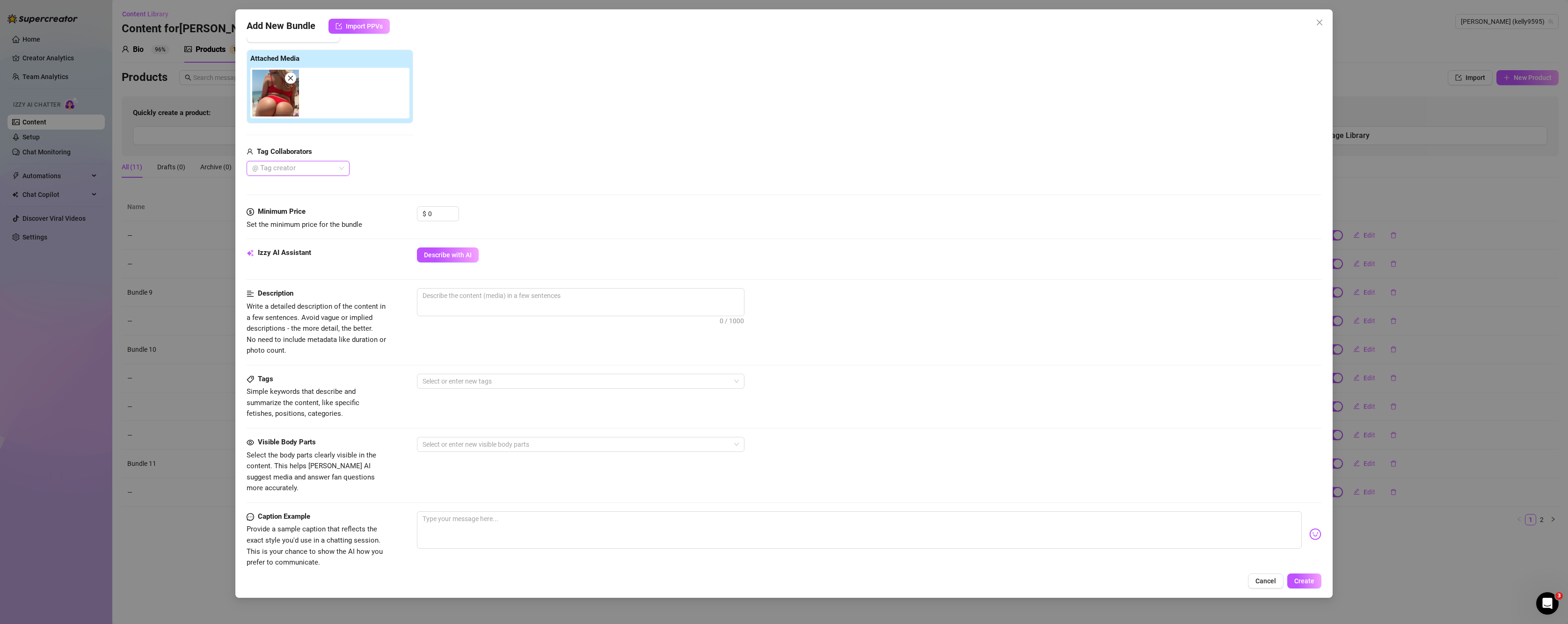
scroll to position [156, 0]
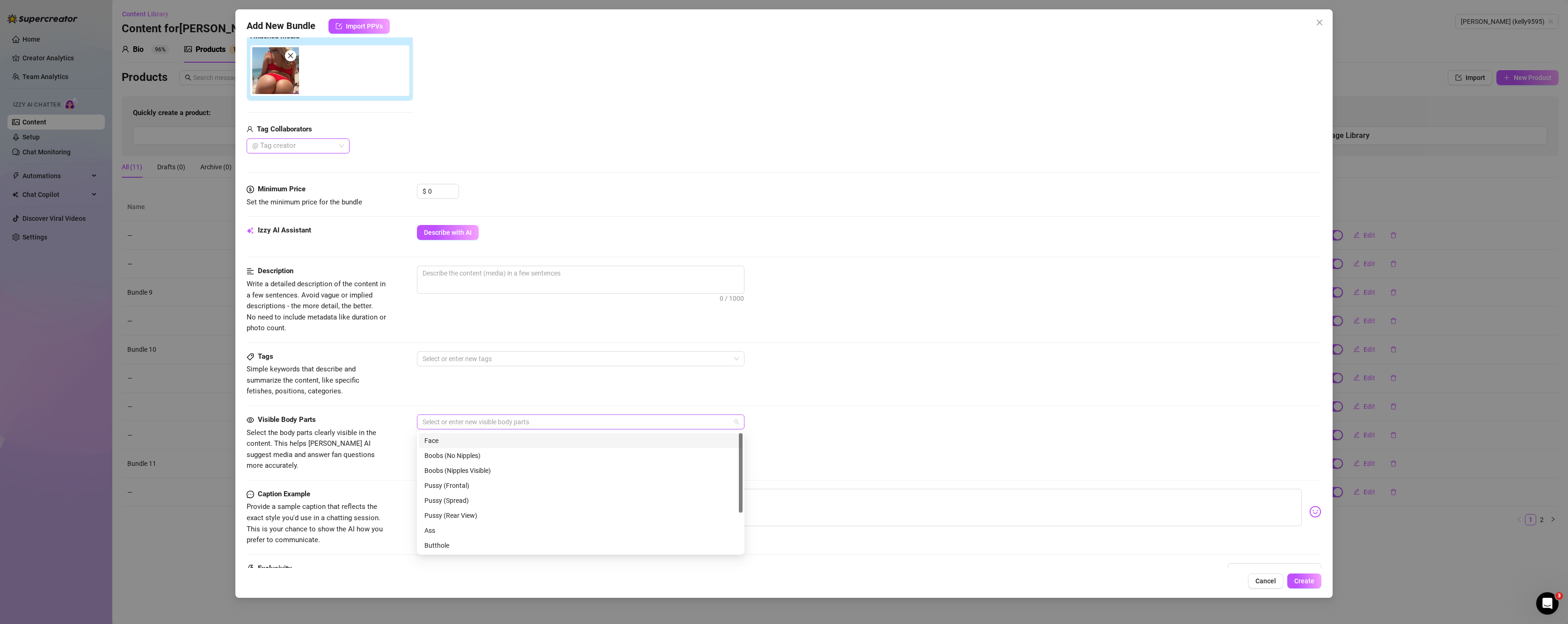
click at [476, 417] on div at bounding box center [575, 422] width 314 height 13
click at [380, 433] on span "Select the body parts clearly visible in the content. This helps [PERSON_NAME] …" at bounding box center [317, 449] width 140 height 44
click at [475, 418] on div at bounding box center [575, 422] width 314 height 13
click at [771, 384] on div "Tags Simple keywords that describe and summarize the content, like specific fet…" at bounding box center [784, 375] width 1075 height 46
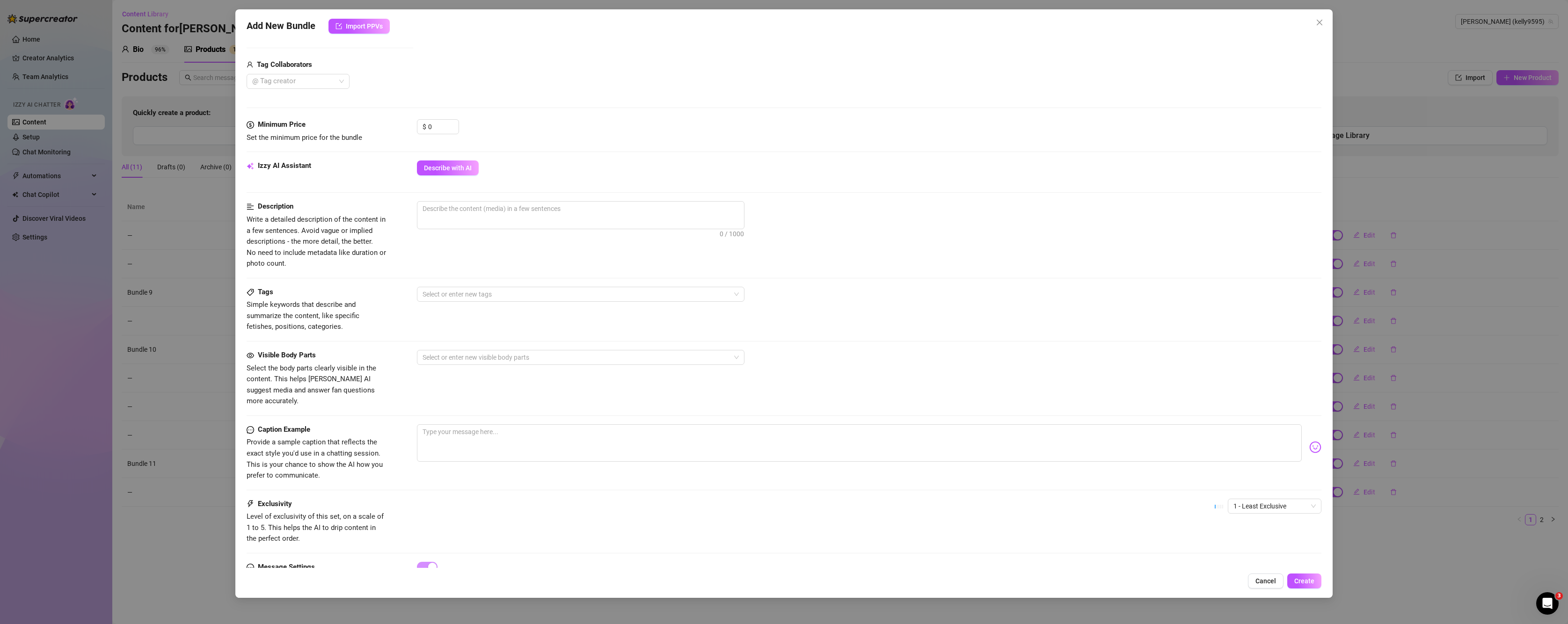
scroll to position [256, 0]
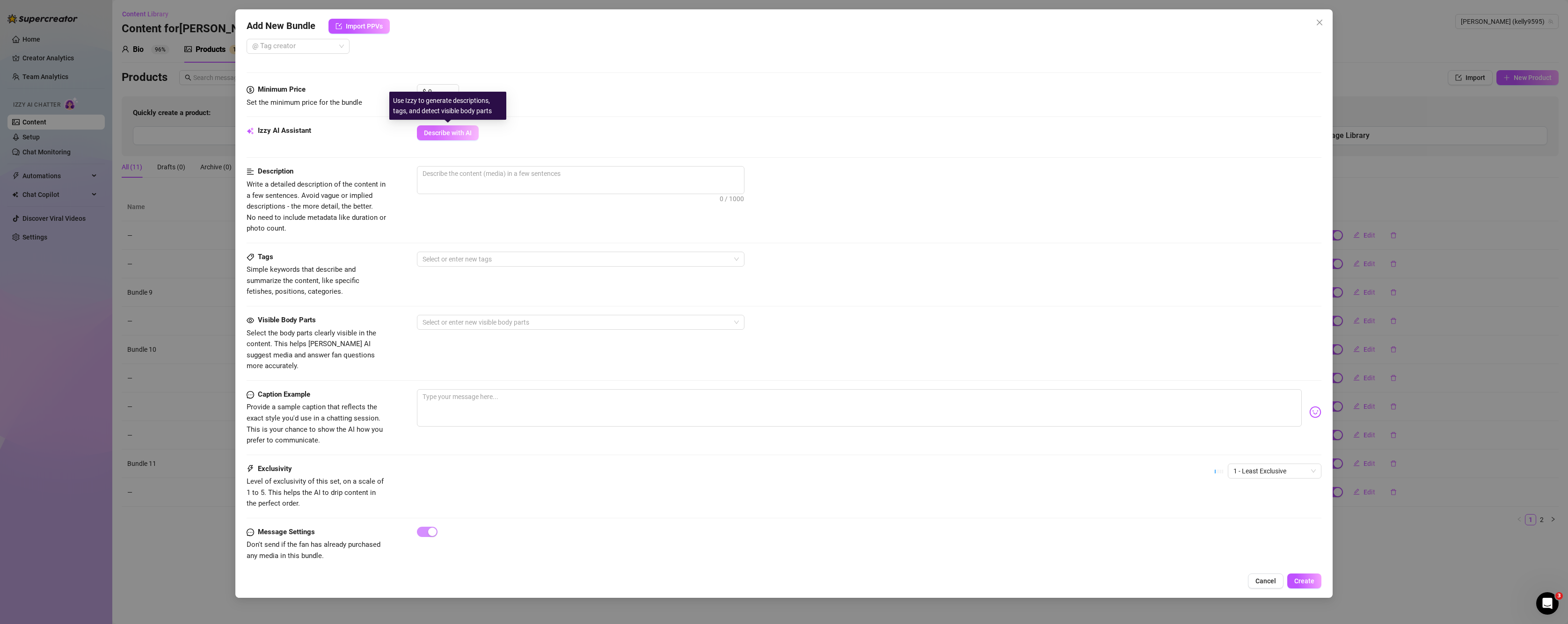
click at [462, 138] on button "Describe with AI" at bounding box center [447, 133] width 62 height 15
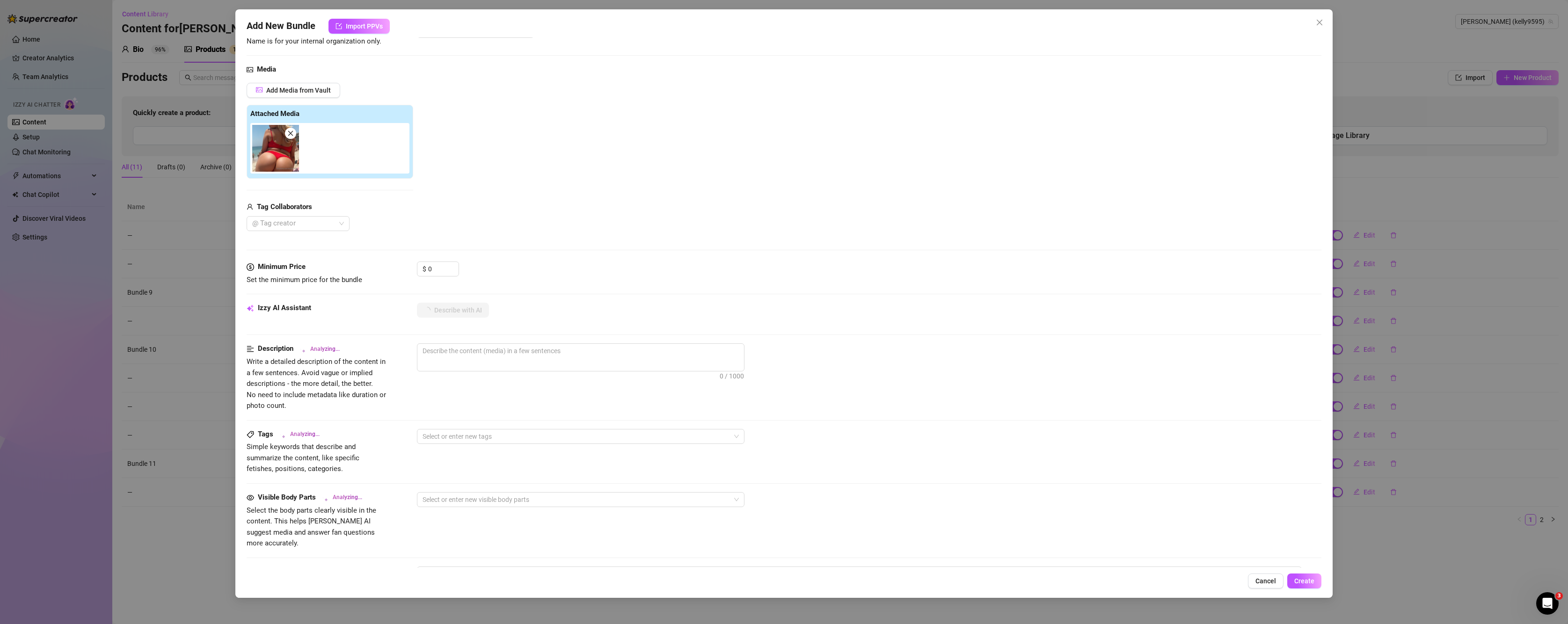
scroll to position [0, 0]
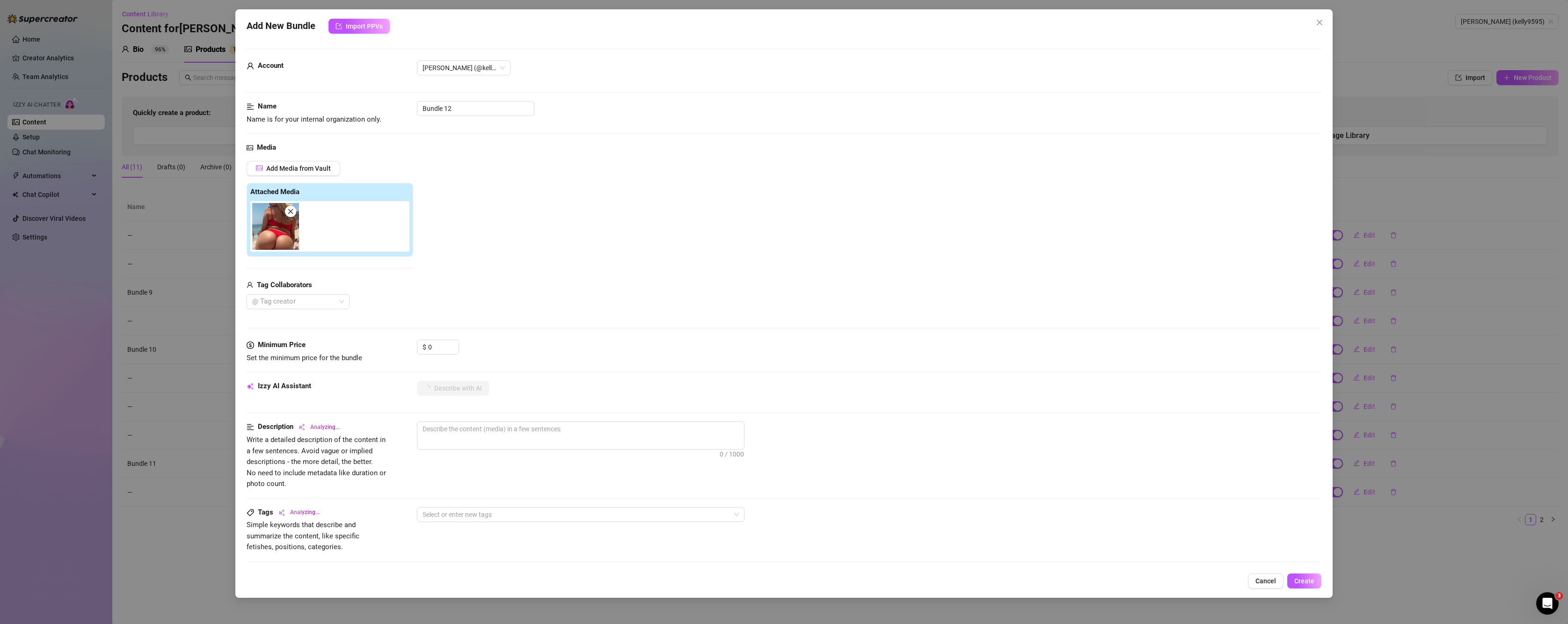
type textarea "[PERSON_NAME]"
type textarea "[PERSON_NAME] is"
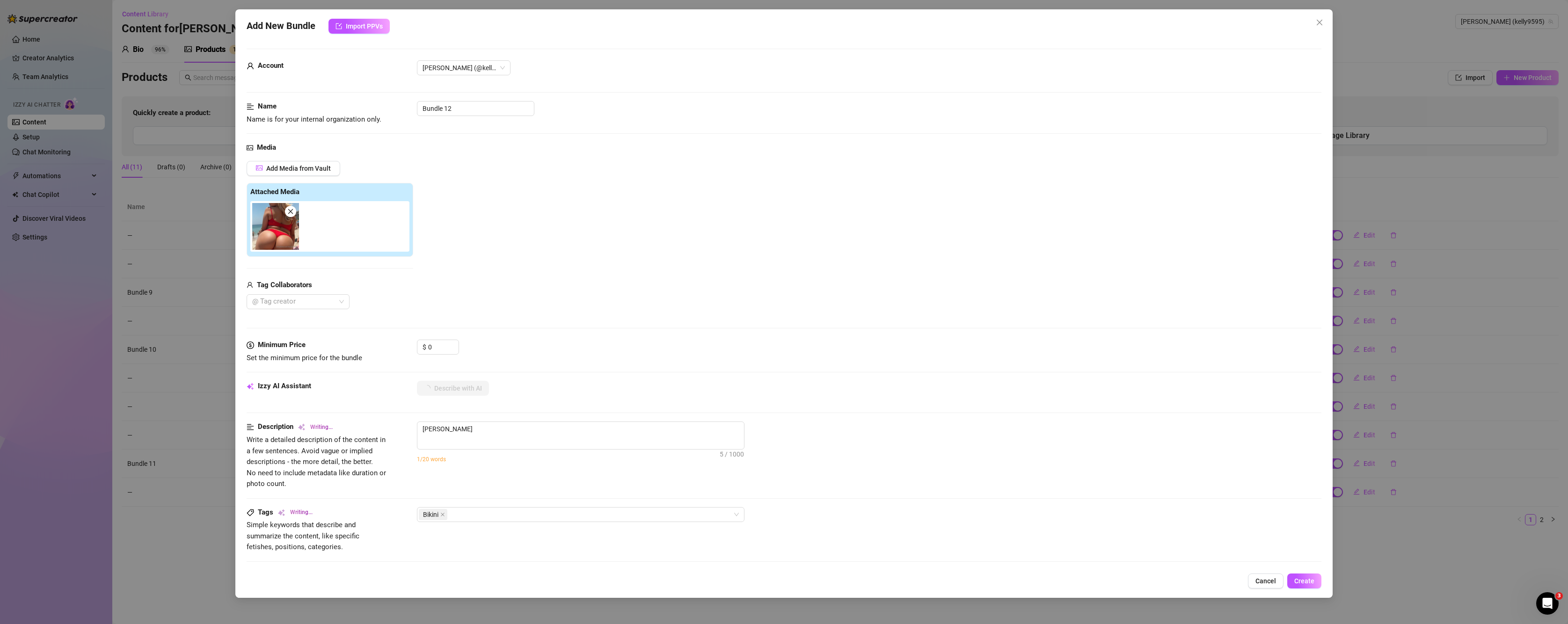
type textarea "[PERSON_NAME] is"
type textarea "Kelly Nicole is on"
type textarea "Kelly Nicole is on the"
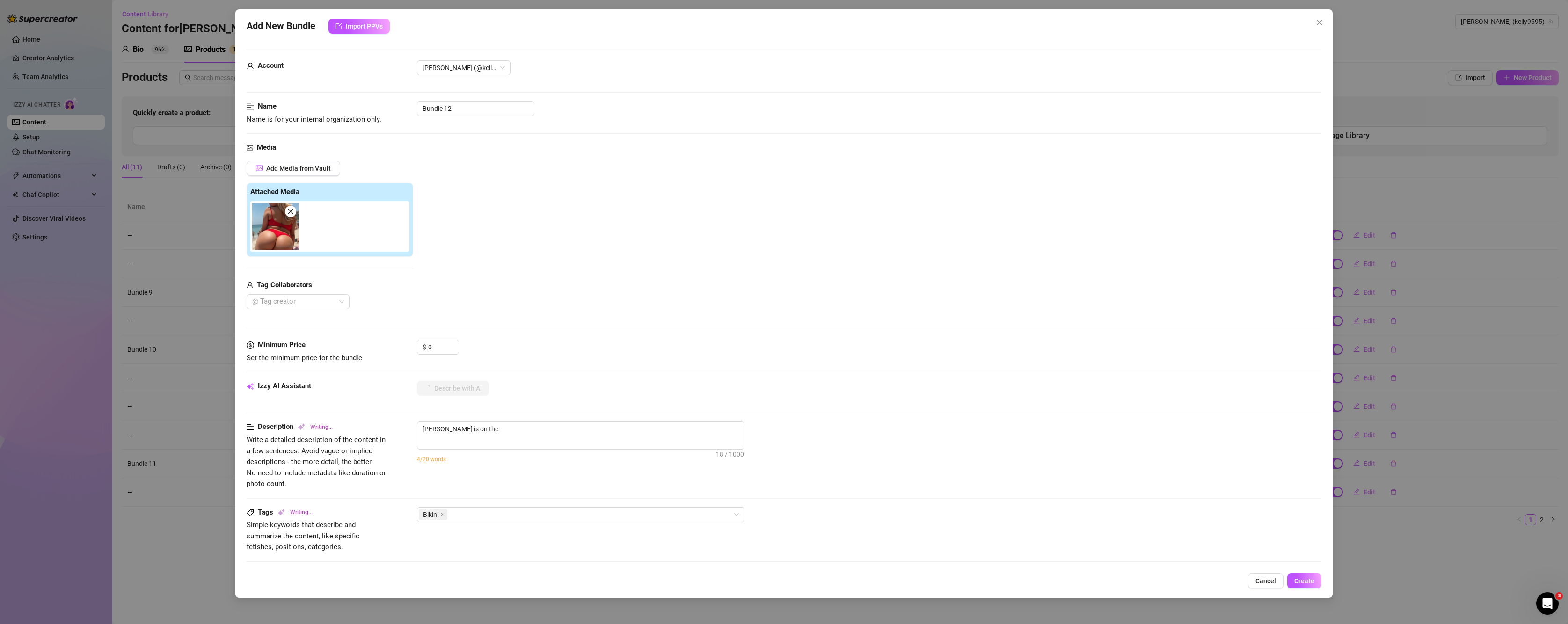
type textarea "Kelly Nicole is on the beach"
type textarea "Kelly Nicole is on the beach in"
type textarea "Kelly Nicole is on the beach in a"
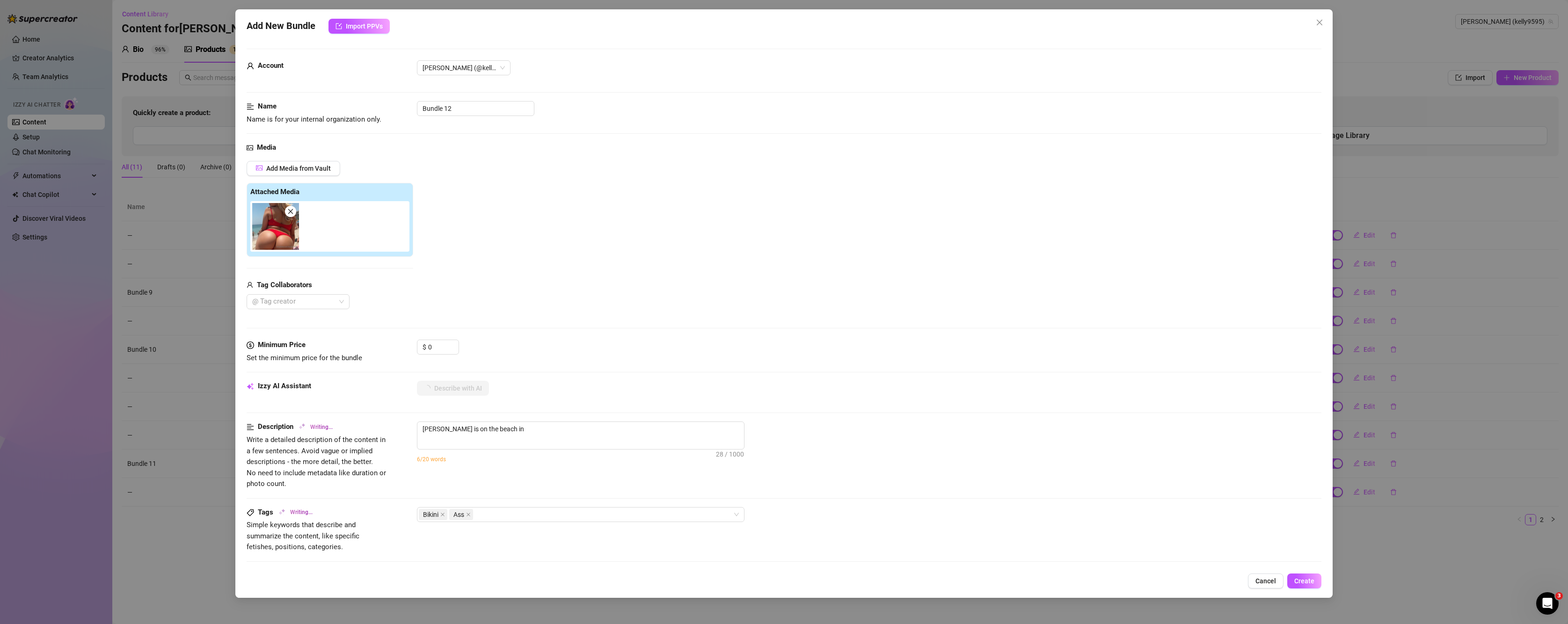
type textarea "Kelly Nicole is on the beach in a"
type textarea "Kelly Nicole is on the beach in a skimpy"
type textarea "Kelly Nicole is on the beach in a skimpy red"
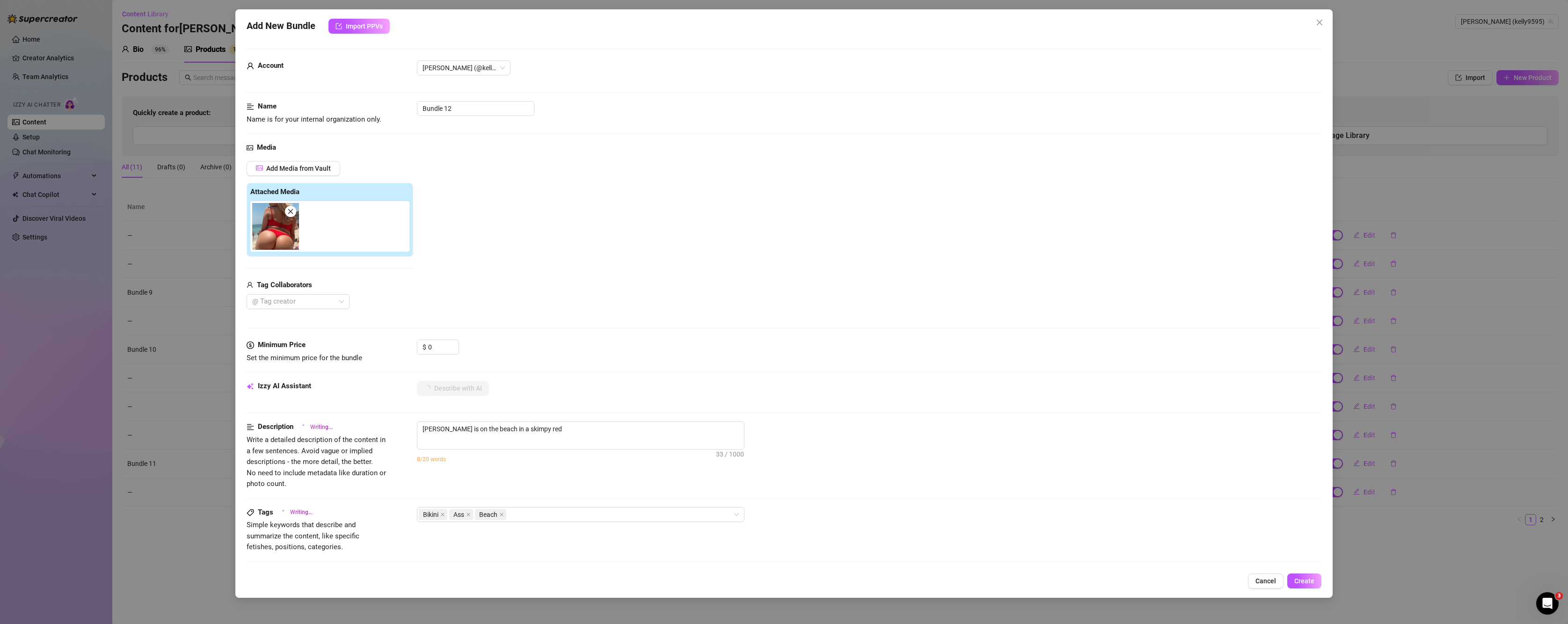
type textarea "Kelly Nicole is on the beach in a skimpy red bikini,"
type textarea "Kelly Nicole is on the beach in a skimpy red bikini, showing"
type textarea "Kelly Nicole is on the beach in a skimpy red bikini, showing off"
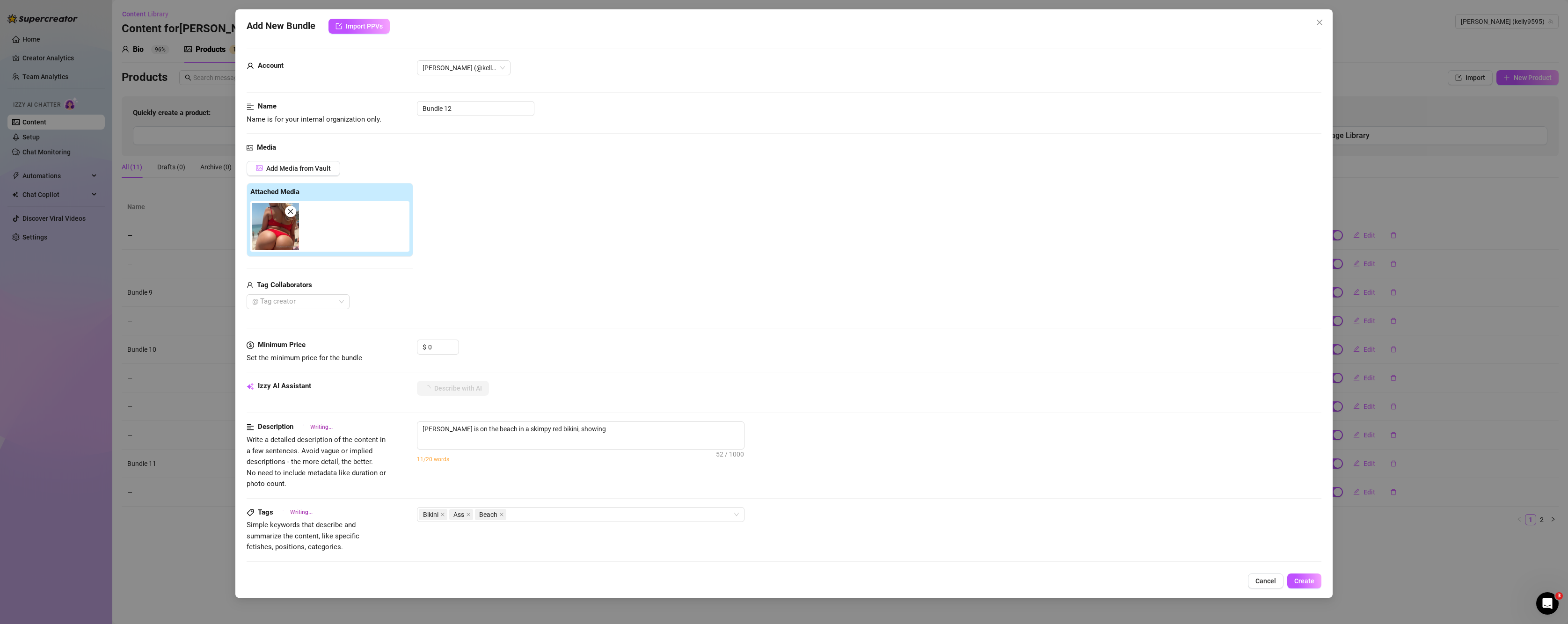
type textarea "Kelly Nicole is on the beach in a skimpy red bikini, showing off"
type textarea "Kelly Nicole is on the beach in a skimpy red bikini, showing off her"
type textarea "Kelly Nicole is on the beach in a skimpy red bikini, showing off her thick"
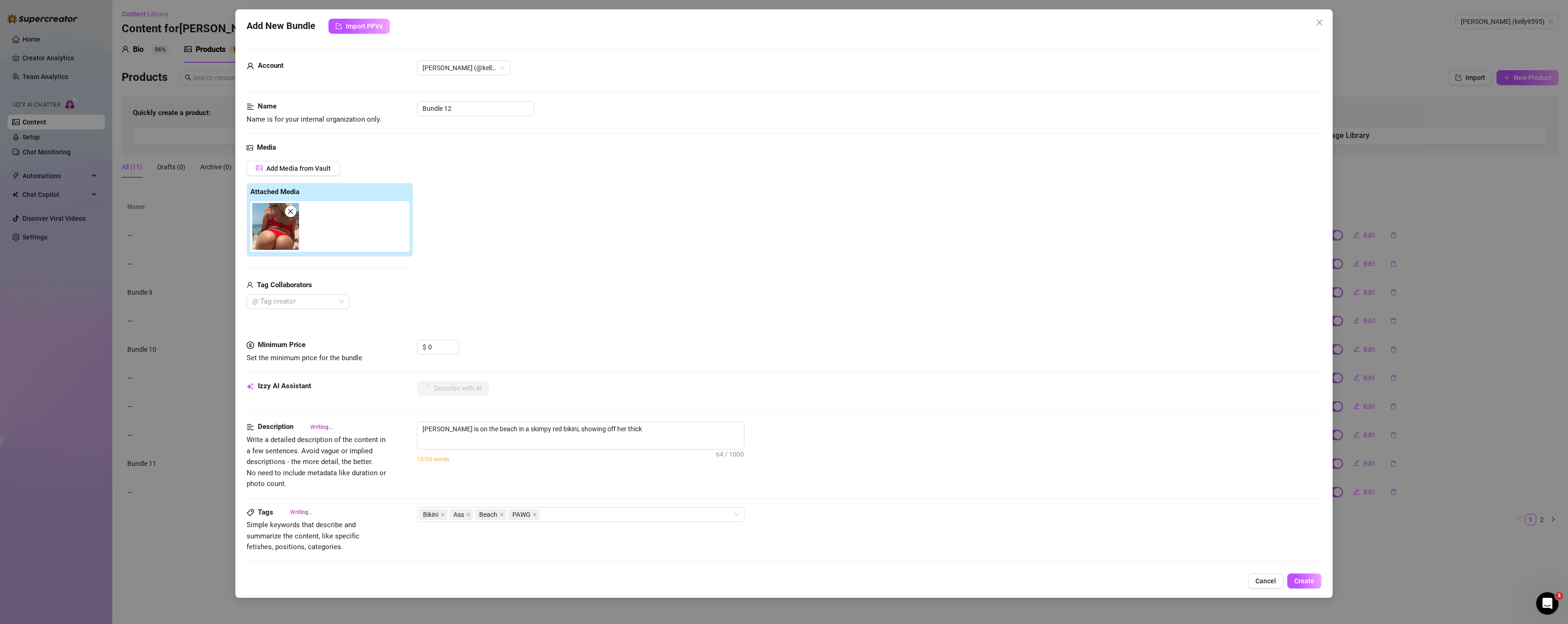
type textarea "Kelly Nicole is on the beach in a skimpy red bikini, showing off her thick PAWG"
type textarea "Kelly Nicole is on the beach in a skimpy red bikini, showing off her thick PAWG…"
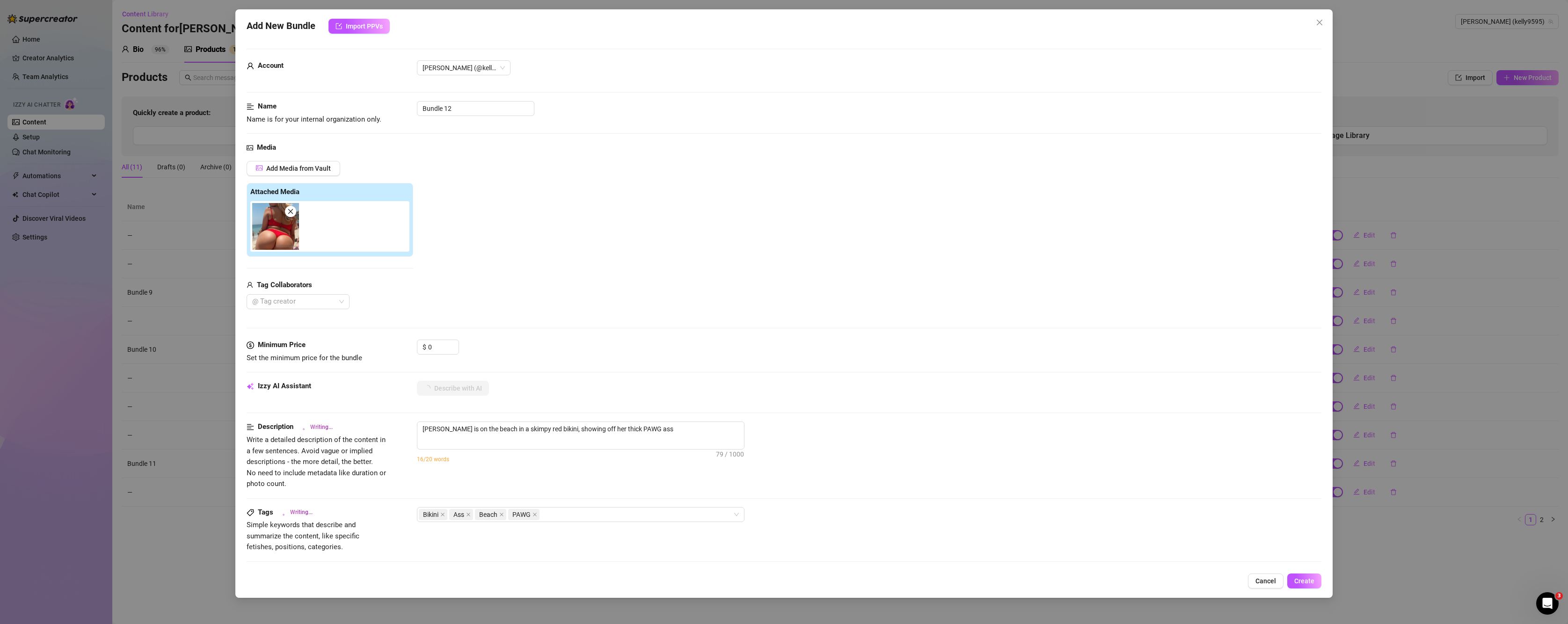
type textarea "Kelly Nicole is on the beach in a skimpy red bikini, showing off her thick PAWG…"
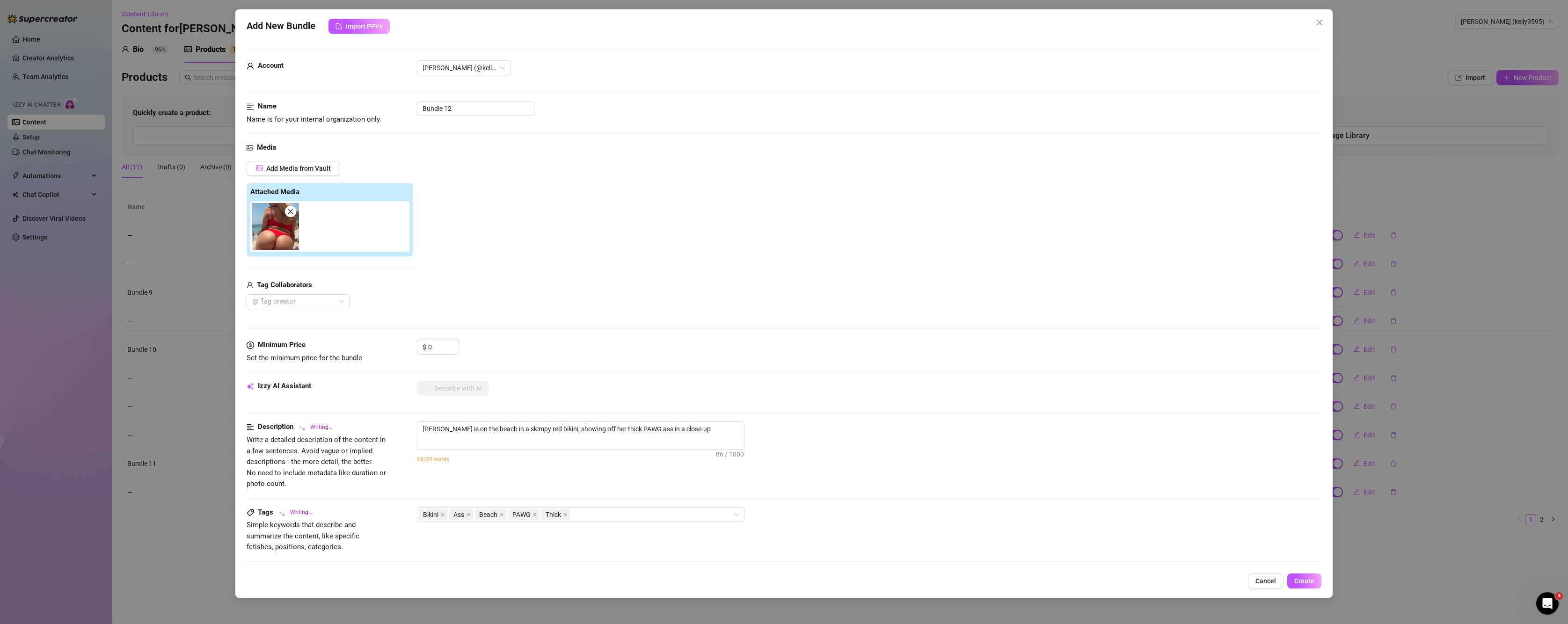
type textarea "Kelly Nicole is on the beach in a skimpy red bikini, showing off her thick PAWG…"
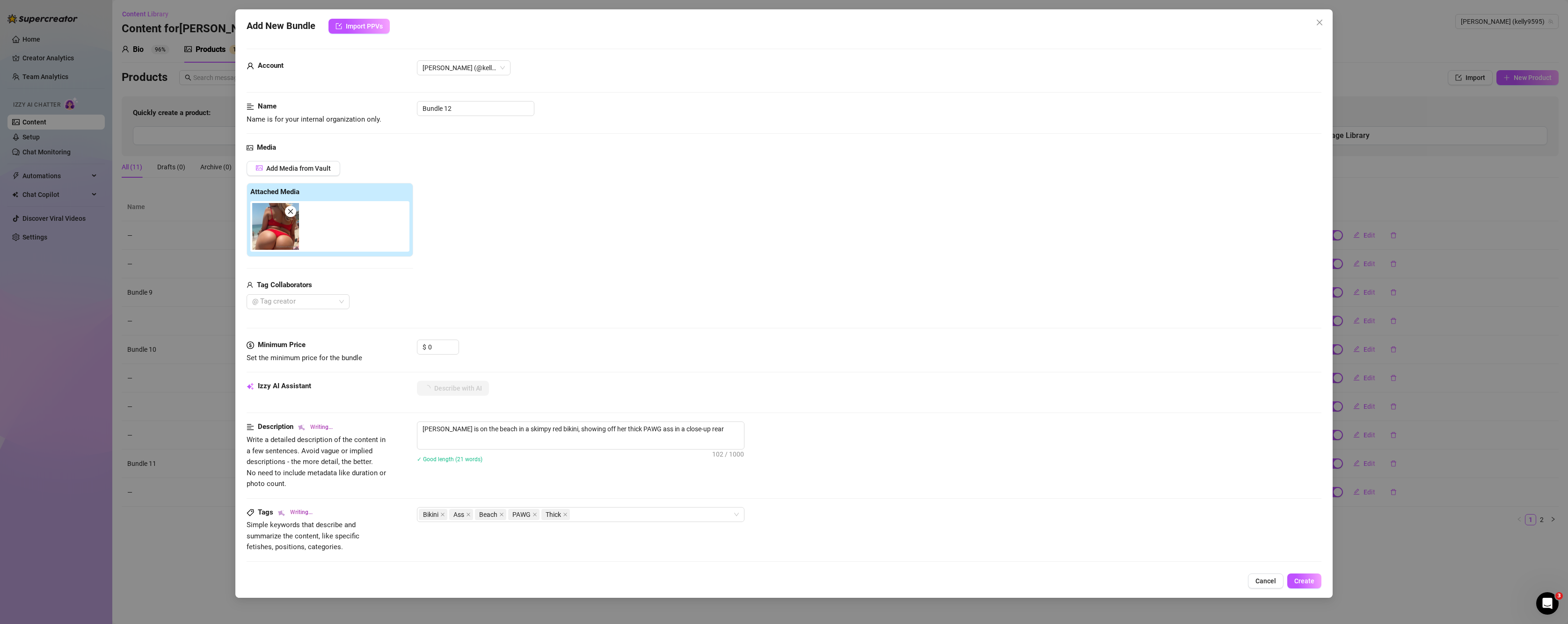
type textarea "Kelly Nicole is on the beach in a skimpy red bikini, showing off her thick PAWG…"
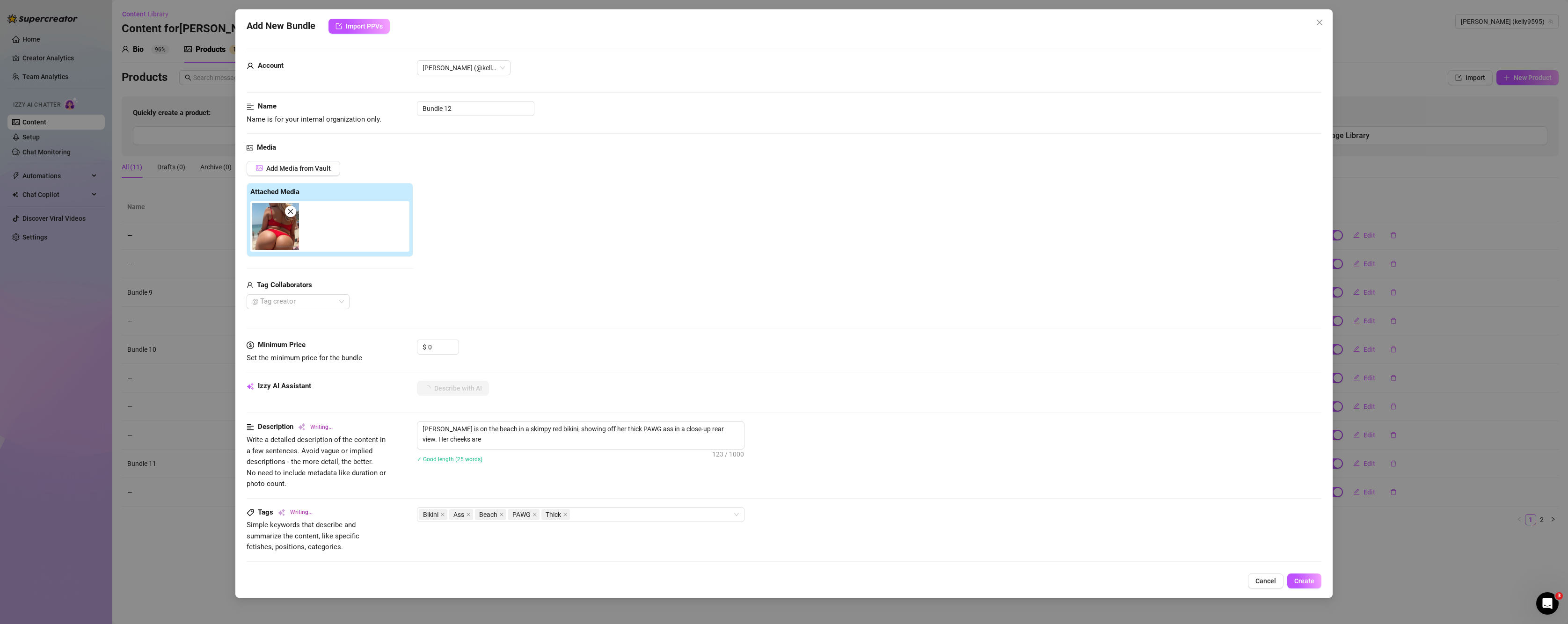
type textarea "Kelly Nicole is on the beach in a skimpy red bikini, showing off her thick PAWG…"
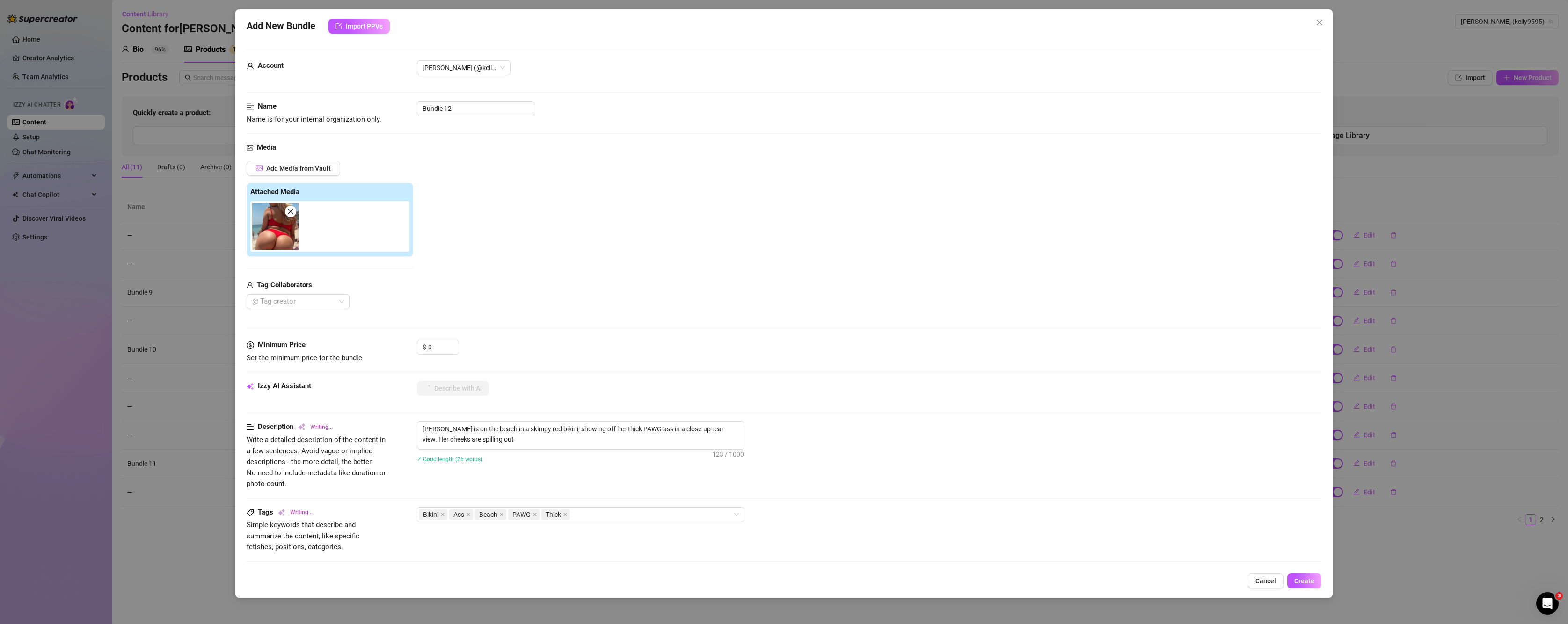
type textarea "Kelly Nicole is on the beach in a skimpy red bikini, showing off her thick PAWG…"
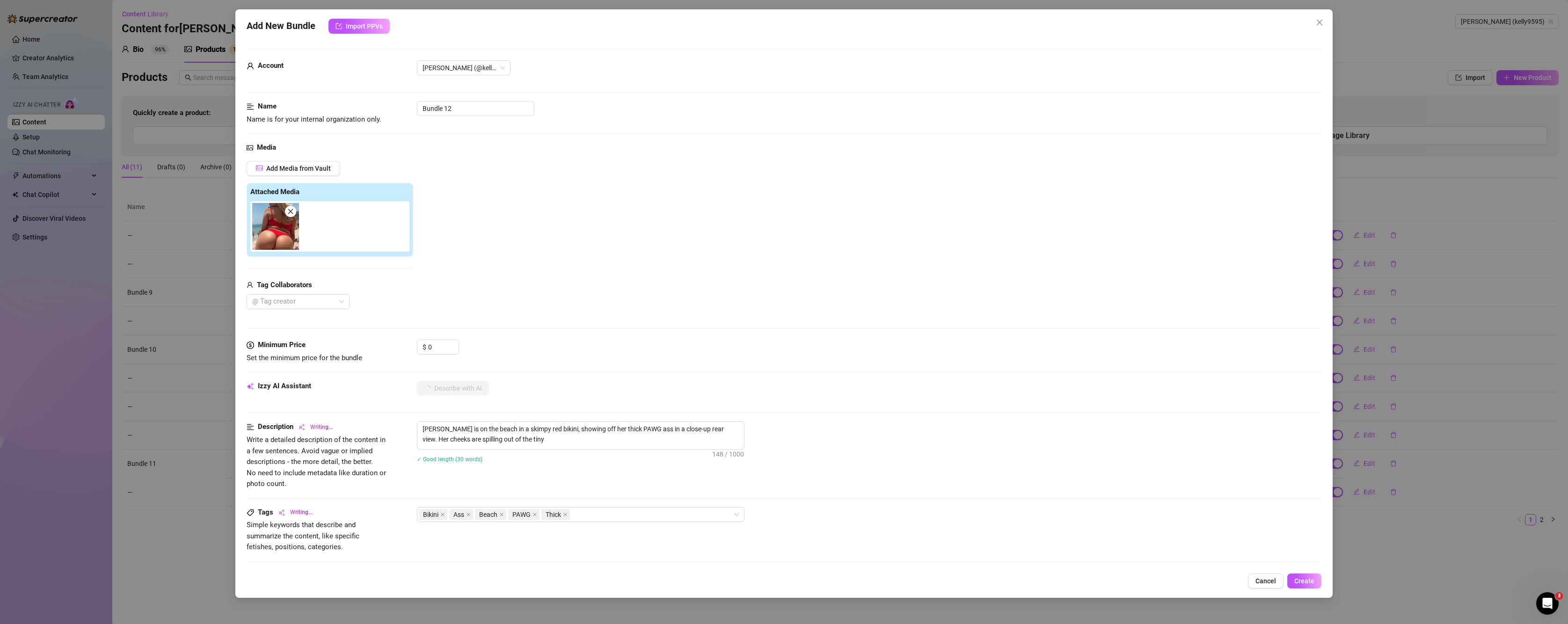
type textarea "Kelly Nicole is on the beach in a skimpy red bikini, showing off her thick PAWG…"
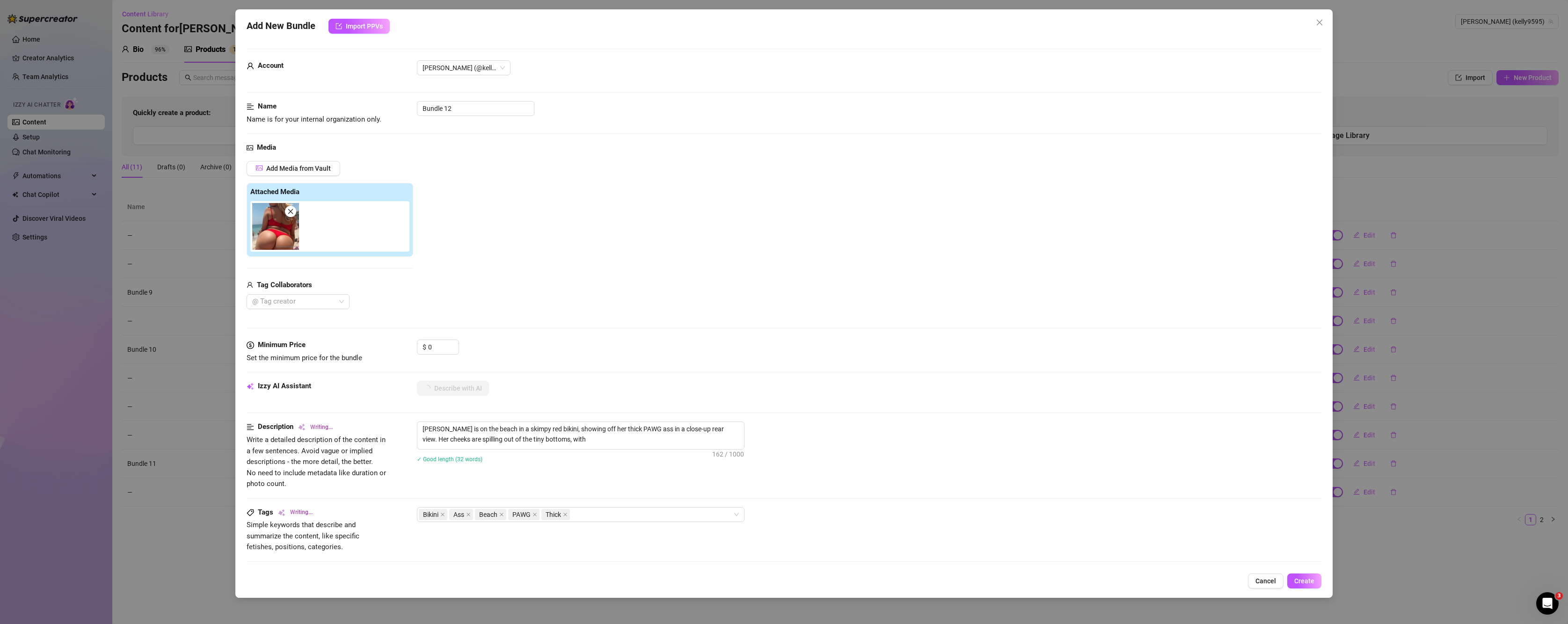
type textarea "Kelly Nicole is on the beach in a skimpy red bikini, showing off her thick PAWG…"
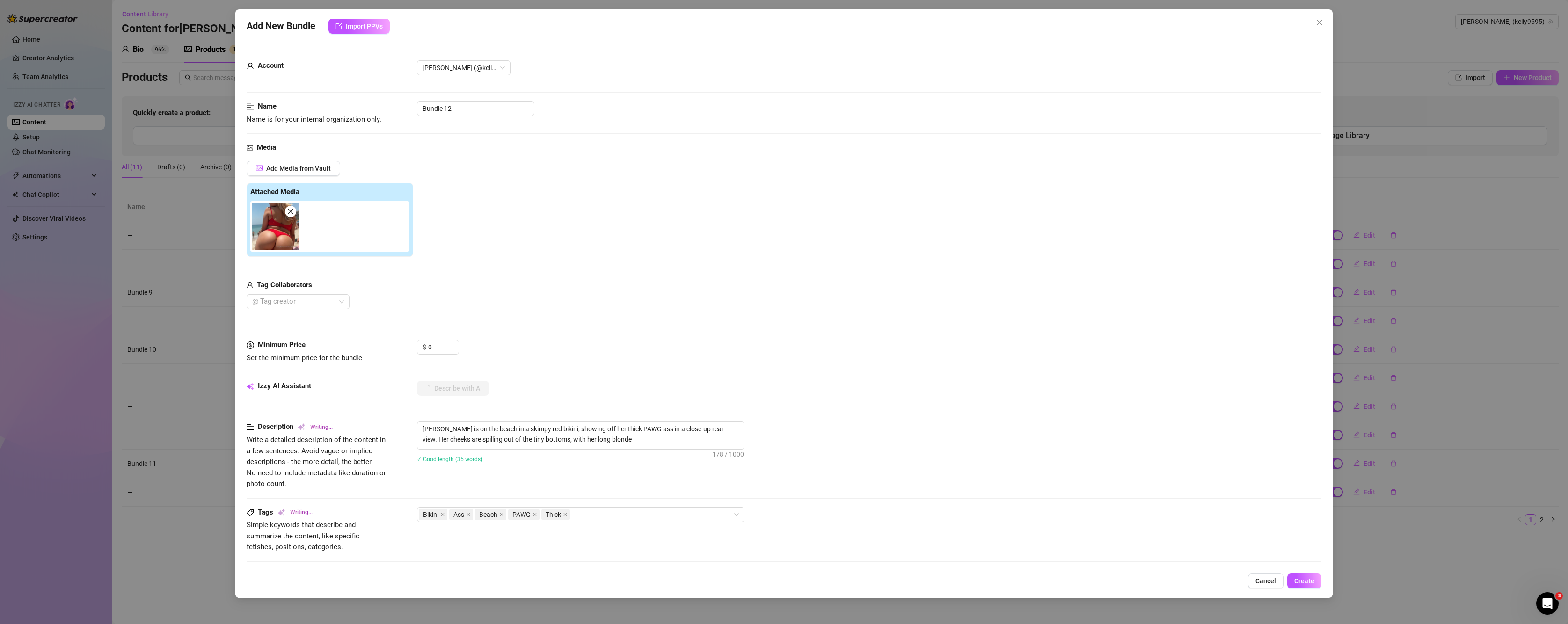
type textarea "Kelly Nicole is on the beach in a skimpy red bikini, showing off her thick PAWG…"
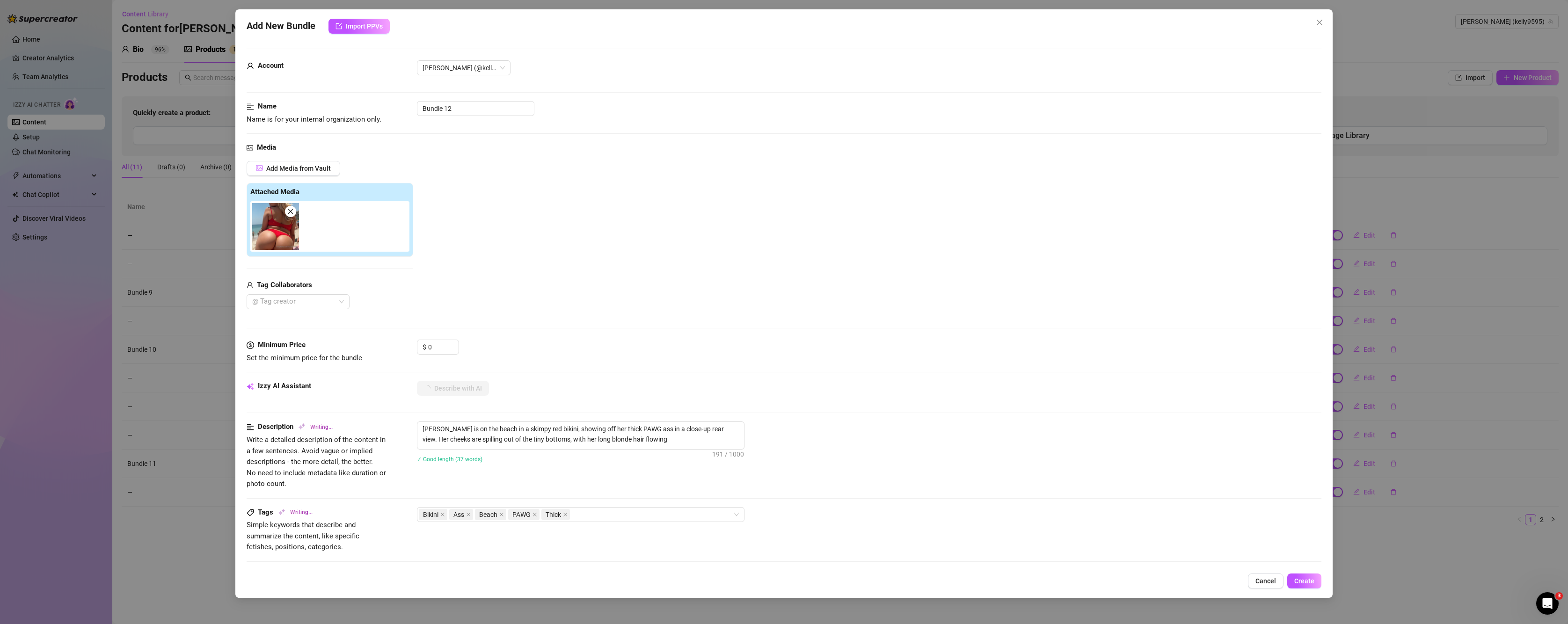
type textarea "Kelly Nicole is on the beach in a skimpy red bikini, showing off her thick PAWG…"
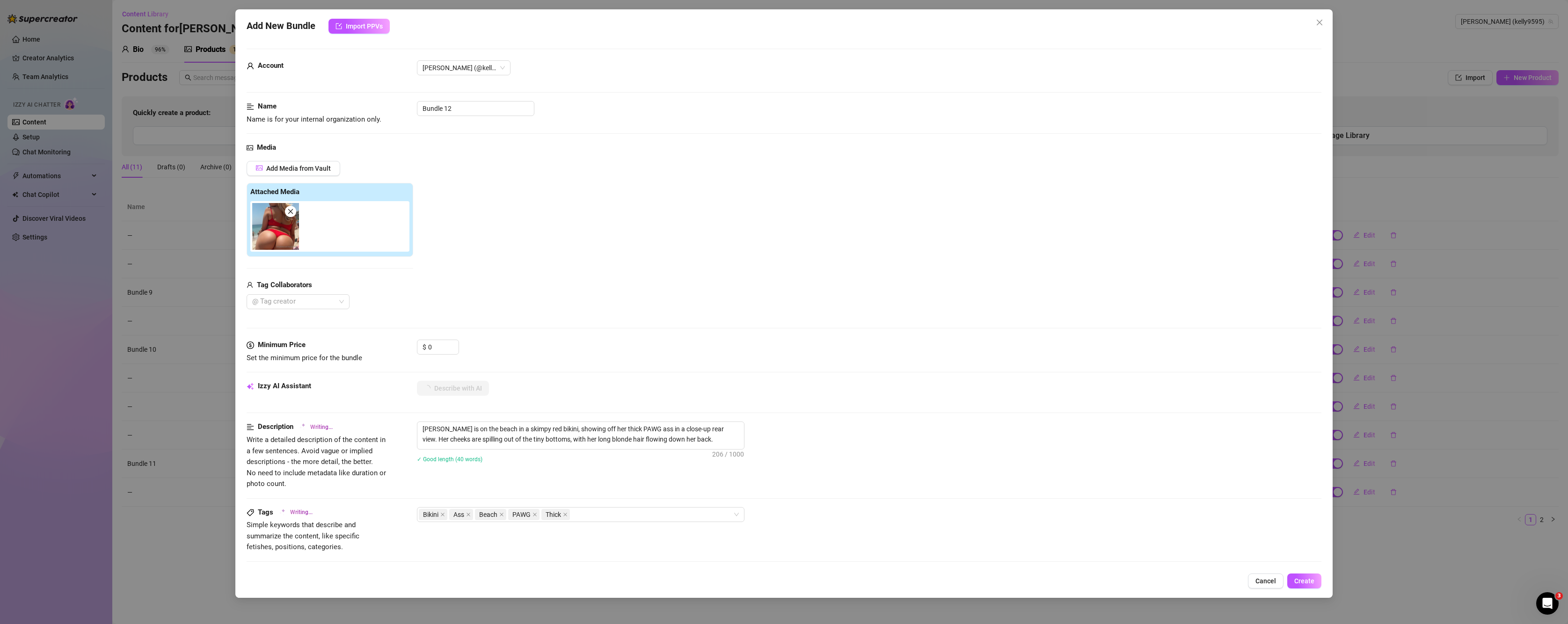
type textarea "Kelly Nicole is on the beach in a skimpy red bikini, showing off her thick PAWG…"
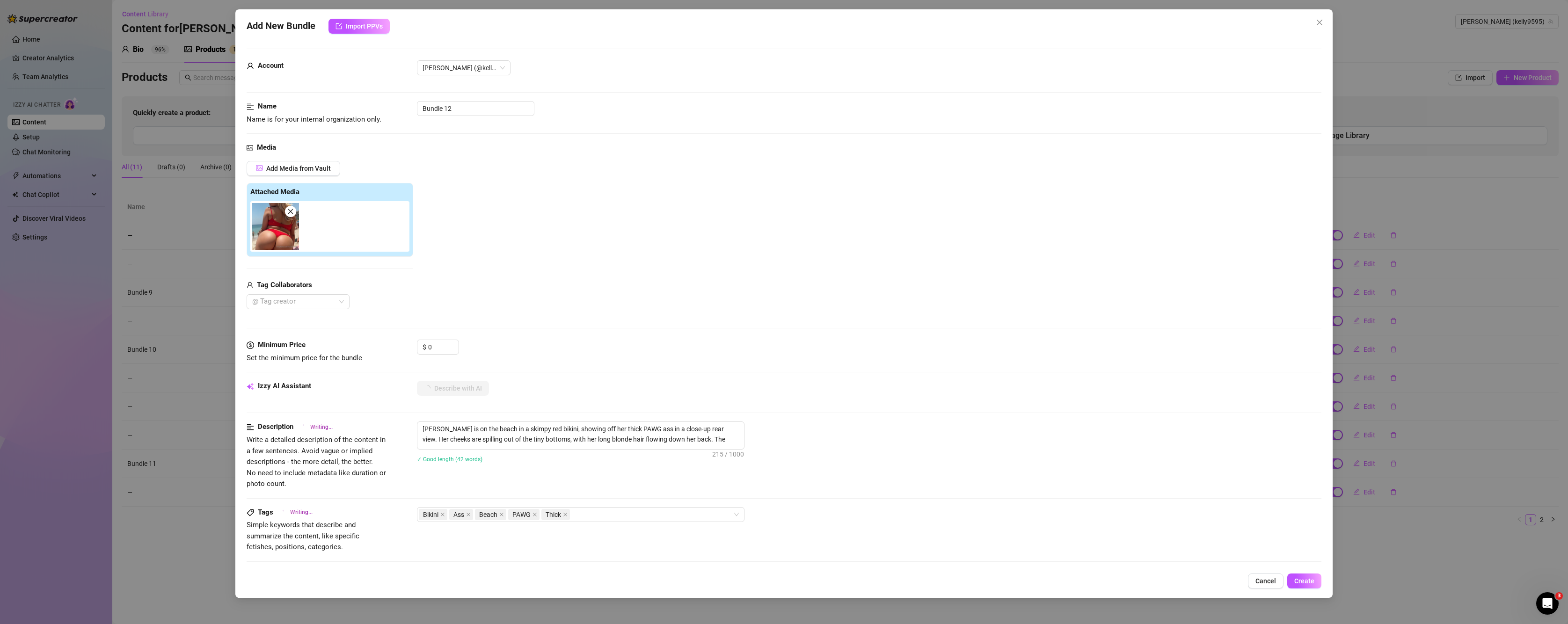
type textarea "Kelly Nicole is on the beach in a skimpy red bikini, showing off her thick PAWG…"
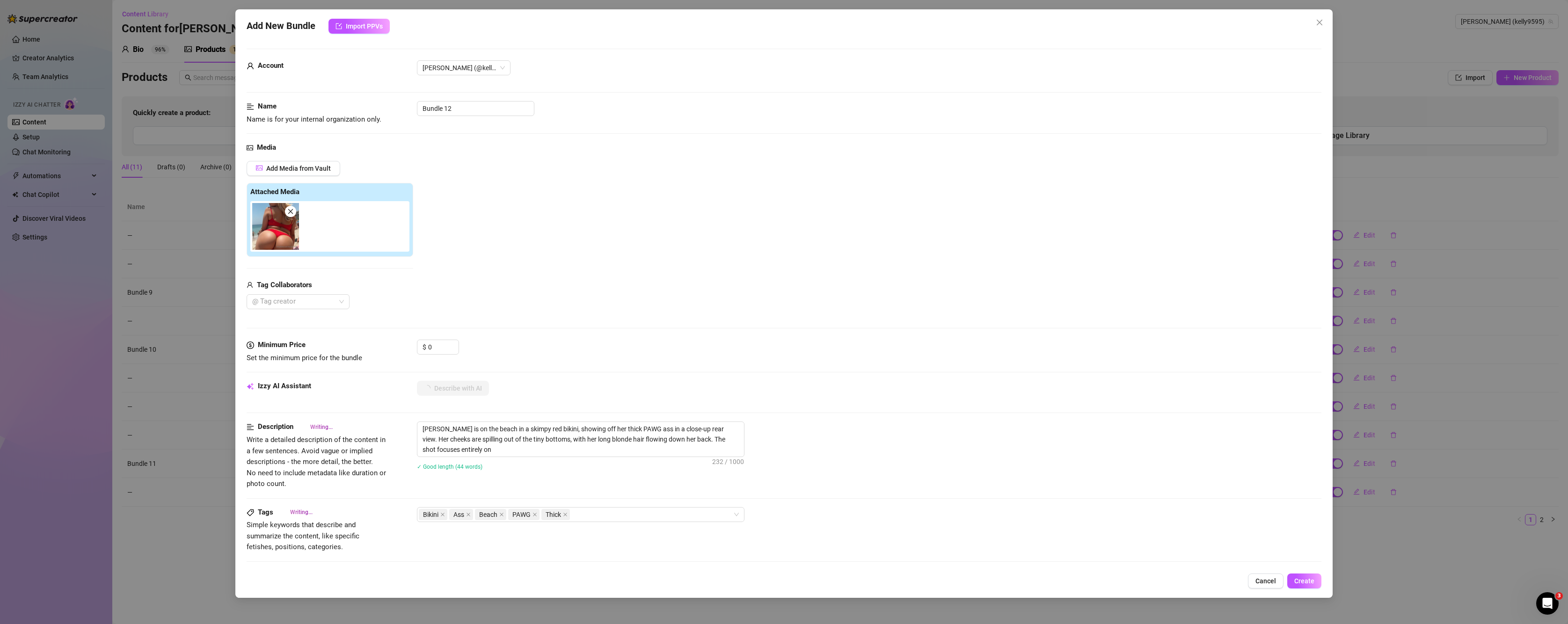
type textarea "Kelly Nicole is on the beach in a skimpy red bikini, showing off her thick PAWG…"
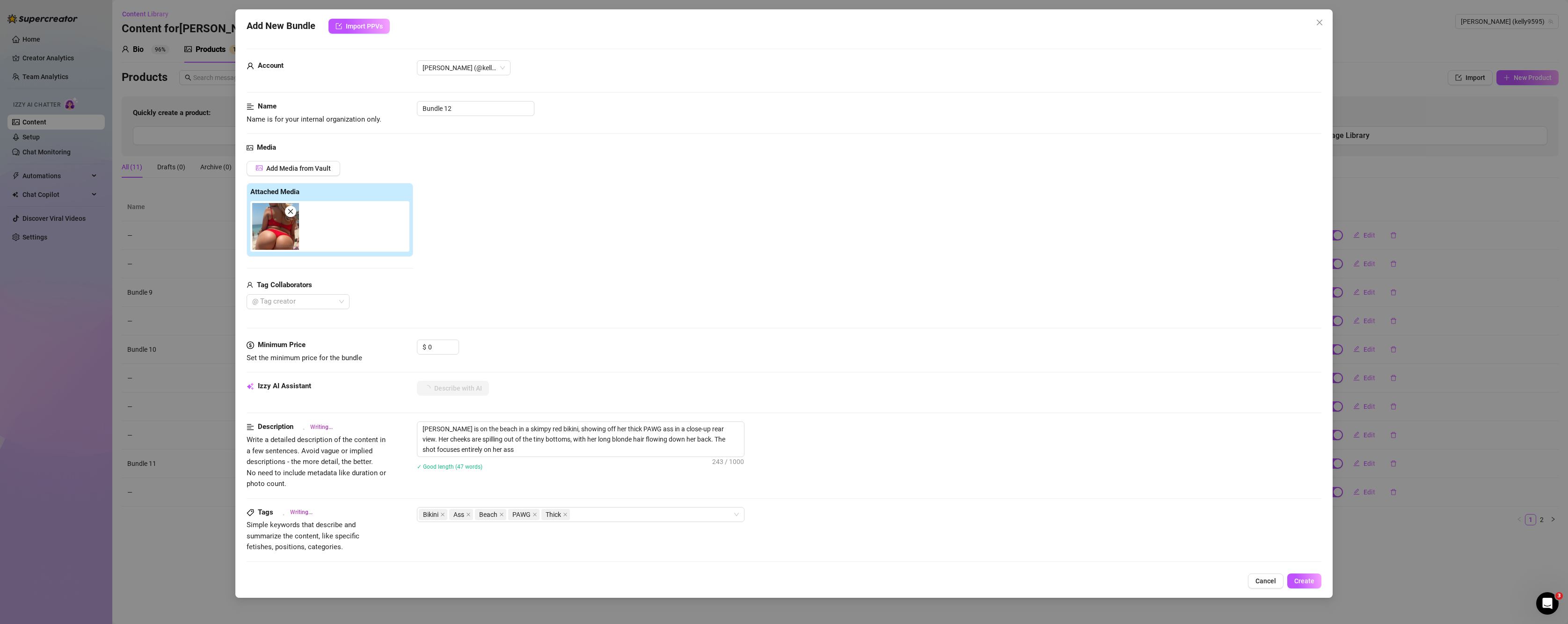
type textarea "Kelly Nicole is on the beach in a skimpy red bikini, showing off her thick PAWG…"
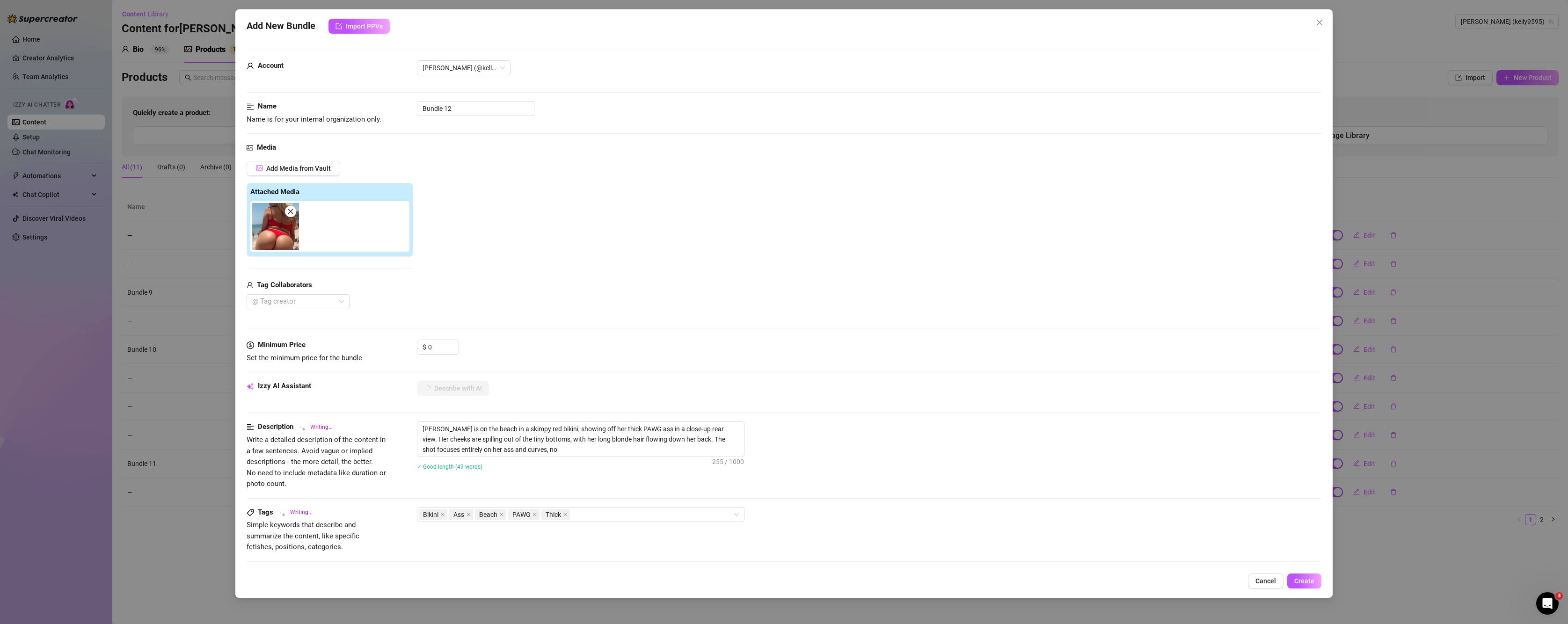
type textarea "Kelly Nicole is on the beach in a skimpy red bikini, showing off her thick PAWG…"
click at [1296, 584] on span "Create" at bounding box center [1304, 581] width 20 height 7
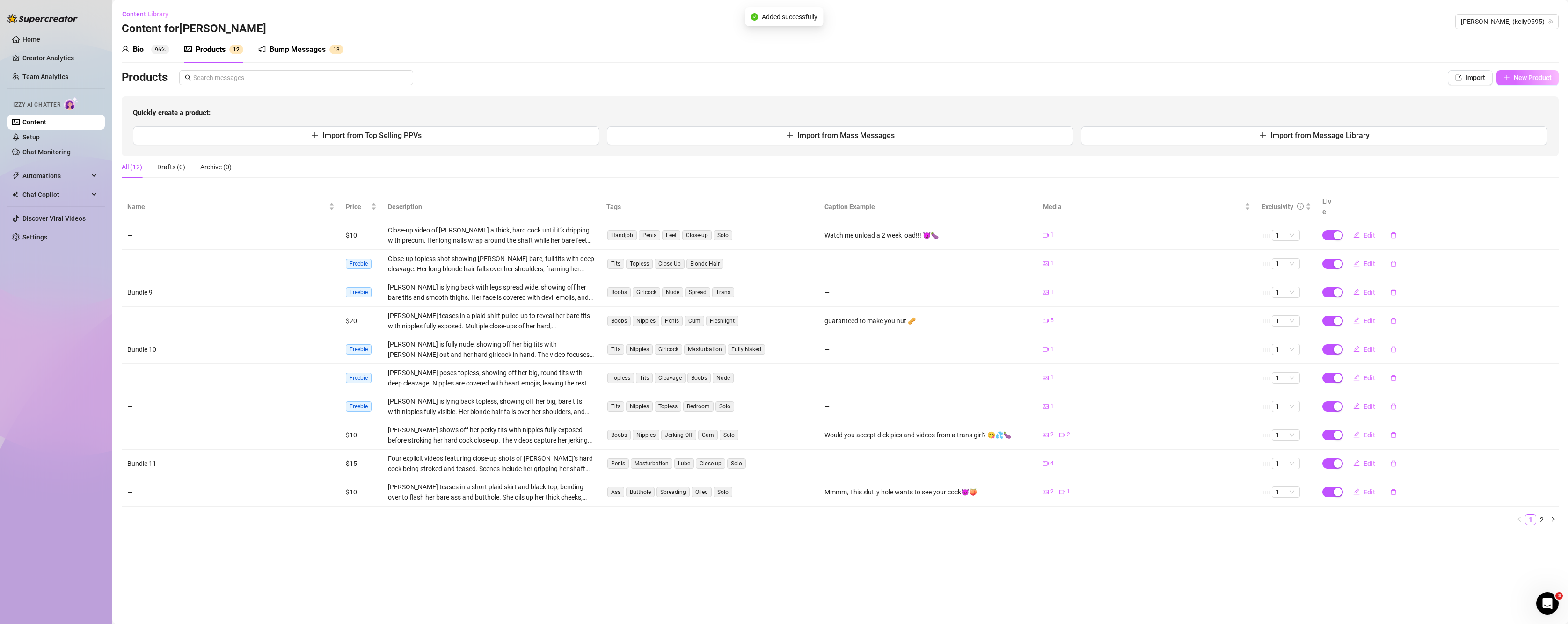
click at [1547, 79] on span "New Product" at bounding box center [1533, 78] width 38 height 7
type textarea "Type your message here..."
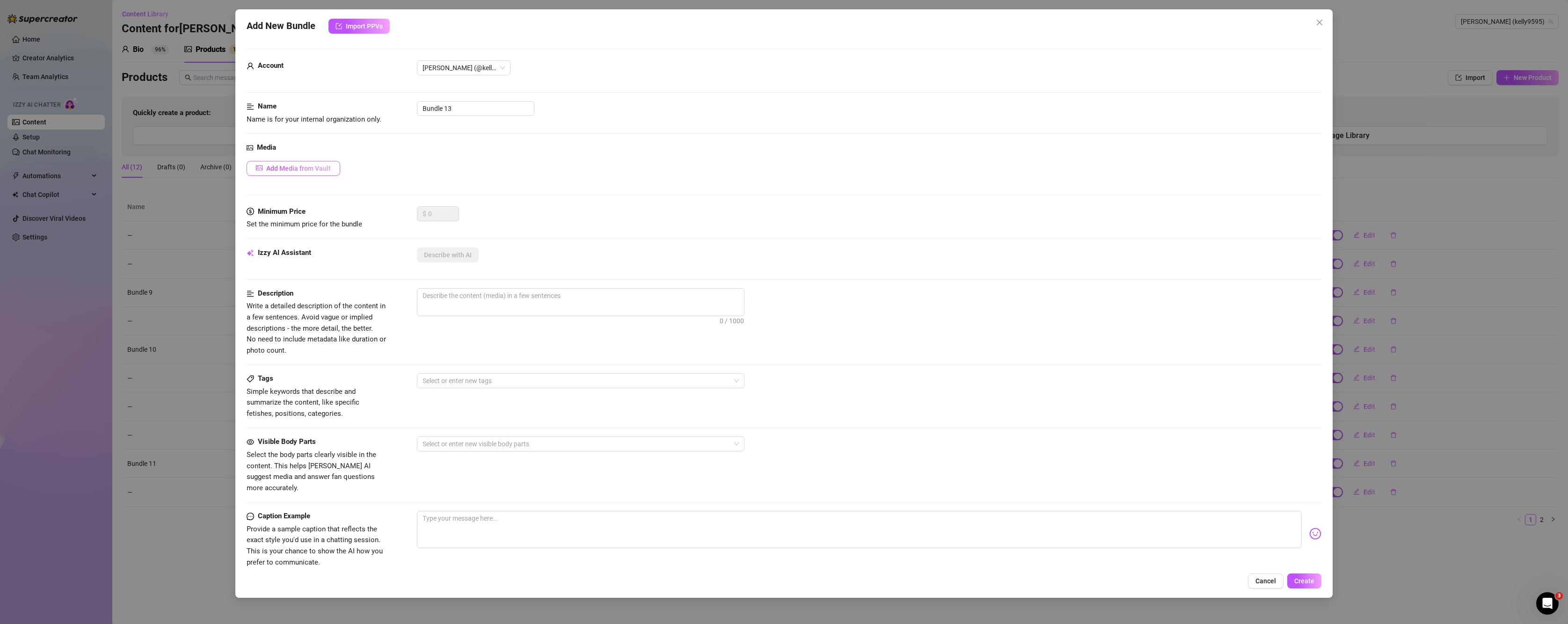
click at [296, 166] on span "Add Media from Vault" at bounding box center [299, 168] width 64 height 7
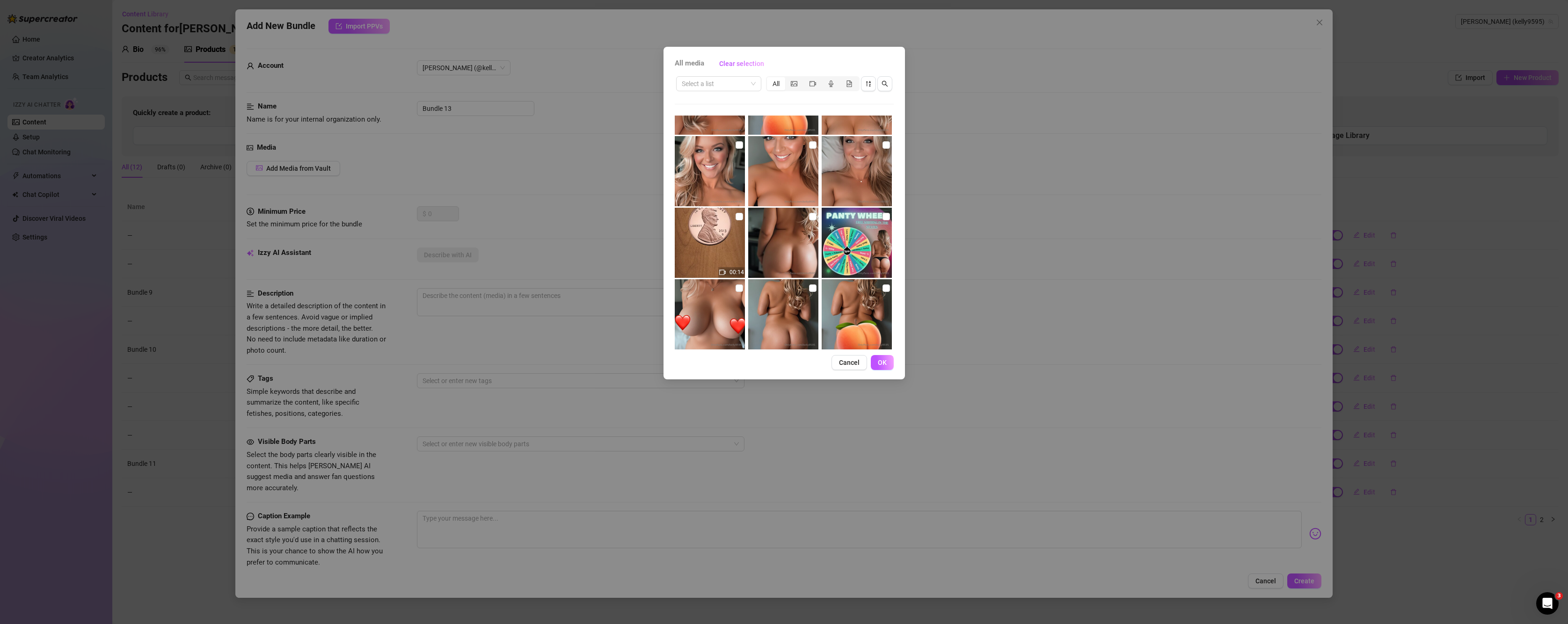
scroll to position [2071, 0]
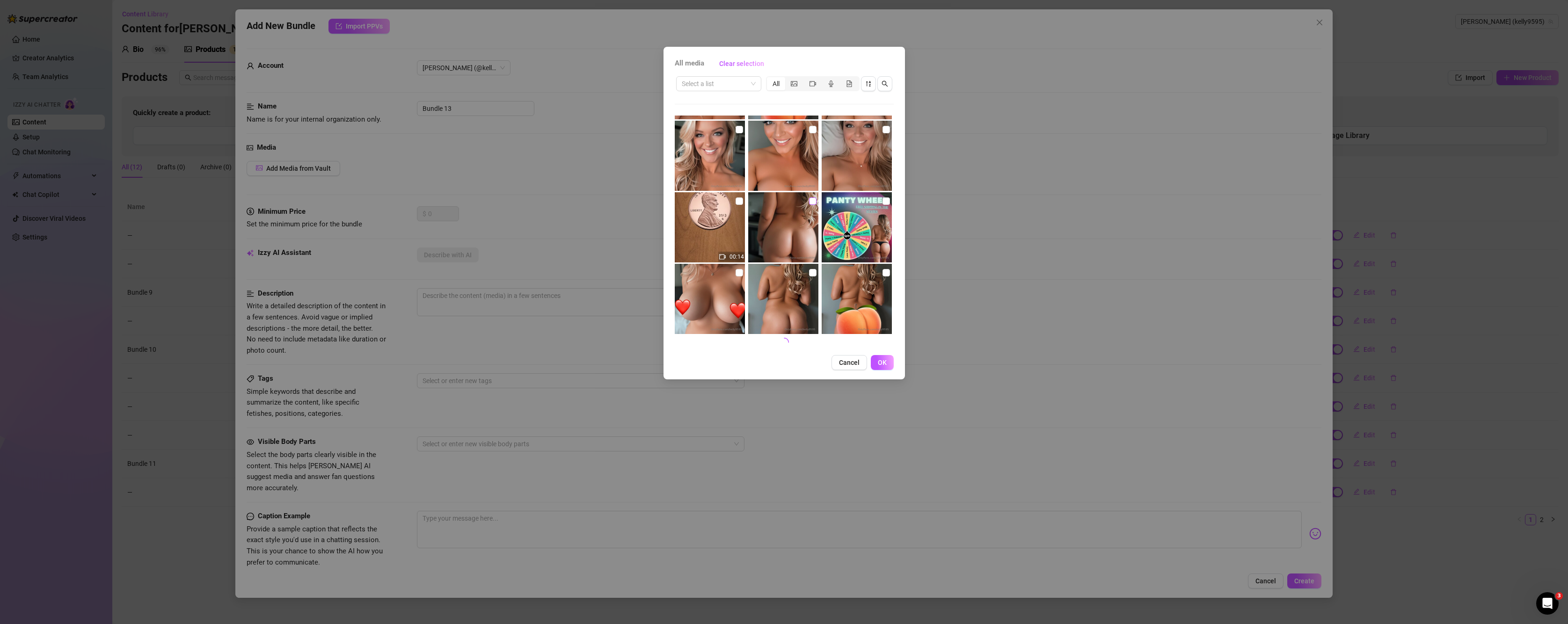
click at [809, 202] on input "checkbox" at bounding box center [812, 201] width 7 height 7
checkbox input "true"
click at [809, 272] on input "checkbox" at bounding box center [812, 272] width 7 height 7
checkbox input "true"
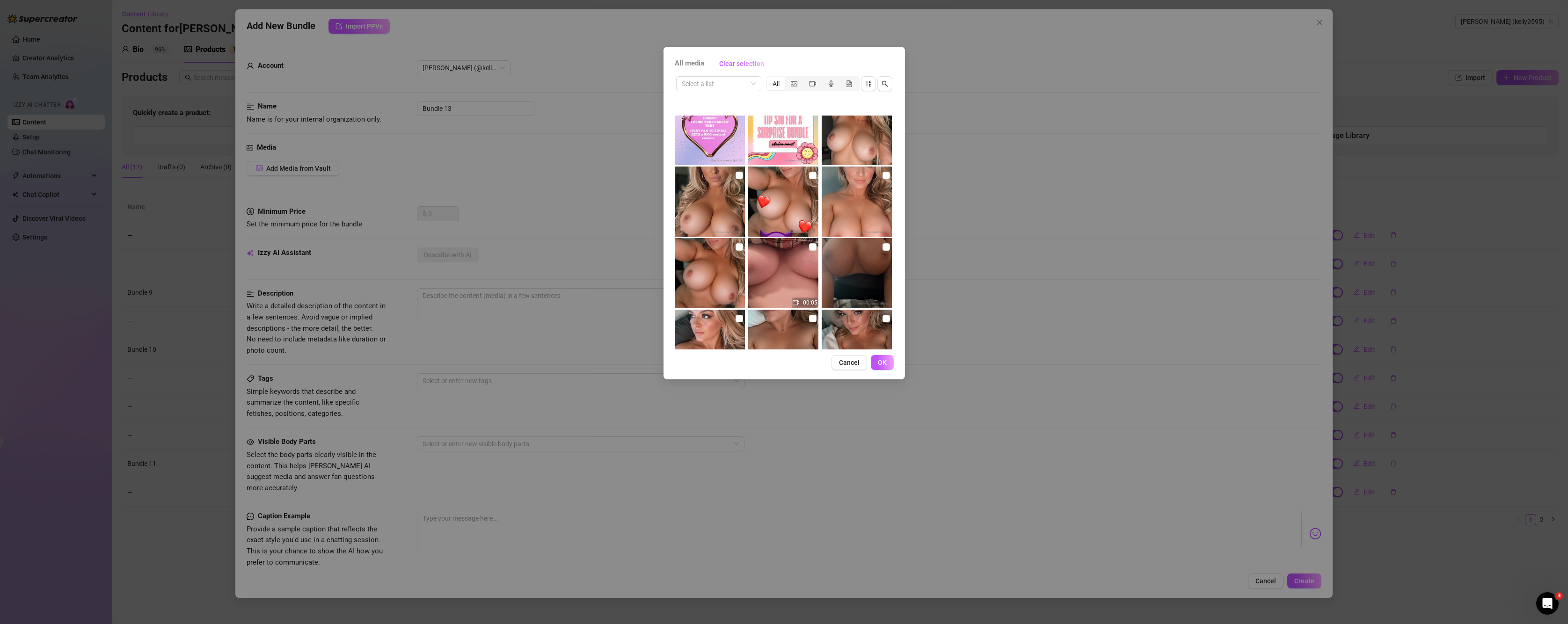
scroll to position [2461, 0]
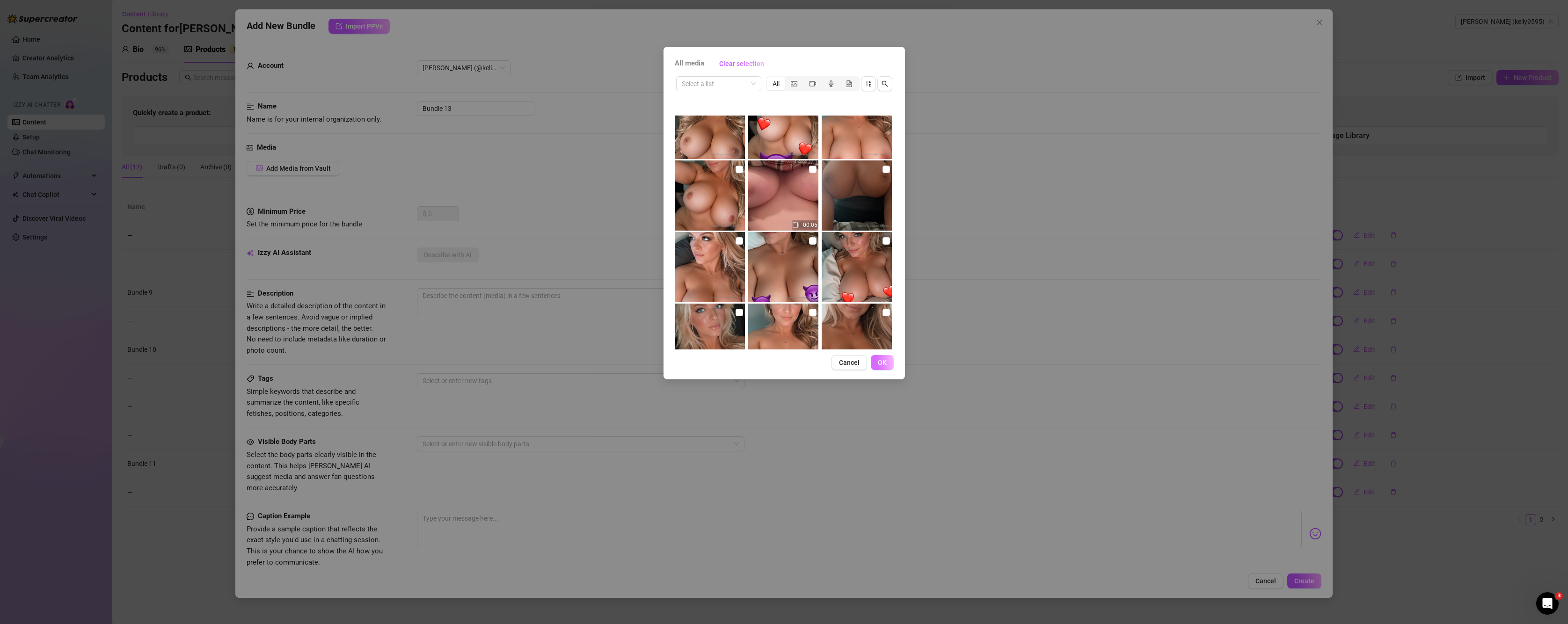
click at [886, 369] on button "OK" at bounding box center [882, 362] width 23 height 15
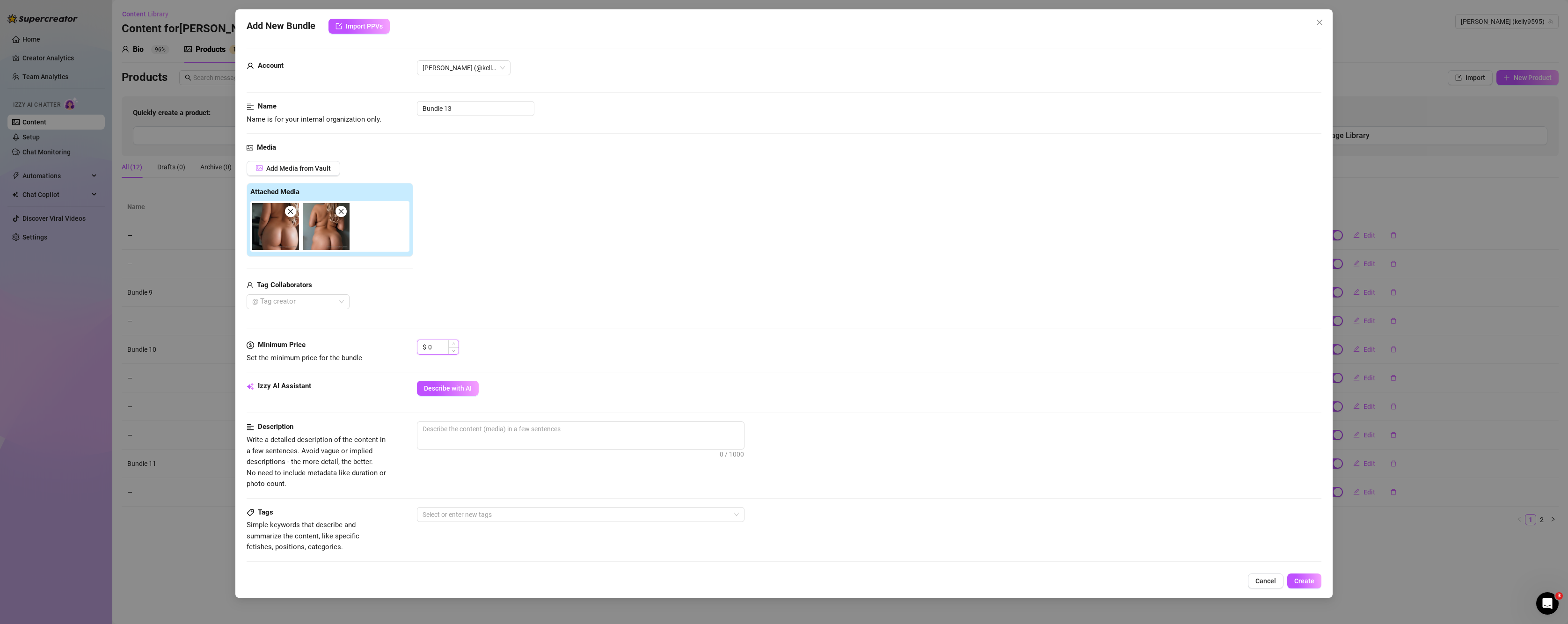
click at [437, 346] on input "0" at bounding box center [443, 347] width 31 height 14
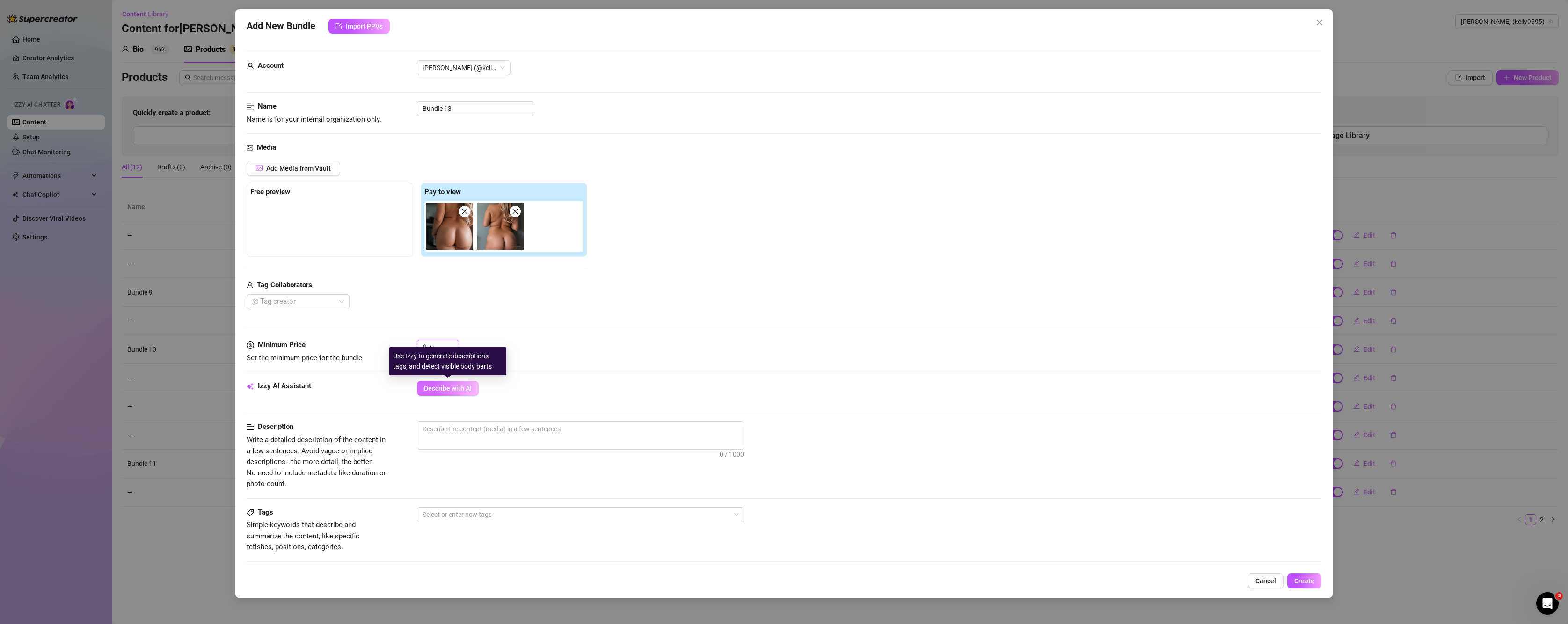
type input "7"
click at [465, 394] on button "Describe with AI" at bounding box center [447, 389] width 62 height 15
type textarea "[PERSON_NAME]"
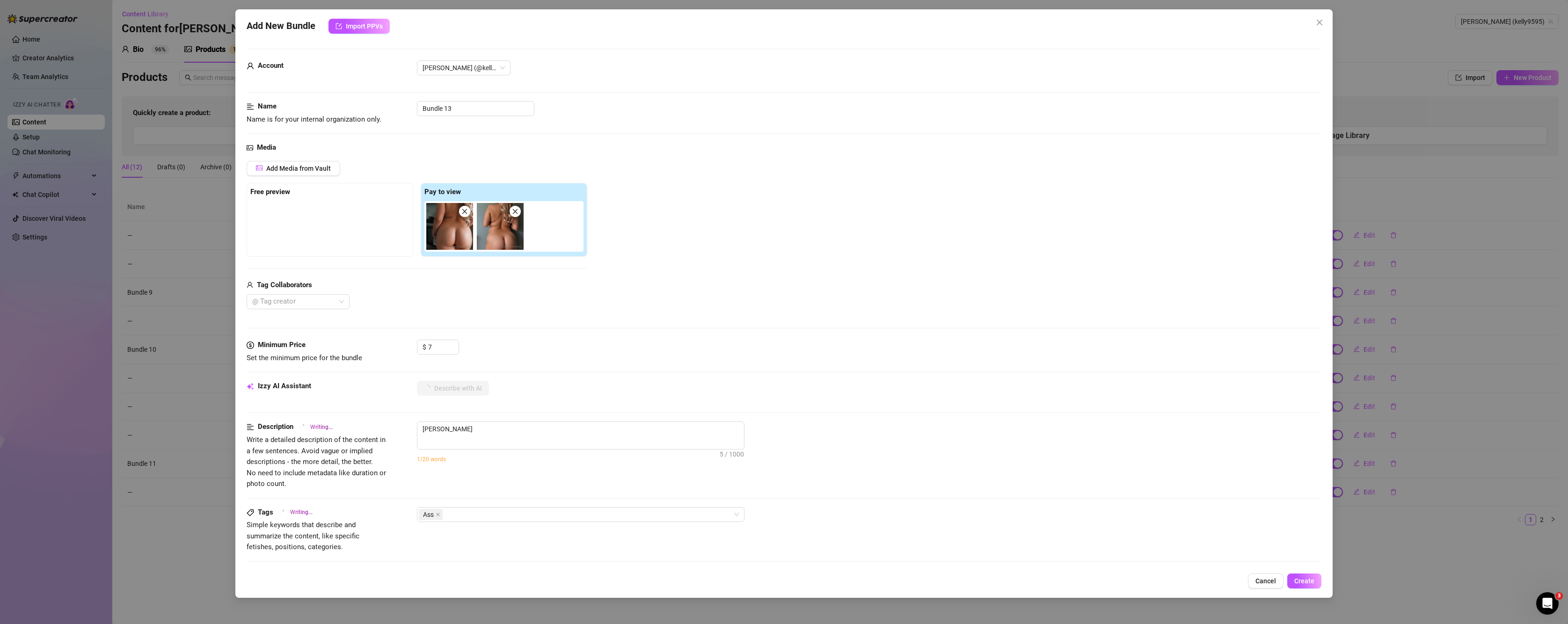
type textarea "[PERSON_NAME]"
type textarea "[PERSON_NAME] is"
type textarea "[PERSON_NAME] is fully"
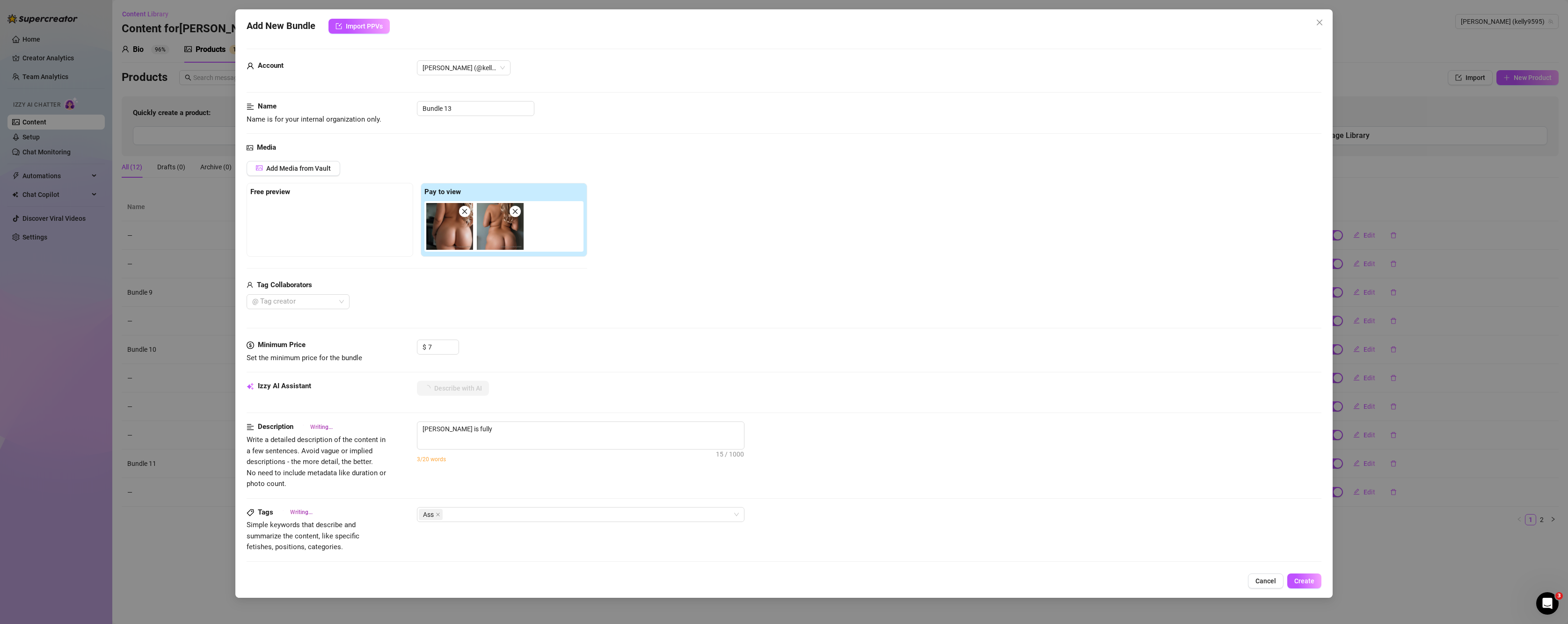
type textarea "Kelly Nicole is fully naked,"
type textarea "Kelly Nicole is fully naked, showing"
type textarea "Kelly Nicole is fully naked, showing off"
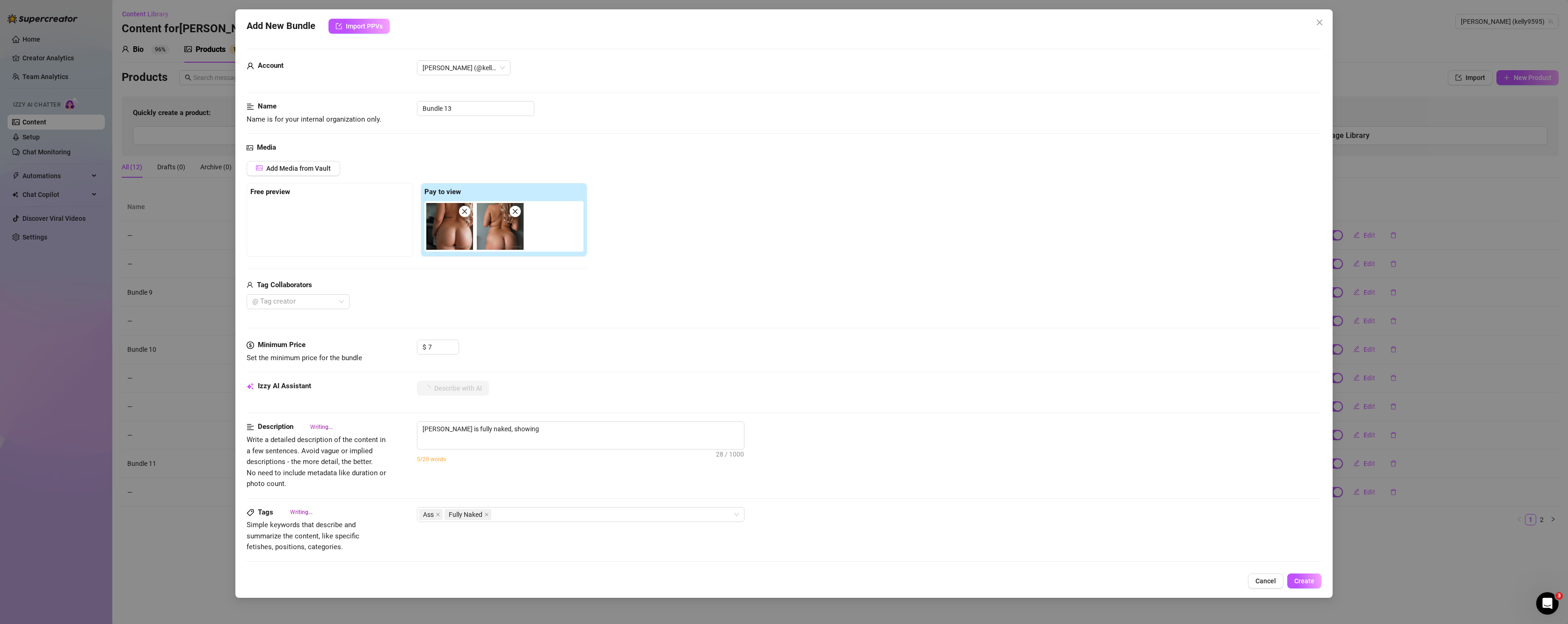
type textarea "Kelly Nicole is fully naked, showing off"
type textarea "Kelly Nicole is fully naked, showing off her"
type textarea "Kelly Nicole is fully naked, showing off her thick,"
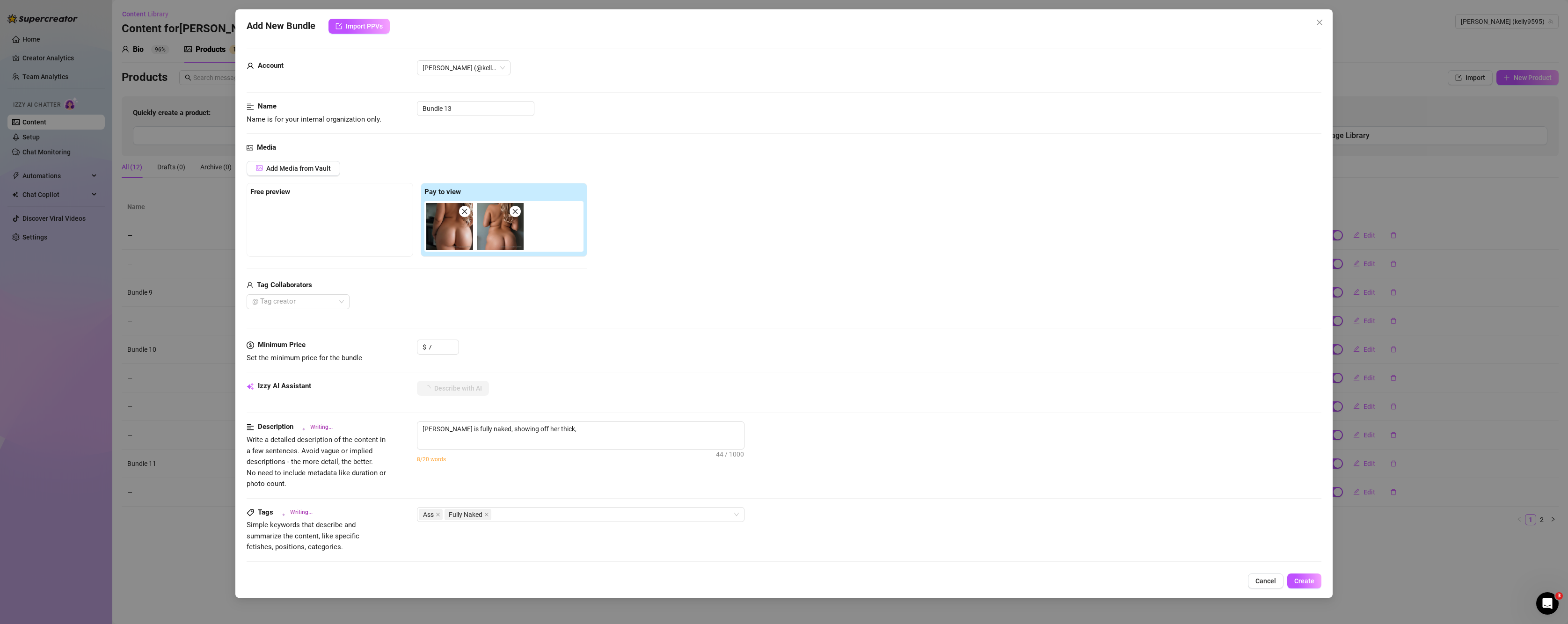
type textarea "Kelly Nicole is fully naked, showing off her thick, curvy"
type textarea "Kelly Nicole is fully naked, showing off her thick, curvy ass"
type textarea "Kelly Nicole is fully naked, showing off her thick, curvy ass from"
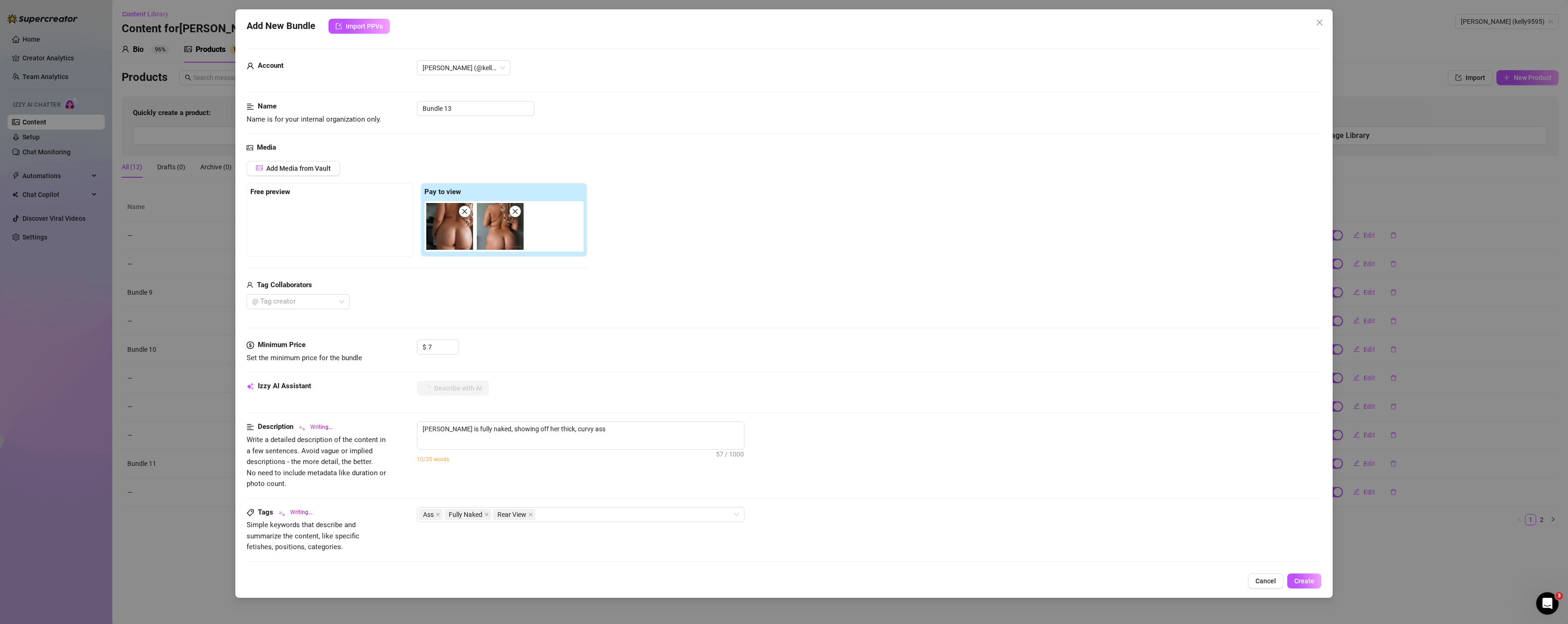
type textarea "Kelly Nicole is fully naked, showing off her thick, curvy ass from"
type textarea "Kelly Nicole is fully naked, showing off her thick, curvy ass from behind."
type textarea "Kelly Nicole is fully naked, showing off her thick, curvy ass from behind. Clos…"
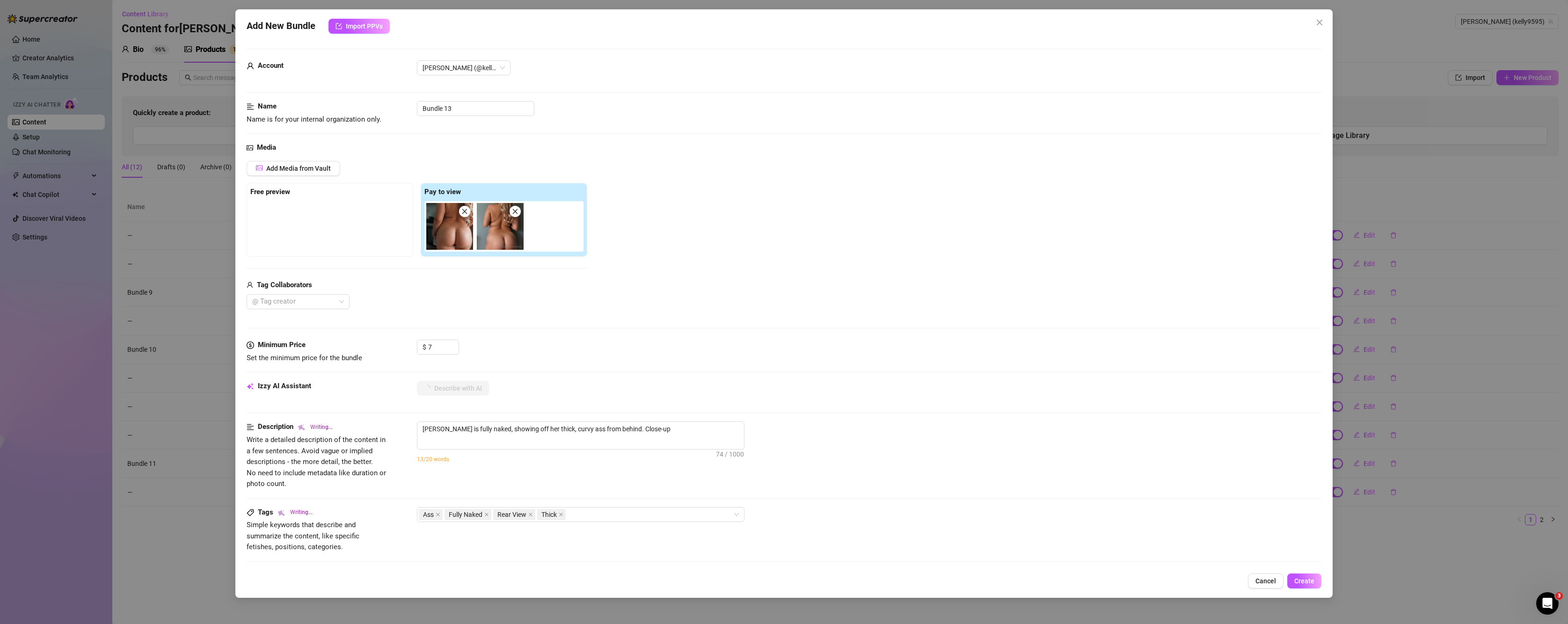
type textarea "Kelly Nicole is fully naked, showing off her thick, curvy ass from behind. Clos…"
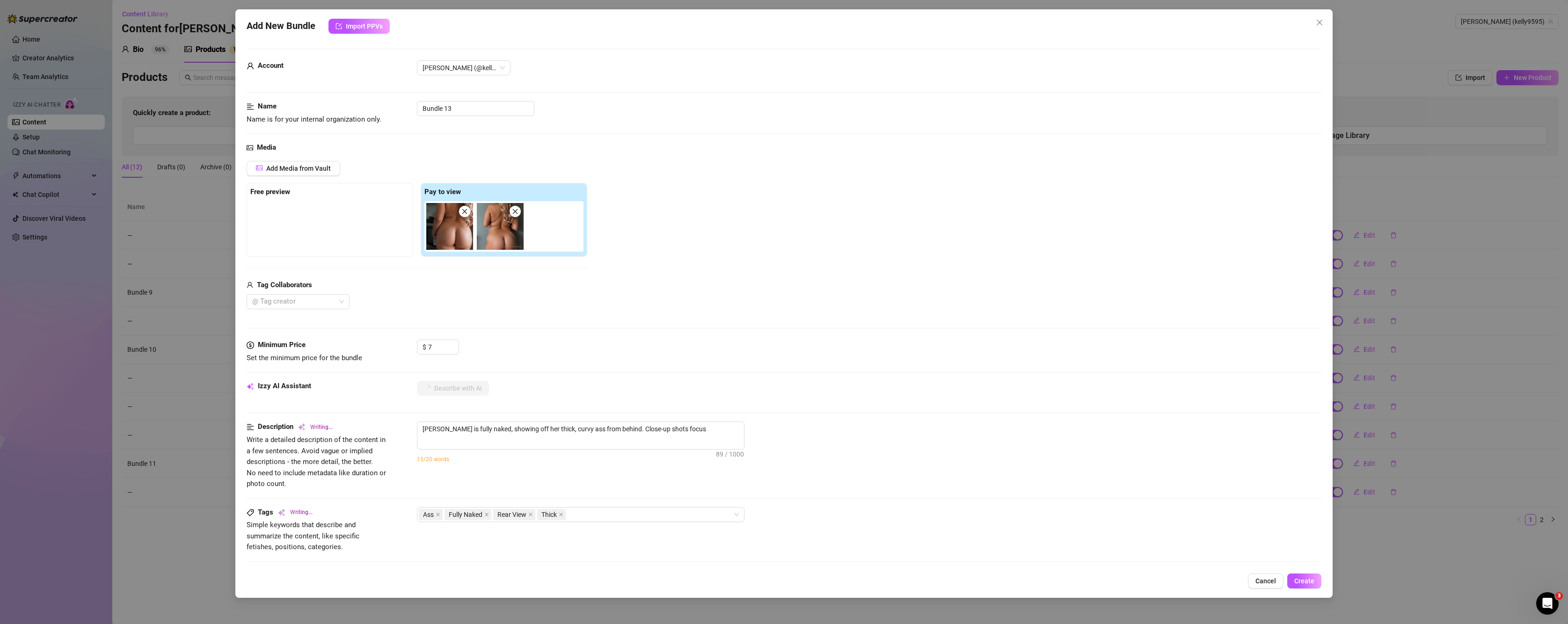
type textarea "Kelly Nicole is fully naked, showing off her thick, curvy ass from behind. Clos…"
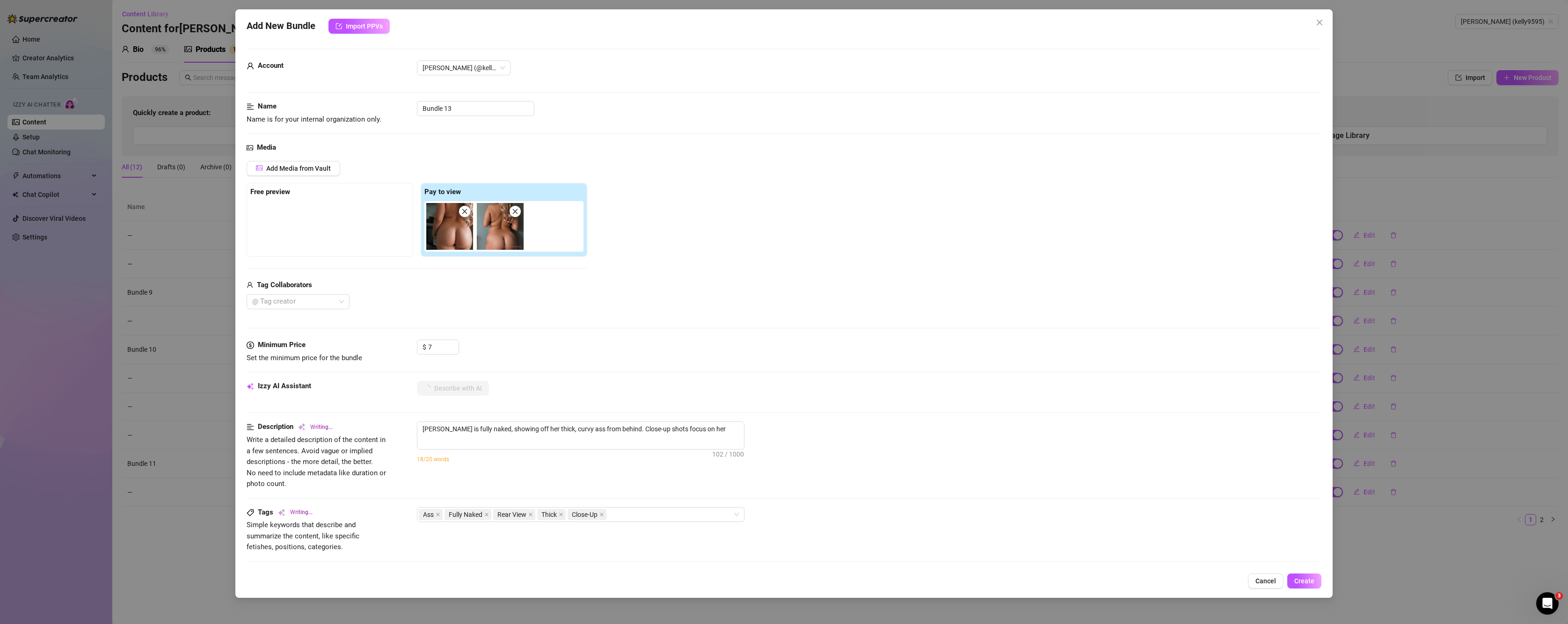
type textarea "Kelly Nicole is fully naked, showing off her thick, curvy ass from behind. Clos…"
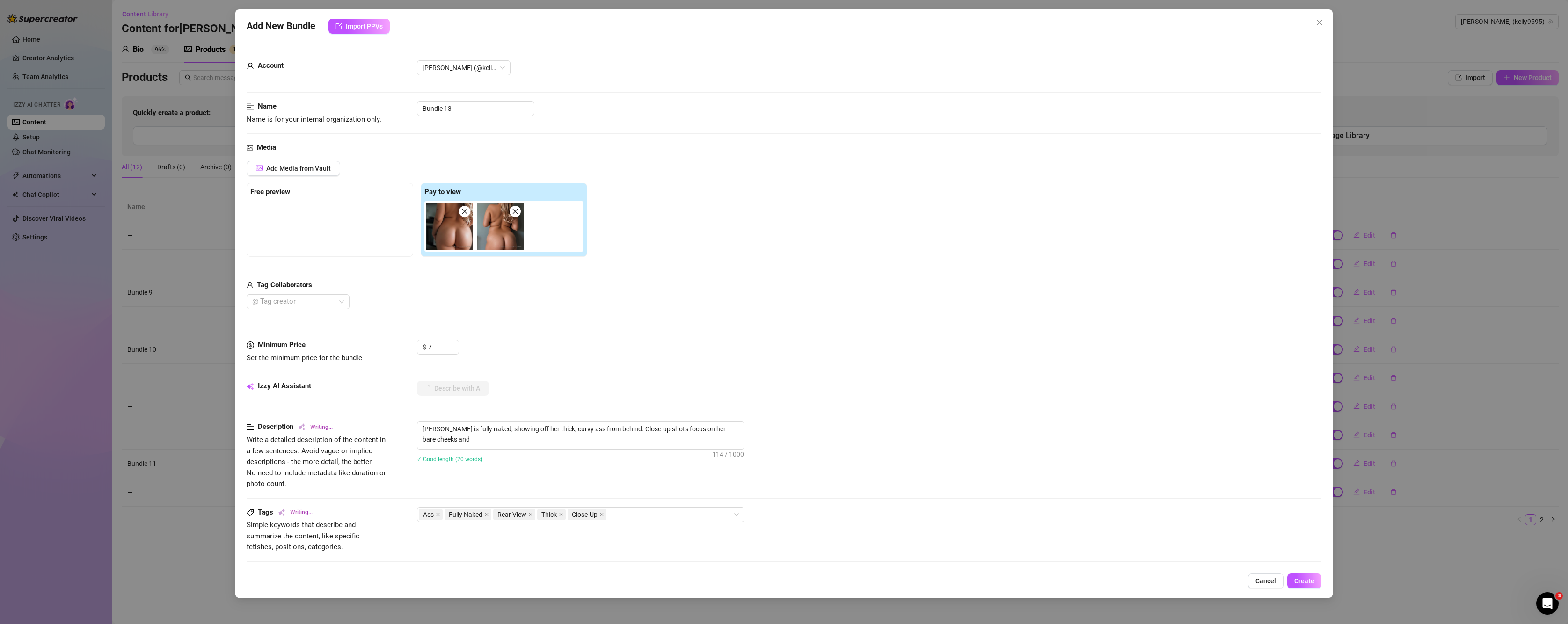
type textarea "Kelly Nicole is fully naked, showing off her thick, curvy ass from behind. Clos…"
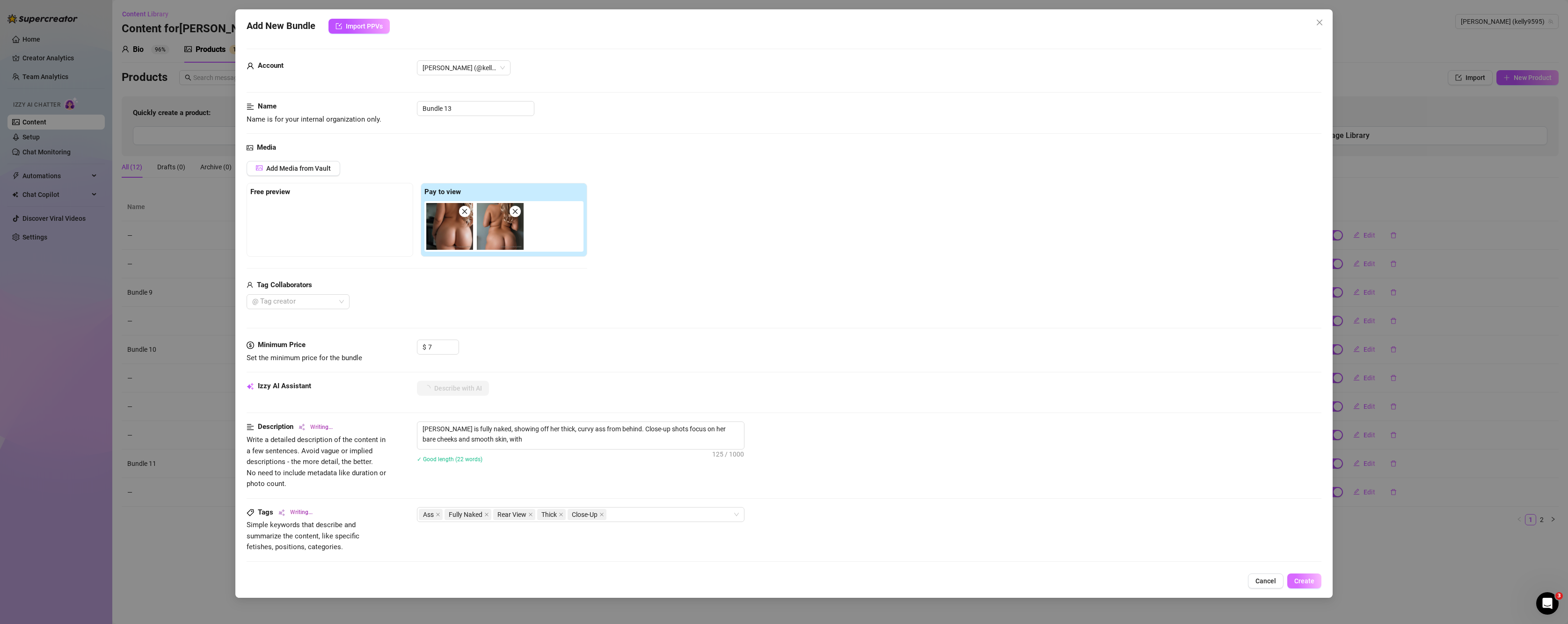
type textarea "Kelly Nicole is fully naked, showing off her thick, curvy ass from behind. Clos…"
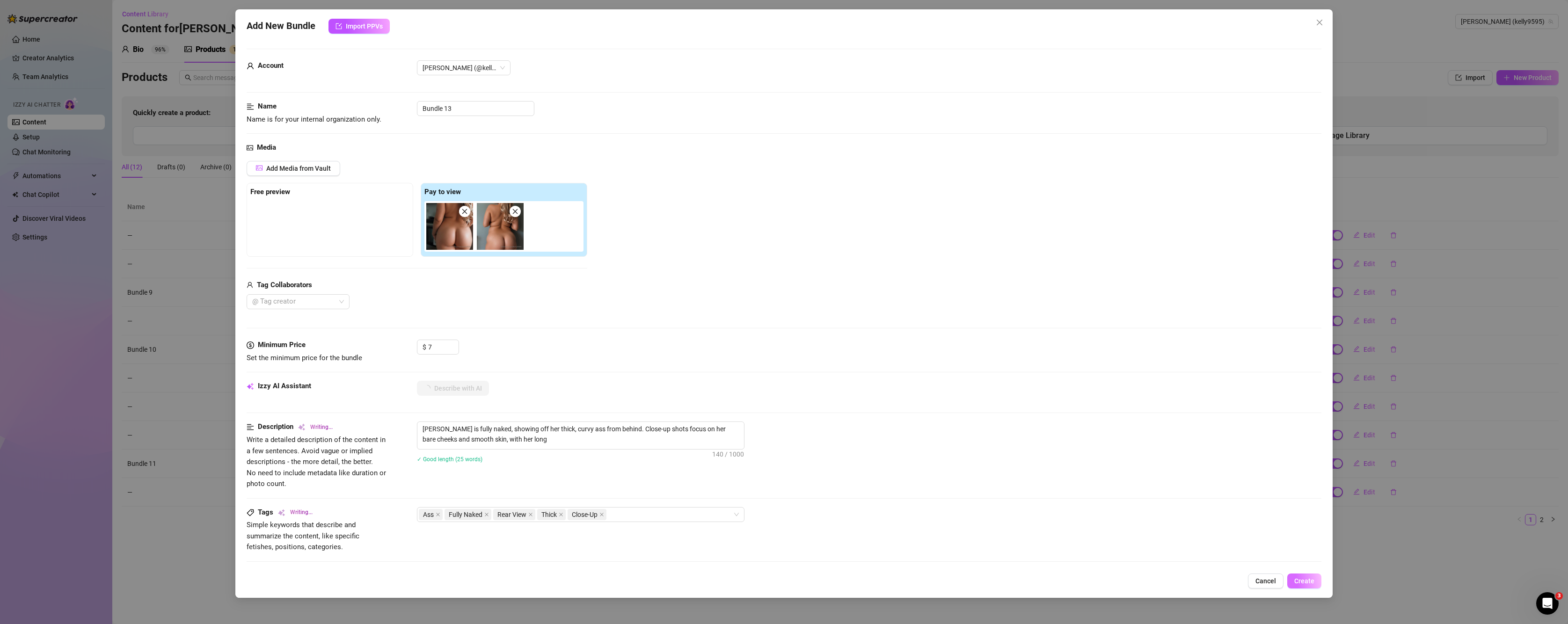
type textarea "Kelly Nicole is fully naked, showing off her thick, curvy ass from behind. Clos…"
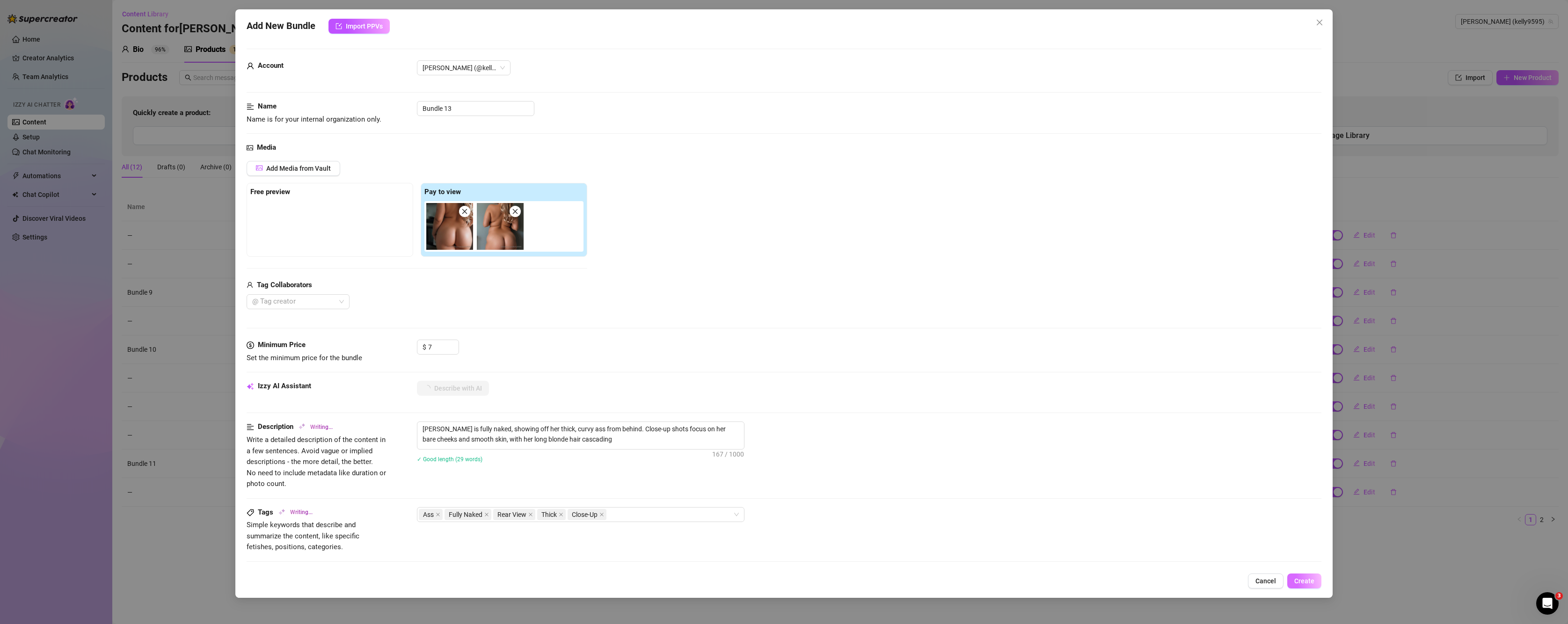
type textarea "Kelly Nicole is fully naked, showing off her thick, curvy ass from behind. Clos…"
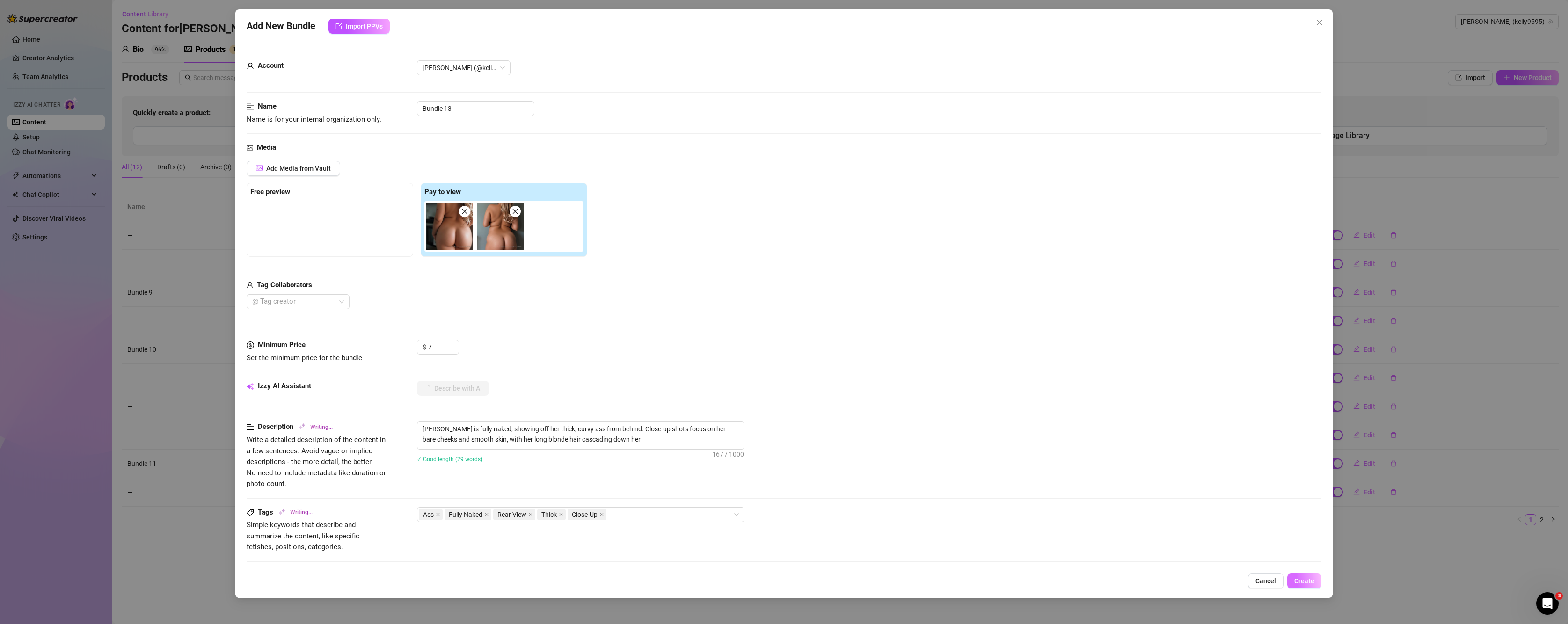
type textarea "Kelly Nicole is fully naked, showing off her thick, curvy ass from behind. Clos…"
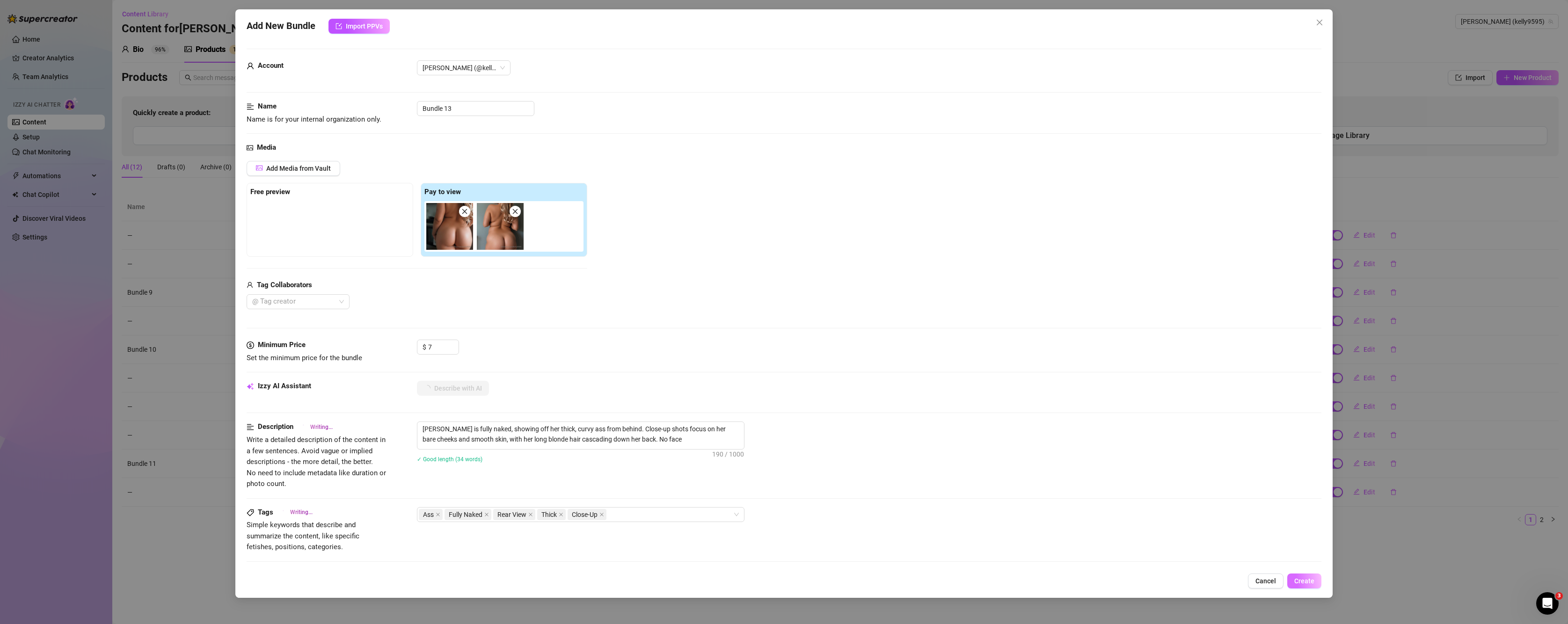
type textarea "Kelly Nicole is fully naked, showing off her thick, curvy ass from behind. Clos…"
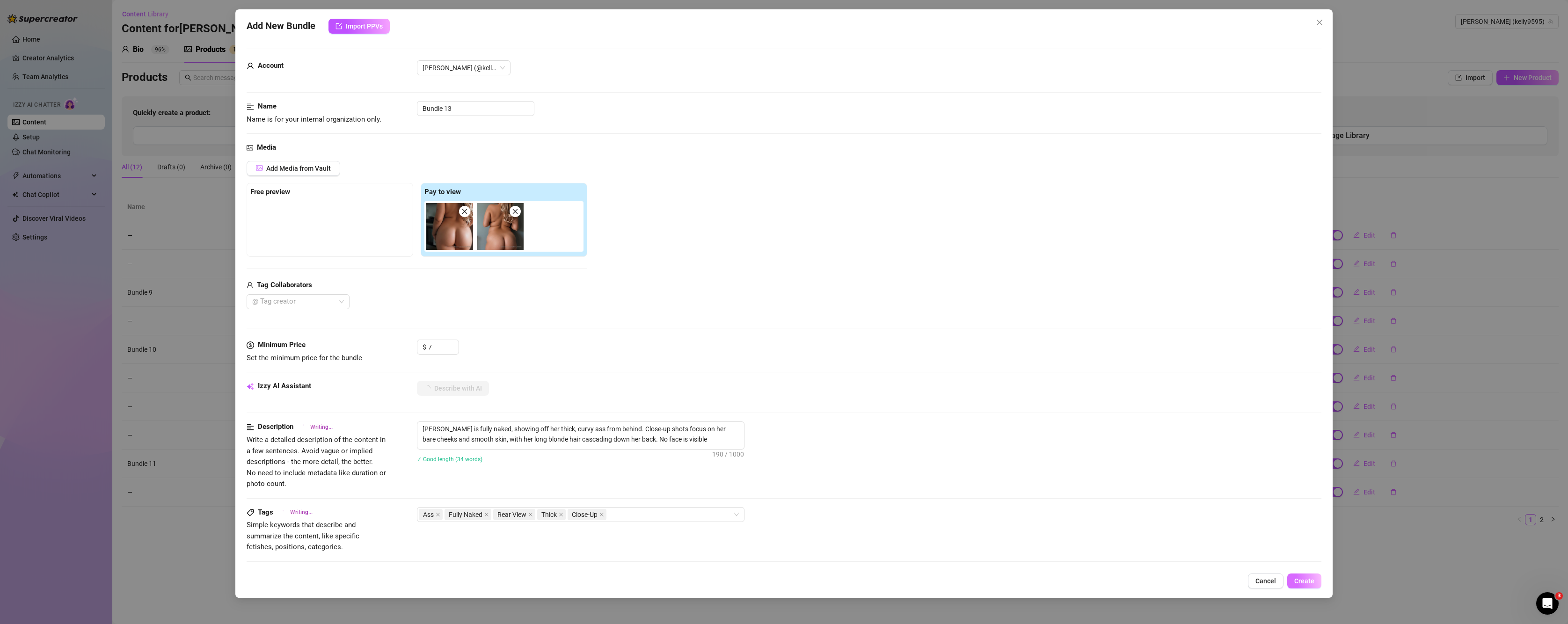
type textarea "Kelly Nicole is fully naked, showing off her thick, curvy ass from behind. Clos…"
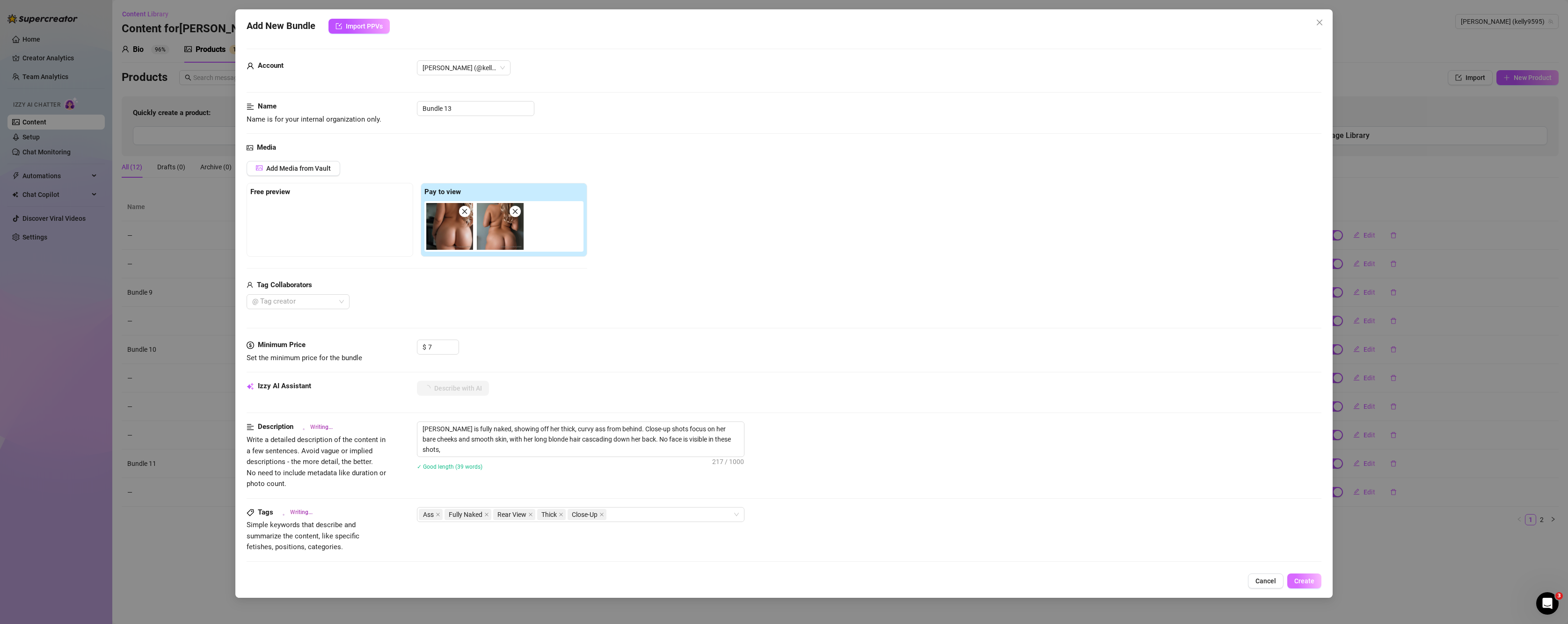
type textarea "Kelly Nicole is fully naked, showing off her thick, curvy ass from behind. Clos…"
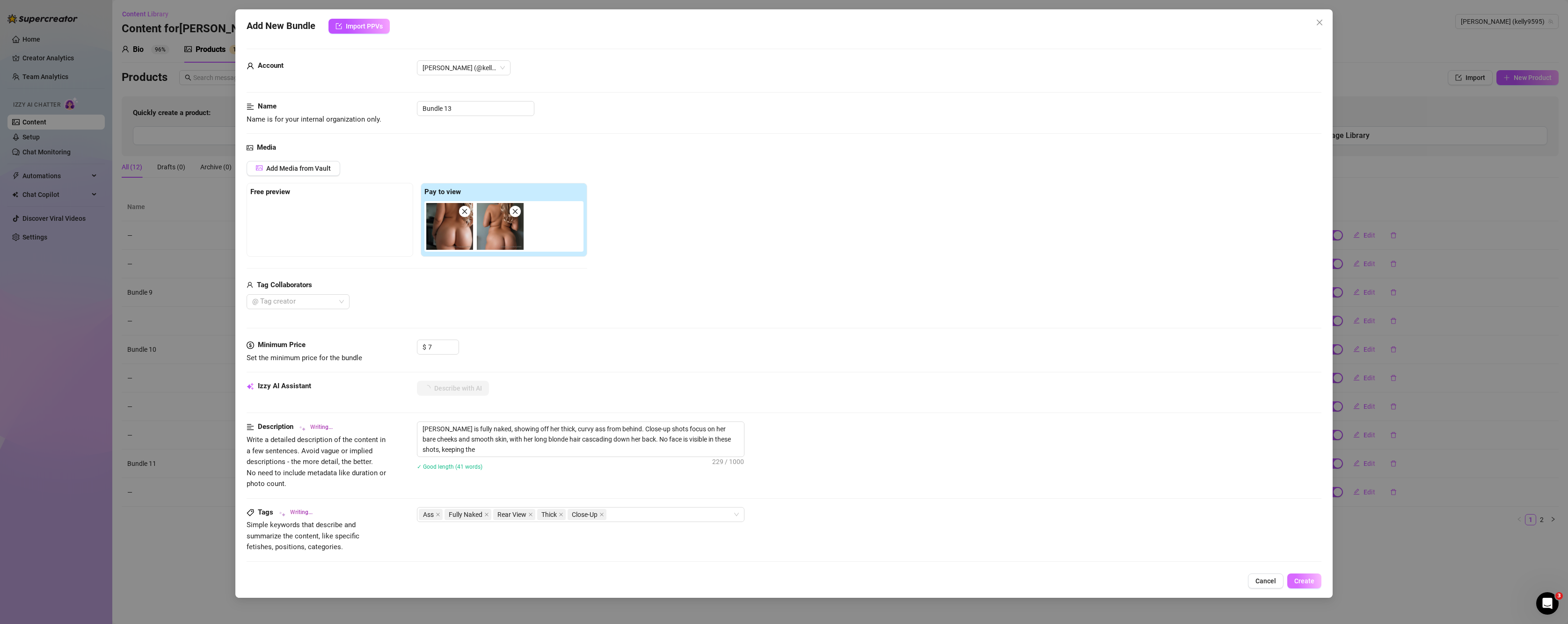
type textarea "Kelly Nicole is fully naked, showing off her thick, curvy ass from behind. Clos…"
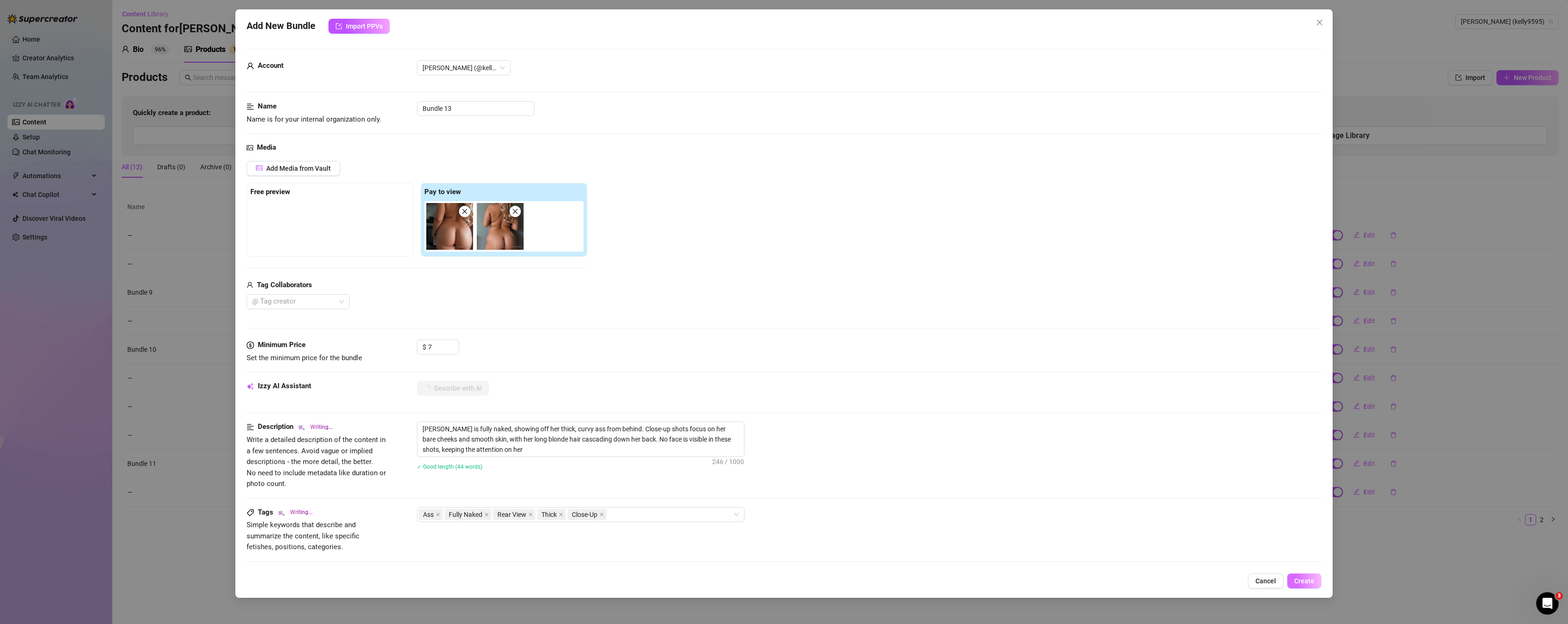
type textarea "Kelly Nicole is fully naked, showing off her thick, curvy ass from behind. Clos…"
click at [1307, 582] on span "Create" at bounding box center [1304, 581] width 20 height 7
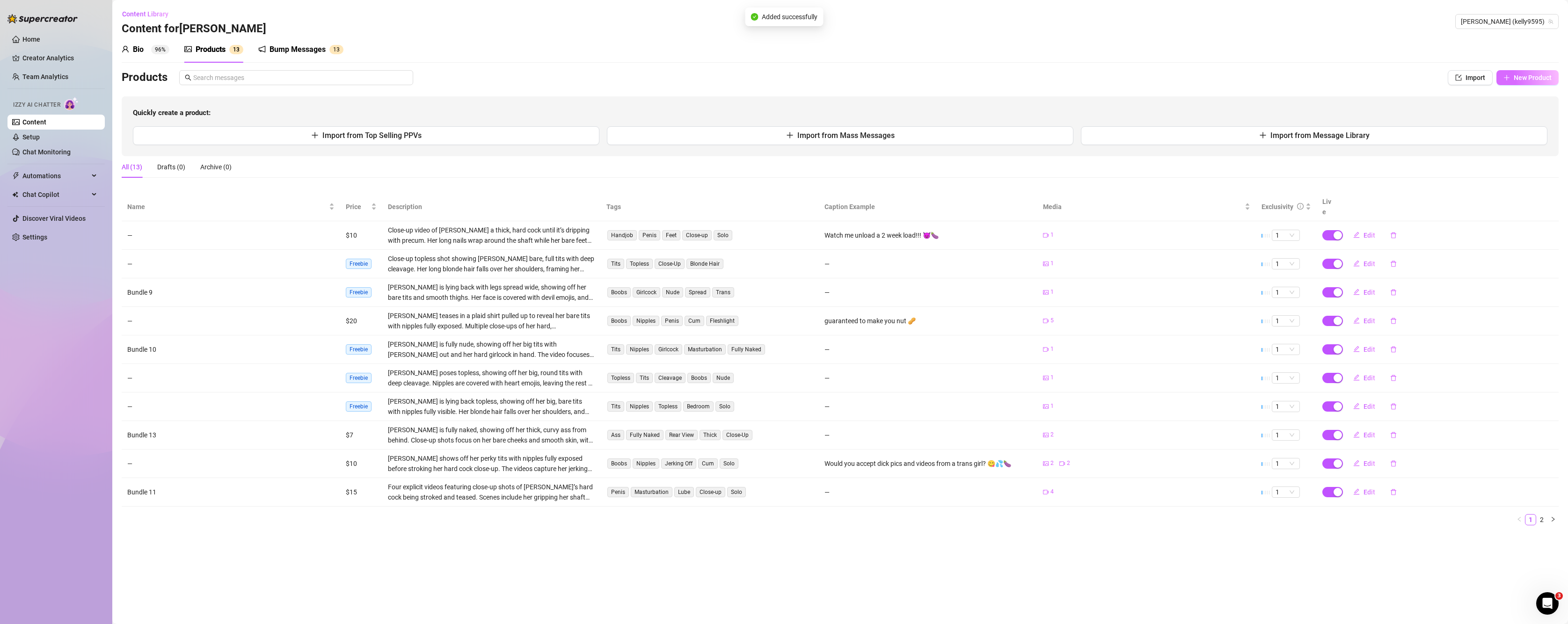
click at [1519, 76] on span "New Product" at bounding box center [1533, 78] width 38 height 7
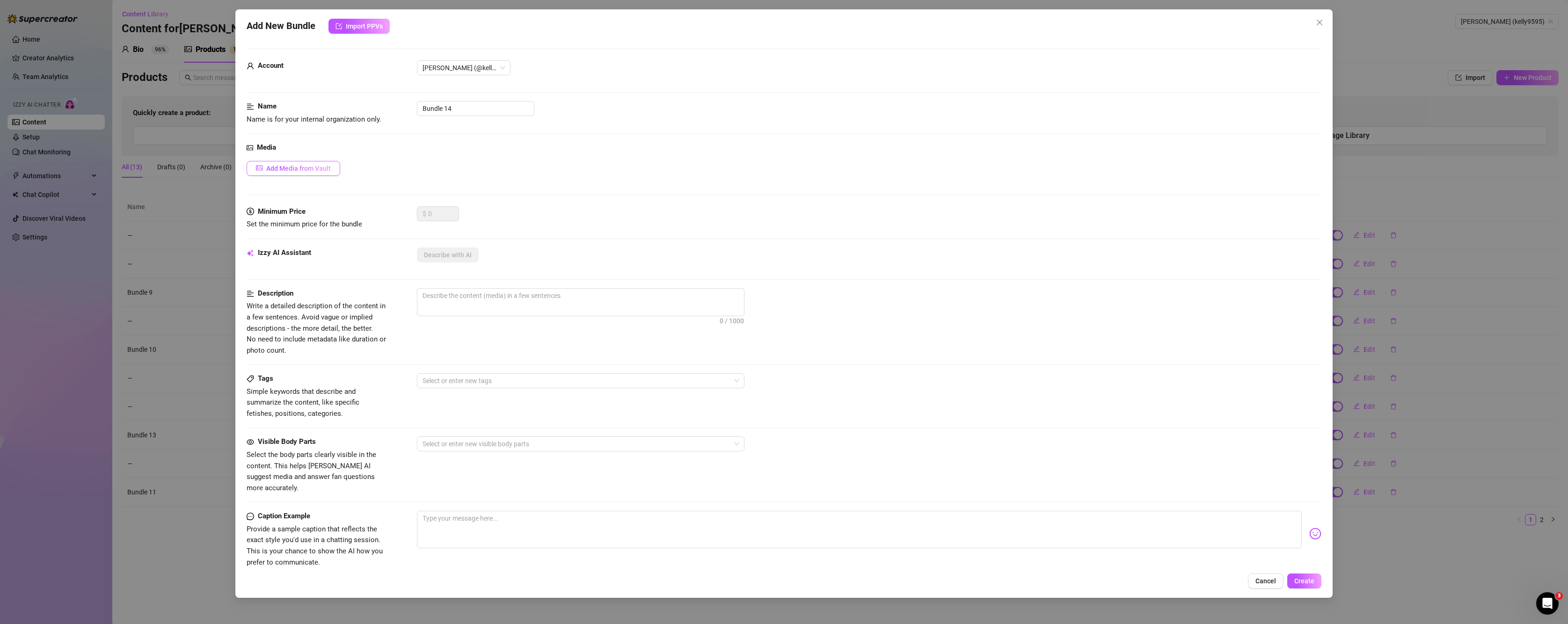
click at [280, 163] on button "Add Media from Vault" at bounding box center [293, 168] width 93 height 15
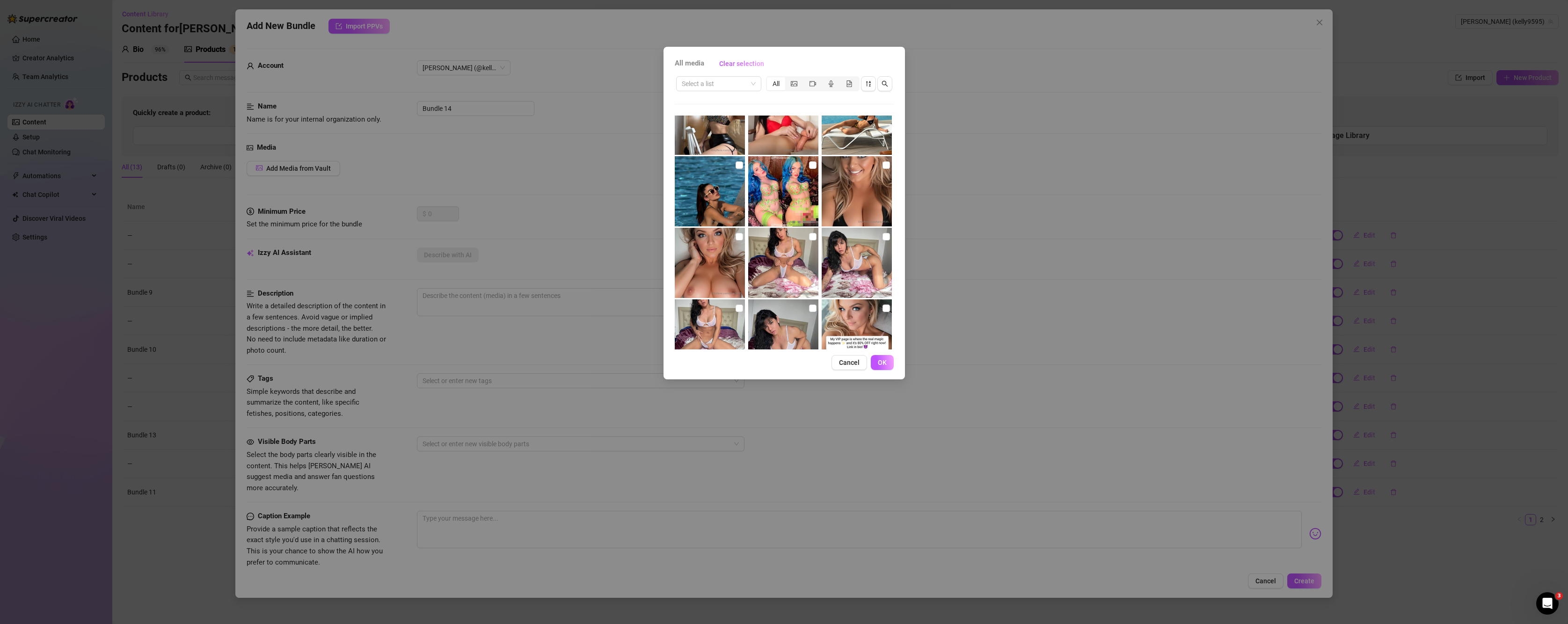
scroll to position [936, 0]
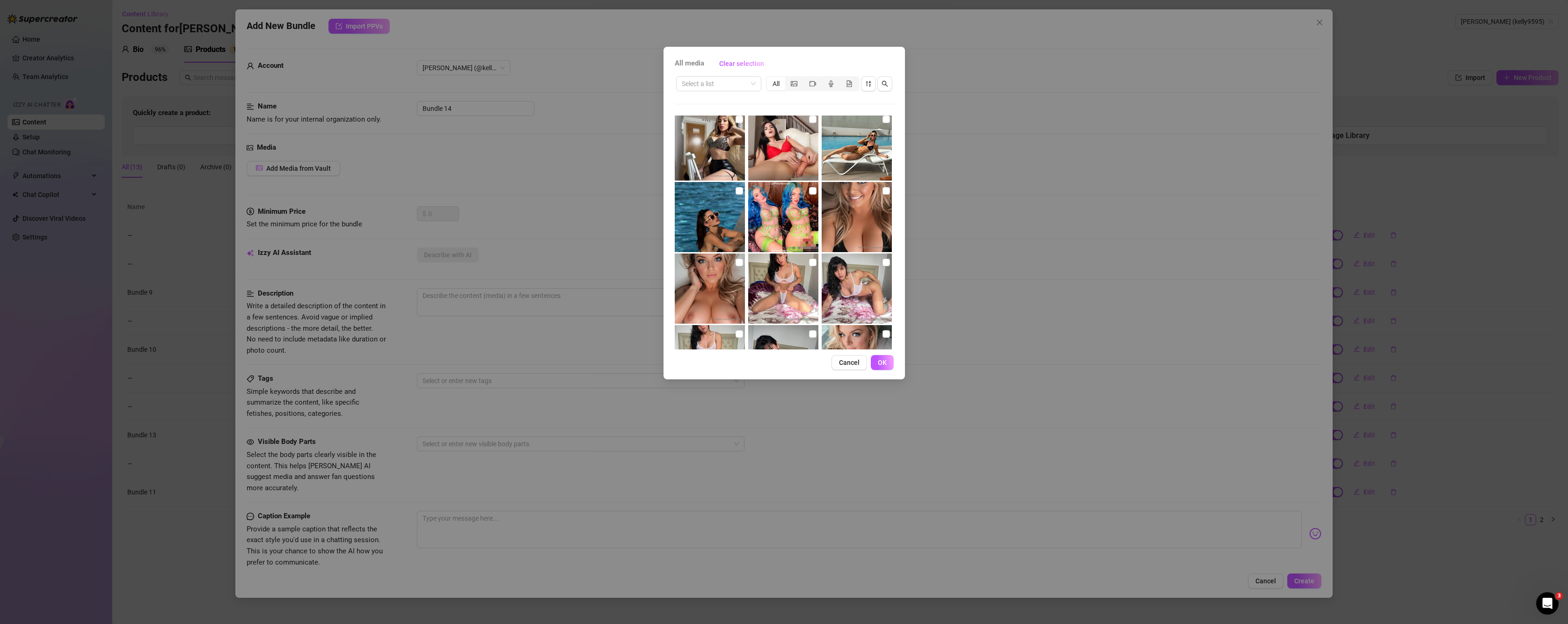
click at [742, 264] on img at bounding box center [710, 288] width 70 height 70
click at [739, 264] on input "checkbox" at bounding box center [739, 262] width 7 height 7
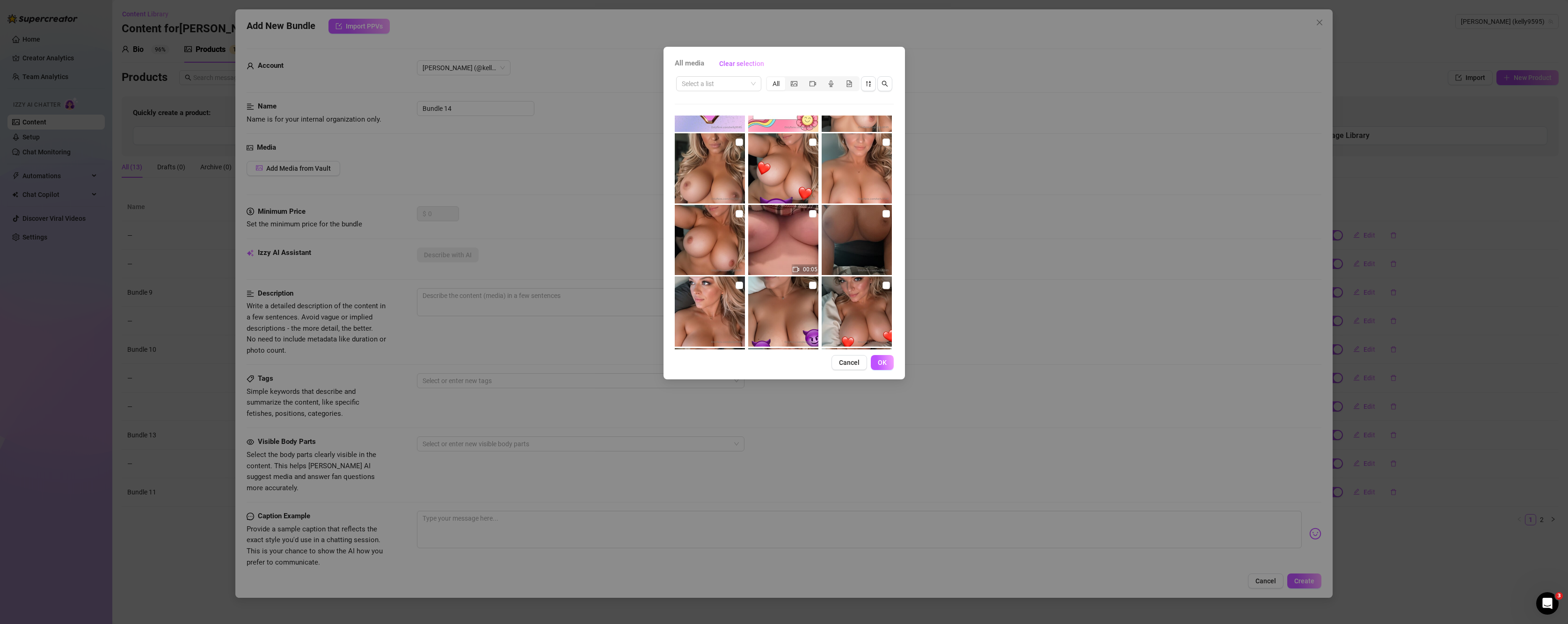
scroll to position [2418, 0]
click at [882, 141] on input "checkbox" at bounding box center [886, 140] width 7 height 7
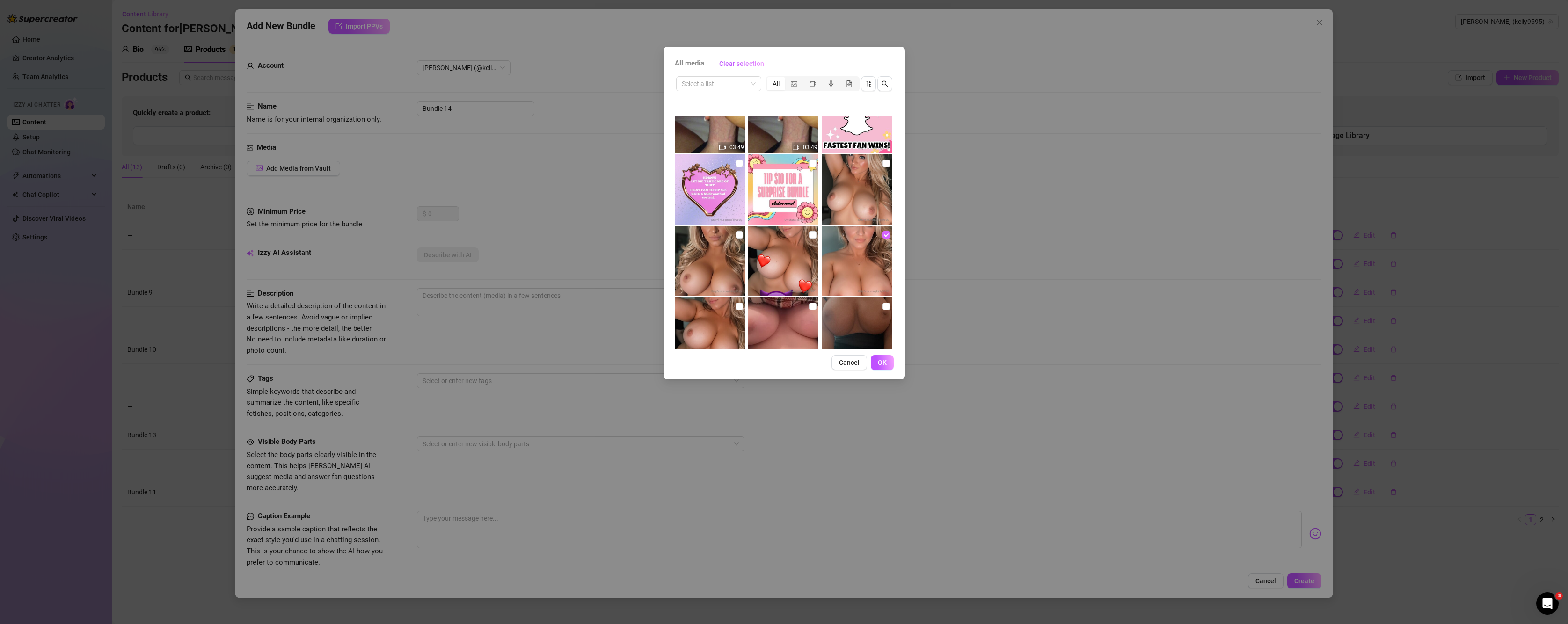
scroll to position [2262, 0]
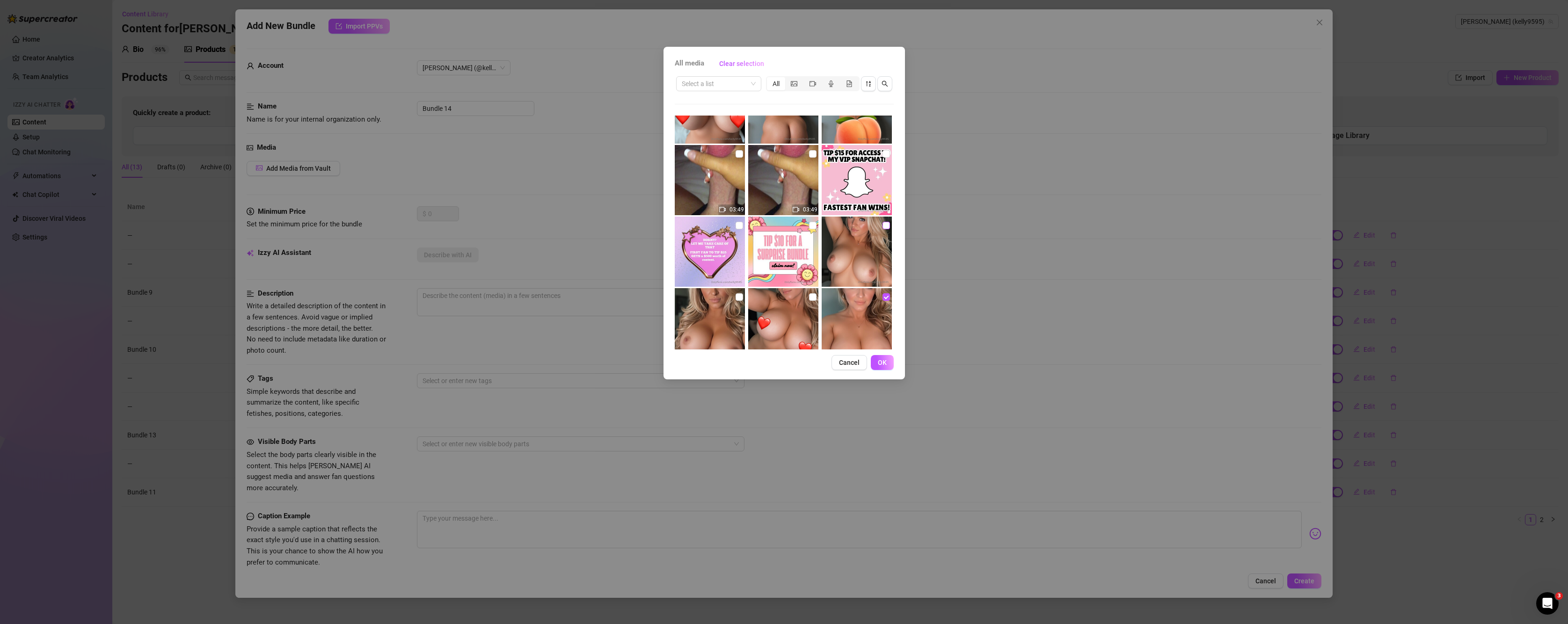
click at [882, 225] on input "checkbox" at bounding box center [886, 225] width 7 height 7
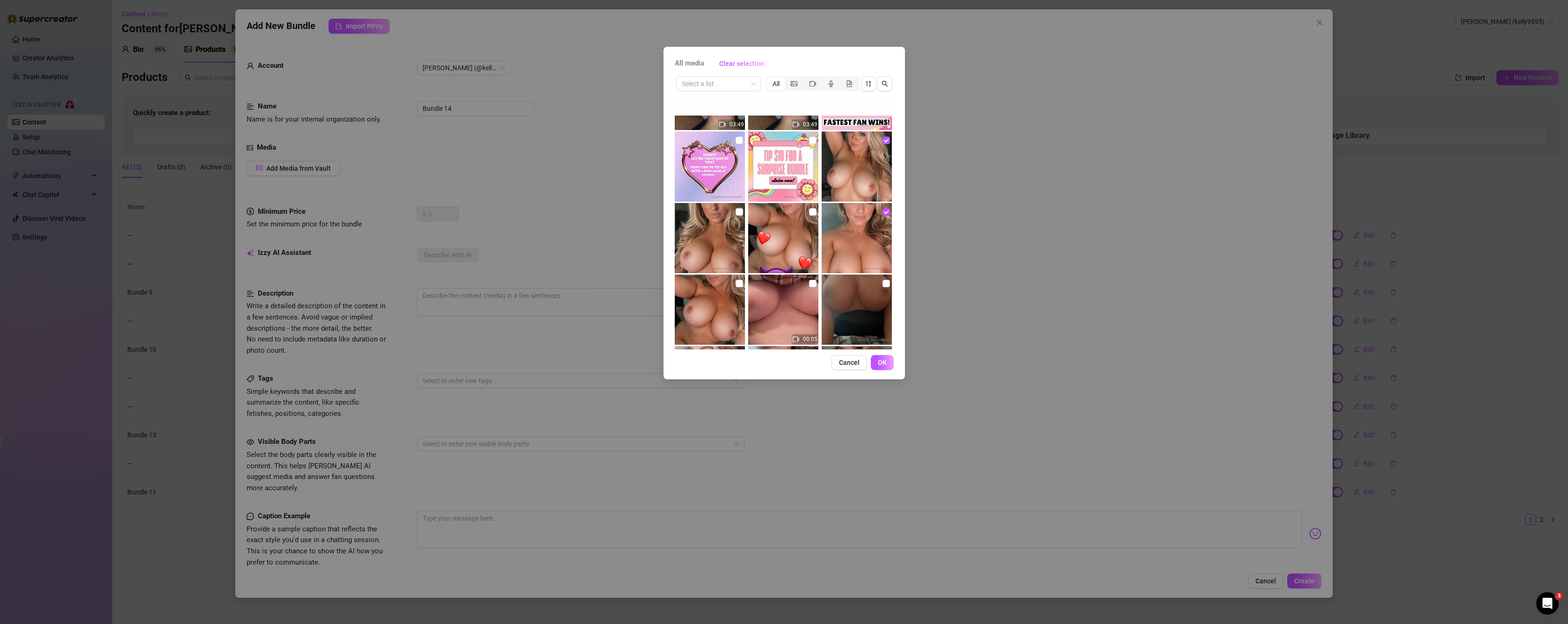
scroll to position [2418, 0]
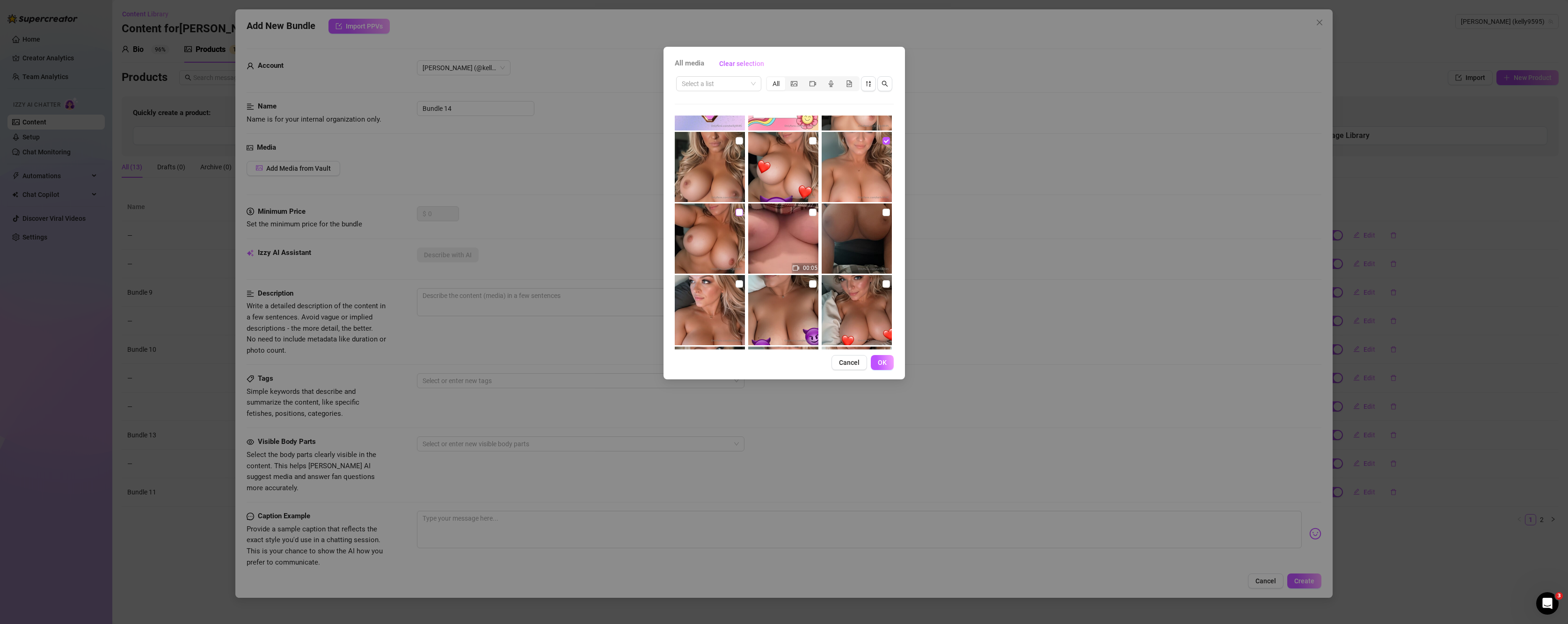
click at [739, 215] on input "checkbox" at bounding box center [739, 212] width 7 height 7
click at [809, 214] on input "checkbox" at bounding box center [812, 212] width 7 height 7
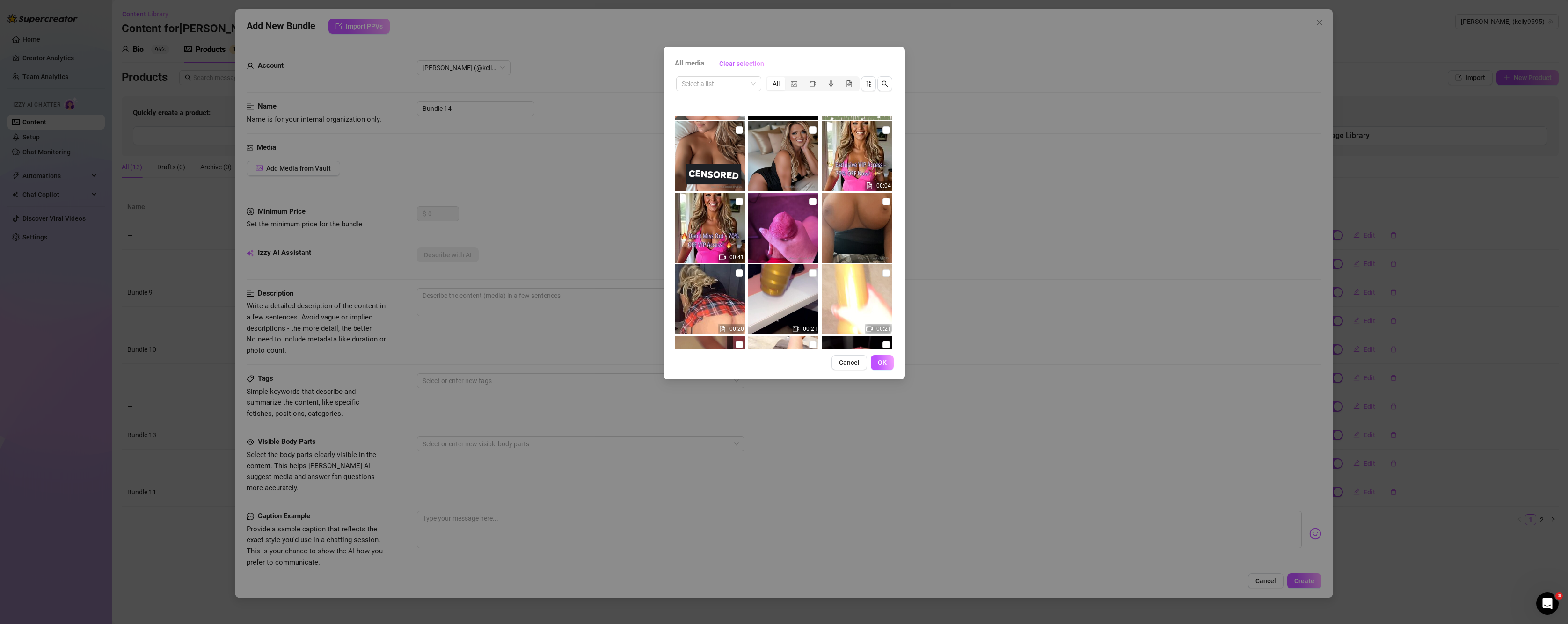
scroll to position [2808, 0]
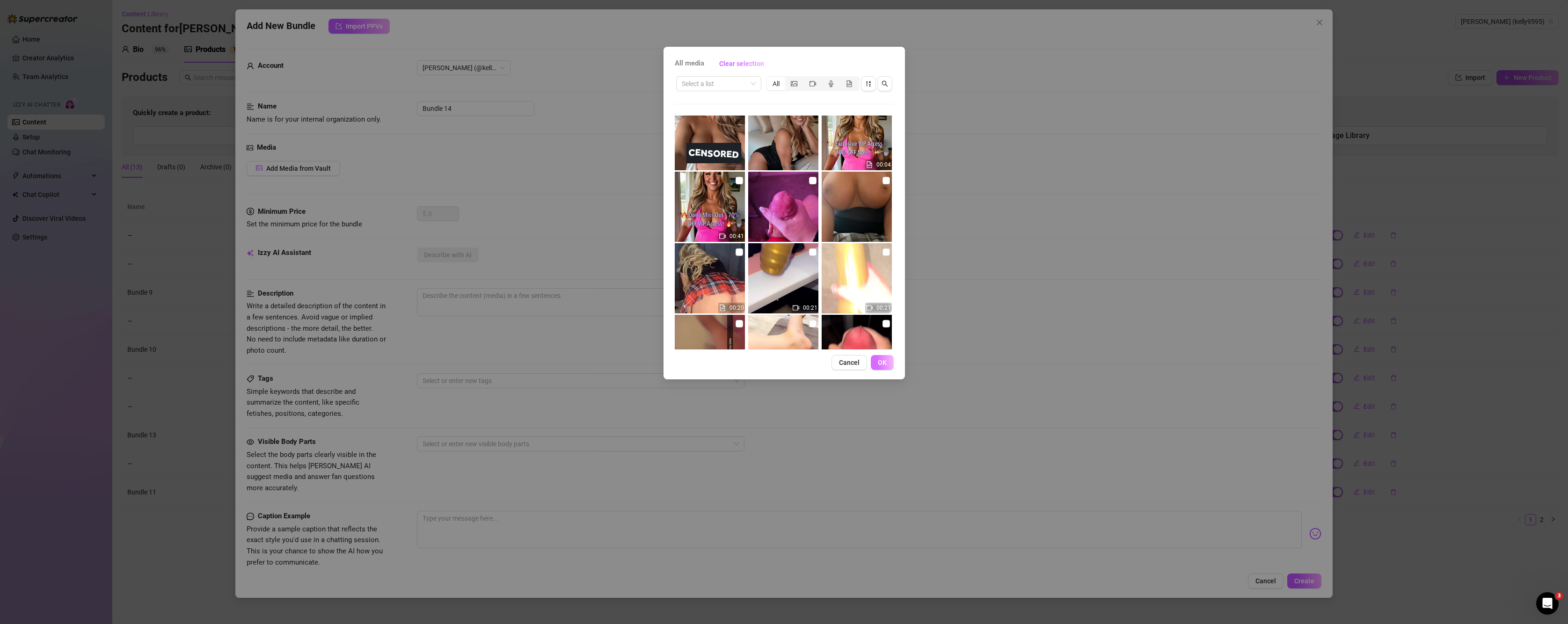
click at [879, 367] on button "OK" at bounding box center [882, 362] width 23 height 15
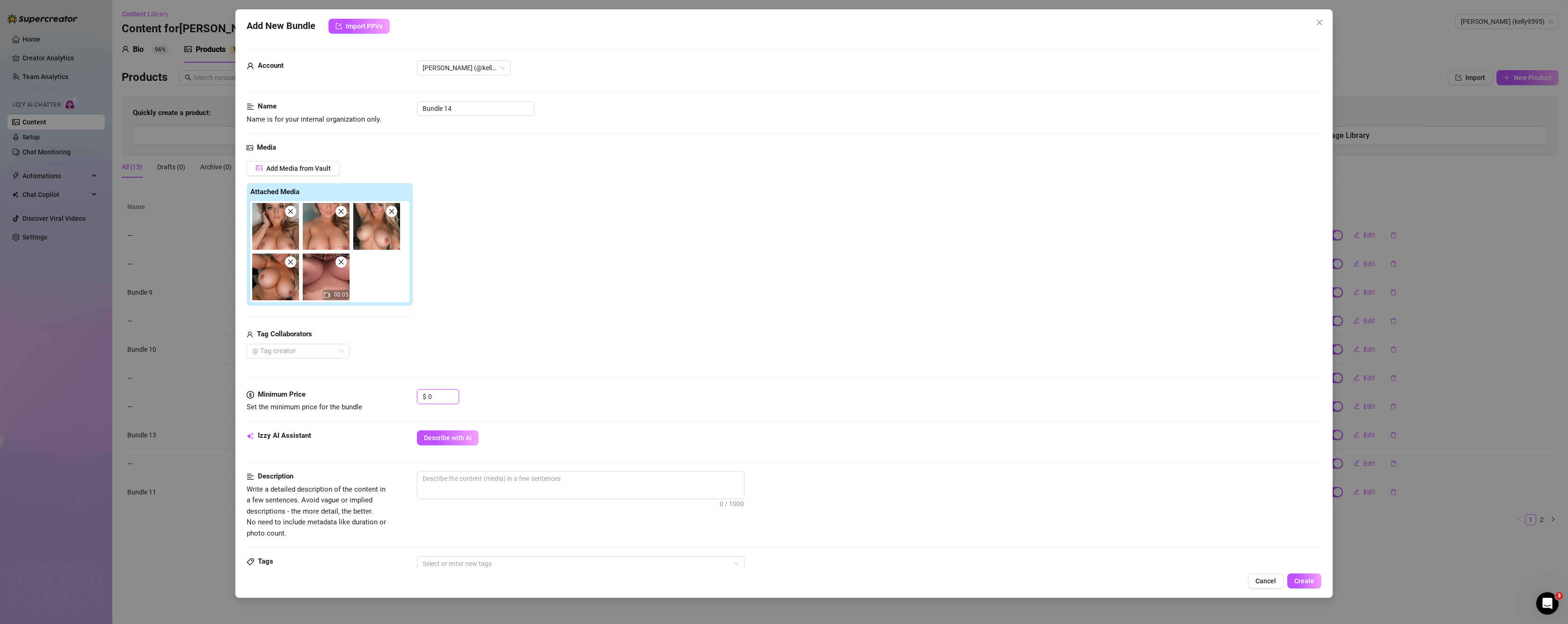
drag, startPoint x: 432, startPoint y: 397, endPoint x: 404, endPoint y: 398, distance: 28.0
click at [404, 398] on div "Minimum Price Set the minimum price for the bundle $ 0" at bounding box center [784, 401] width 1075 height 24
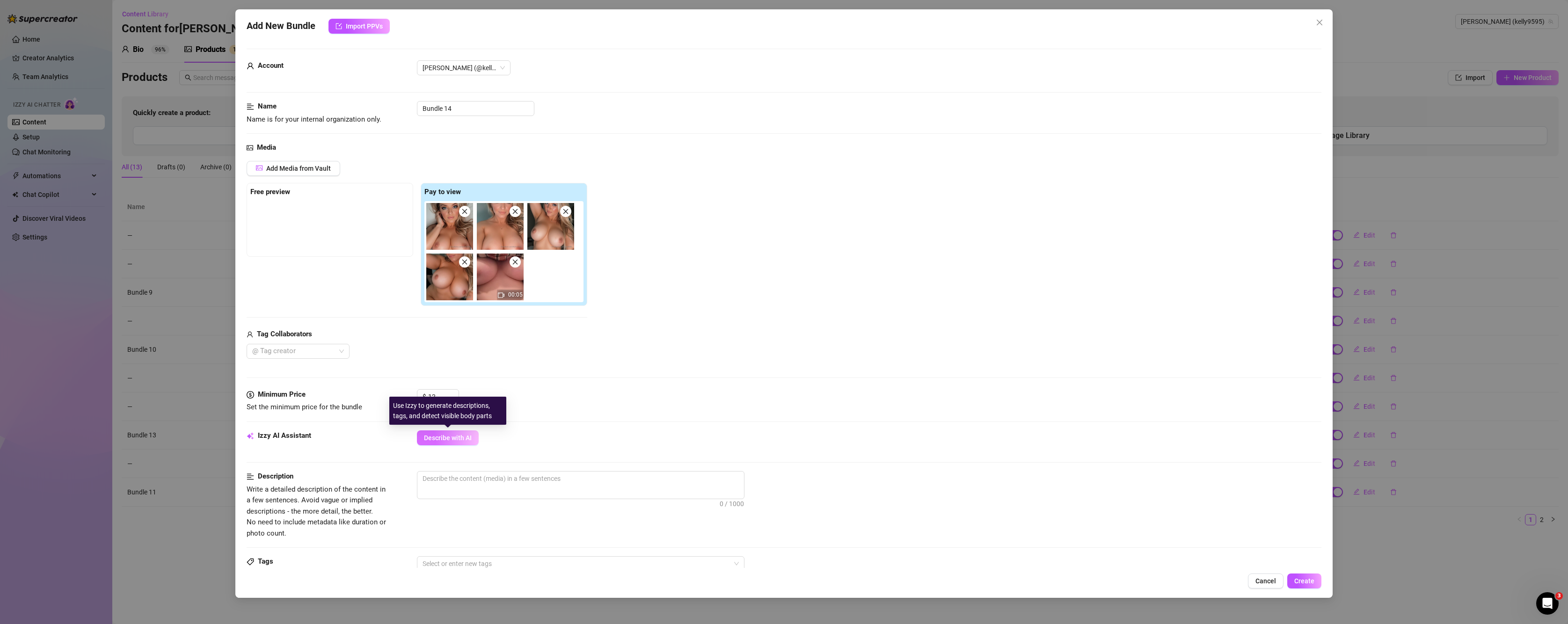
click at [463, 439] on span "Describe with AI" at bounding box center [448, 437] width 48 height 7
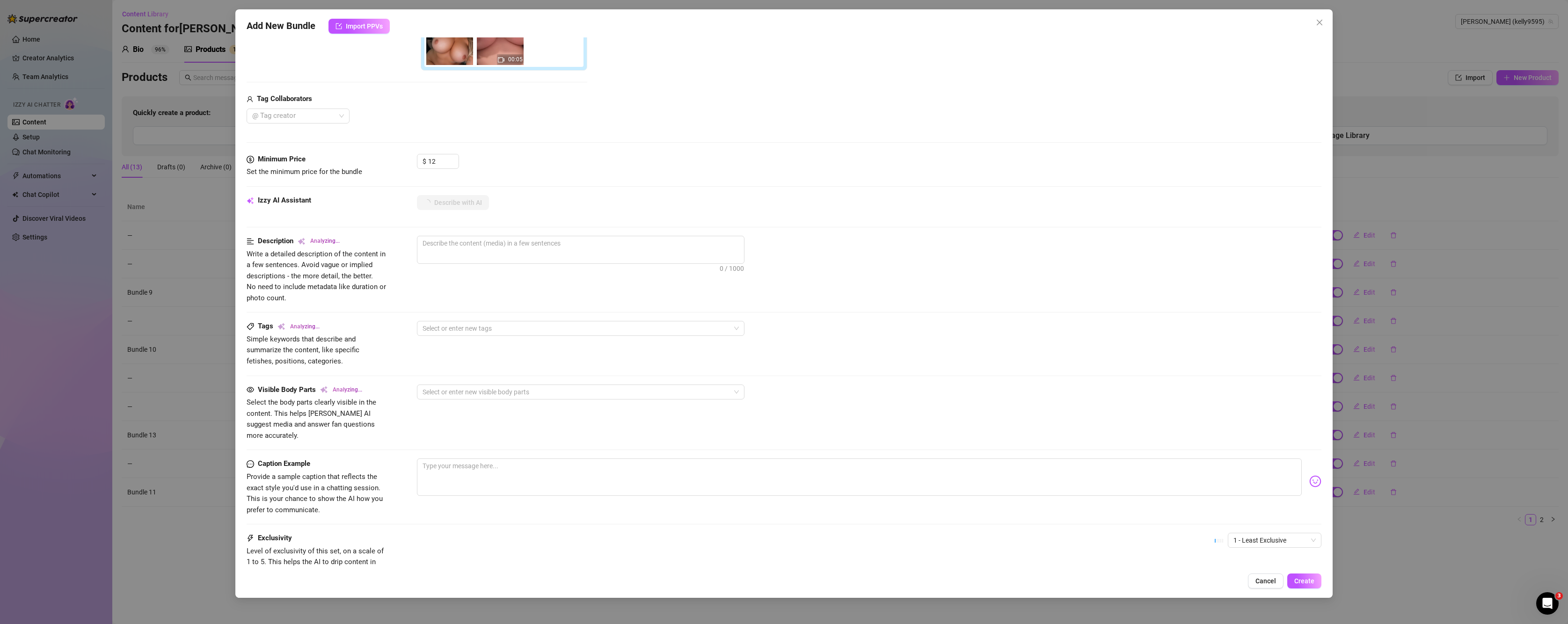
scroll to position [305, 0]
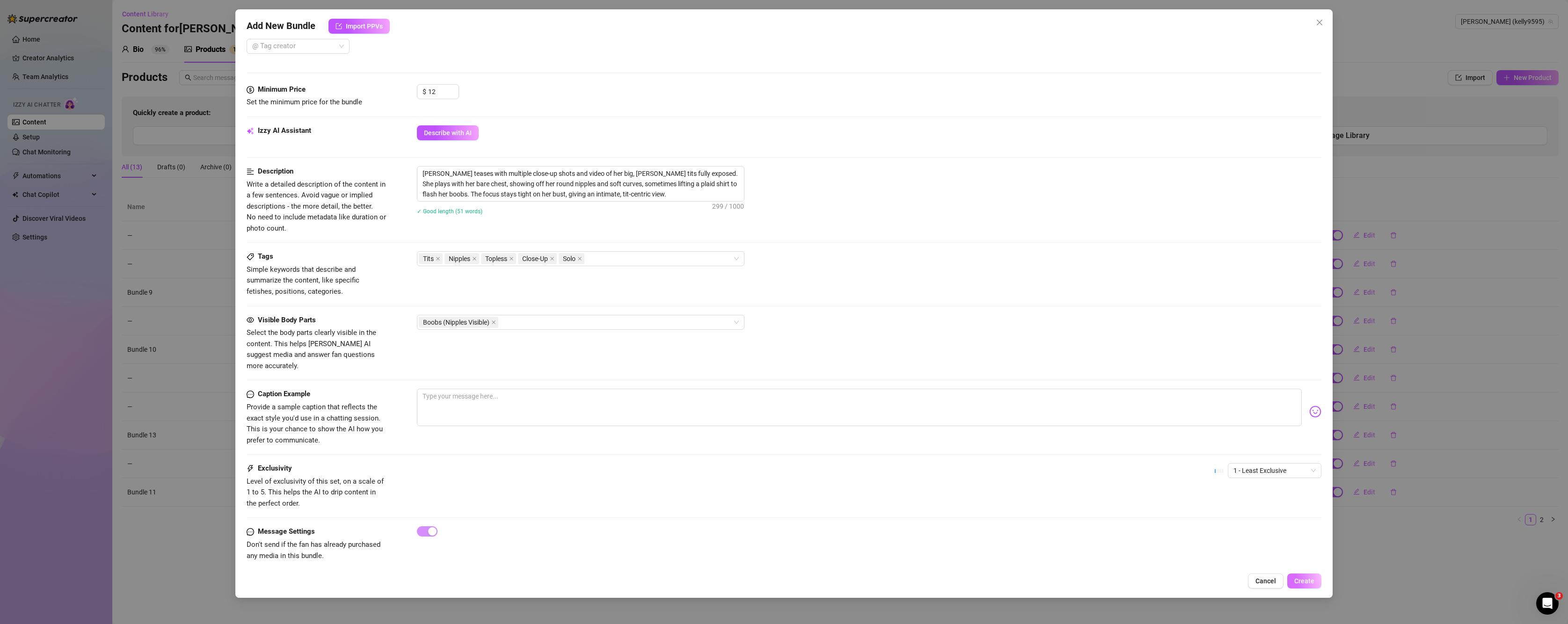
click at [1308, 582] on span "Create" at bounding box center [1304, 581] width 20 height 7
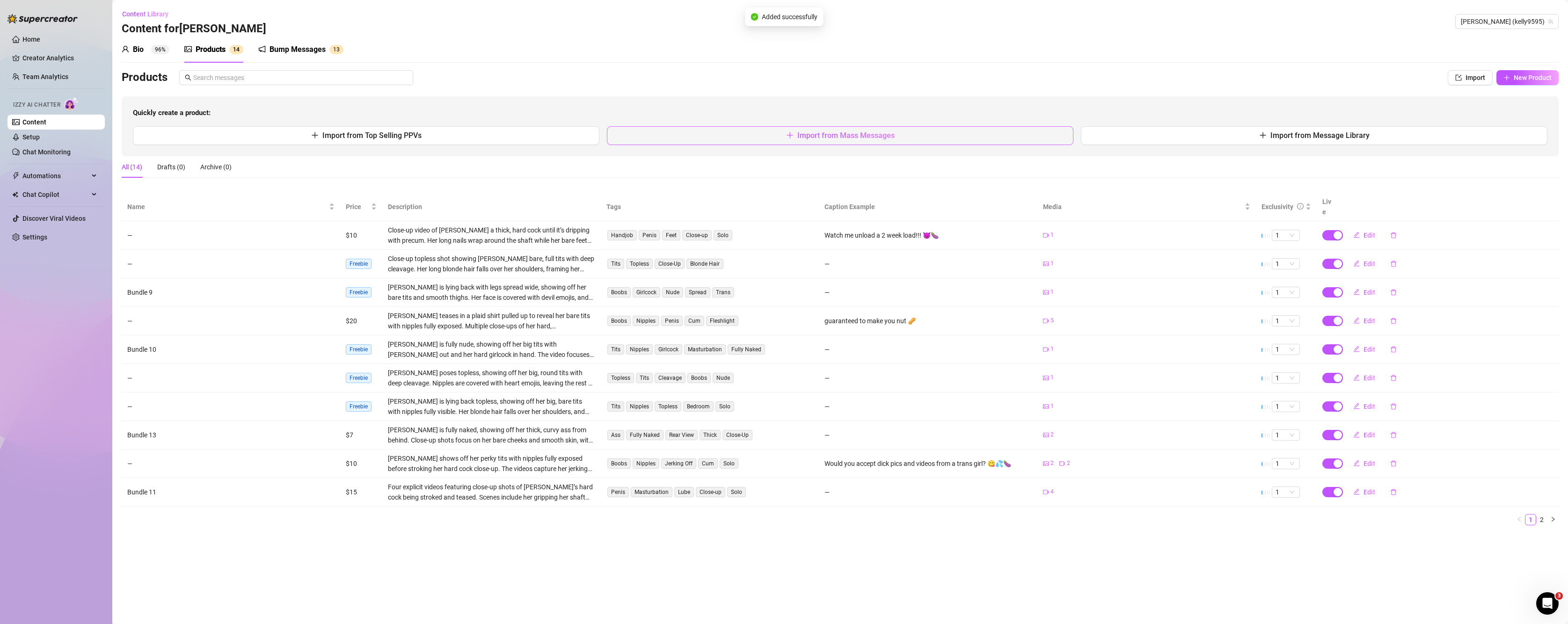
click at [779, 139] on button "Import from Mass Messages" at bounding box center [839, 135] width 466 height 19
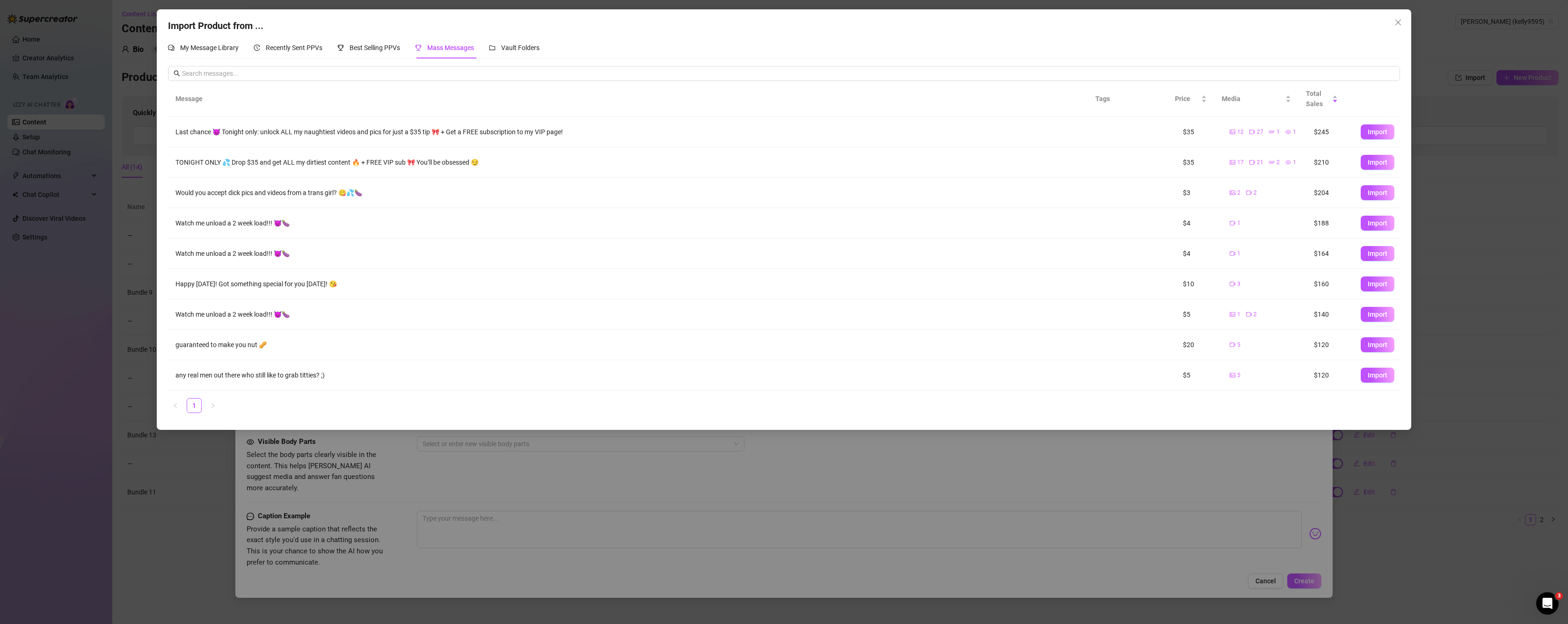
click at [211, 515] on div "Import Product from ... My Message Library Recently Sent PPVs Best Selling PPVs…" at bounding box center [784, 312] width 1568 height 624
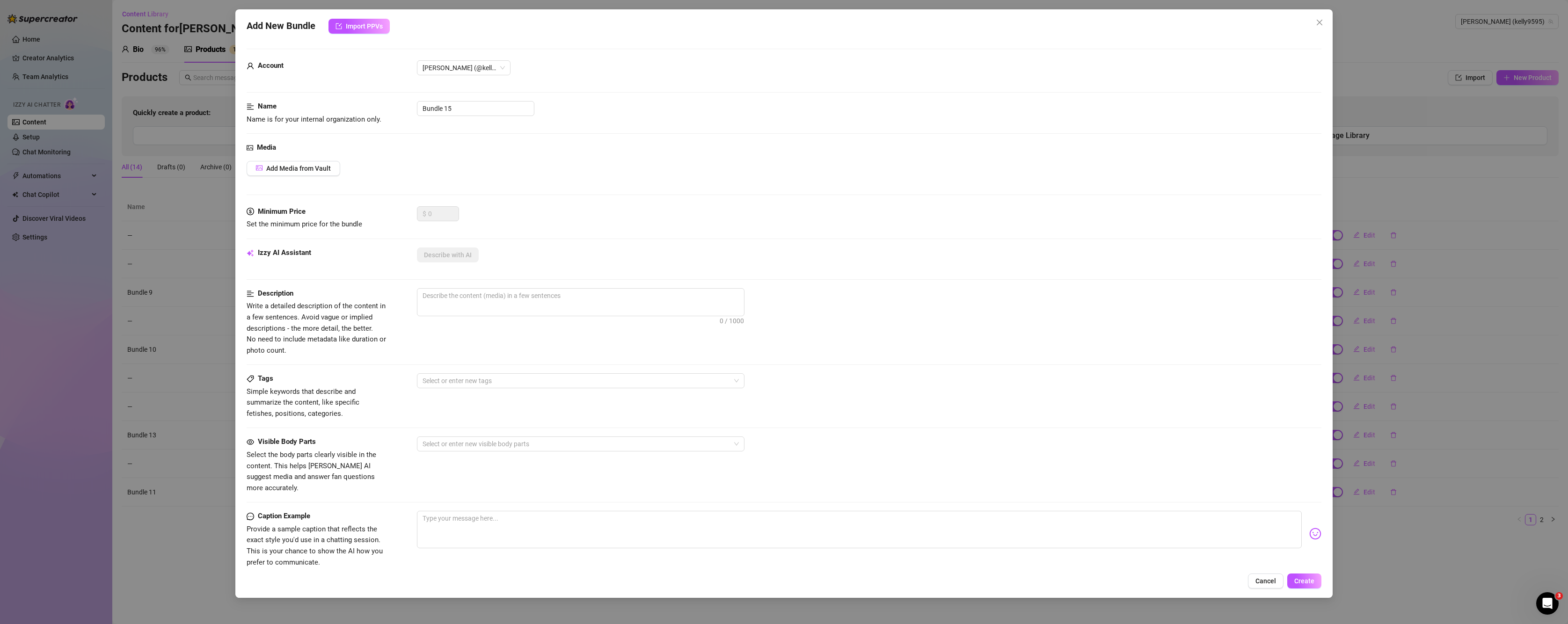
click at [1415, 102] on div "Add New Bundle Import PPVs Account Kelly (@kelly9595) Name Name is for your int…" at bounding box center [784, 312] width 1568 height 624
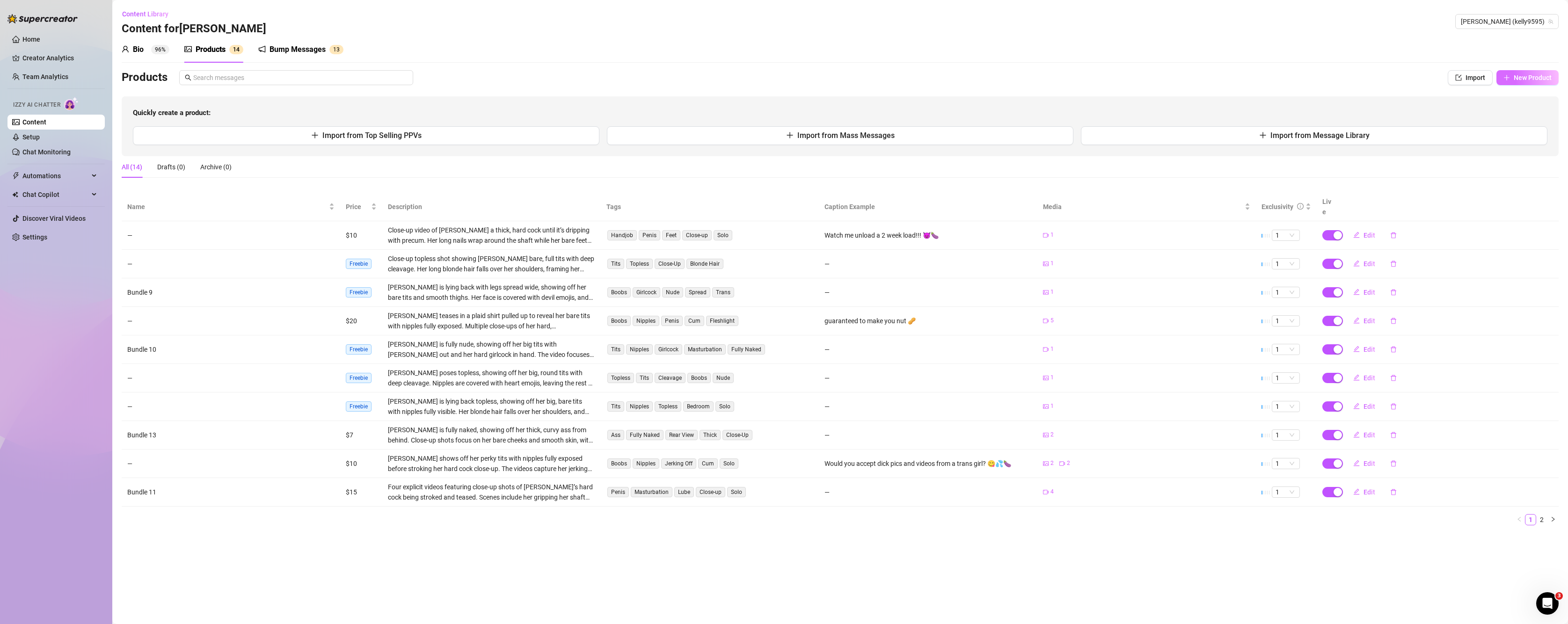
click at [1528, 84] on button "New Product" at bounding box center [1527, 78] width 62 height 15
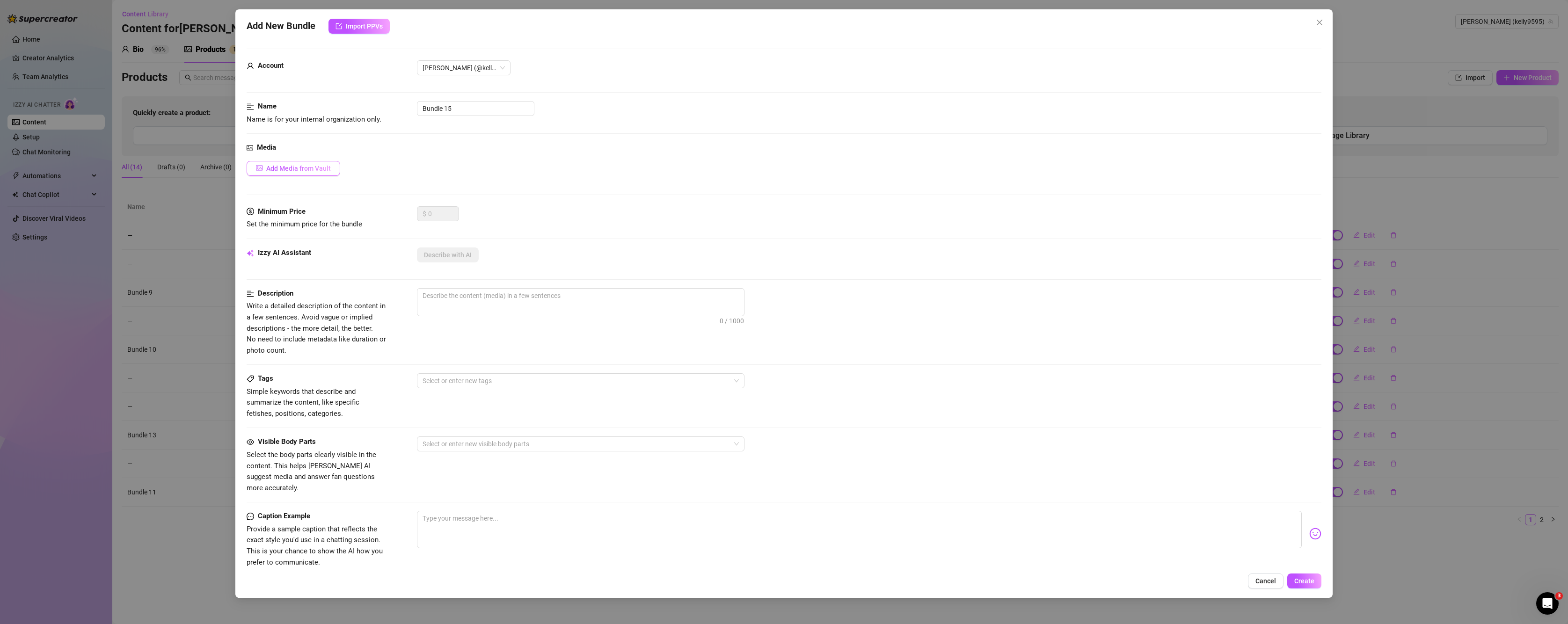
click at [288, 169] on span "Add Media from Vault" at bounding box center [299, 168] width 64 height 7
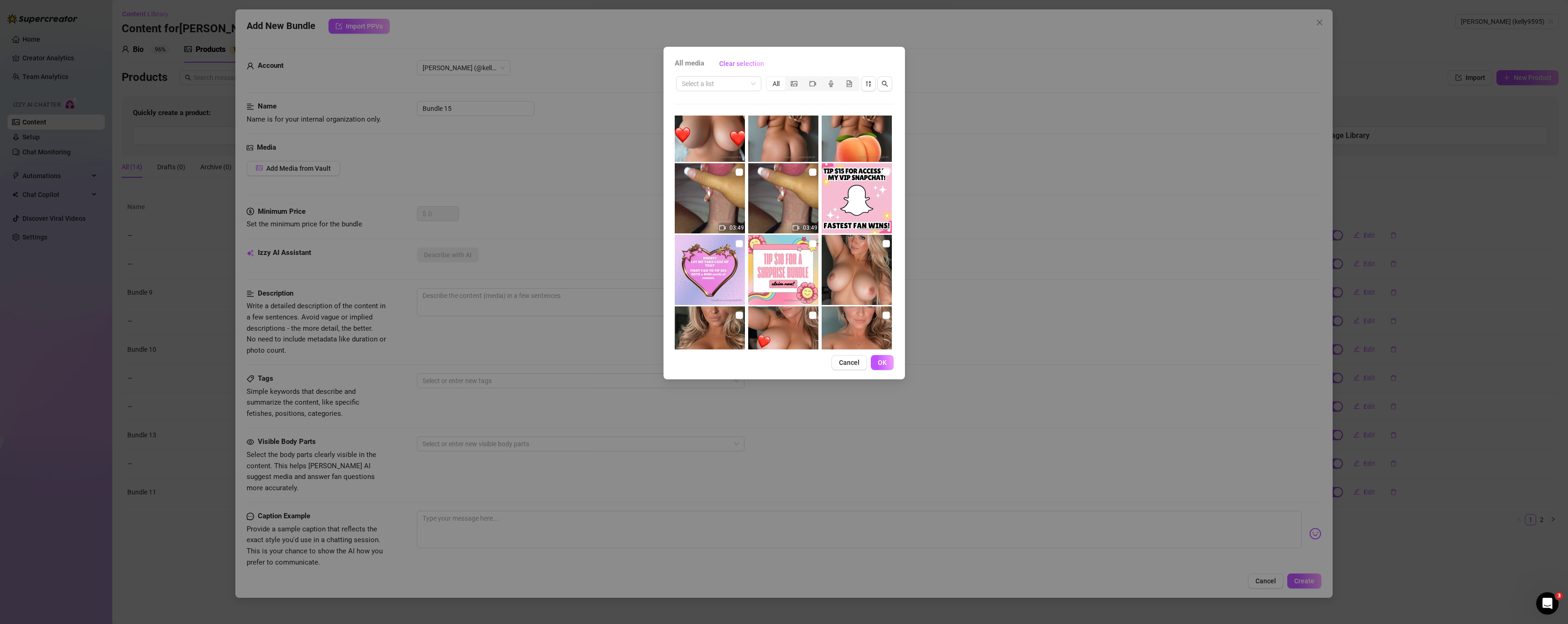
scroll to position [2262, 0]
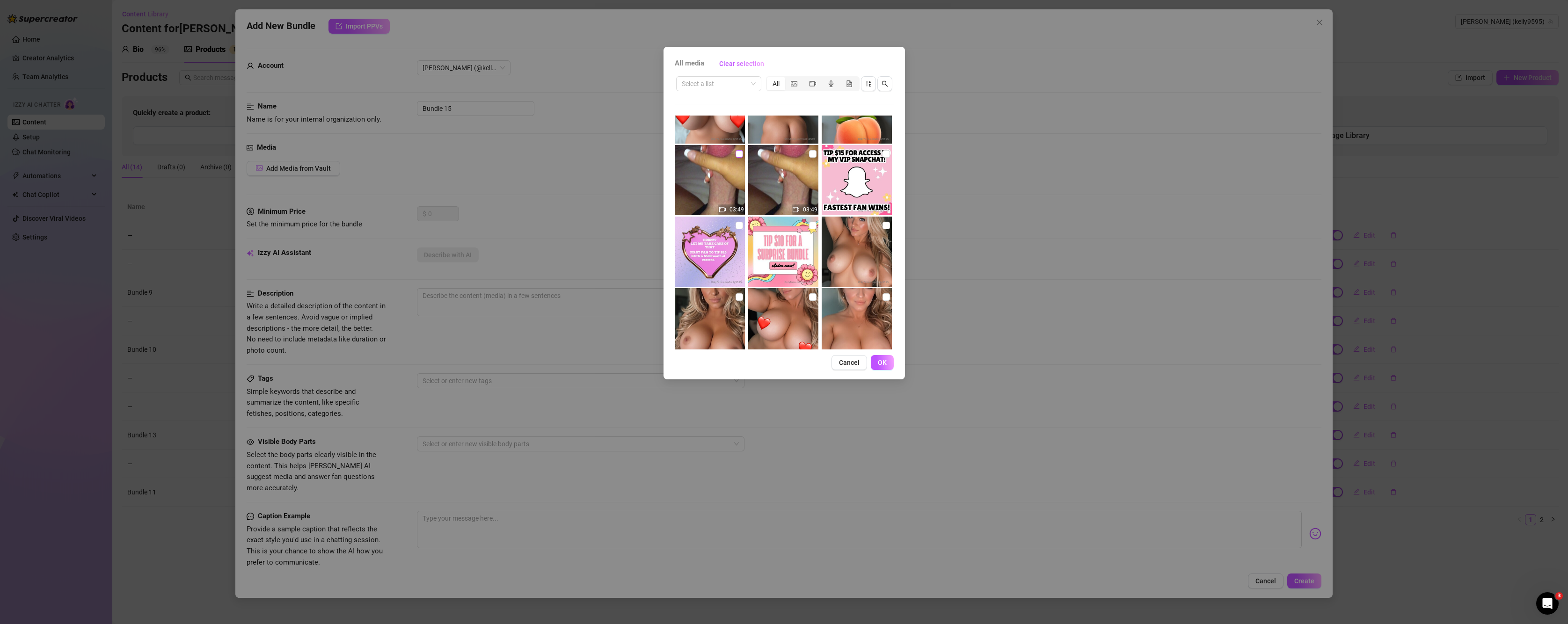
click at [739, 156] on input "checkbox" at bounding box center [739, 154] width 7 height 7
click at [889, 364] on button "OK" at bounding box center [882, 362] width 23 height 15
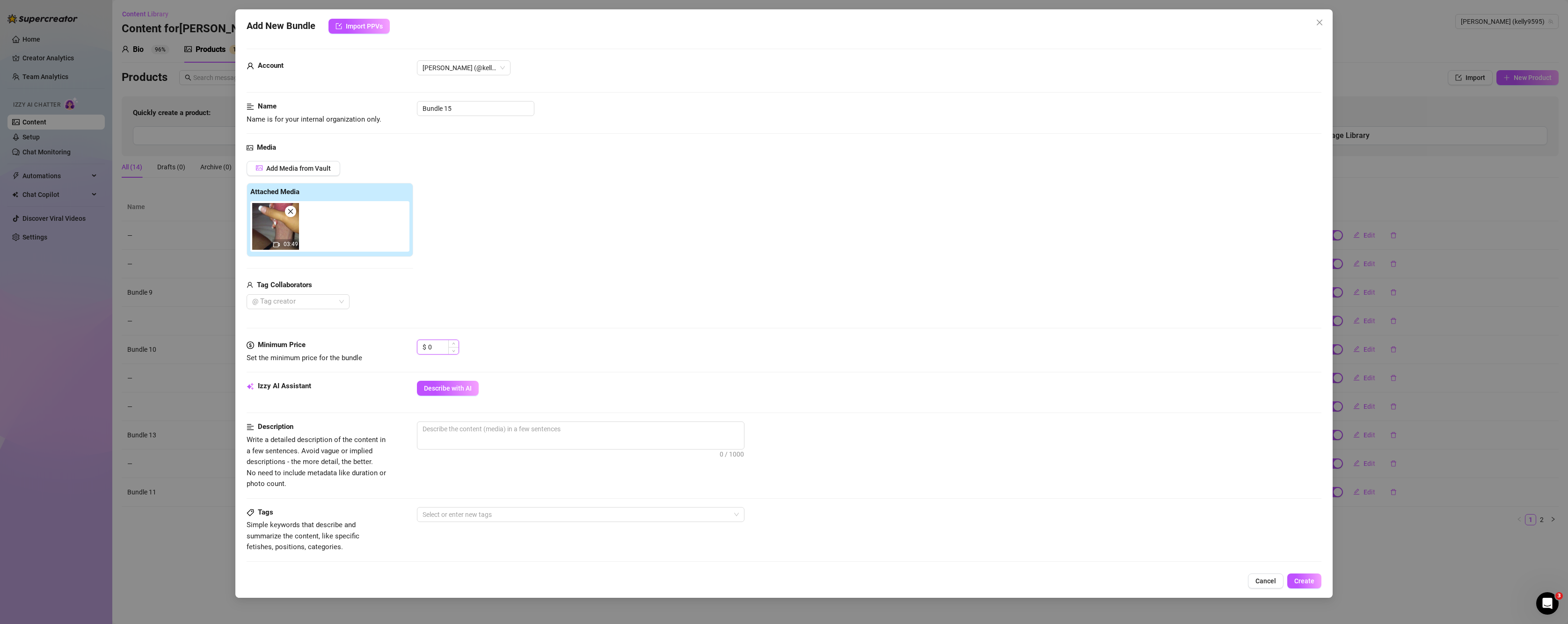
click at [436, 351] on input "0" at bounding box center [443, 347] width 31 height 14
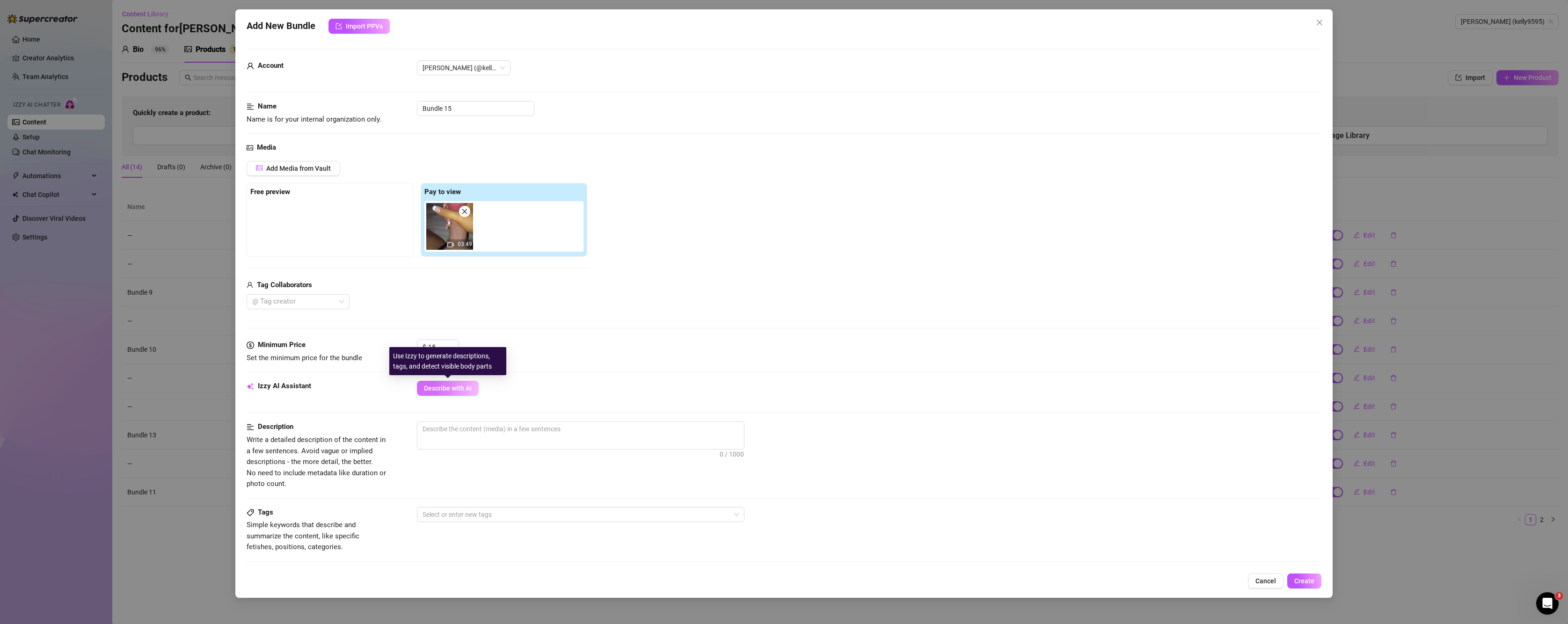
click at [446, 389] on span "Describe with AI" at bounding box center [448, 388] width 48 height 7
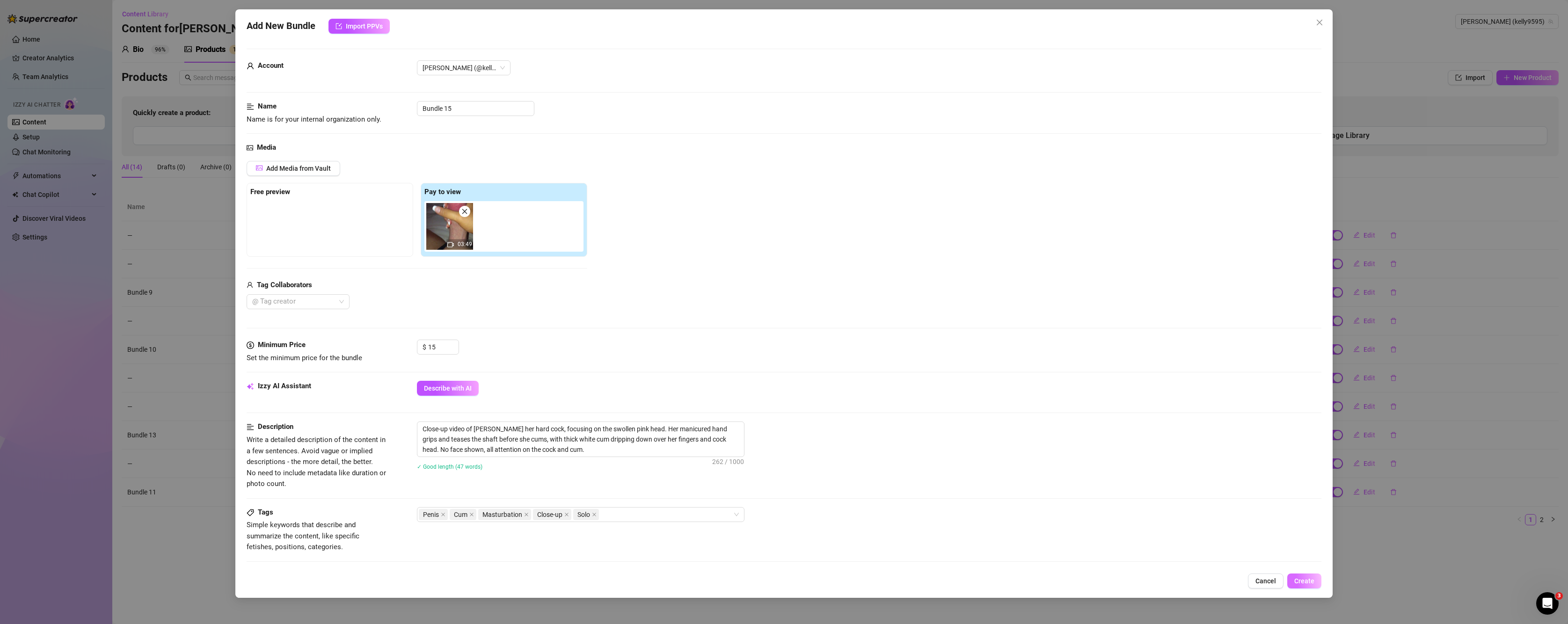
click at [1310, 579] on span "Create" at bounding box center [1304, 581] width 20 height 7
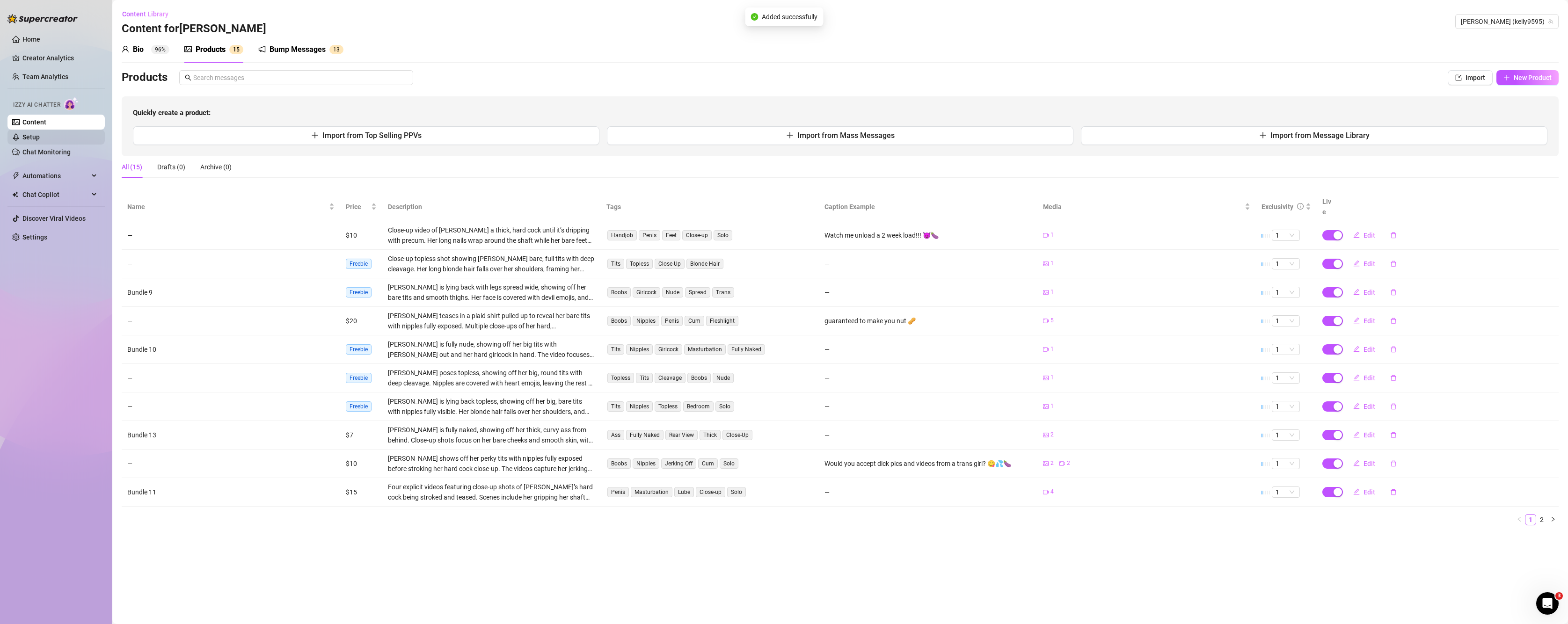
click at [40, 140] on link "Setup" at bounding box center [31, 137] width 17 height 7
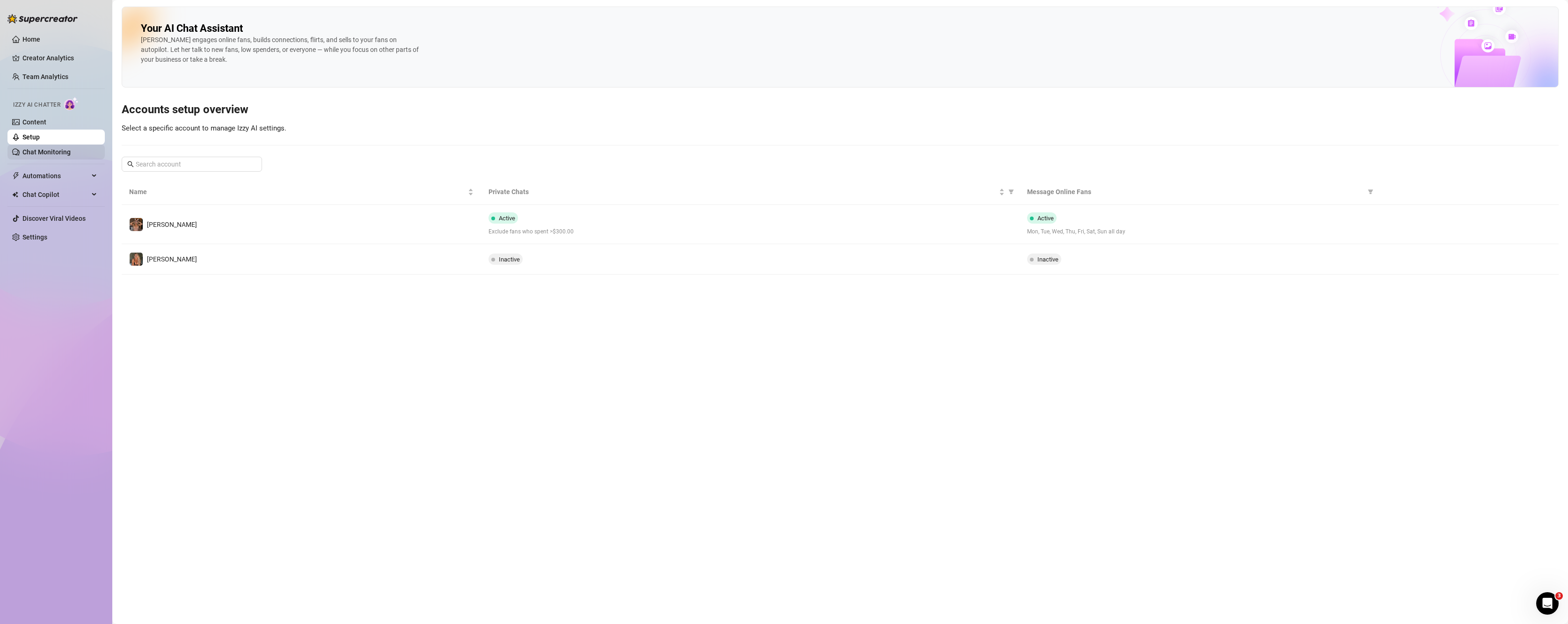
click at [57, 149] on link "Chat Monitoring" at bounding box center [46, 152] width 48 height 7
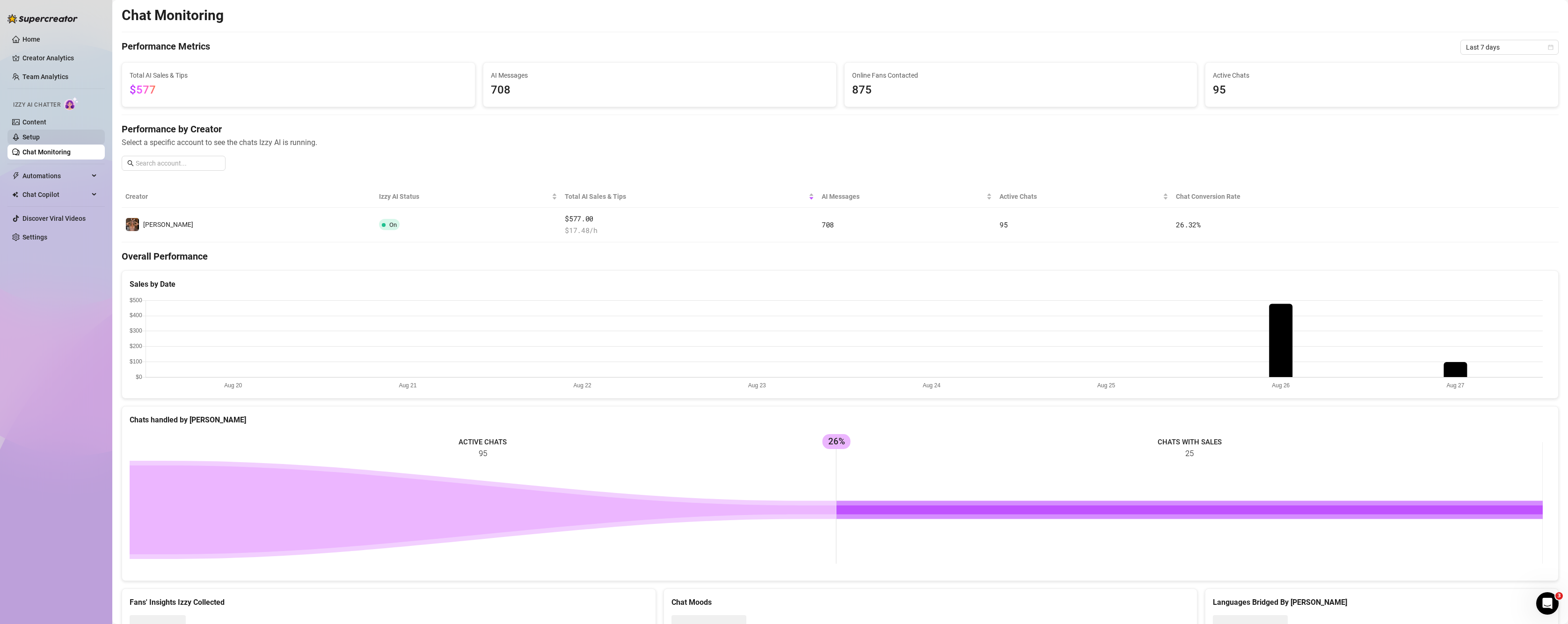
click at [40, 140] on link "Setup" at bounding box center [31, 137] width 17 height 7
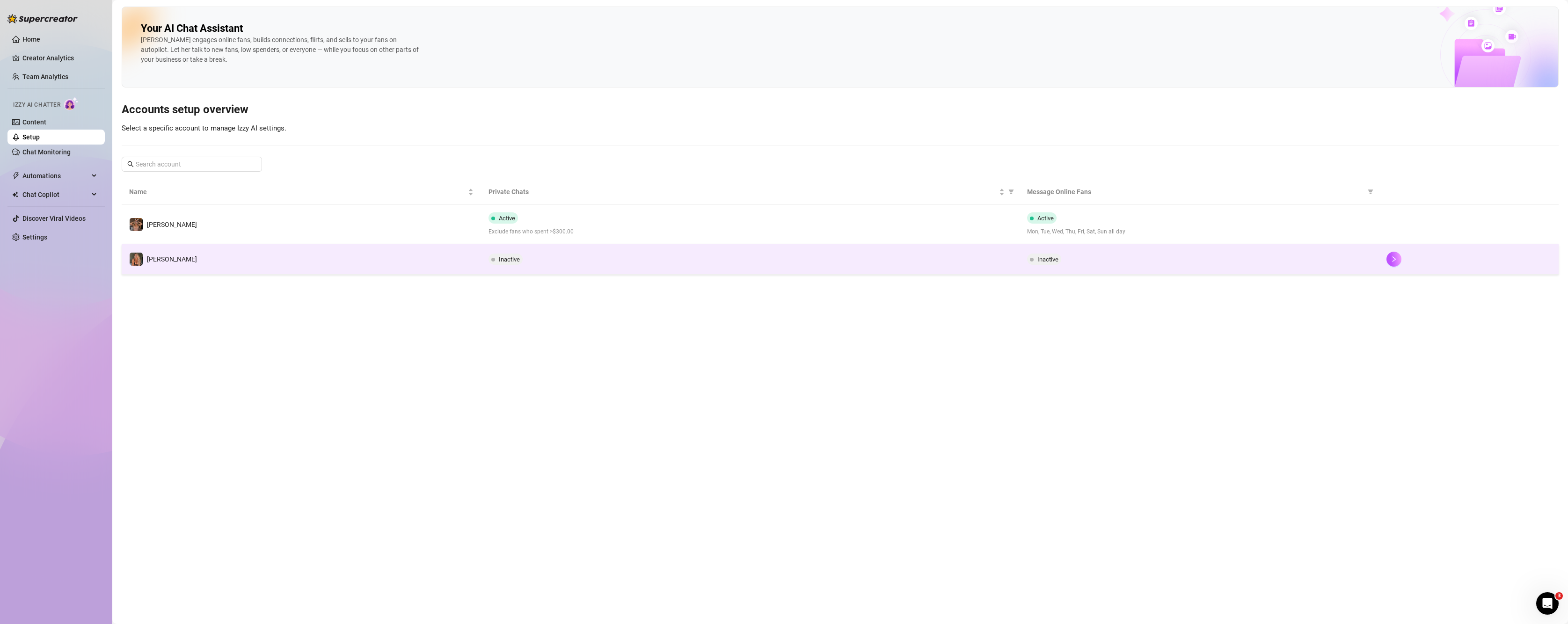
click at [1244, 264] on div "Inactive" at bounding box center [1199, 259] width 344 height 12
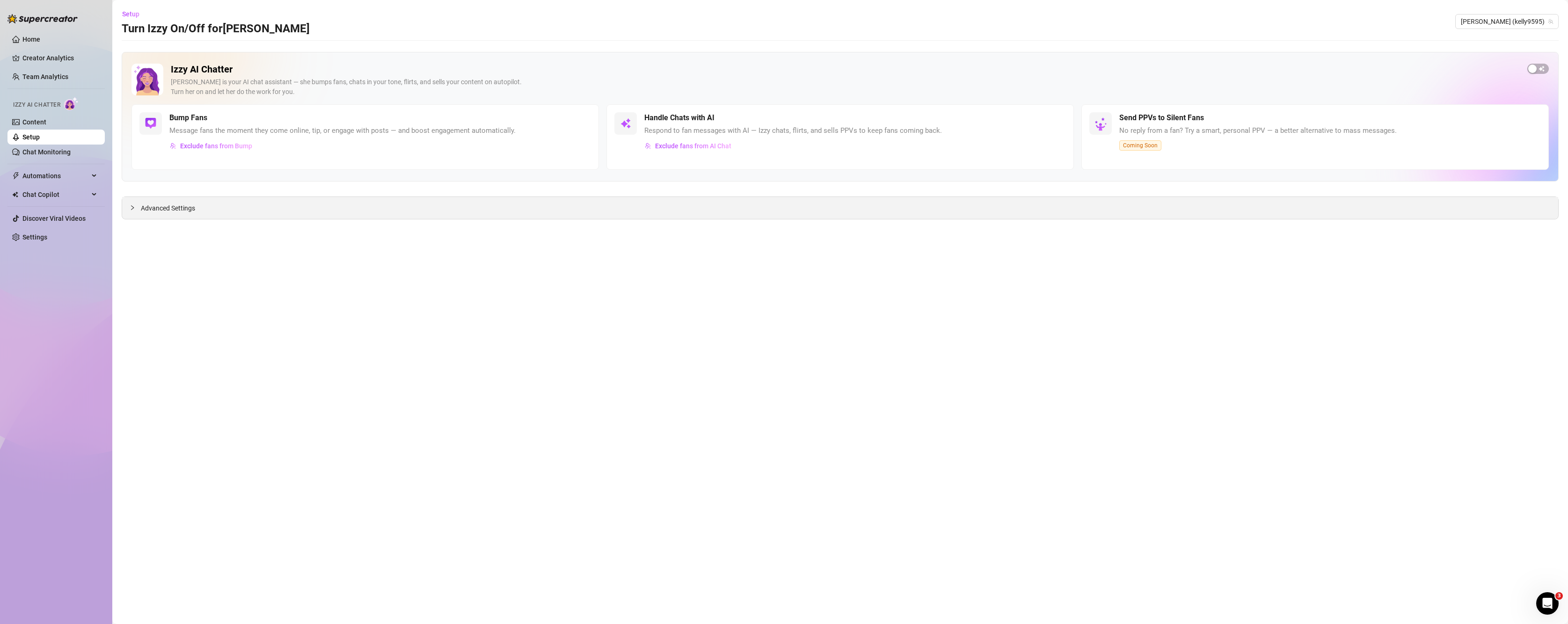
click at [152, 214] on span "Advanced Settings" at bounding box center [168, 208] width 54 height 10
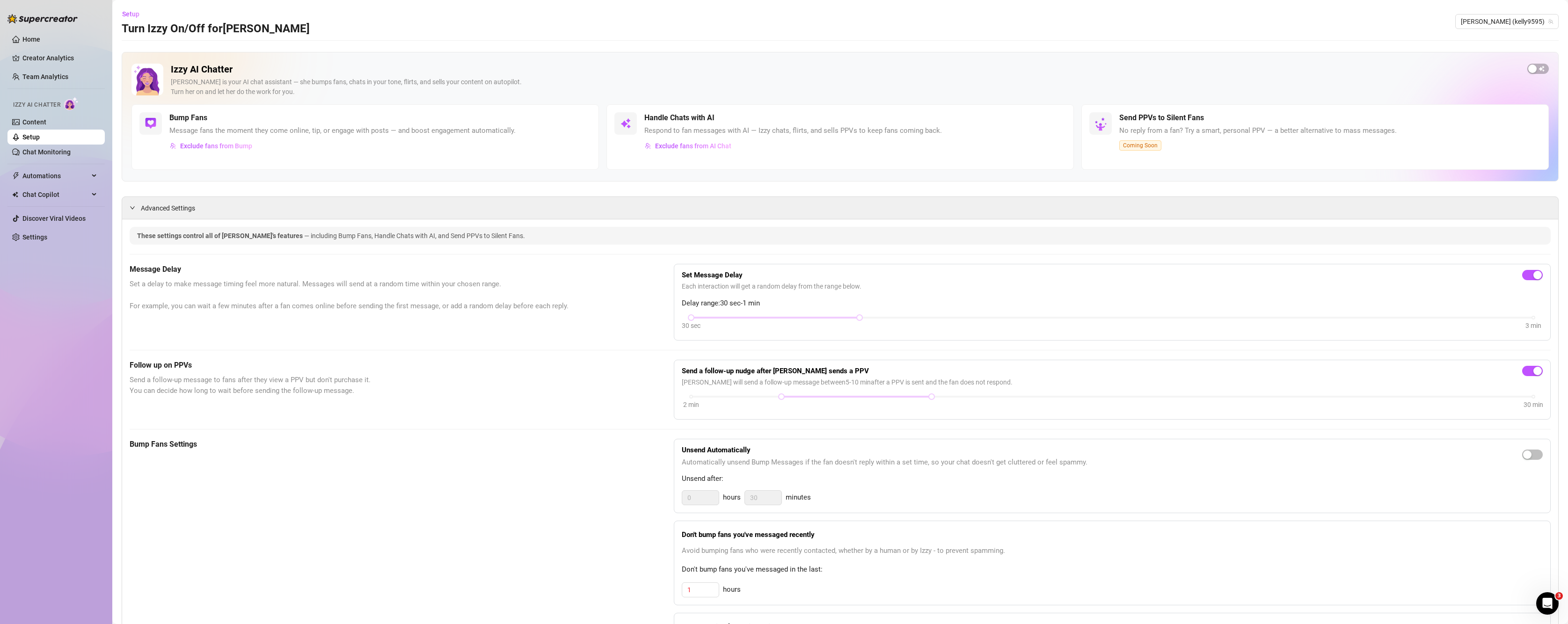
click at [187, 389] on span "Send a follow-up message to fans after they view a PPV but don't purchase it. Y…" at bounding box center [378, 385] width 498 height 22
click at [175, 442] on h5 "Bump Fans Settings" at bounding box center [378, 445] width 498 height 12
click at [709, 143] on span "Exclude fans from AI Chat" at bounding box center [693, 145] width 76 height 7
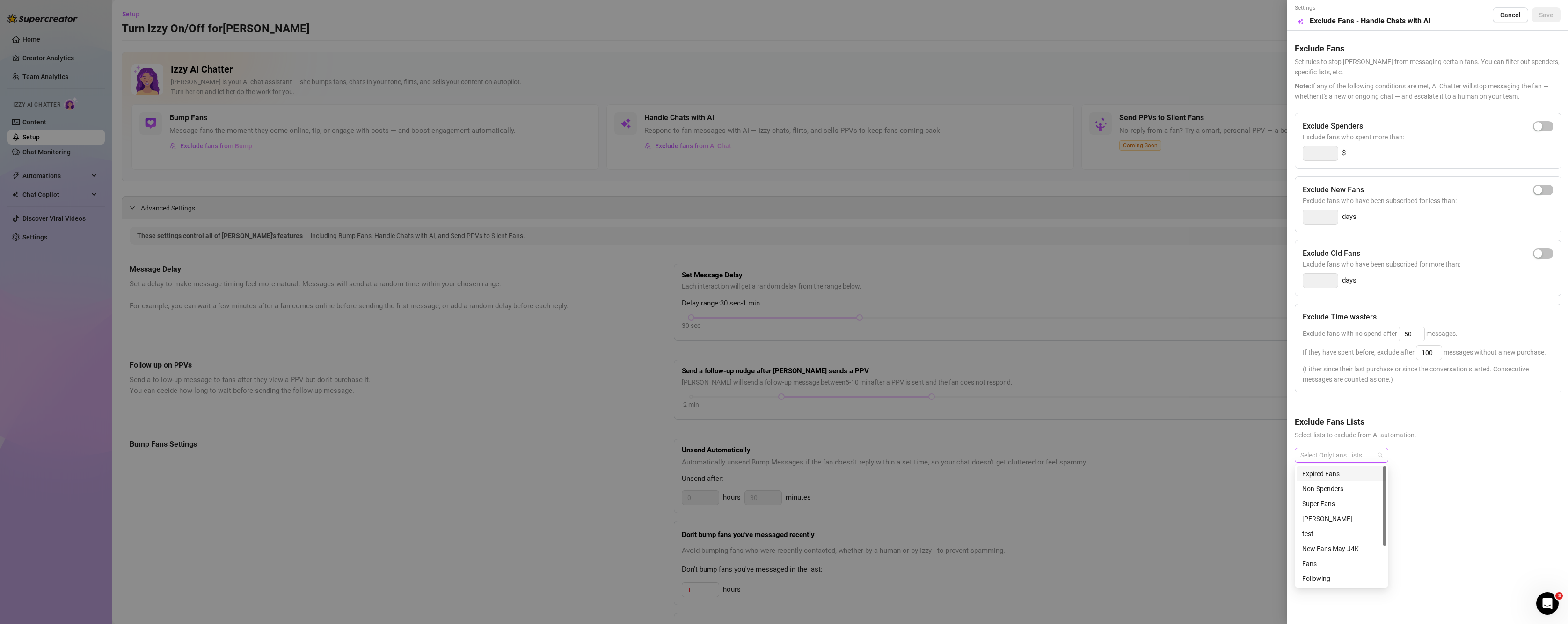
click at [1376, 450] on div at bounding box center [1336, 456] width 80 height 13
click at [1320, 518] on div "Barb" at bounding box center [1341, 519] width 78 height 10
click at [1551, 18] on span "Save" at bounding box center [1547, 15] width 15 height 7
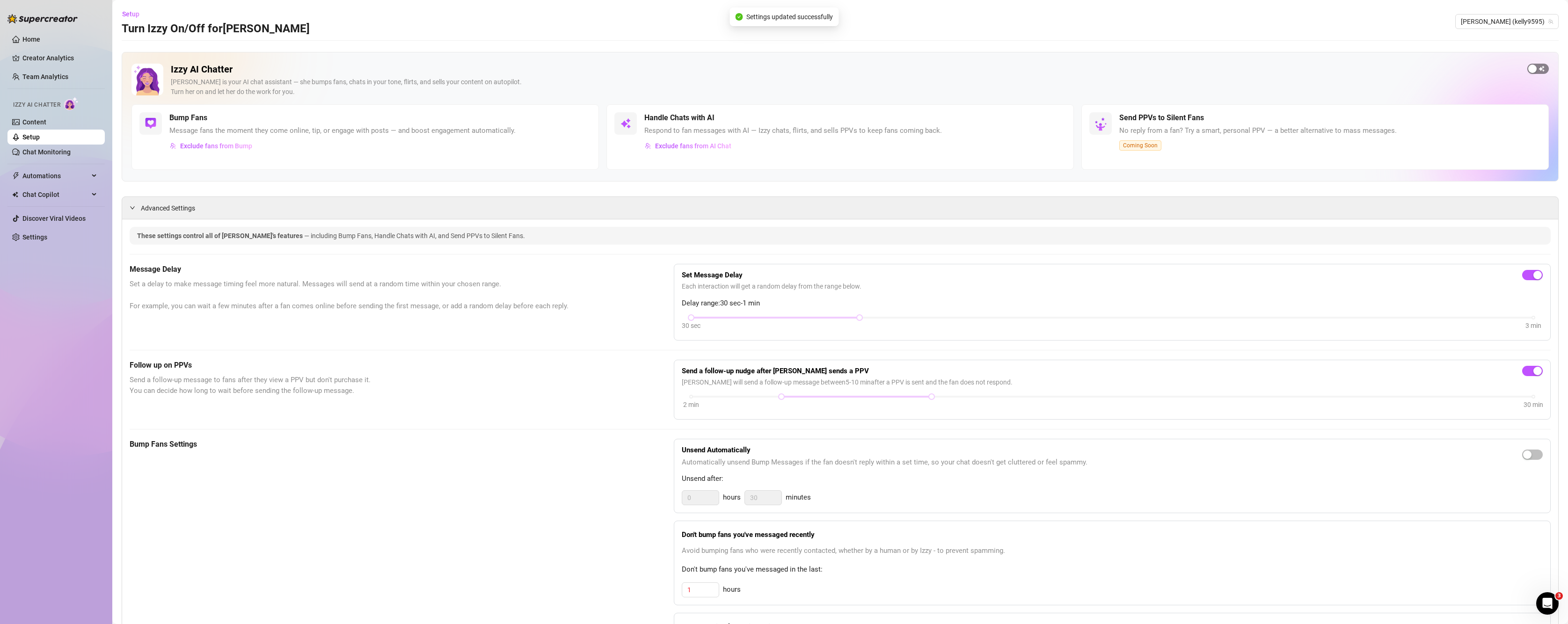
click at [1528, 70] on div "button" at bounding box center [1533, 69] width 8 height 8
click at [671, 144] on span "Exclude fans from AI Chat" at bounding box center [693, 145] width 76 height 7
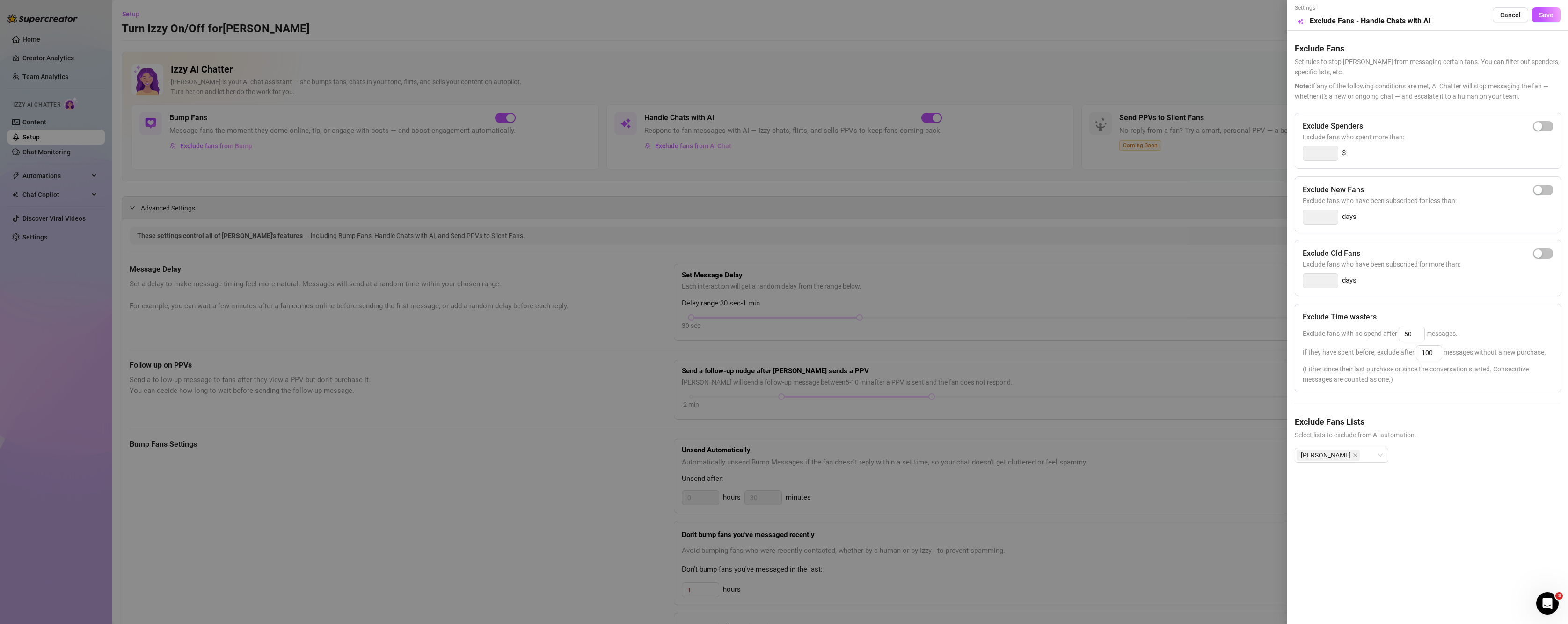
click at [1180, 183] on div at bounding box center [784, 312] width 1568 height 624
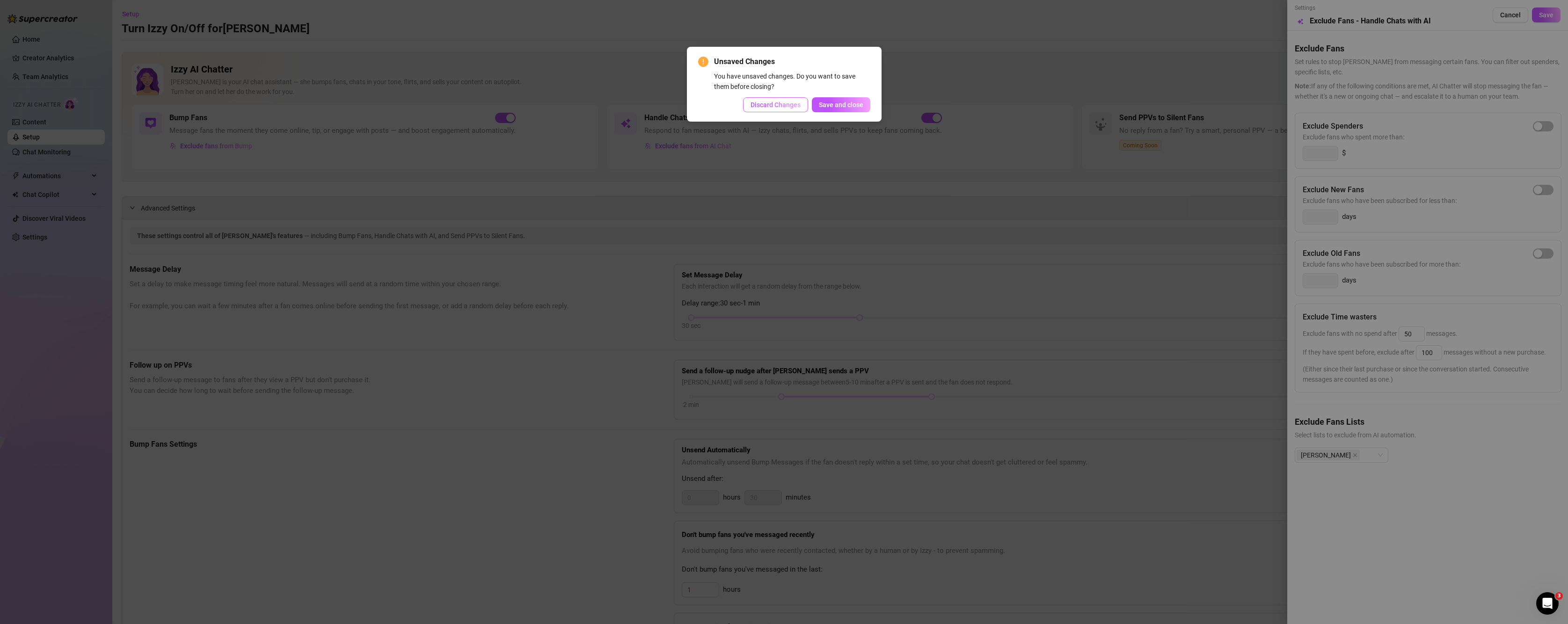
click at [787, 111] on button "Discard Changes" at bounding box center [775, 105] width 65 height 15
